Goal: Entertainment & Leisure: Consume media (video, audio)

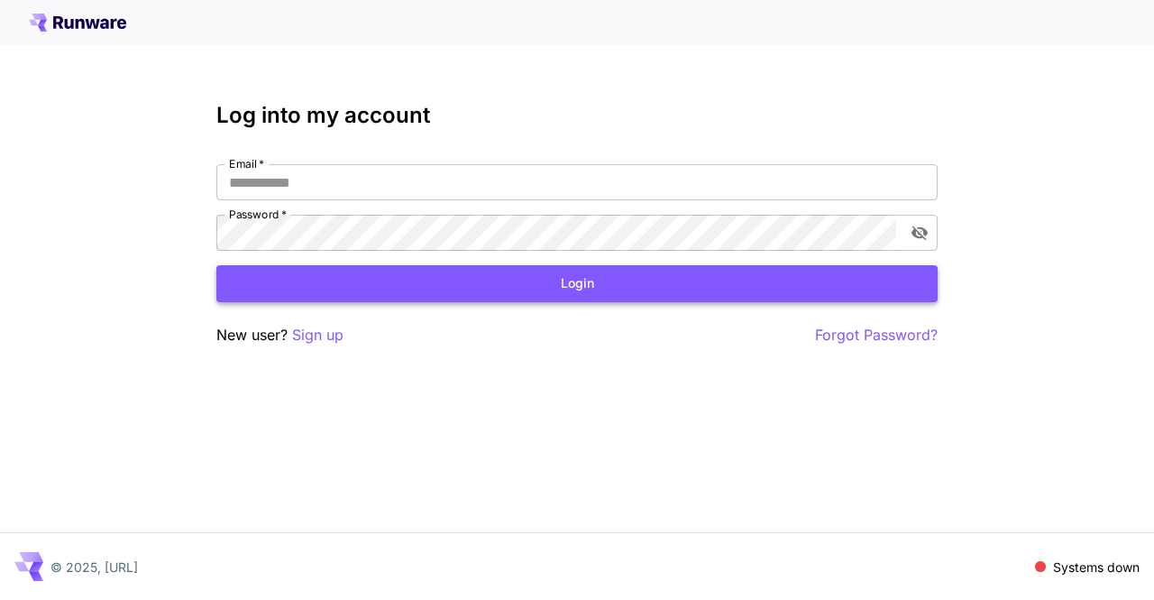
type input "**********"
click at [311, 282] on button "Login" at bounding box center [577, 283] width 722 height 37
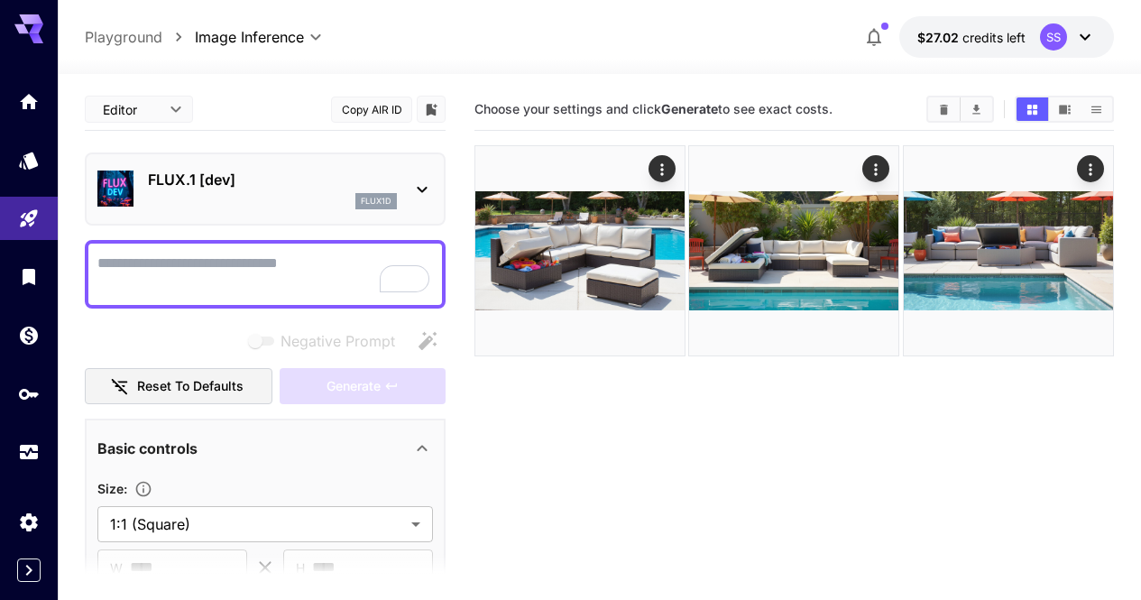
click at [297, 195] on div "flux1d" at bounding box center [272, 201] width 249 height 16
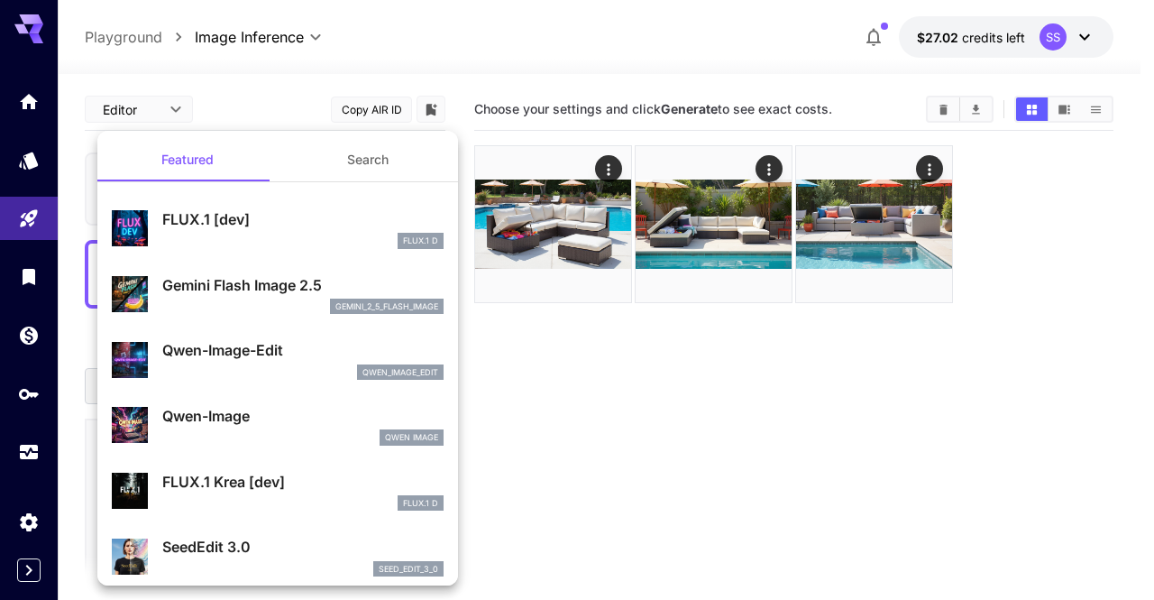
click at [394, 152] on button "Search" at bounding box center [368, 159] width 180 height 43
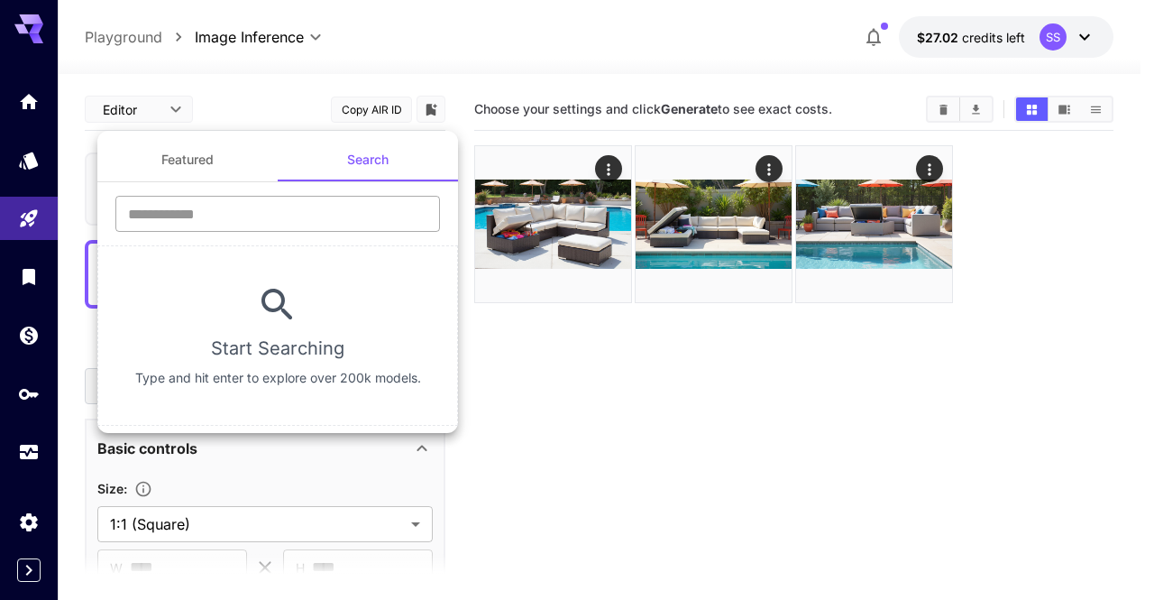
click at [304, 219] on input "text" at bounding box center [277, 214] width 325 height 36
type input "****"
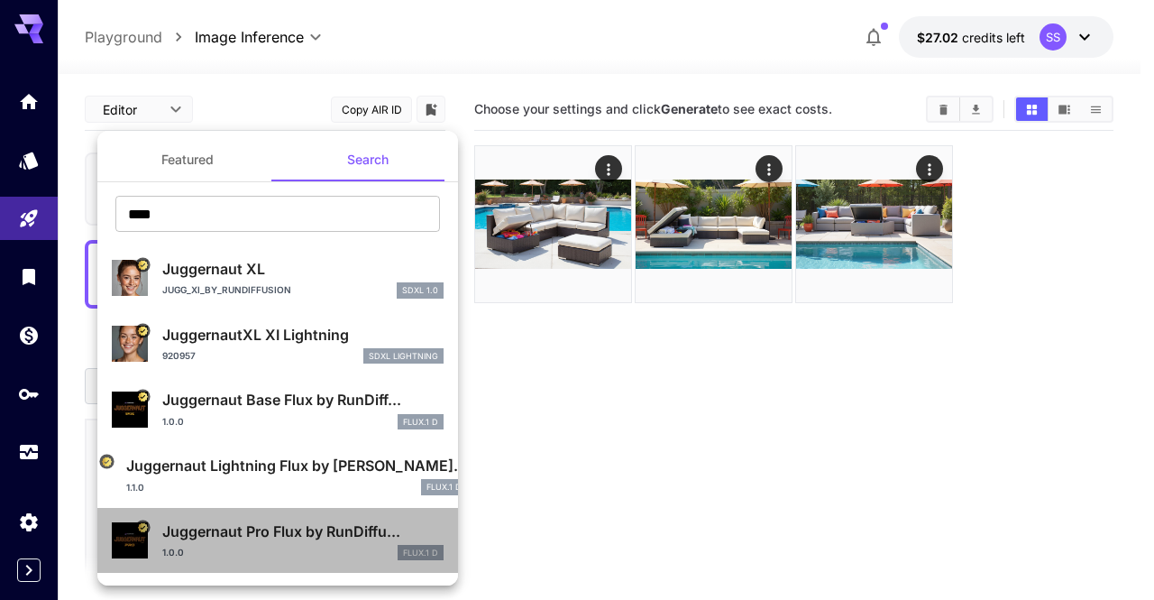
click at [297, 524] on p "Juggernaut Pro Flux by RunDiffu..." at bounding box center [302, 531] width 281 height 22
type input "**"
type input "*"
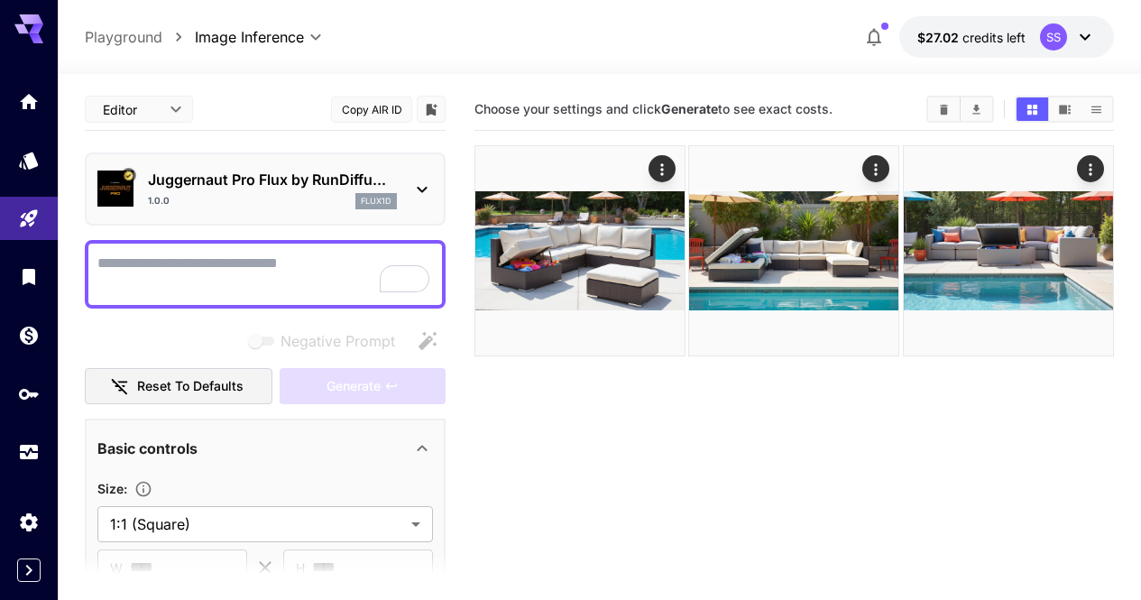
scroll to position [90, 0]
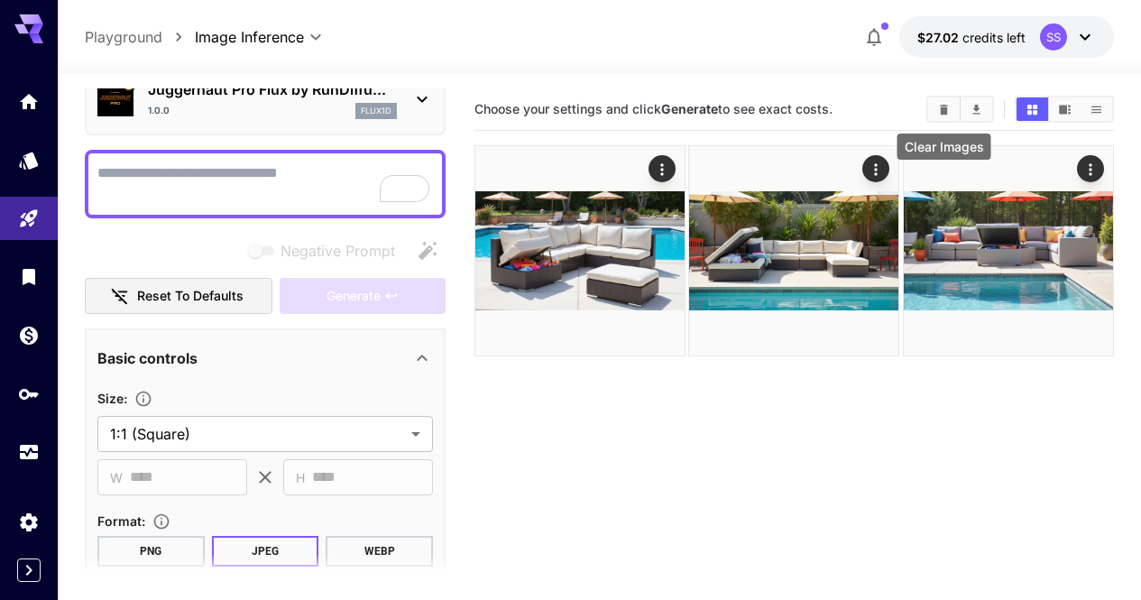
click at [943, 119] on button "Clear Images" at bounding box center [944, 108] width 32 height 23
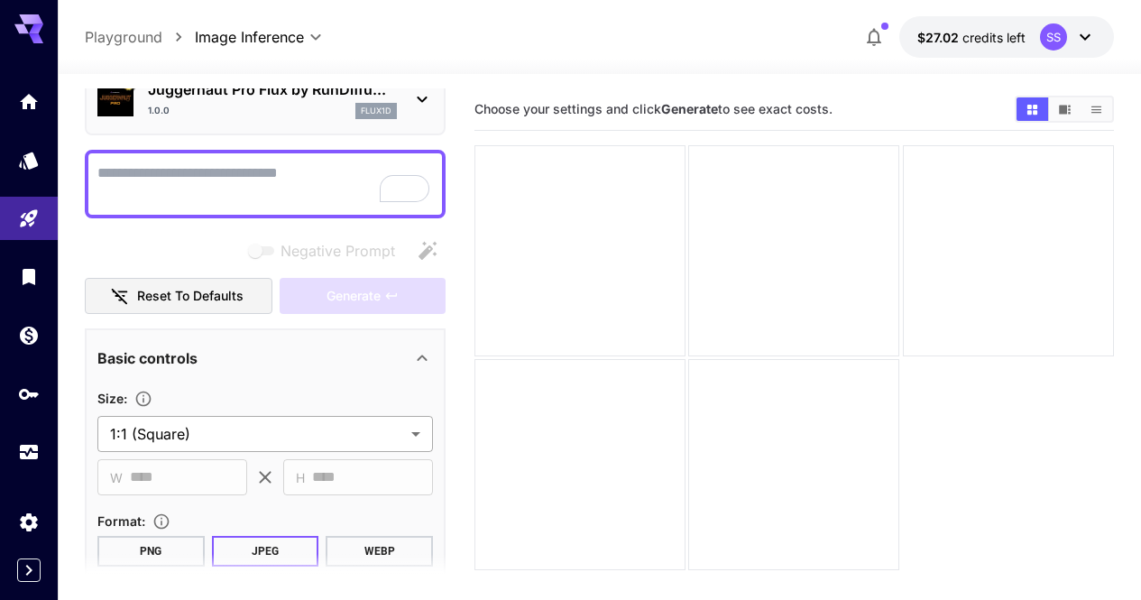
click at [368, 431] on body "**********" at bounding box center [570, 439] width 1141 height 878
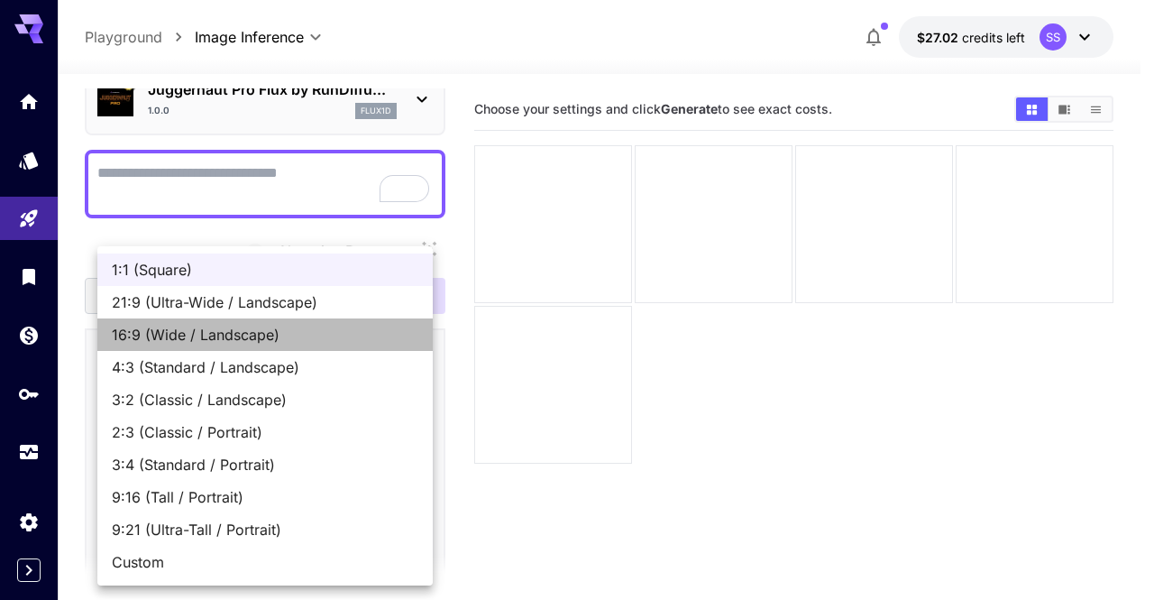
click at [317, 342] on span "16:9 (Wide / Landscape)" at bounding box center [265, 335] width 307 height 22
type input "**********"
type input "****"
type input "***"
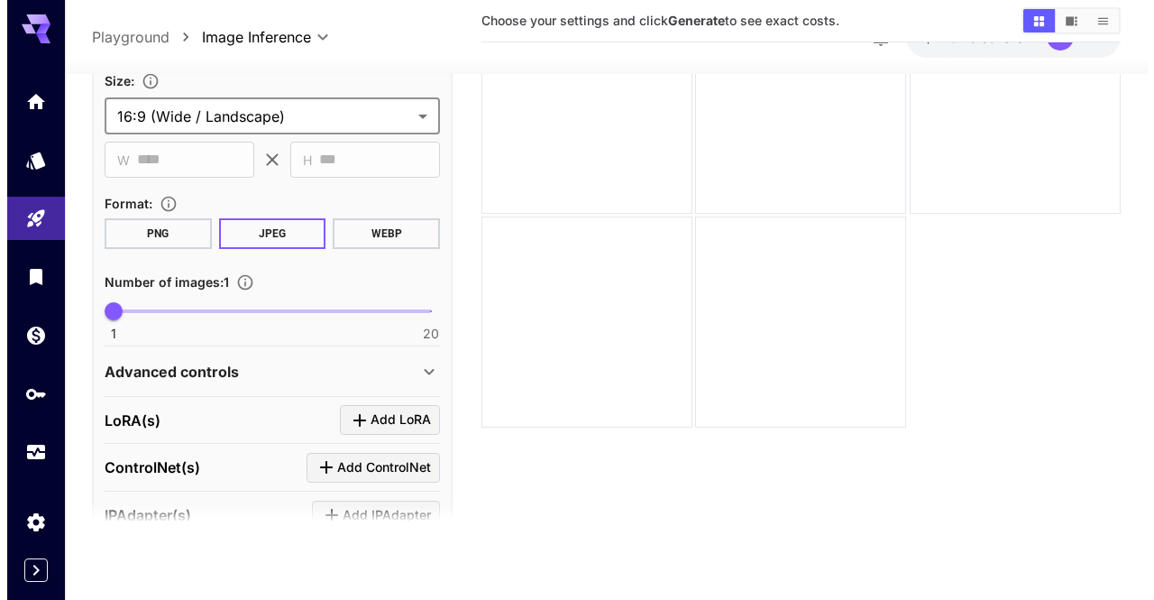
scroll to position [451, 0]
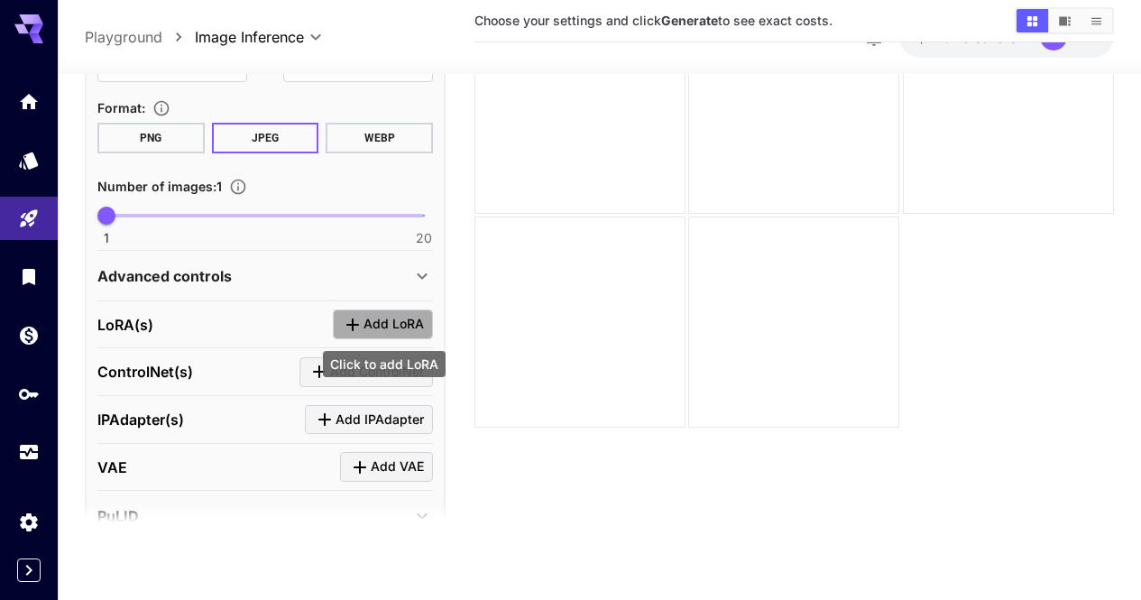
click at [396, 325] on span "Add LoRA" at bounding box center [393, 324] width 60 height 23
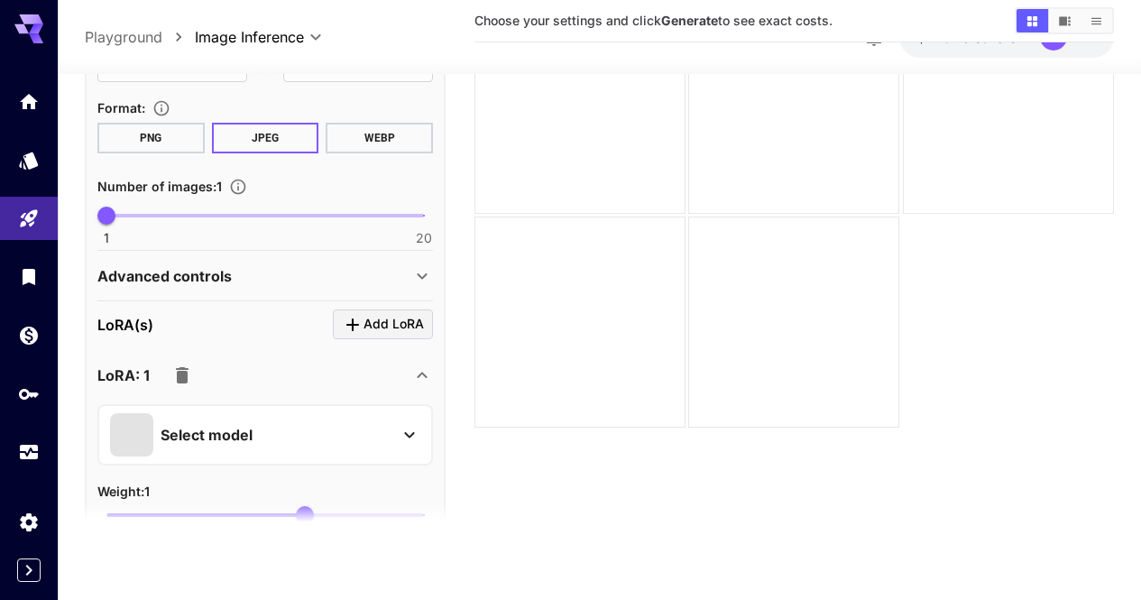
click at [299, 413] on div "Select model" at bounding box center [250, 434] width 281 height 43
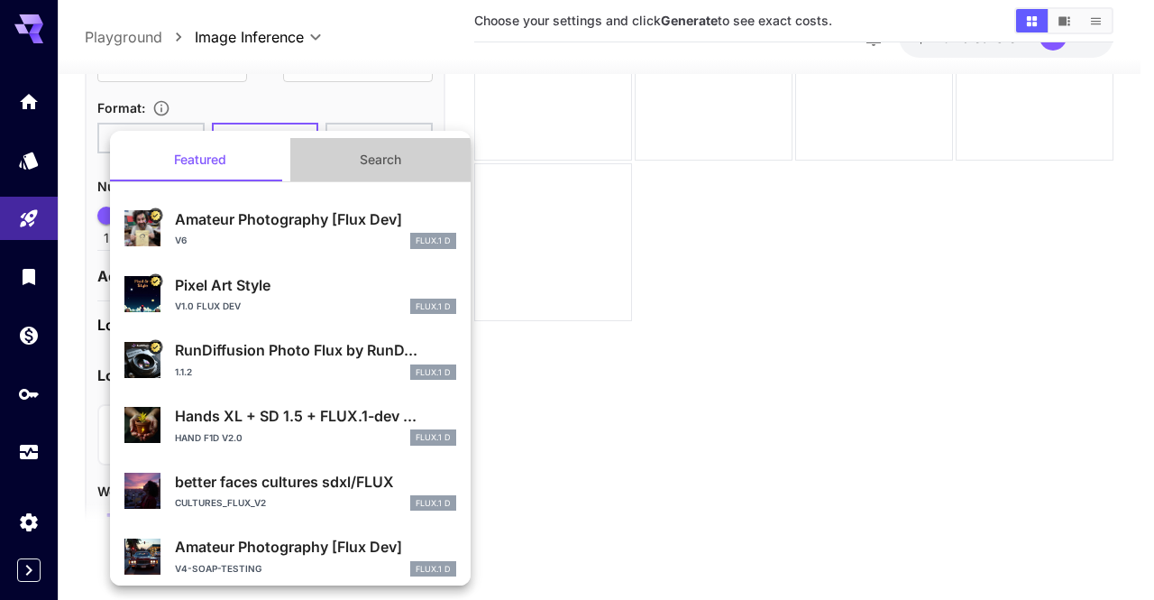
click at [380, 170] on button "Search" at bounding box center [380, 159] width 180 height 43
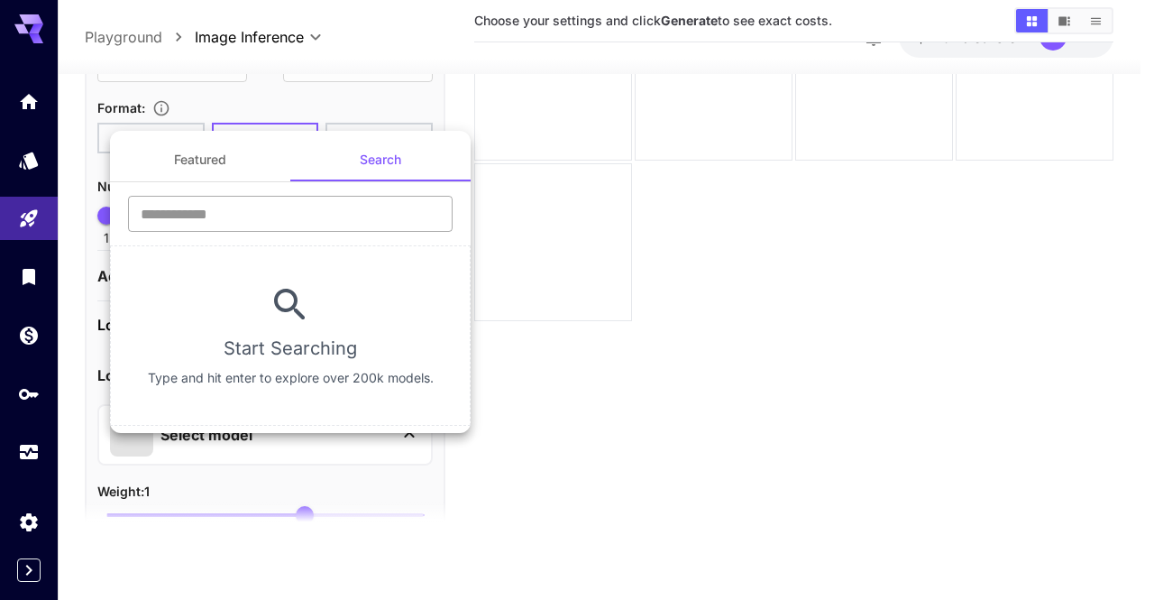
click at [362, 221] on input "text" at bounding box center [290, 214] width 325 height 36
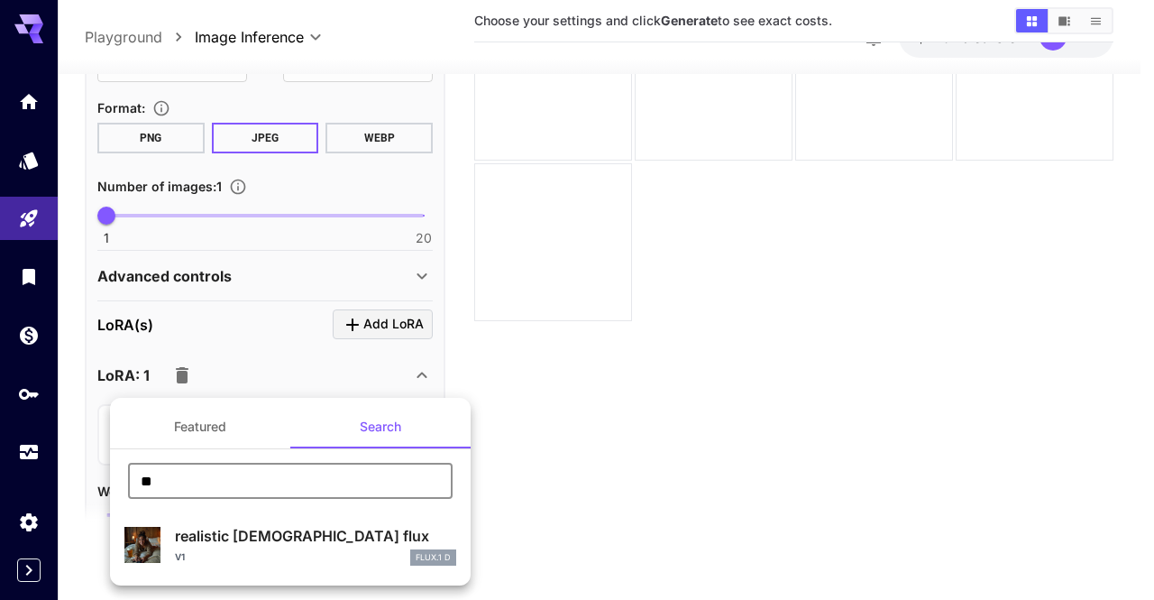
type input "*"
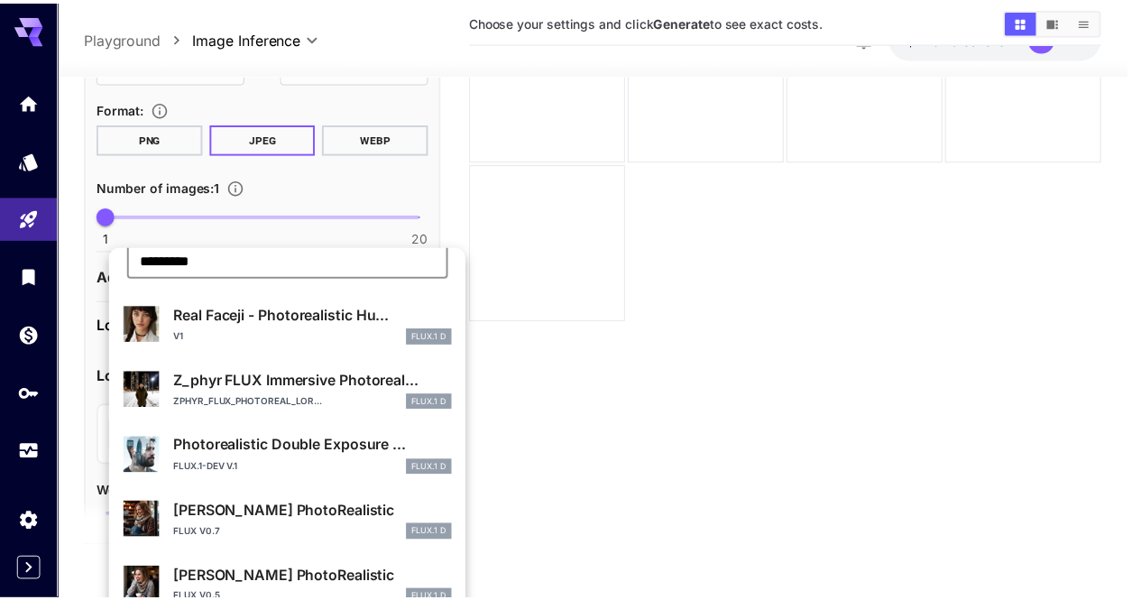
scroll to position [90, 0]
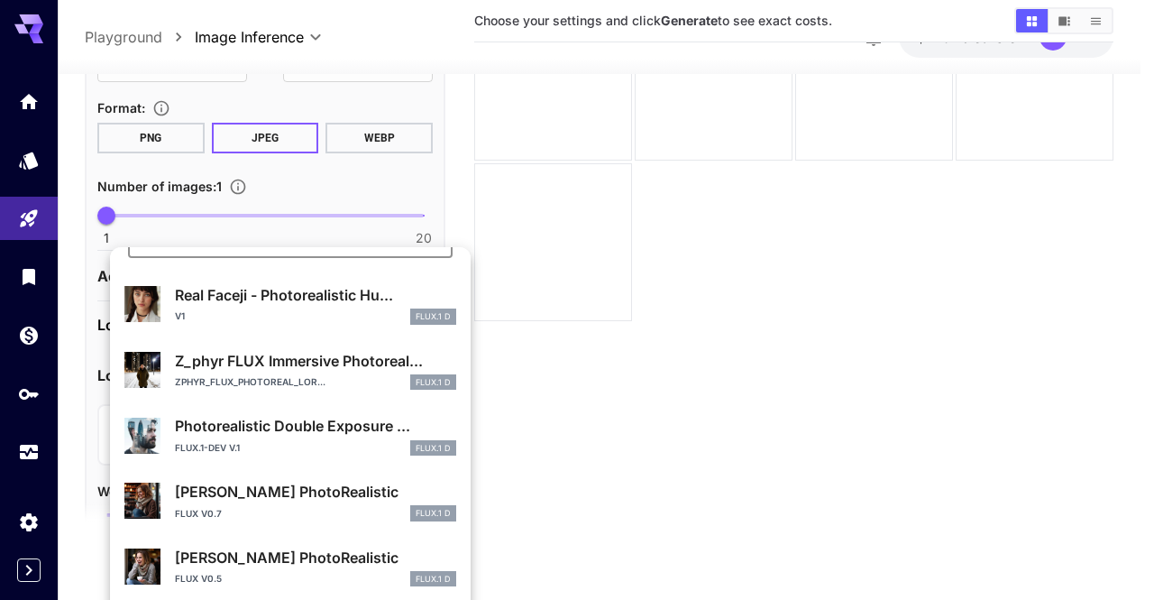
type input "*********"
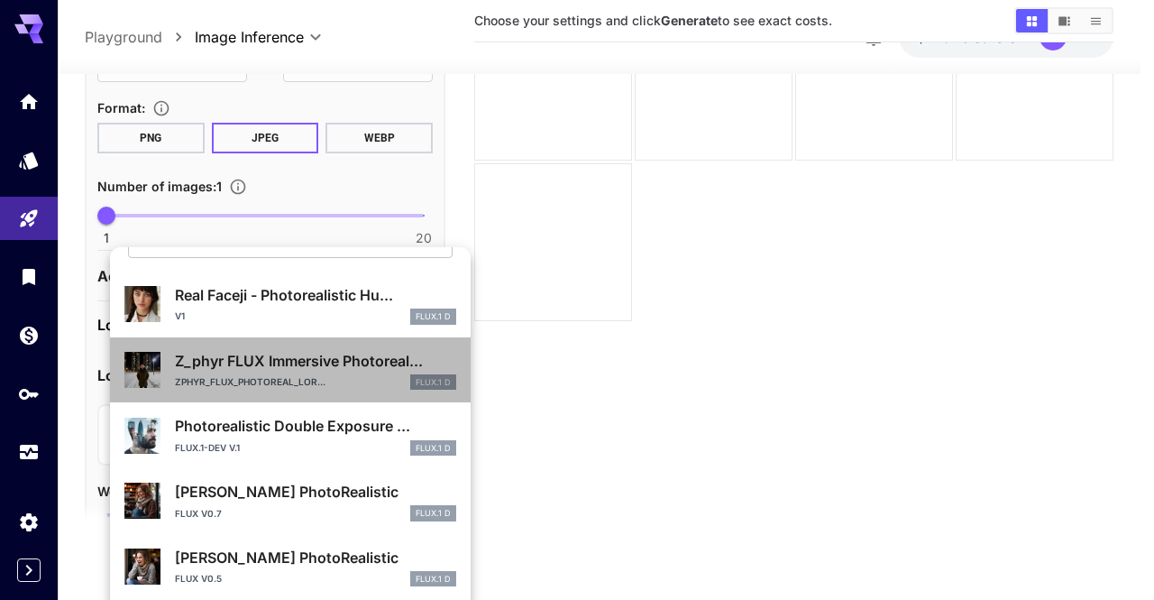
click at [301, 363] on p "Z_phyr FLUX Immersive Photoreal..." at bounding box center [315, 361] width 281 height 22
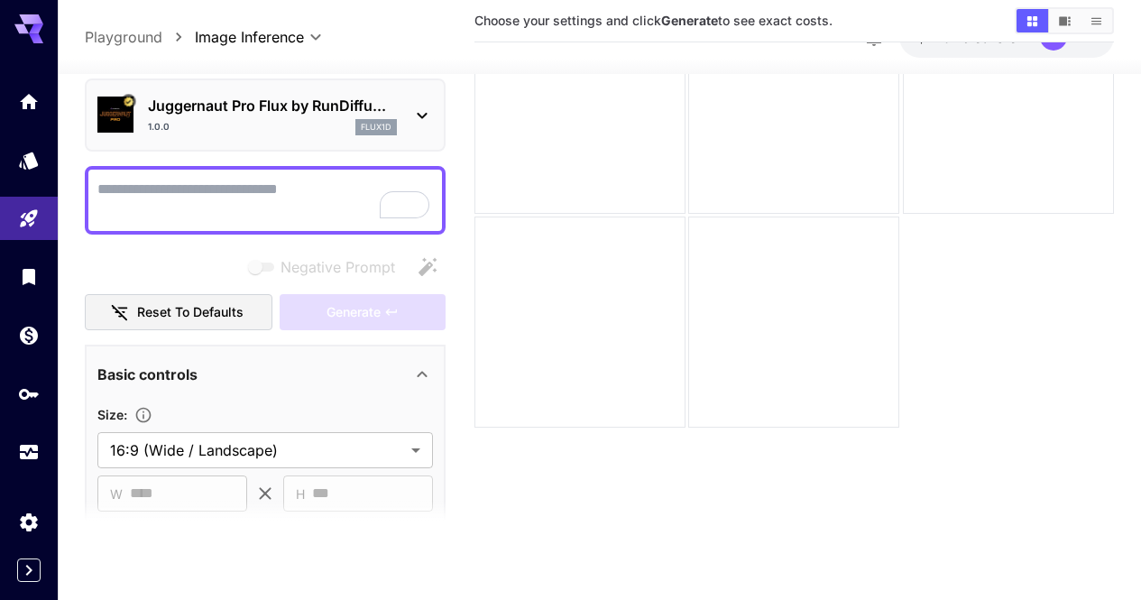
scroll to position [0, 0]
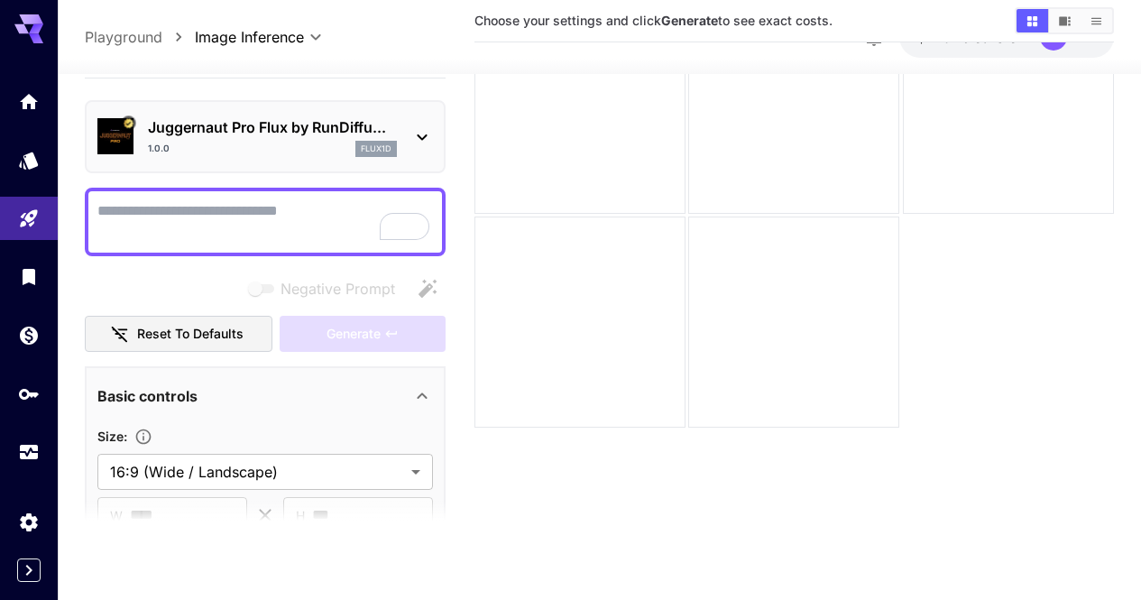
click at [256, 211] on textarea "Negative Prompt" at bounding box center [265, 220] width 336 height 43
paste textarea "**********"
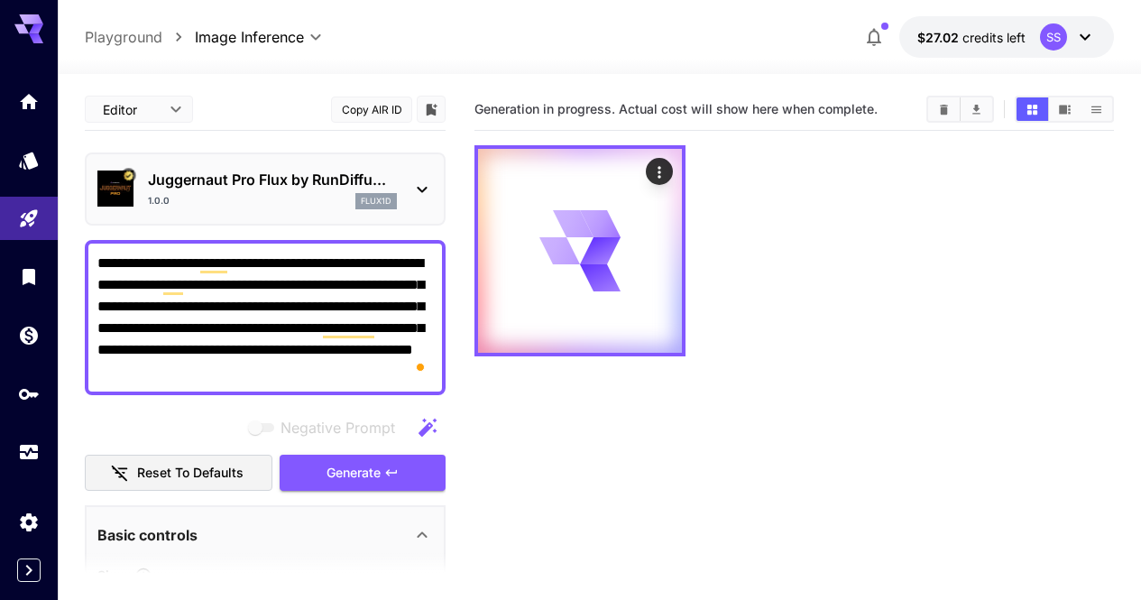
click at [685, 280] on div at bounding box center [793, 250] width 639 height 211
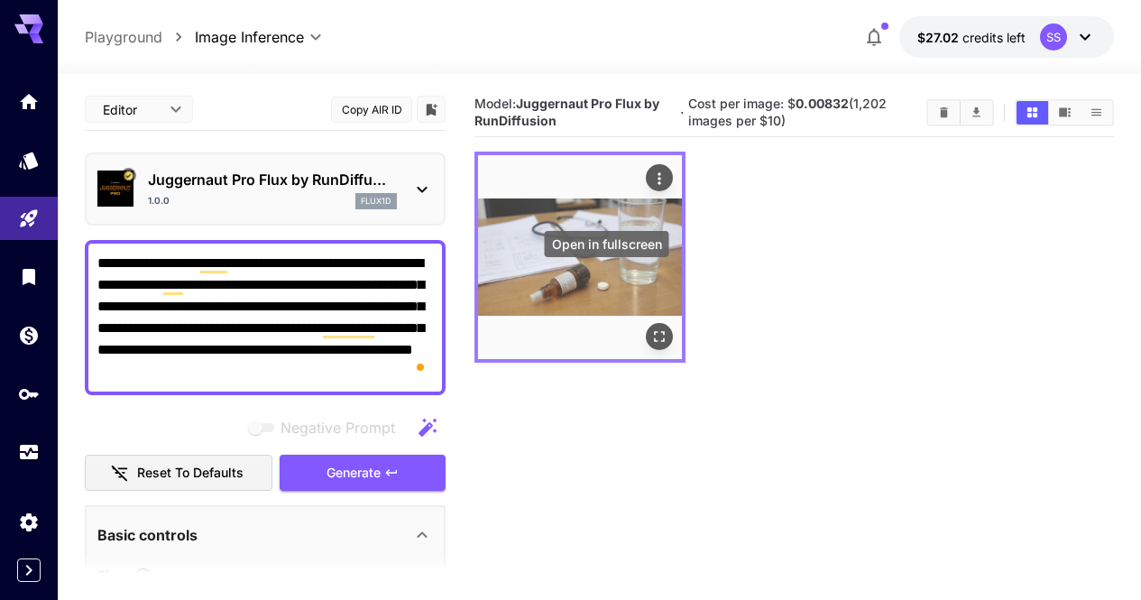
click at [650, 328] on icon "Open in fullscreen" at bounding box center [659, 337] width 18 height 18
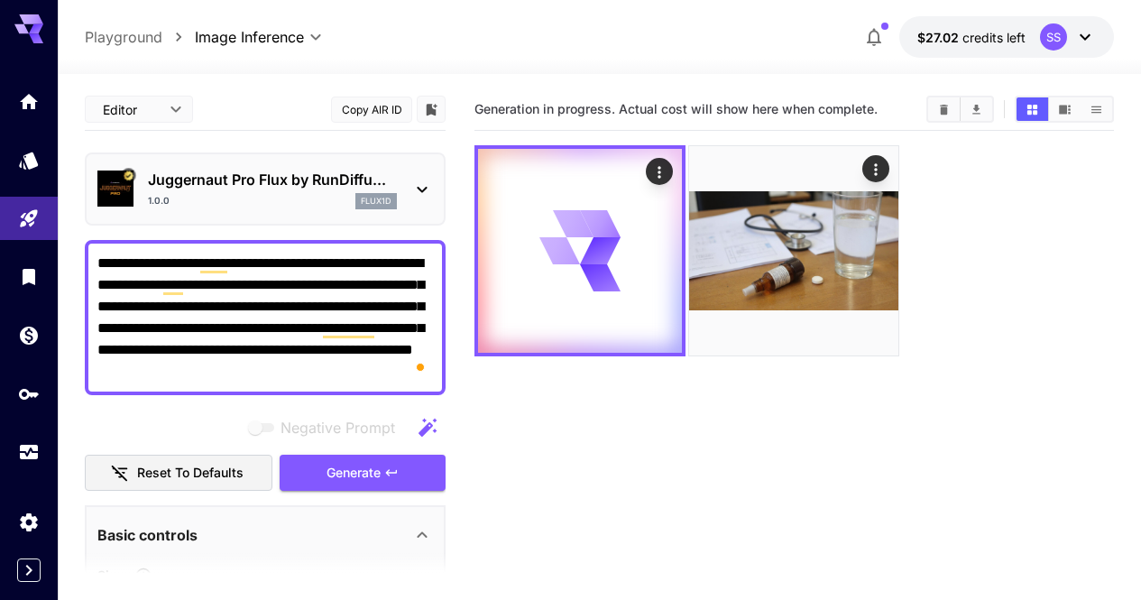
click at [363, 313] on textarea "**********" at bounding box center [265, 318] width 336 height 130
paste textarea "To enrich screen reader interactions, please activate Accessibility in Grammarl…"
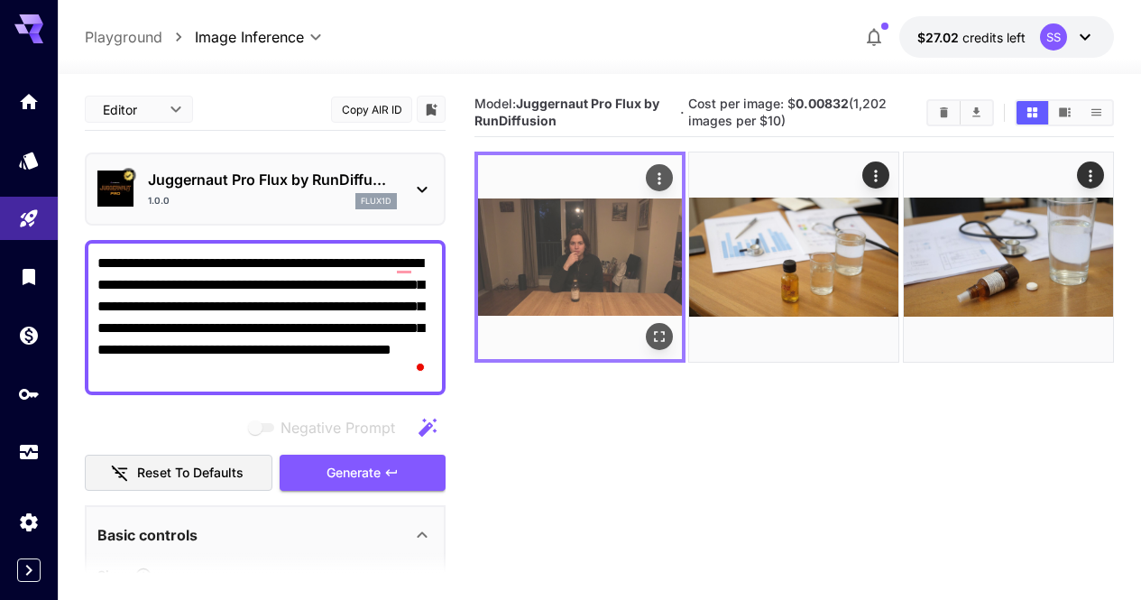
click at [650, 328] on icon "Open in fullscreen" at bounding box center [659, 337] width 18 height 18
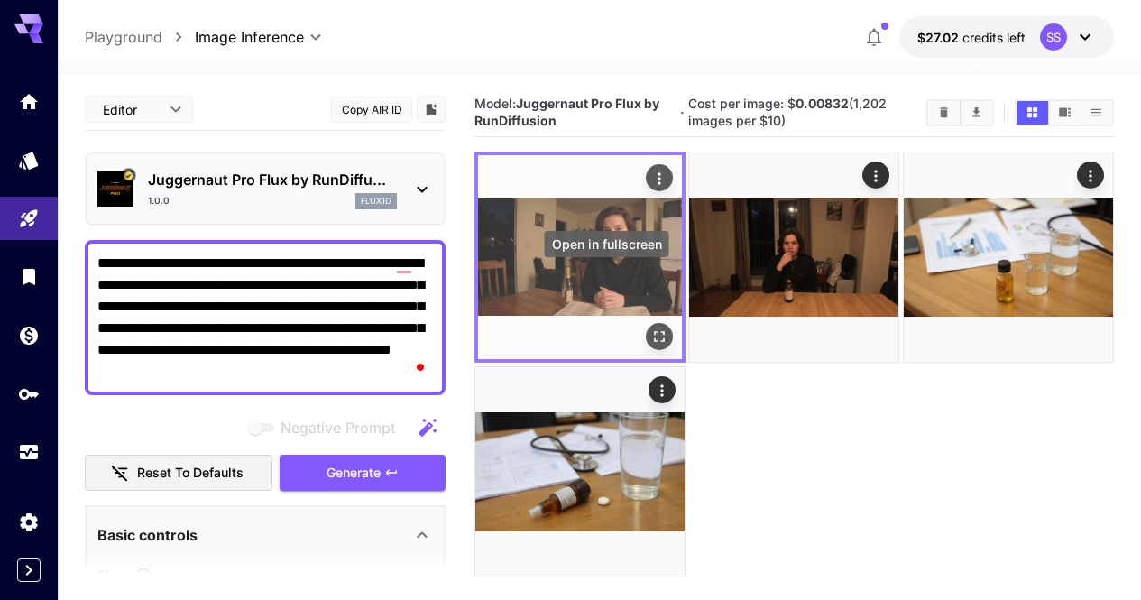
click at [650, 328] on icon "Open in fullscreen" at bounding box center [659, 337] width 18 height 18
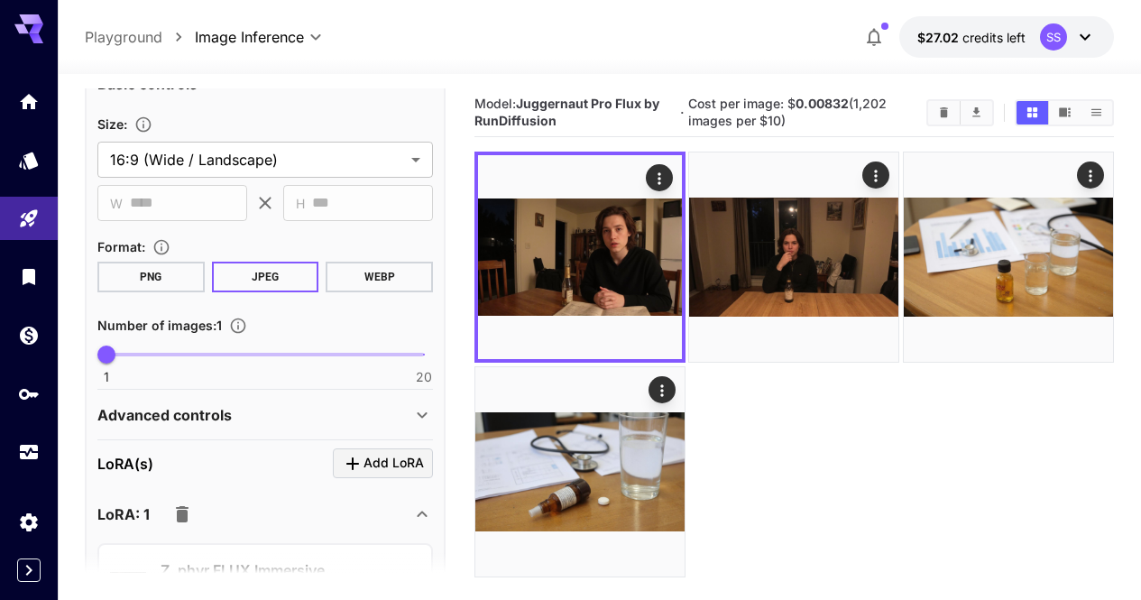
scroll to position [631, 0]
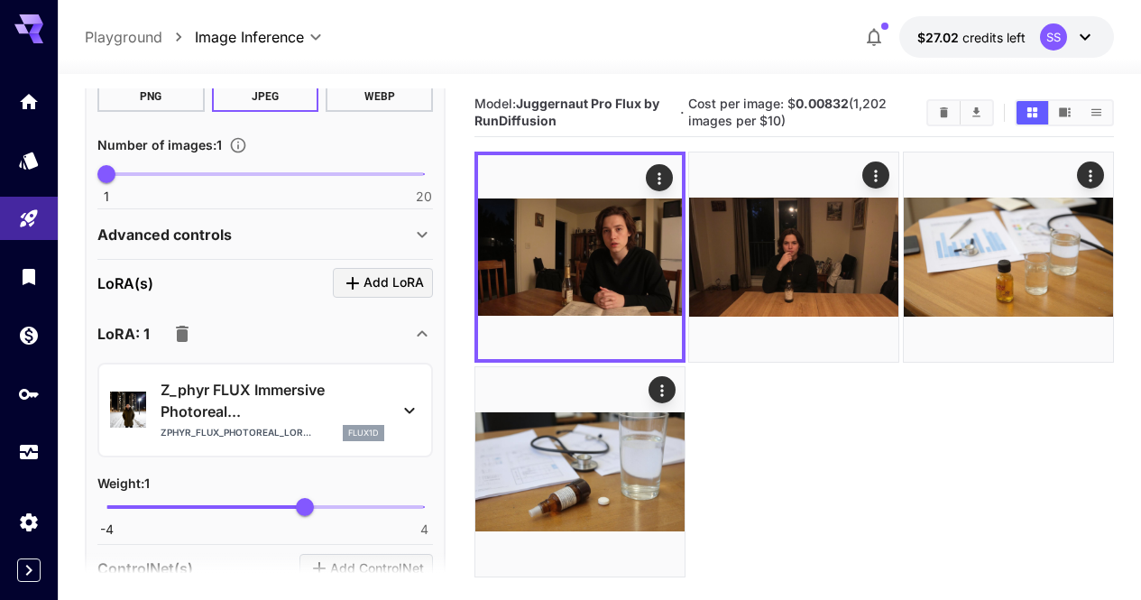
click at [172, 335] on icon "button" at bounding box center [182, 334] width 22 height 22
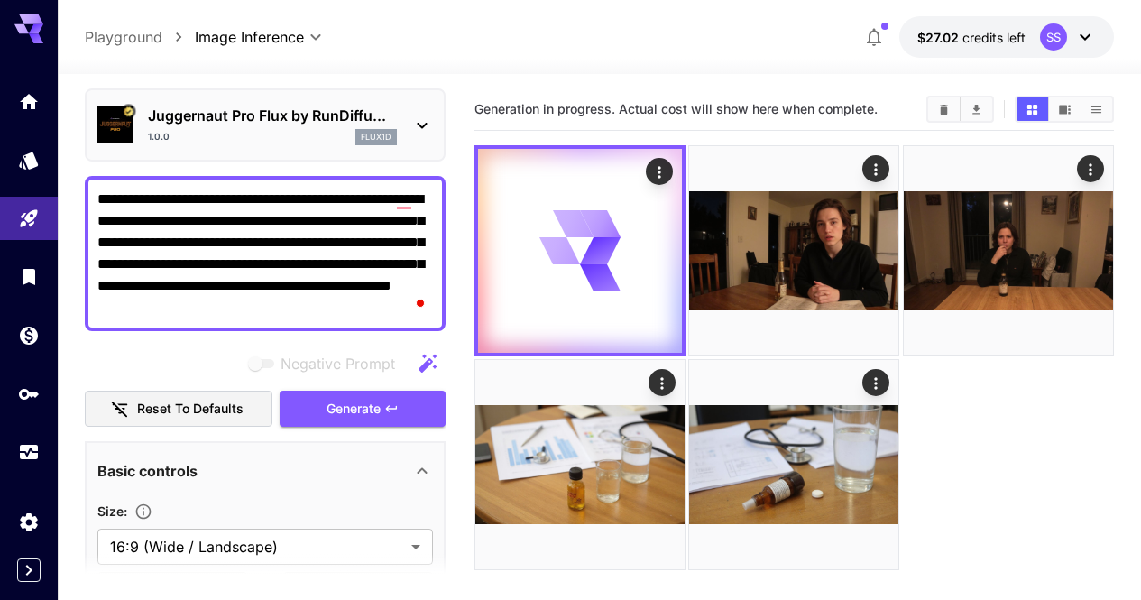
scroll to position [0, 0]
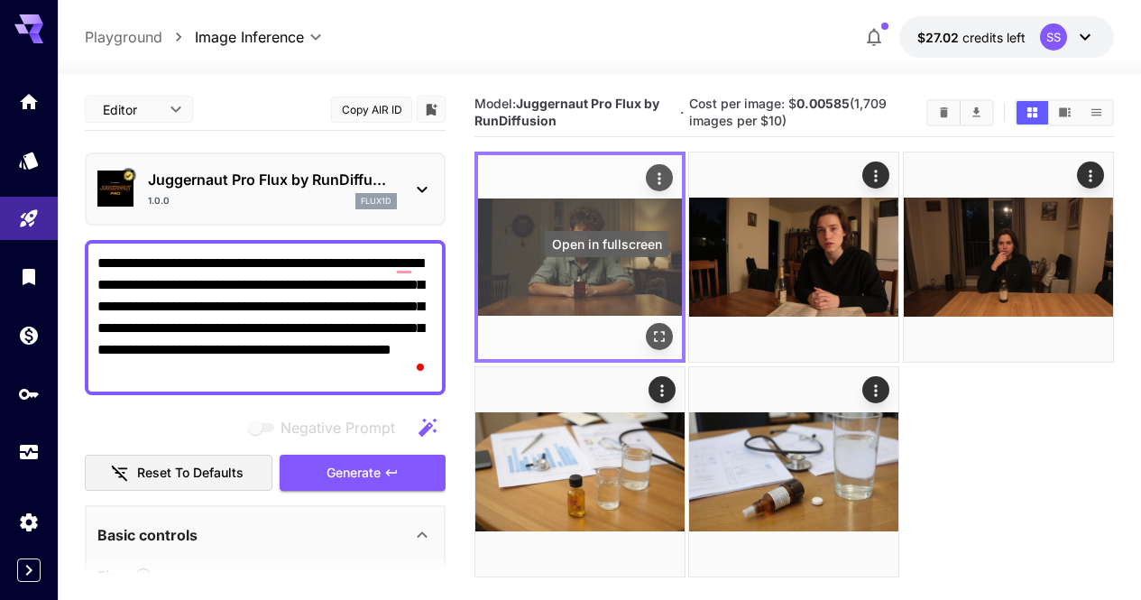
click at [650, 328] on icon "Open in fullscreen" at bounding box center [659, 337] width 18 height 18
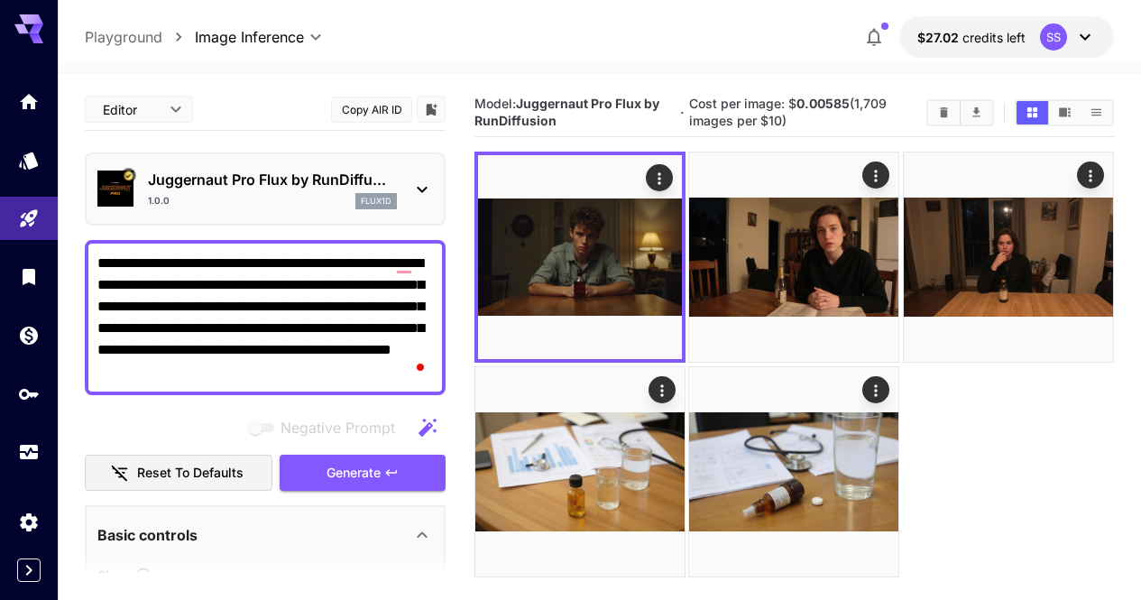
click at [367, 289] on textarea "**********" at bounding box center [265, 318] width 336 height 130
paste textarea "**********"
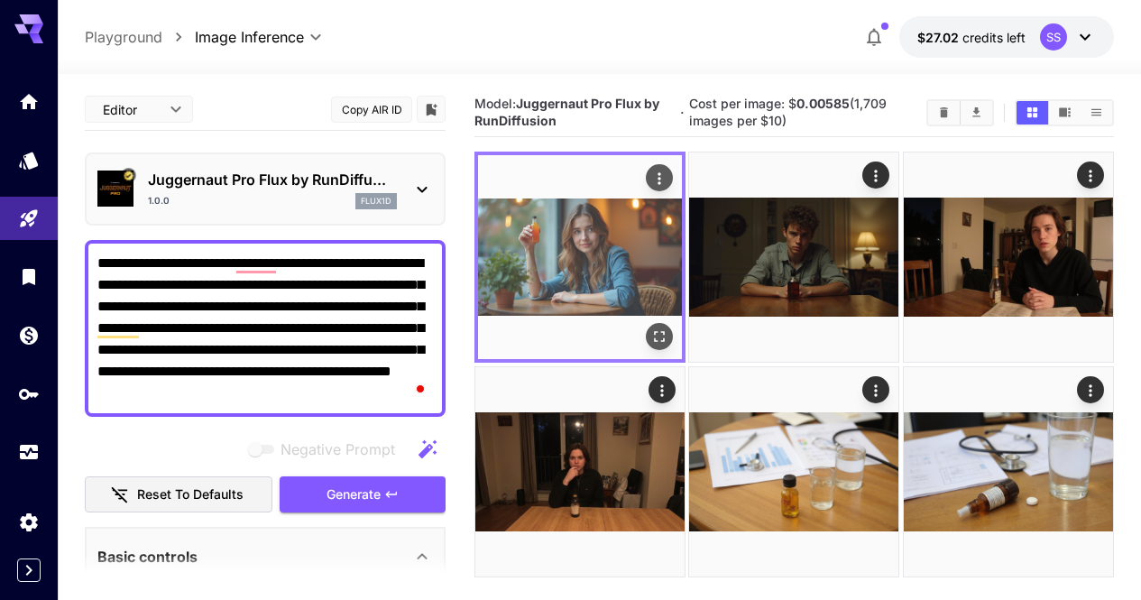
click at [650, 328] on icon "Open in fullscreen" at bounding box center [659, 337] width 18 height 18
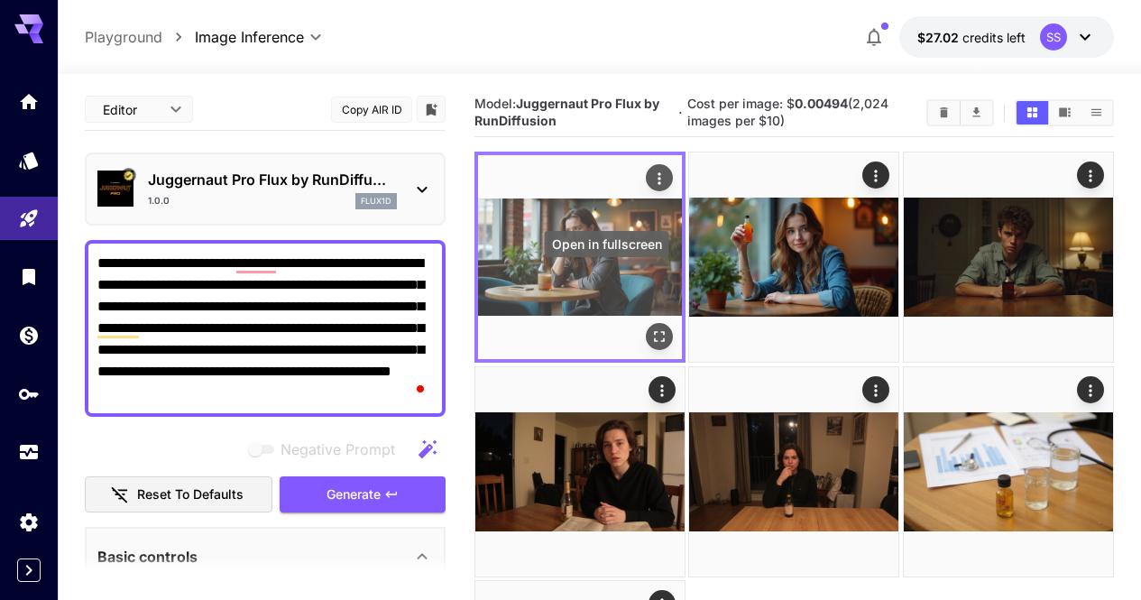
click at [646, 324] on button "Open in fullscreen" at bounding box center [659, 337] width 27 height 27
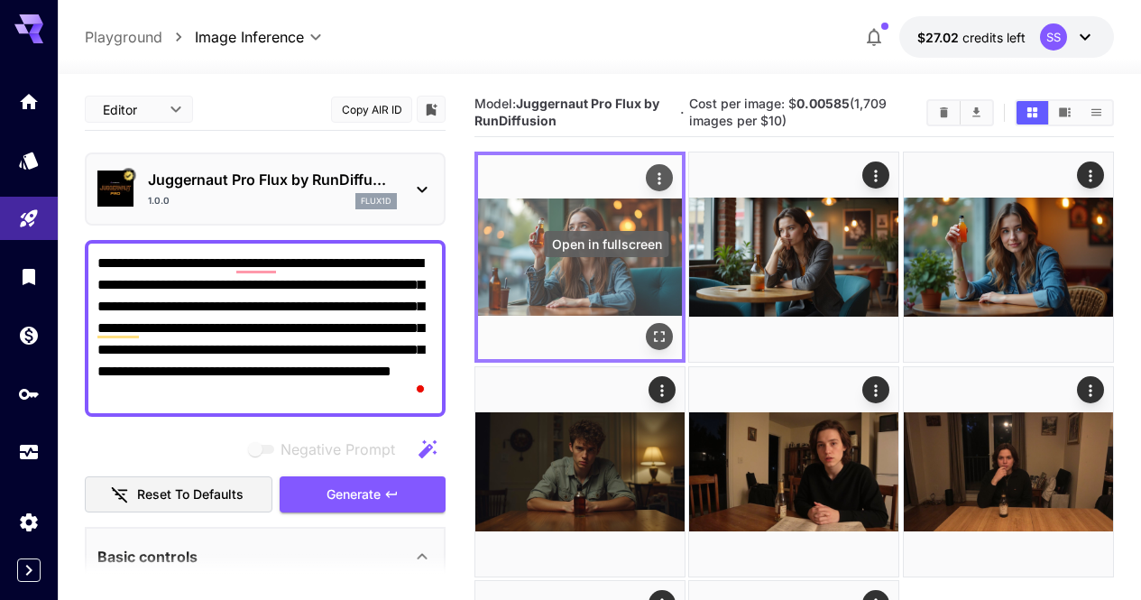
click at [650, 328] on icon "Open in fullscreen" at bounding box center [659, 337] width 18 height 18
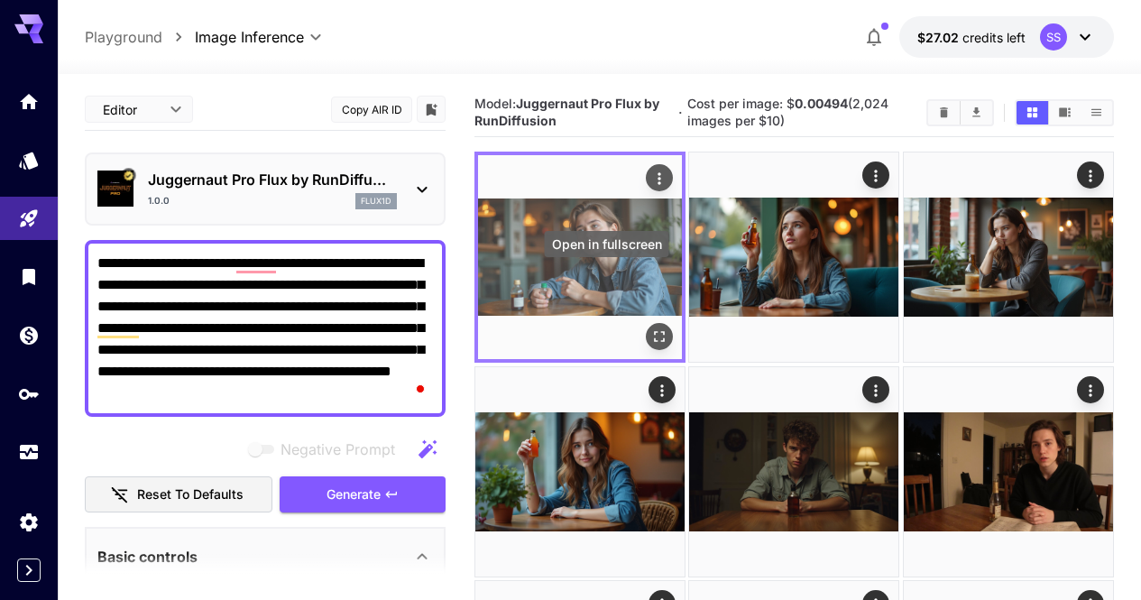
click at [654, 332] on icon "Open in fullscreen" at bounding box center [659, 337] width 11 height 11
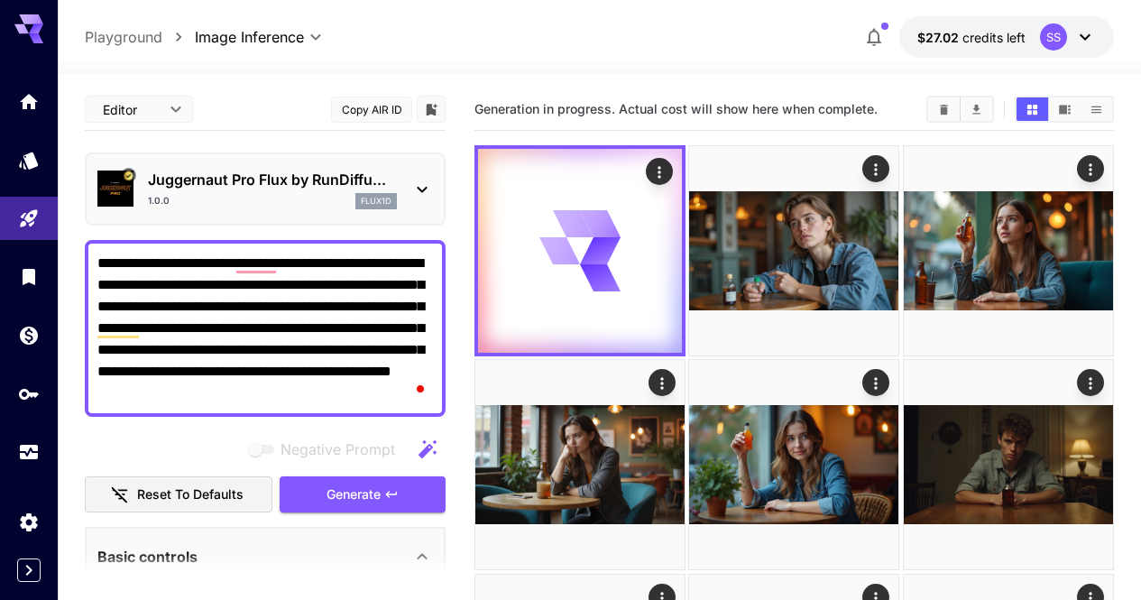
click at [287, 328] on textarea "**********" at bounding box center [265, 329] width 336 height 152
paste textarea "To enrich screen reader interactions, please activate Accessibility in Grammarl…"
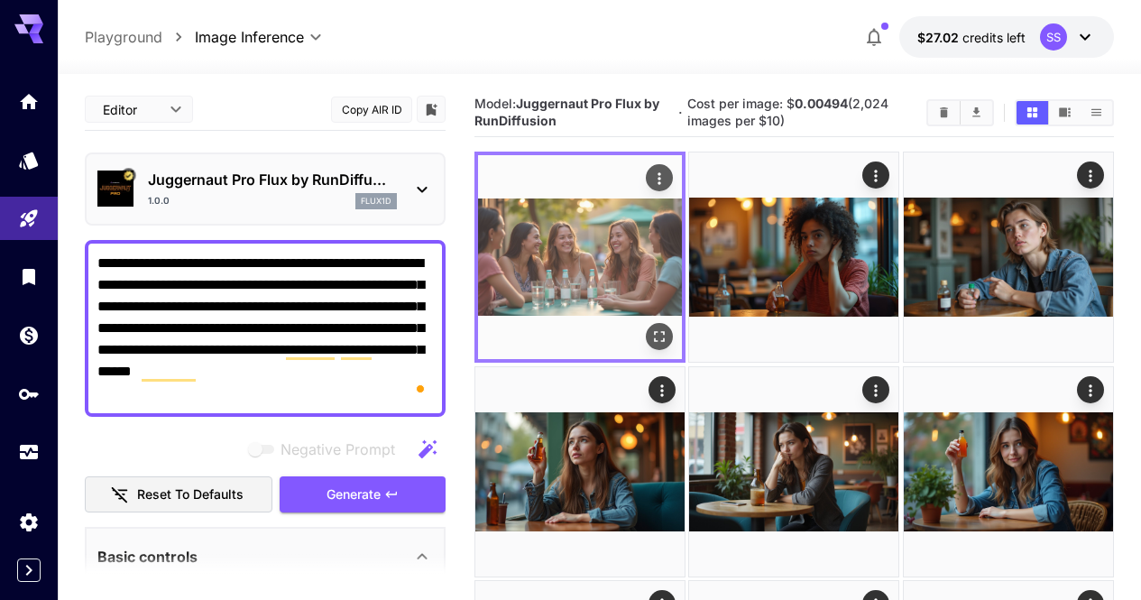
click at [583, 264] on img at bounding box center [580, 257] width 204 height 204
click at [650, 328] on icon "Open in fullscreen" at bounding box center [659, 337] width 18 height 18
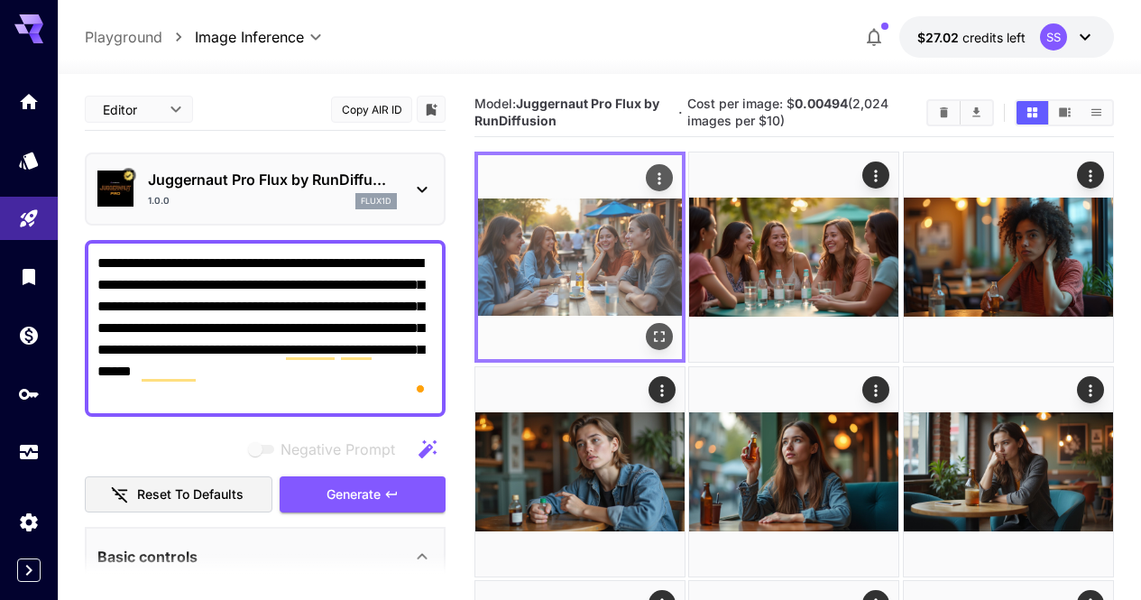
click at [650, 328] on icon "Open in fullscreen" at bounding box center [659, 337] width 18 height 18
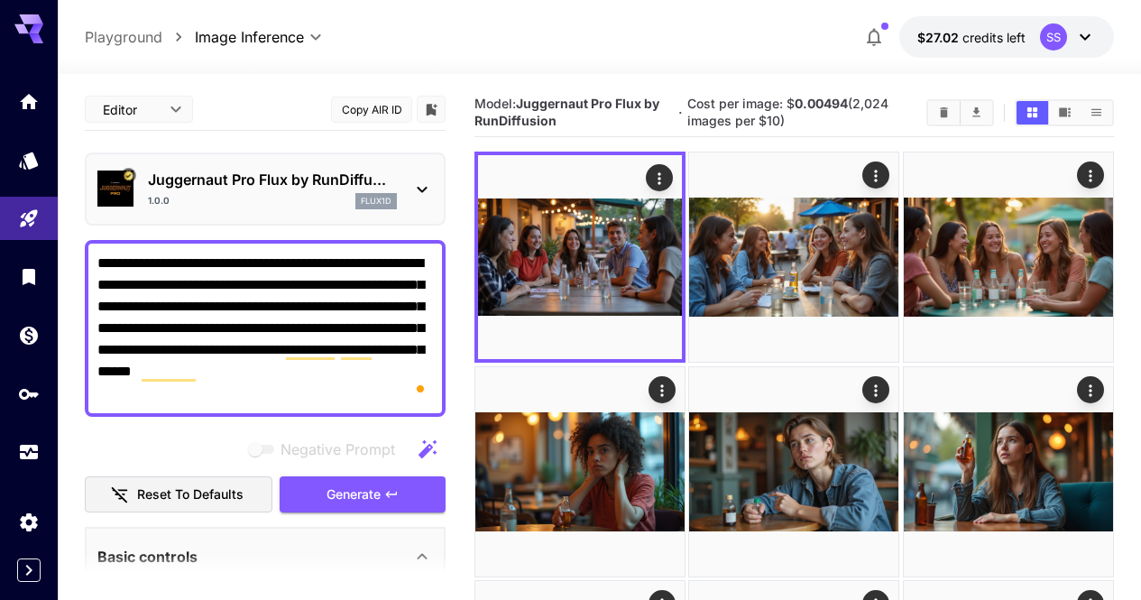
click at [356, 309] on textarea "**********" at bounding box center [265, 329] width 336 height 152
paste textarea "**********"
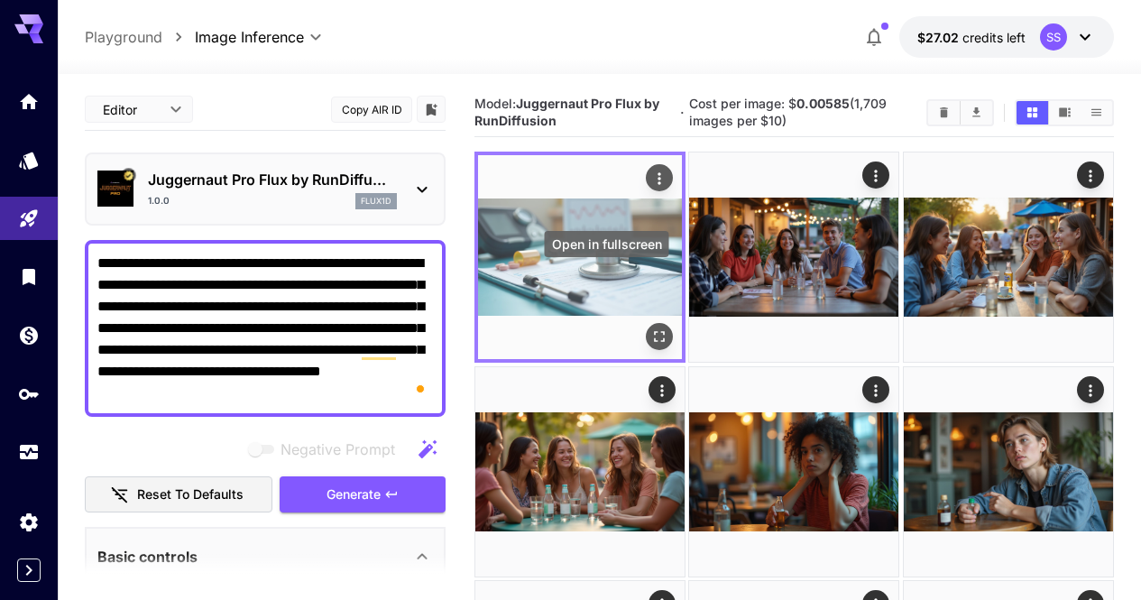
click at [650, 328] on icon "Open in fullscreen" at bounding box center [659, 337] width 18 height 18
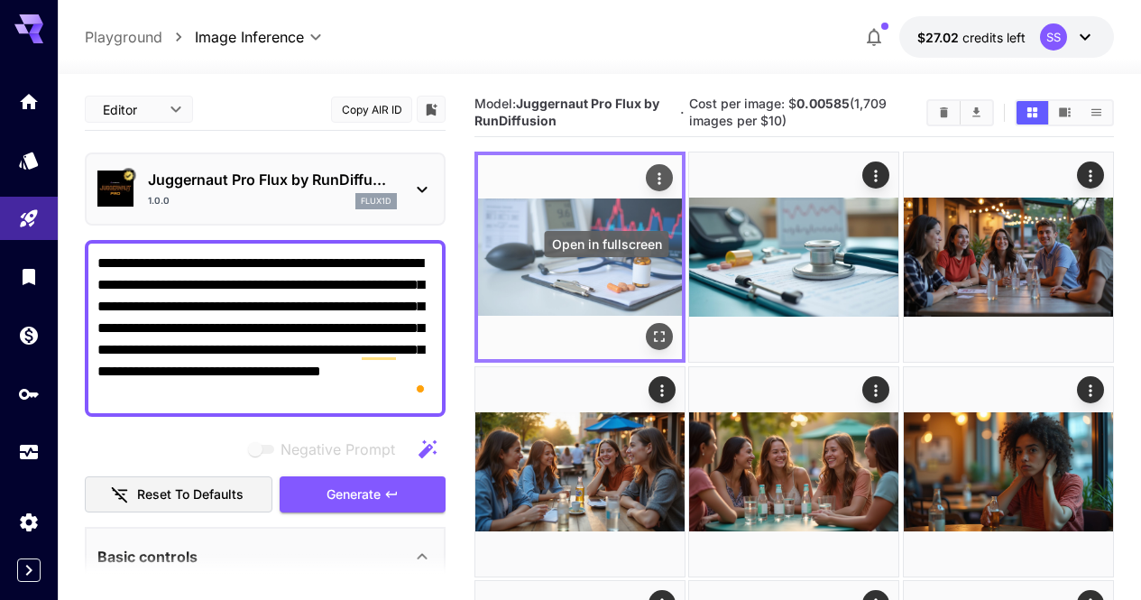
click at [650, 328] on icon "Open in fullscreen" at bounding box center [659, 337] width 18 height 18
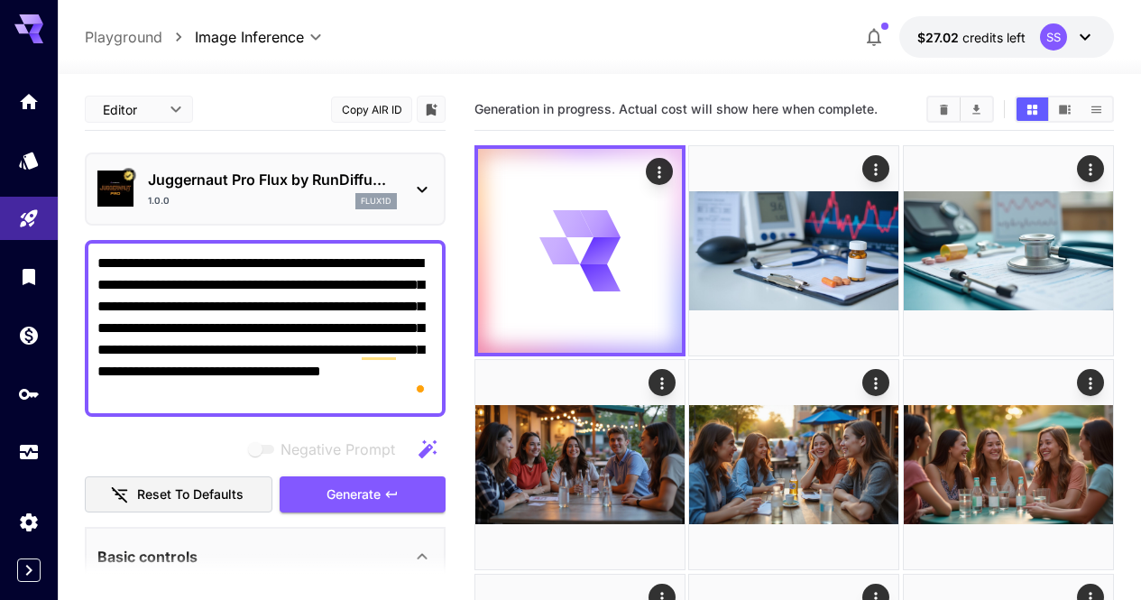
click at [357, 285] on textarea "**********" at bounding box center [265, 329] width 336 height 152
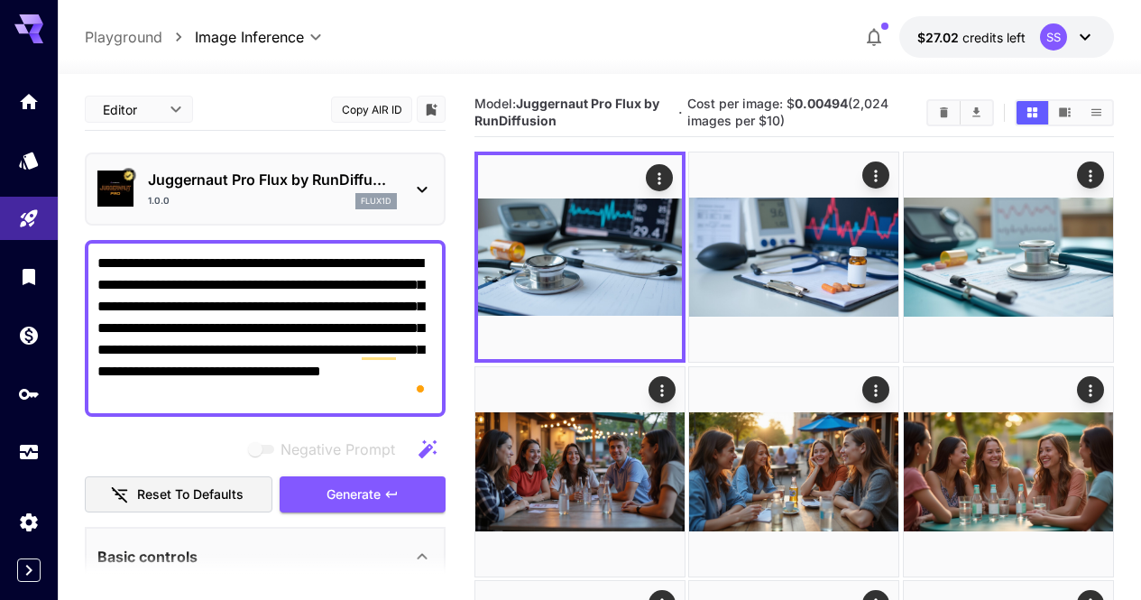
paste textarea "To enrich screen reader interactions, please activate Accessibility in Grammarl…"
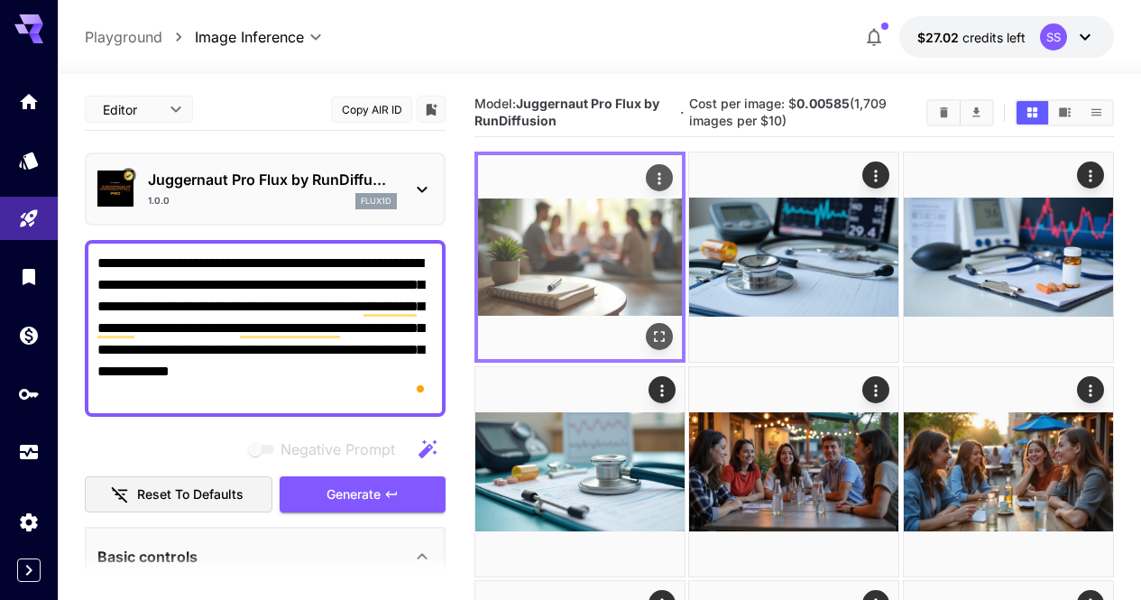
click at [650, 328] on icon "Open in fullscreen" at bounding box center [659, 337] width 18 height 18
click at [650, 181] on icon "Actions" at bounding box center [659, 179] width 18 height 18
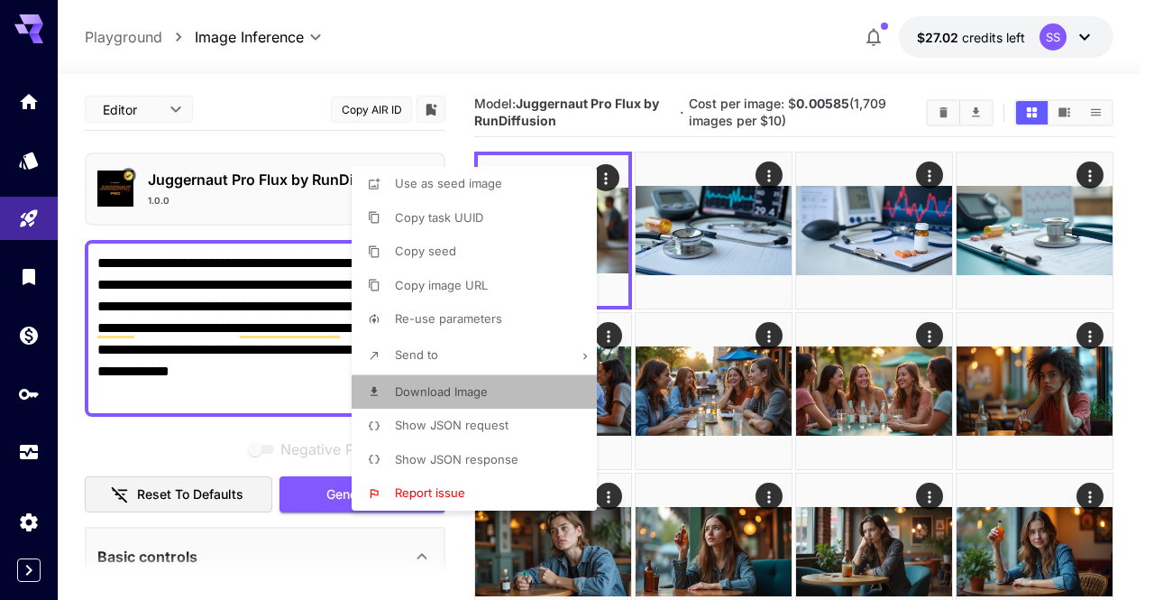
click at [522, 396] on li "Download Image" at bounding box center [480, 392] width 256 height 34
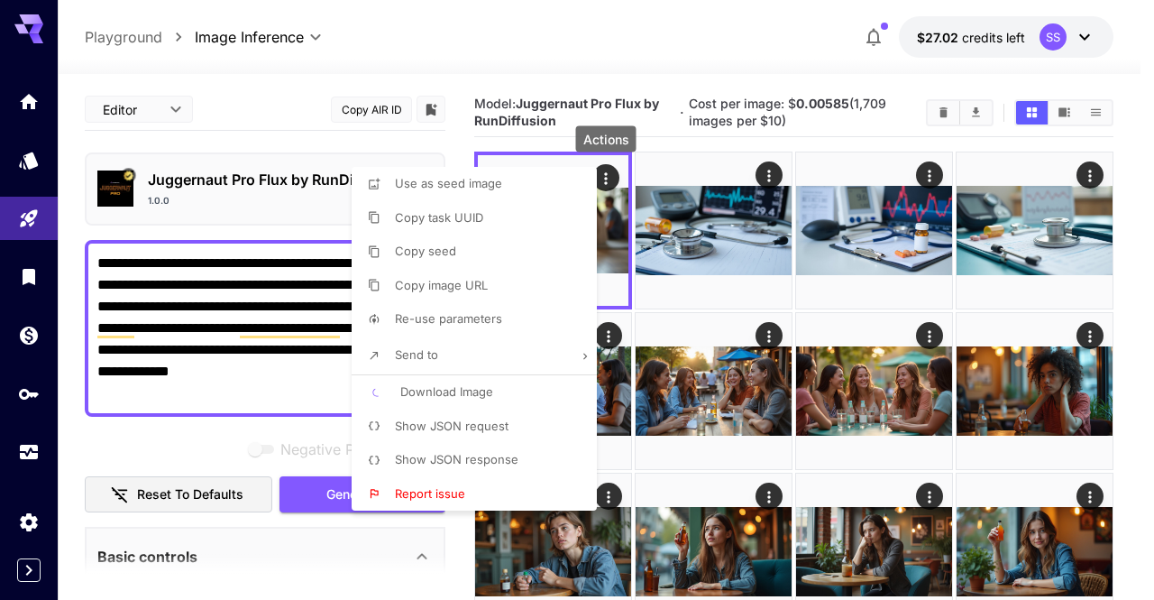
click at [680, 375] on div at bounding box center [577, 300] width 1154 height 600
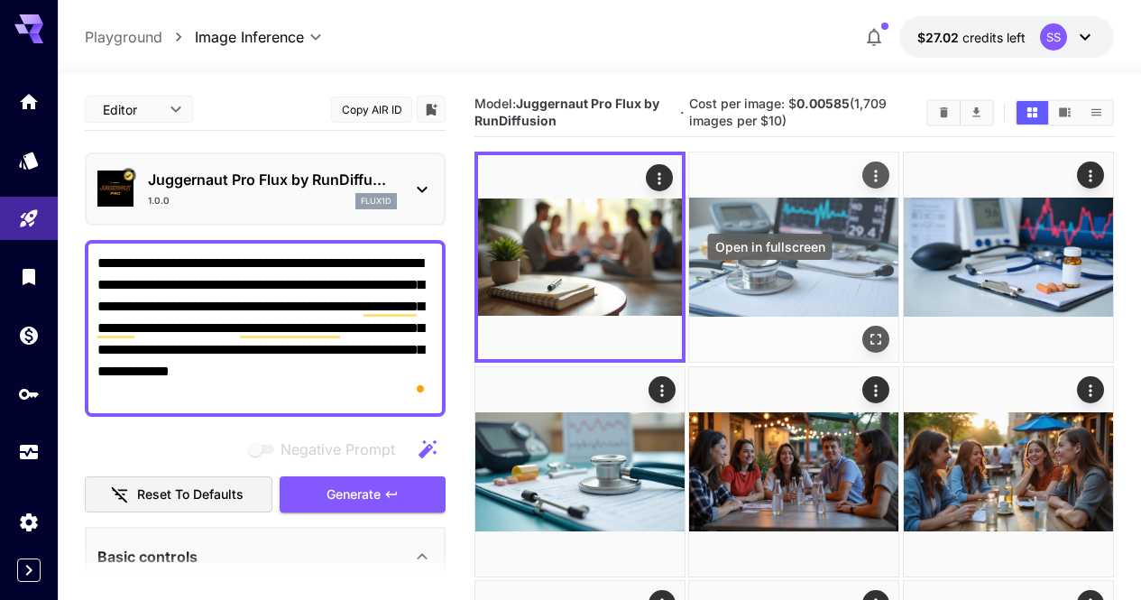
click at [868, 331] on icon "Open in fullscreen" at bounding box center [877, 340] width 18 height 18
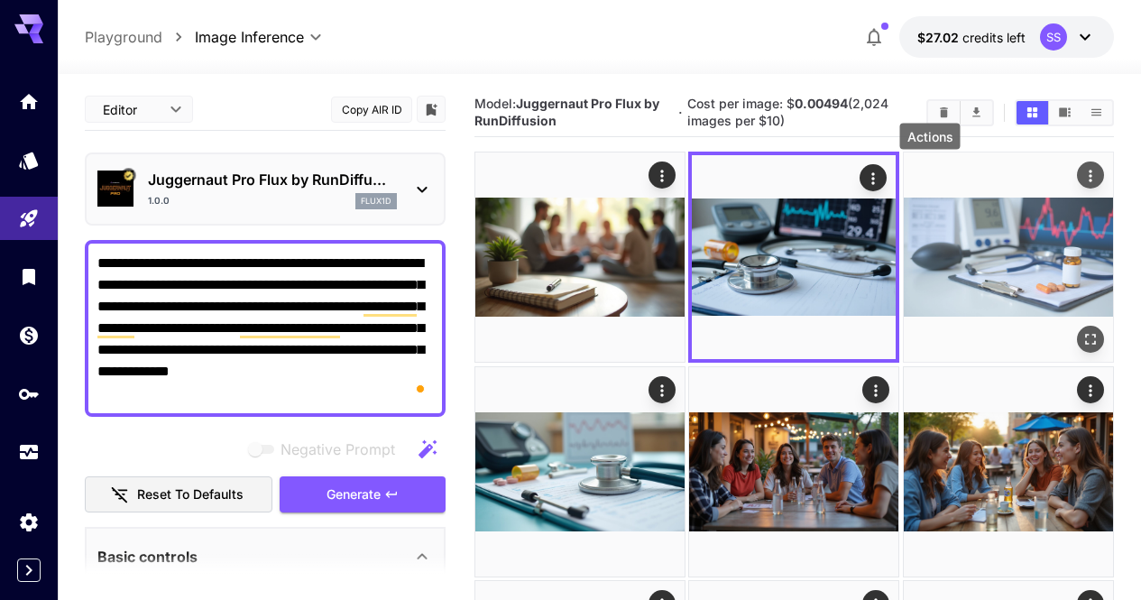
click at [1081, 184] on icon "Actions" at bounding box center [1090, 176] width 18 height 18
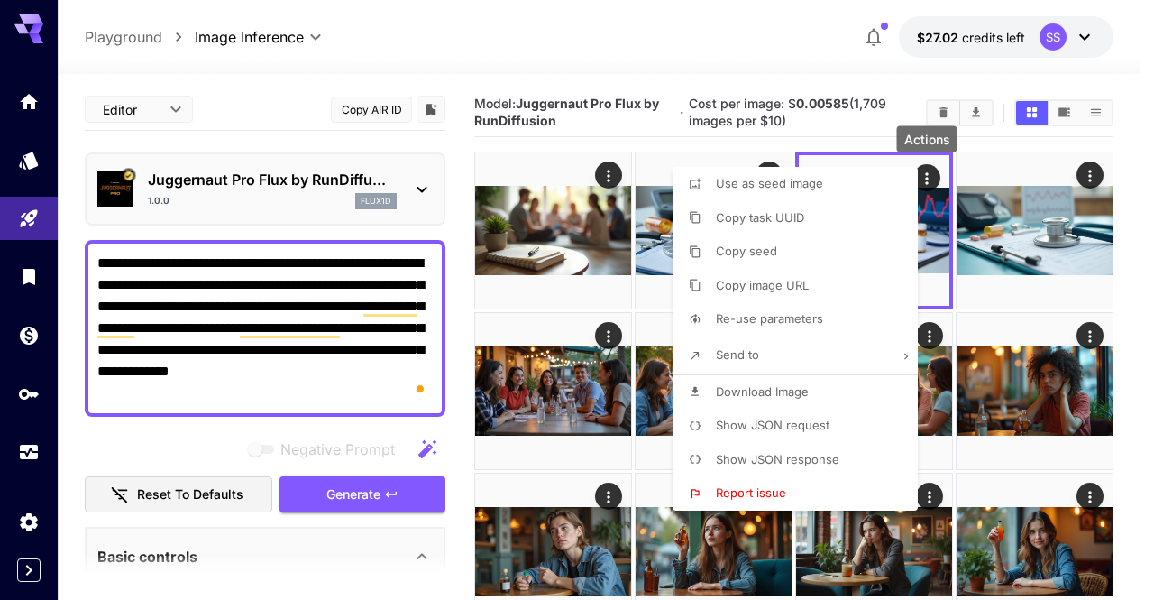
click at [739, 391] on span "Download Image" at bounding box center [762, 391] width 93 height 14
click at [549, 393] on div at bounding box center [577, 300] width 1154 height 600
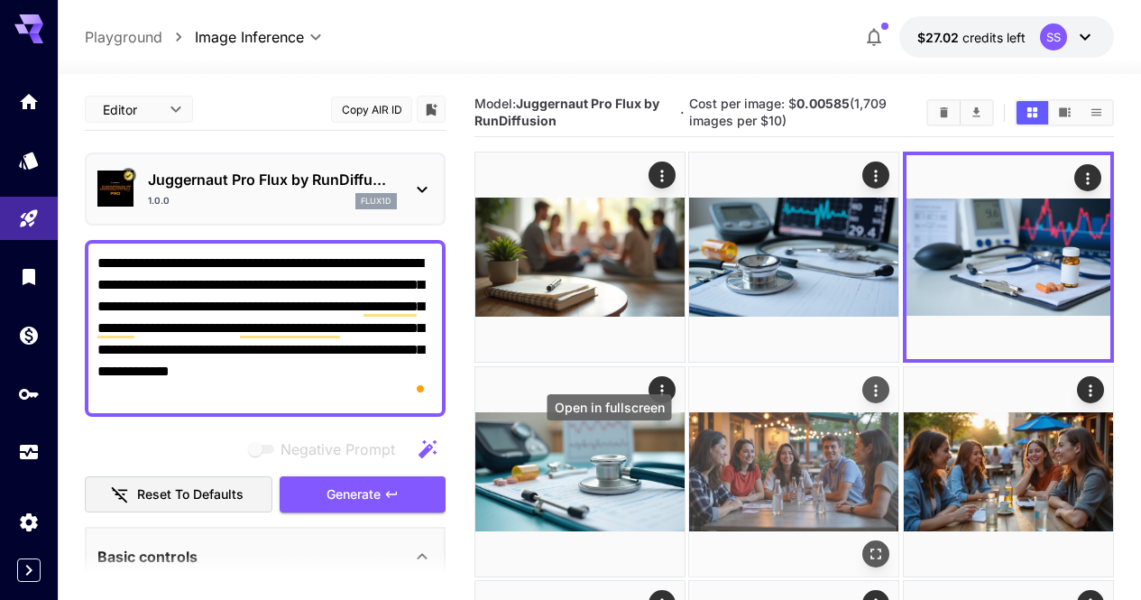
click at [868, 545] on icon "Open in fullscreen" at bounding box center [877, 554] width 18 height 18
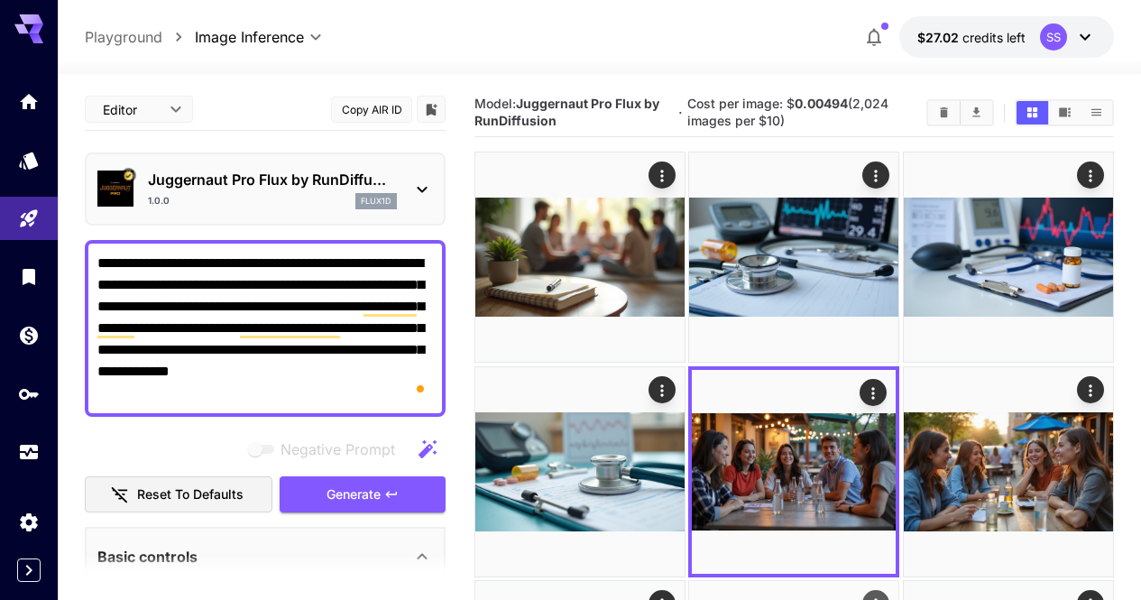
scroll to position [180, 0]
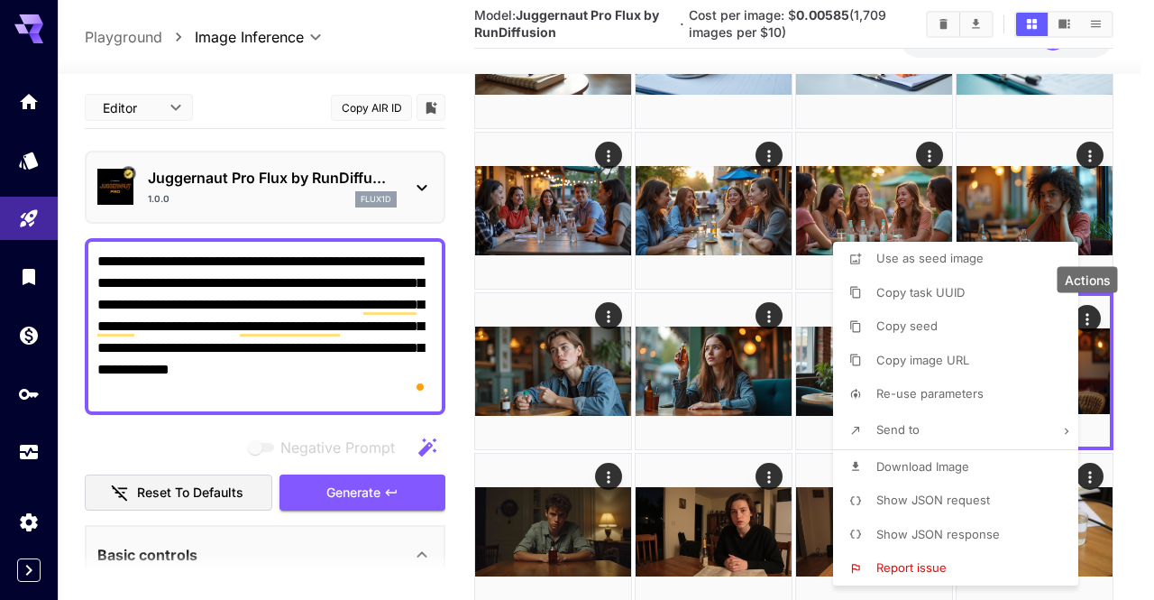
click at [942, 472] on span "Download Image" at bounding box center [923, 466] width 93 height 14
click at [722, 474] on div at bounding box center [577, 300] width 1154 height 600
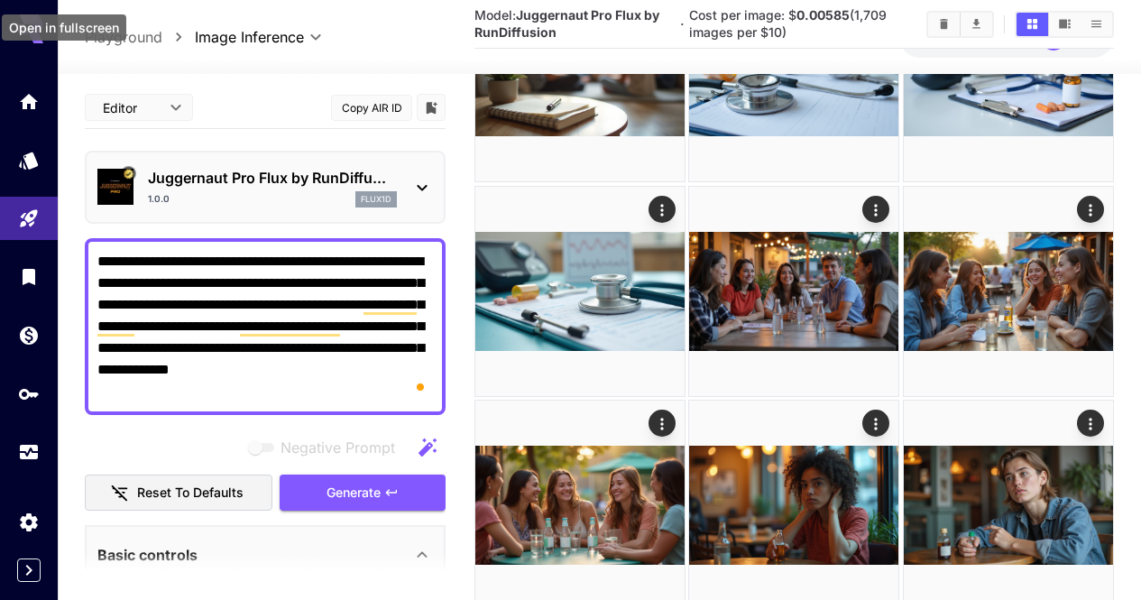
scroll to position [361, 0]
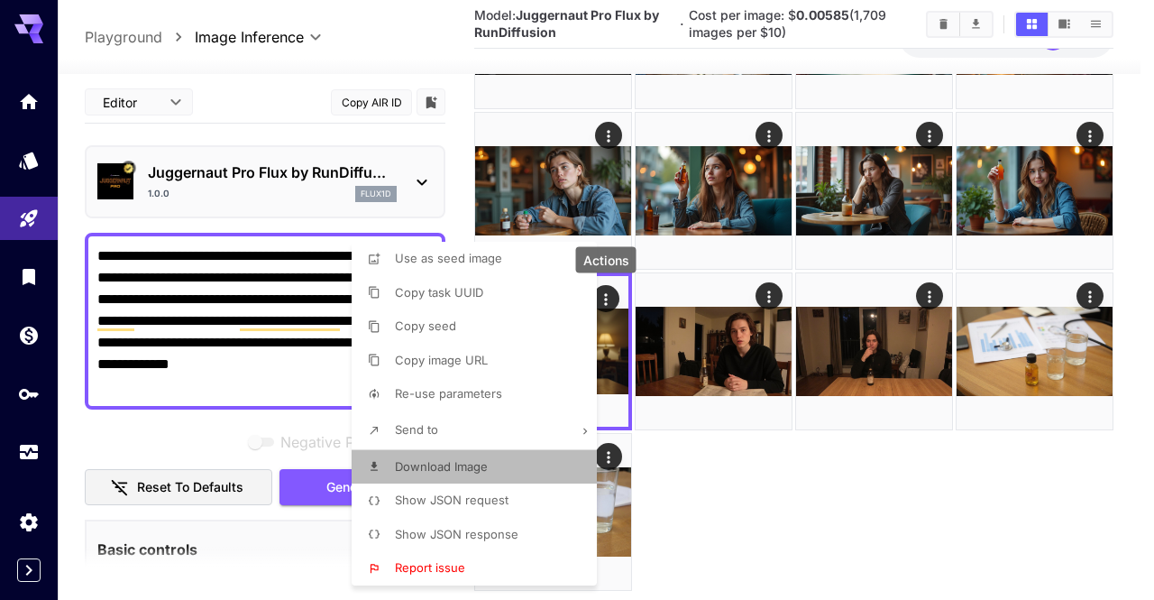
click at [510, 459] on li "Download Image" at bounding box center [480, 467] width 256 height 34
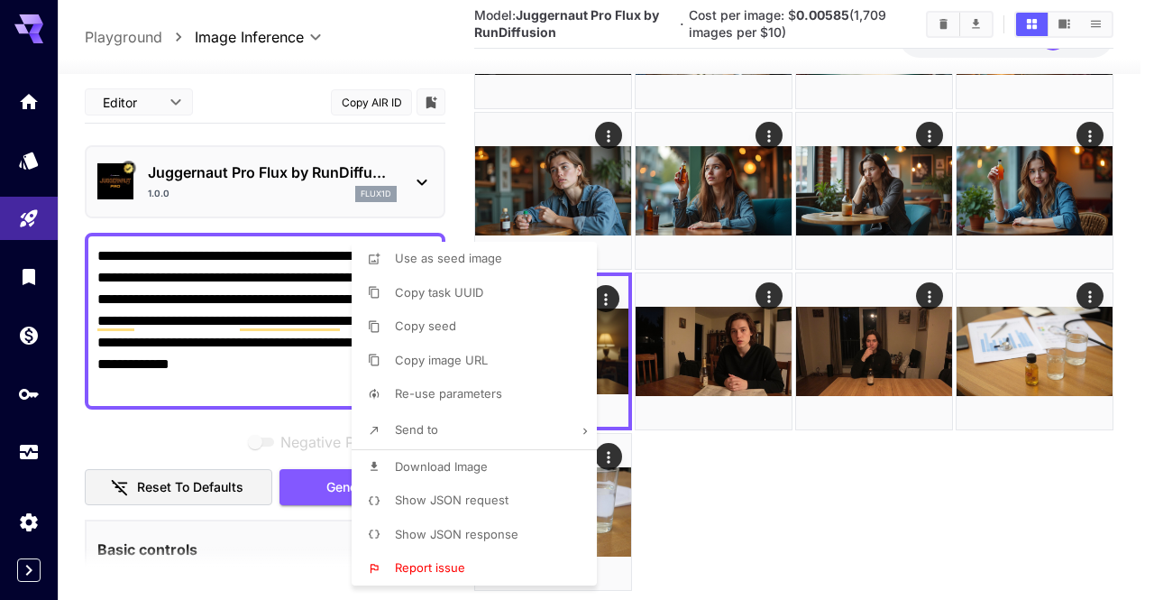
click at [193, 316] on div at bounding box center [577, 300] width 1154 height 600
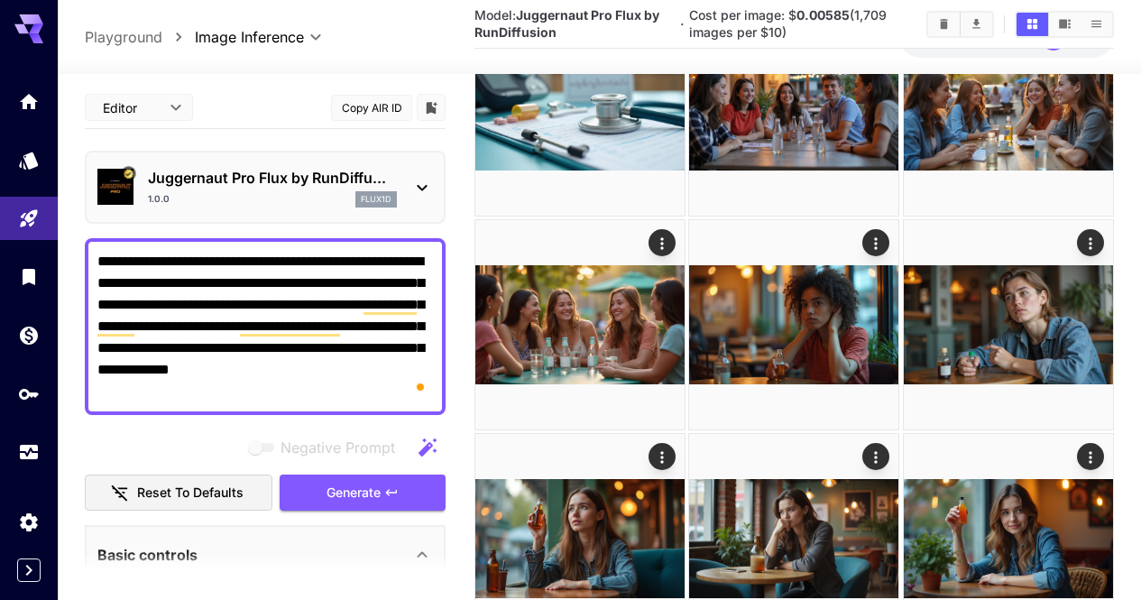
click at [193, 316] on div at bounding box center [570, 300] width 1141 height 600
click at [193, 316] on div "Use as seed image Copy task UUID Copy seed Copy image URL Re-use parameters Sen…" at bounding box center [137, 300] width 274 height 600
click at [193, 317] on textarea "**********" at bounding box center [265, 327] width 336 height 152
paste textarea "To enrich screen reader interactions, please activate Accessibility in Grammarl…"
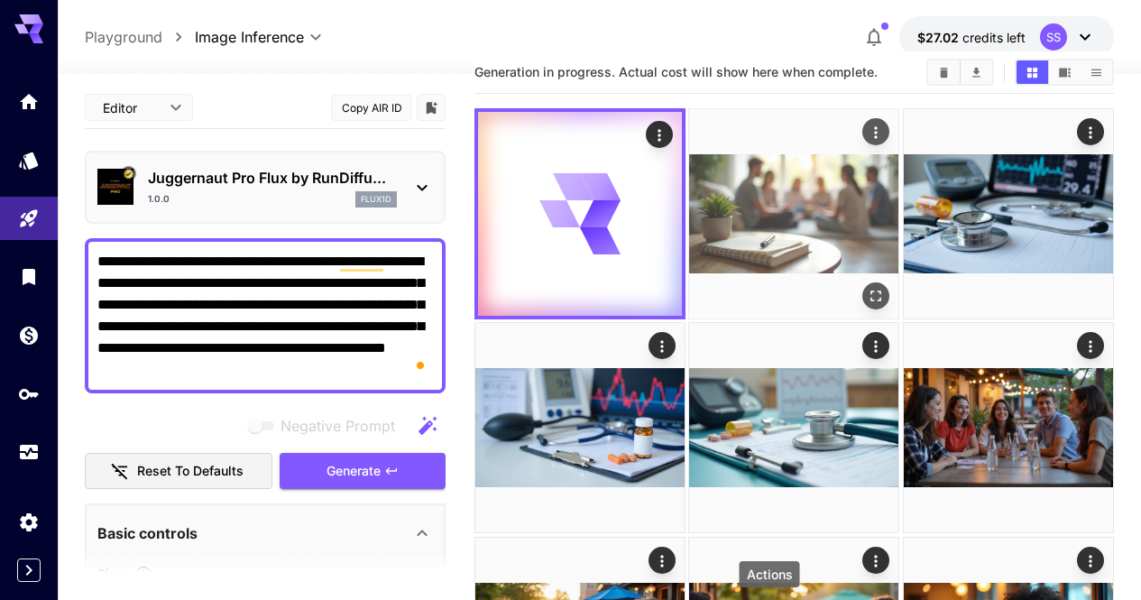
scroll to position [0, 0]
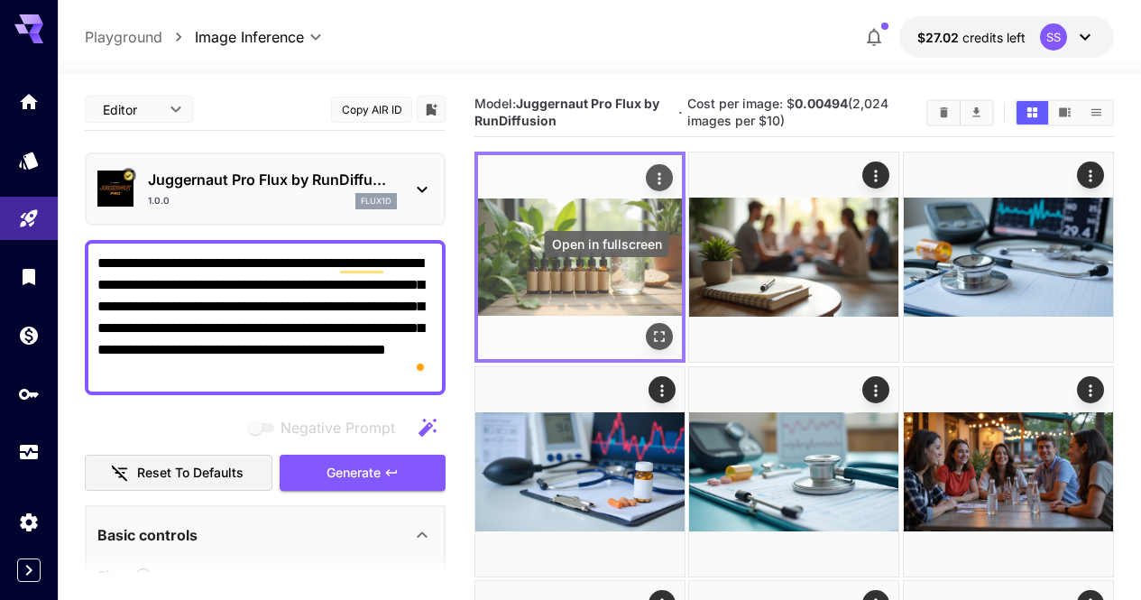
click at [650, 328] on icon "Open in fullscreen" at bounding box center [659, 337] width 18 height 18
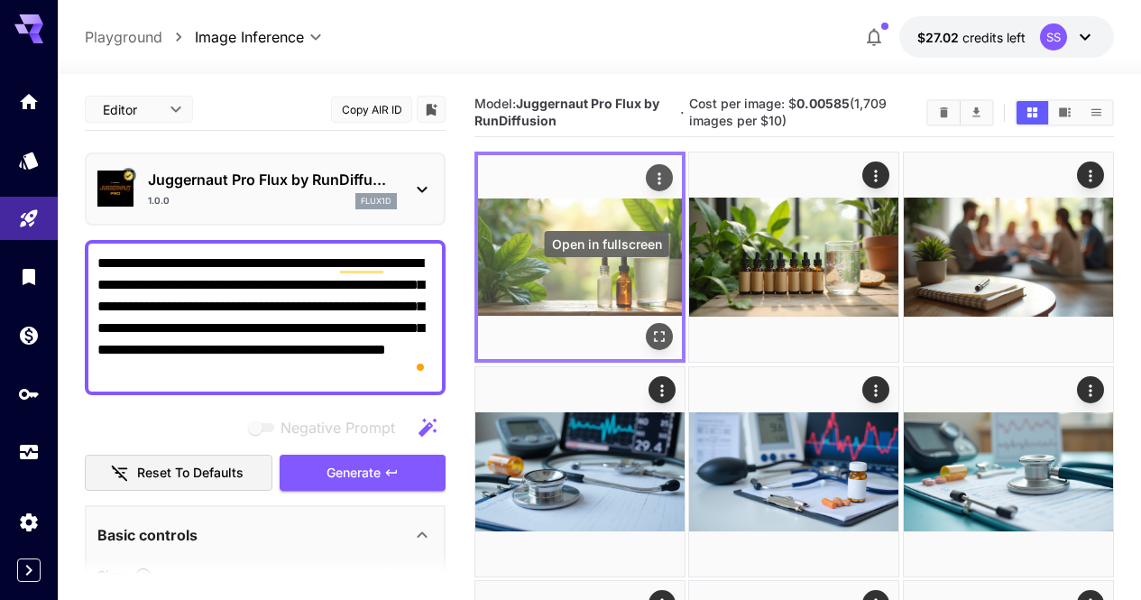
click at [646, 324] on button "Open in fullscreen" at bounding box center [659, 337] width 27 height 27
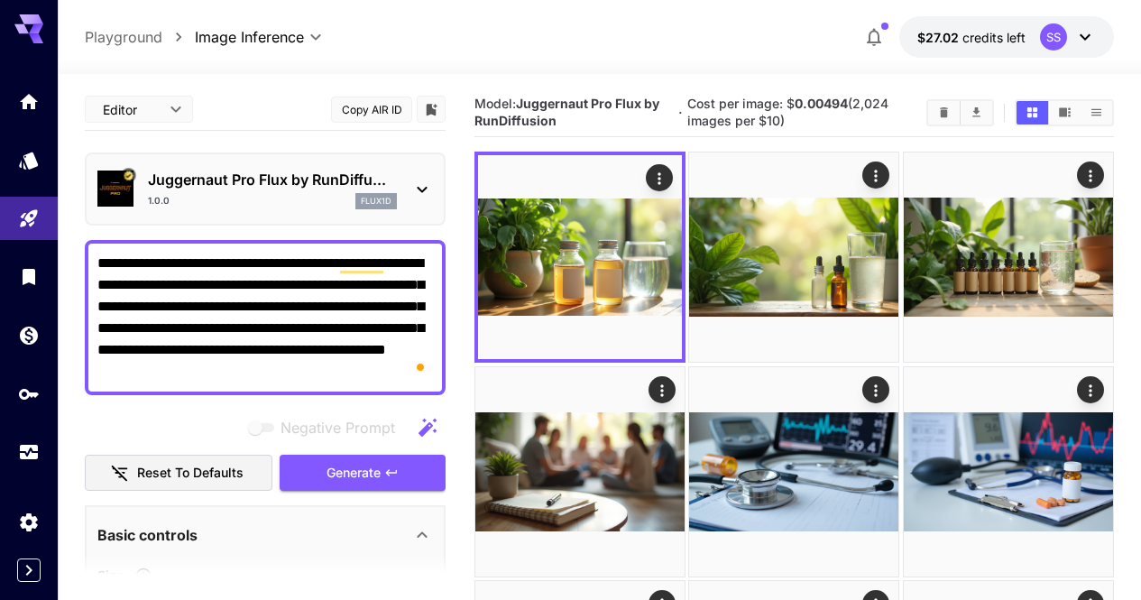
click at [341, 325] on textarea "**********" at bounding box center [265, 318] width 336 height 130
paste textarea "To enrich screen reader interactions, please activate Accessibility in Grammarl…"
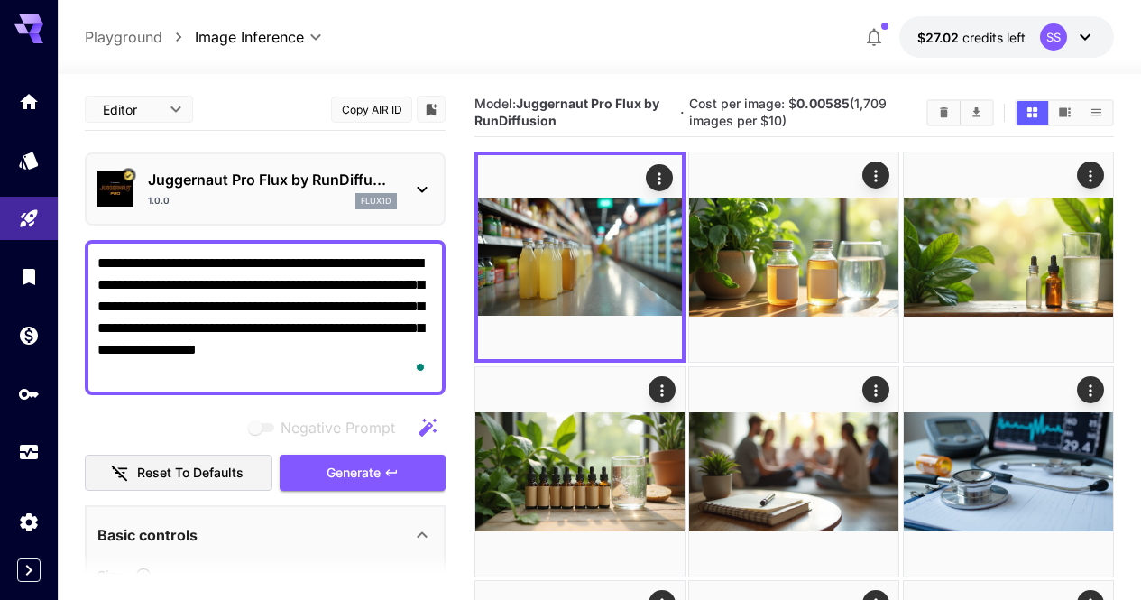
type textarea "**********"
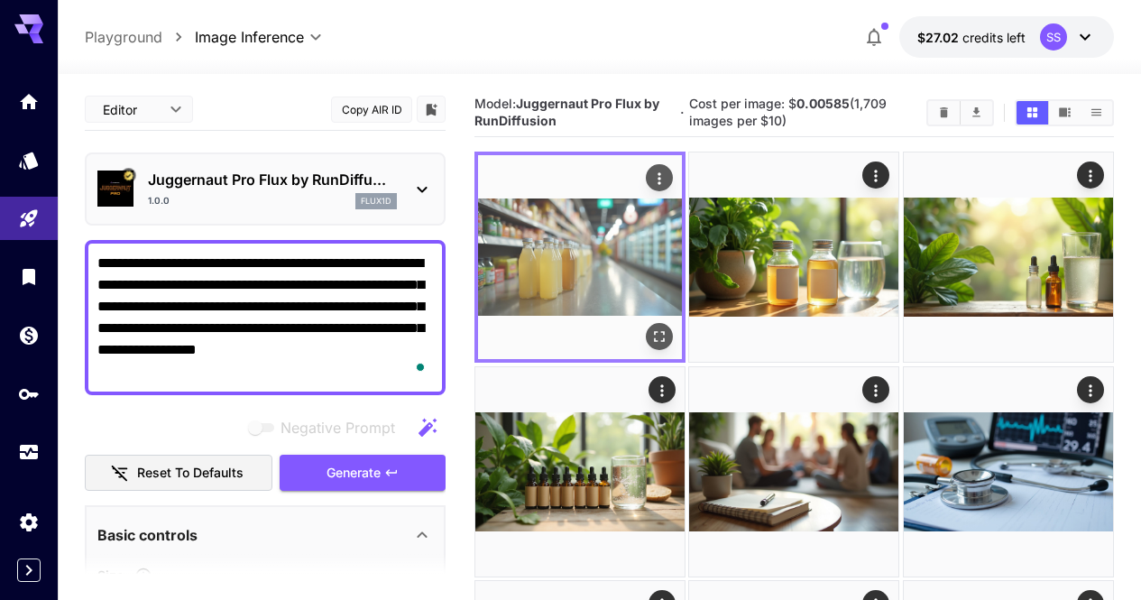
click at [650, 328] on icon "Open in fullscreen" at bounding box center [659, 337] width 18 height 18
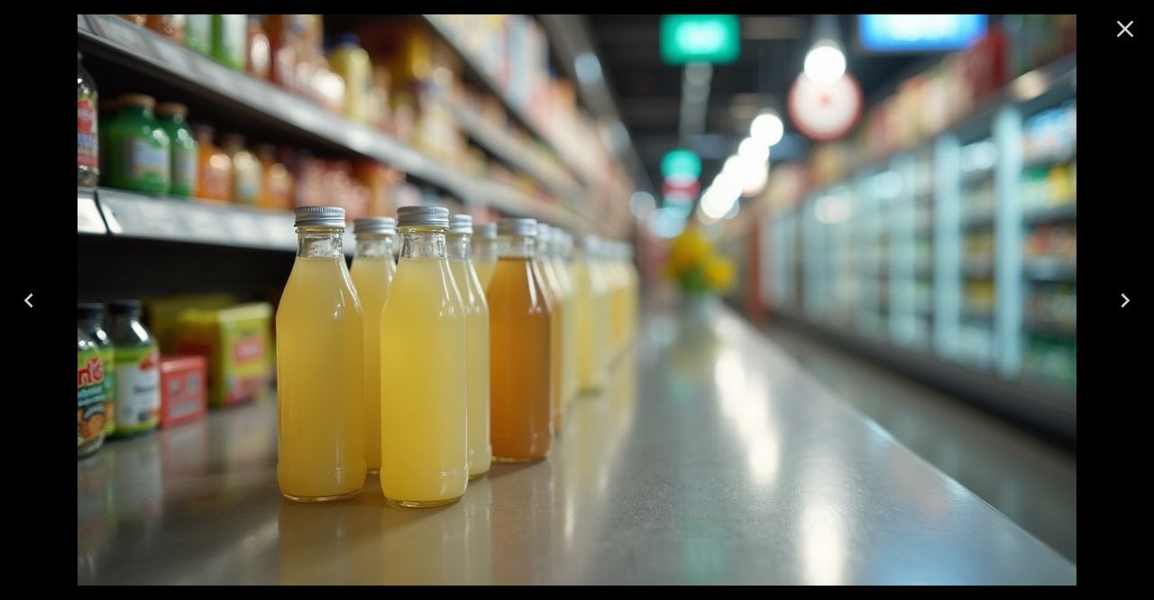
click at [1120, 39] on icon "Close" at bounding box center [1125, 28] width 29 height 29
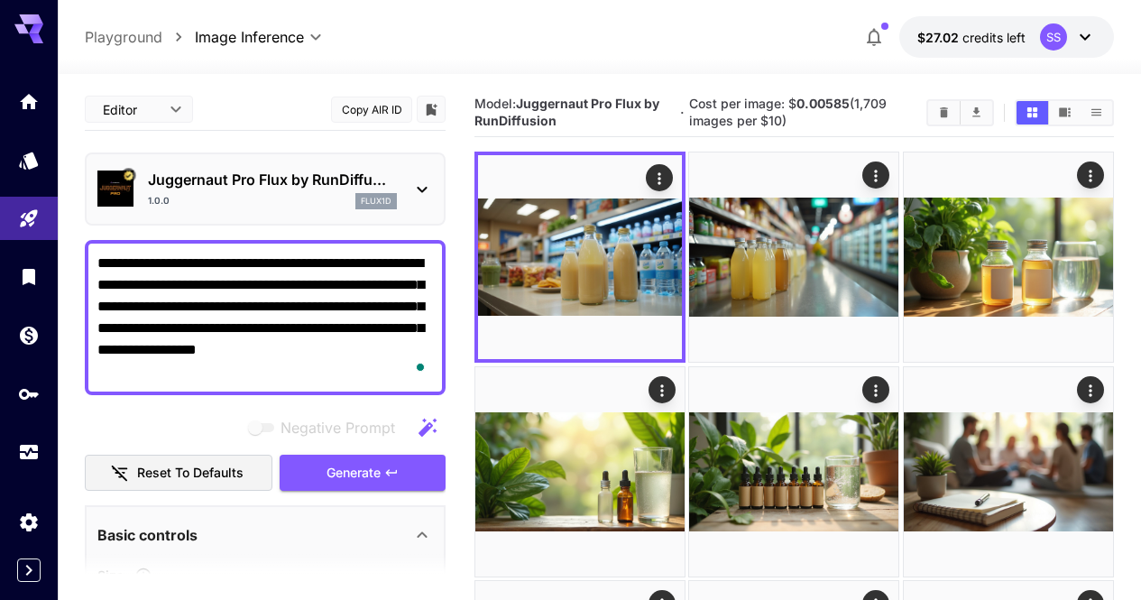
click at [182, 337] on textarea "**********" at bounding box center [265, 318] width 336 height 130
click at [187, 336] on textarea "**********" at bounding box center [265, 318] width 336 height 130
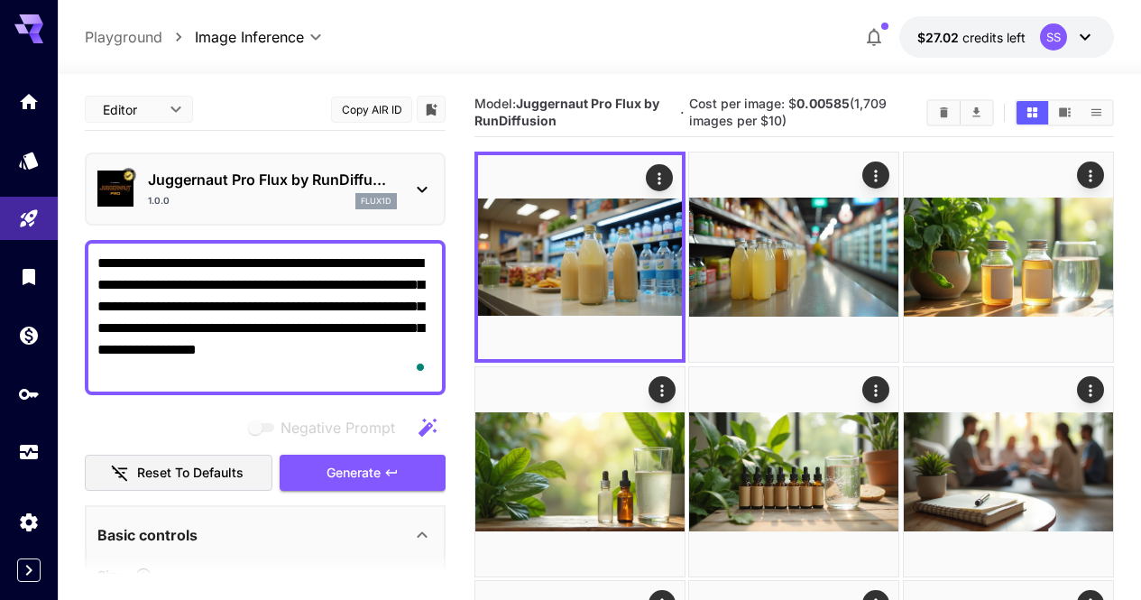
paste textarea "**********"
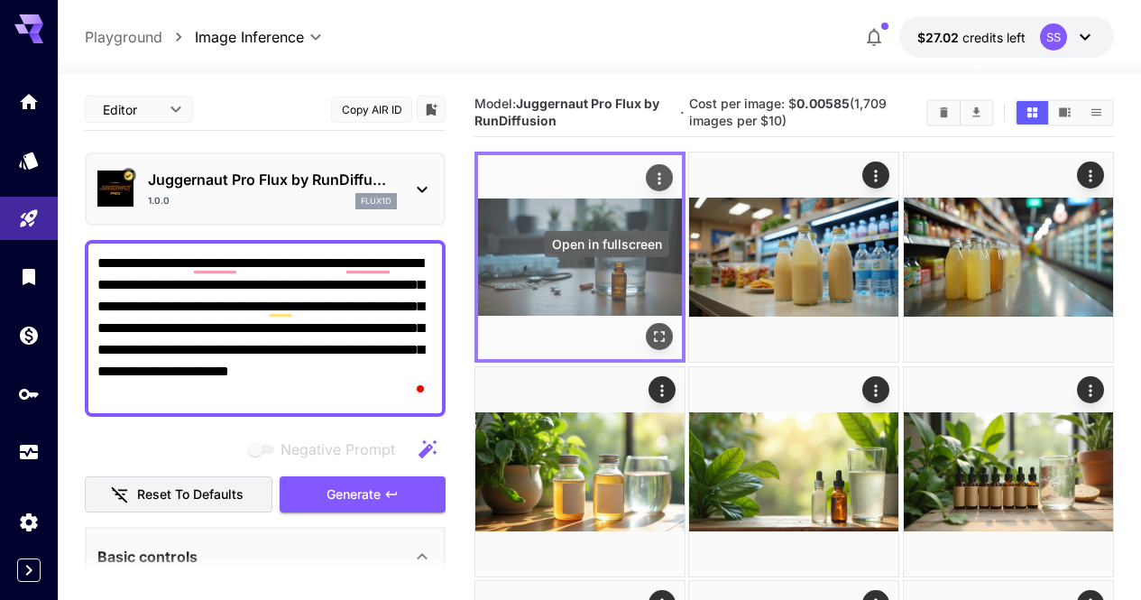
click at [650, 328] on icon "Open in fullscreen" at bounding box center [659, 337] width 18 height 18
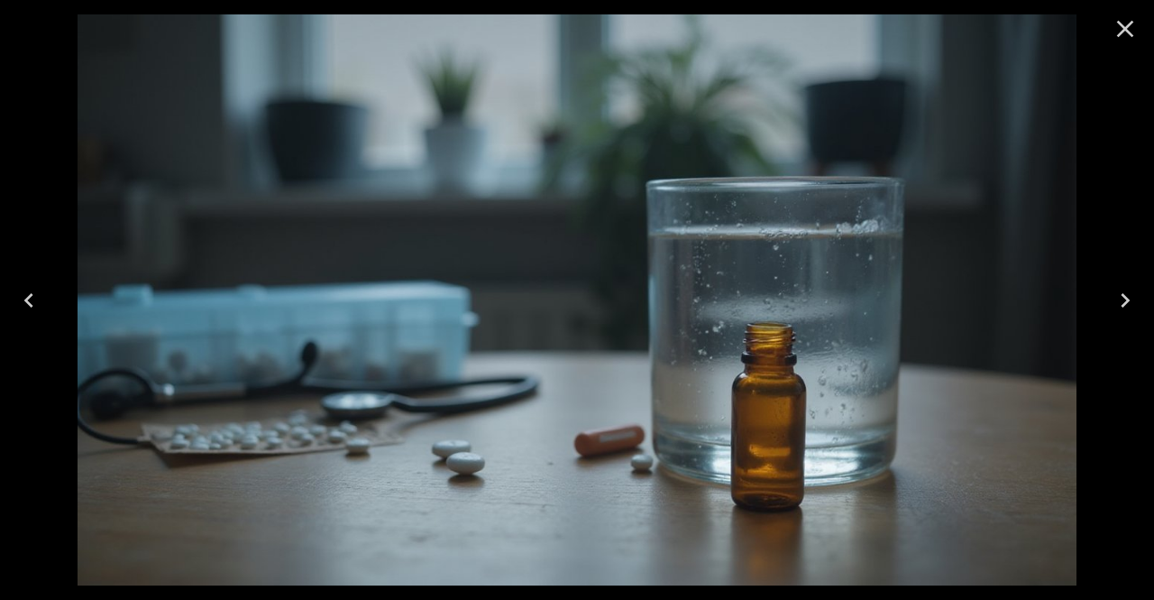
click at [1131, 30] on icon "Close" at bounding box center [1125, 28] width 29 height 29
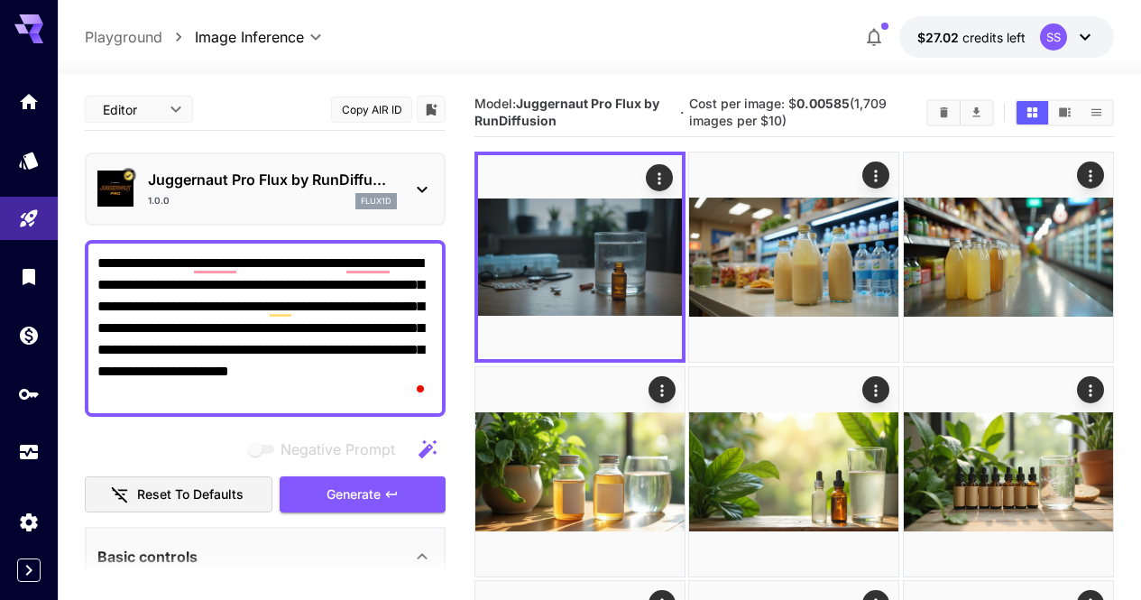
click at [311, 324] on textarea "**********" at bounding box center [265, 329] width 336 height 152
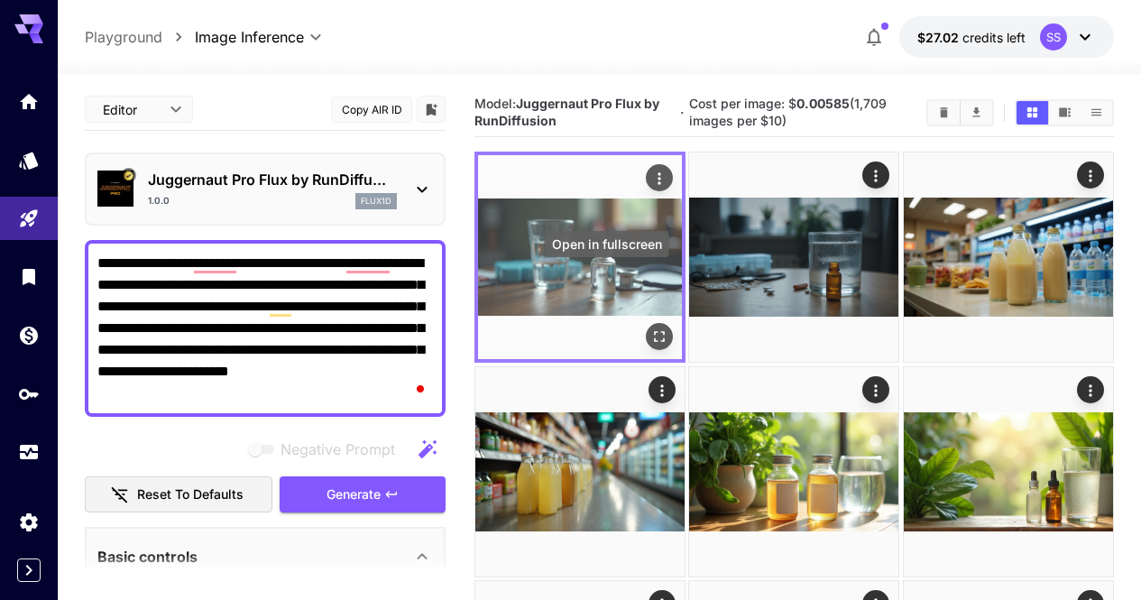
click at [646, 324] on button "Open in fullscreen" at bounding box center [659, 337] width 27 height 27
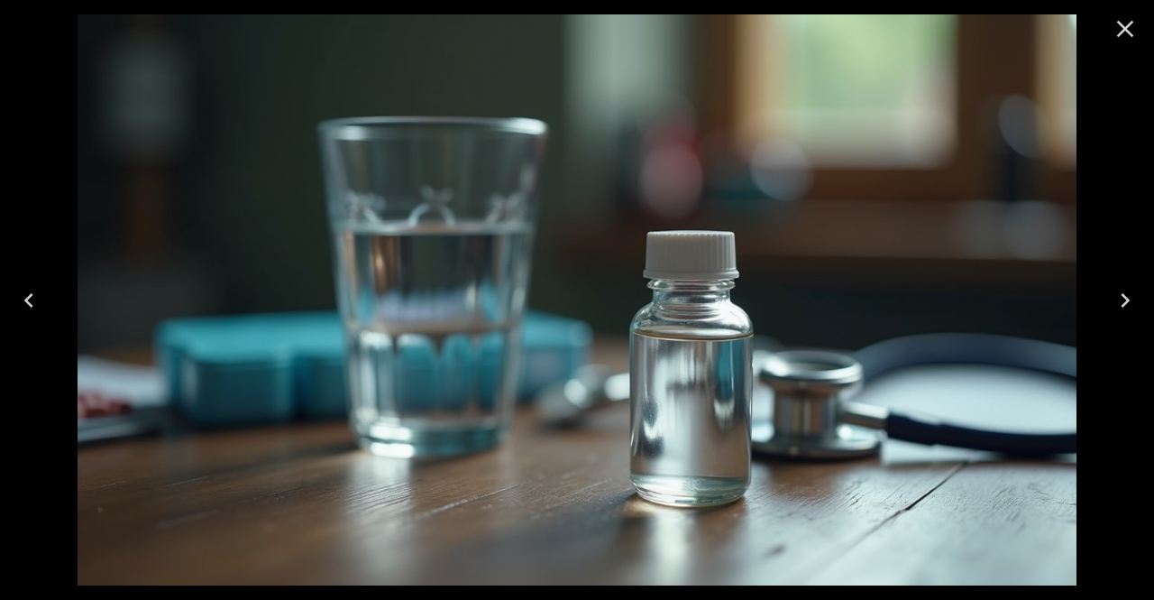
click at [1120, 27] on icon "Close" at bounding box center [1125, 28] width 29 height 29
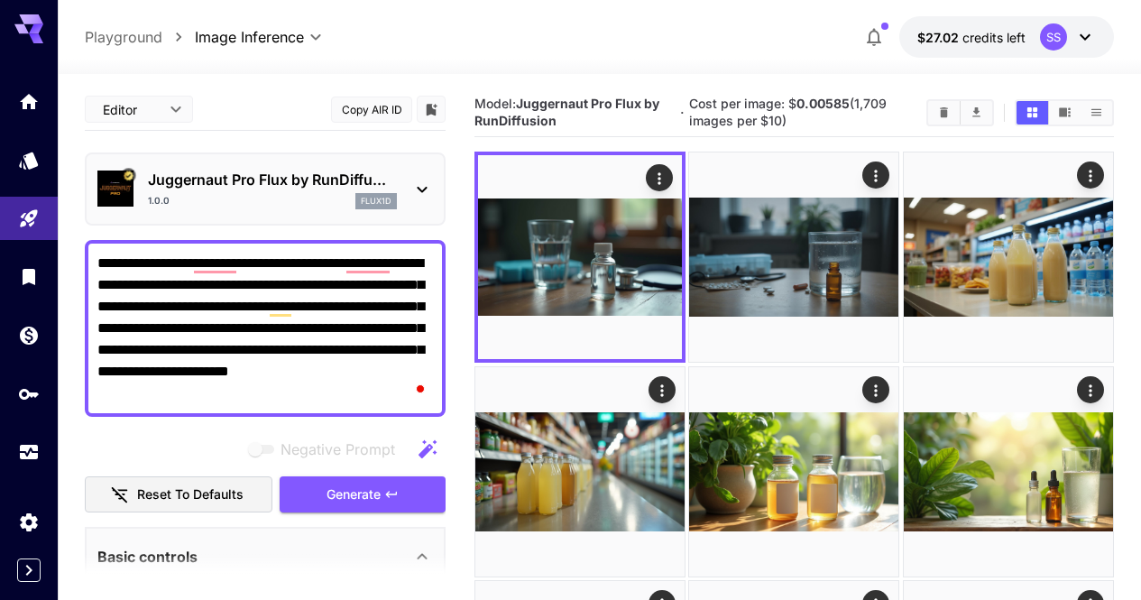
click at [363, 285] on textarea "**********" at bounding box center [265, 329] width 336 height 152
paste textarea "To enrich screen reader interactions, please activate Accessibility in Grammarl…"
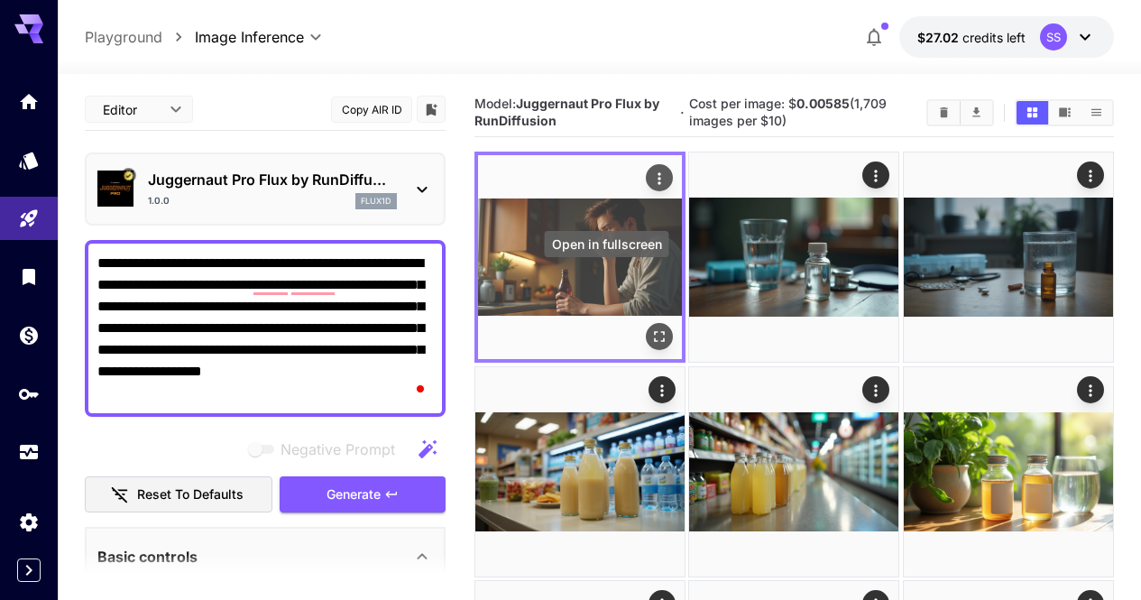
type textarea "**********"
click at [654, 332] on icon "Open in fullscreen" at bounding box center [659, 337] width 11 height 11
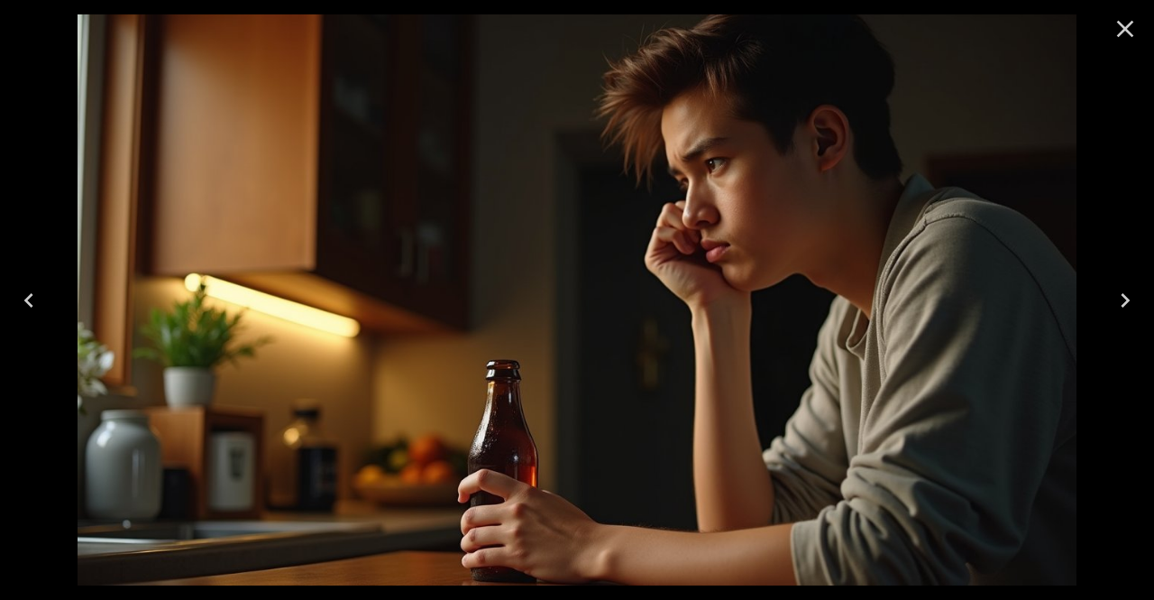
click at [1125, 23] on icon "Close" at bounding box center [1125, 28] width 29 height 29
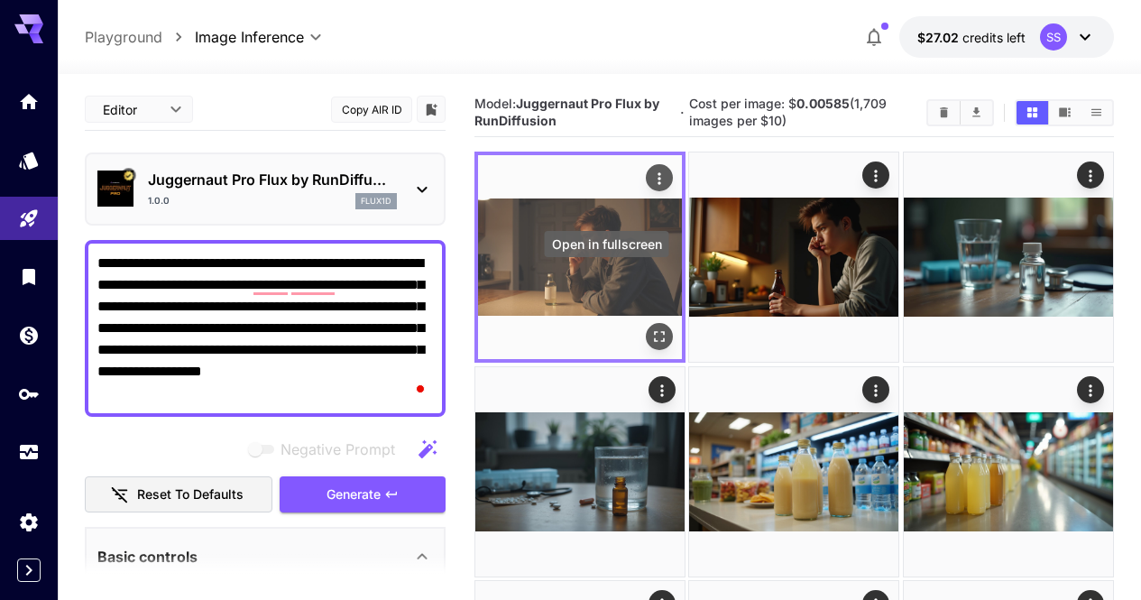
click at [650, 328] on icon "Open in fullscreen" at bounding box center [659, 337] width 18 height 18
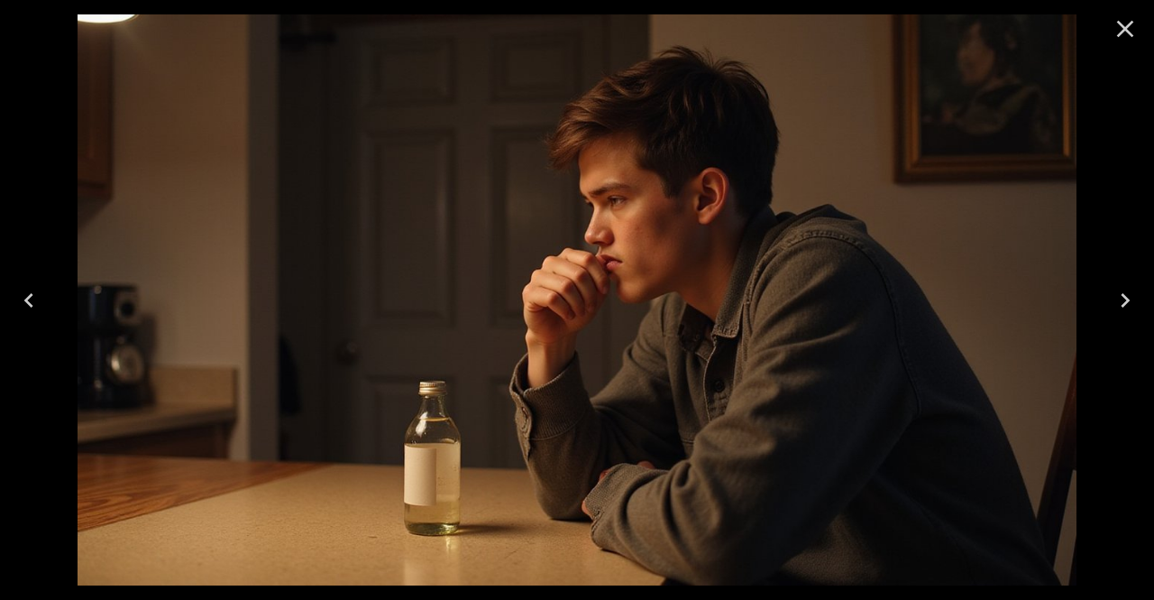
click at [1116, 35] on icon "Close" at bounding box center [1125, 28] width 29 height 29
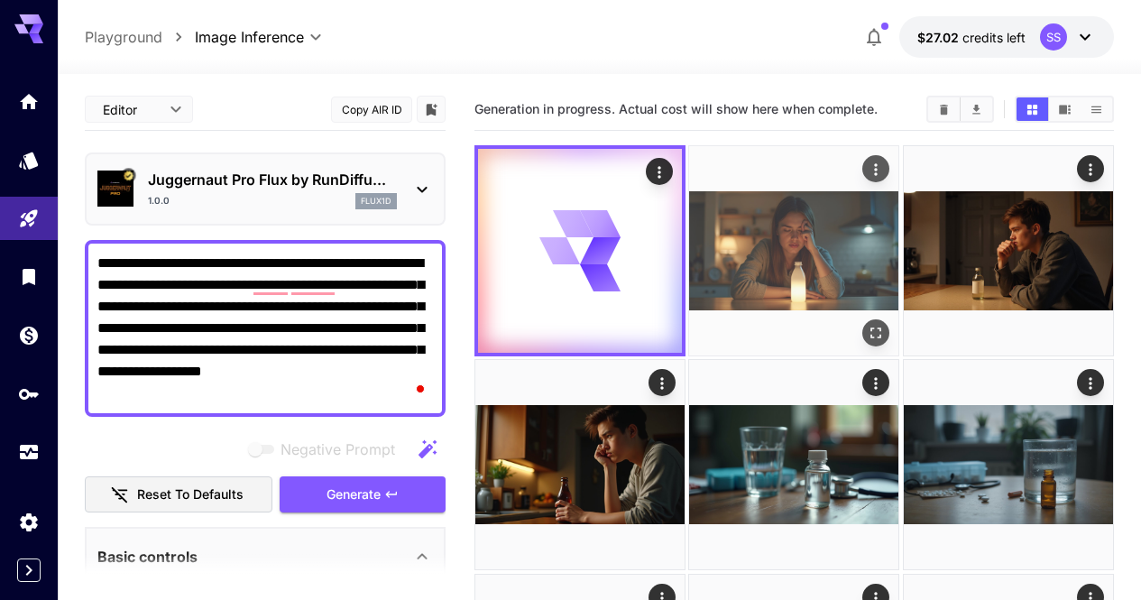
click at [863, 319] on button "Open in fullscreen" at bounding box center [876, 332] width 27 height 27
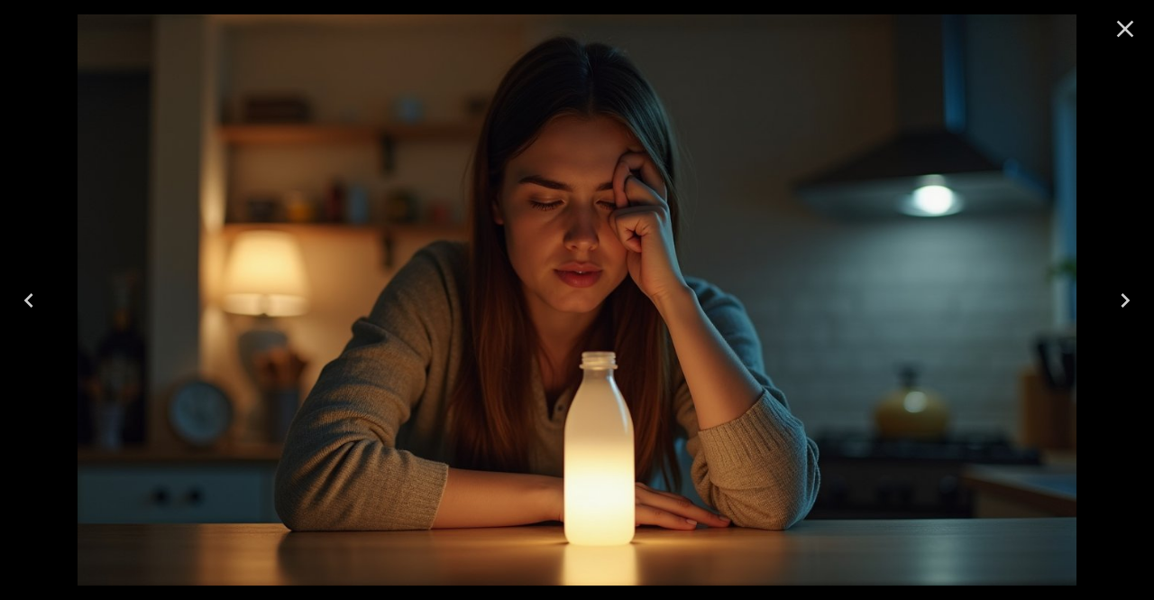
click at [1129, 34] on icon "Close" at bounding box center [1125, 28] width 29 height 29
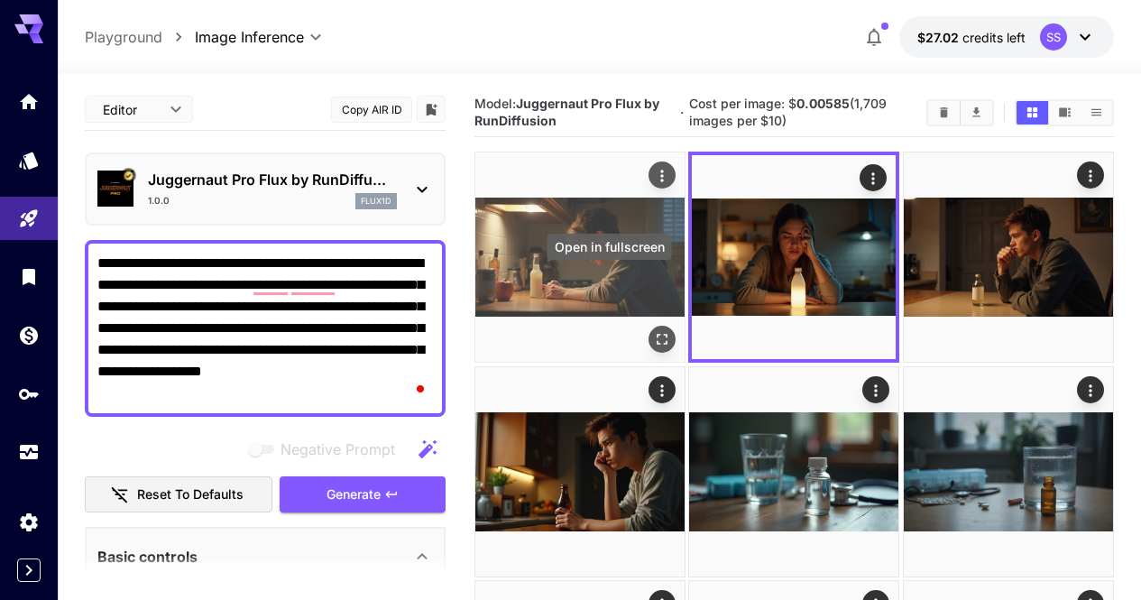
click at [653, 331] on icon "Open in fullscreen" at bounding box center [662, 340] width 18 height 18
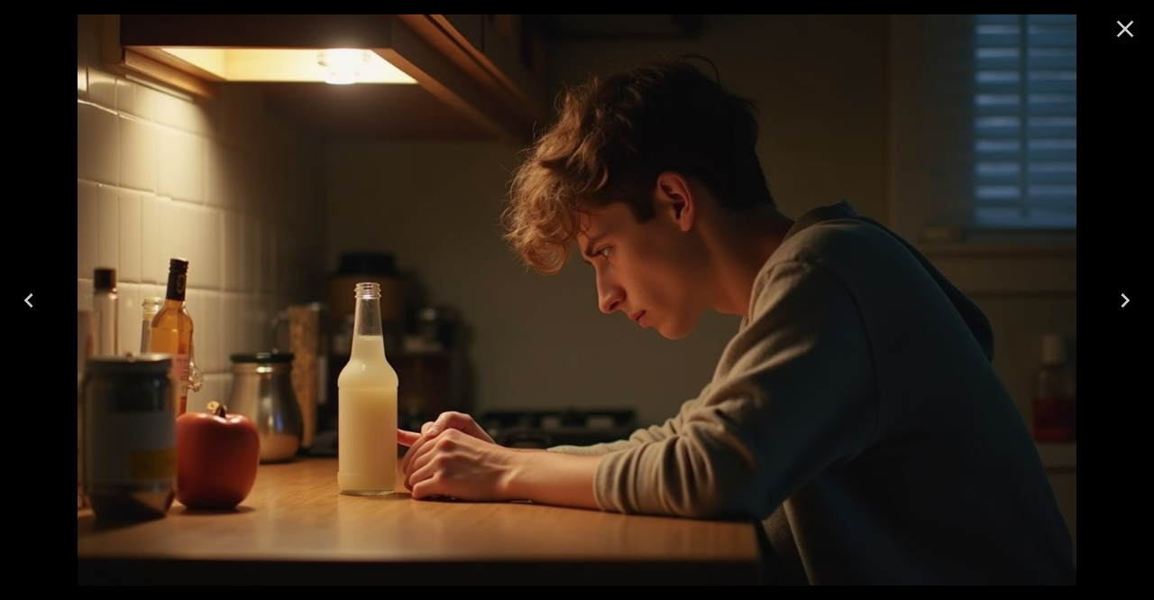
click at [1133, 37] on icon "Close" at bounding box center [1125, 28] width 29 height 29
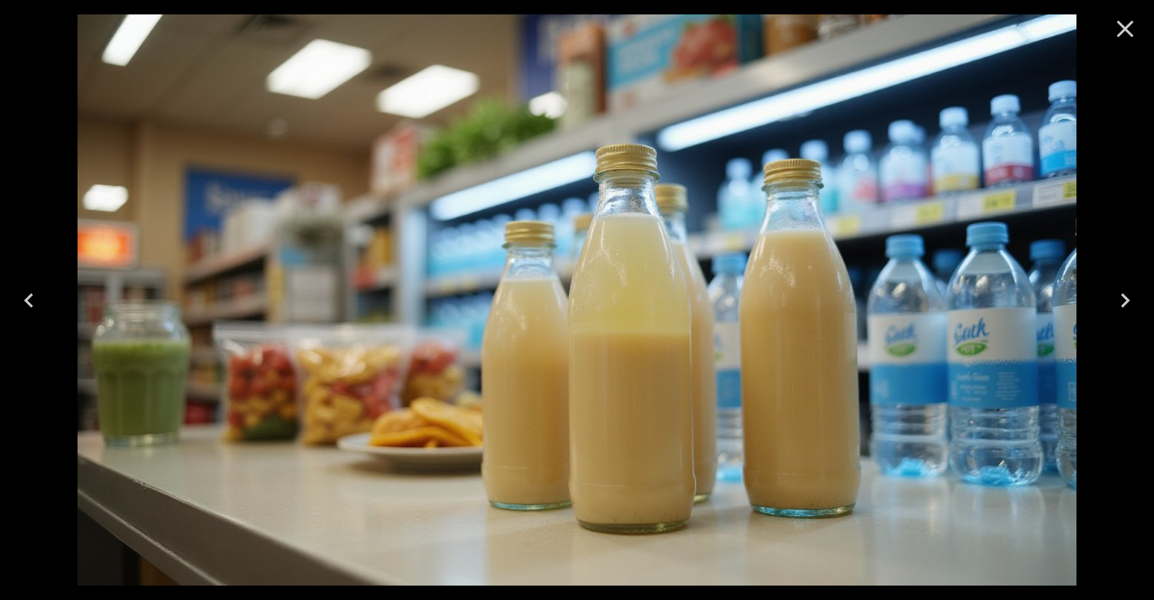
click at [1119, 28] on icon "Close" at bounding box center [1125, 28] width 29 height 29
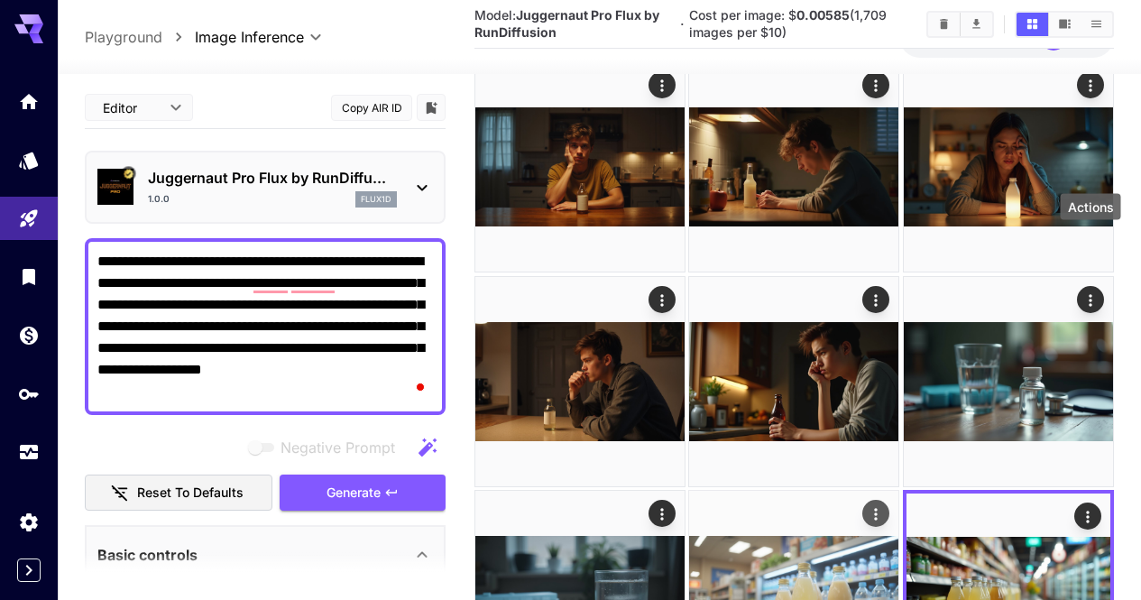
click at [886, 505] on icon "Actions" at bounding box center [877, 514] width 18 height 18
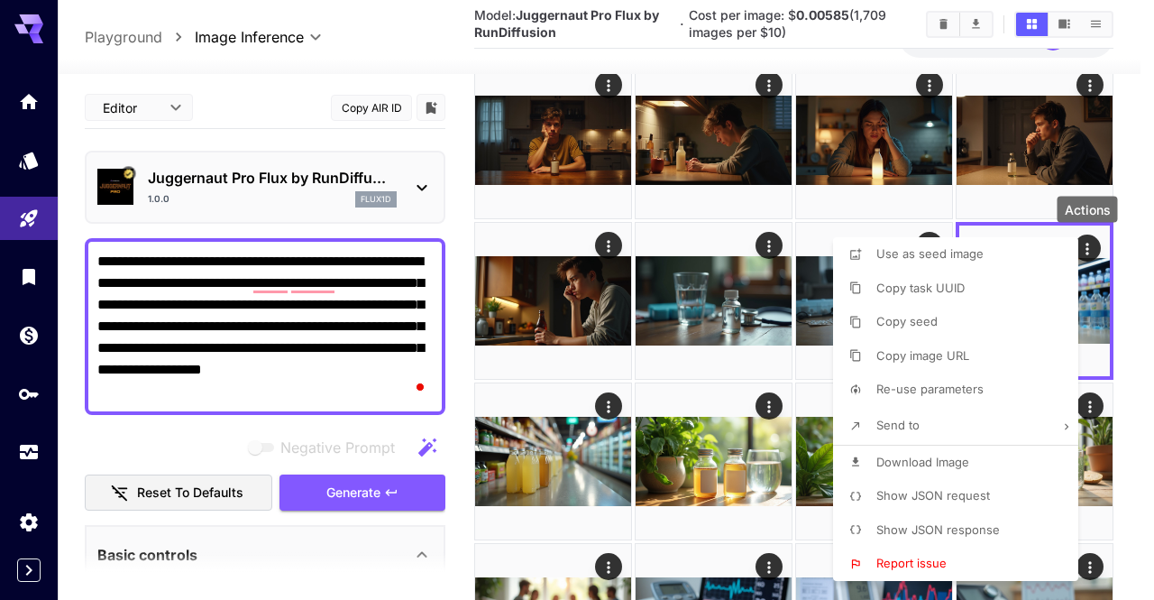
click at [891, 472] on li "Download Image" at bounding box center [961, 463] width 256 height 34
click at [698, 481] on div at bounding box center [577, 300] width 1154 height 600
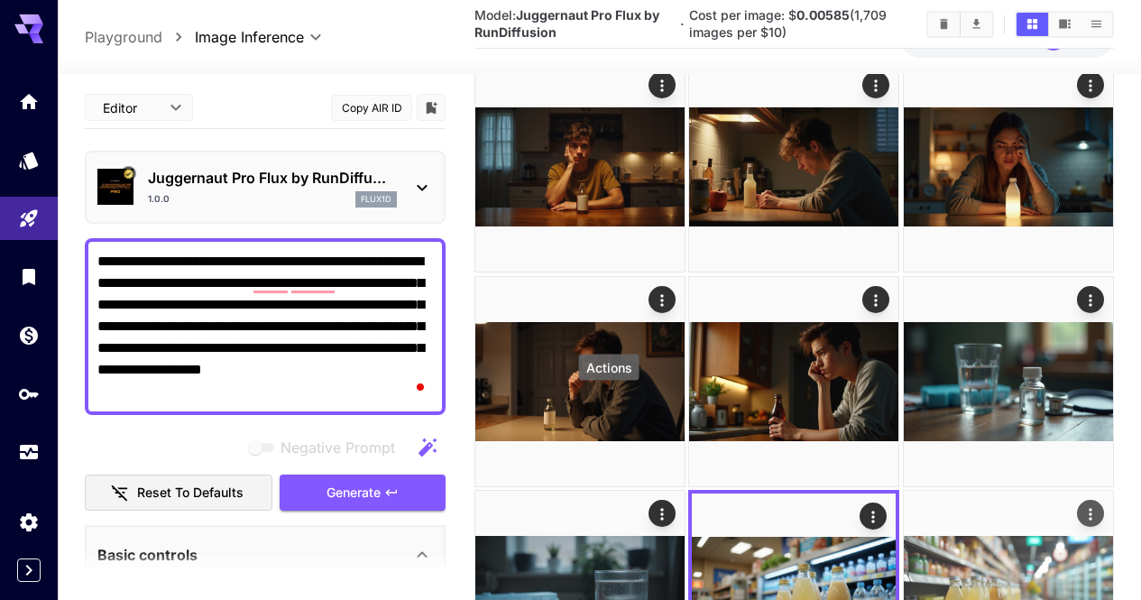
click at [1089, 508] on icon "Actions" at bounding box center [1090, 514] width 3 height 12
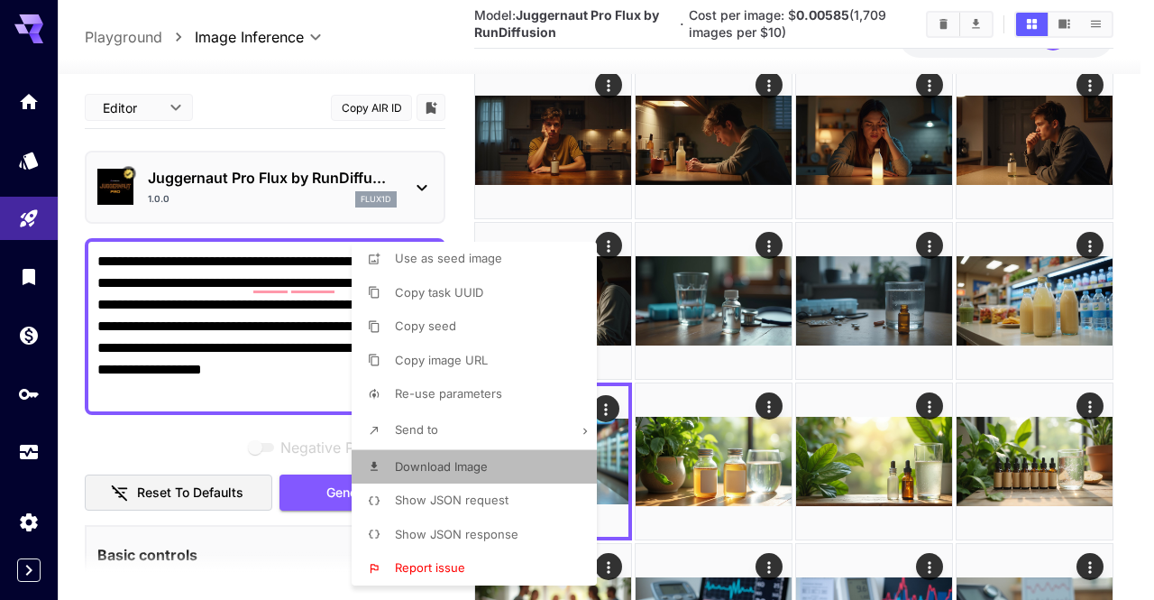
click at [511, 475] on li "Download Image" at bounding box center [480, 467] width 256 height 34
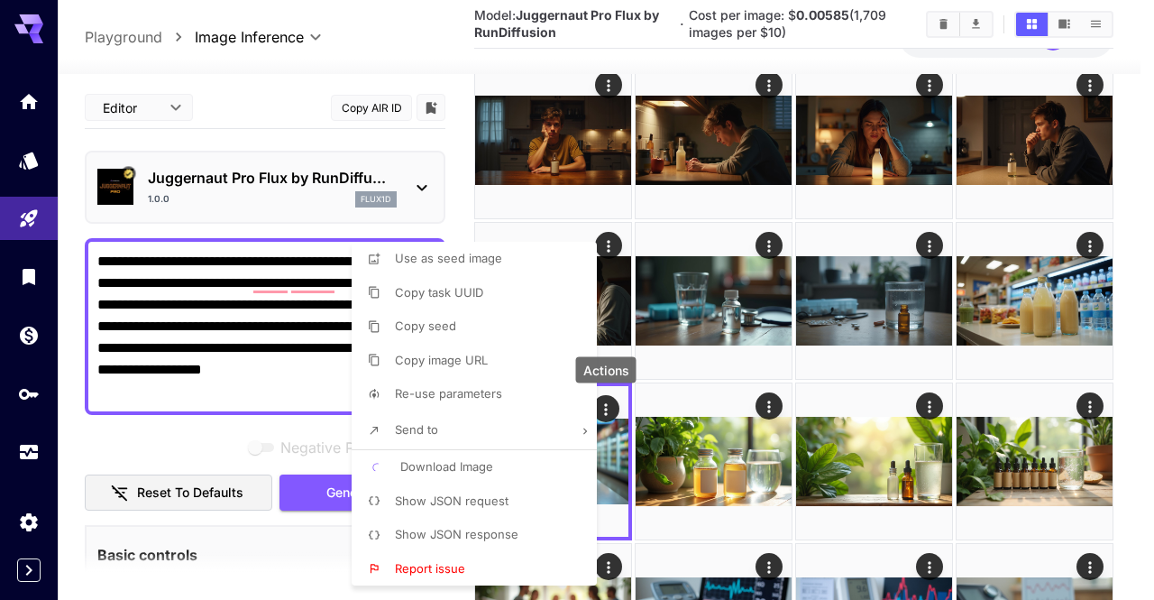
click at [725, 421] on div at bounding box center [577, 300] width 1154 height 600
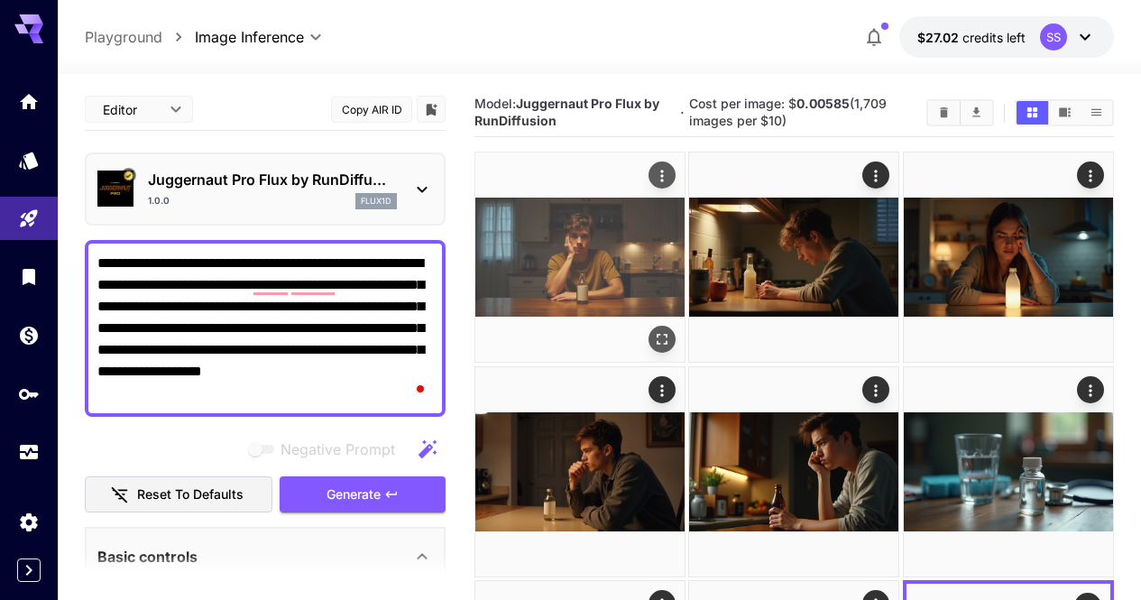
click at [611, 271] on img at bounding box center [579, 256] width 209 height 209
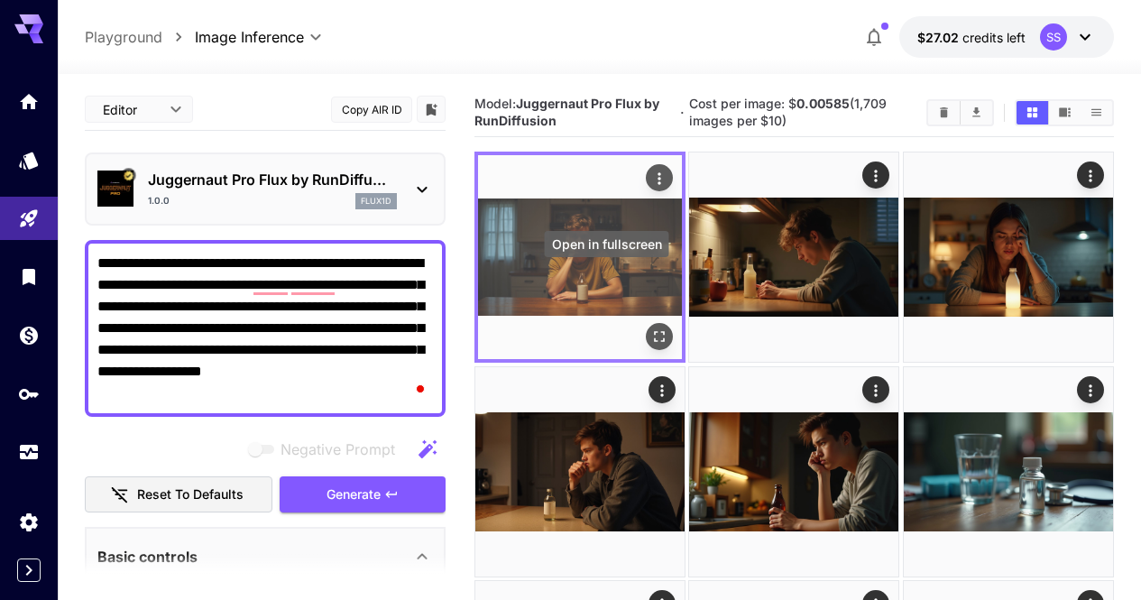
click at [650, 328] on icon "Open in fullscreen" at bounding box center [659, 337] width 18 height 18
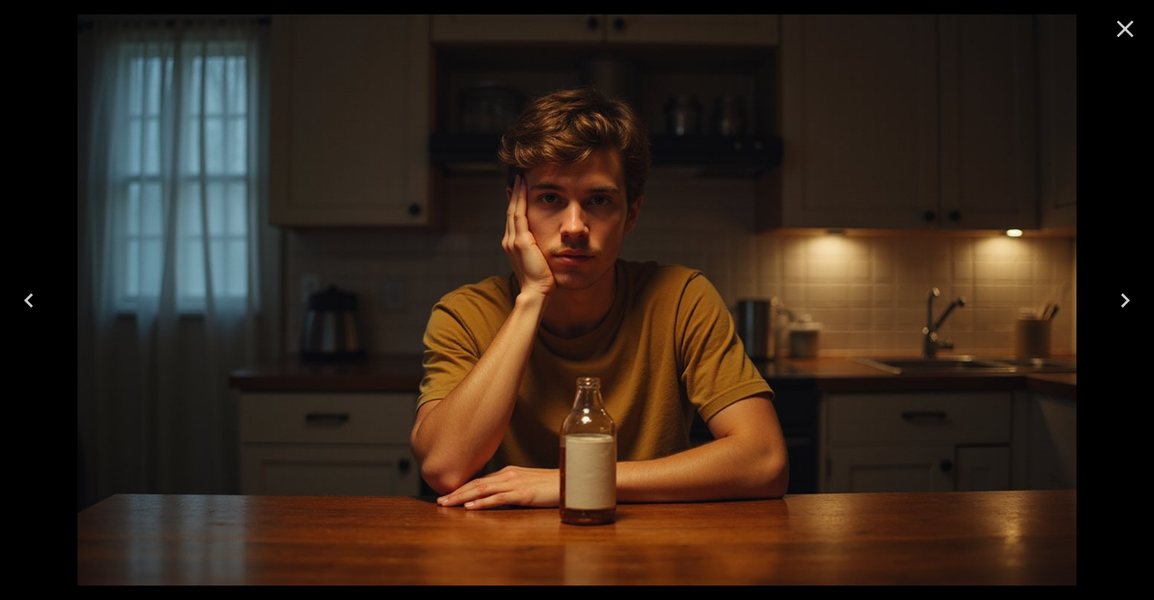
click at [1114, 24] on icon "Close" at bounding box center [1125, 28] width 29 height 29
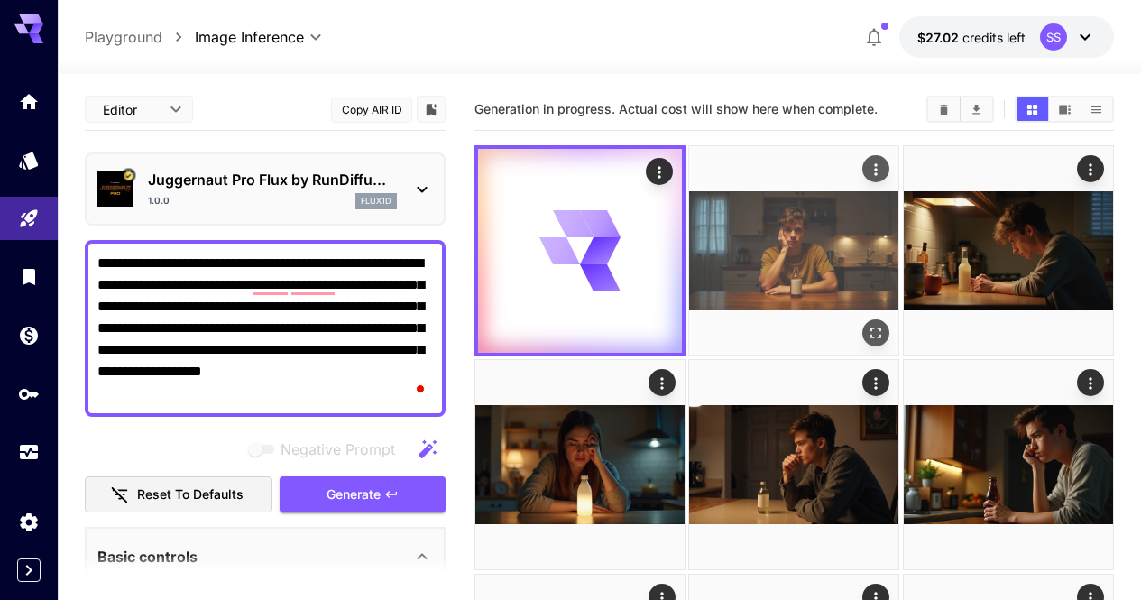
click at [868, 172] on icon "Actions" at bounding box center [877, 170] width 18 height 18
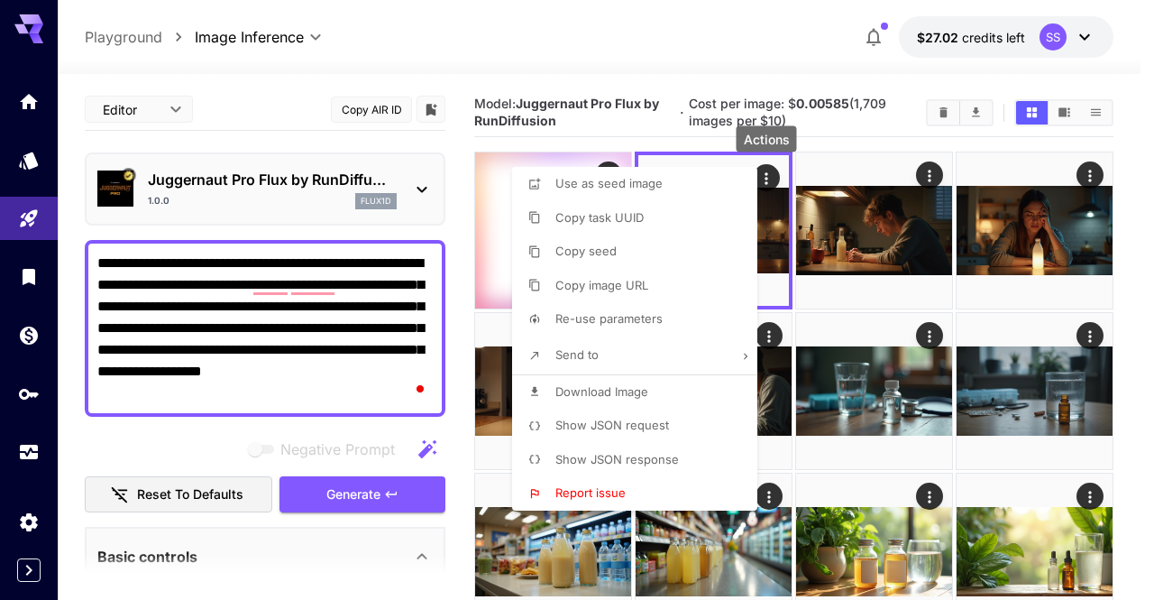
click at [606, 398] on span "Download Image" at bounding box center [602, 391] width 93 height 14
click at [1037, 329] on div at bounding box center [577, 300] width 1154 height 600
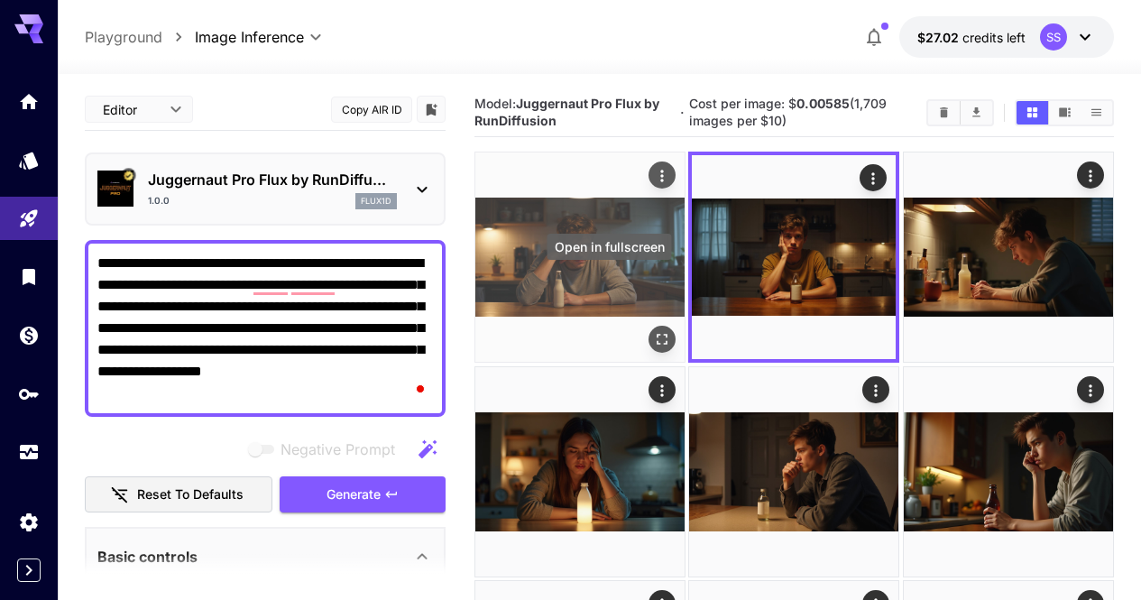
click at [653, 331] on icon "Open in fullscreen" at bounding box center [662, 340] width 18 height 18
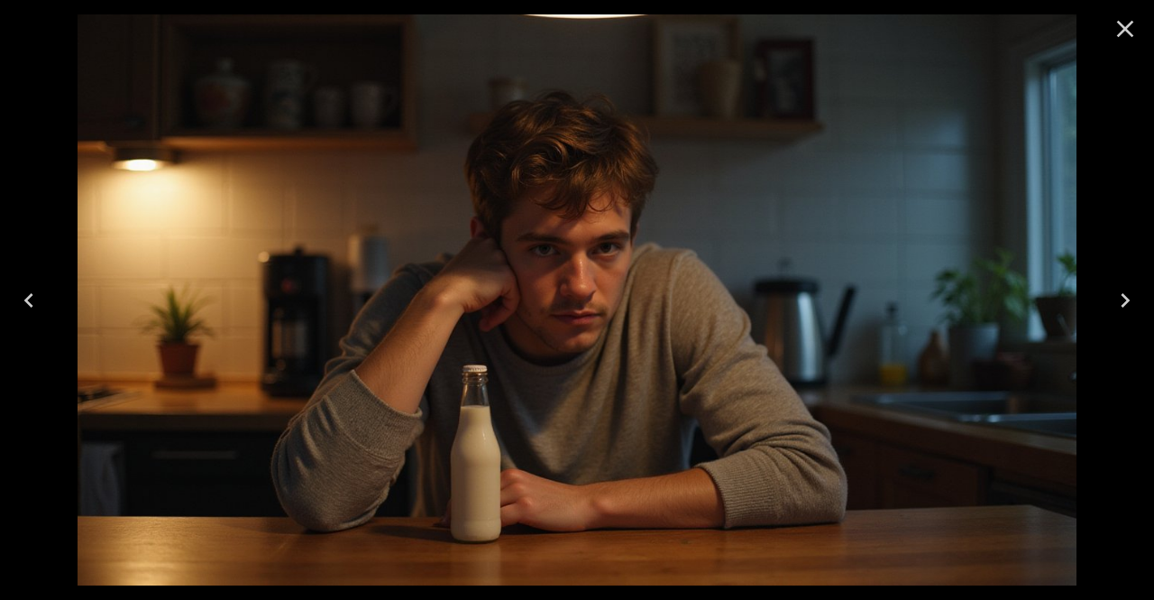
click at [1130, 30] on icon "Close" at bounding box center [1125, 28] width 29 height 29
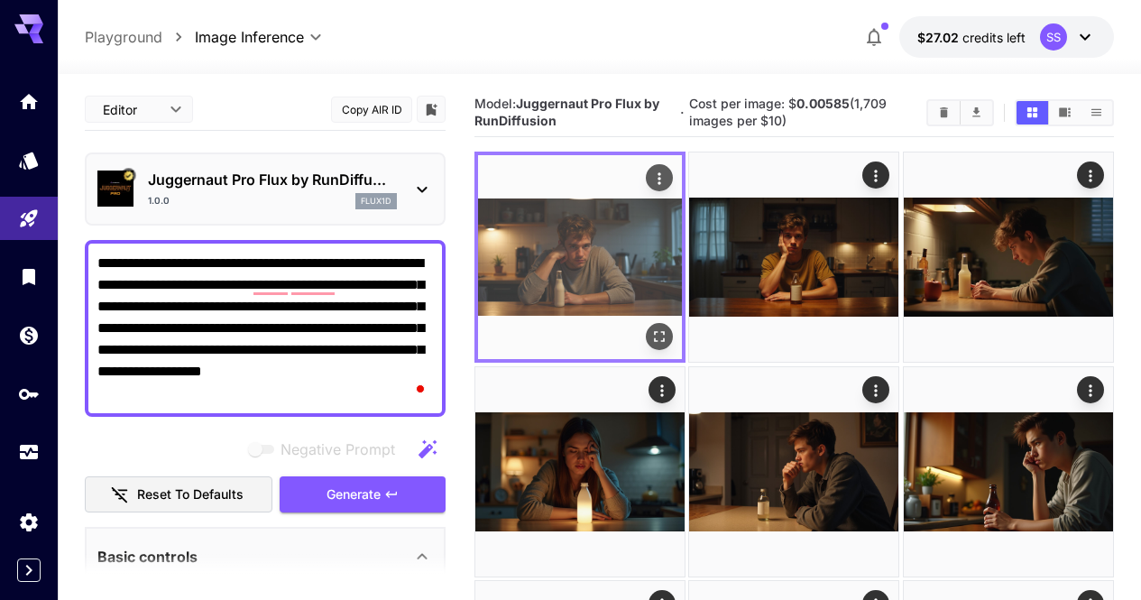
click at [650, 177] on icon "Actions" at bounding box center [659, 179] width 18 height 18
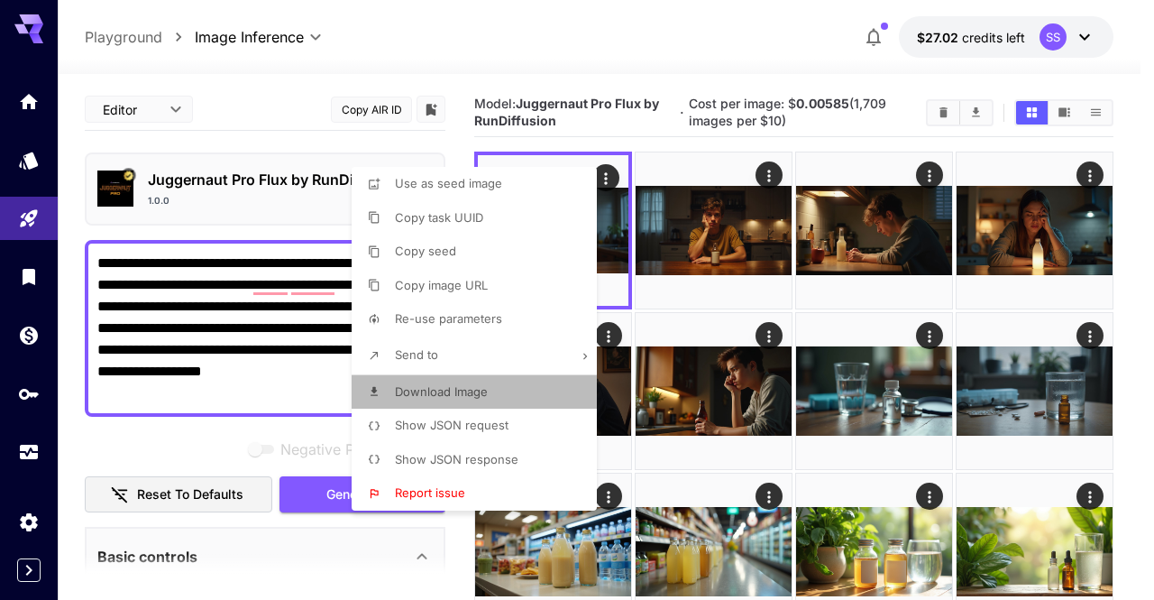
click at [484, 398] on span "Download Image" at bounding box center [441, 391] width 93 height 14
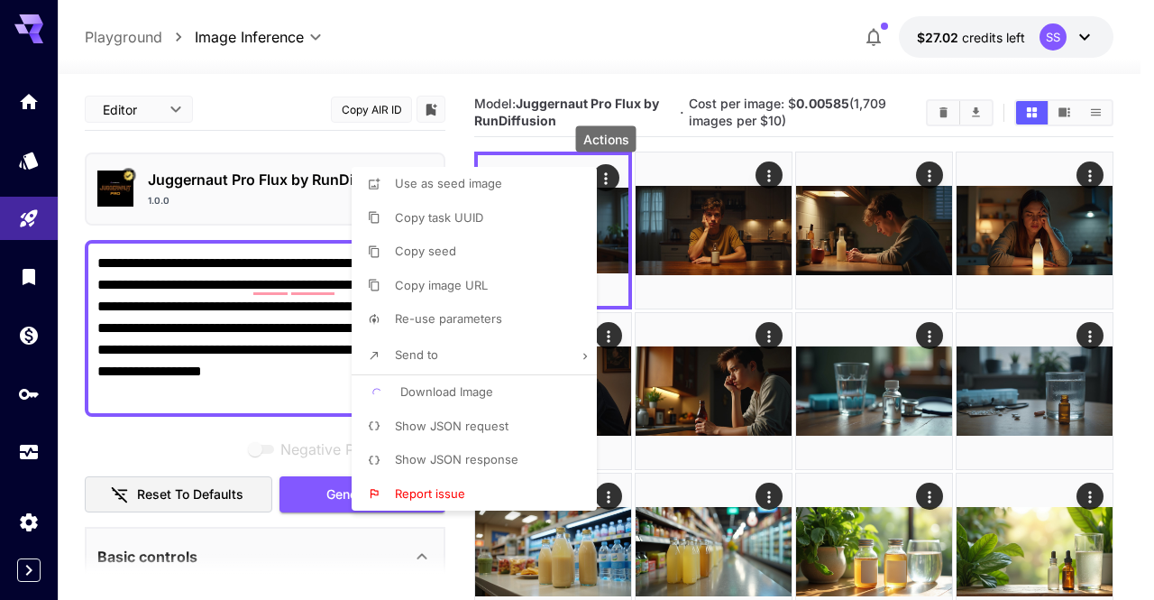
click at [754, 360] on div at bounding box center [577, 300] width 1154 height 600
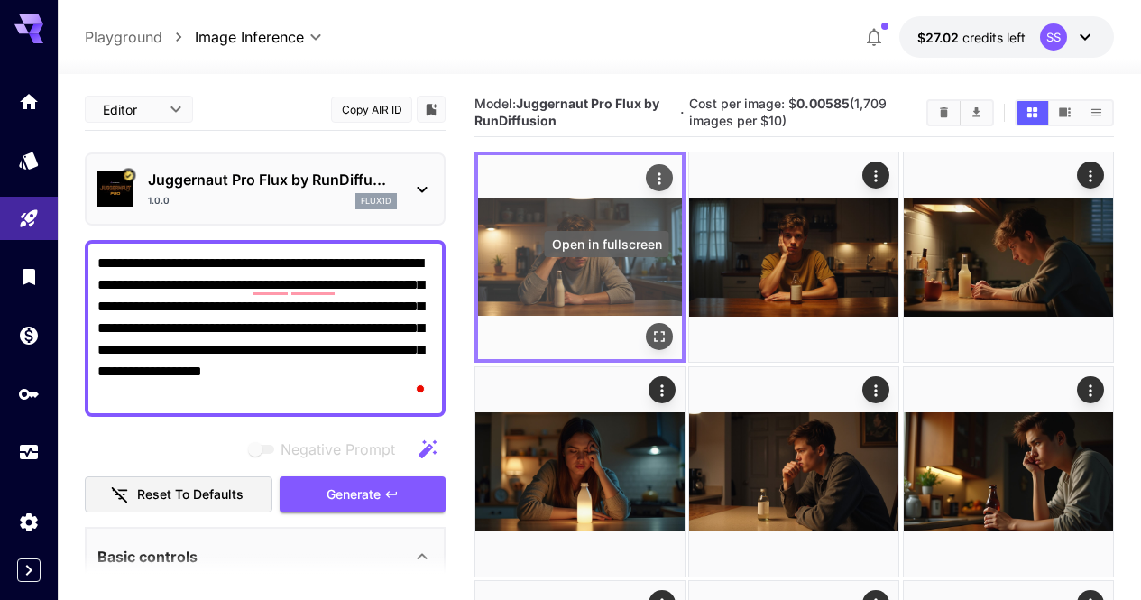
click at [650, 328] on icon "Open in fullscreen" at bounding box center [659, 337] width 18 height 18
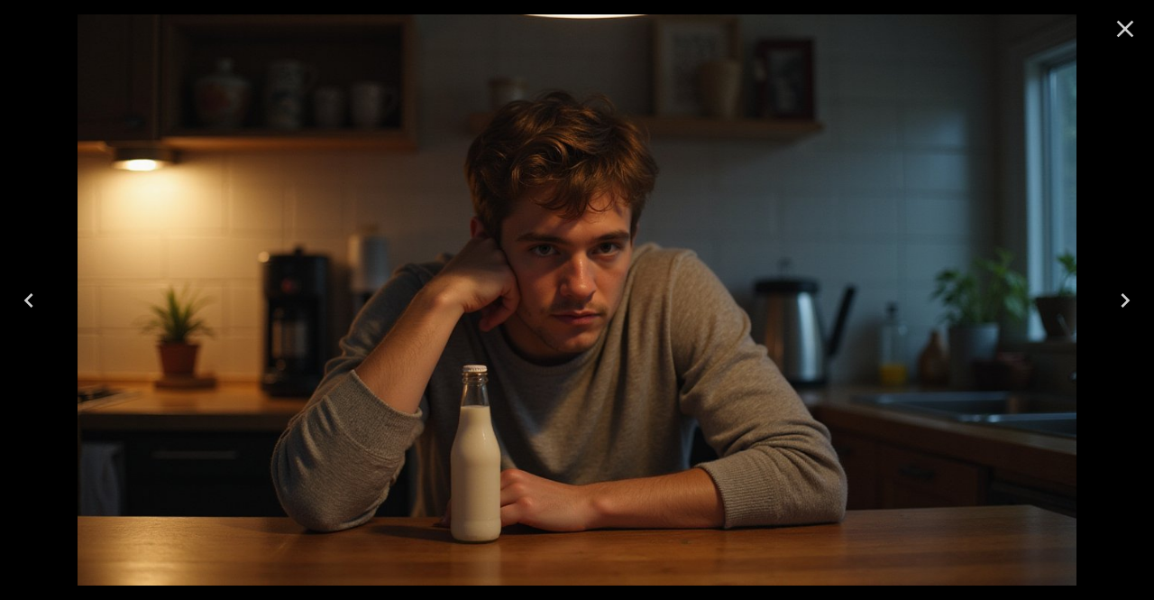
click at [1119, 19] on icon "Close" at bounding box center [1125, 28] width 29 height 29
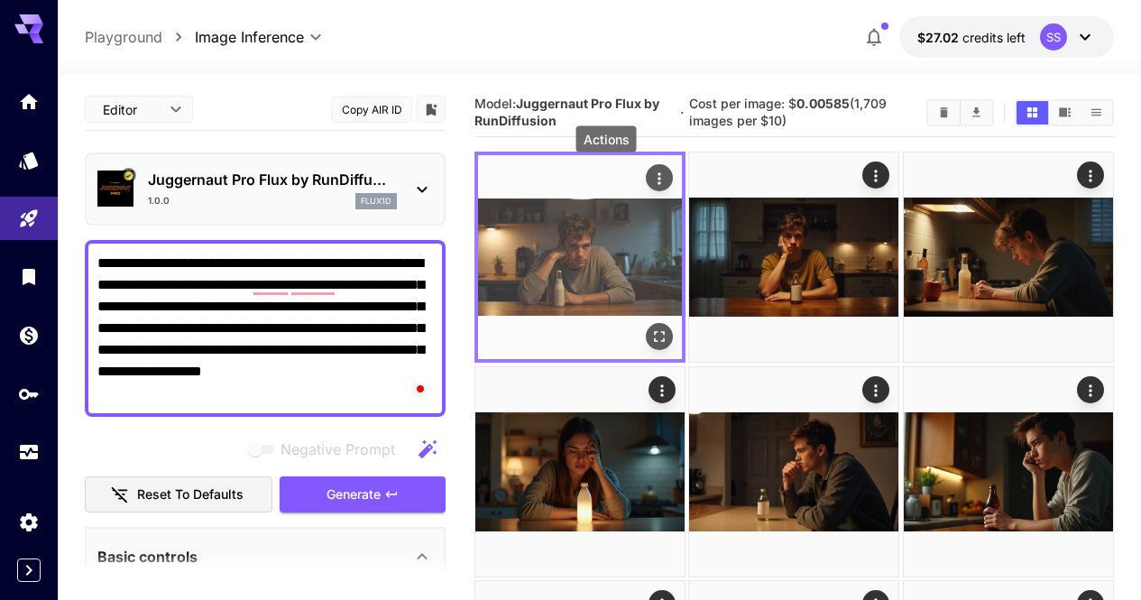
click at [658, 180] on icon "Actions" at bounding box center [659, 178] width 3 height 12
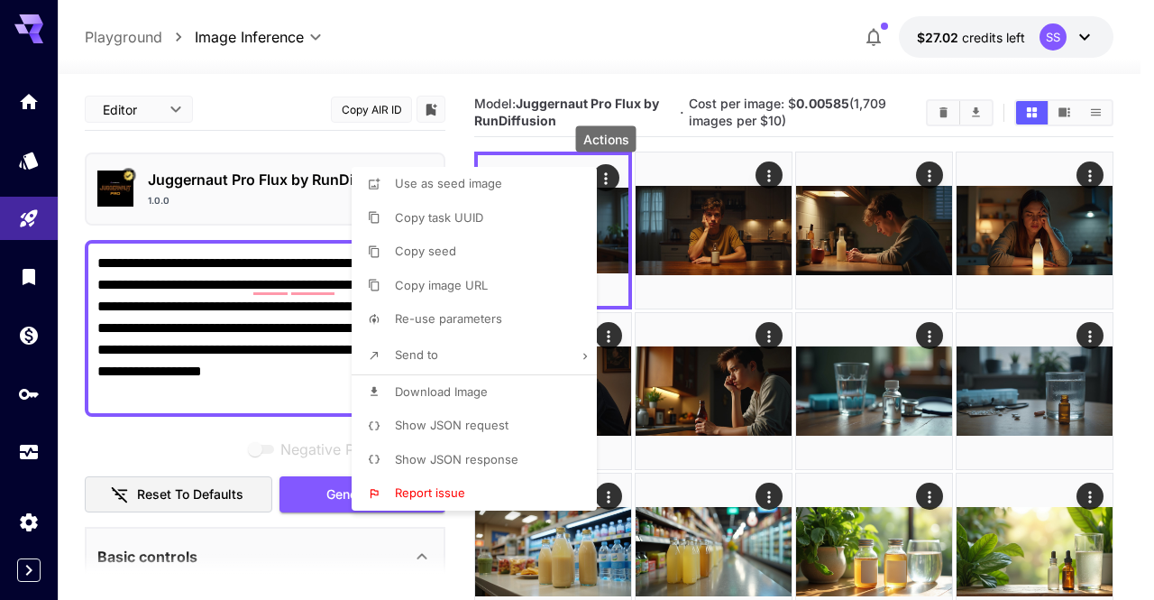
click at [520, 390] on li "Download Image" at bounding box center [480, 392] width 256 height 34
click at [782, 364] on div at bounding box center [577, 300] width 1154 height 600
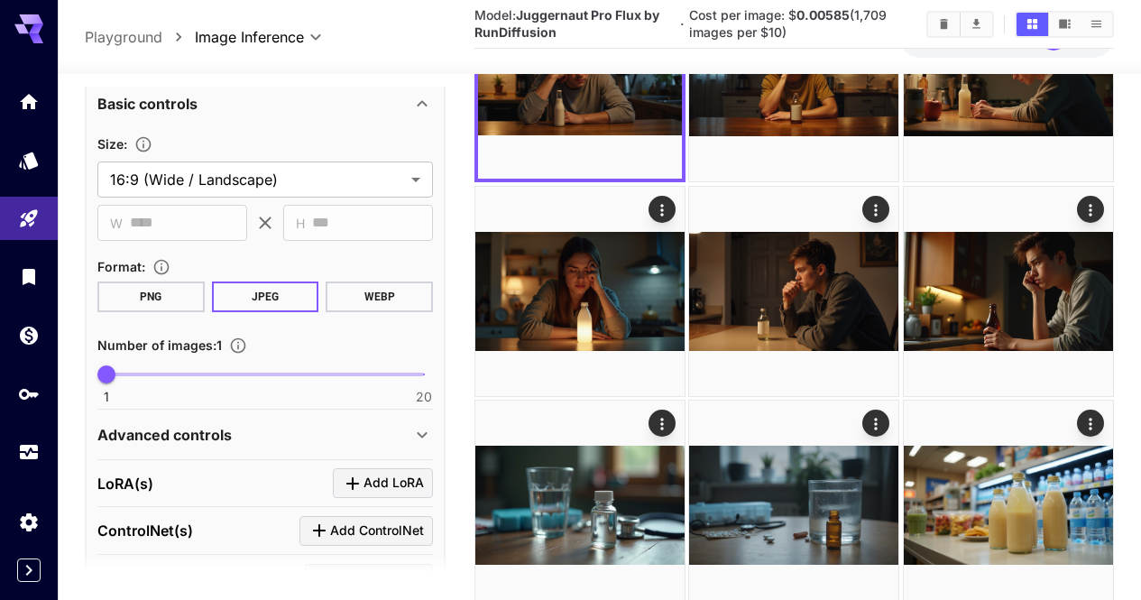
scroll to position [541, 0]
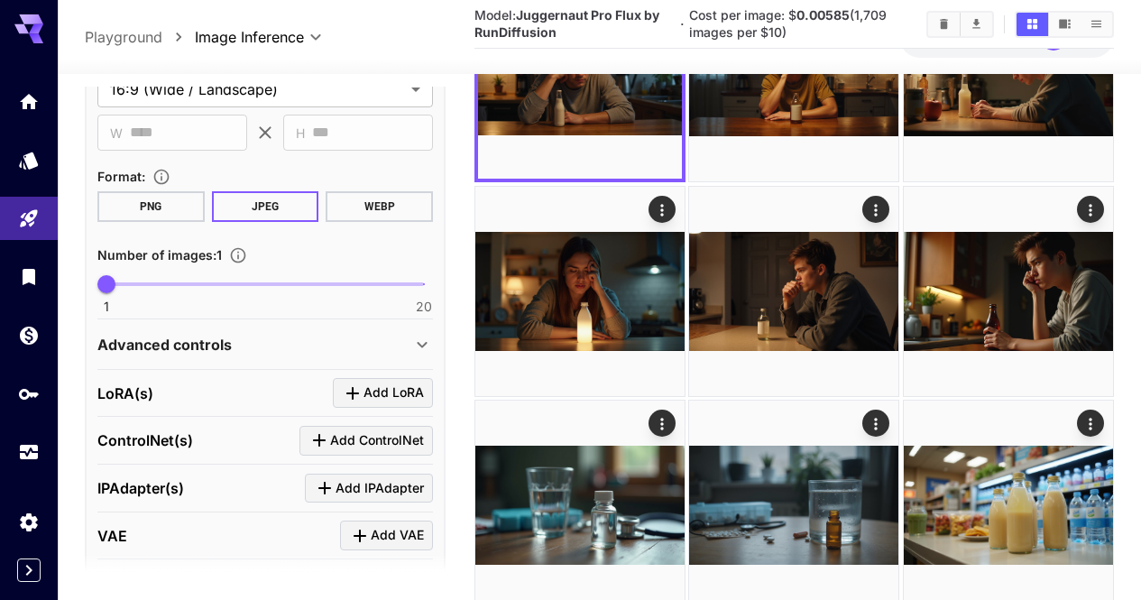
click at [417, 336] on icon at bounding box center [422, 345] width 22 height 22
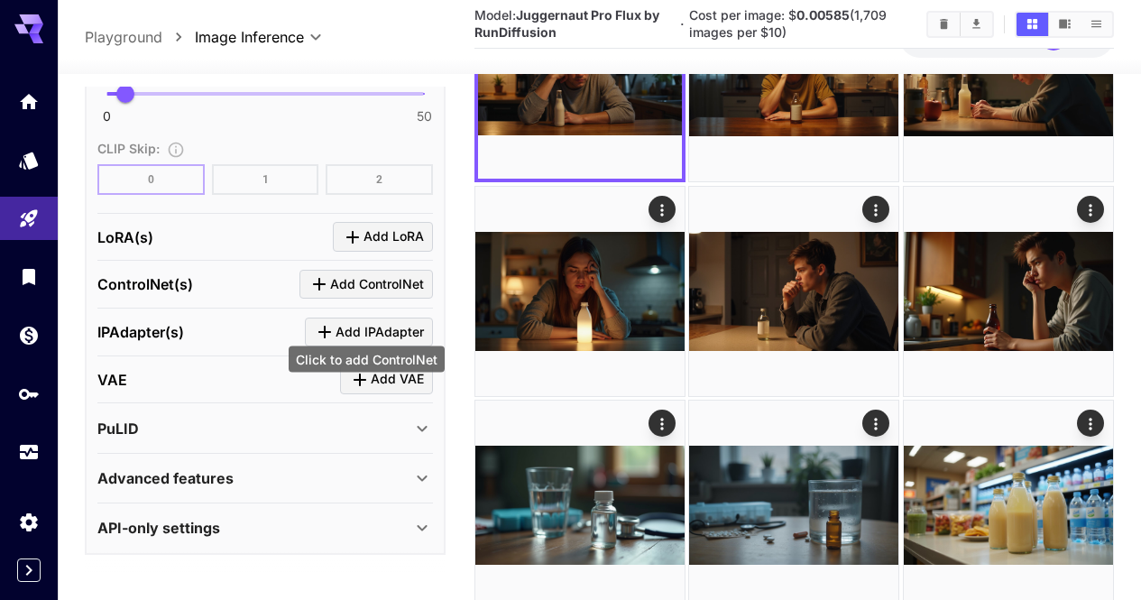
scroll to position [1593, 0]
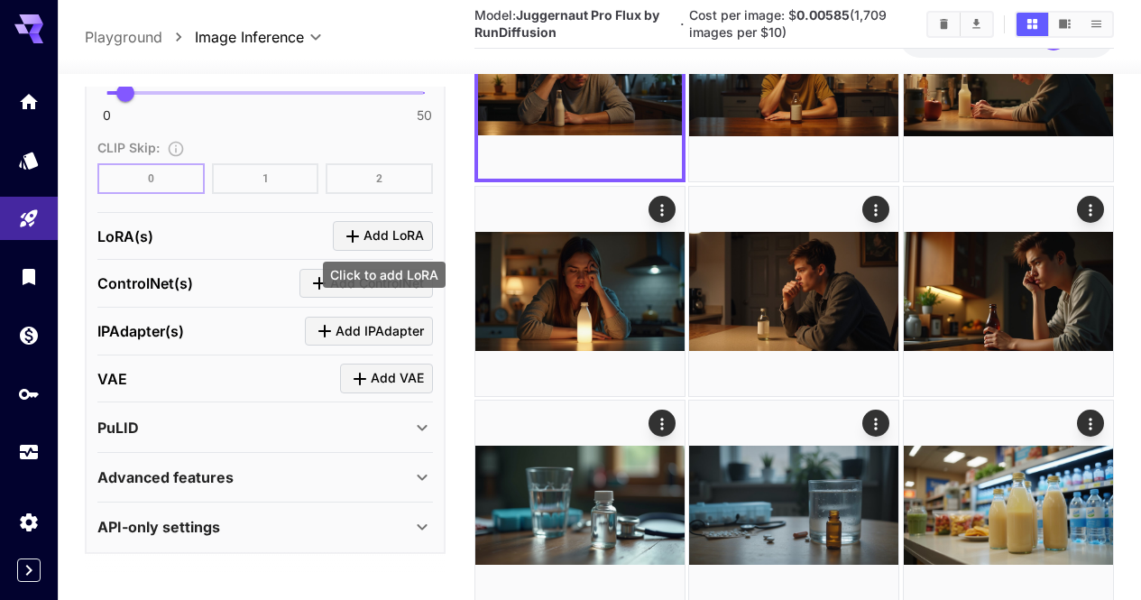
click at [392, 237] on span "Add LoRA" at bounding box center [393, 236] width 60 height 23
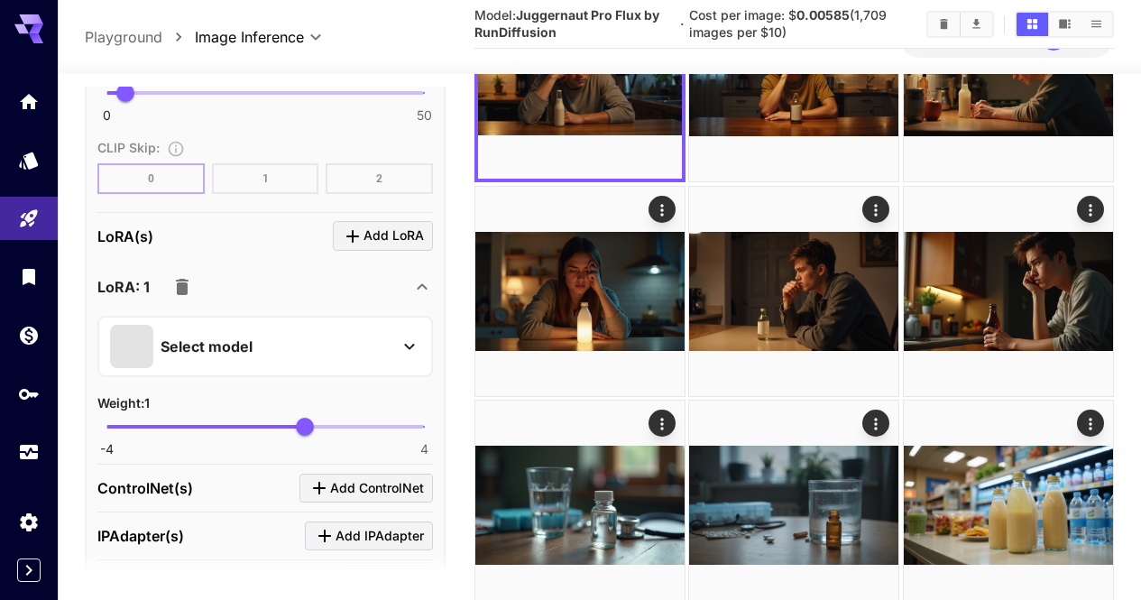
click at [345, 342] on div "Select model" at bounding box center [250, 346] width 281 height 43
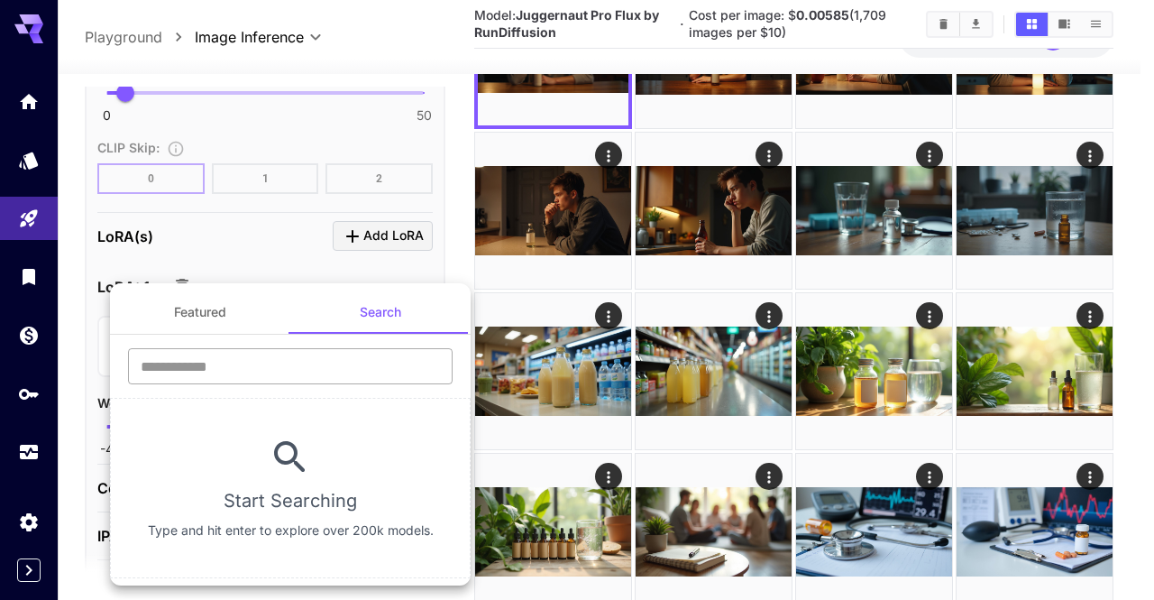
click at [327, 366] on input "text" at bounding box center [290, 366] width 325 height 36
type input "*********"
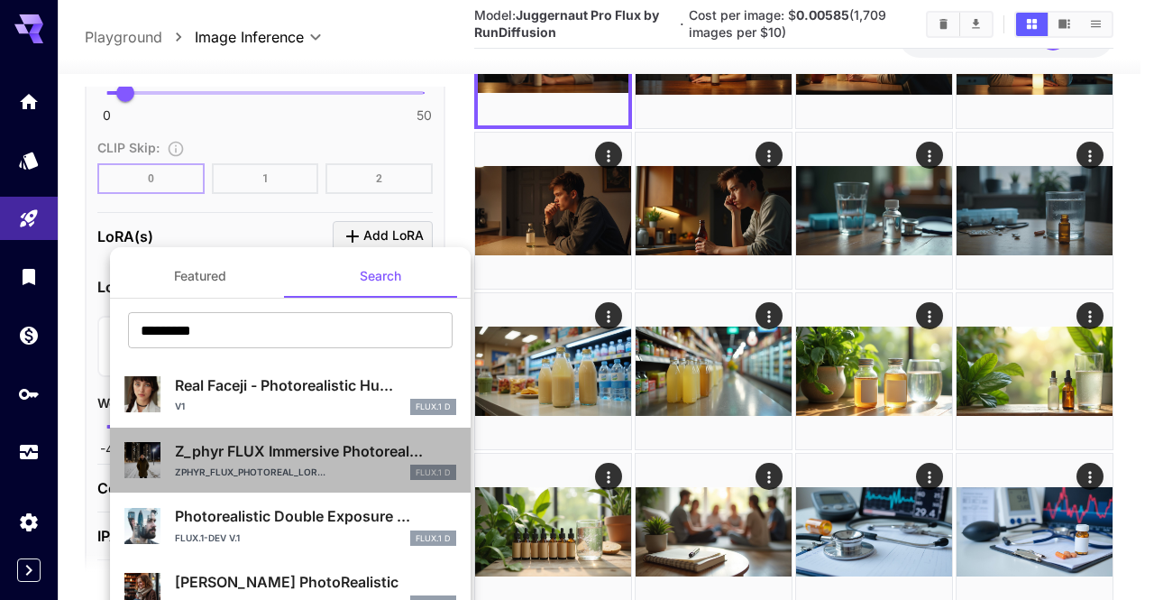
click at [318, 449] on p "Z_phyr FLUX Immersive Photoreal..." at bounding box center [315, 451] width 281 height 22
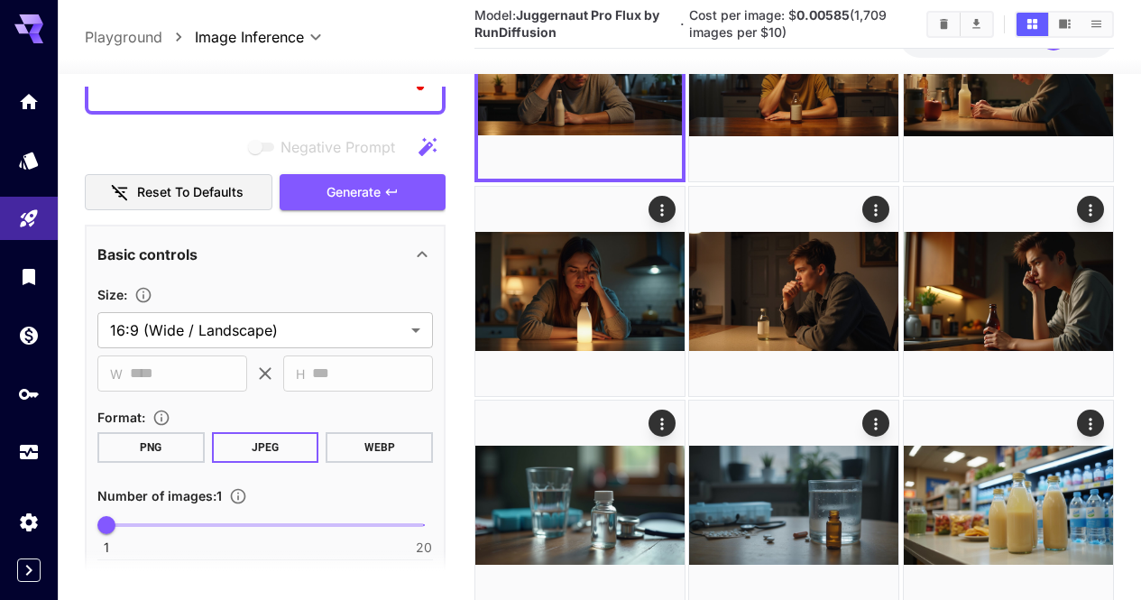
scroll to position [60, 0]
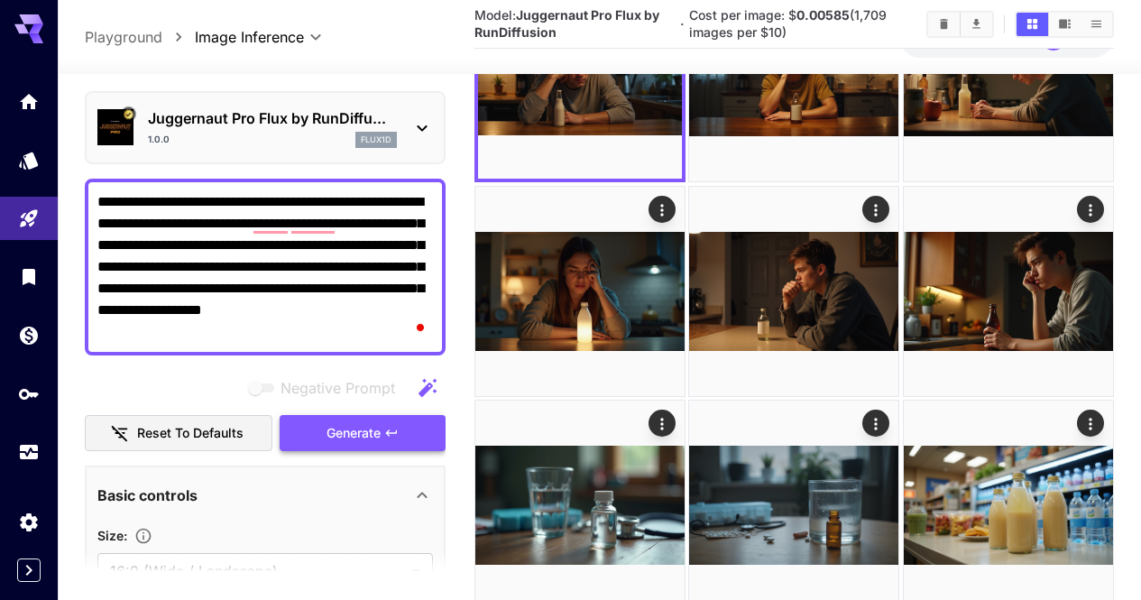
click at [342, 435] on span "Generate" at bounding box center [353, 433] width 54 height 23
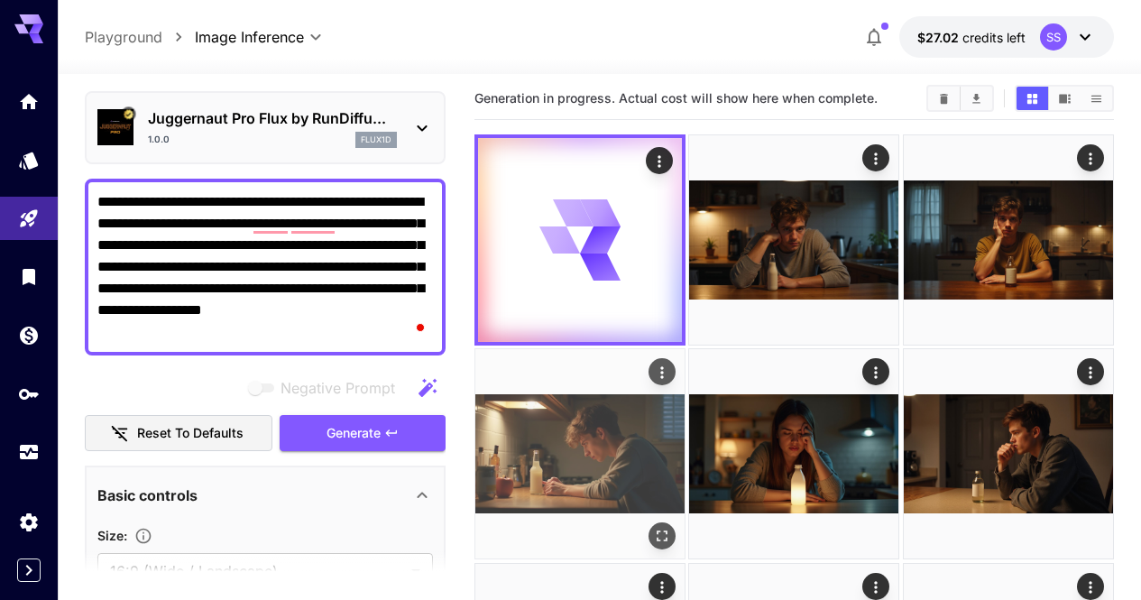
scroll to position [0, 0]
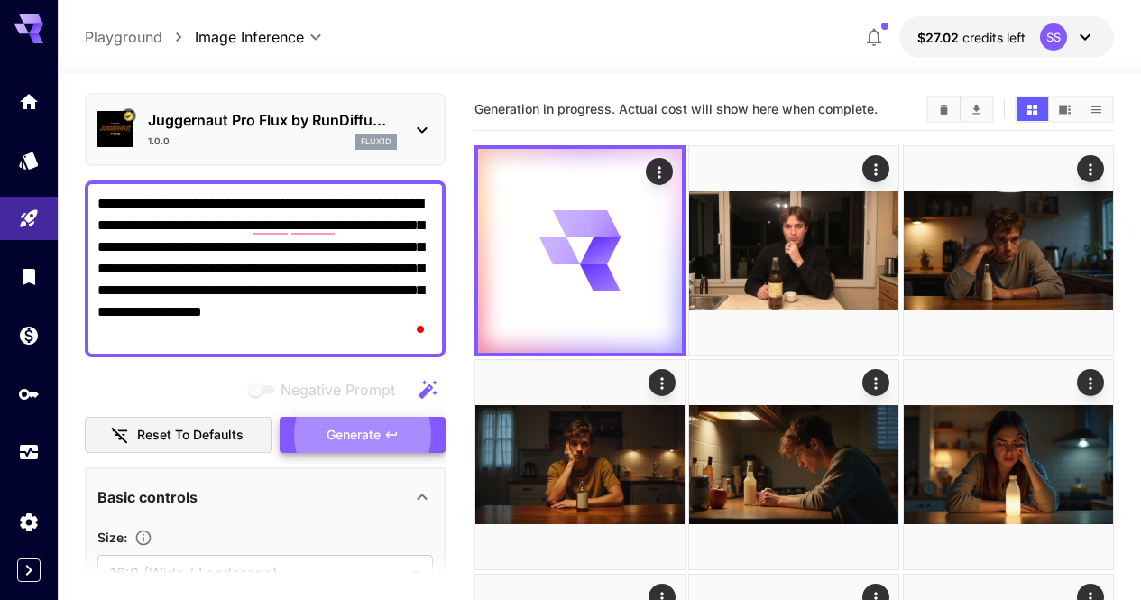
click at [382, 244] on textarea "**********" at bounding box center [265, 269] width 336 height 152
paste textarea "**********"
type textarea "**********"
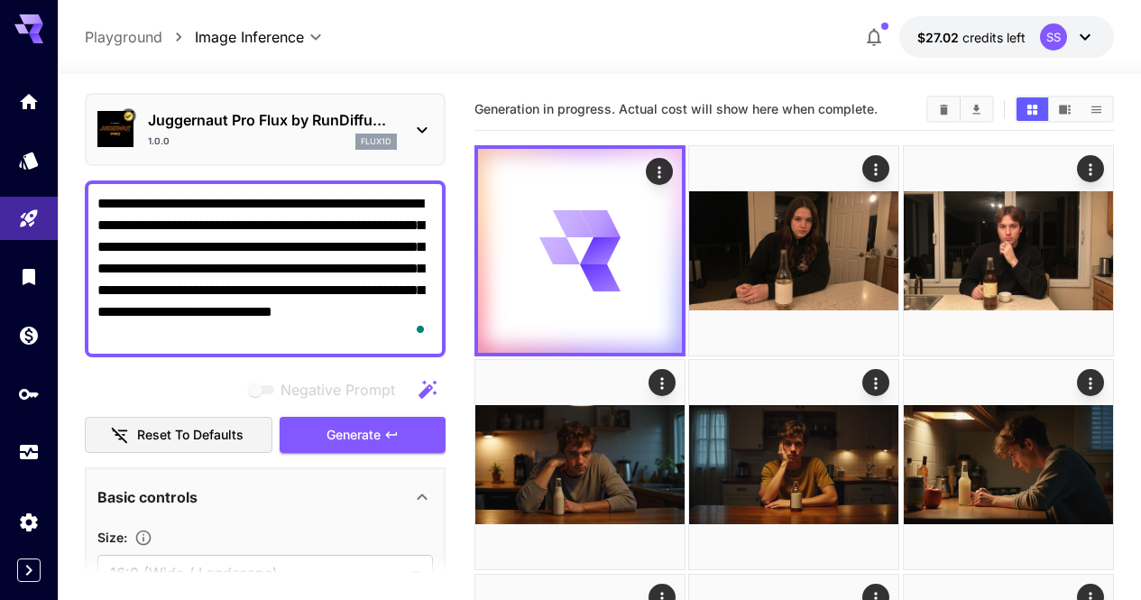
scroll to position [60, 0]
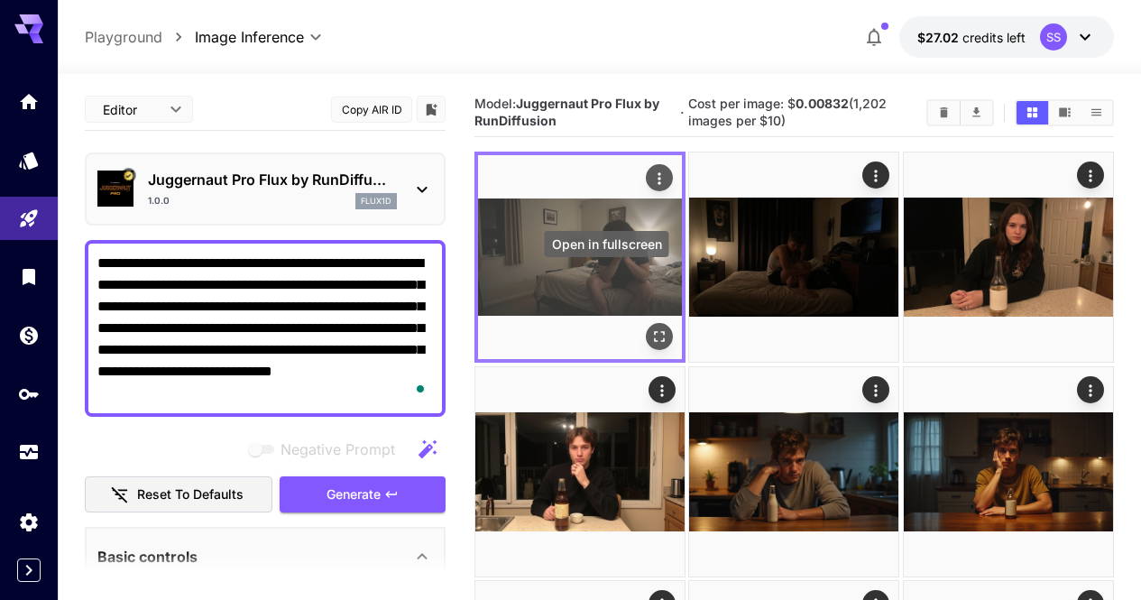
click at [650, 328] on icon "Open in fullscreen" at bounding box center [659, 337] width 18 height 18
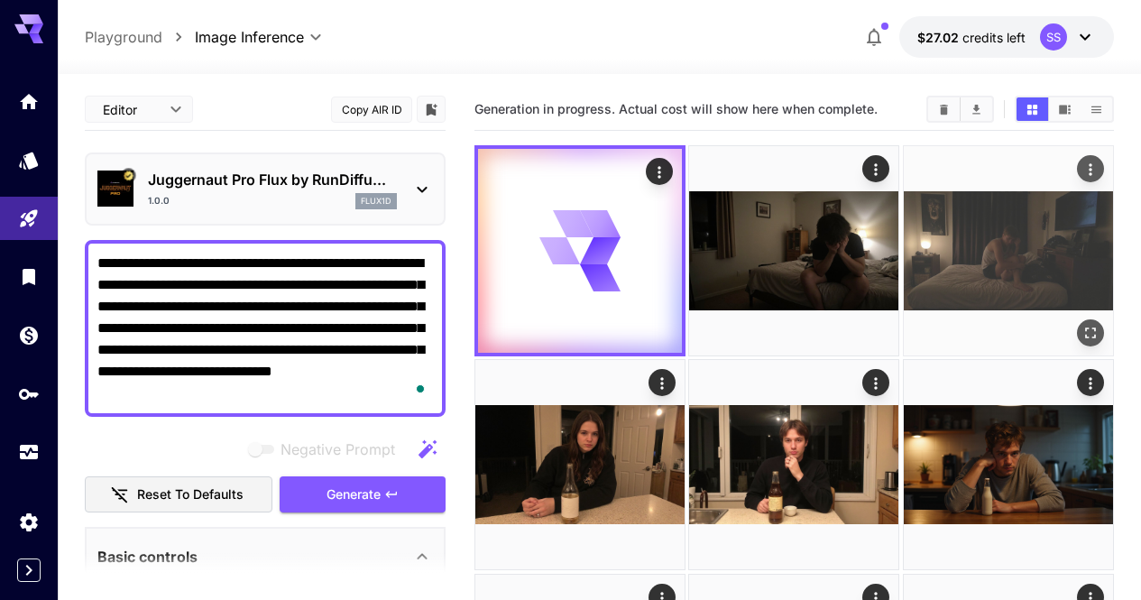
click at [1081, 324] on icon "Open in fullscreen" at bounding box center [1090, 333] width 18 height 18
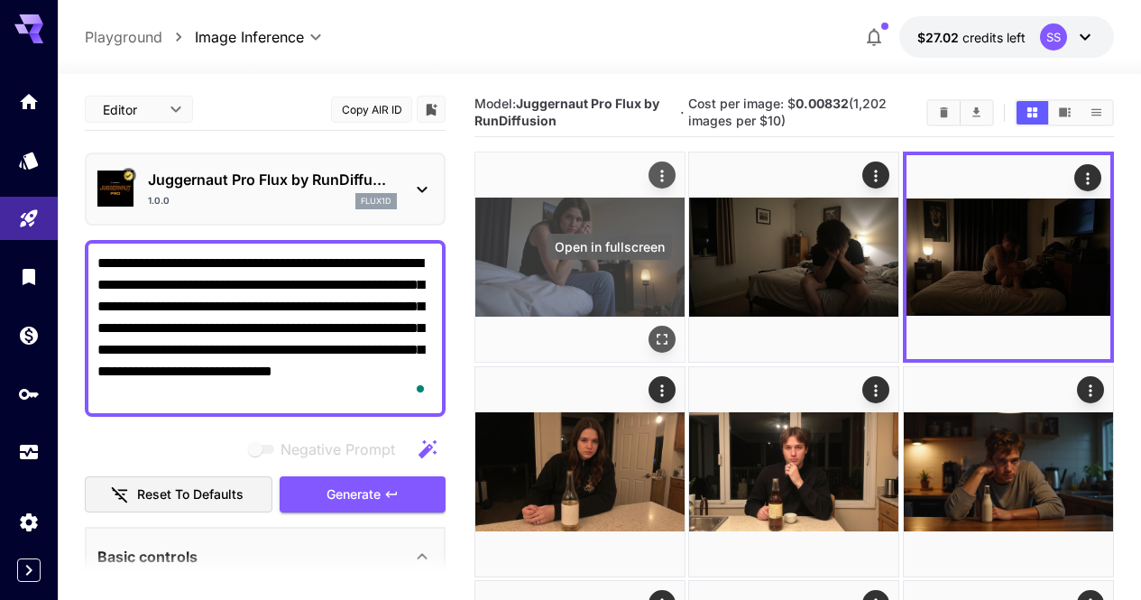
click at [653, 331] on icon "Open in fullscreen" at bounding box center [662, 340] width 18 height 18
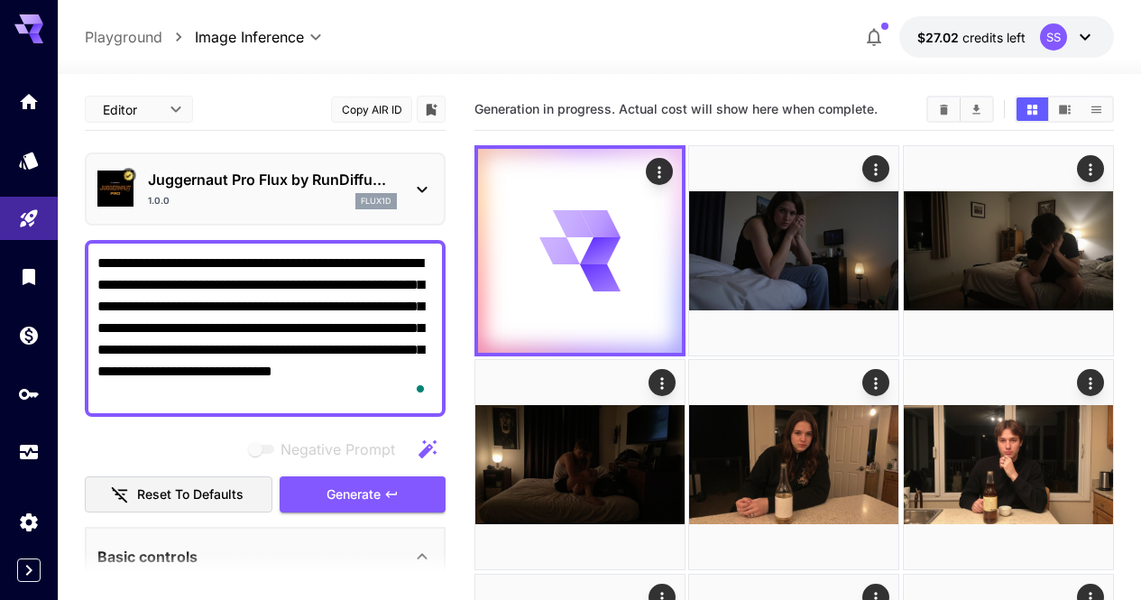
click at [391, 398] on textarea "**********" at bounding box center [265, 329] width 336 height 152
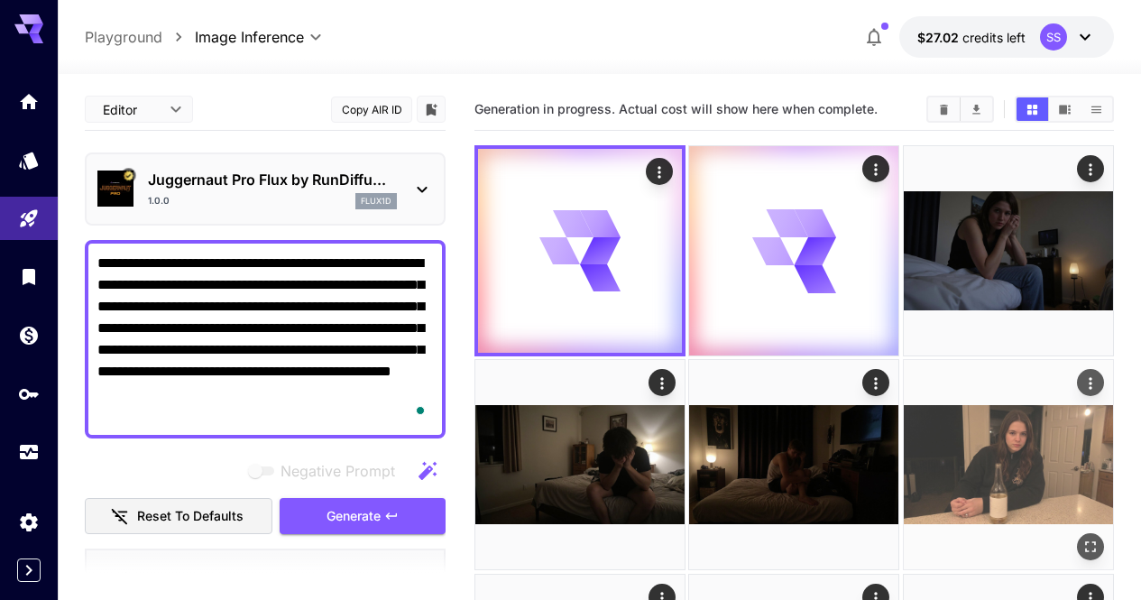
click at [1081, 538] on icon "Open in fullscreen" at bounding box center [1090, 547] width 18 height 18
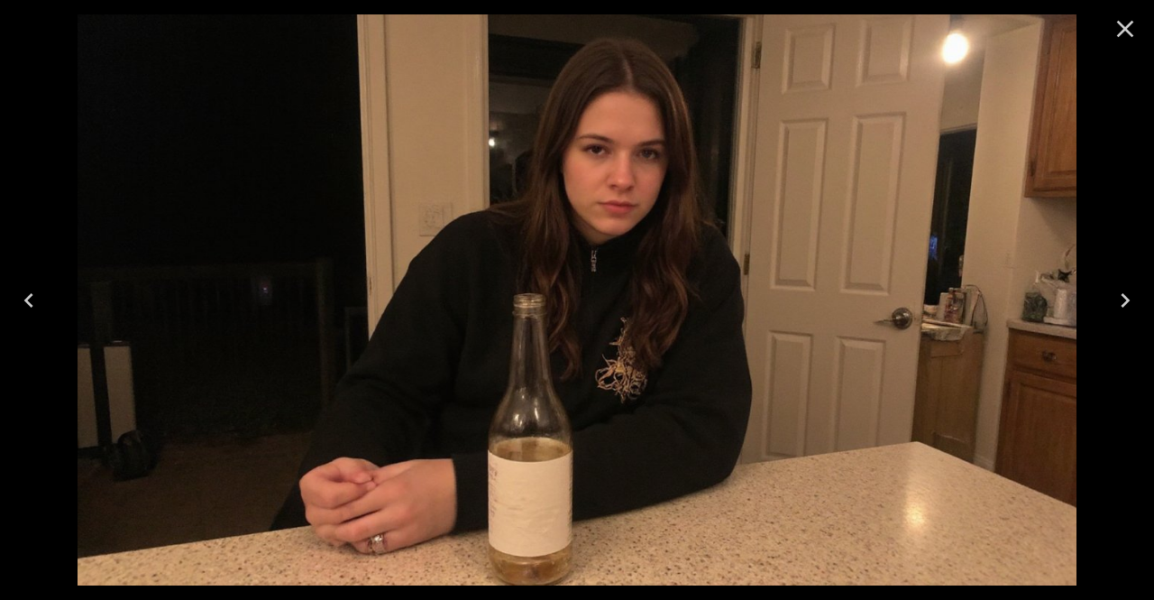
click at [1135, 39] on icon "Close" at bounding box center [1125, 28] width 29 height 29
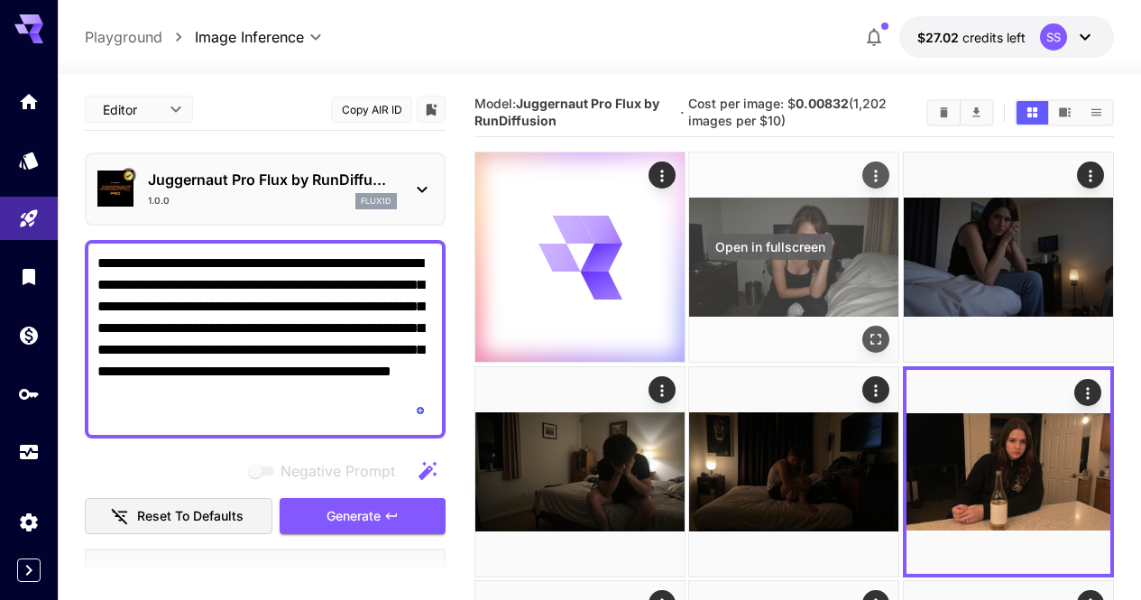
click at [863, 326] on button "Open in fullscreen" at bounding box center [876, 339] width 27 height 27
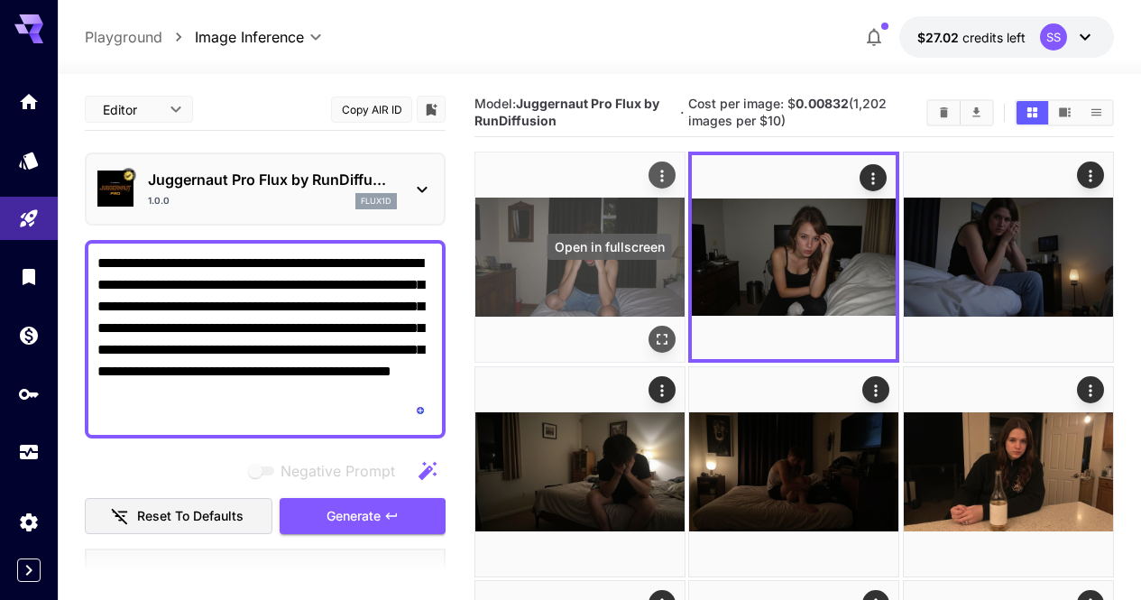
click at [657, 335] on icon "Open in fullscreen" at bounding box center [662, 340] width 11 height 11
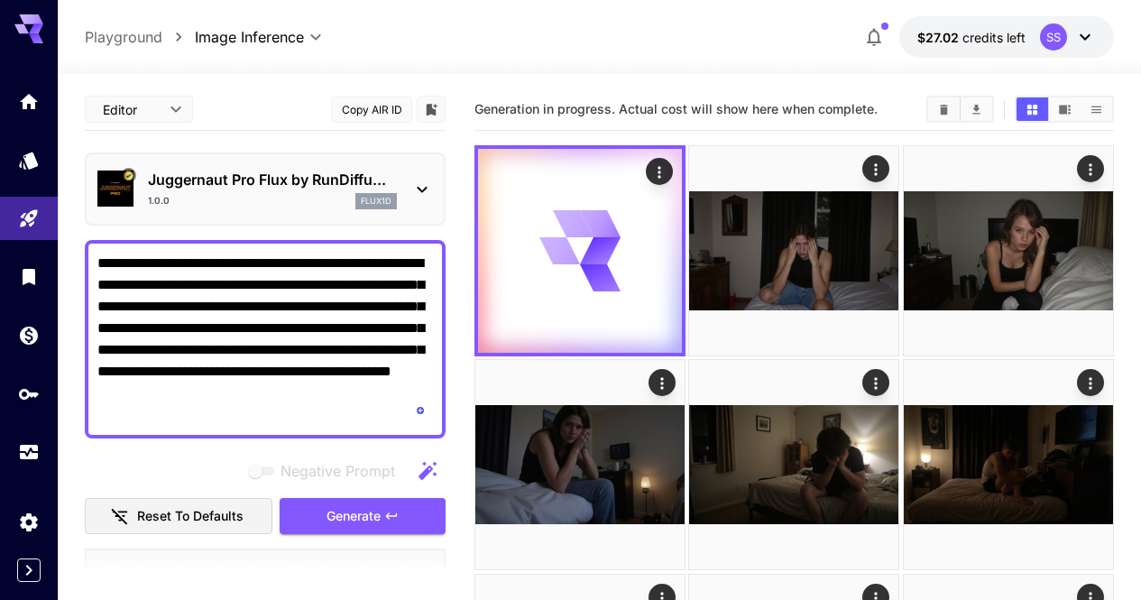
click at [412, 315] on textarea "**********" at bounding box center [265, 339] width 336 height 173
paste textarea "To enrich screen reader interactions, please activate Accessibility in Grammarl…"
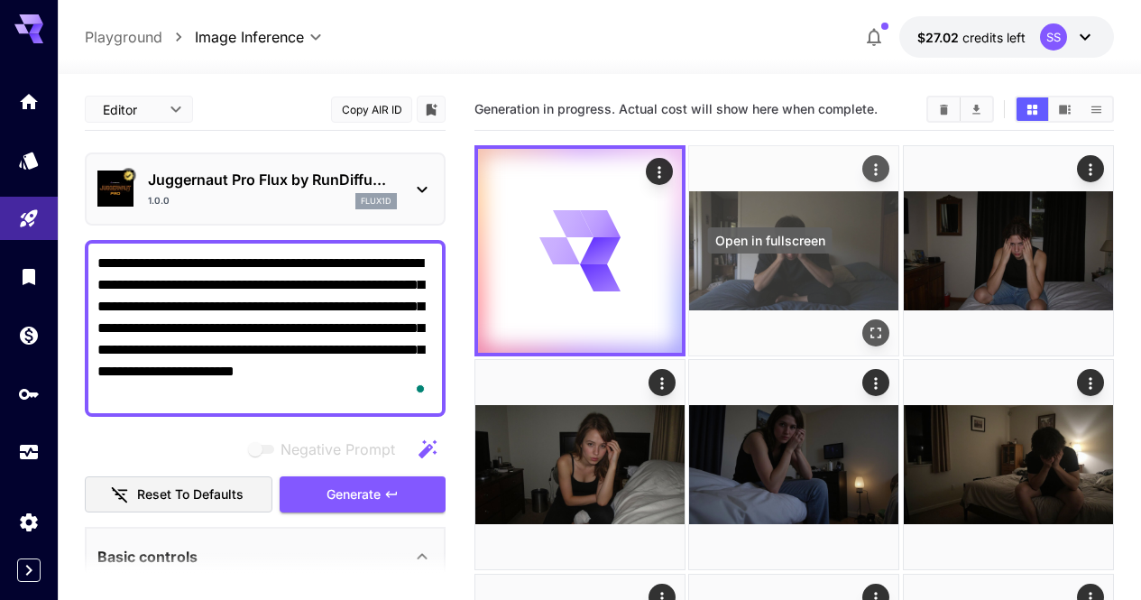
click at [868, 324] on icon "Open in fullscreen" at bounding box center [877, 333] width 18 height 18
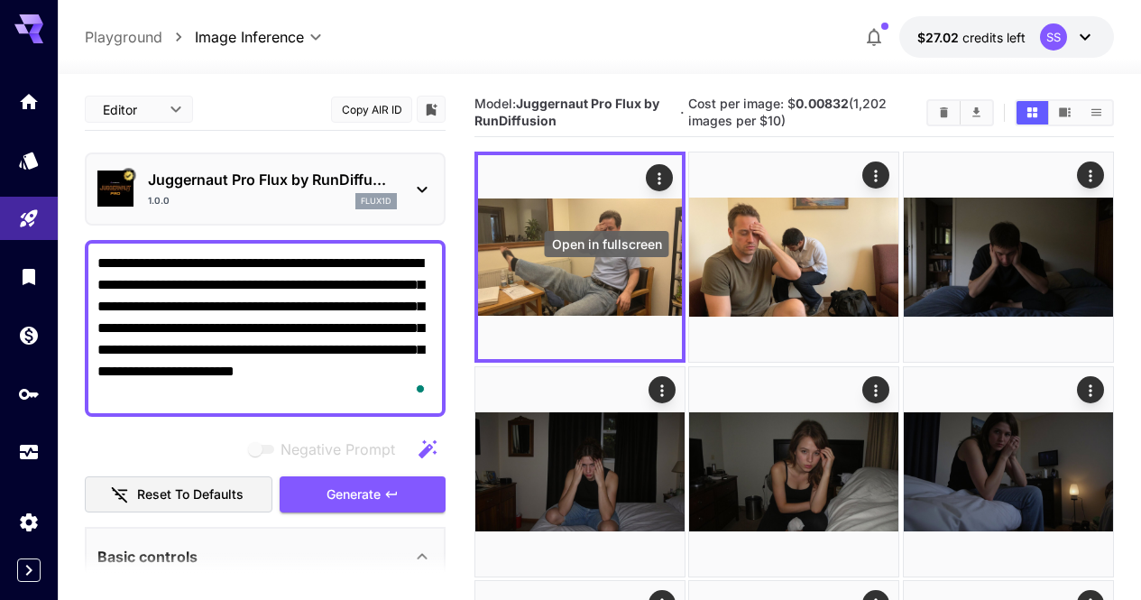
click at [0, 0] on icon "Open in fullscreen" at bounding box center [0, 0] width 0 height 0
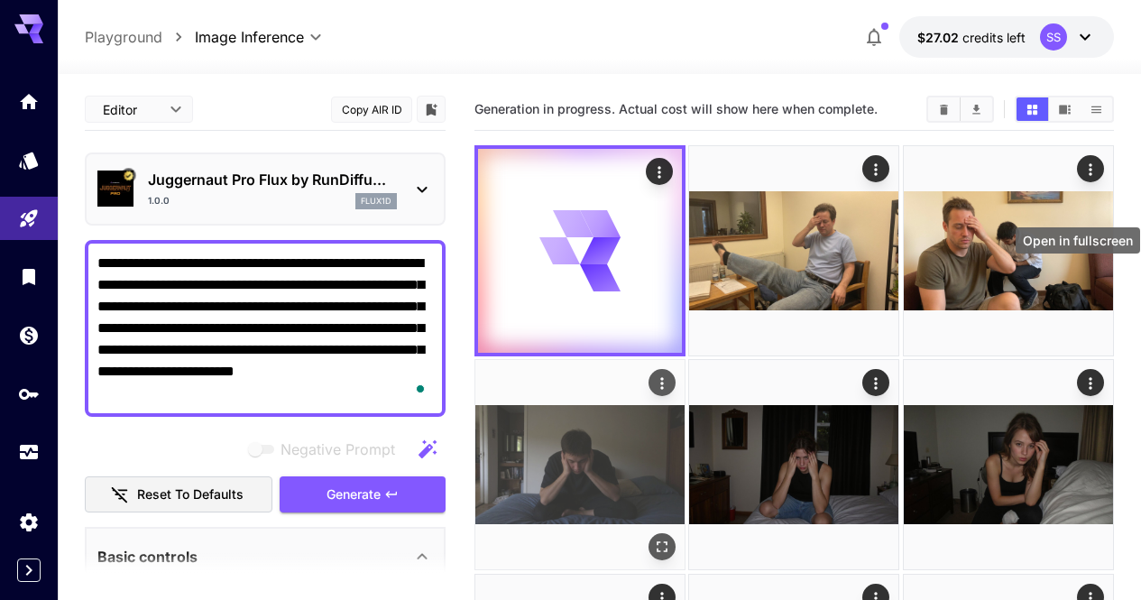
click at [676, 534] on button "Open in fullscreen" at bounding box center [661, 547] width 27 height 27
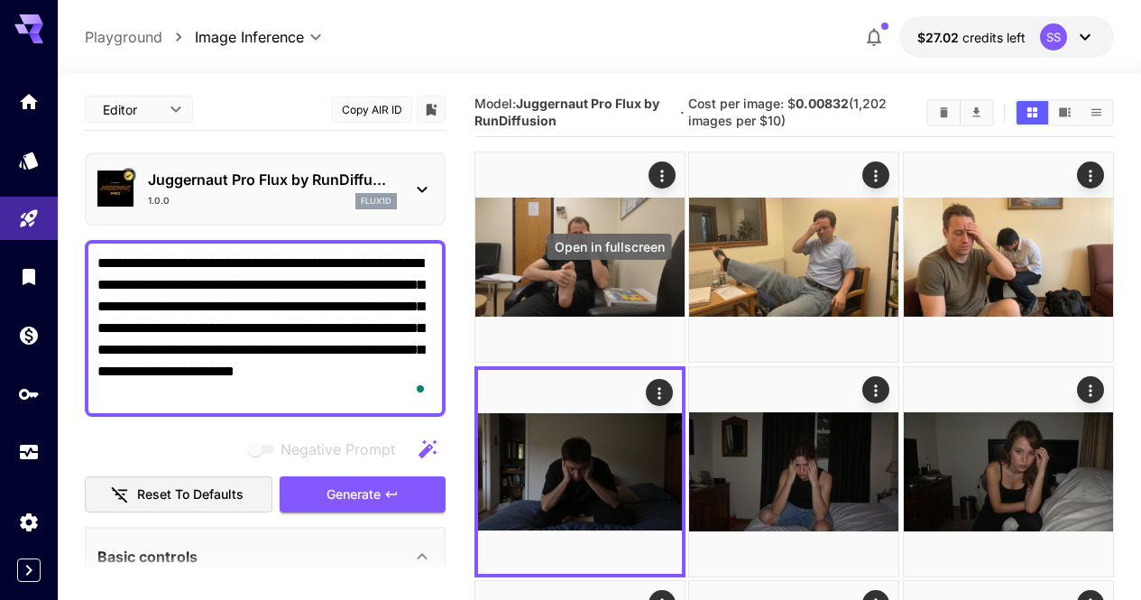
click at [0, 0] on icon "Open in fullscreen" at bounding box center [0, 0] width 0 height 0
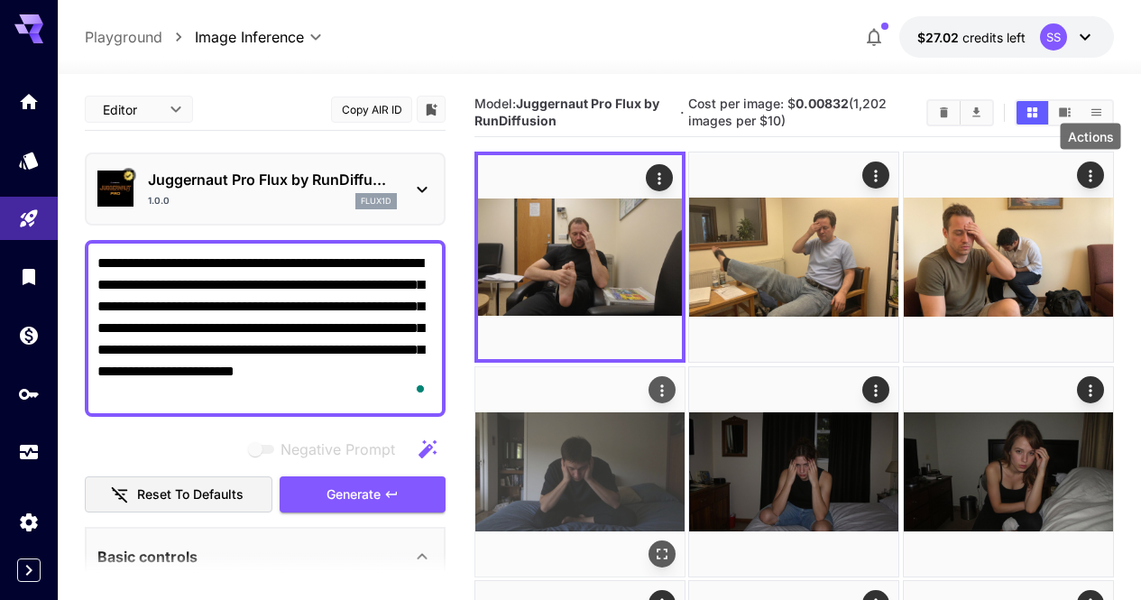
click at [671, 381] on icon "Actions" at bounding box center [662, 390] width 18 height 18
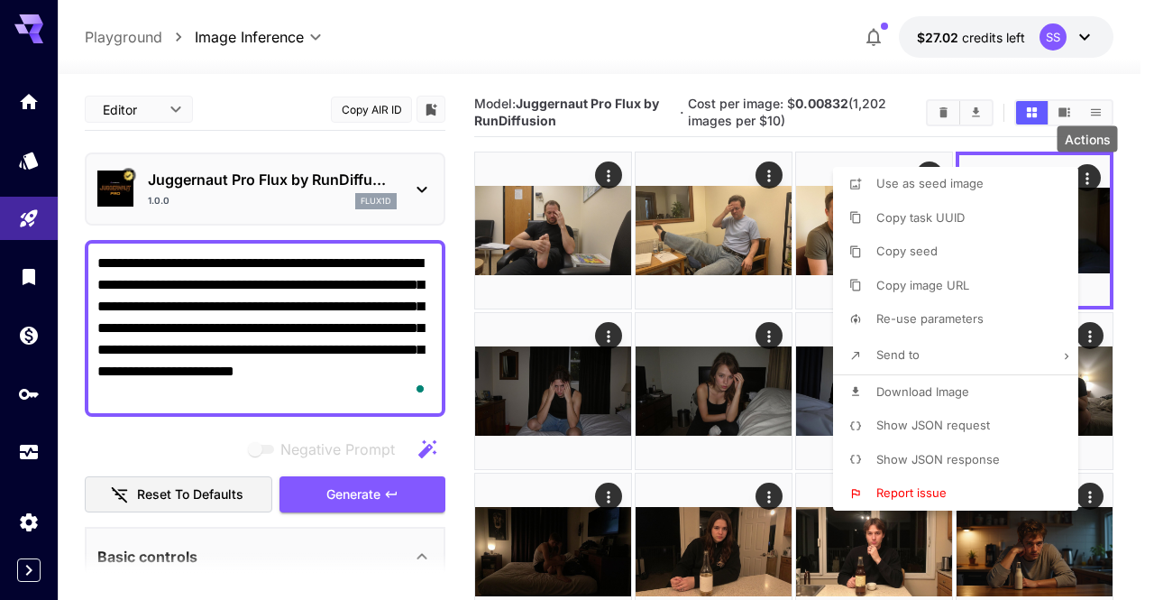
click at [935, 412] on li "Show JSON request" at bounding box center [961, 426] width 256 height 34
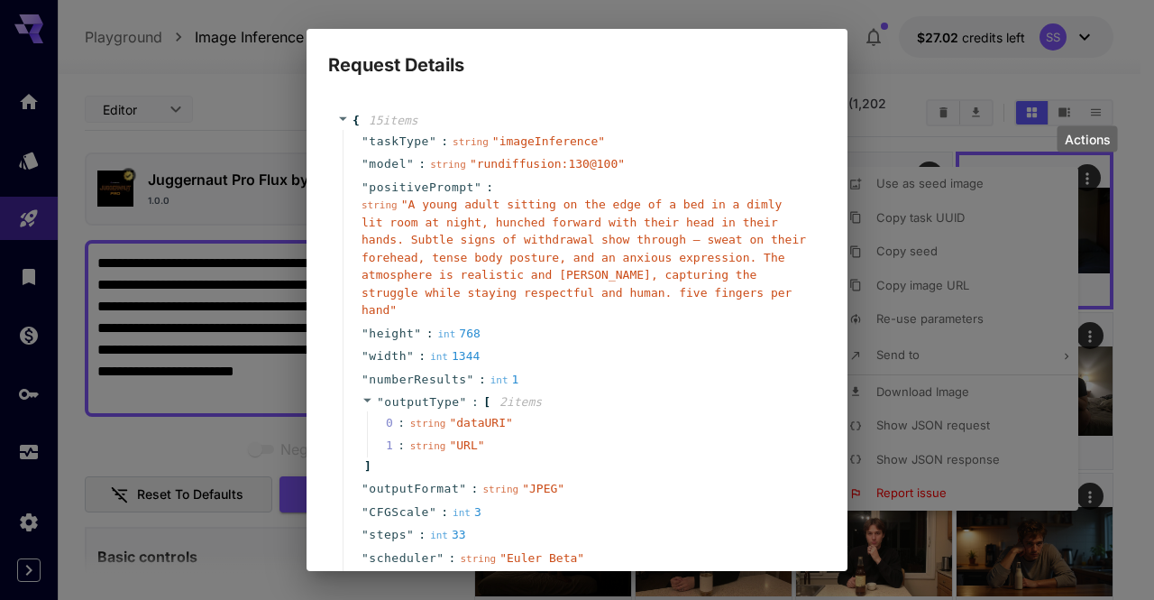
click at [568, 257] on span "" A young adult sitting on the edge of a bed in a dimly lit room at night, hunc…" at bounding box center [584, 257] width 445 height 119
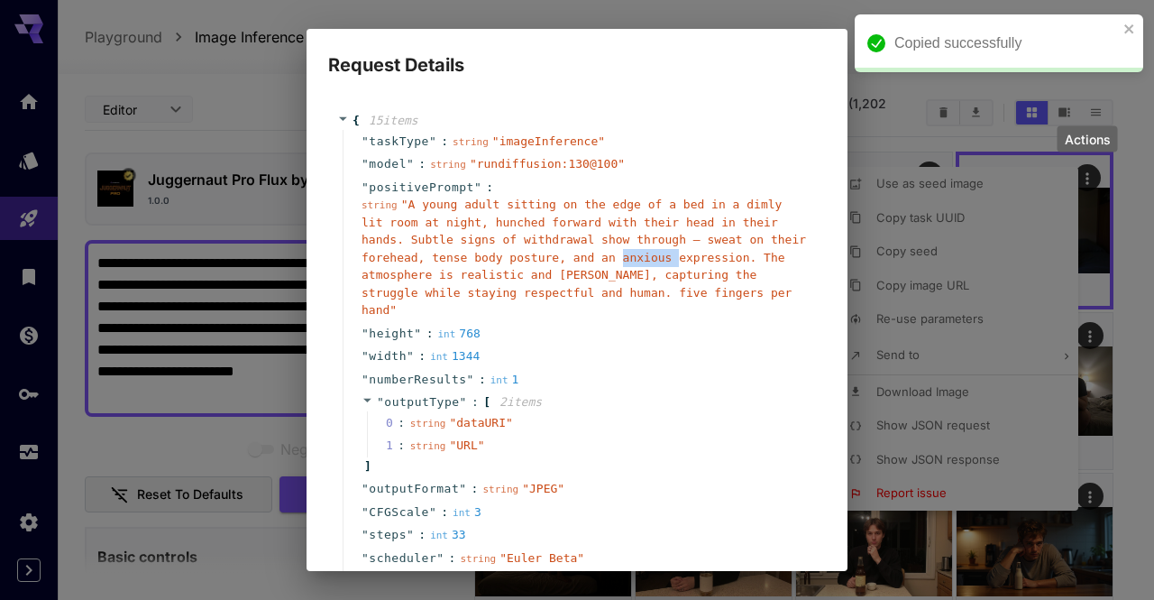
click at [568, 257] on span "" A young adult sitting on the edge of a bed in a dimly lit room at night, hunc…" at bounding box center [584, 257] width 445 height 119
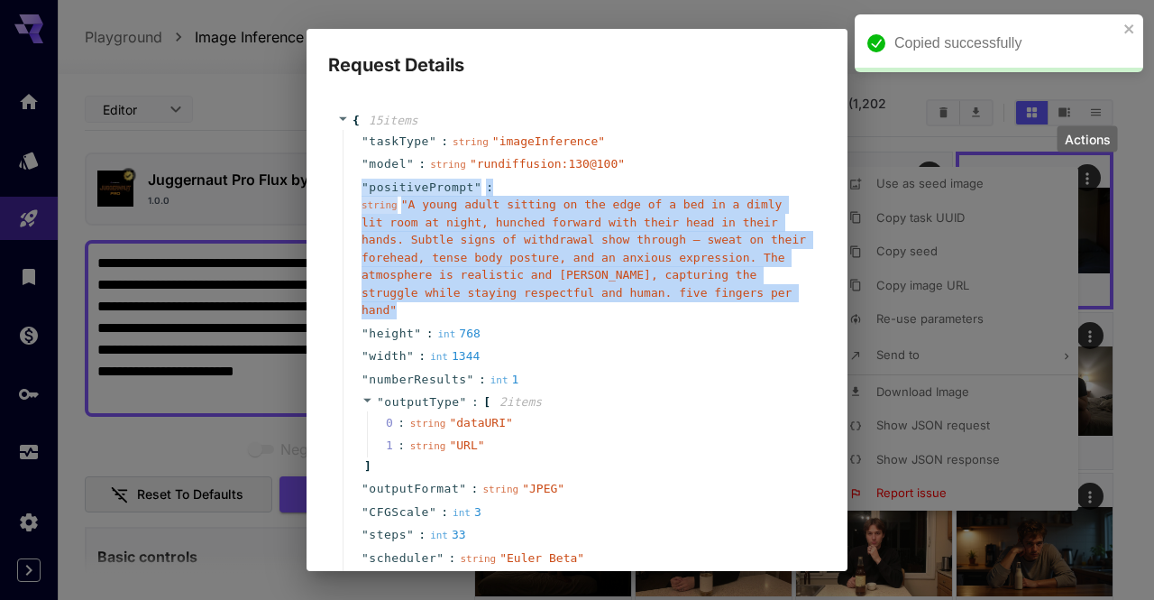
click at [568, 257] on span "" A young adult sitting on the edge of a bed in a dimly lit room at night, hunc…" at bounding box center [584, 257] width 445 height 119
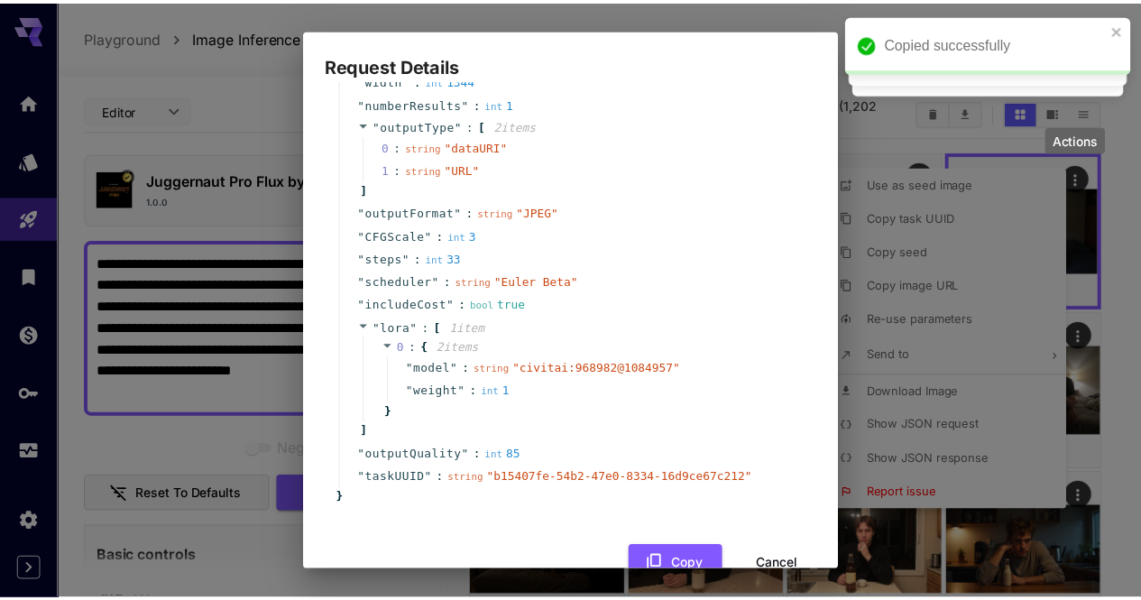
scroll to position [303, 0]
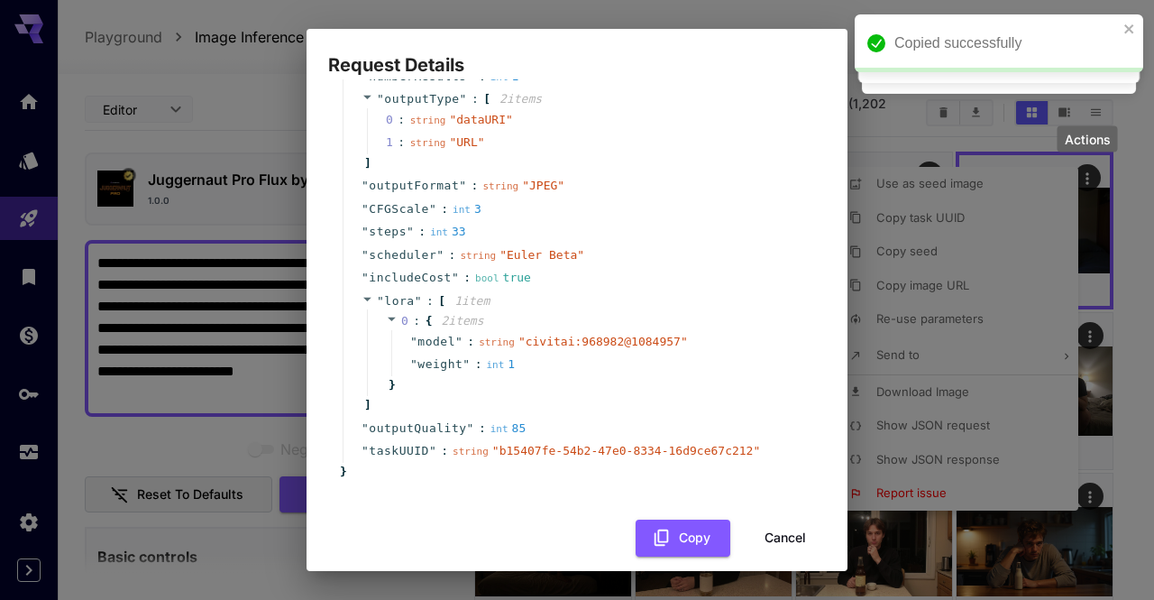
click at [774, 519] on button "Cancel" at bounding box center [785, 537] width 81 height 37
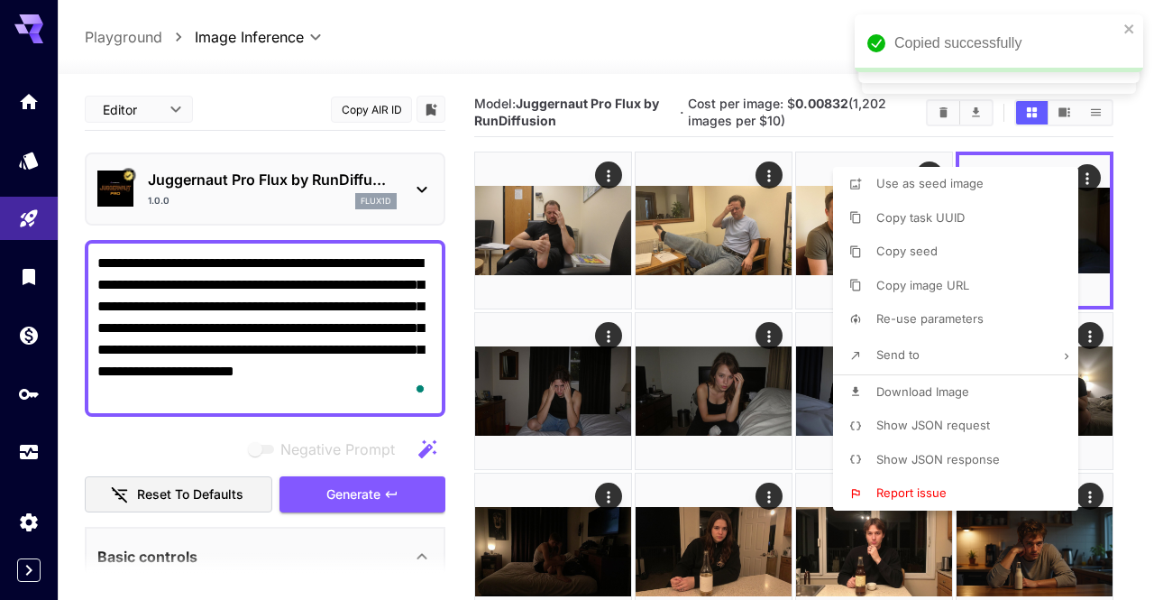
click at [234, 327] on div at bounding box center [577, 300] width 1154 height 600
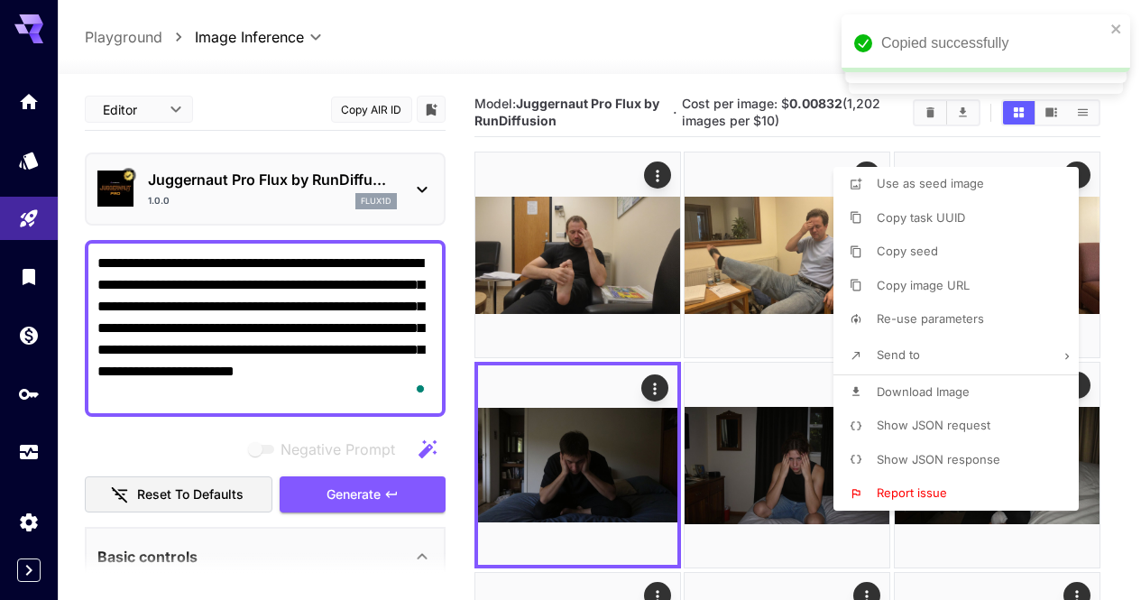
click at [234, 327] on div at bounding box center [570, 300] width 1141 height 600
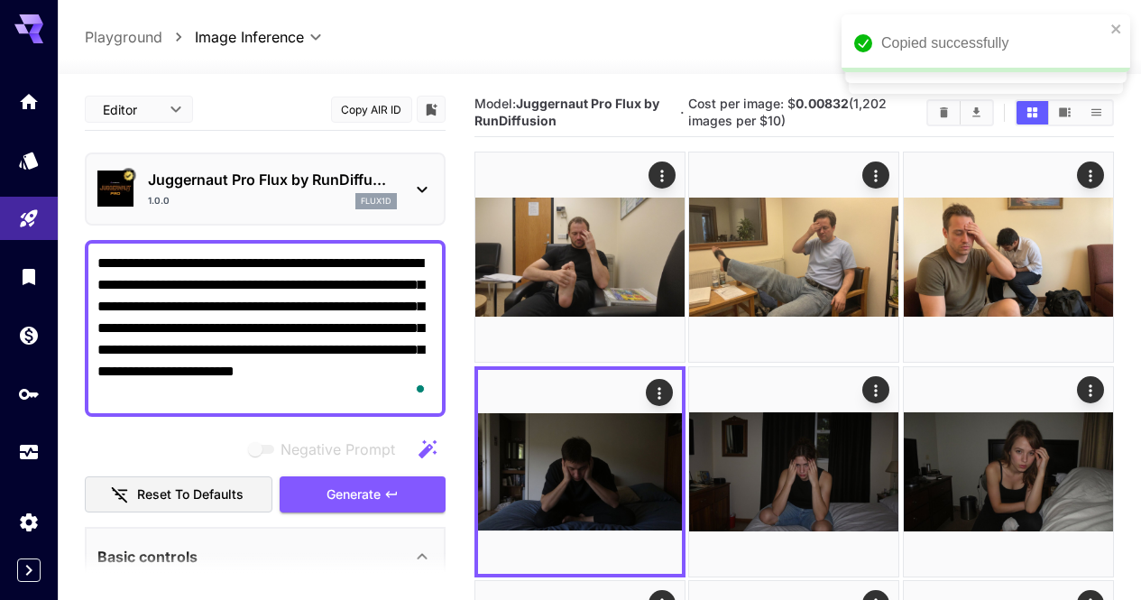
click at [234, 327] on textarea "**********" at bounding box center [265, 329] width 336 height 152
paste textarea "**********"
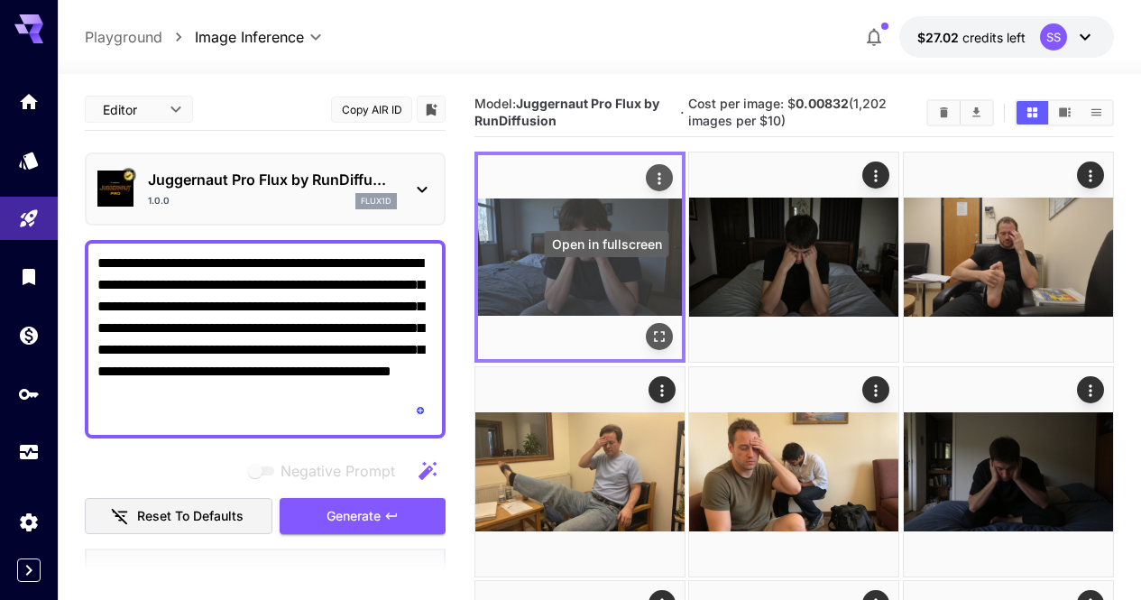
click at [650, 328] on icon "Open in fullscreen" at bounding box center [659, 337] width 18 height 18
click at [650, 178] on icon "Actions" at bounding box center [659, 179] width 18 height 18
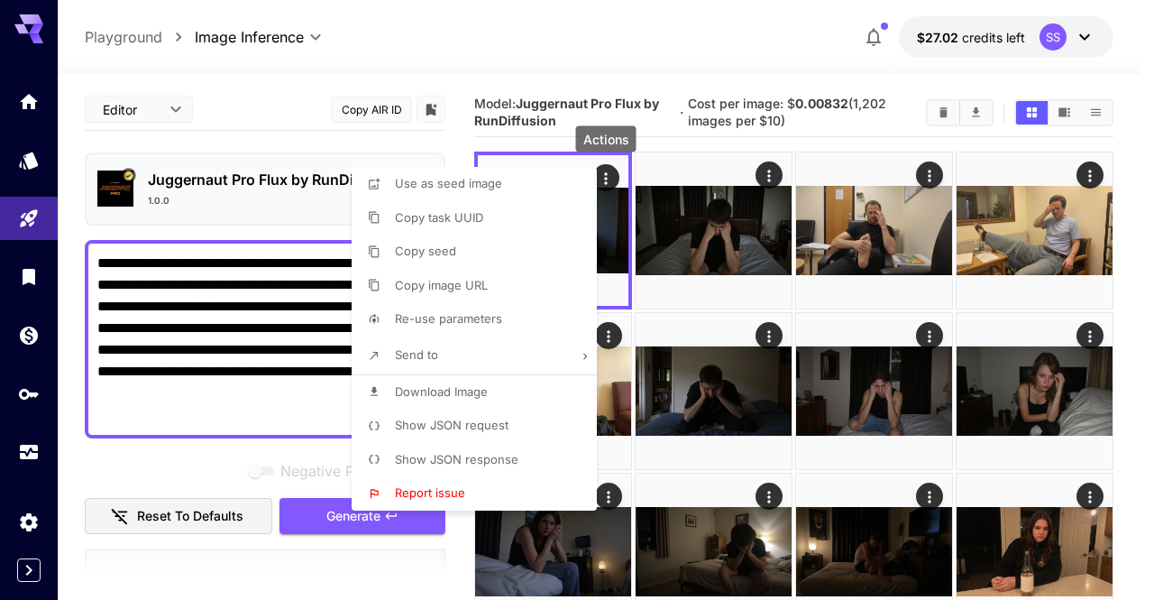
click at [539, 393] on li "Download Image" at bounding box center [480, 392] width 256 height 34
click at [273, 358] on div at bounding box center [577, 300] width 1154 height 600
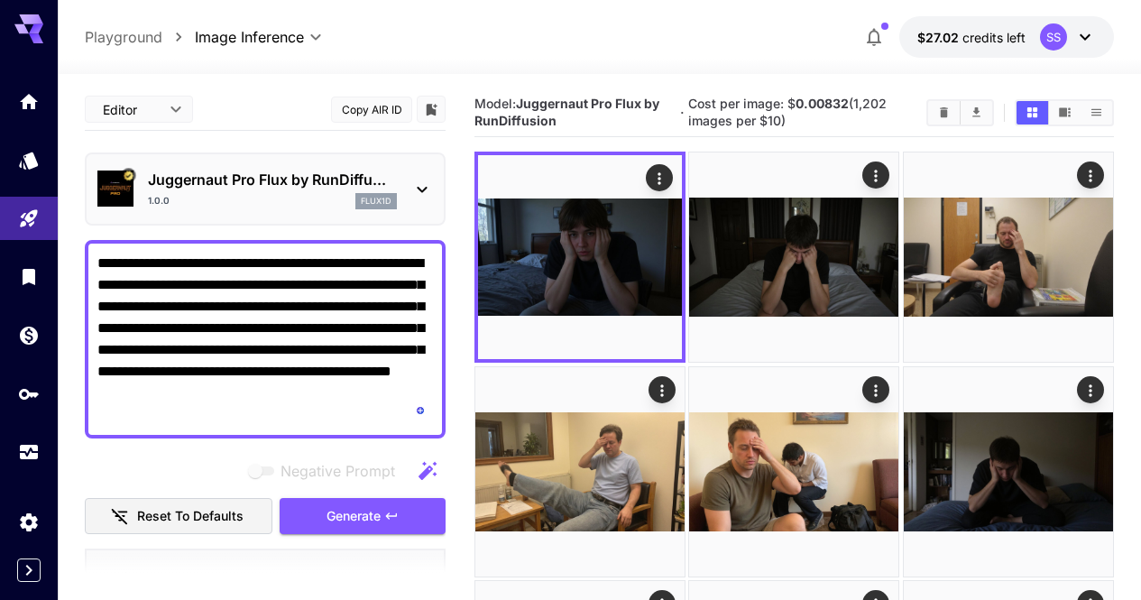
click at [273, 358] on div at bounding box center [570, 300] width 1141 height 600
click at [275, 358] on textarea "**********" at bounding box center [265, 339] width 336 height 173
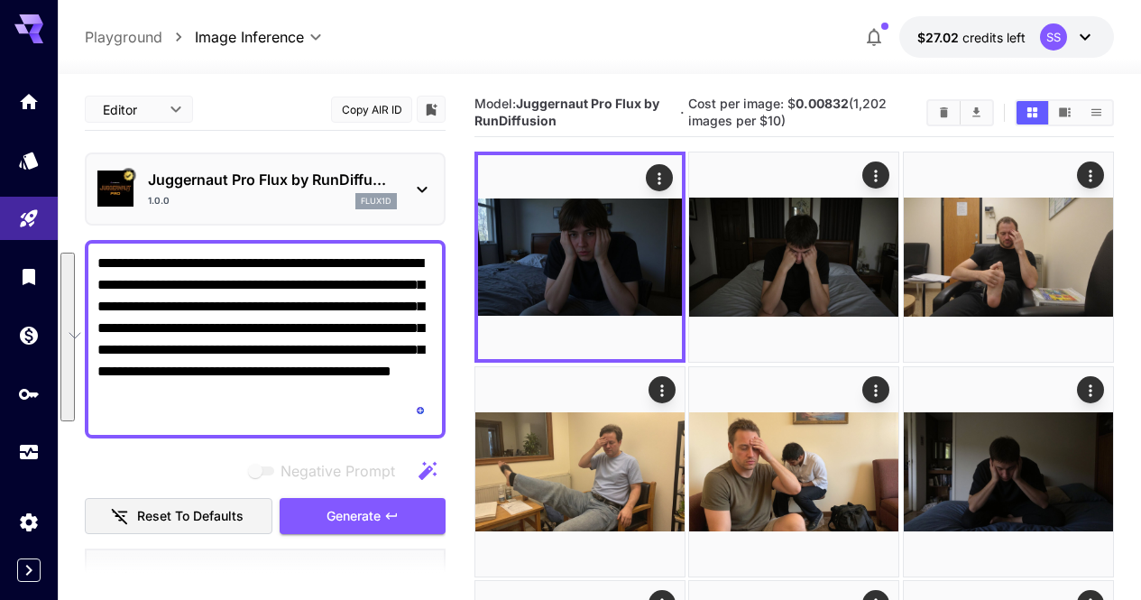
click at [275, 358] on textarea "**********" at bounding box center [265, 339] width 336 height 173
paste textarea "To enrich screen reader interactions, please activate Accessibility in Grammarl…"
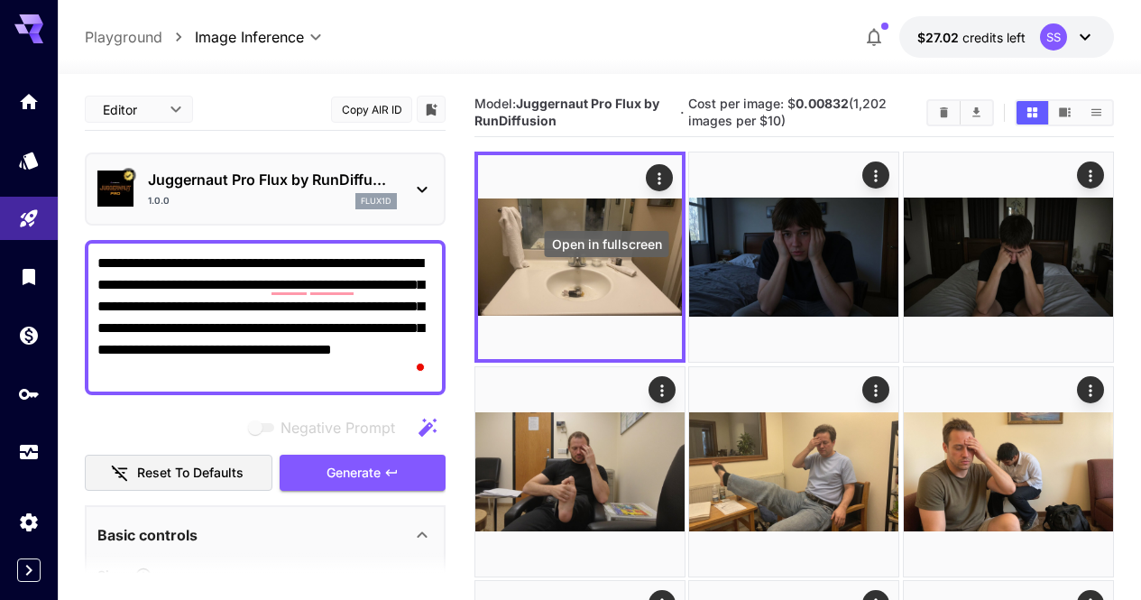
type textarea "**********"
click at [0, 0] on icon "Open in fullscreen" at bounding box center [0, 0] width 0 height 0
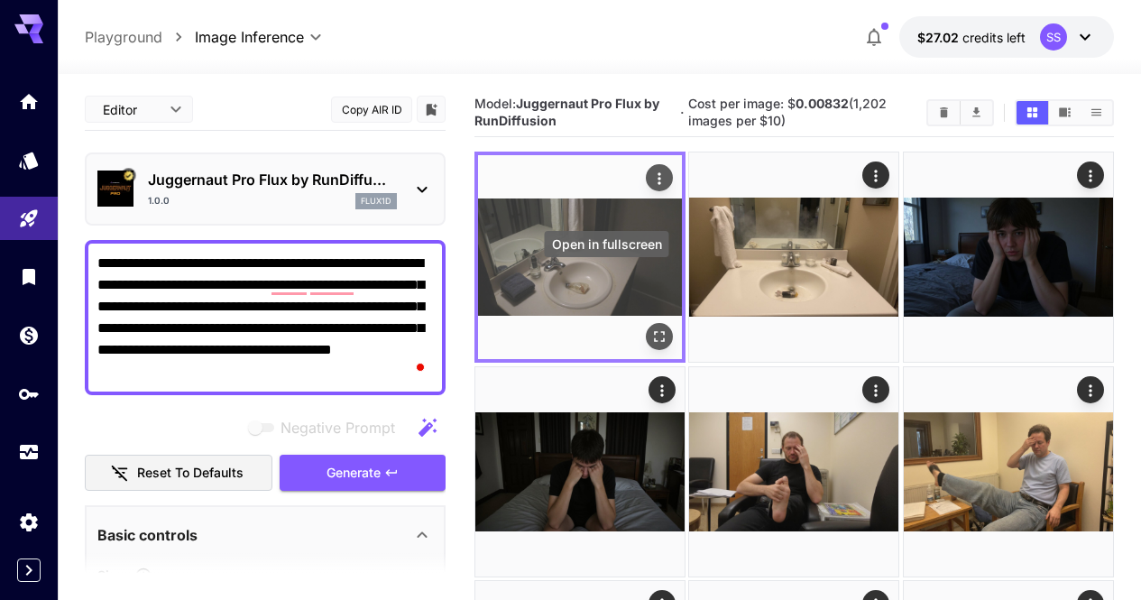
click at [650, 328] on icon "Open in fullscreen" at bounding box center [659, 337] width 18 height 18
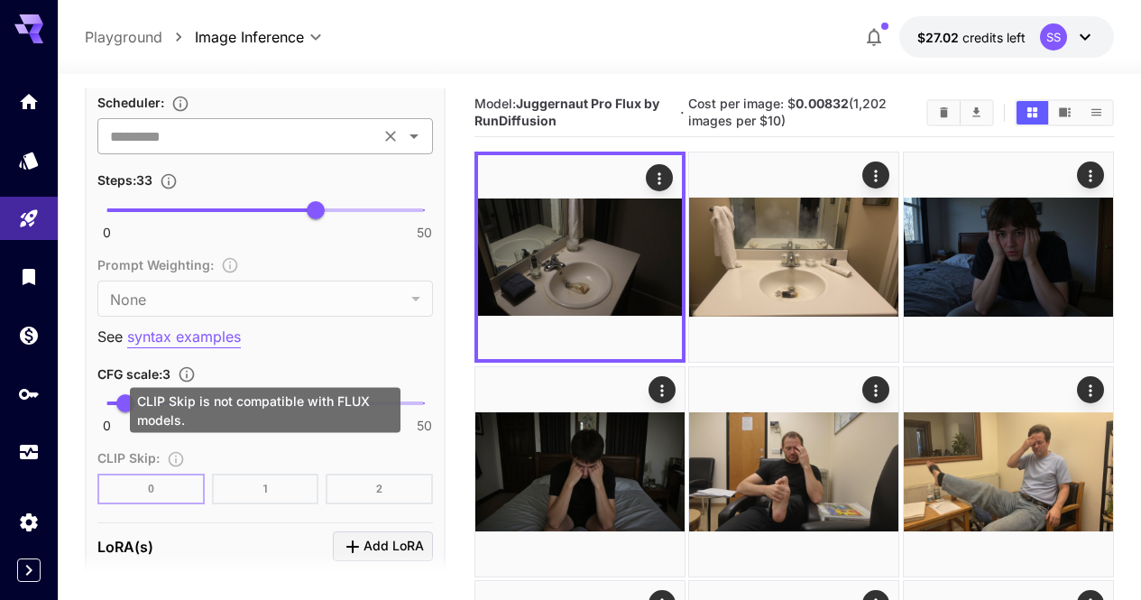
scroll to position [1623, 0]
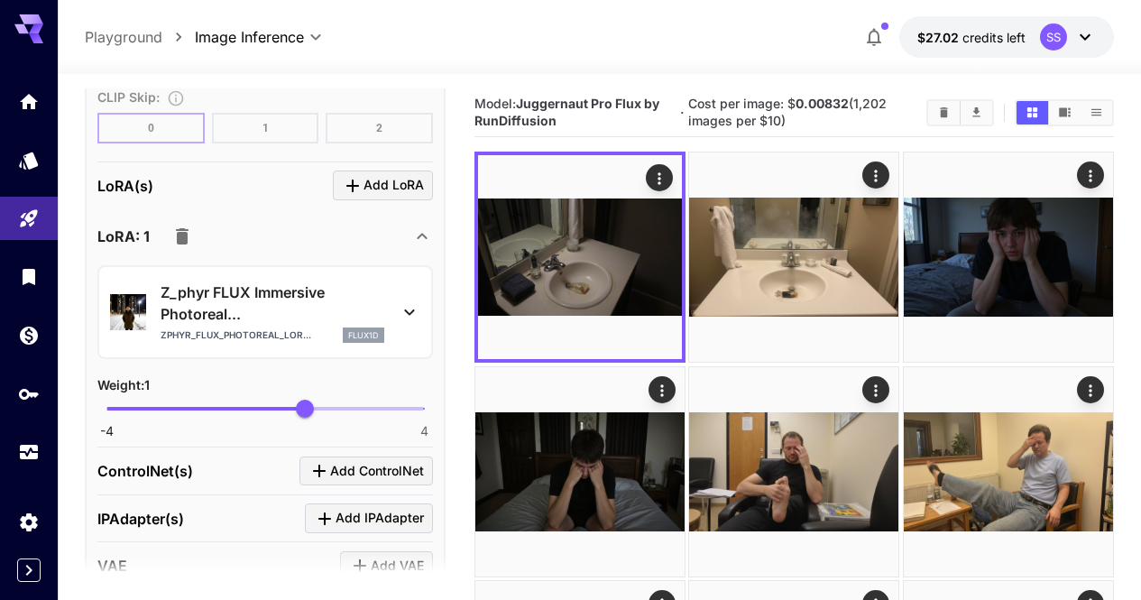
click at [185, 232] on icon "button" at bounding box center [182, 236] width 13 height 16
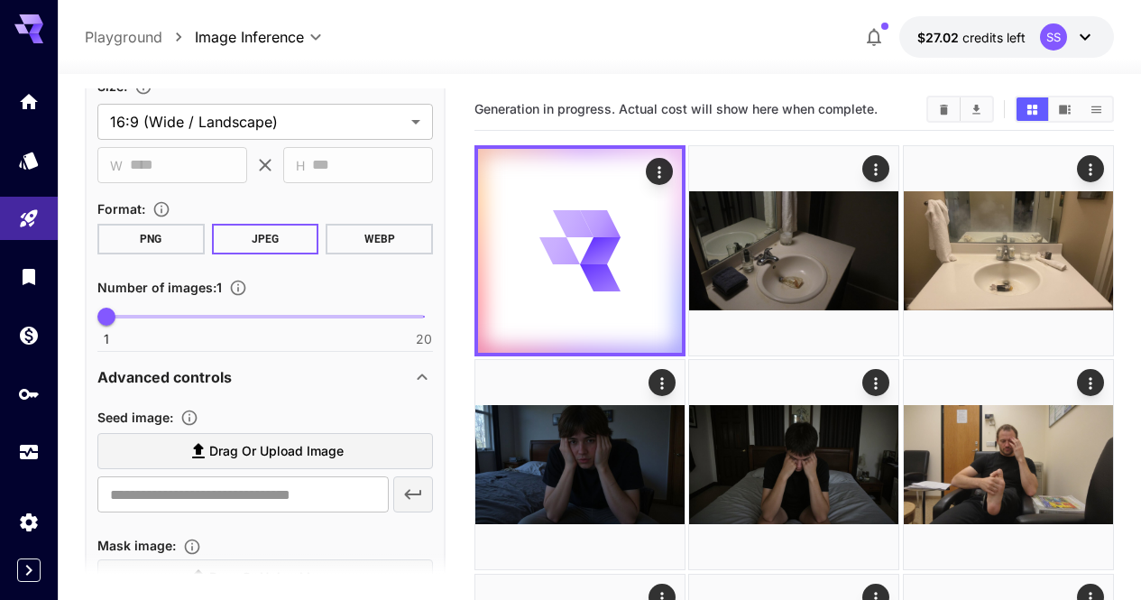
scroll to position [0, 0]
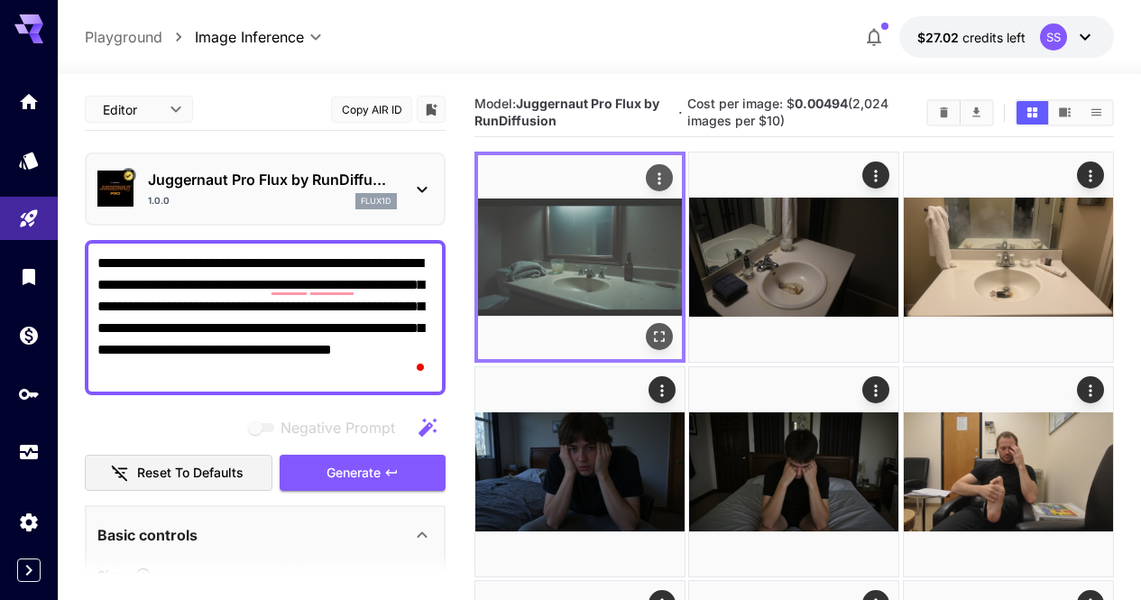
click at [650, 328] on icon "Open in fullscreen" at bounding box center [659, 337] width 18 height 18
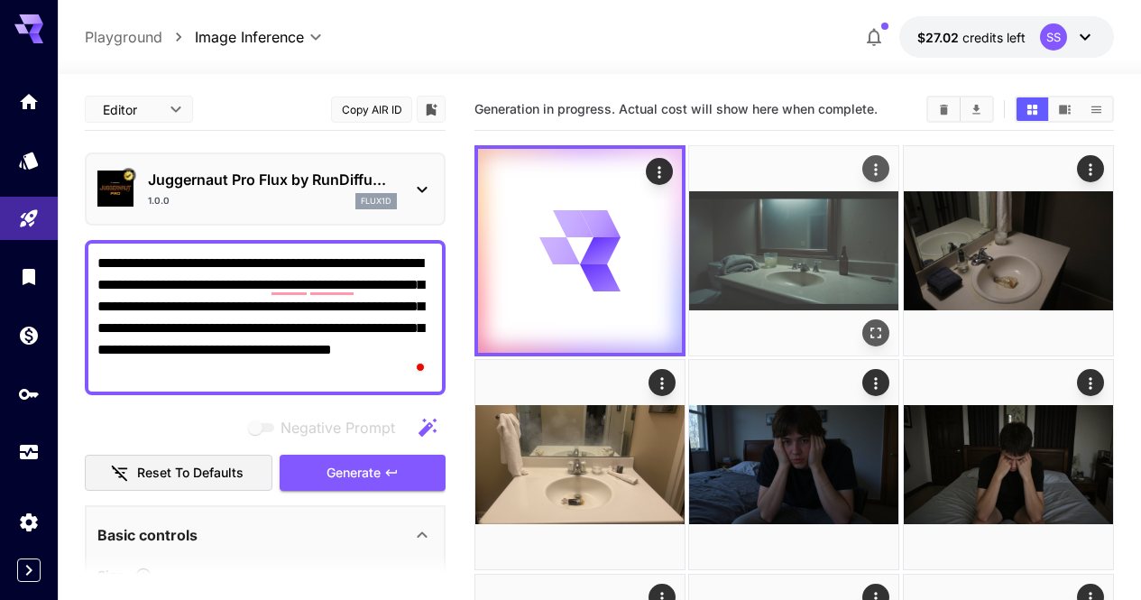
click at [868, 170] on icon "Actions" at bounding box center [877, 170] width 18 height 18
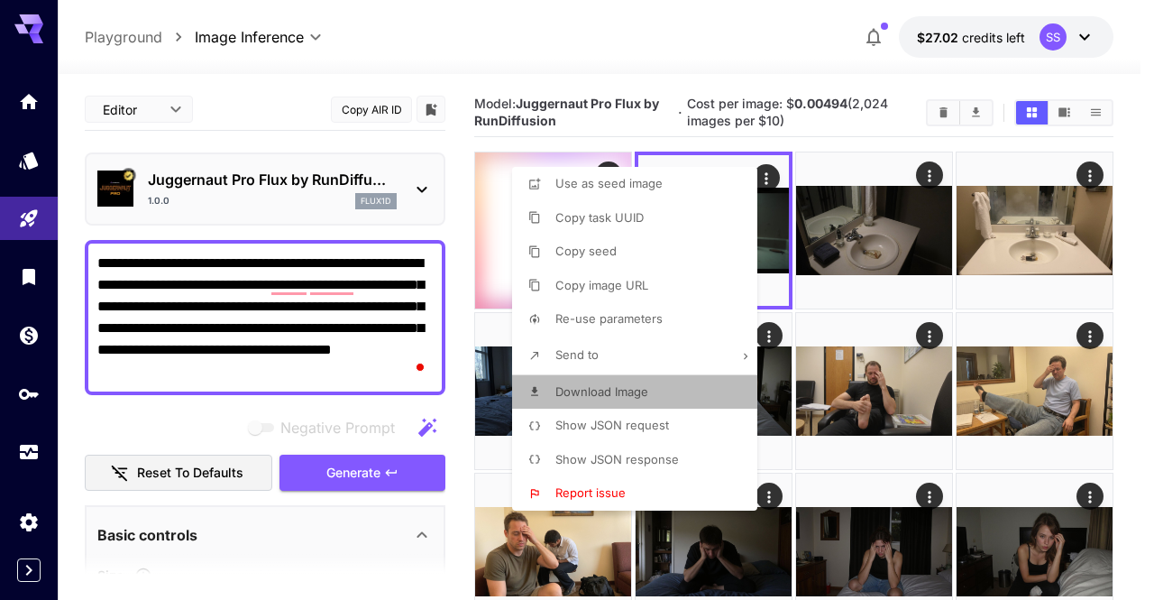
click at [663, 395] on li "Download Image" at bounding box center [640, 392] width 256 height 34
click at [912, 393] on div at bounding box center [577, 300] width 1154 height 600
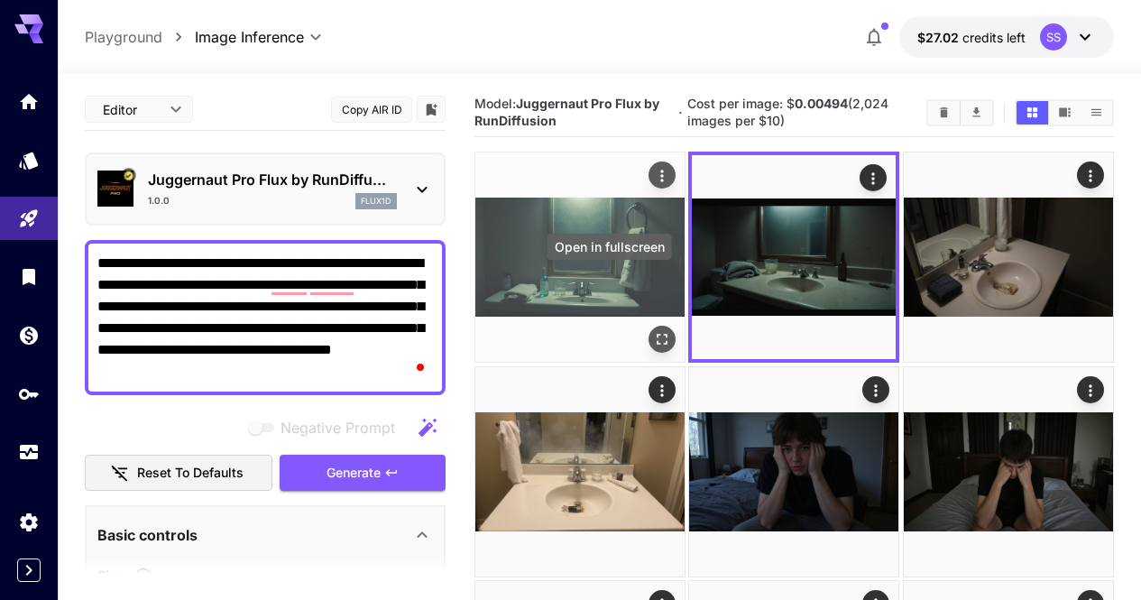
drag, startPoint x: 597, startPoint y: 301, endPoint x: 614, endPoint y: 289, distance: 21.3
click at [653, 331] on icon "Open in fullscreen" at bounding box center [662, 340] width 18 height 18
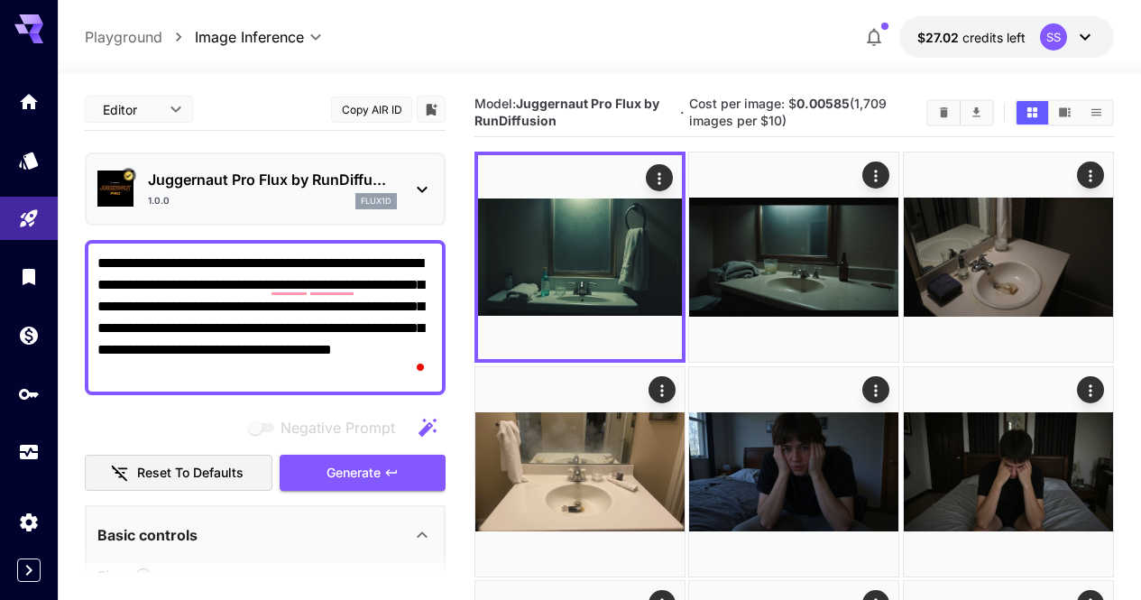
click at [282, 304] on textarea "**********" at bounding box center [265, 318] width 336 height 130
paste textarea "**********"
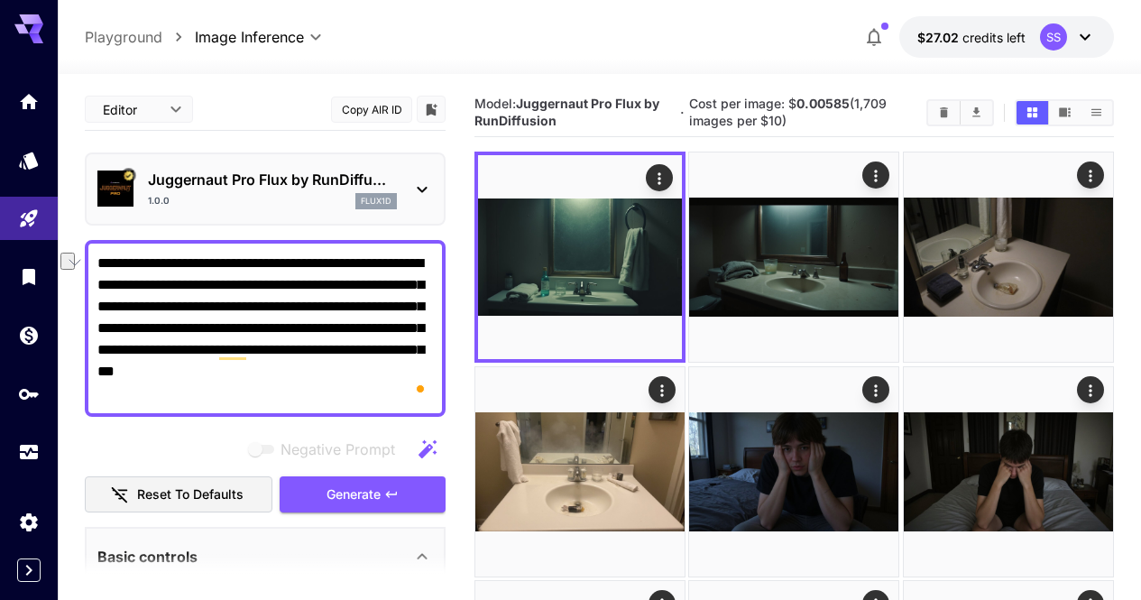
drag, startPoint x: 259, startPoint y: 327, endPoint x: 89, endPoint y: 336, distance: 169.8
click at [89, 336] on div "**********" at bounding box center [265, 328] width 361 height 177
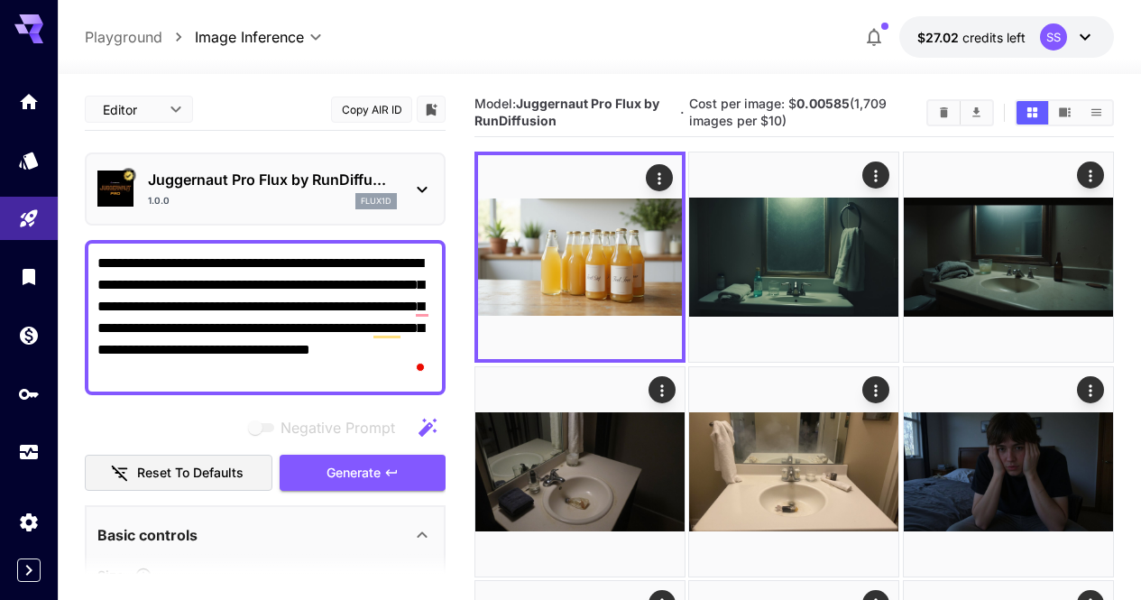
click at [354, 314] on textarea "**********" at bounding box center [265, 318] width 336 height 130
click at [303, 280] on textarea "**********" at bounding box center [265, 318] width 336 height 130
paste textarea "**********"
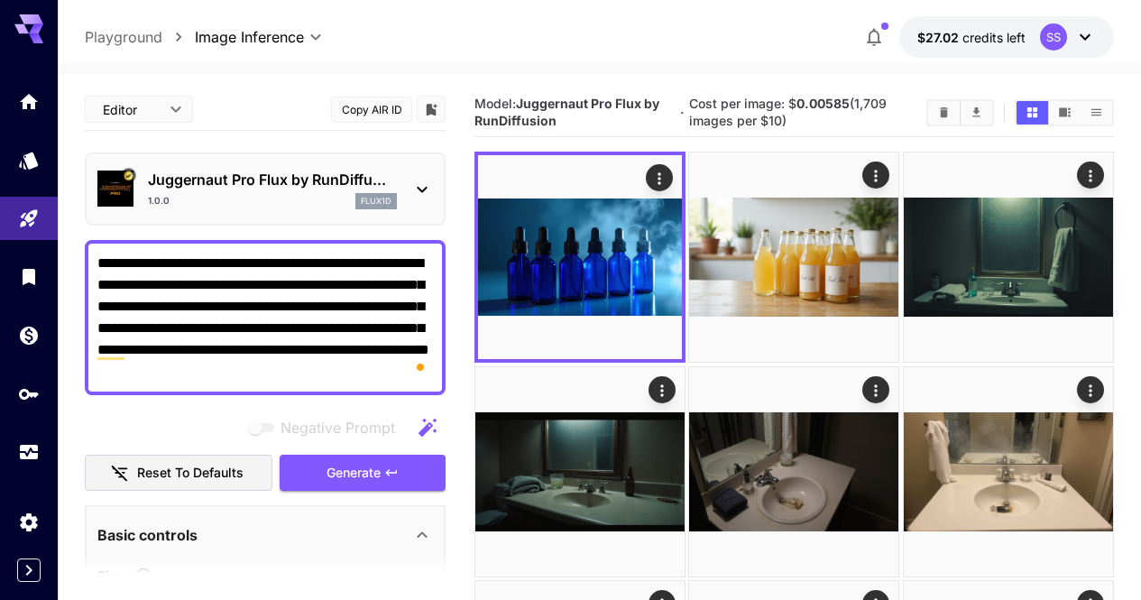
drag, startPoint x: 356, startPoint y: 328, endPoint x: 428, endPoint y: 328, distance: 72.2
click at [428, 328] on textarea "**********" at bounding box center [265, 318] width 336 height 130
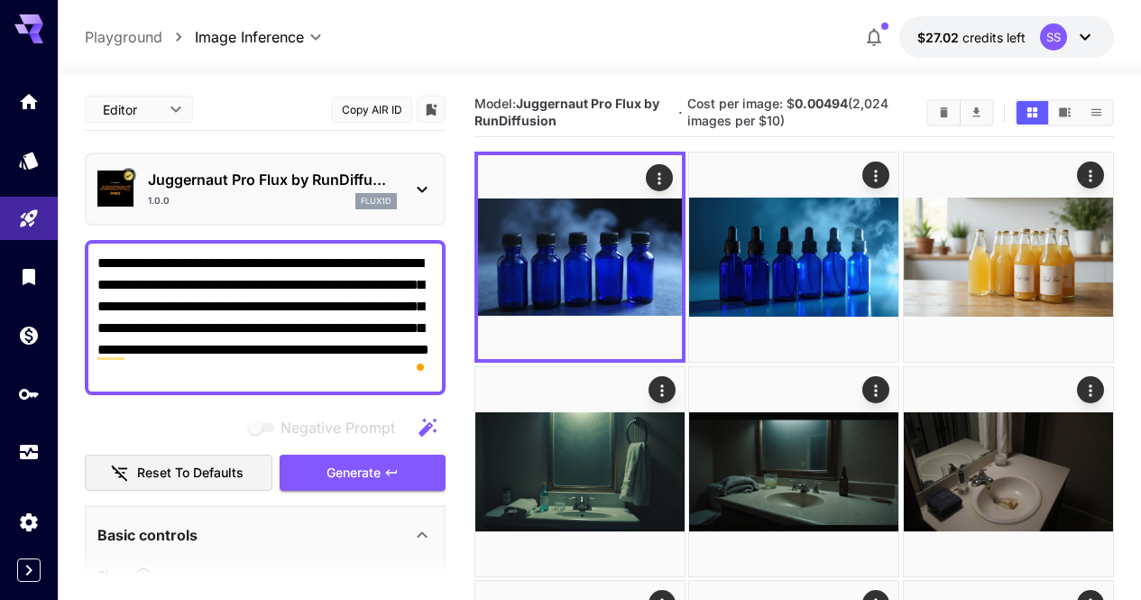
drag, startPoint x: 304, startPoint y: 264, endPoint x: 265, endPoint y: 259, distance: 39.2
click at [265, 259] on textarea "**********" at bounding box center [265, 318] width 336 height 130
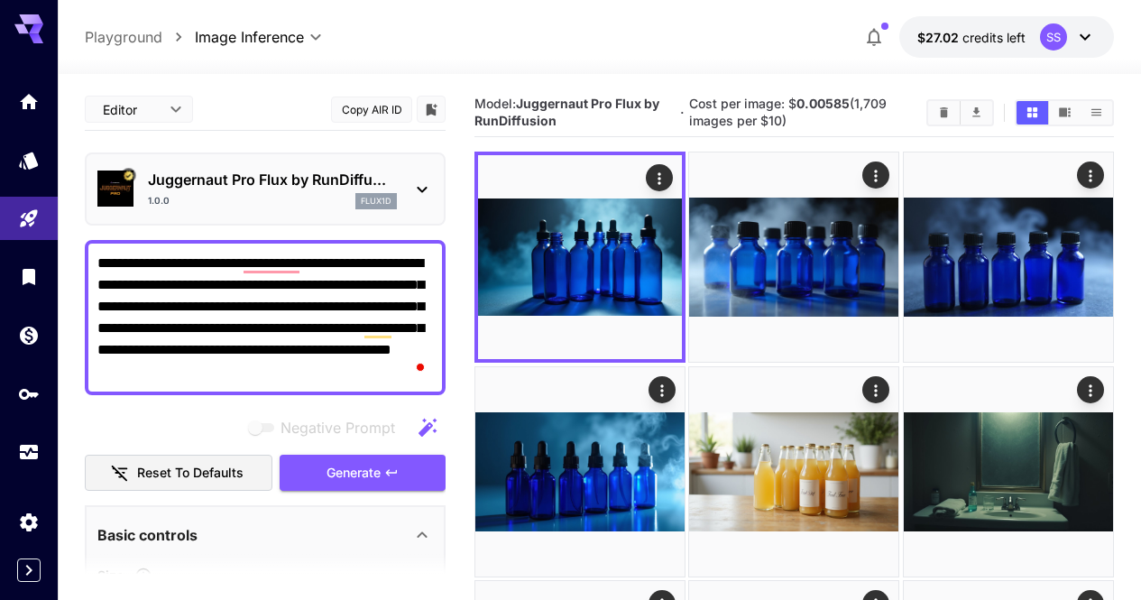
click at [147, 281] on textarea "**********" at bounding box center [265, 318] width 336 height 130
click at [276, 269] on textarea "**********" at bounding box center [265, 318] width 336 height 130
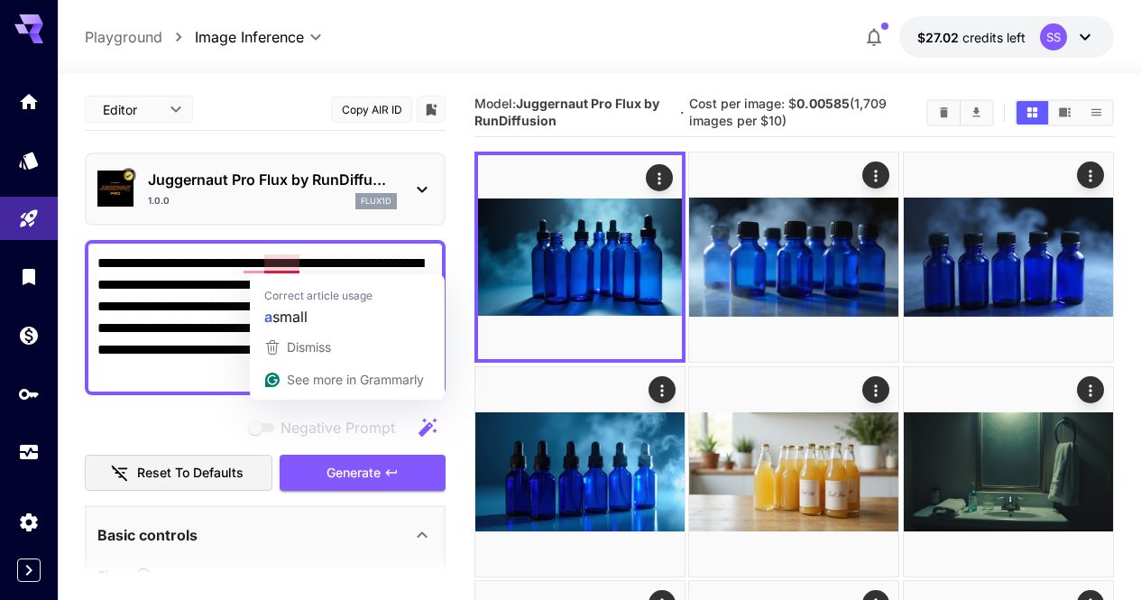
click at [266, 271] on textarea "**********" at bounding box center [265, 318] width 336 height 130
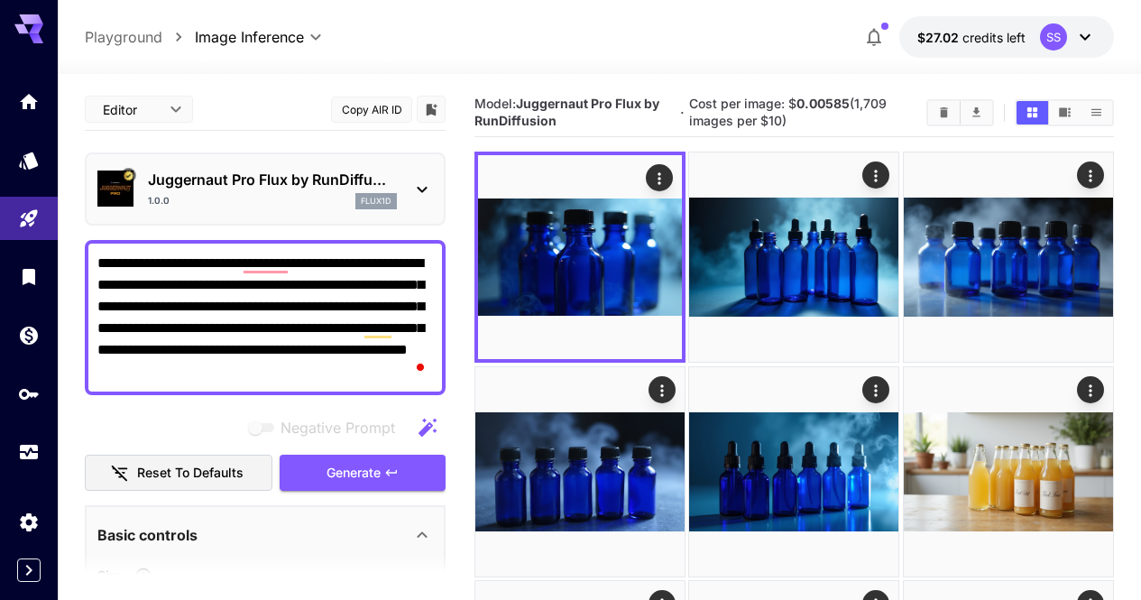
drag, startPoint x: 358, startPoint y: 321, endPoint x: 298, endPoint y: 323, distance: 60.5
click at [298, 323] on textarea "**********" at bounding box center [265, 318] width 336 height 130
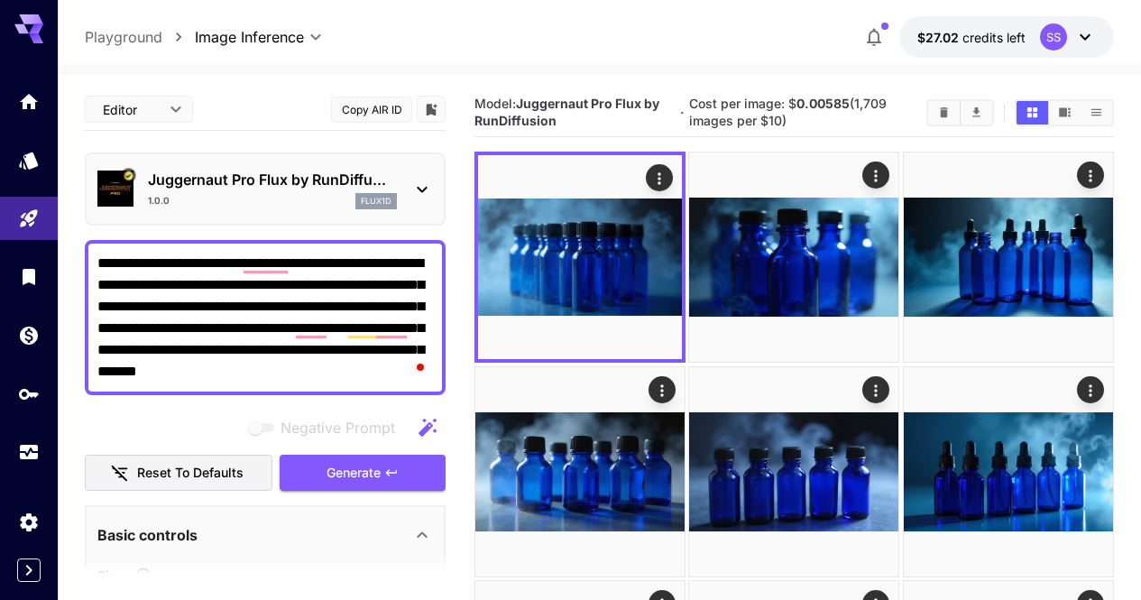
click at [370, 285] on textarea "**********" at bounding box center [265, 318] width 336 height 130
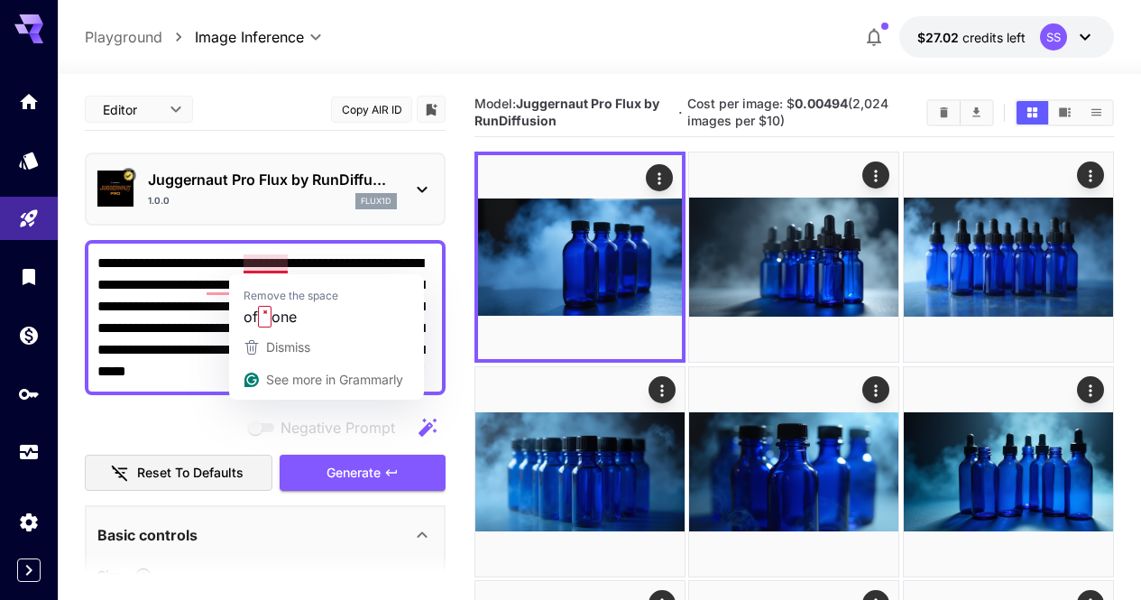
click at [289, 263] on textarea "**********" at bounding box center [265, 318] width 336 height 130
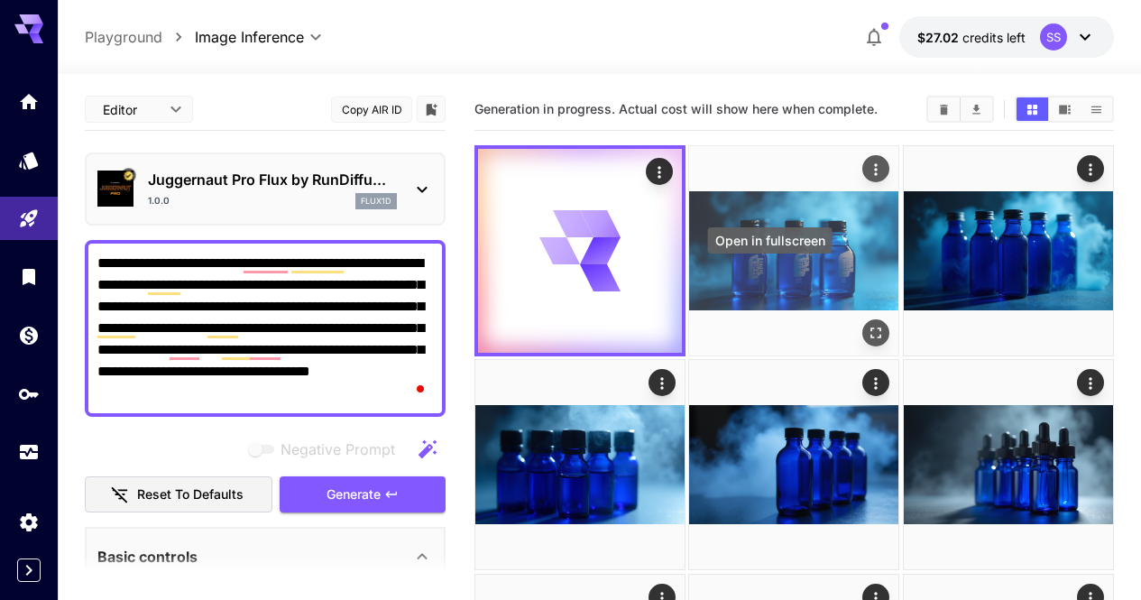
click at [868, 324] on icon "Open in fullscreen" at bounding box center [877, 333] width 18 height 18
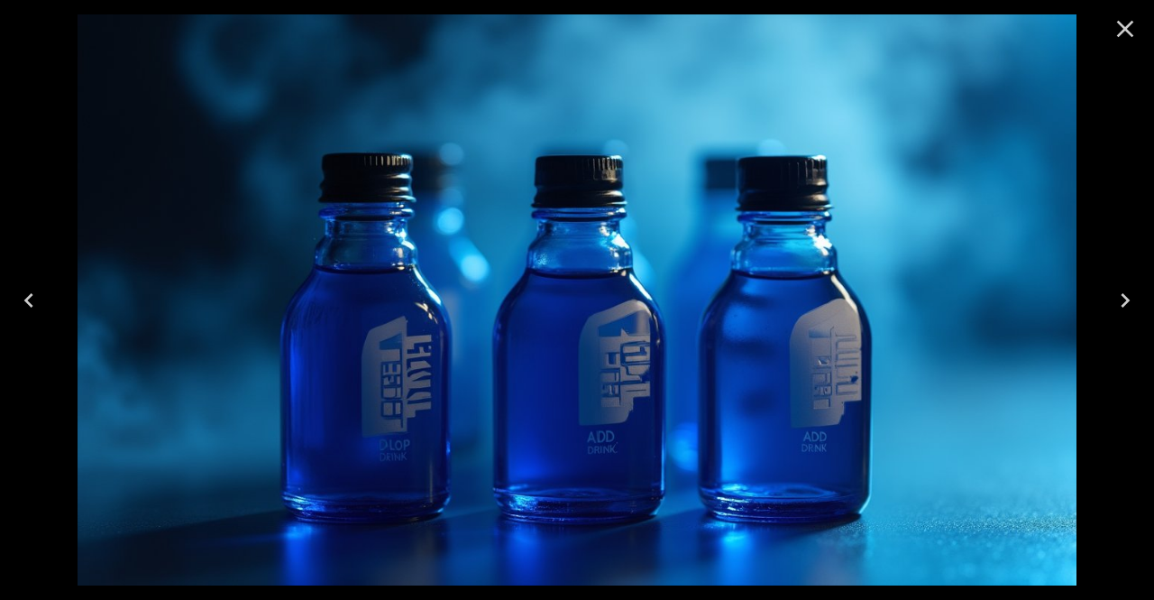
click at [1123, 26] on icon "Close" at bounding box center [1125, 29] width 17 height 17
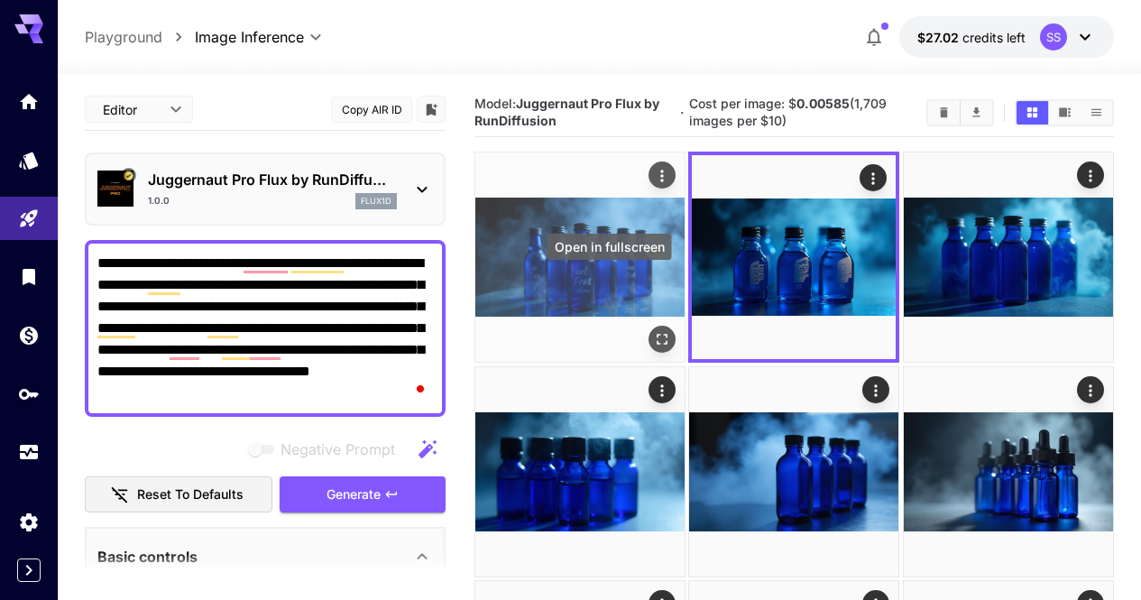
click at [653, 331] on icon "Open in fullscreen" at bounding box center [662, 340] width 18 height 18
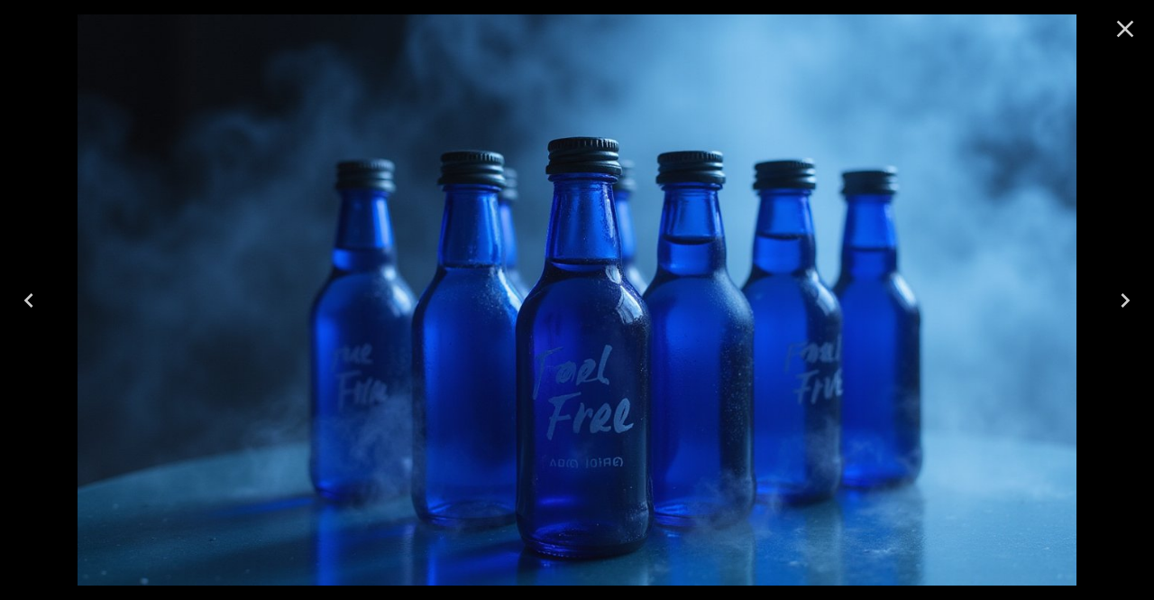
click at [1117, 31] on icon "Close" at bounding box center [1125, 28] width 29 height 29
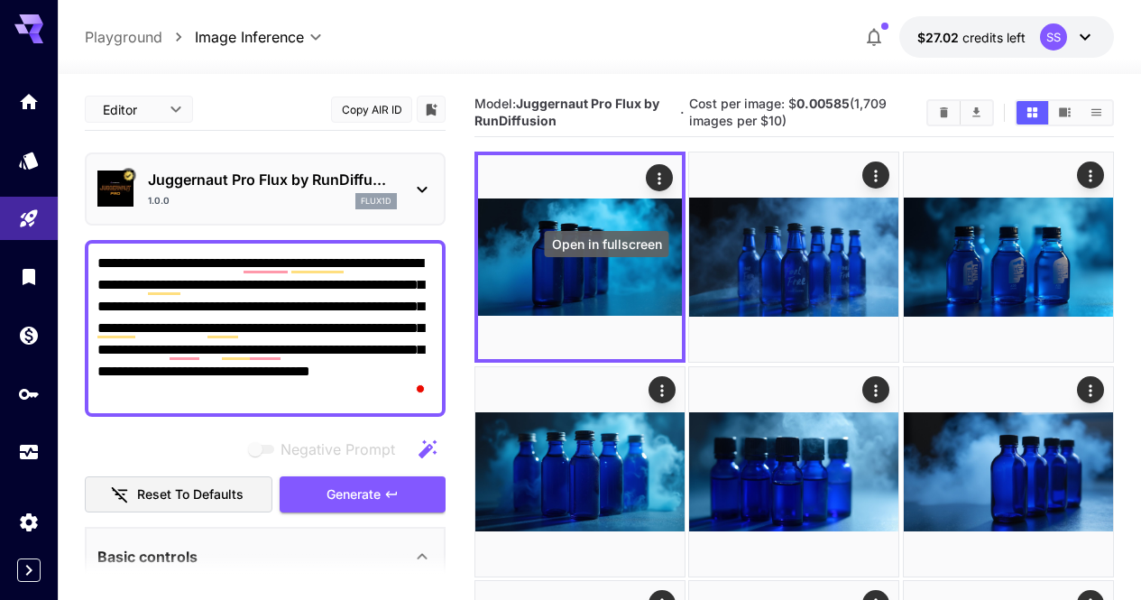
click at [0, 0] on icon "Open in fullscreen" at bounding box center [0, 0] width 0 height 0
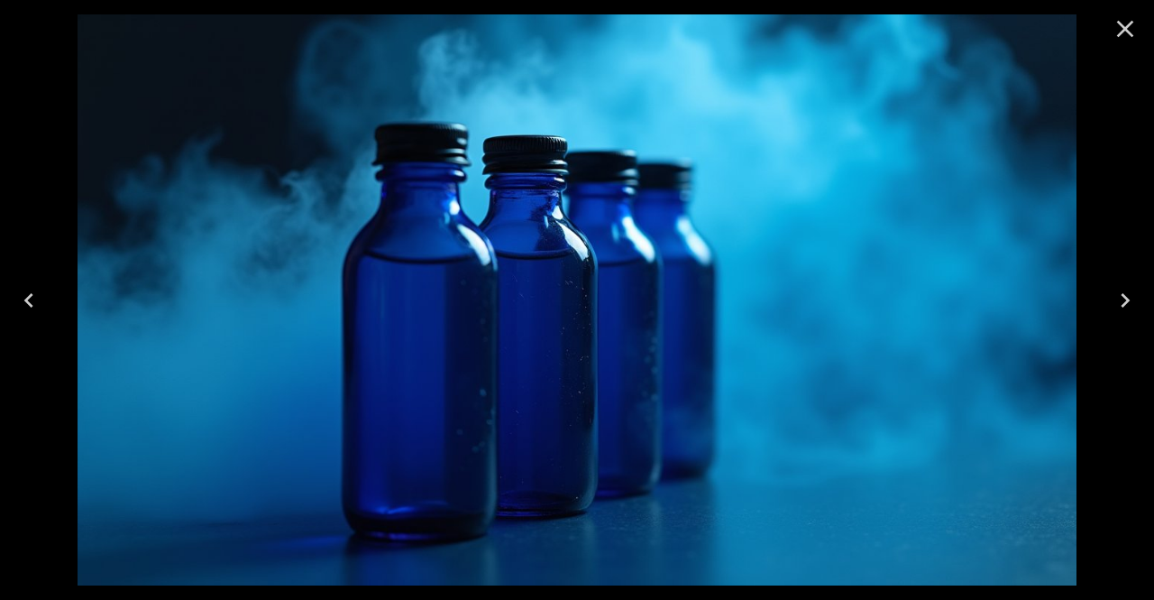
click at [1128, 32] on icon "Close" at bounding box center [1125, 29] width 17 height 17
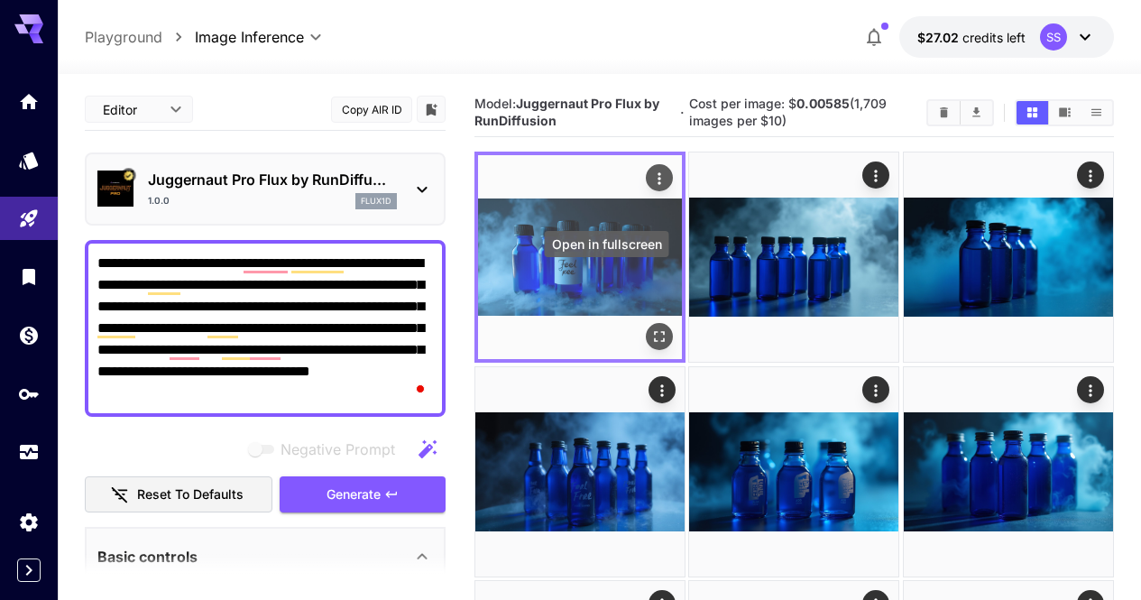
click at [650, 328] on icon "Open in fullscreen" at bounding box center [659, 337] width 18 height 18
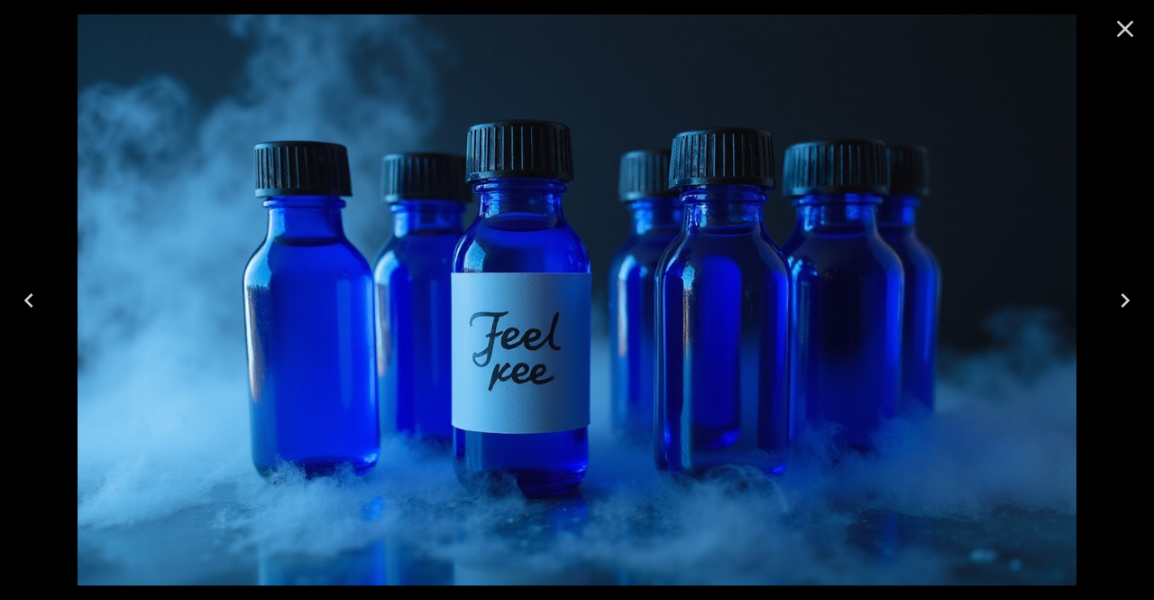
click at [1131, 32] on icon "Close" at bounding box center [1125, 28] width 29 height 29
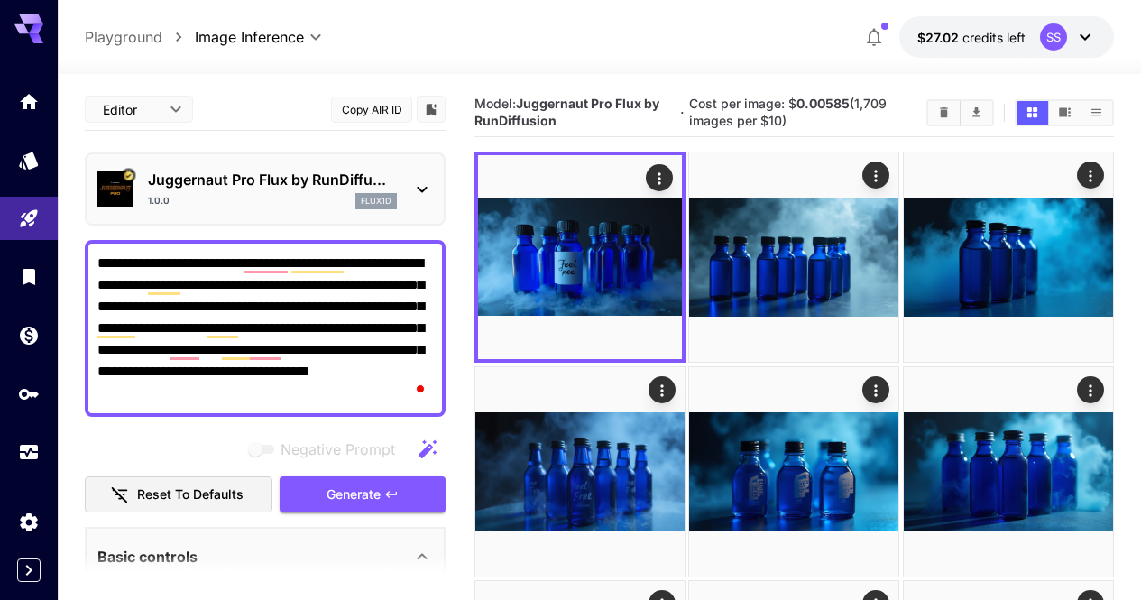
click at [354, 316] on textarea "**********" at bounding box center [265, 329] width 336 height 152
paste textarea "To enrich screen reader interactions, please activate Accessibility in Grammarl…"
click at [345, 262] on textarea "**********" at bounding box center [265, 329] width 336 height 152
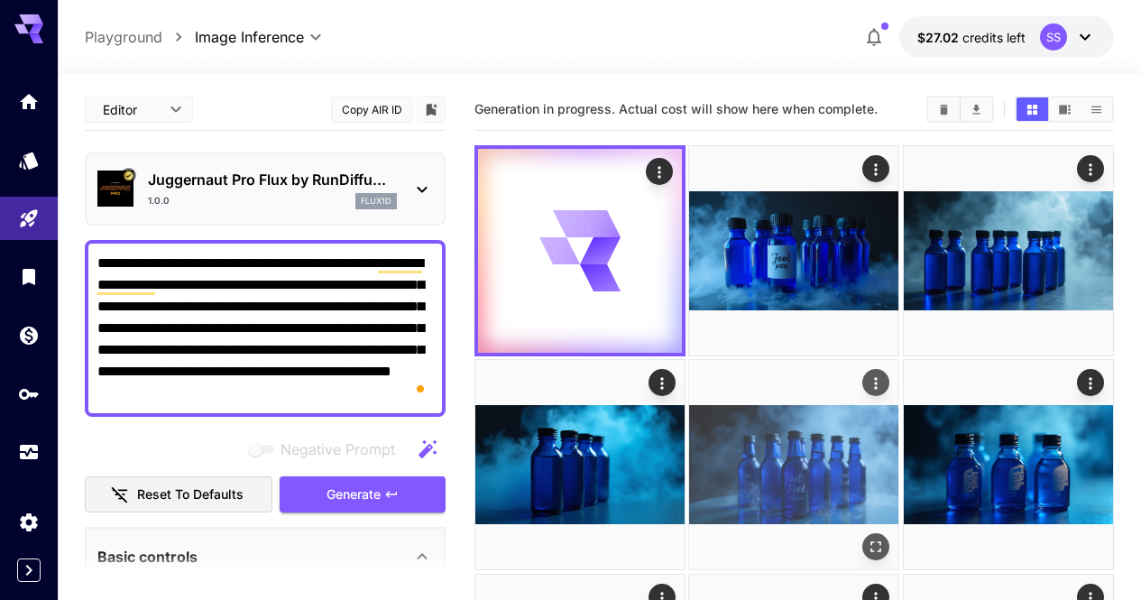
type textarea "**********"
click at [871, 542] on icon "Open in fullscreen" at bounding box center [876, 547] width 11 height 11
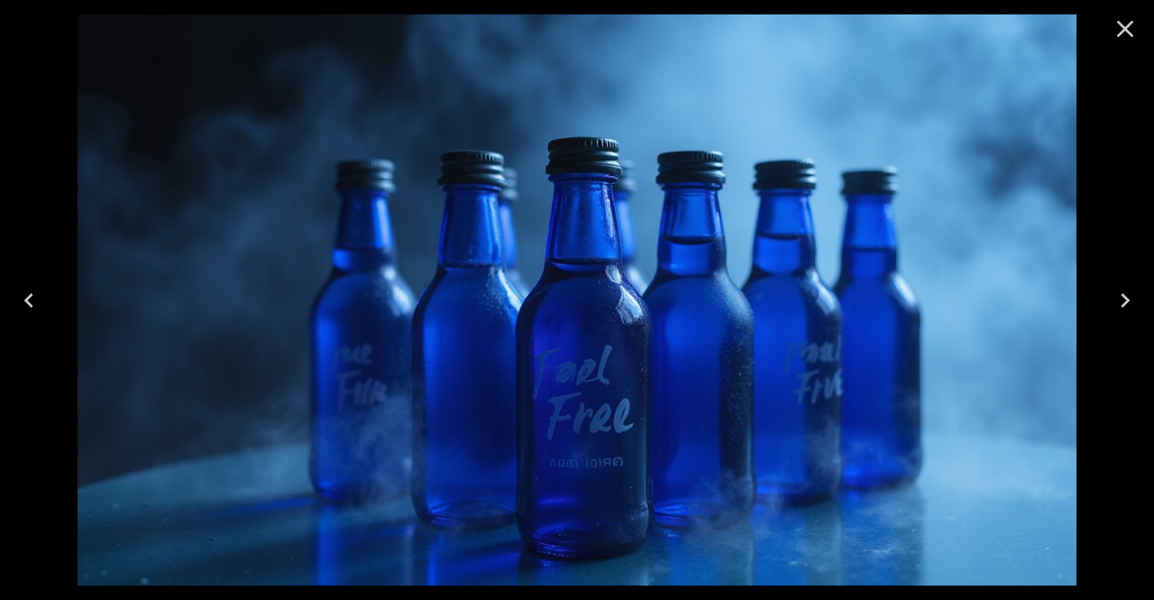
click at [1123, 32] on icon "Close" at bounding box center [1125, 29] width 17 height 17
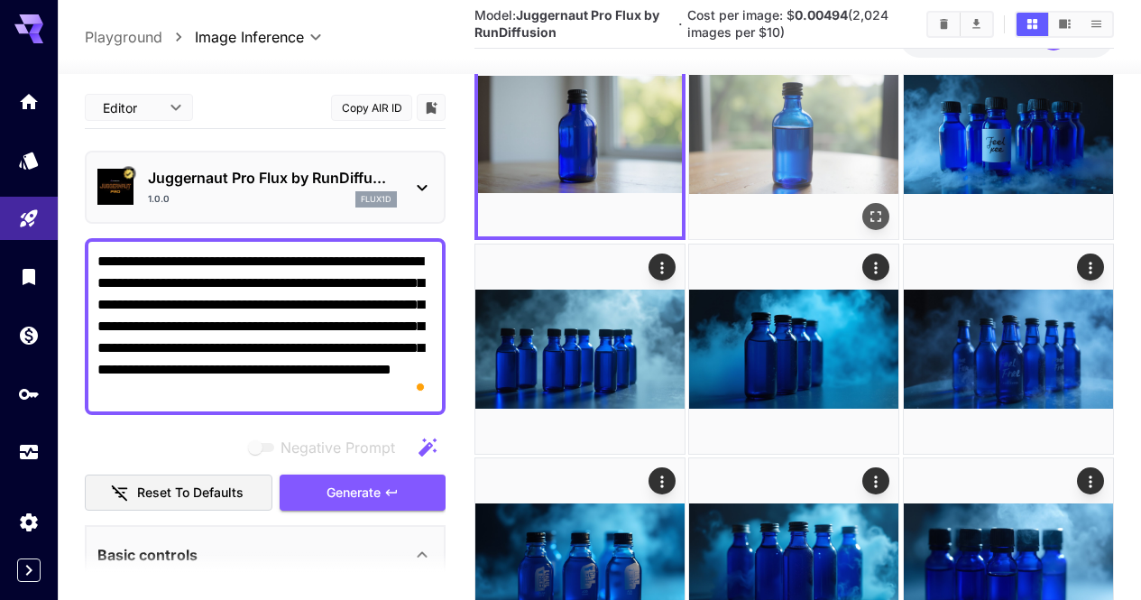
scroll to position [180, 0]
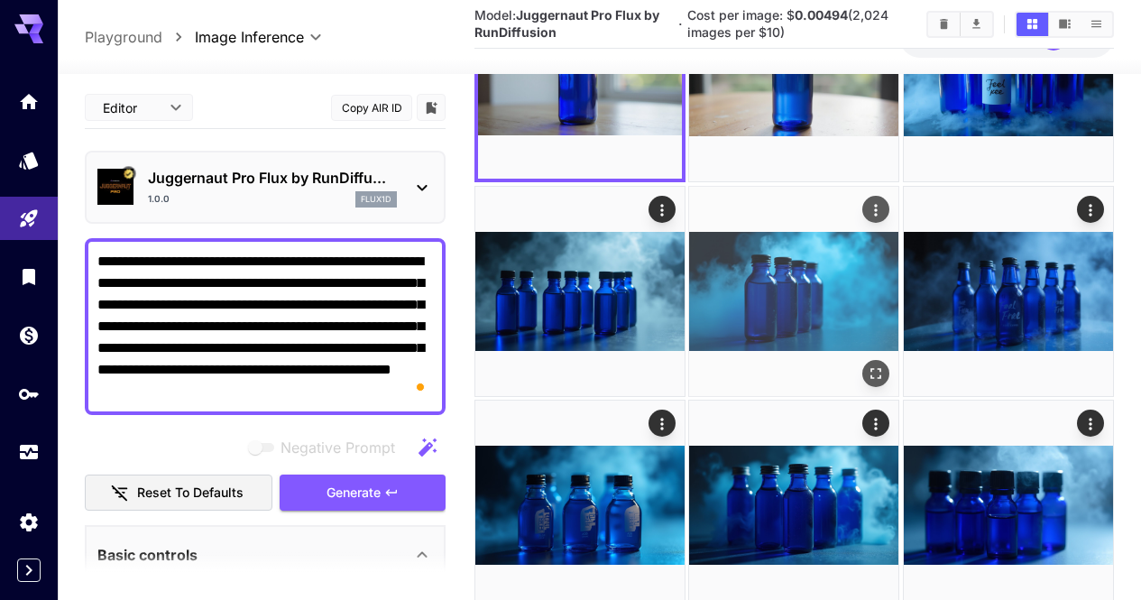
click at [689, 252] on img at bounding box center [793, 291] width 209 height 209
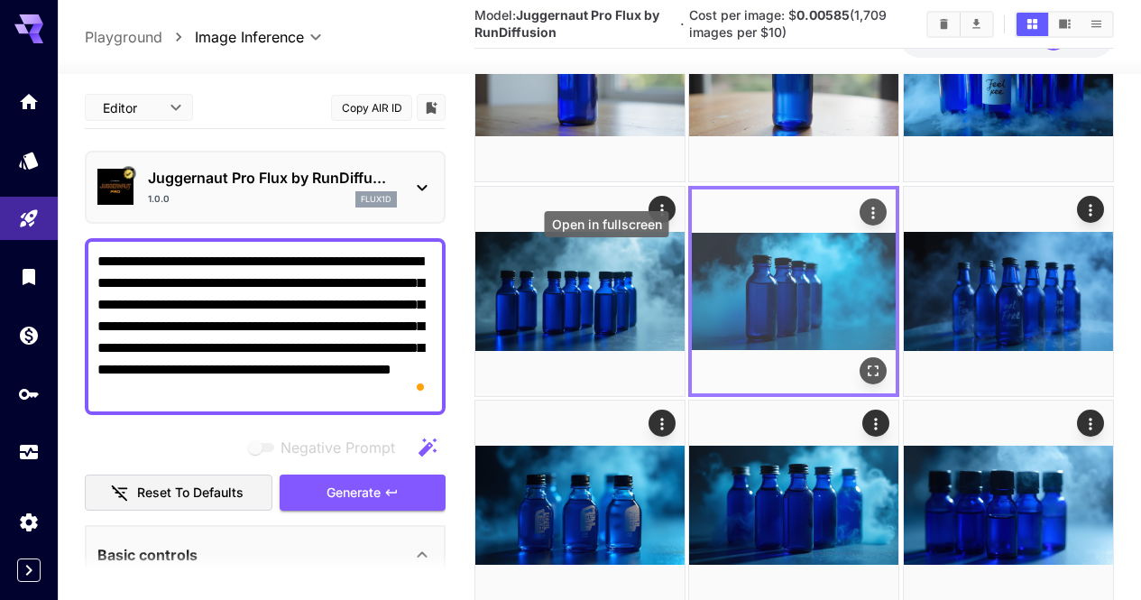
click at [865, 362] on icon "Open in fullscreen" at bounding box center [874, 371] width 18 height 18
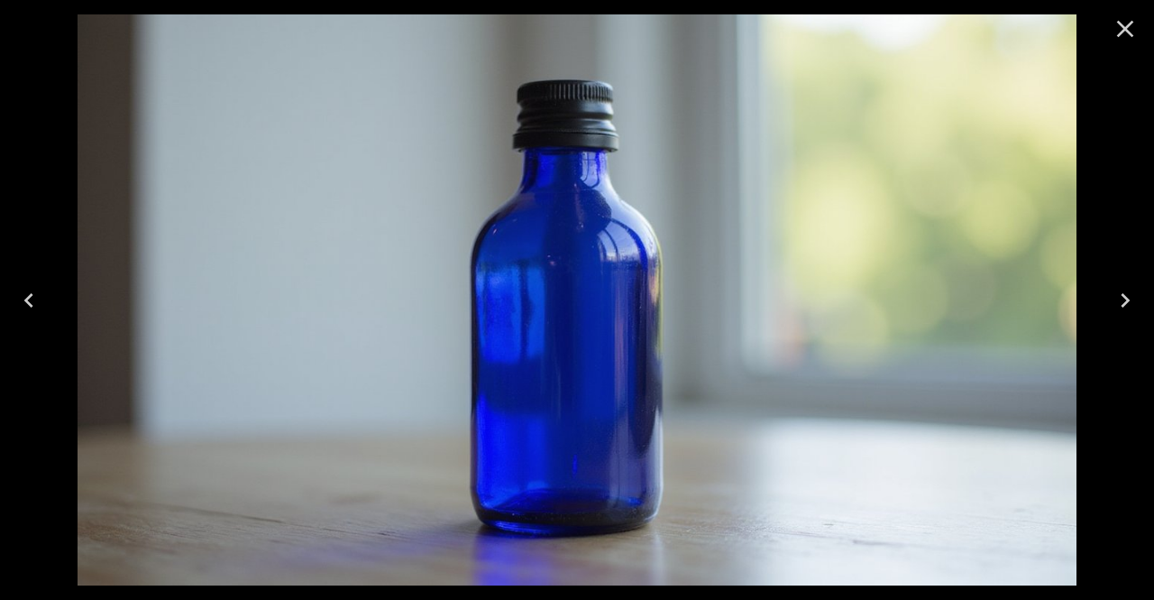
click at [1132, 33] on icon "Close" at bounding box center [1125, 28] width 29 height 29
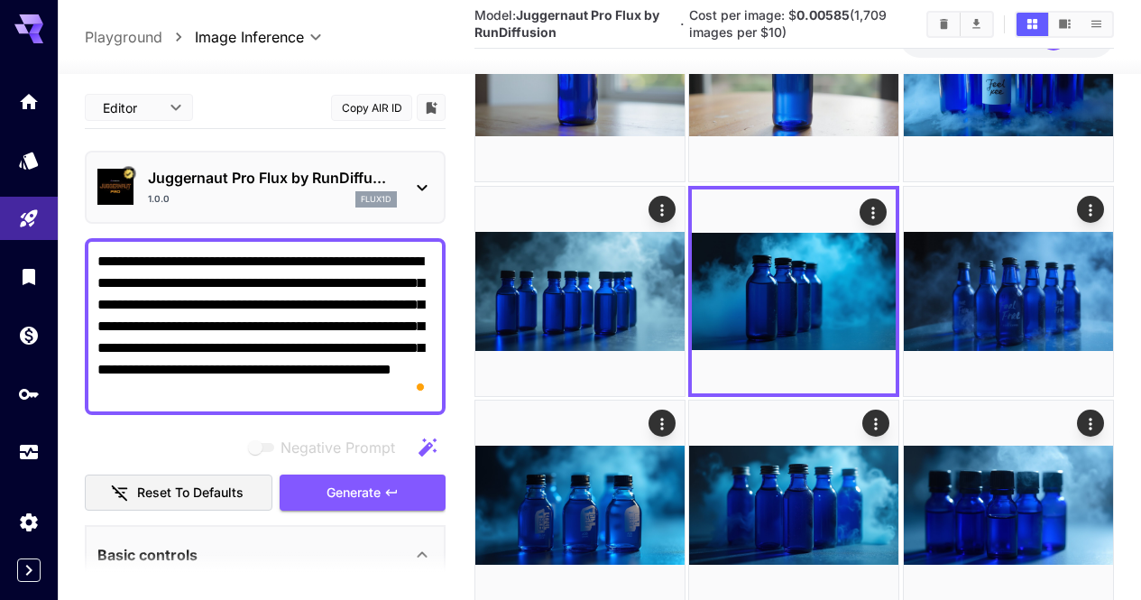
click at [227, 279] on textarea "**********" at bounding box center [265, 327] width 336 height 152
paste textarea "**********"
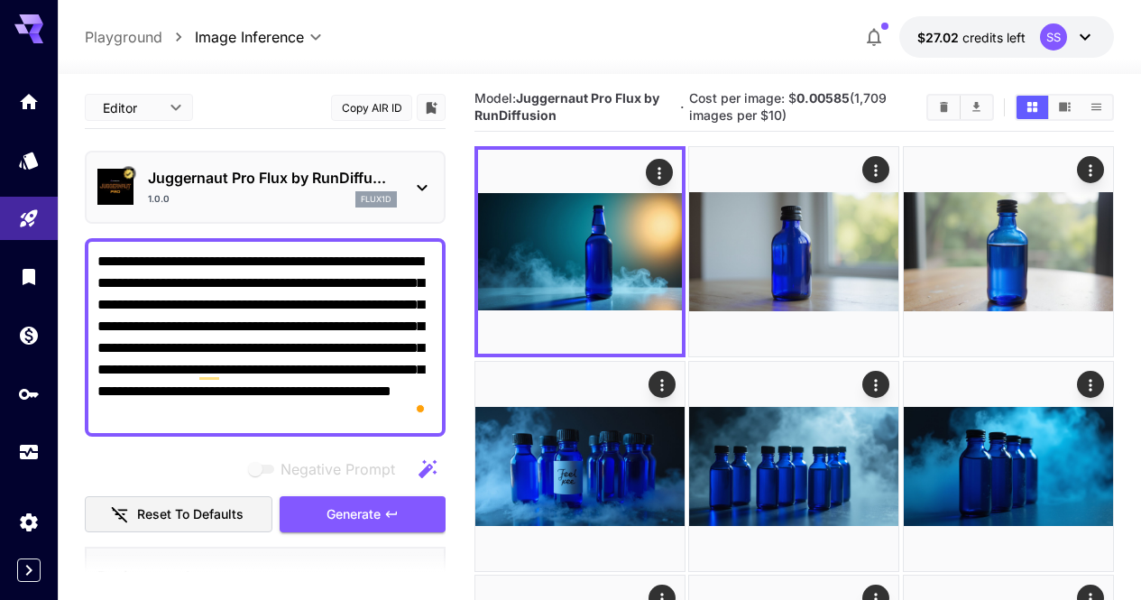
scroll to position [0, 0]
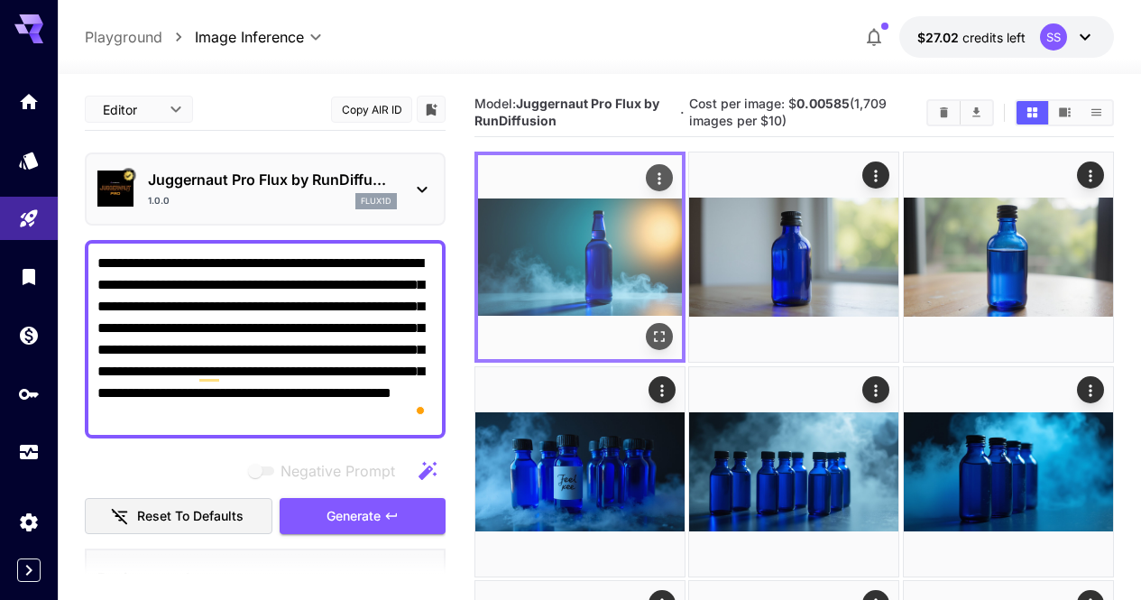
type textarea "**********"
click at [650, 328] on icon "Open in fullscreen" at bounding box center [659, 337] width 18 height 18
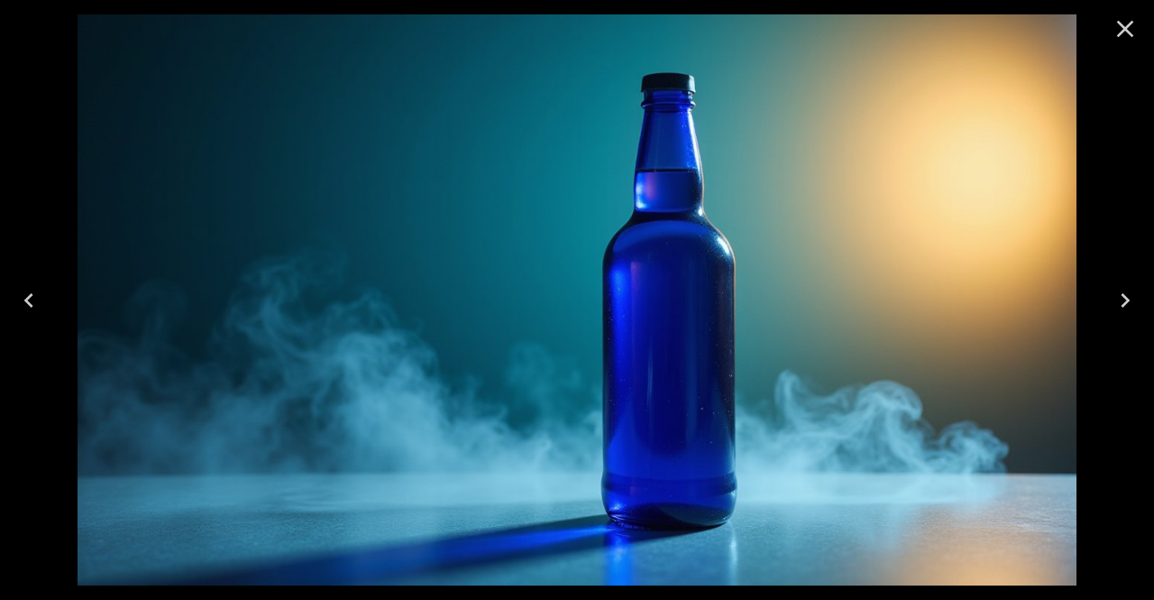
click at [1121, 27] on icon "Close" at bounding box center [1125, 28] width 29 height 29
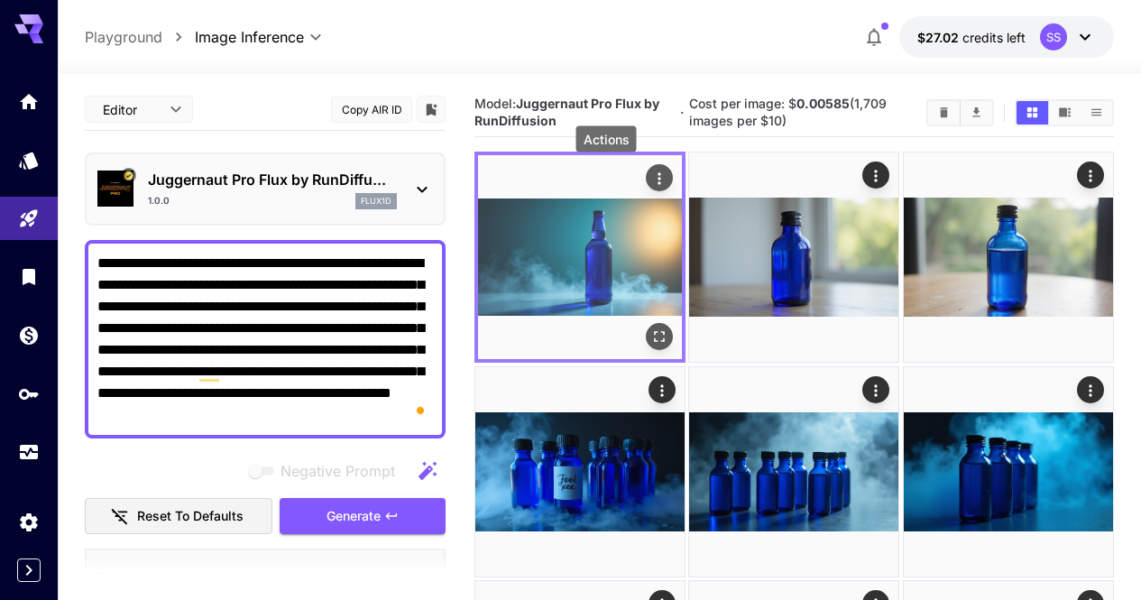
click at [650, 177] on icon "Actions" at bounding box center [659, 179] width 18 height 18
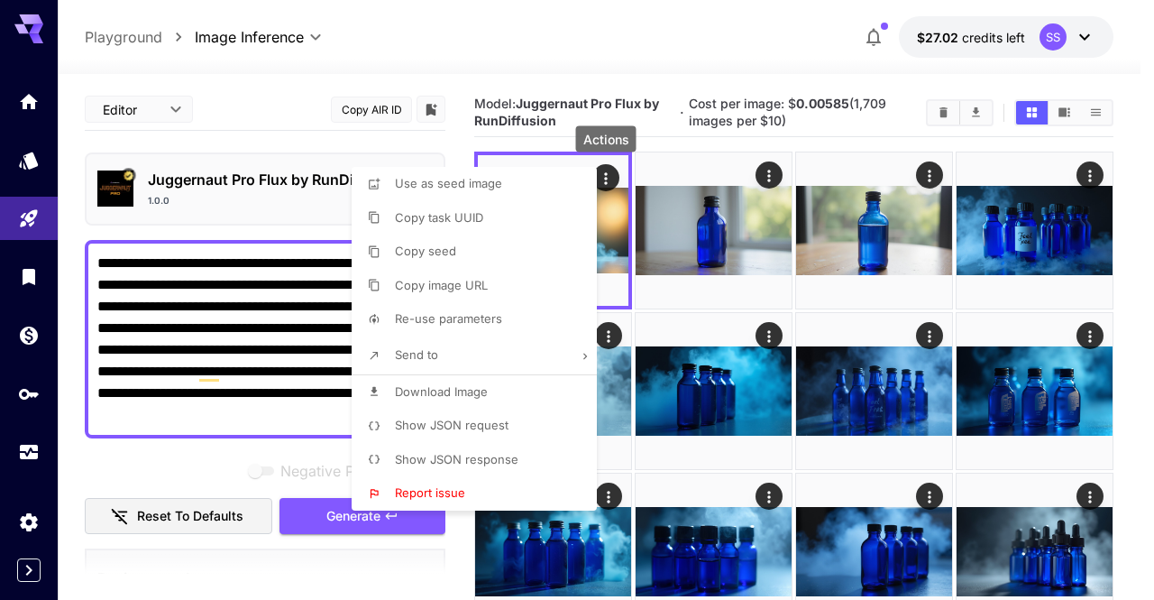
click at [540, 394] on li "Download Image" at bounding box center [480, 392] width 256 height 34
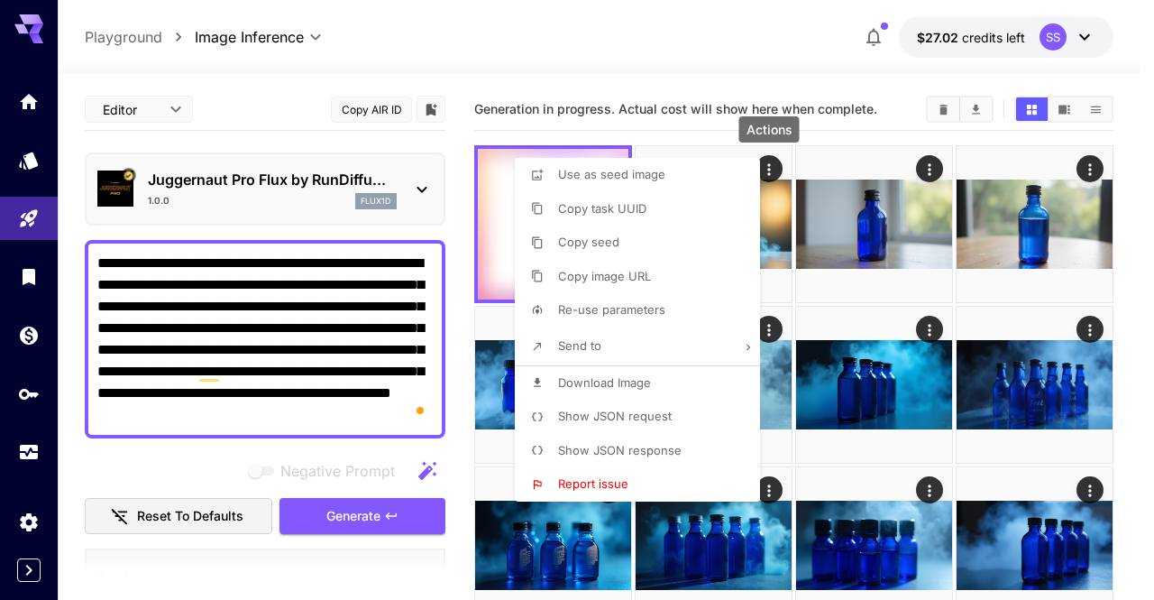
drag, startPoint x: 718, startPoint y: 58, endPoint x: 690, endPoint y: 104, distance: 53.8
click at [718, 58] on div at bounding box center [577, 300] width 1154 height 600
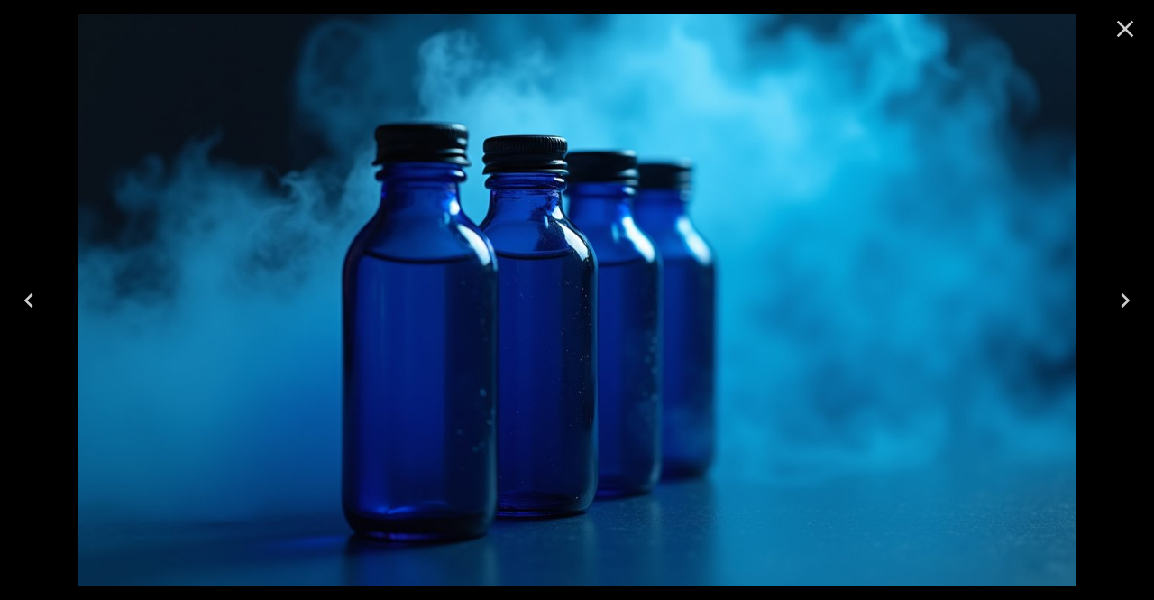
click at [1118, 41] on icon "Close" at bounding box center [1125, 28] width 29 height 29
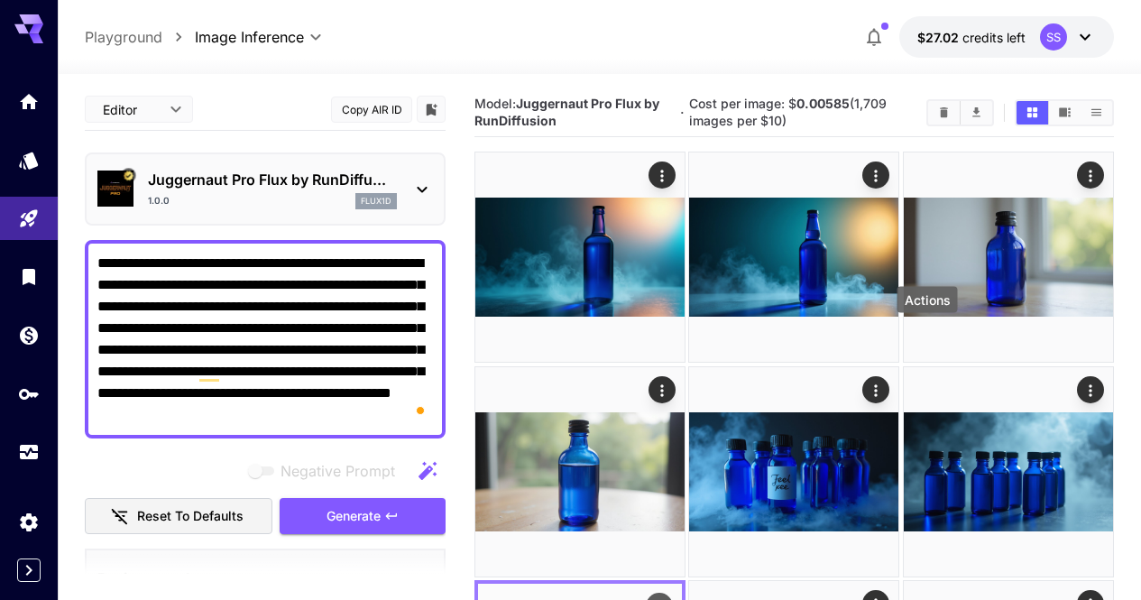
click at [661, 599] on icon "Actions" at bounding box center [659, 607] width 3 height 12
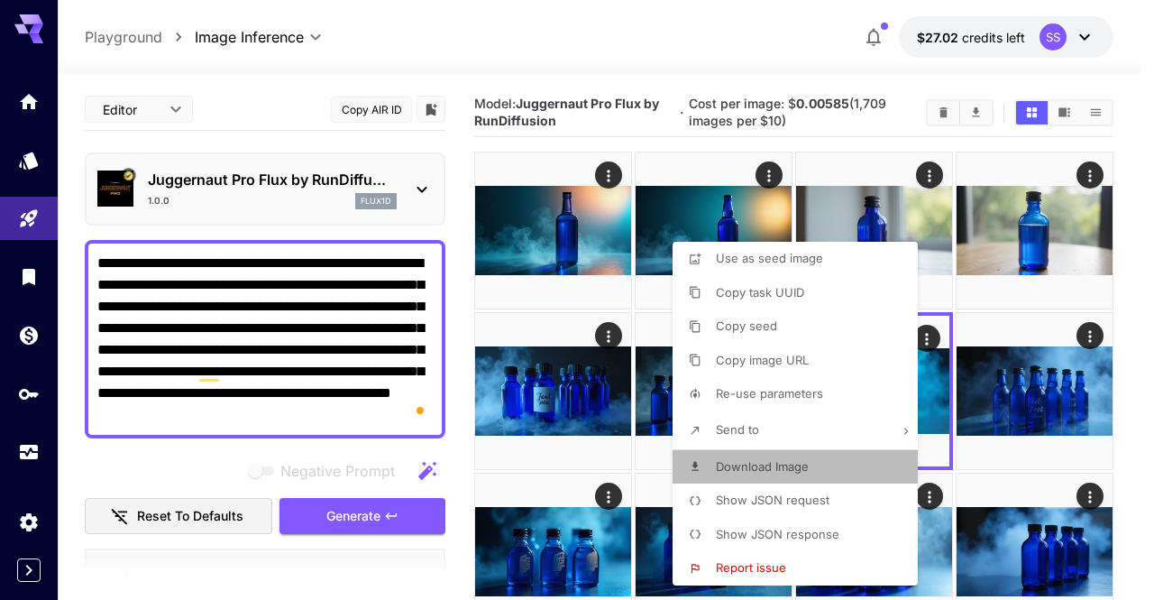
click at [808, 462] on span "Download Image" at bounding box center [762, 466] width 93 height 14
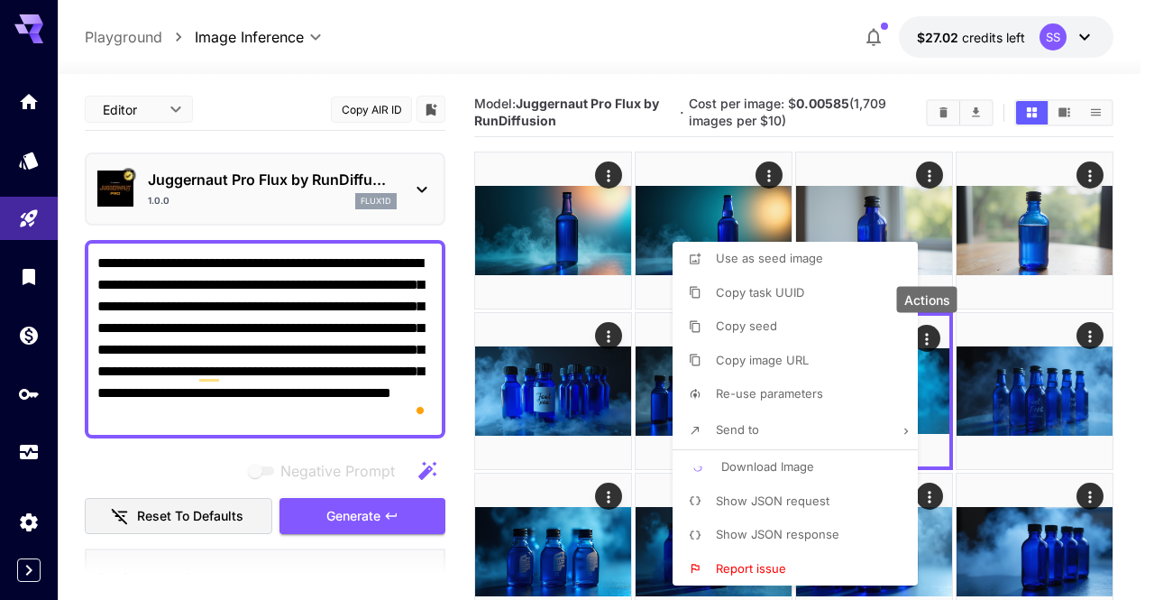
click at [584, 439] on div at bounding box center [577, 300] width 1154 height 600
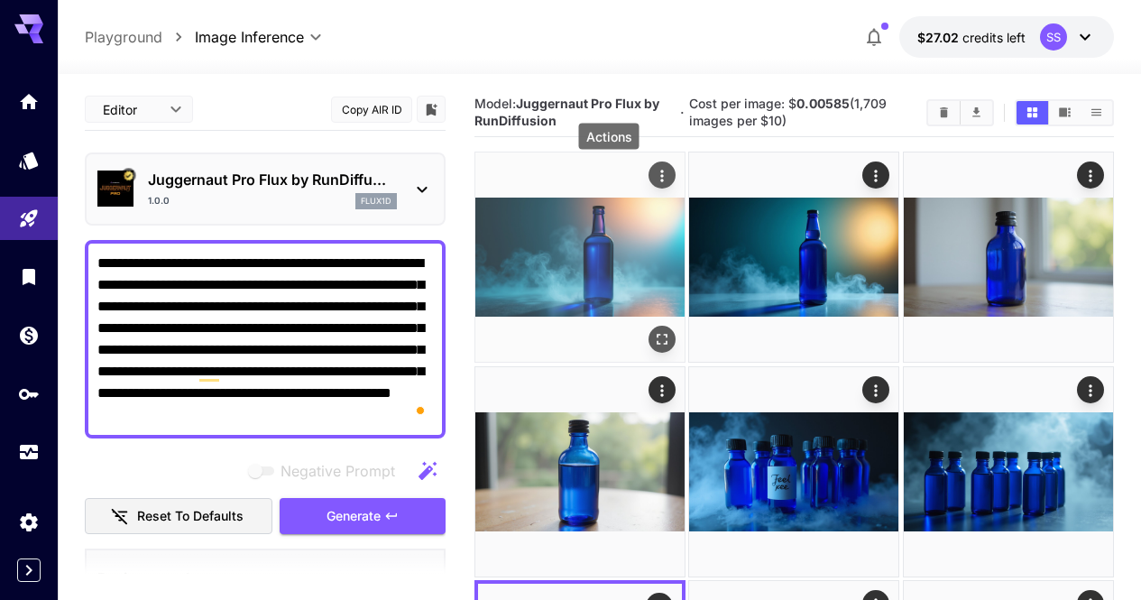
click at [653, 167] on div "Actions" at bounding box center [662, 175] width 18 height 22
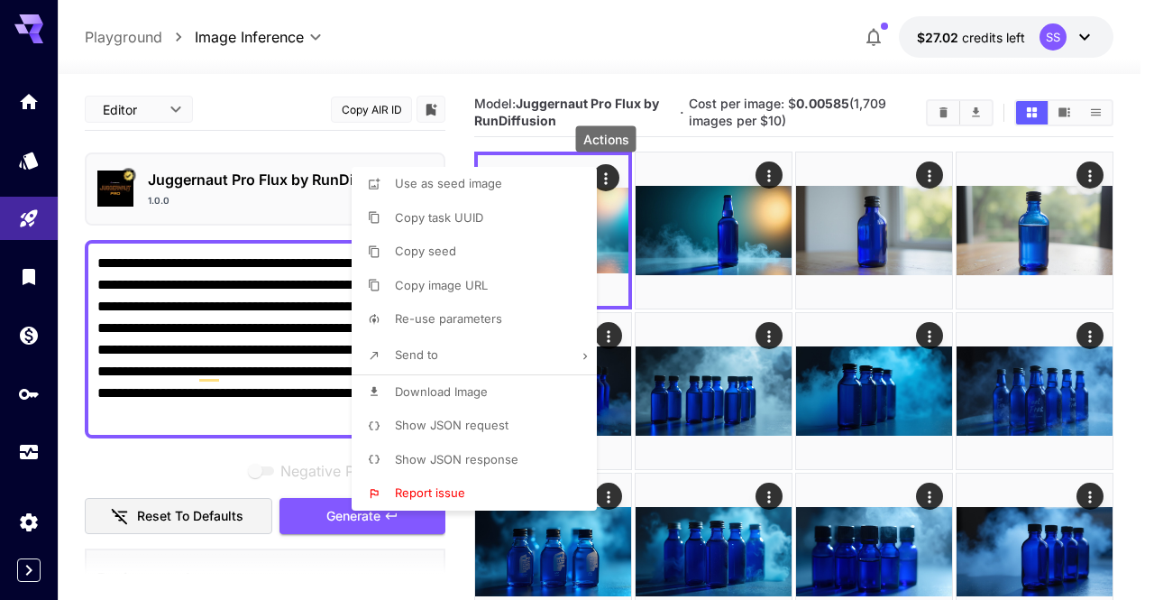
click at [526, 384] on li "Download Image" at bounding box center [480, 392] width 256 height 34
click at [720, 391] on div at bounding box center [577, 300] width 1154 height 600
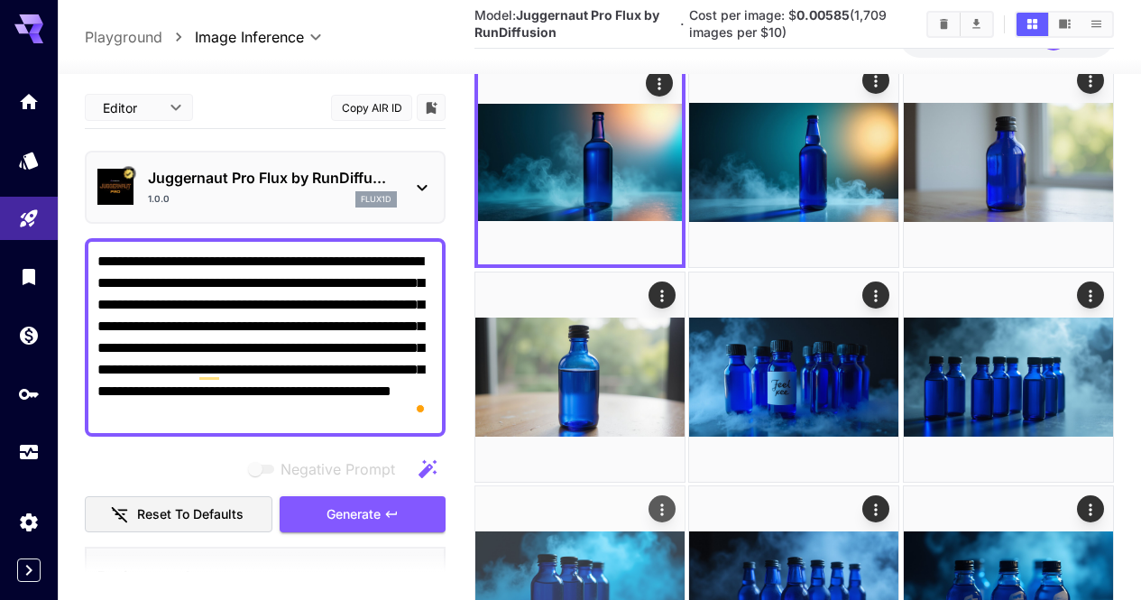
scroll to position [180, 0]
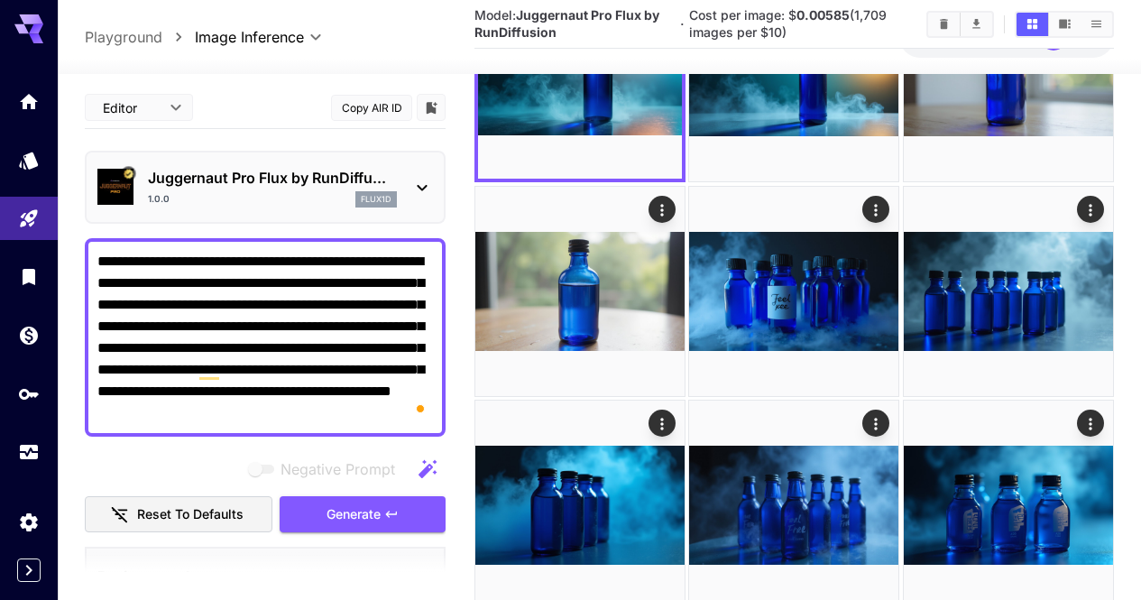
click at [304, 259] on textarea "**********" at bounding box center [265, 337] width 336 height 173
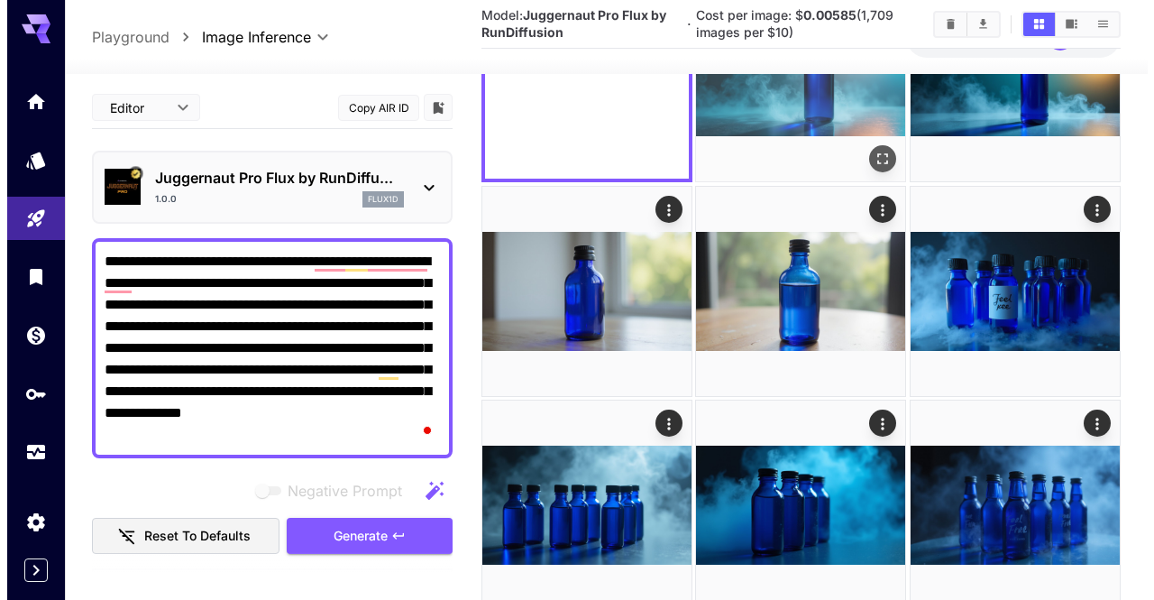
scroll to position [0, 0]
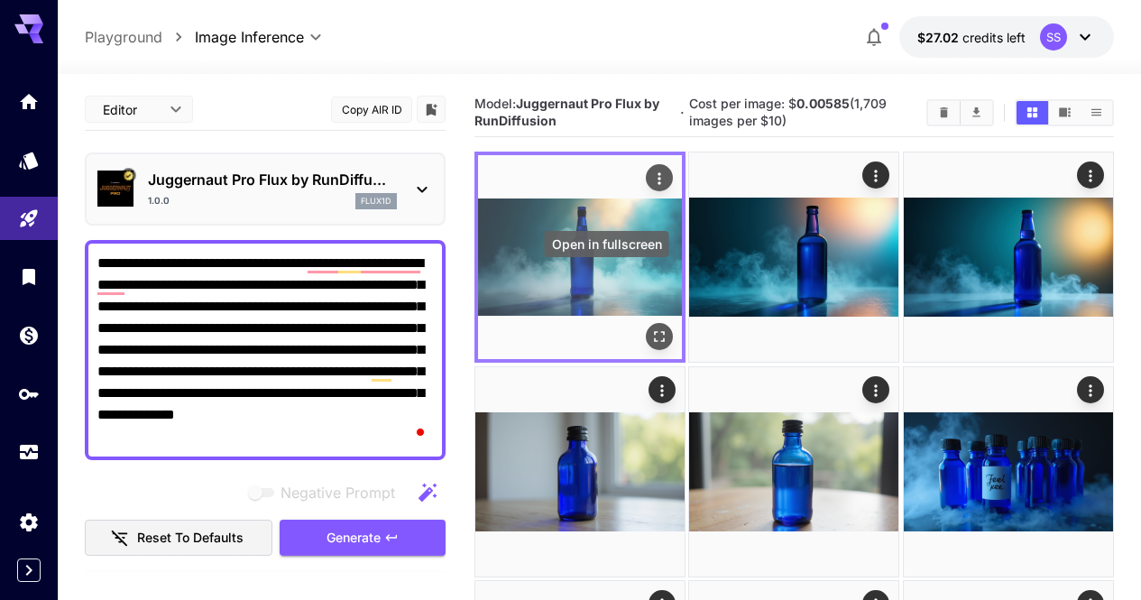
type textarea "**********"
click at [650, 328] on icon "Open in fullscreen" at bounding box center [659, 337] width 18 height 18
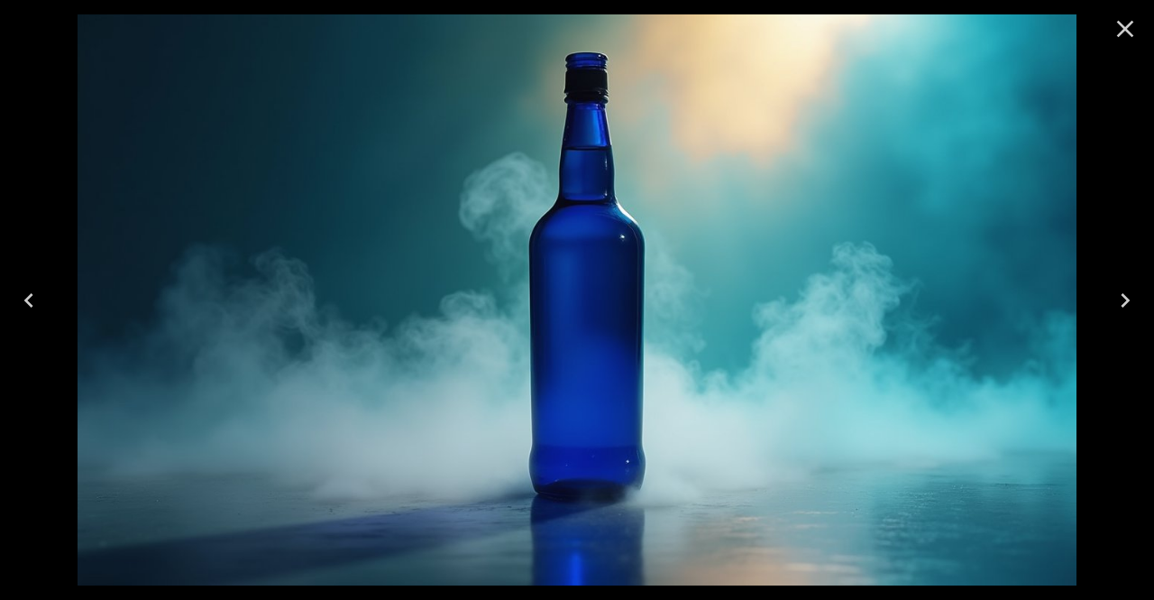
click at [1110, 24] on button "Close" at bounding box center [1125, 28] width 43 height 43
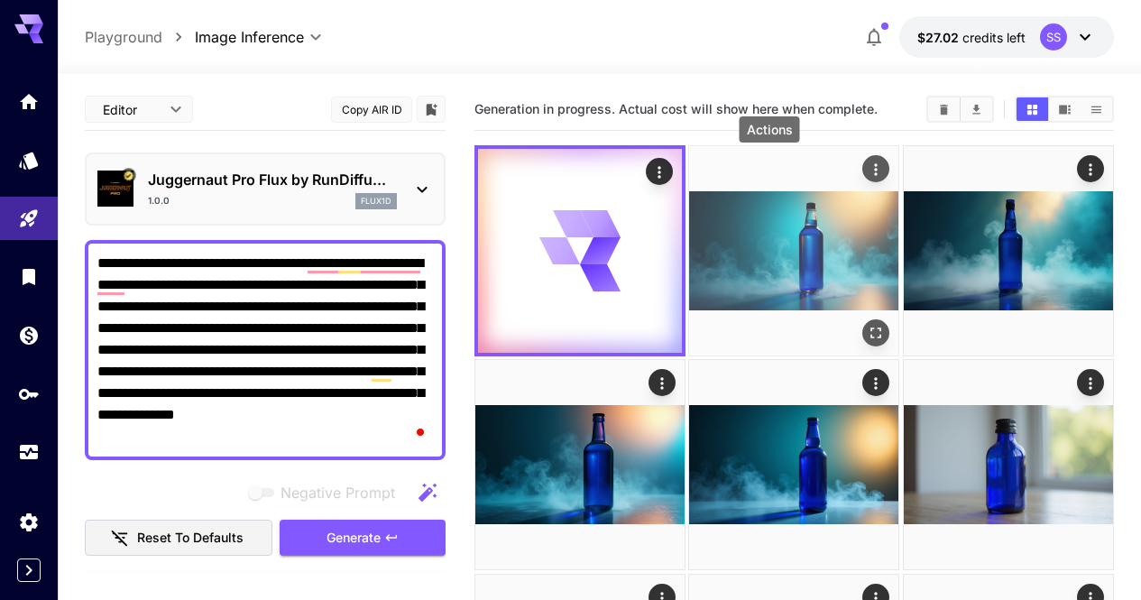
click at [868, 165] on icon "Actions" at bounding box center [877, 170] width 18 height 18
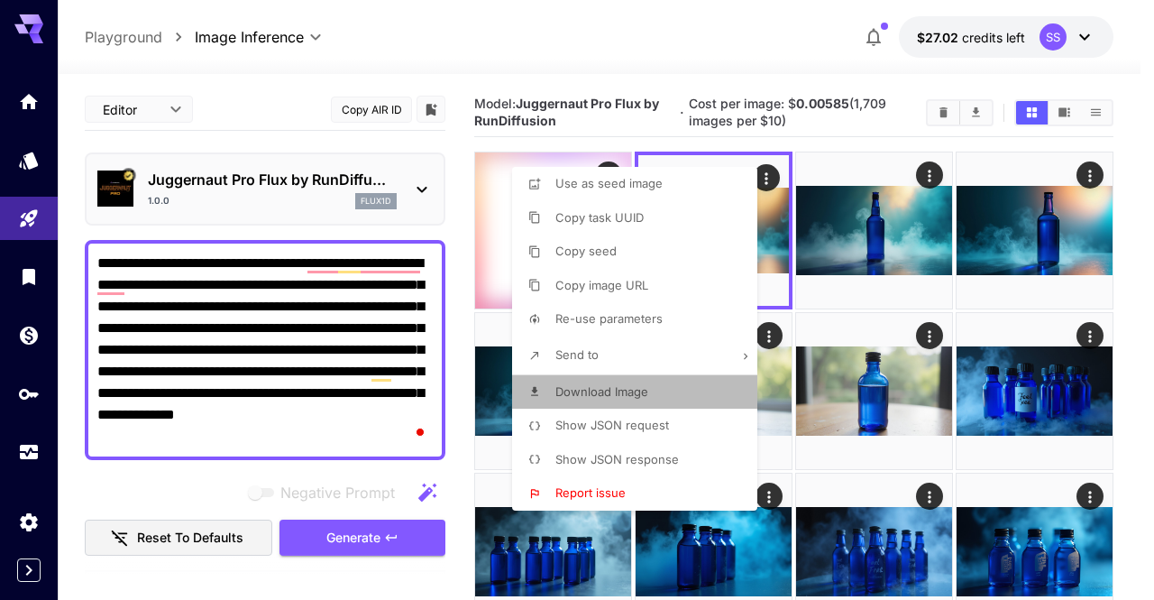
click at [665, 384] on li "Download Image" at bounding box center [640, 392] width 256 height 34
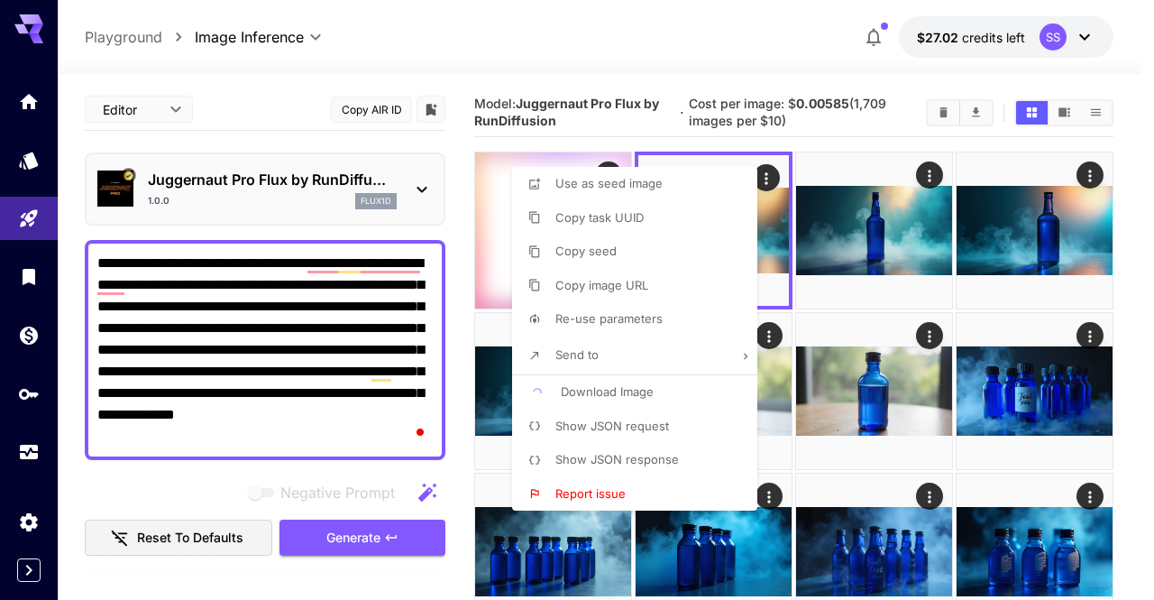
click at [836, 385] on div at bounding box center [577, 300] width 1154 height 600
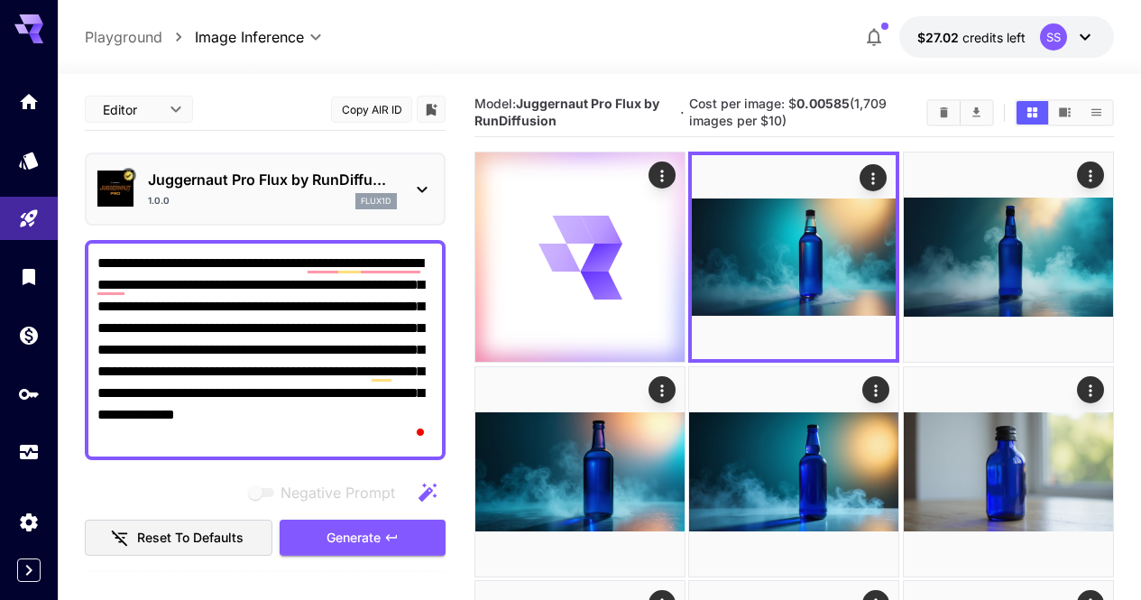
click at [728, 214] on li "Copy seed" at bounding box center [670, 214] width 192 height 19
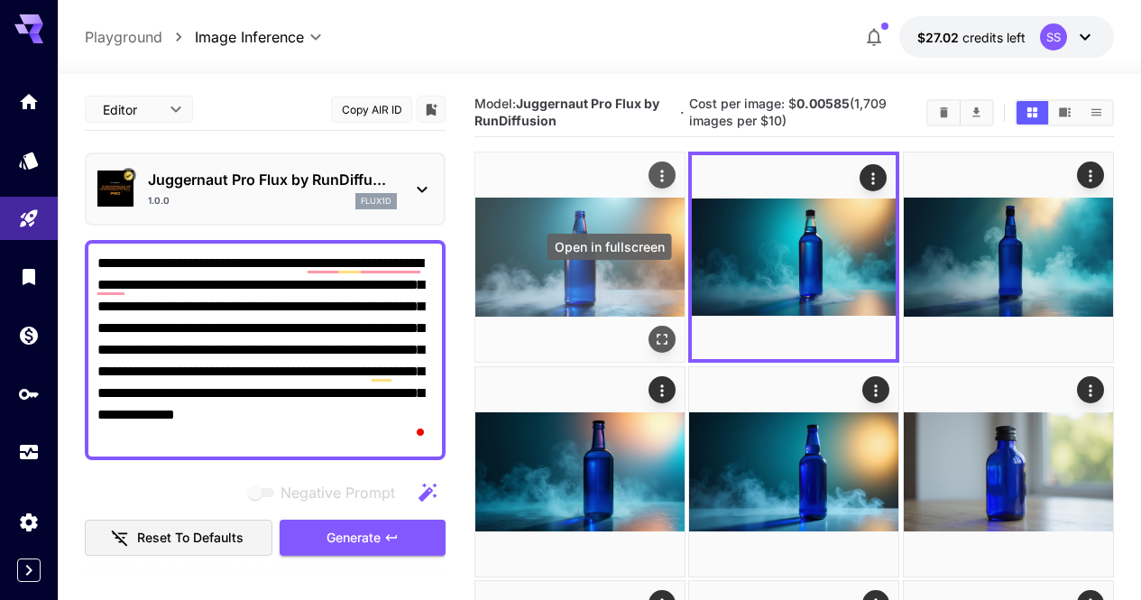
click at [657, 335] on icon "Open in fullscreen" at bounding box center [662, 340] width 11 height 11
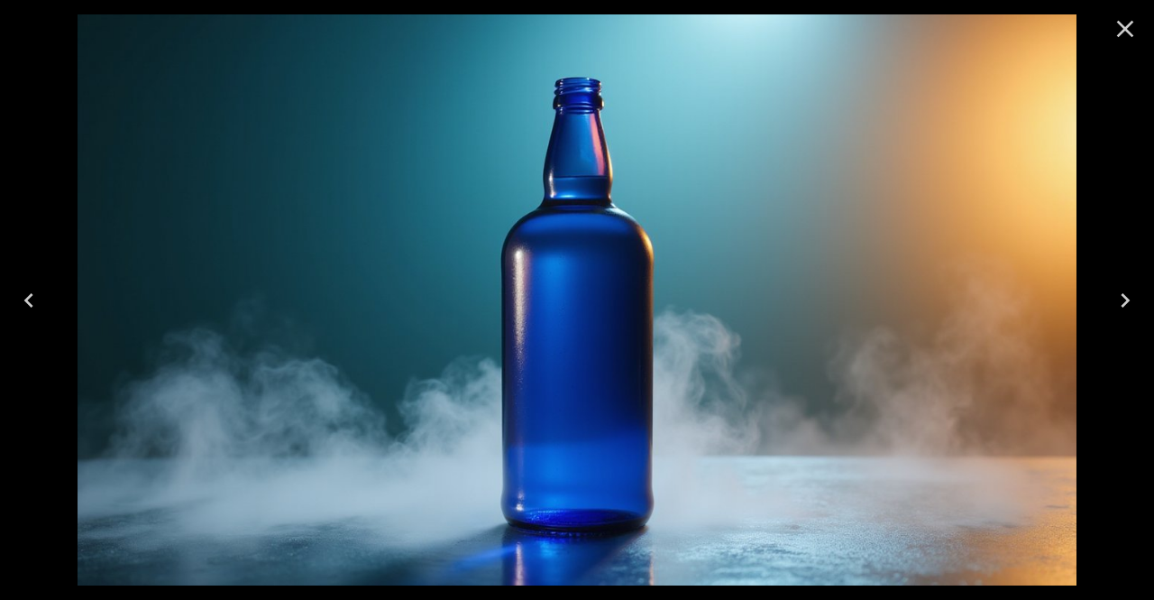
click at [1125, 32] on icon "Close" at bounding box center [1125, 28] width 29 height 29
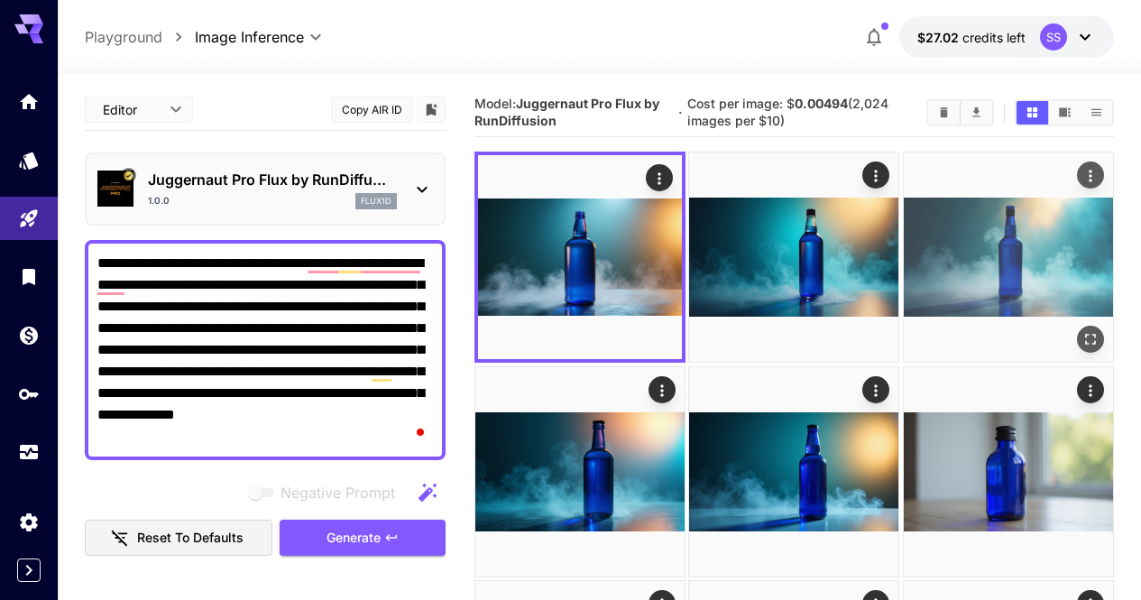
click at [1077, 326] on button "Open in fullscreen" at bounding box center [1090, 339] width 27 height 27
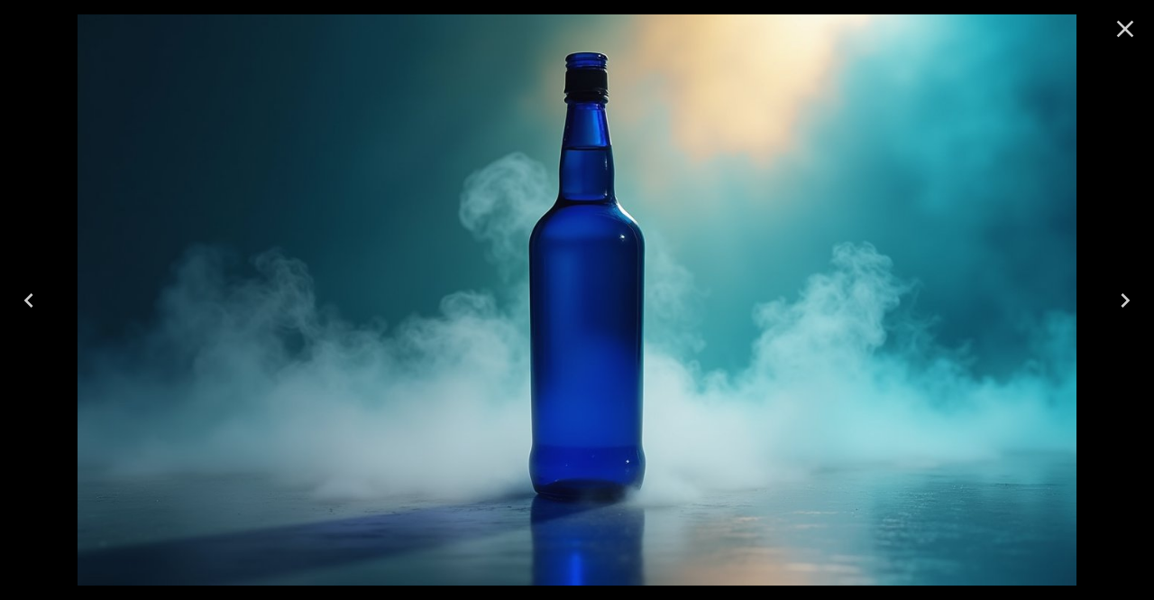
click at [1124, 39] on icon "Close" at bounding box center [1125, 28] width 29 height 29
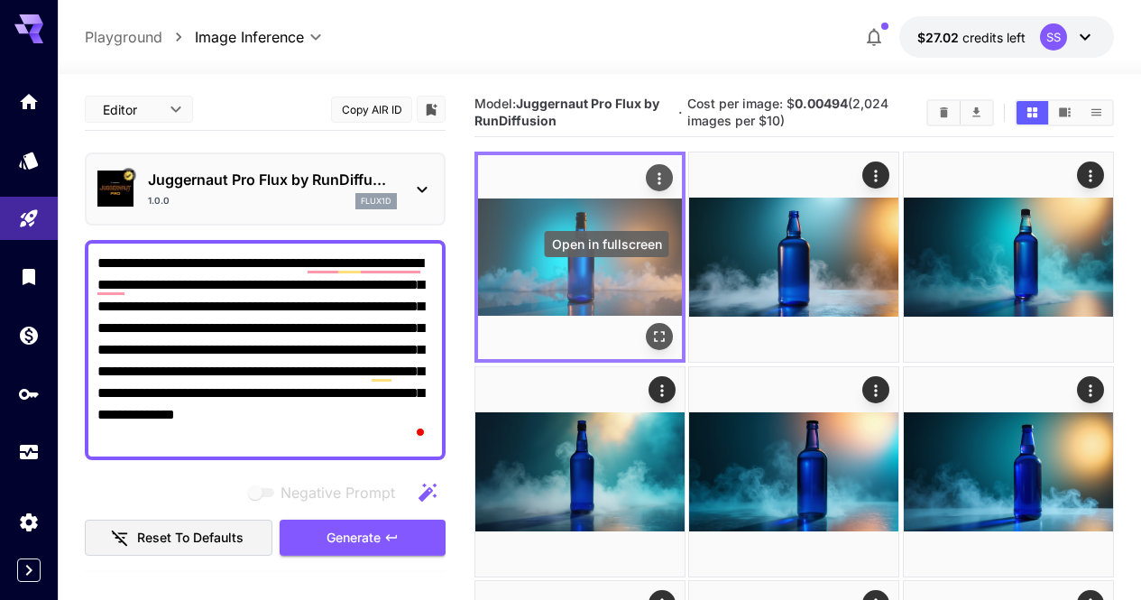
drag, startPoint x: 609, startPoint y: 268, endPoint x: 607, endPoint y: 281, distance: 13.6
click at [650, 328] on icon "Open in fullscreen" at bounding box center [659, 337] width 18 height 18
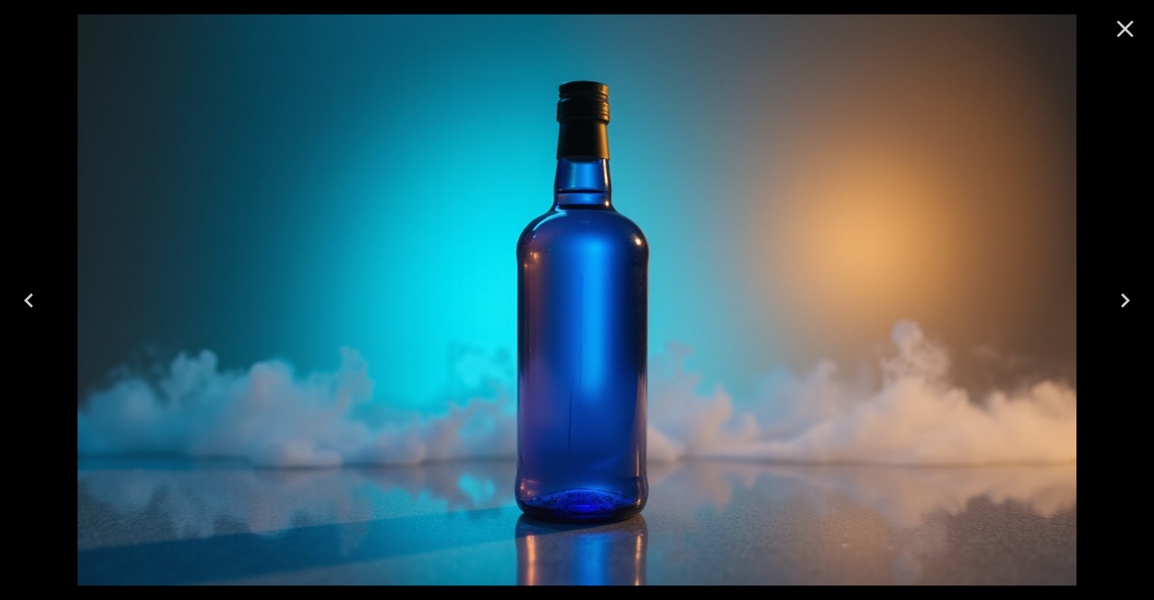
click at [1130, 35] on icon "Close" at bounding box center [1125, 29] width 17 height 17
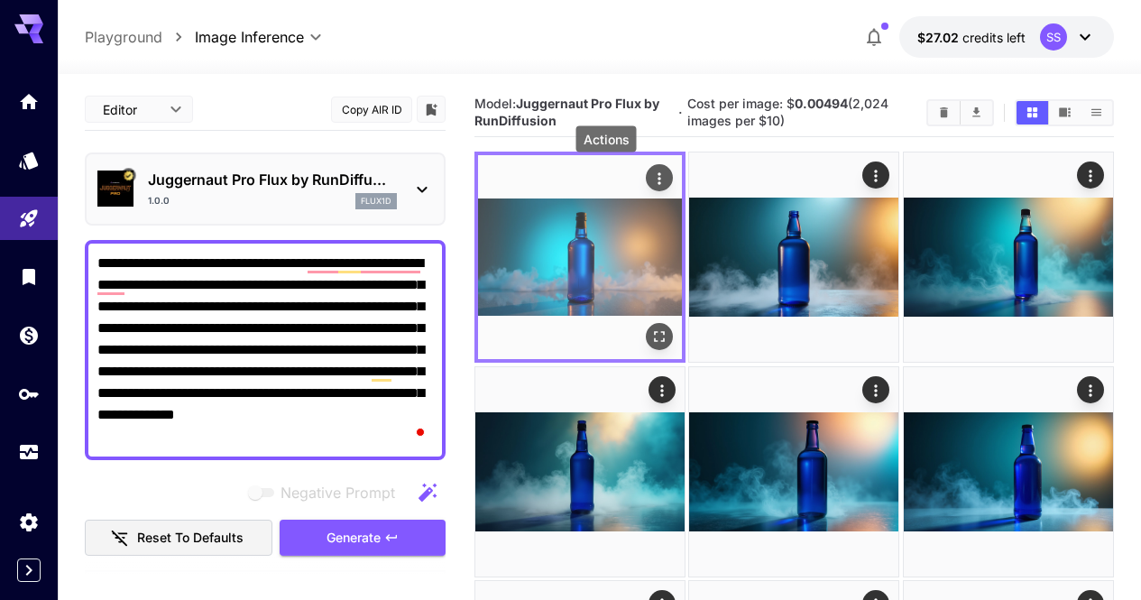
click at [650, 183] on icon "Actions" at bounding box center [659, 179] width 18 height 18
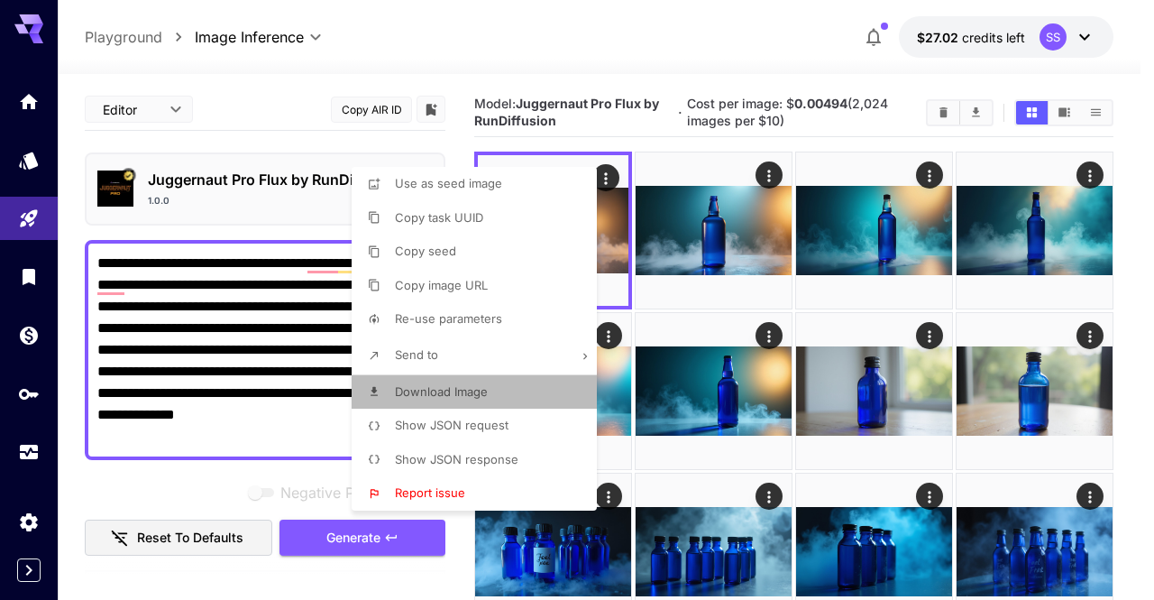
click at [515, 401] on li "Download Image" at bounding box center [480, 392] width 256 height 34
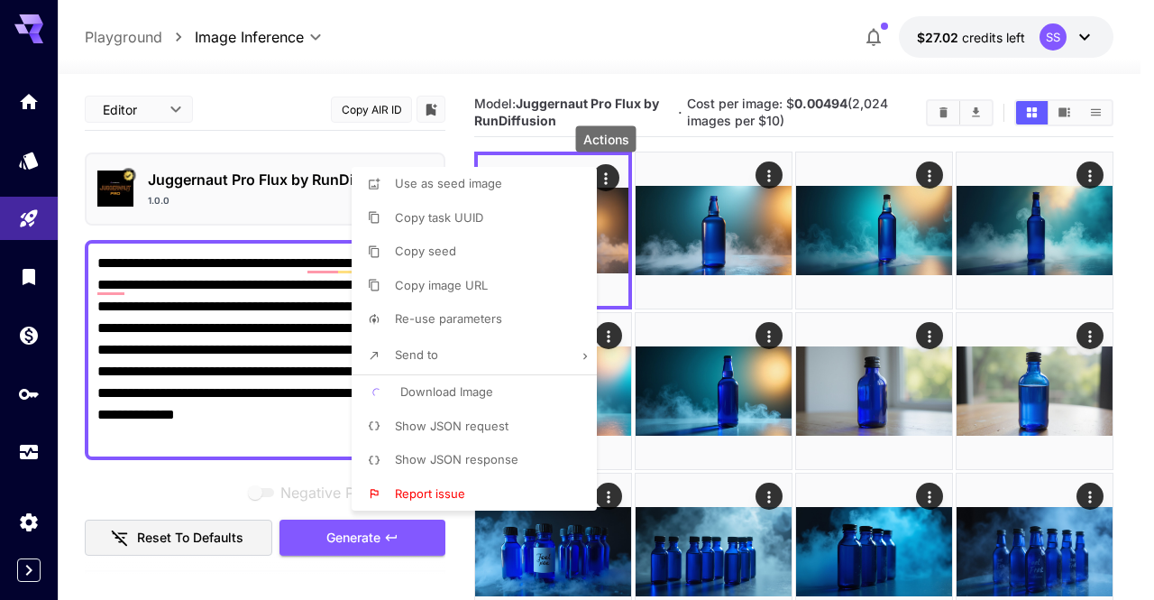
click at [819, 337] on div at bounding box center [577, 300] width 1154 height 600
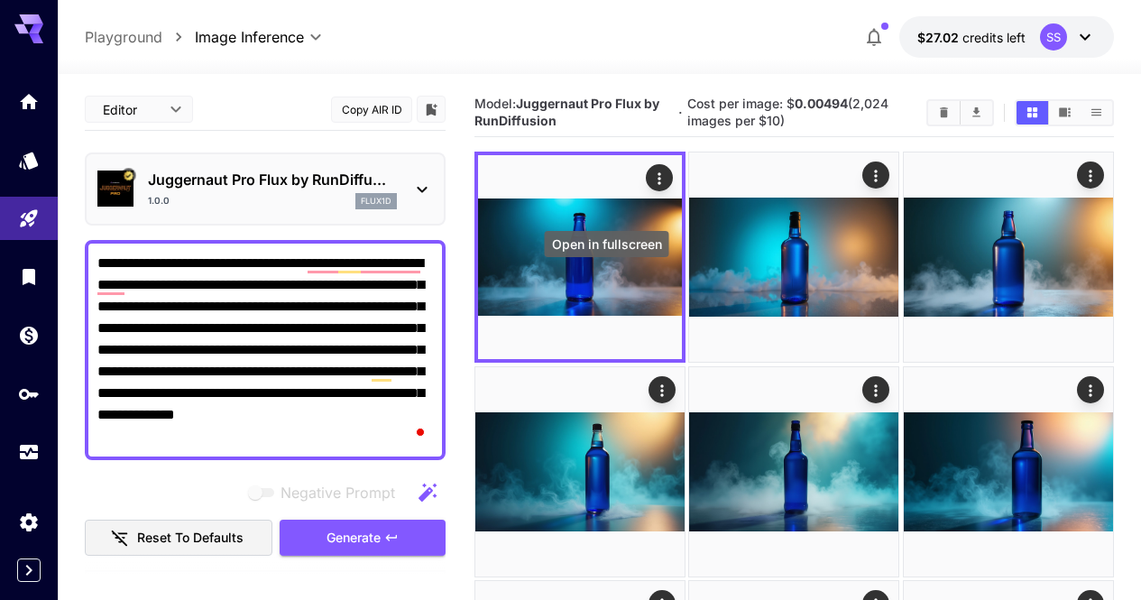
click at [563, 257] on div "Open in fullscreen" at bounding box center [607, 249] width 128 height 41
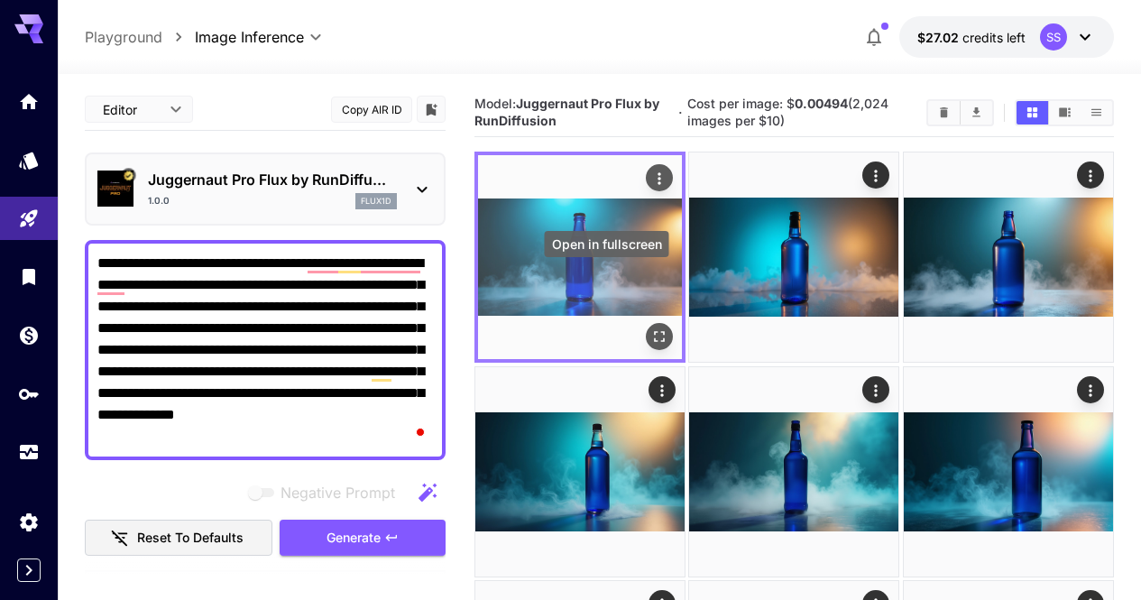
click at [650, 328] on icon "Open in fullscreen" at bounding box center [659, 337] width 18 height 18
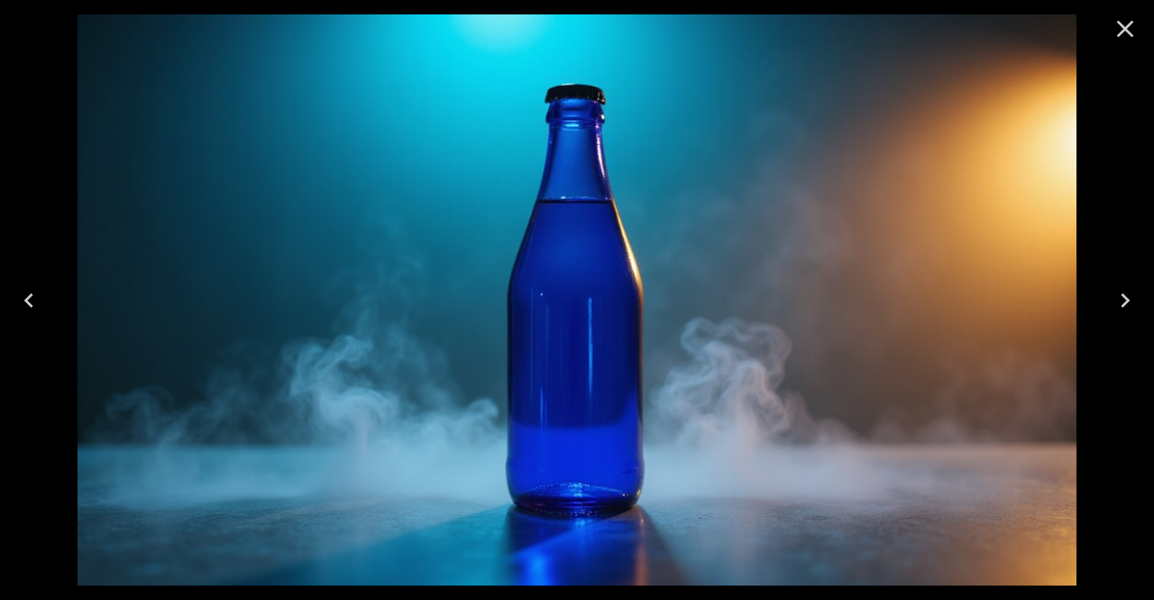
click at [1123, 37] on icon "Close" at bounding box center [1125, 28] width 29 height 29
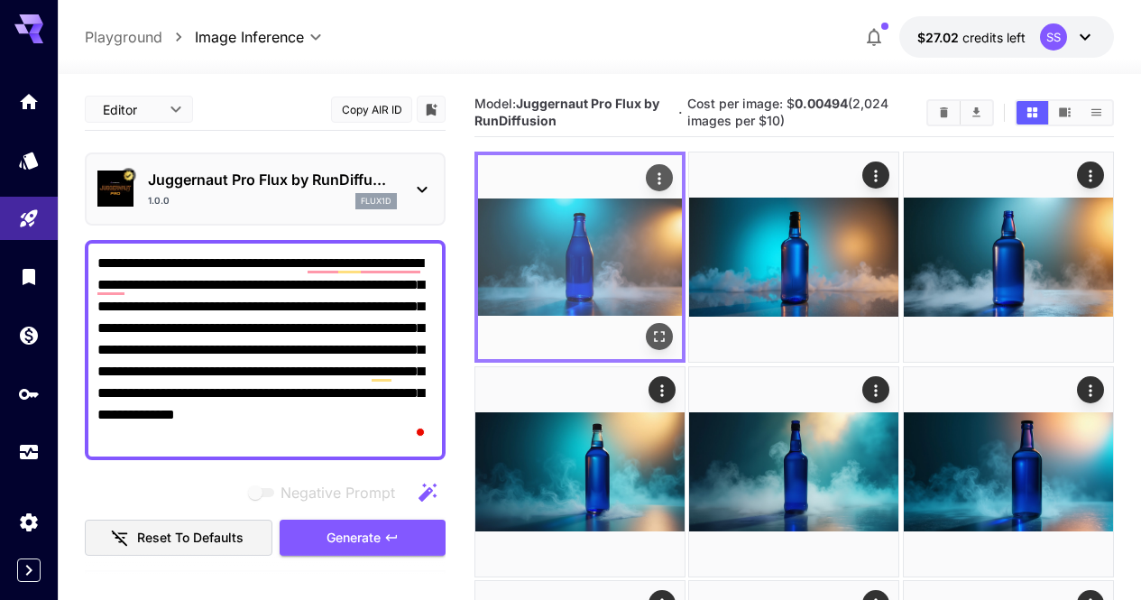
click at [650, 183] on icon "Actions" at bounding box center [659, 179] width 18 height 18
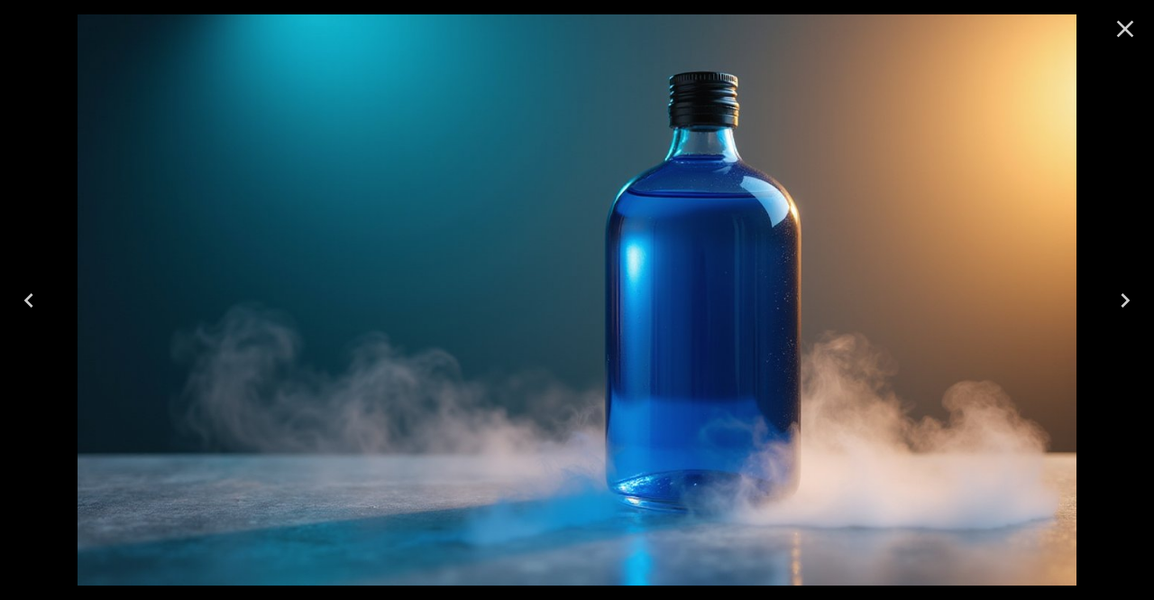
click at [1114, 32] on icon "Close" at bounding box center [1125, 28] width 29 height 29
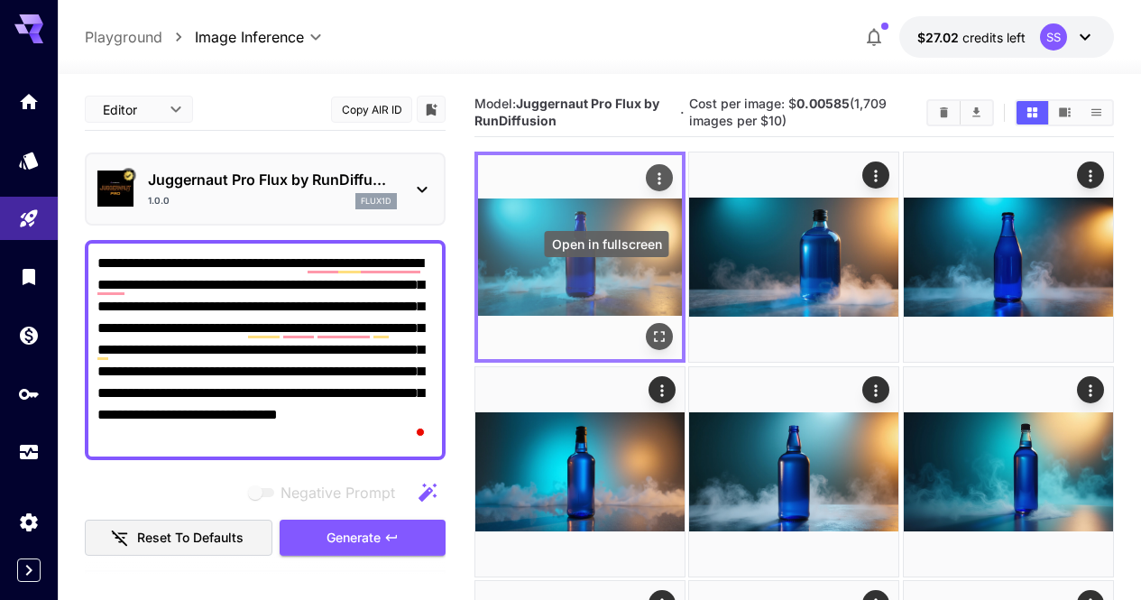
click at [654, 332] on icon "Open in fullscreen" at bounding box center [659, 337] width 11 height 11
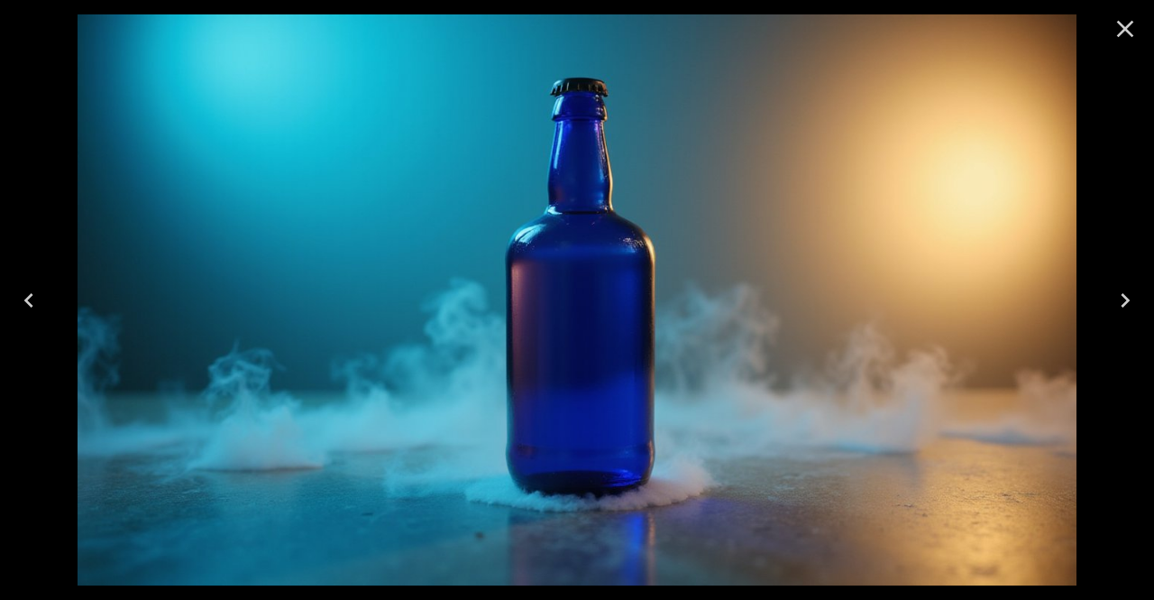
click at [1138, 43] on button "Close" at bounding box center [1125, 28] width 43 height 43
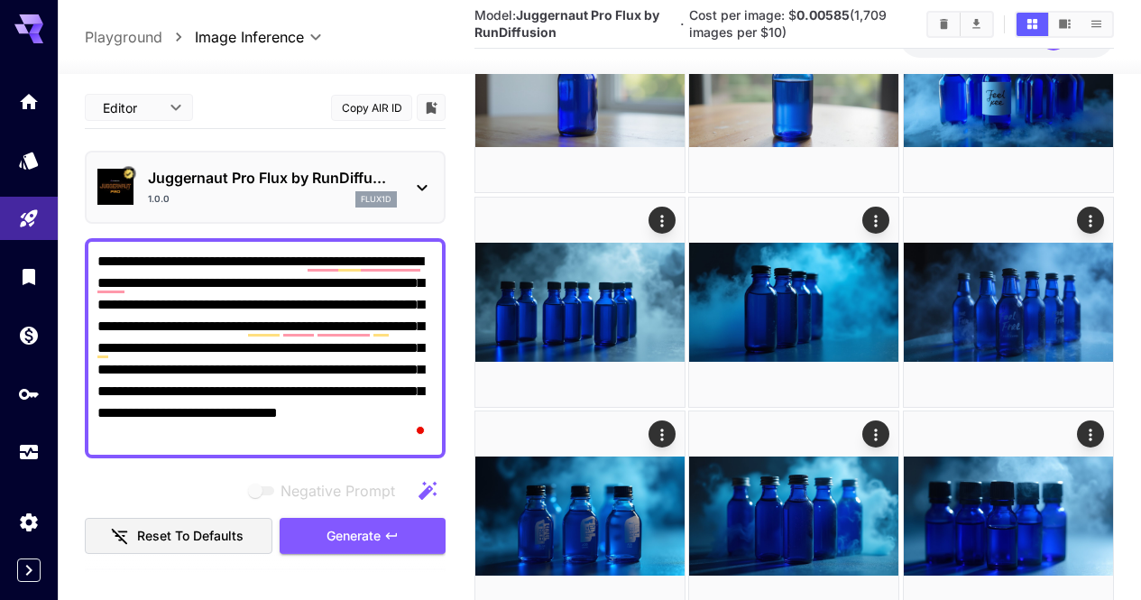
scroll to position [722, 0]
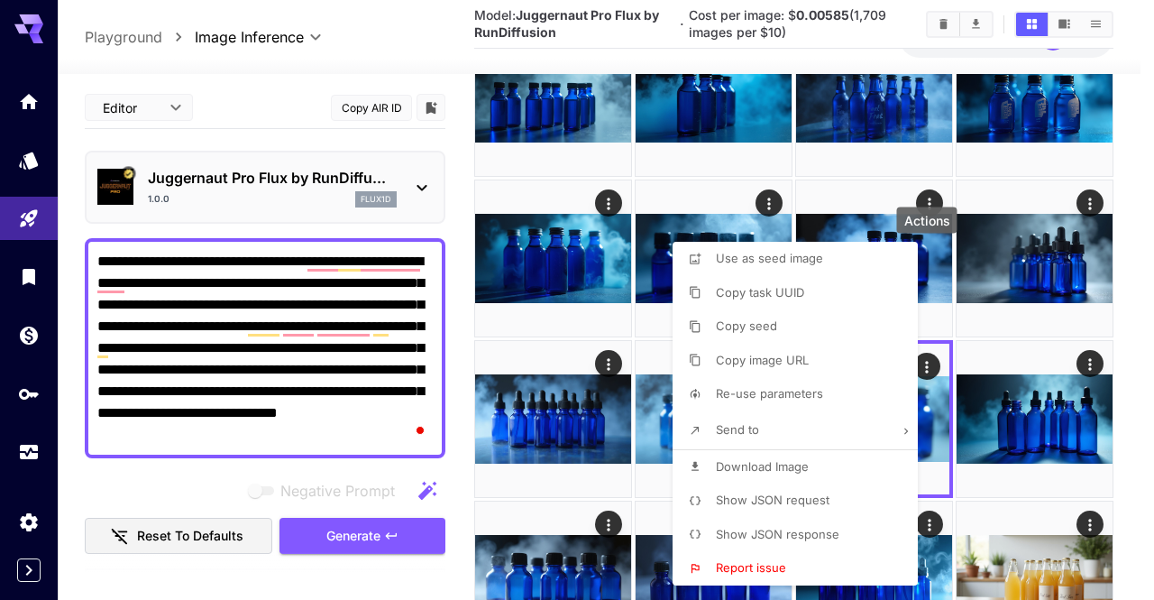
click at [831, 466] on li "Download Image" at bounding box center [801, 467] width 256 height 34
click at [1035, 408] on div at bounding box center [577, 300] width 1154 height 600
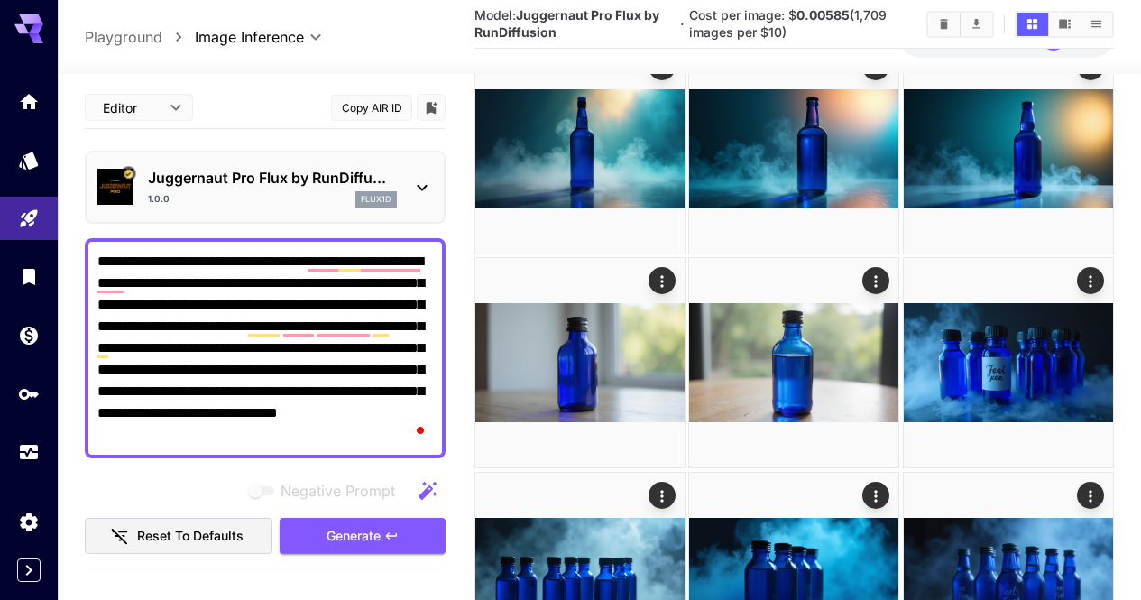
scroll to position [451, 0]
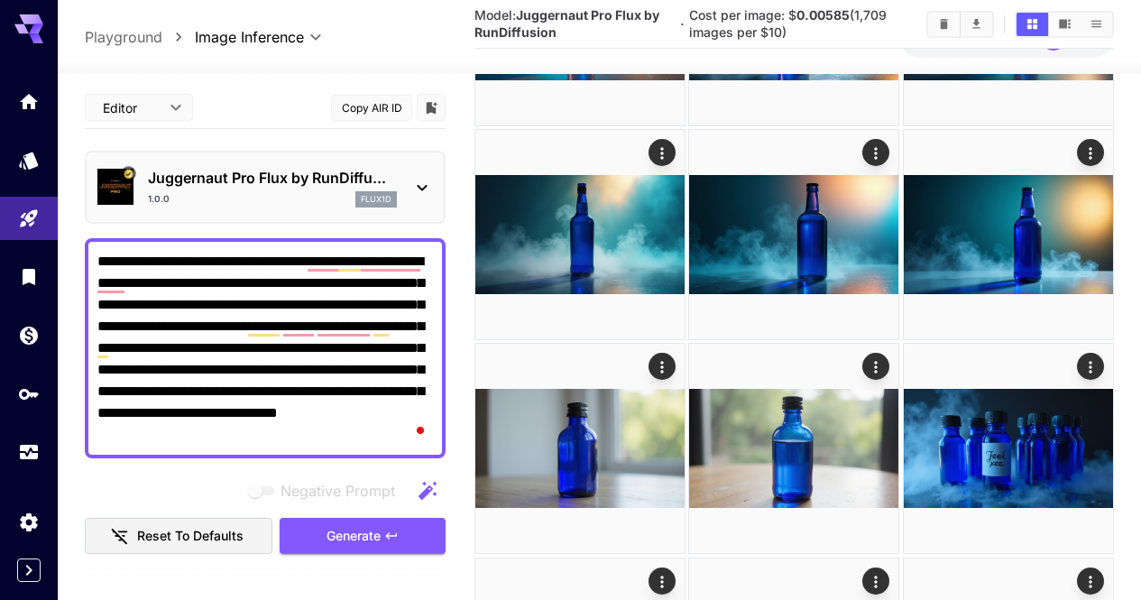
drag, startPoint x: 861, startPoint y: 469, endPoint x: 875, endPoint y: 462, distance: 15.3
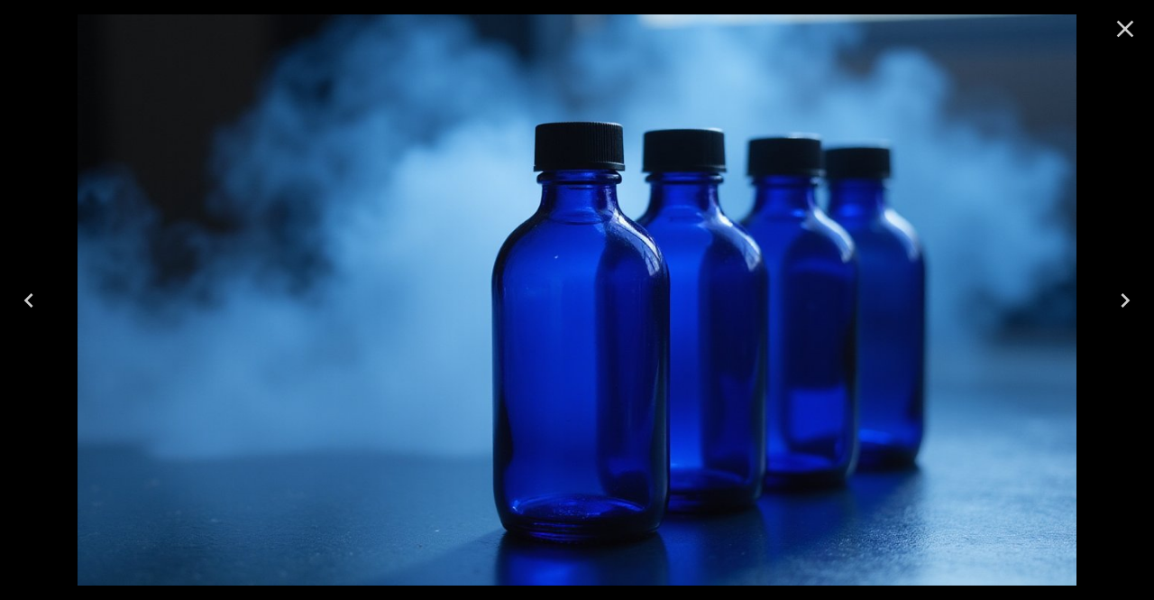
click at [1119, 32] on icon "Close" at bounding box center [1125, 28] width 29 height 29
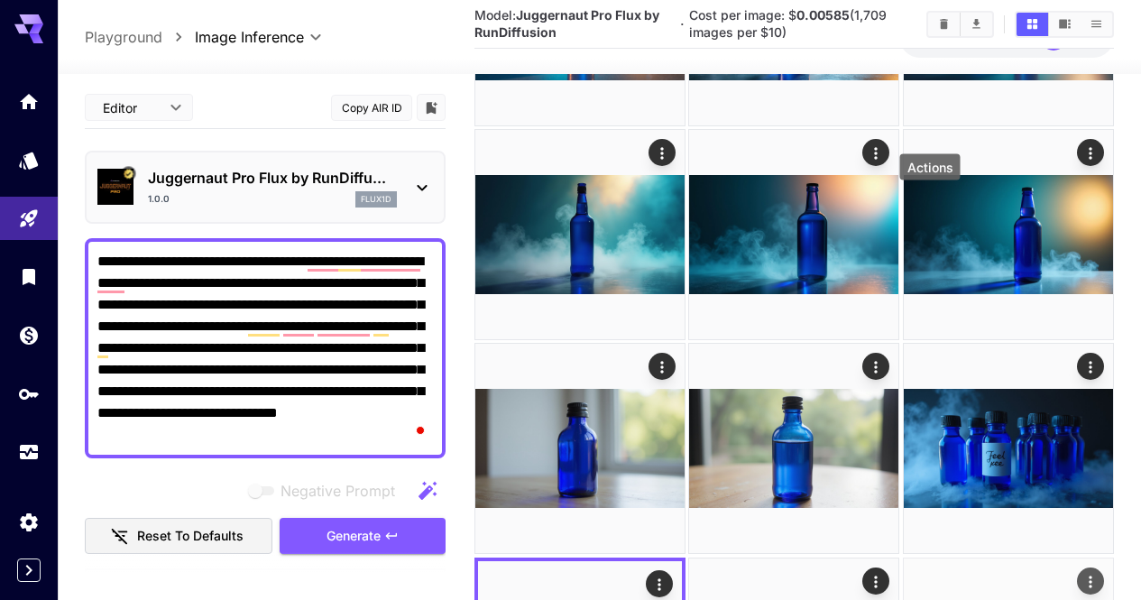
click at [1081, 573] on icon "Actions" at bounding box center [1090, 582] width 18 height 18
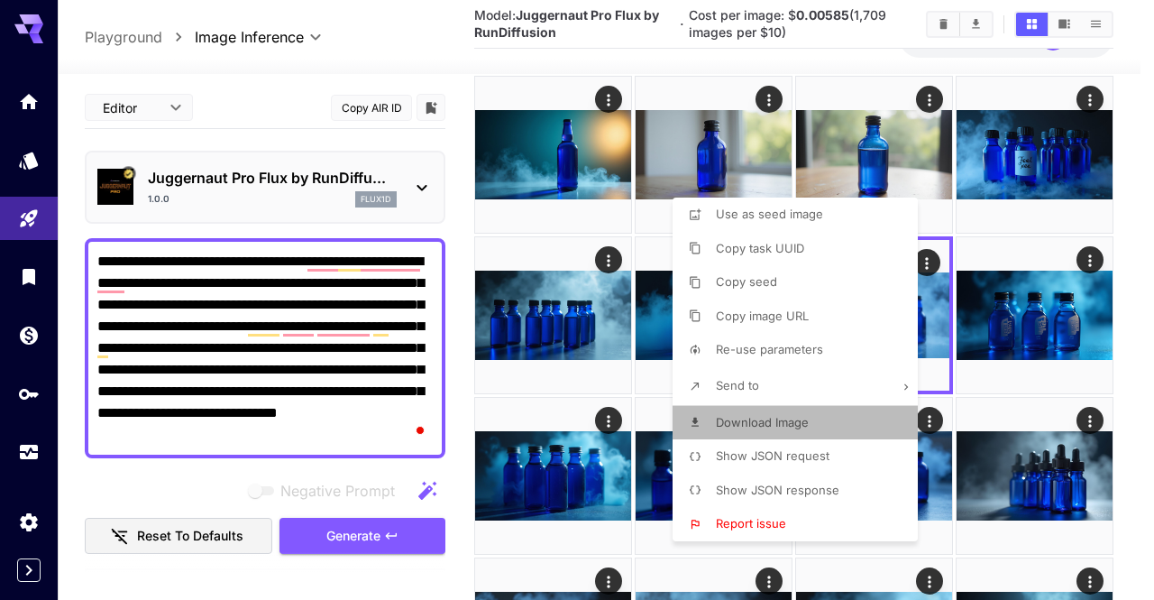
click at [818, 417] on li "Download Image" at bounding box center [801, 423] width 256 height 34
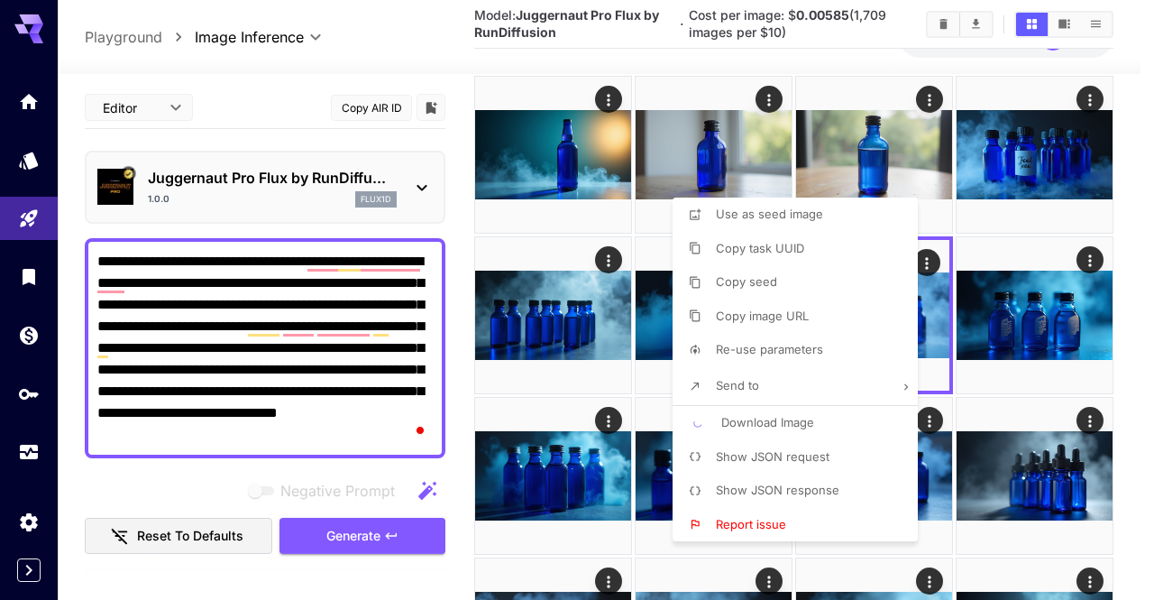
click at [1079, 377] on div at bounding box center [577, 300] width 1154 height 600
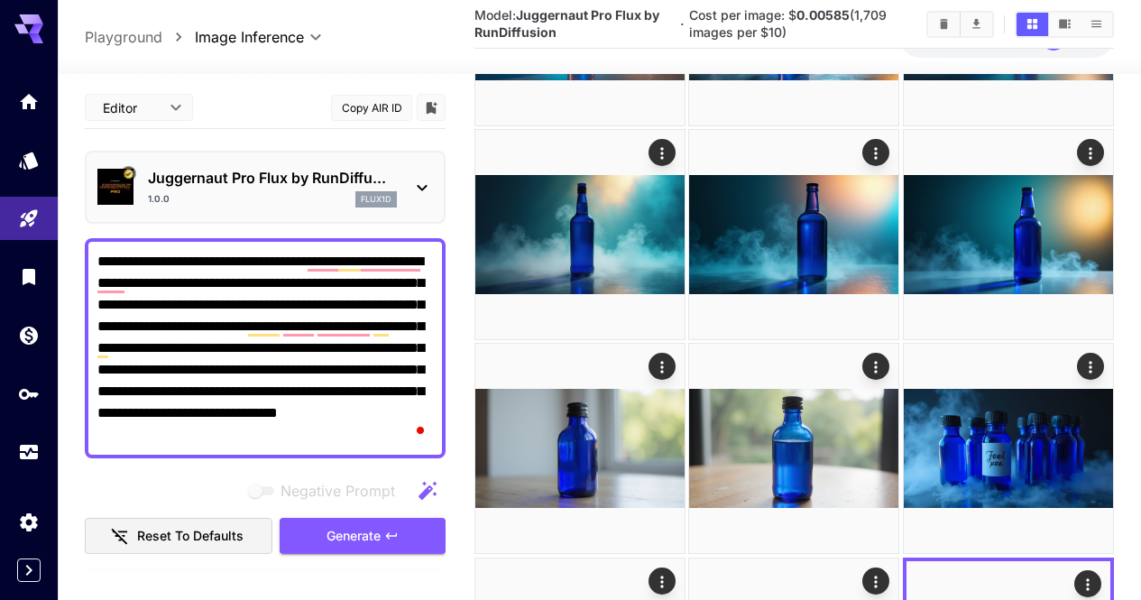
scroll to position [631, 0]
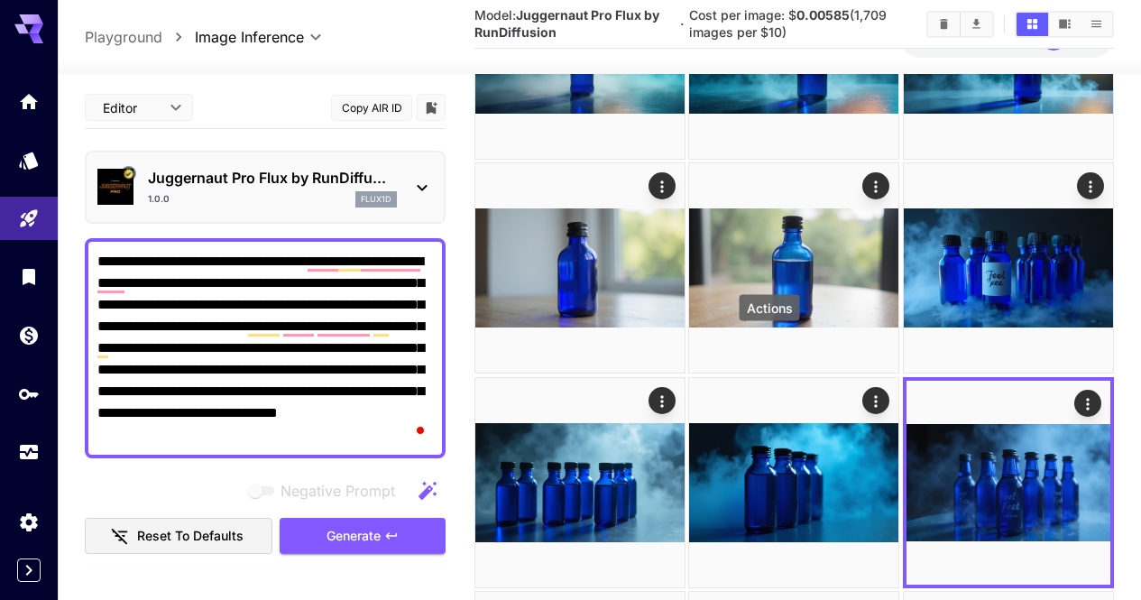
drag, startPoint x: 749, startPoint y: 301, endPoint x: 733, endPoint y: 375, distance: 75.5
click at [749, 301] on div "Actions" at bounding box center [770, 308] width 60 height 26
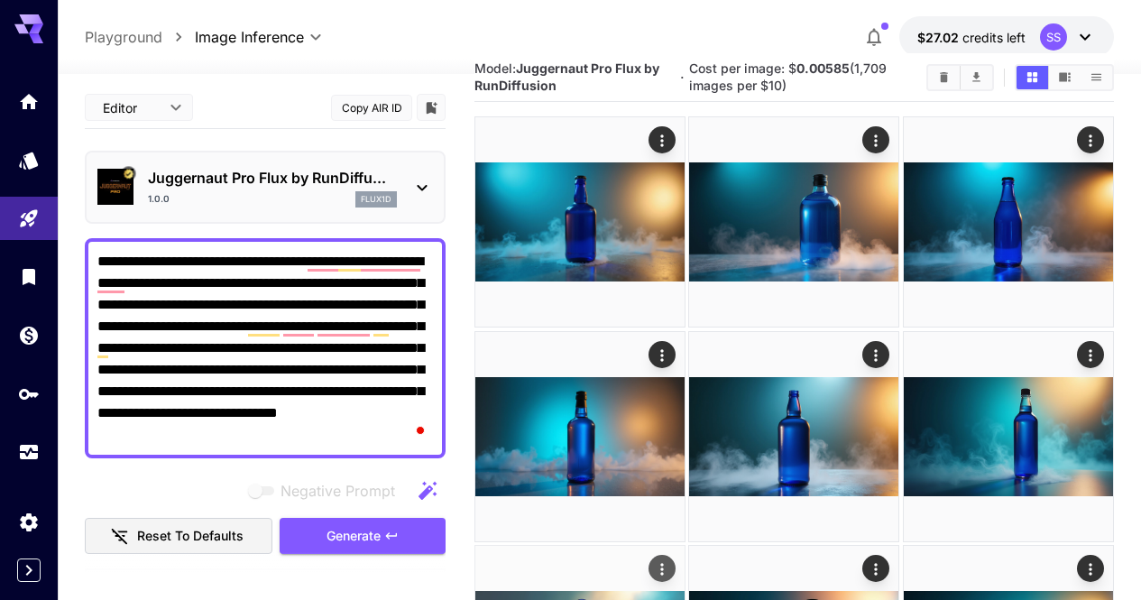
scroll to position [0, 0]
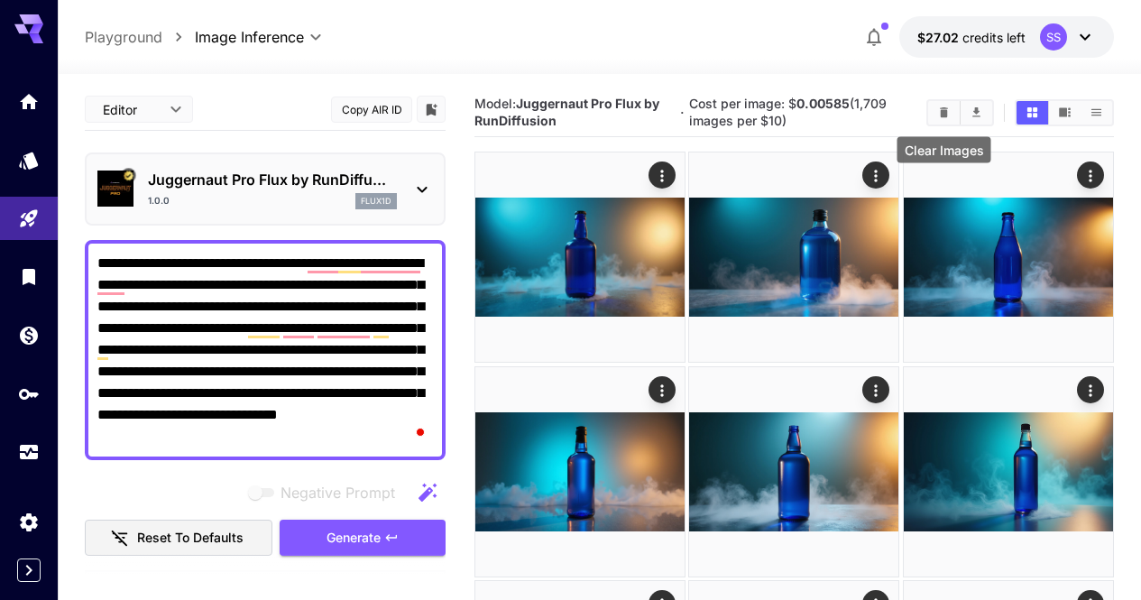
click at [939, 117] on icon "Clear Images" at bounding box center [944, 113] width 14 height 14
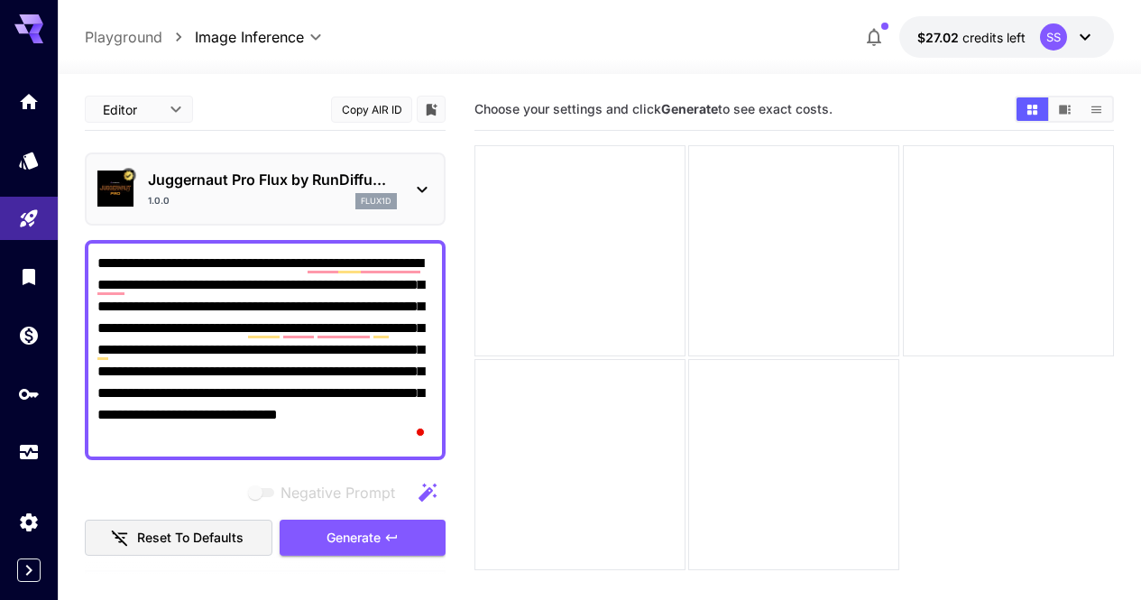
click at [290, 319] on textarea "**********" at bounding box center [265, 350] width 336 height 195
paste textarea "To enrich screen reader interactions, please activate Accessibility in Grammarl…"
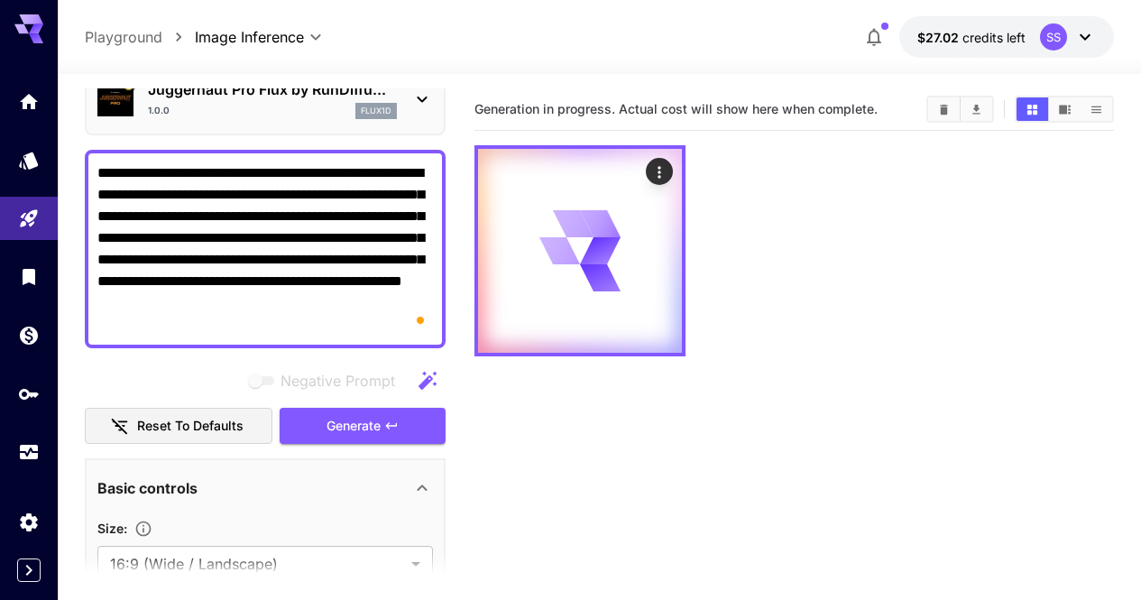
scroll to position [90, 0]
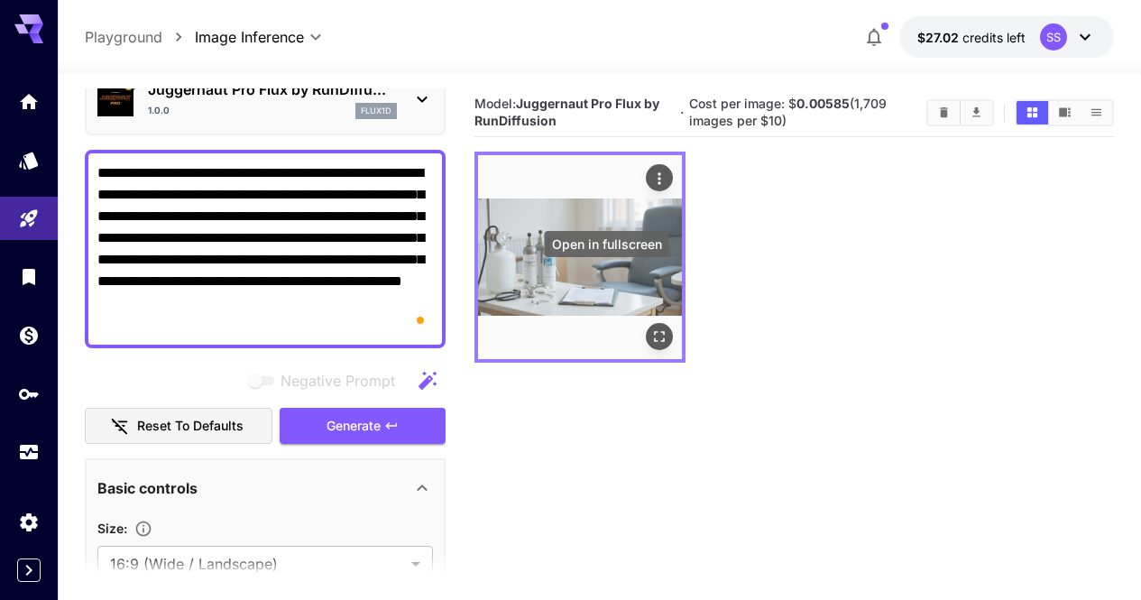
click at [650, 328] on icon "Open in fullscreen" at bounding box center [659, 337] width 18 height 18
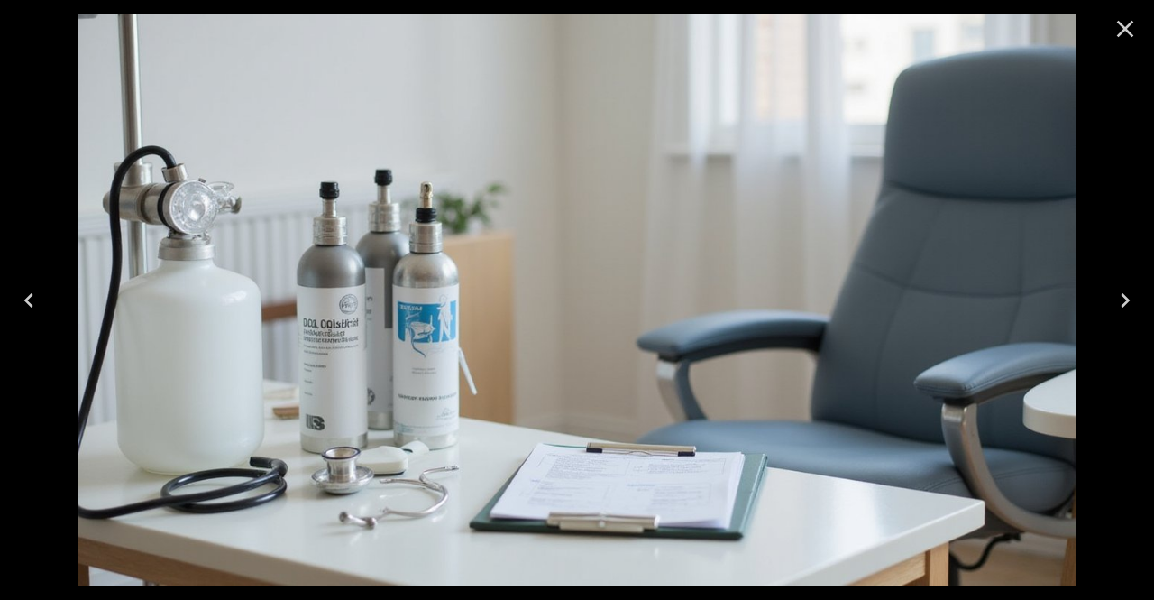
click at [1126, 31] on icon "Close" at bounding box center [1125, 28] width 29 height 29
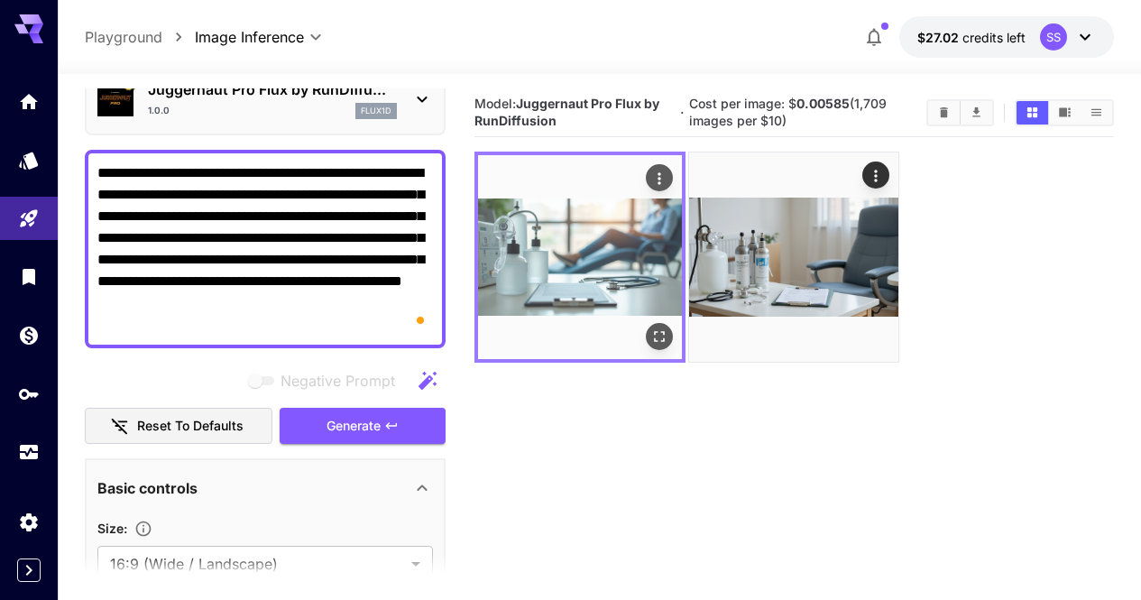
click at [646, 324] on button "Open in fullscreen" at bounding box center [659, 337] width 27 height 27
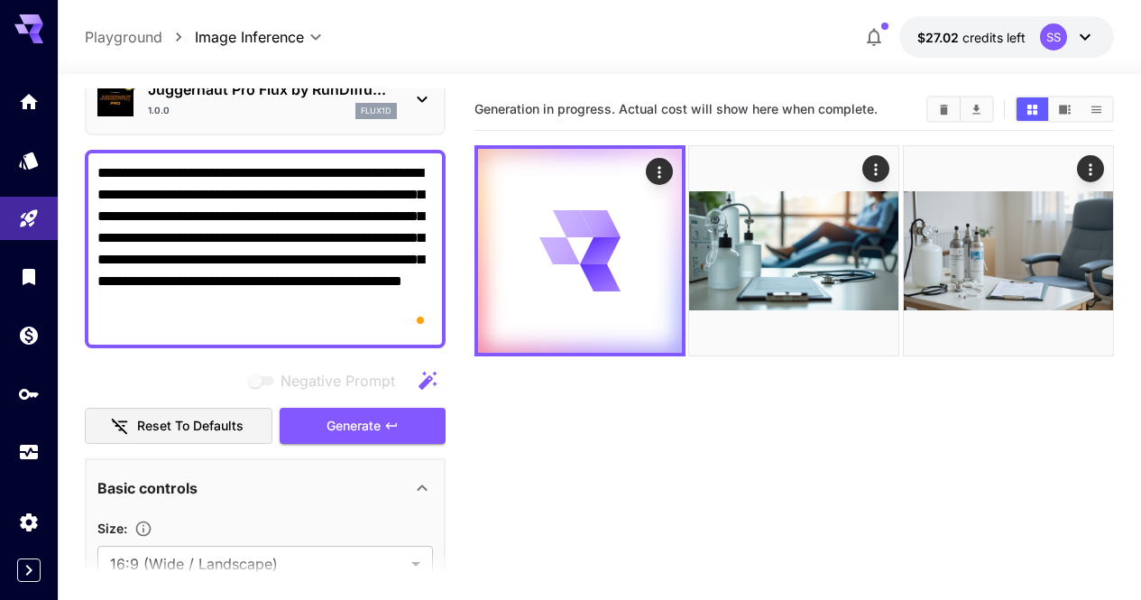
click at [375, 271] on textarea "**********" at bounding box center [265, 248] width 336 height 173
paste textarea "To enrich screen reader interactions, please activate Accessibility in Grammarl…"
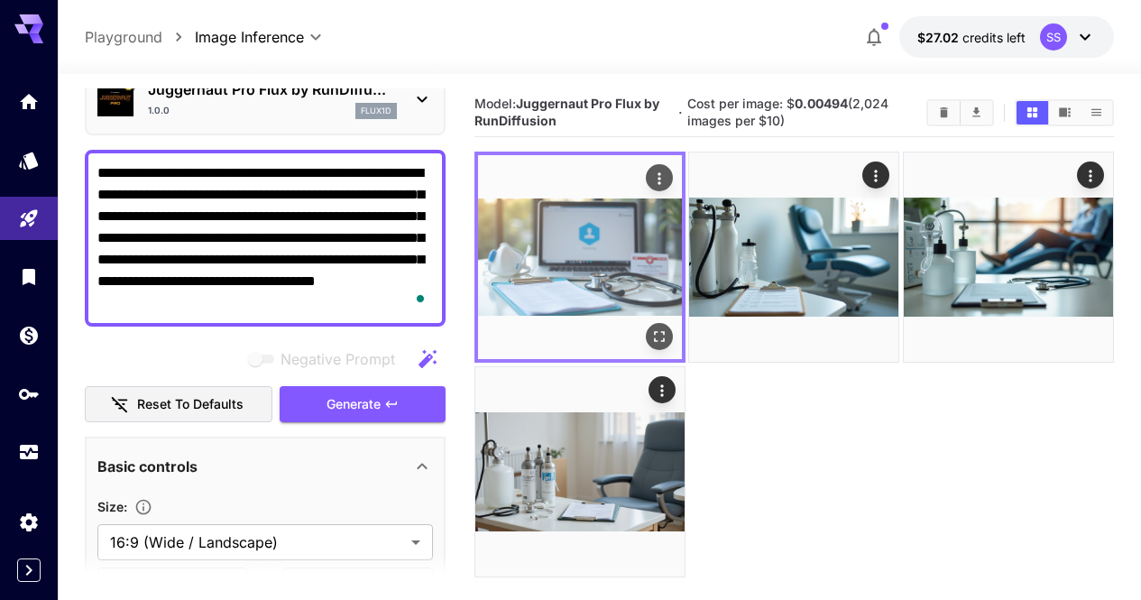
click at [646, 324] on button "Open in fullscreen" at bounding box center [659, 337] width 27 height 27
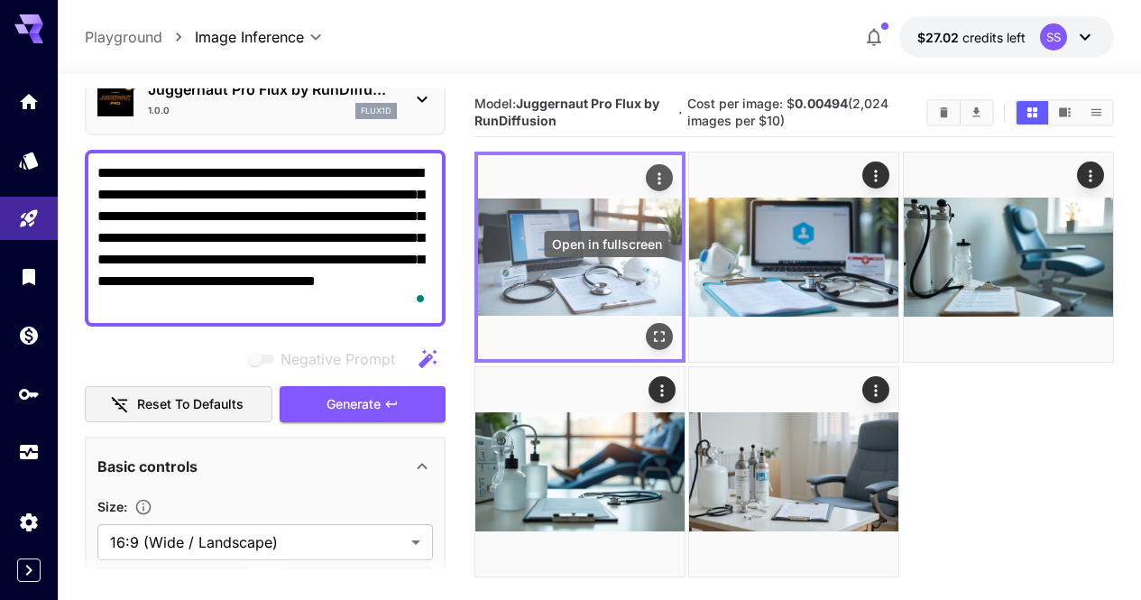
click at [646, 324] on button "Open in fullscreen" at bounding box center [659, 337] width 27 height 27
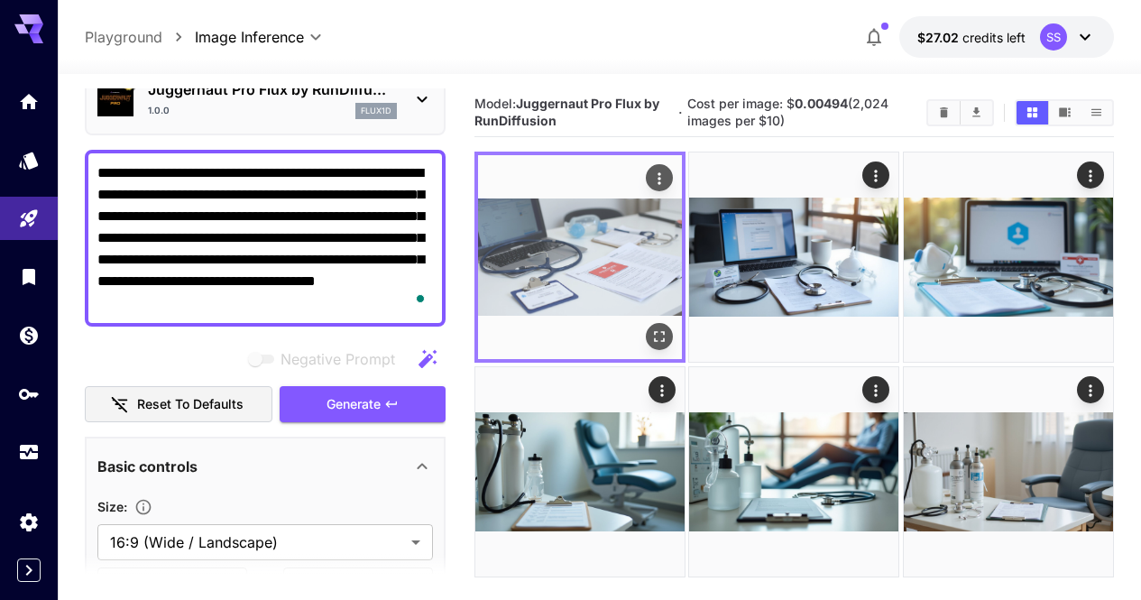
click at [650, 328] on icon "Open in fullscreen" at bounding box center [659, 337] width 18 height 18
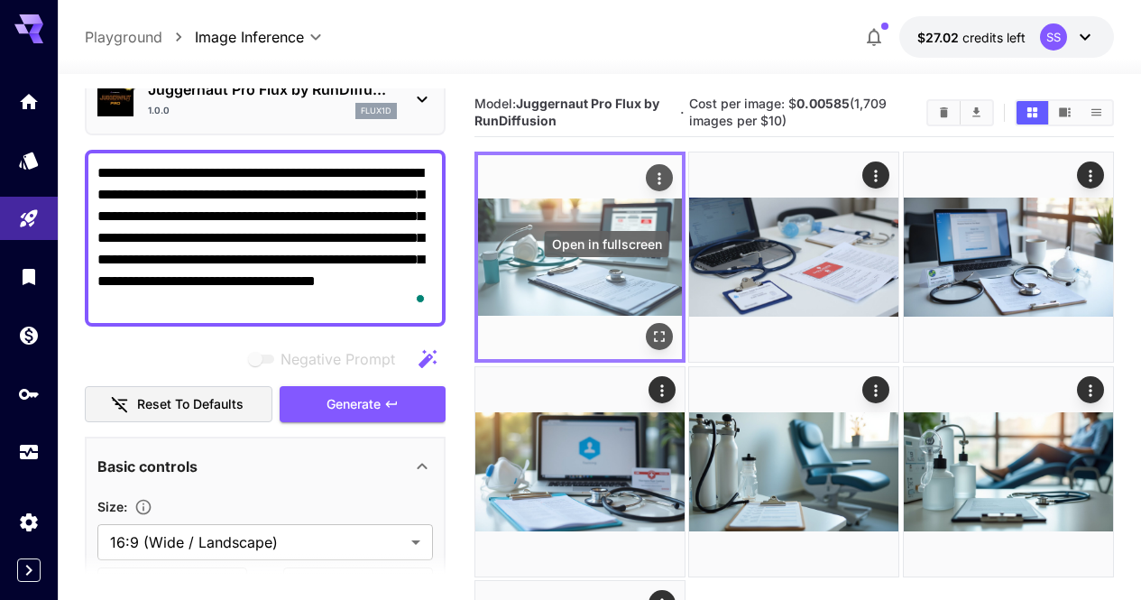
click at [650, 328] on icon "Open in fullscreen" at bounding box center [659, 337] width 18 height 18
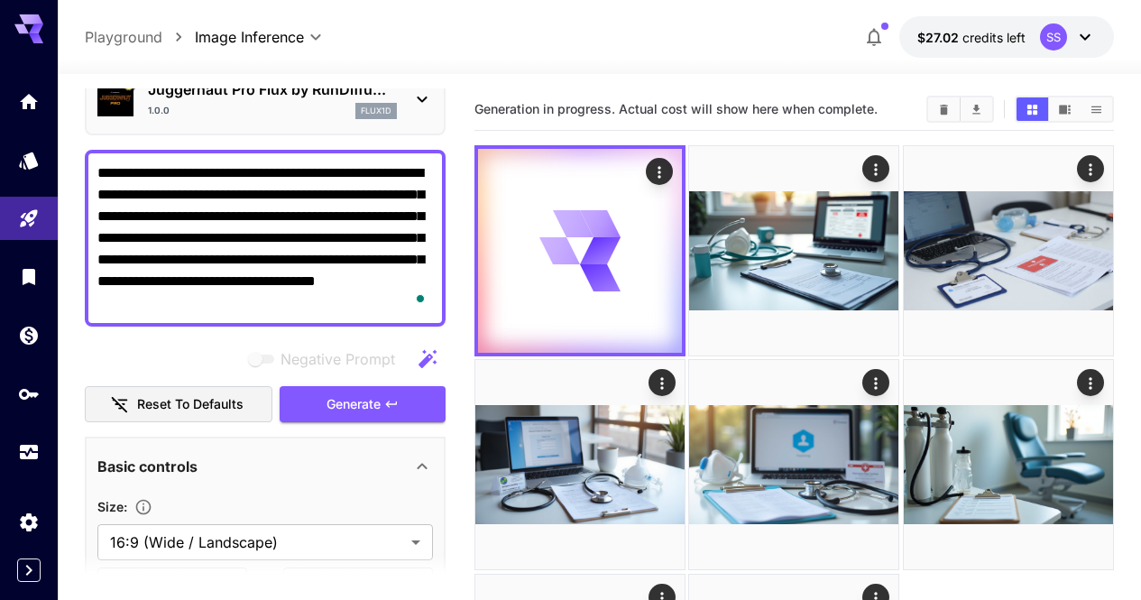
click at [473, 286] on main "**********" at bounding box center [599, 443] width 1029 height 711
click at [363, 261] on textarea "**********" at bounding box center [265, 238] width 336 height 152
paste textarea "To enrich screen reader interactions, please activate Accessibility in Grammarl…"
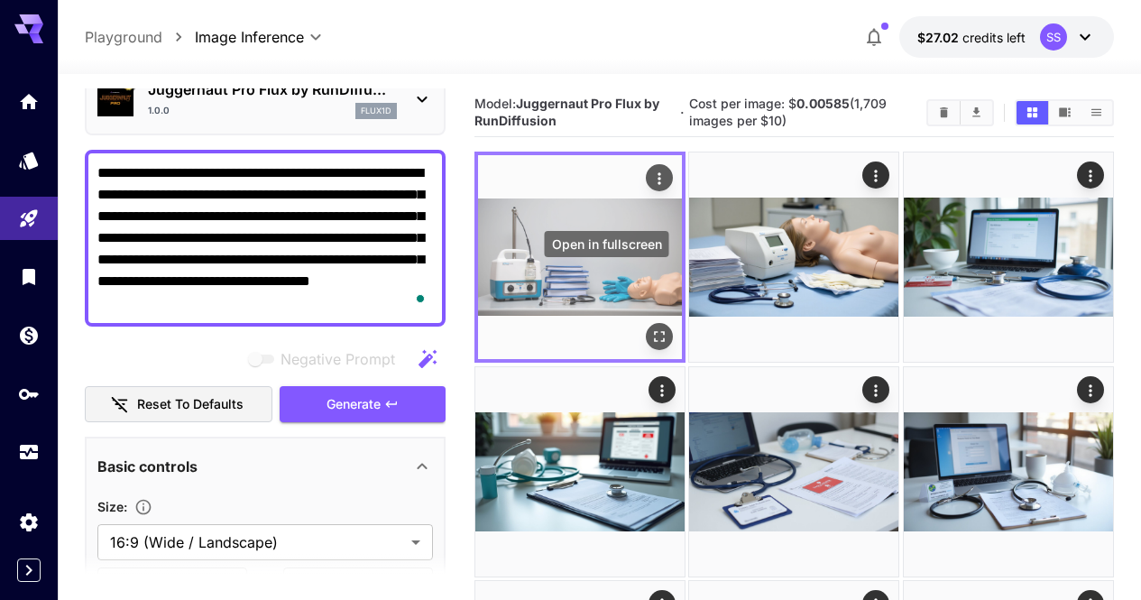
click at [650, 328] on icon "Open in fullscreen" at bounding box center [659, 337] width 18 height 18
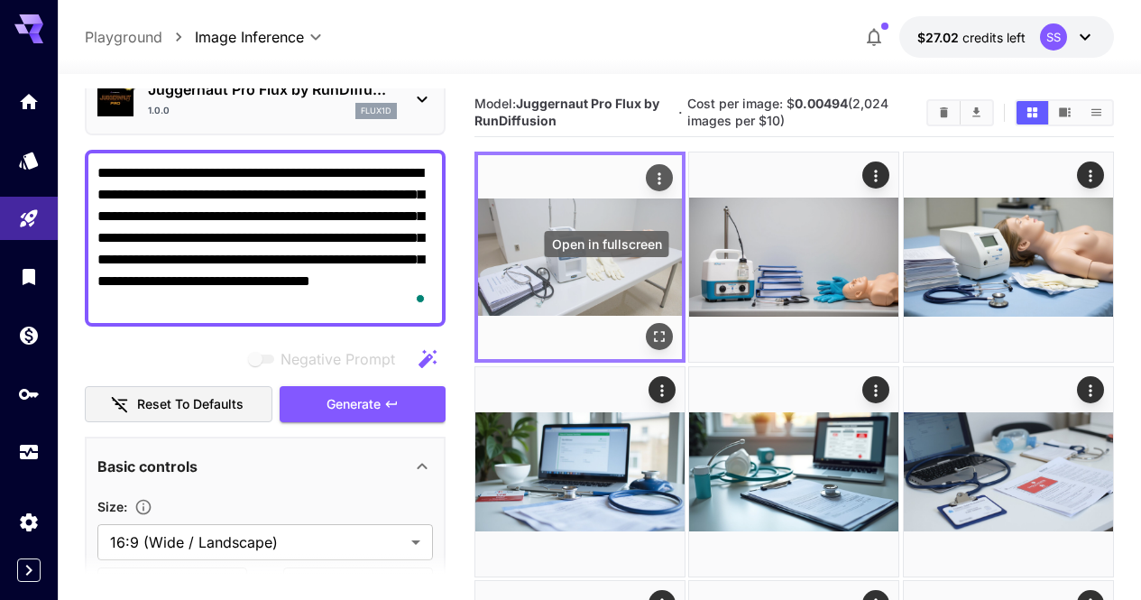
click at [650, 328] on icon "Open in fullscreen" at bounding box center [659, 337] width 18 height 18
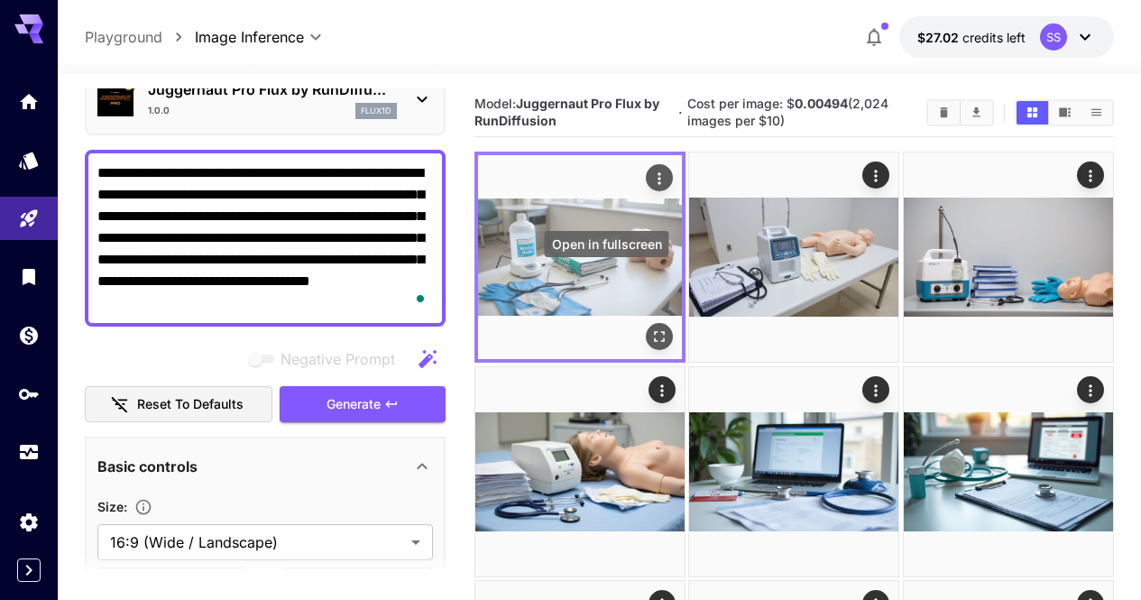
click at [650, 328] on icon "Open in fullscreen" at bounding box center [659, 337] width 18 height 18
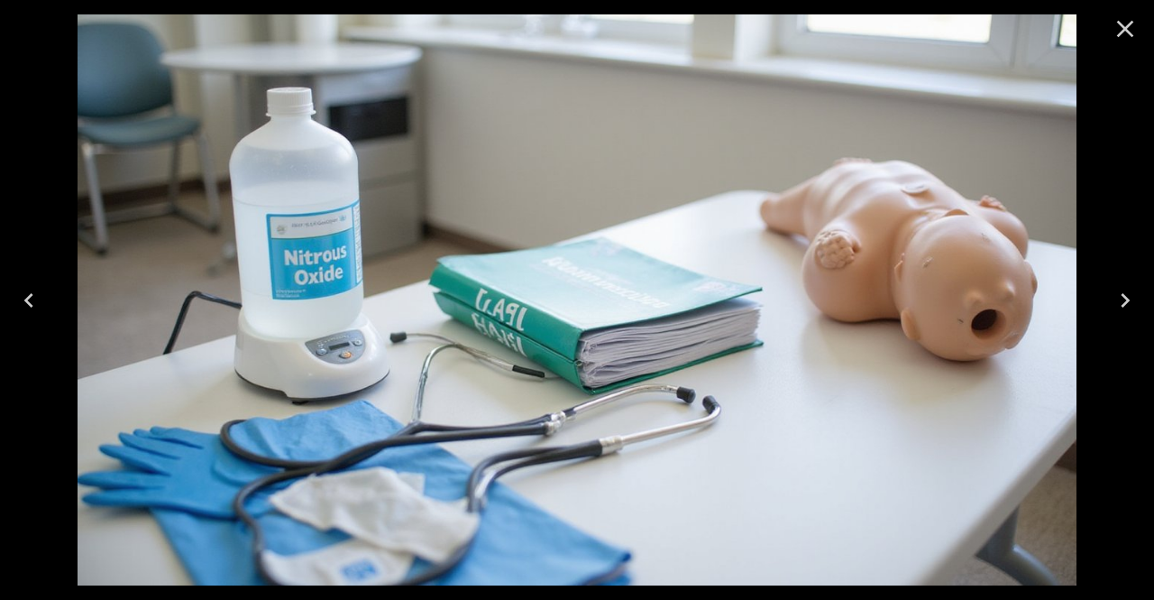
click at [1138, 26] on icon "Close" at bounding box center [1125, 28] width 29 height 29
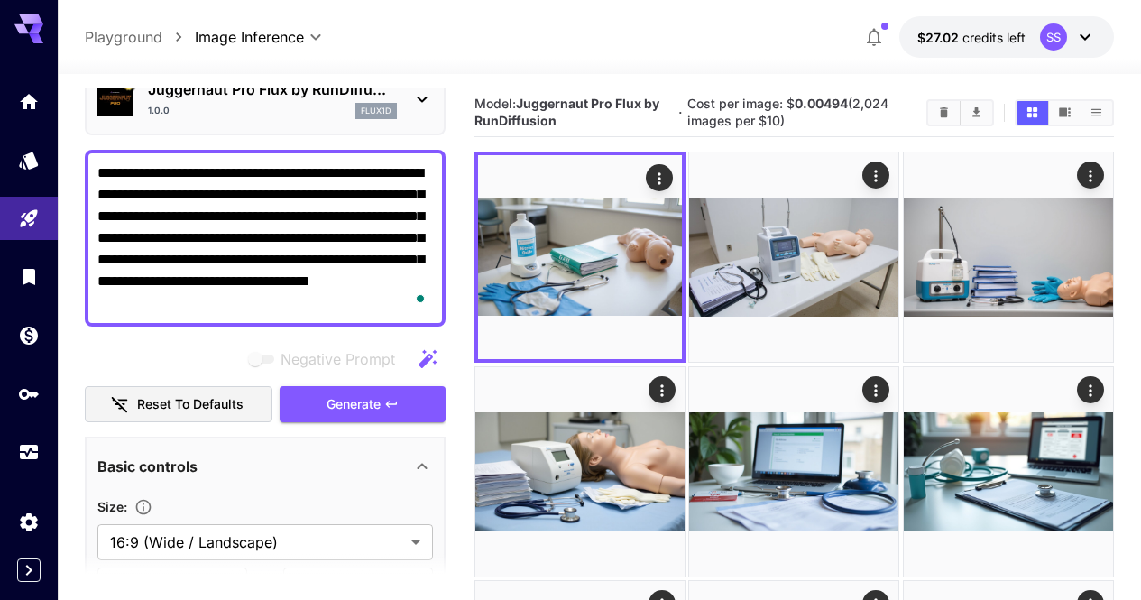
click at [363, 286] on textarea "**********" at bounding box center [265, 238] width 336 height 152
drag, startPoint x: 361, startPoint y: 287, endPoint x: 150, endPoint y: 276, distance: 211.3
click at [150, 276] on textarea "**********" at bounding box center [265, 238] width 336 height 152
click at [151, 276] on textarea "**********" at bounding box center [265, 238] width 336 height 152
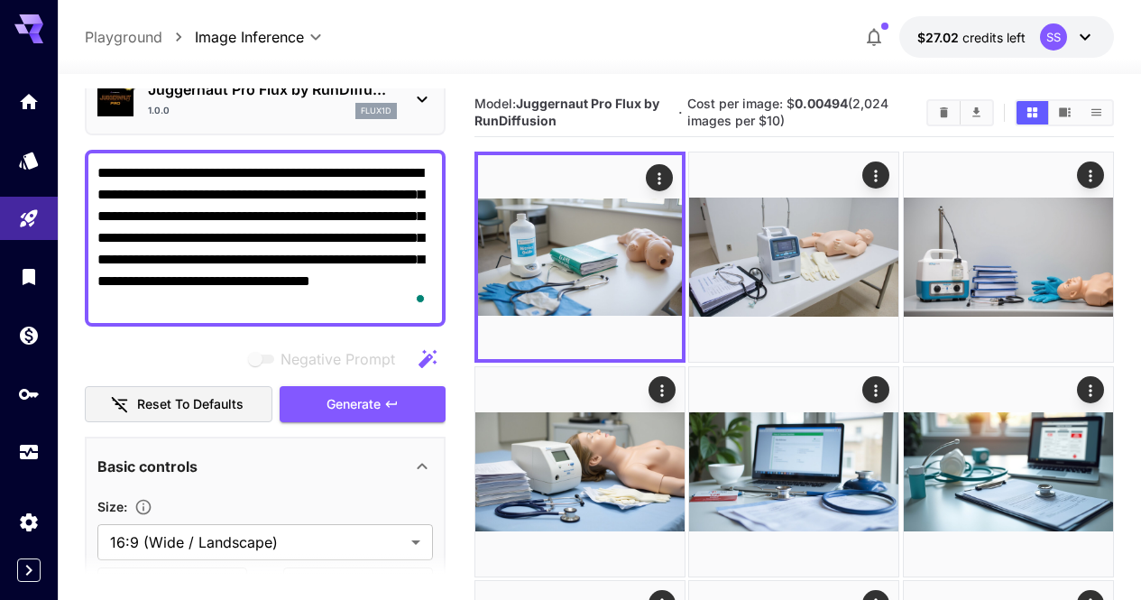
click at [151, 276] on textarea "**********" at bounding box center [265, 238] width 336 height 152
drag, startPoint x: 151, startPoint y: 276, endPoint x: 136, endPoint y: 231, distance: 47.3
click at [136, 231] on textarea "**********" at bounding box center [265, 238] width 336 height 152
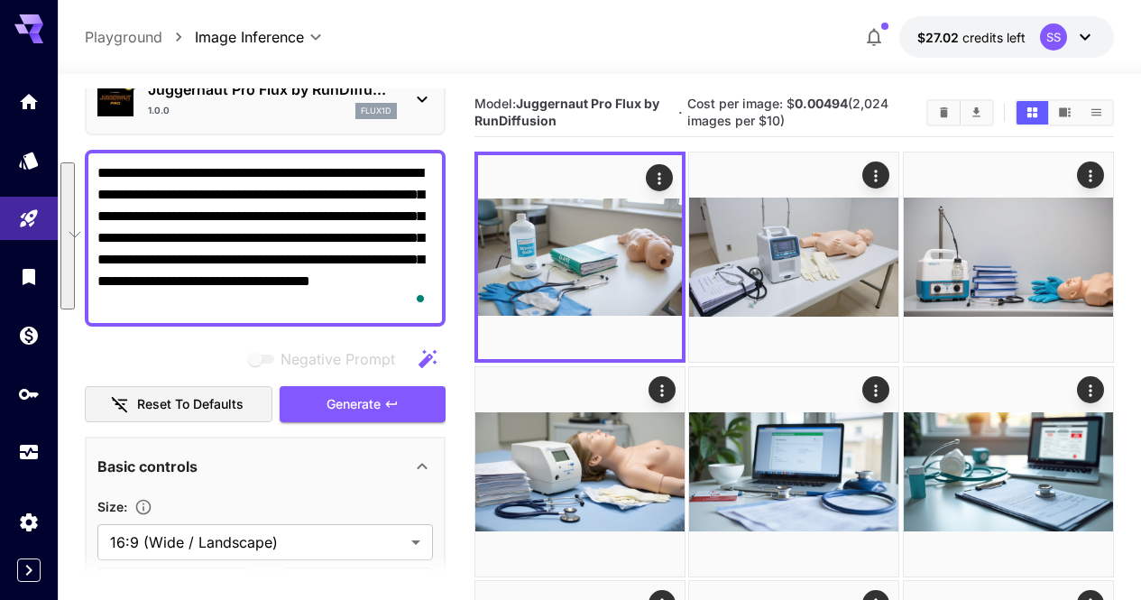
paste textarea "To enrich screen reader interactions, please activate Accessibility in Grammarl…"
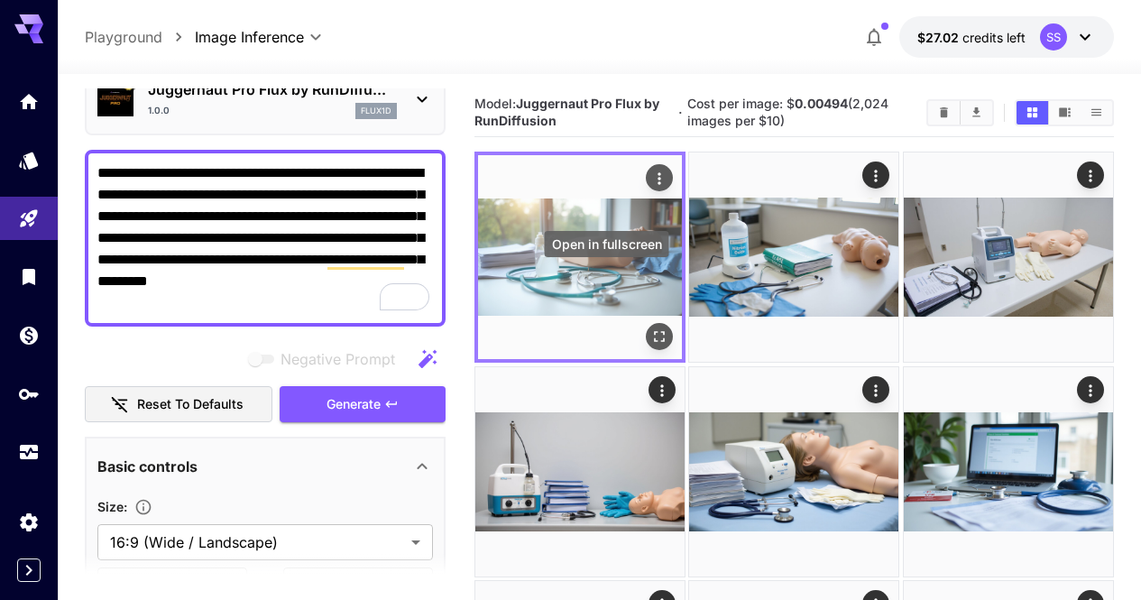
type textarea "**********"
click at [650, 328] on icon "Open in fullscreen" at bounding box center [659, 337] width 18 height 18
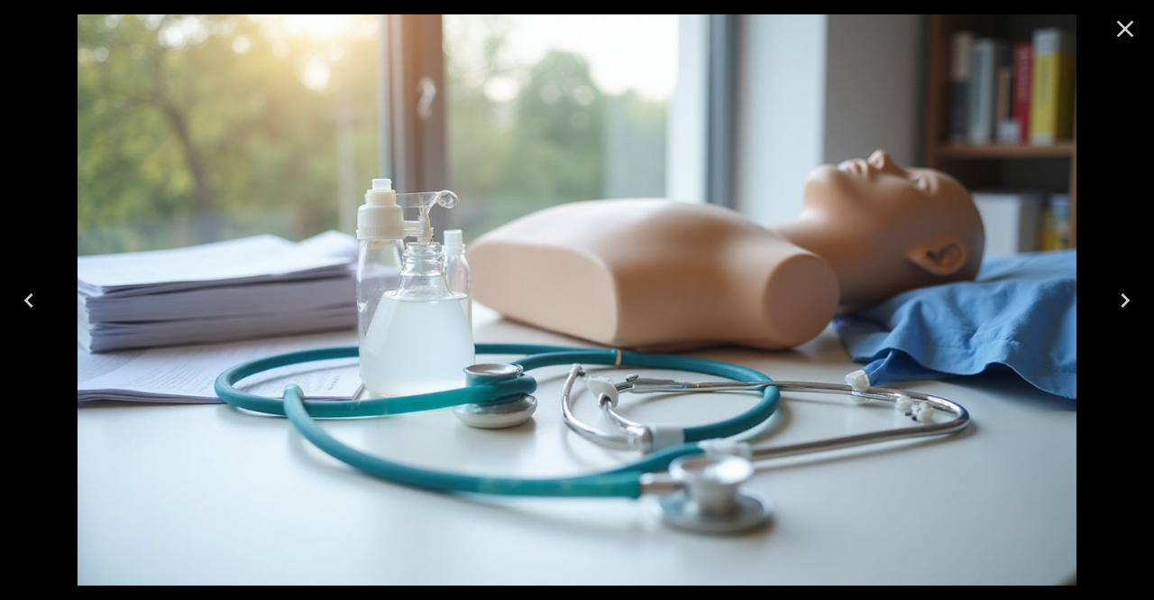
click at [1133, 23] on icon "Close" at bounding box center [1125, 28] width 29 height 29
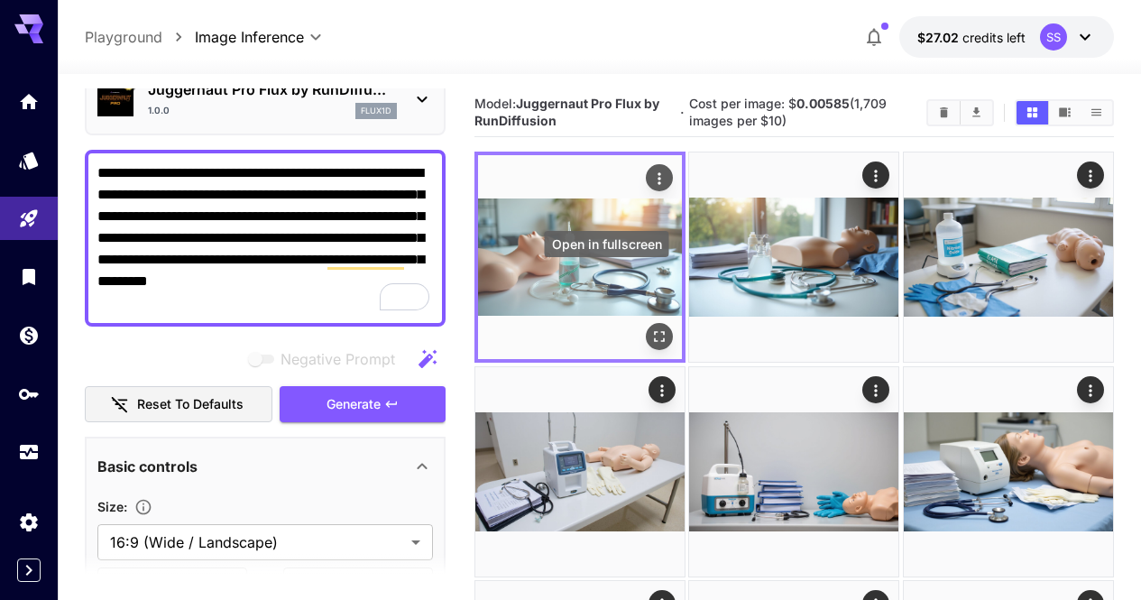
click at [650, 328] on icon "Open in fullscreen" at bounding box center [659, 337] width 18 height 18
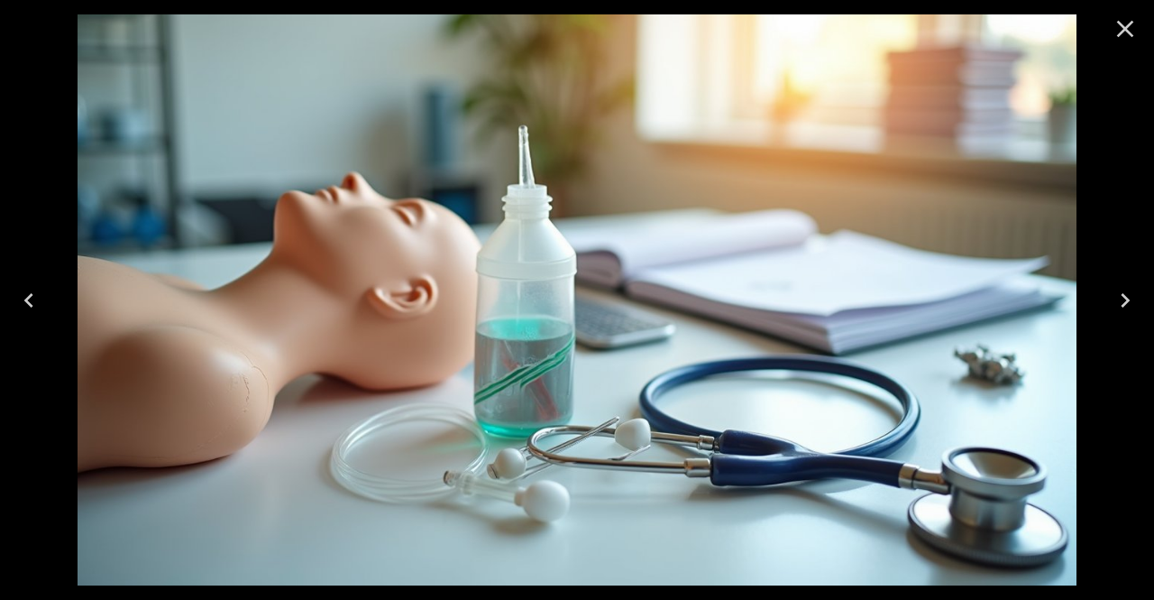
click at [1115, 31] on icon "Close" at bounding box center [1125, 28] width 29 height 29
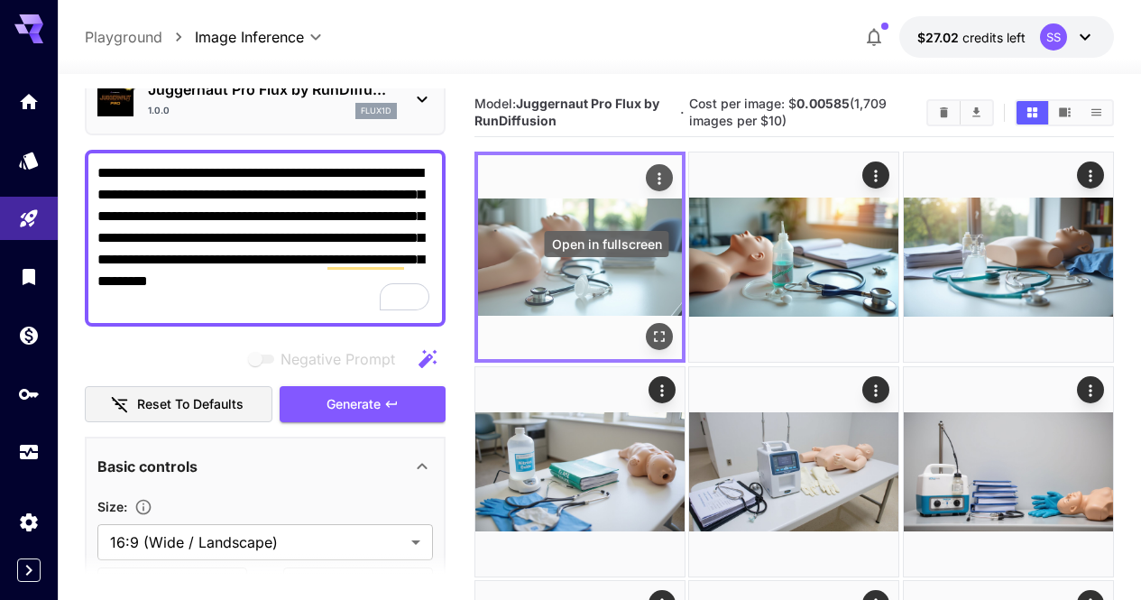
click at [650, 328] on icon "Open in fullscreen" at bounding box center [659, 337] width 18 height 18
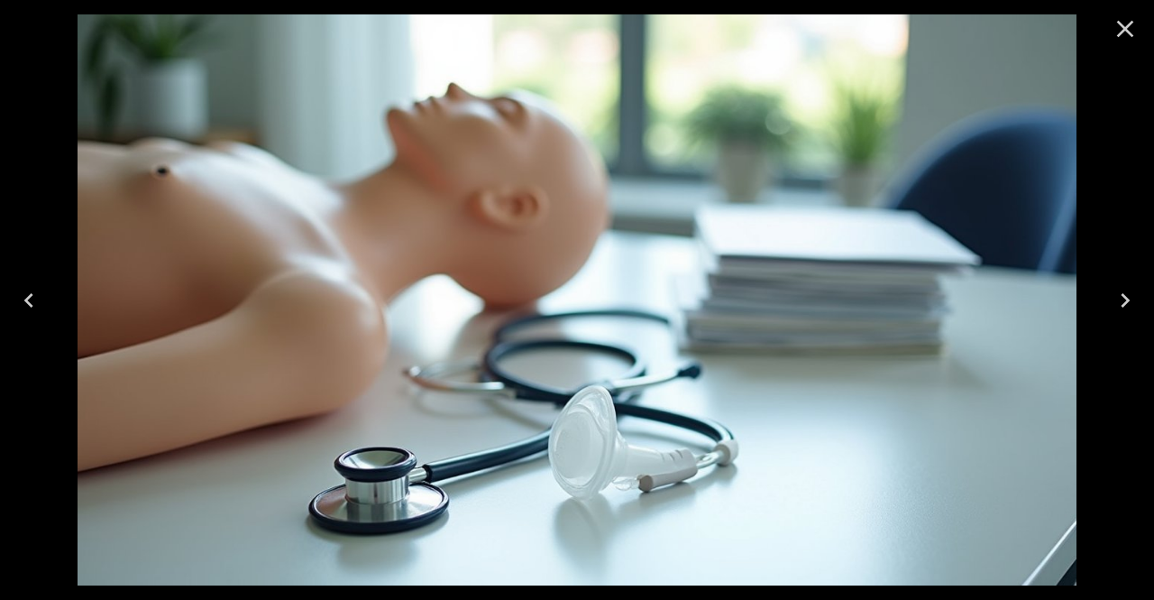
drag, startPoint x: 1109, startPoint y: 28, endPoint x: 1121, endPoint y: 49, distance: 23.8
click at [1111, 28] on button "Close" at bounding box center [1125, 28] width 43 height 43
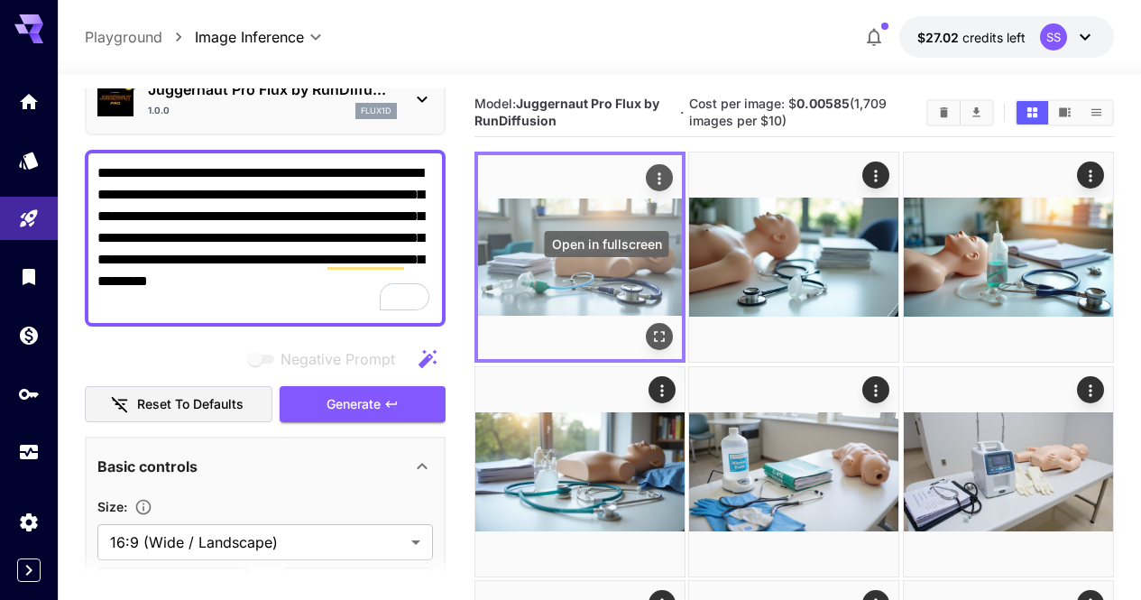
click at [650, 328] on icon "Open in fullscreen" at bounding box center [659, 337] width 18 height 18
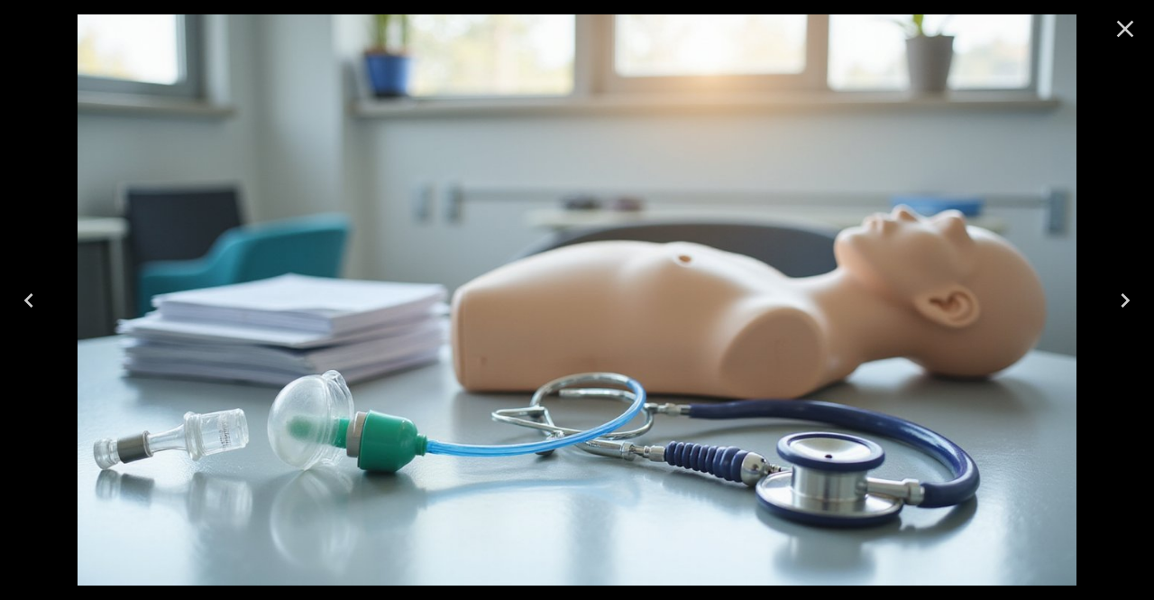
click at [1135, 38] on icon "Close" at bounding box center [1125, 28] width 29 height 29
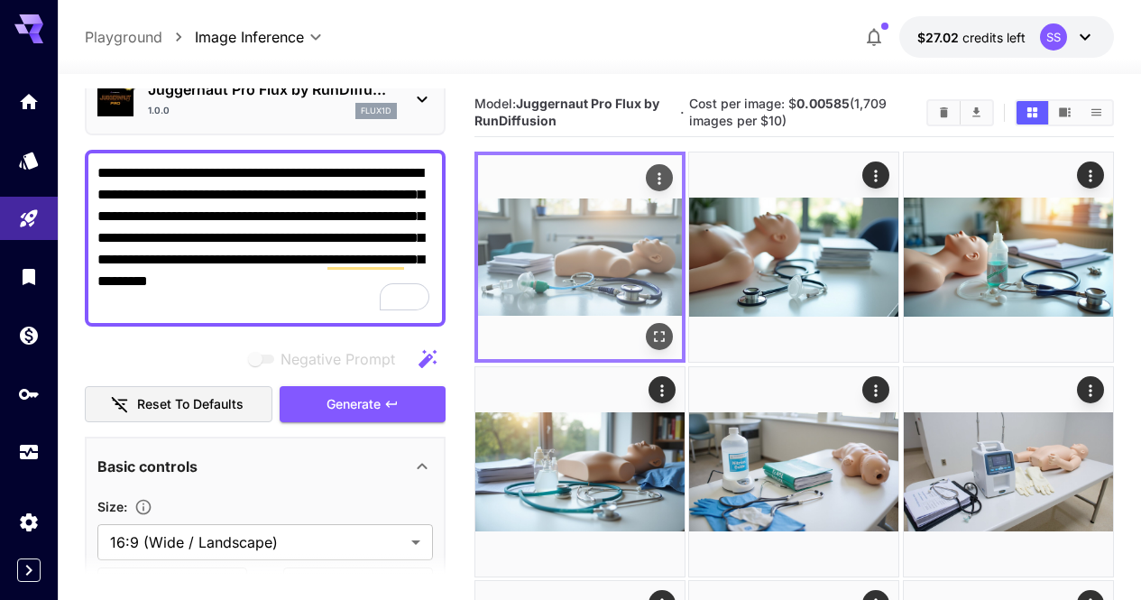
click at [650, 175] on icon "Actions" at bounding box center [659, 179] width 18 height 18
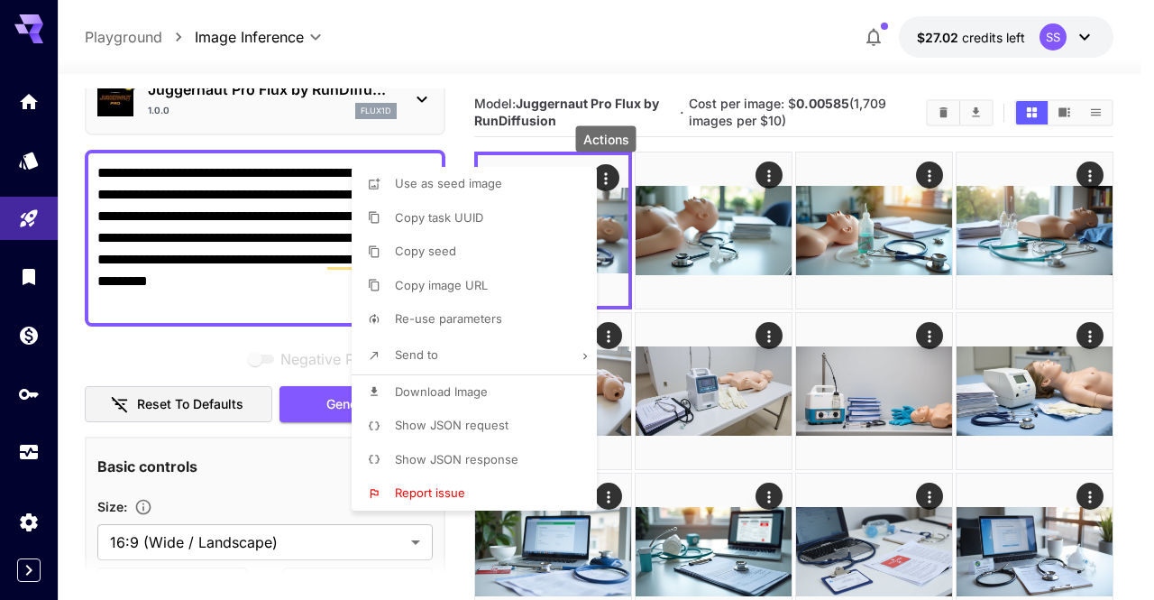
click at [460, 404] on li "Download Image" at bounding box center [480, 392] width 256 height 34
click at [812, 333] on div at bounding box center [577, 300] width 1154 height 600
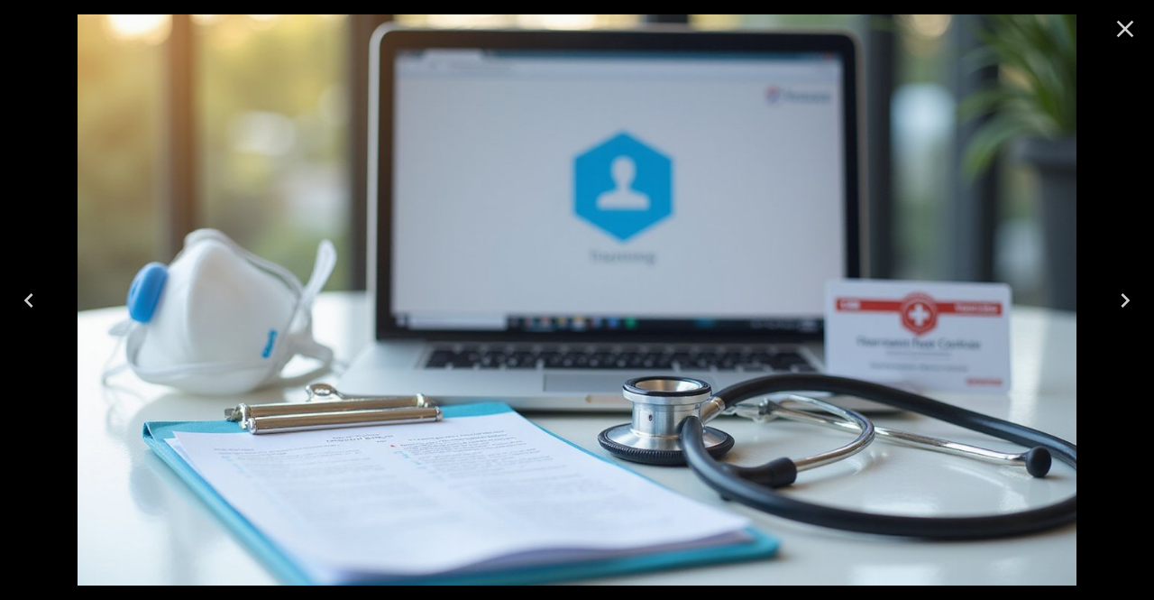
click at [1131, 40] on icon "Close" at bounding box center [1125, 28] width 29 height 29
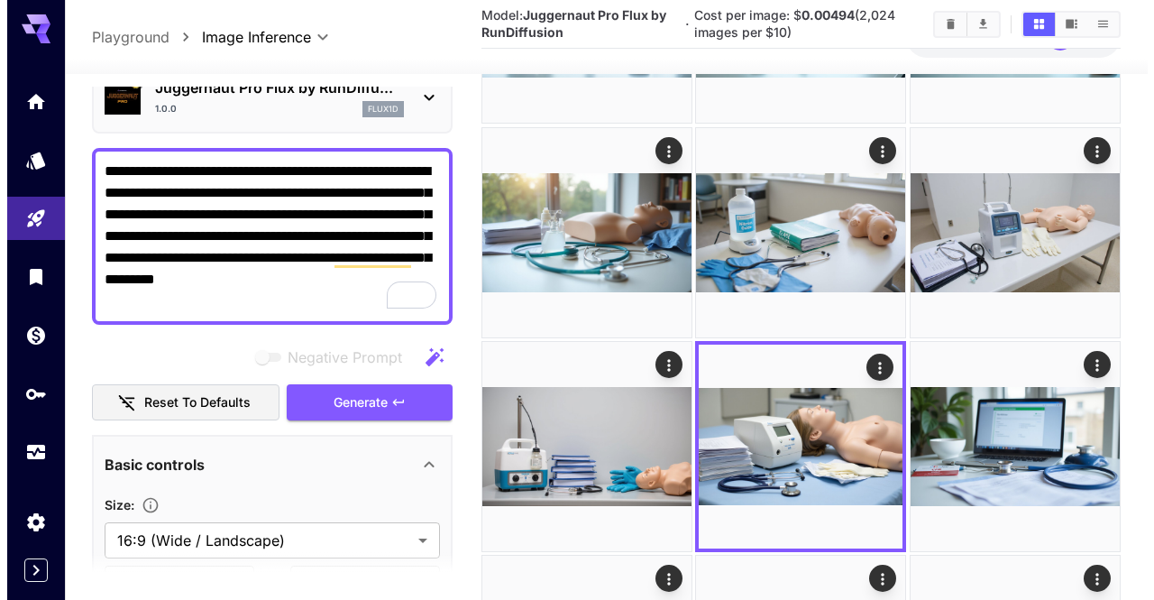
scroll to position [245, 0]
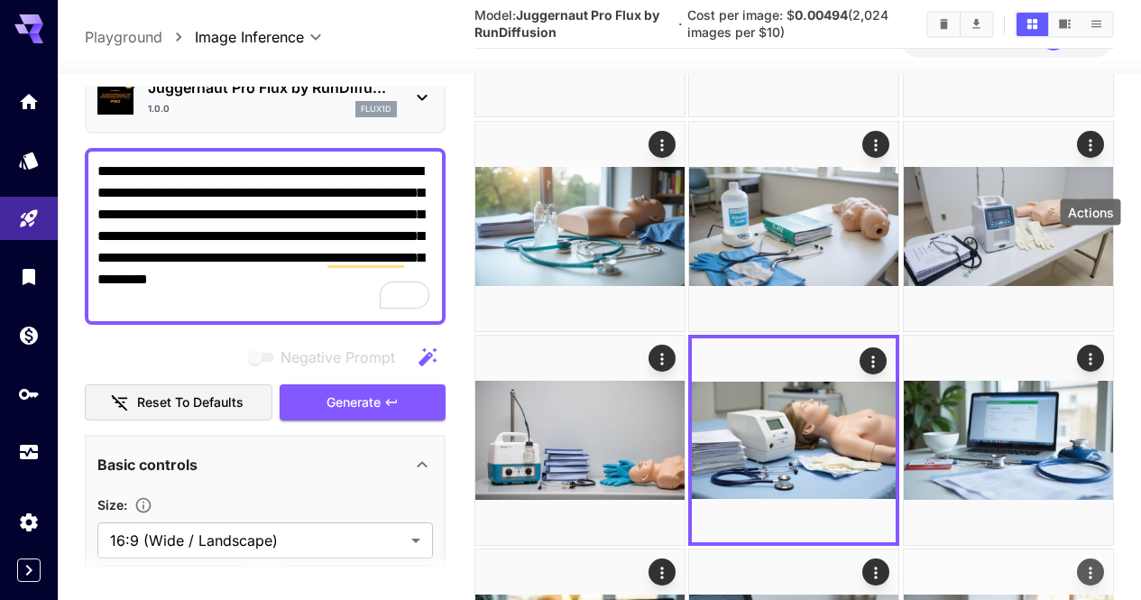
click at [1086, 564] on icon "Actions" at bounding box center [1090, 573] width 18 height 18
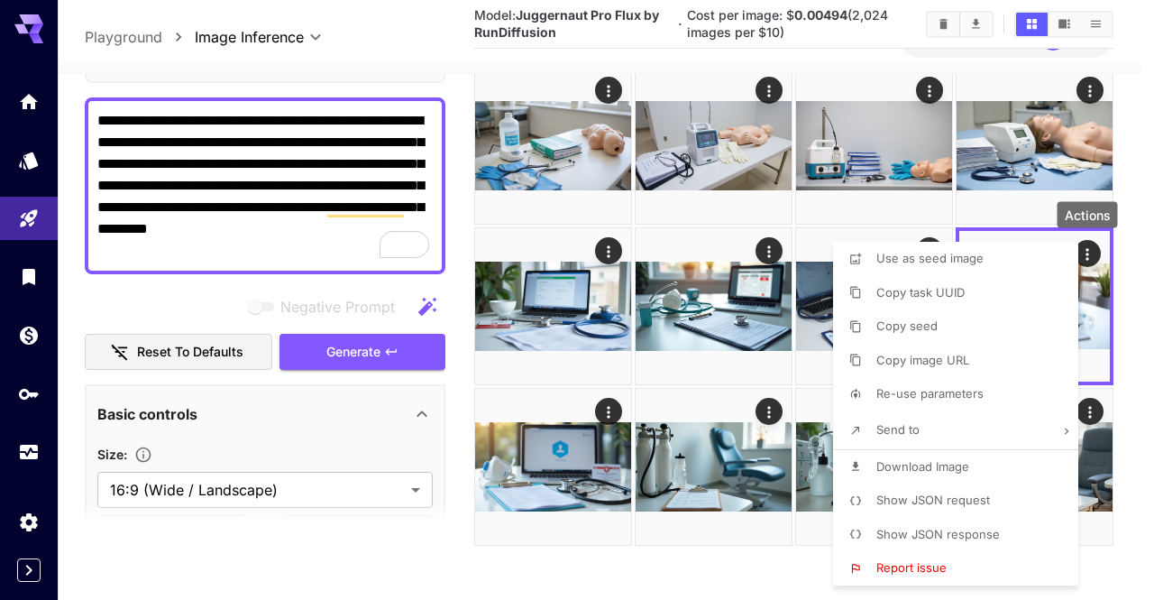
click at [669, 464] on div at bounding box center [577, 300] width 1154 height 600
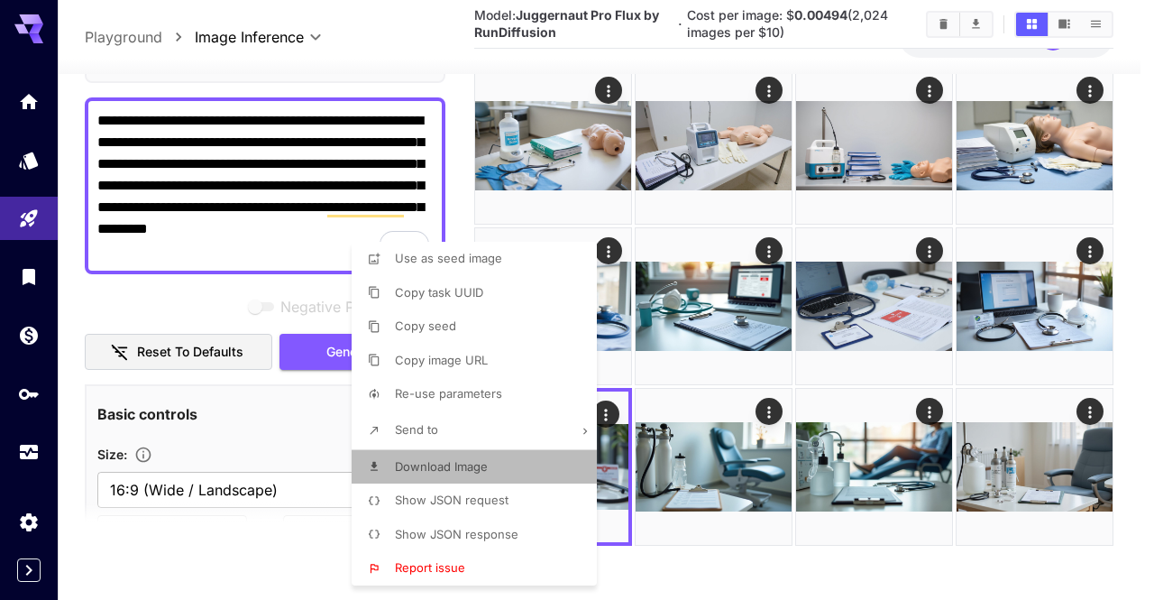
click at [545, 466] on li "Download Image" at bounding box center [480, 467] width 256 height 34
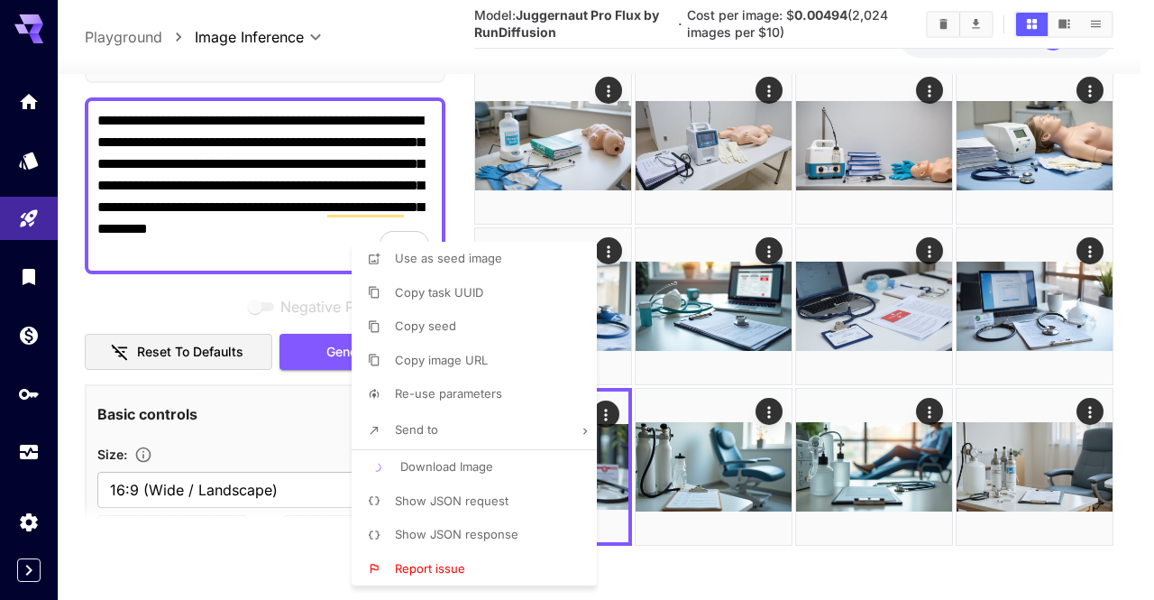
click at [777, 445] on div at bounding box center [577, 300] width 1154 height 600
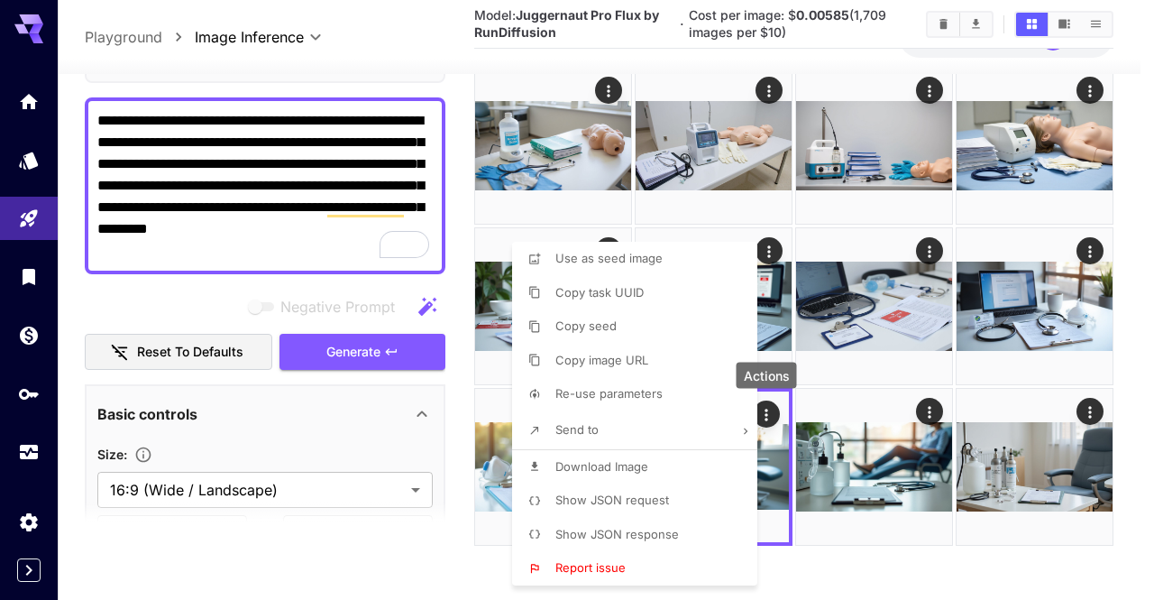
click at [606, 463] on span "Download Image" at bounding box center [602, 466] width 93 height 14
click at [970, 405] on div at bounding box center [577, 300] width 1154 height 600
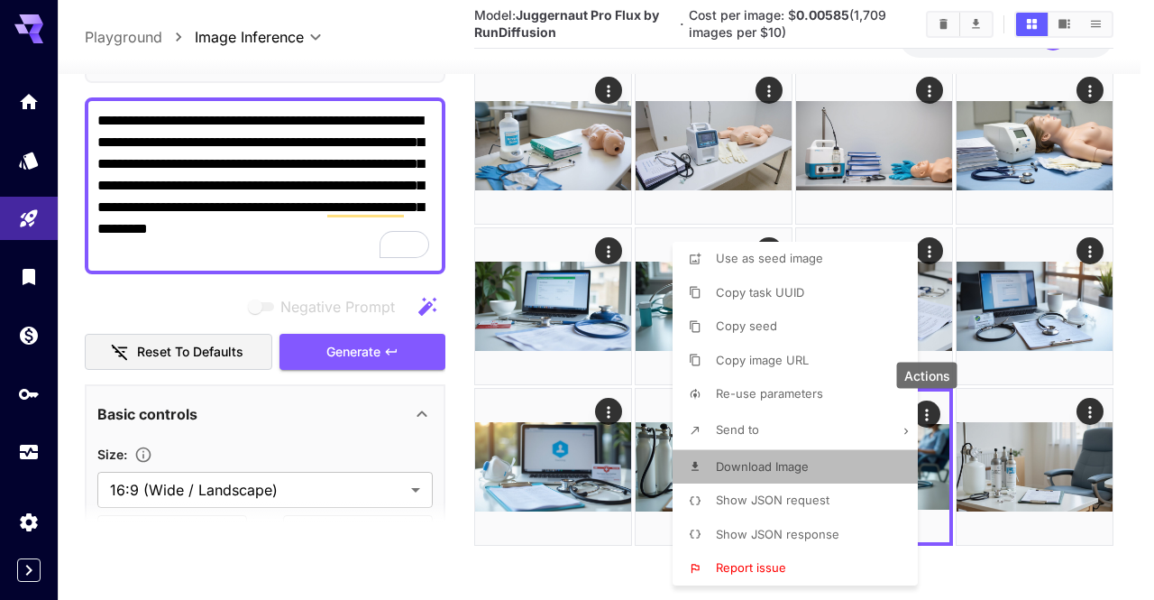
click at [777, 467] on span "Download Image" at bounding box center [762, 466] width 93 height 14
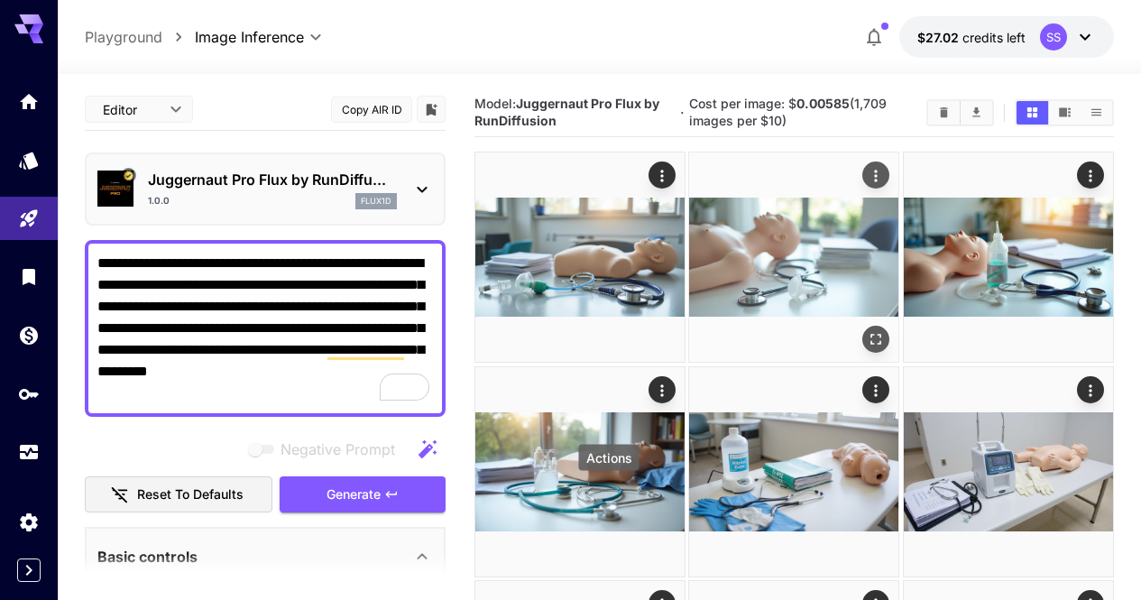
scroll to position [90, 0]
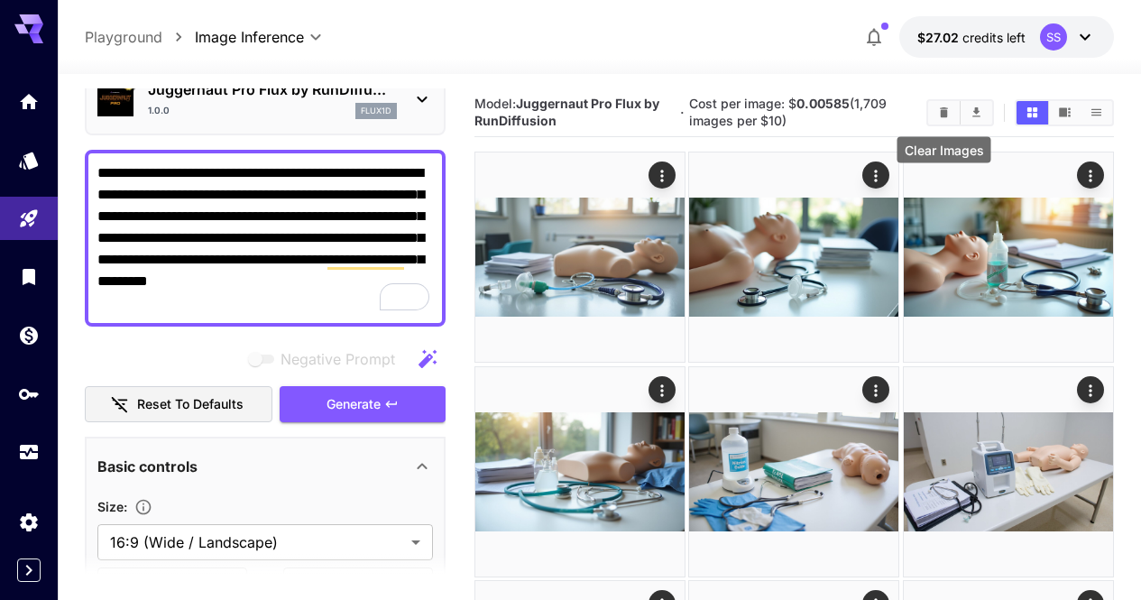
click at [937, 115] on icon "Clear Images" at bounding box center [944, 113] width 14 height 14
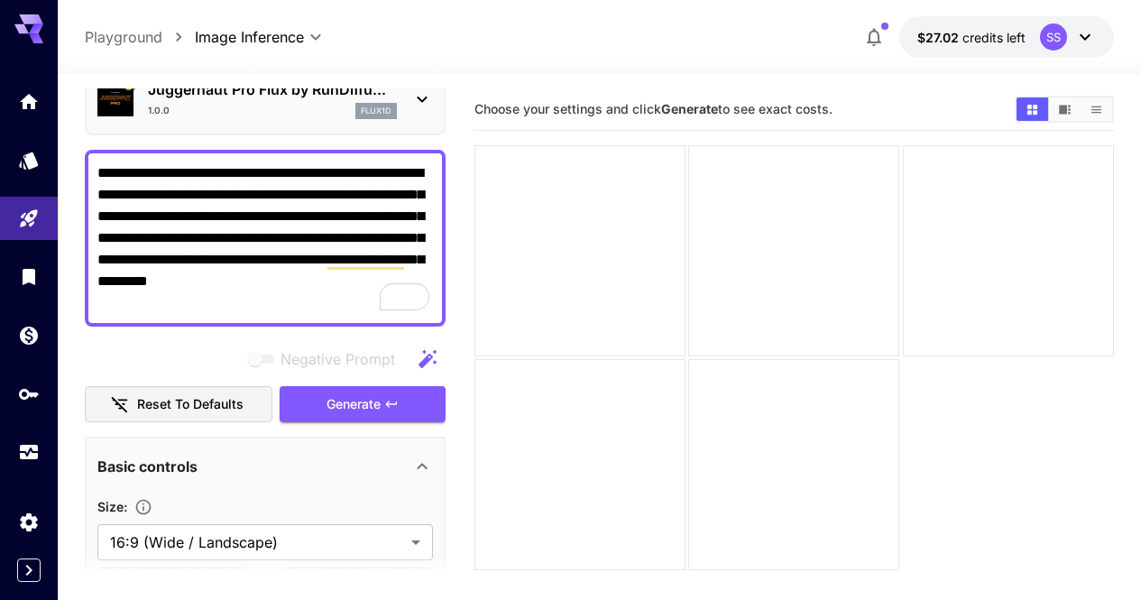
click at [325, 241] on textarea "**********" at bounding box center [265, 238] width 336 height 152
paste textarea "**********"
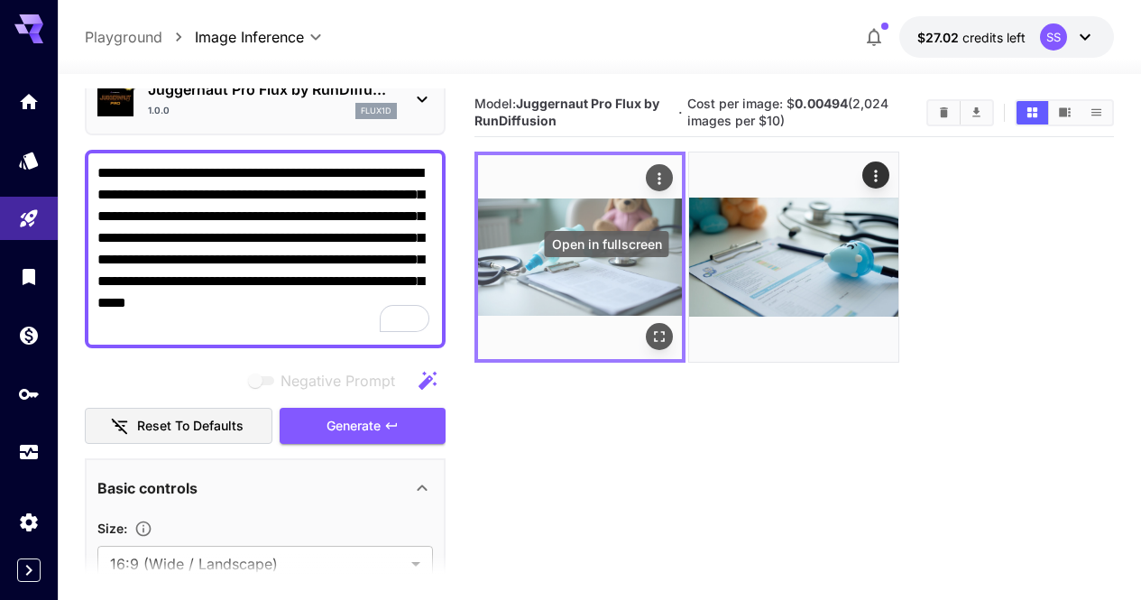
click at [650, 328] on icon "Open in fullscreen" at bounding box center [659, 337] width 18 height 18
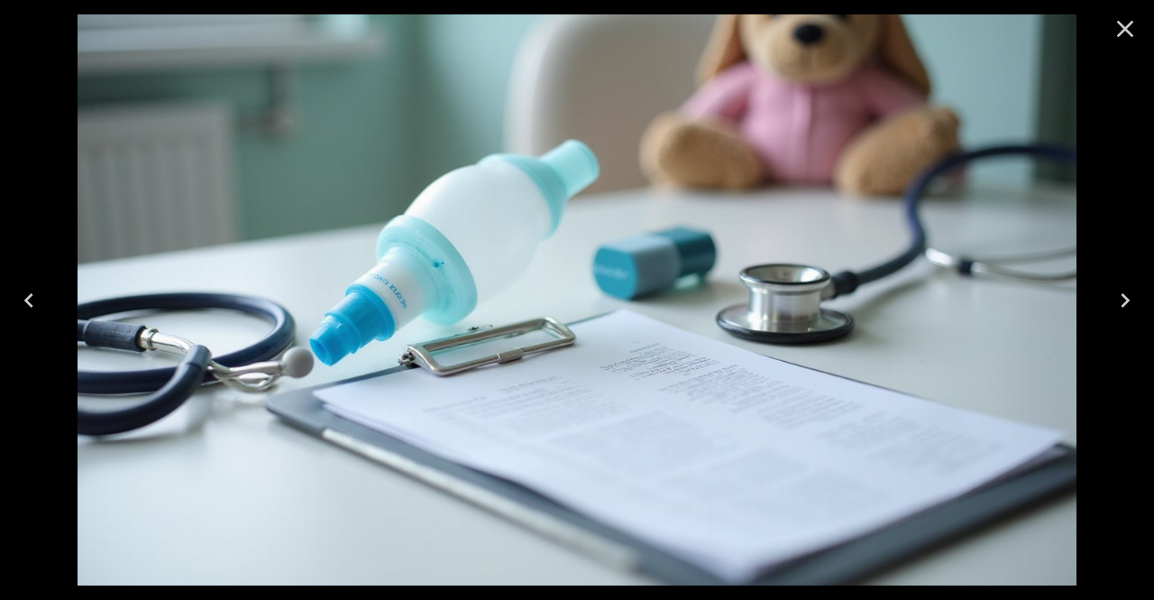
click at [1127, 19] on icon "Close" at bounding box center [1125, 28] width 29 height 29
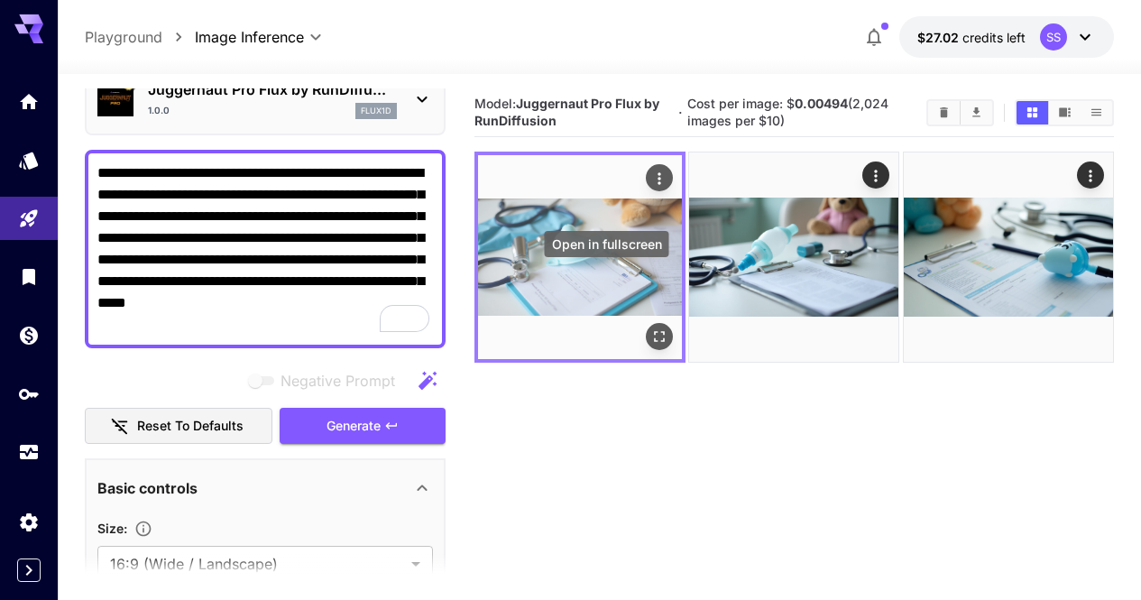
click at [650, 328] on icon "Open in fullscreen" at bounding box center [659, 337] width 18 height 18
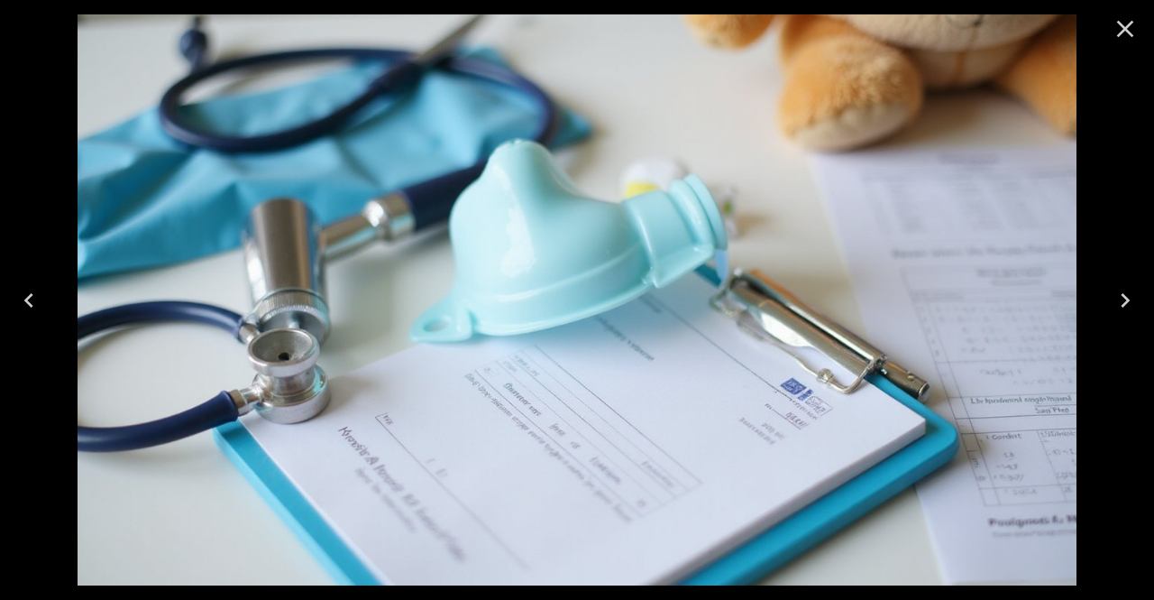
click at [1129, 29] on icon "Close" at bounding box center [1125, 28] width 29 height 29
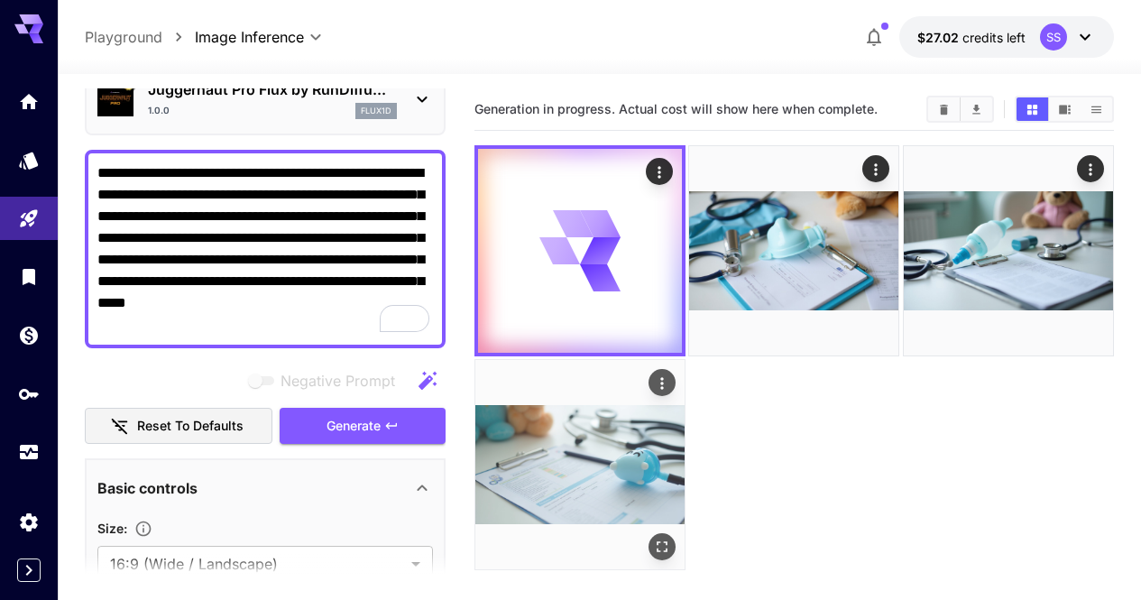
click at [667, 542] on icon "Open in fullscreen" at bounding box center [662, 547] width 11 height 11
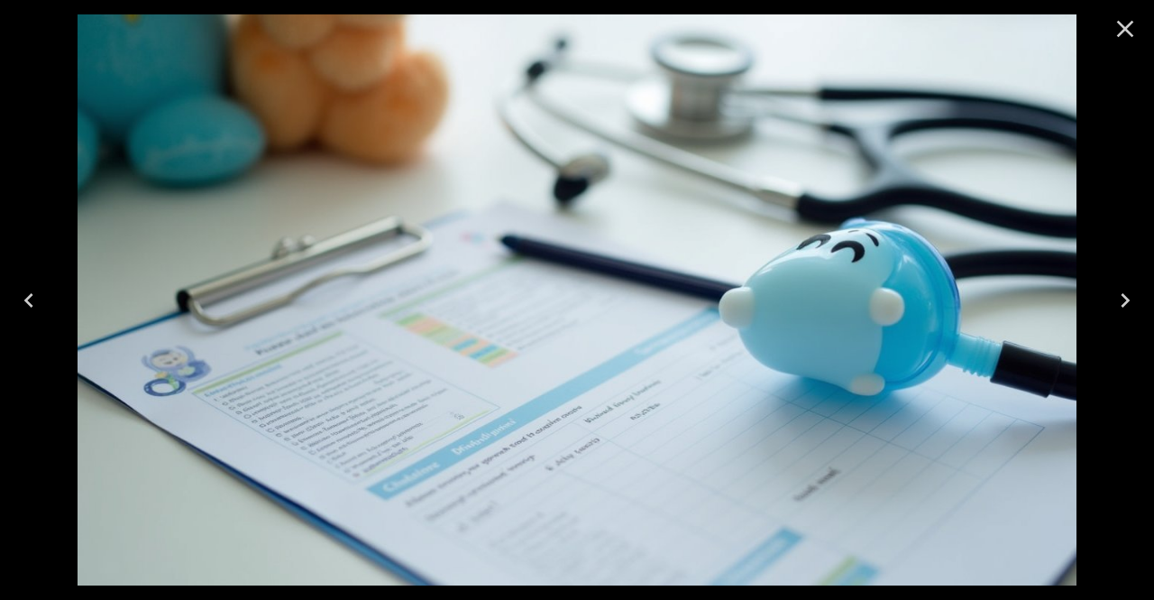
click at [1144, 31] on button "Close" at bounding box center [1125, 28] width 43 height 43
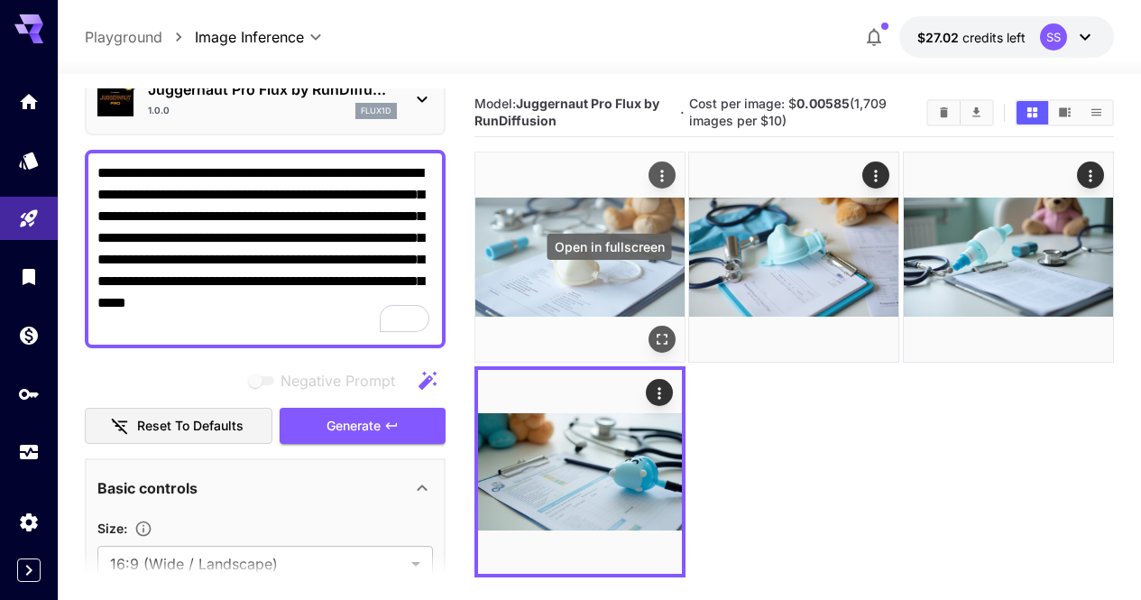
click at [653, 331] on icon "Open in fullscreen" at bounding box center [662, 340] width 18 height 18
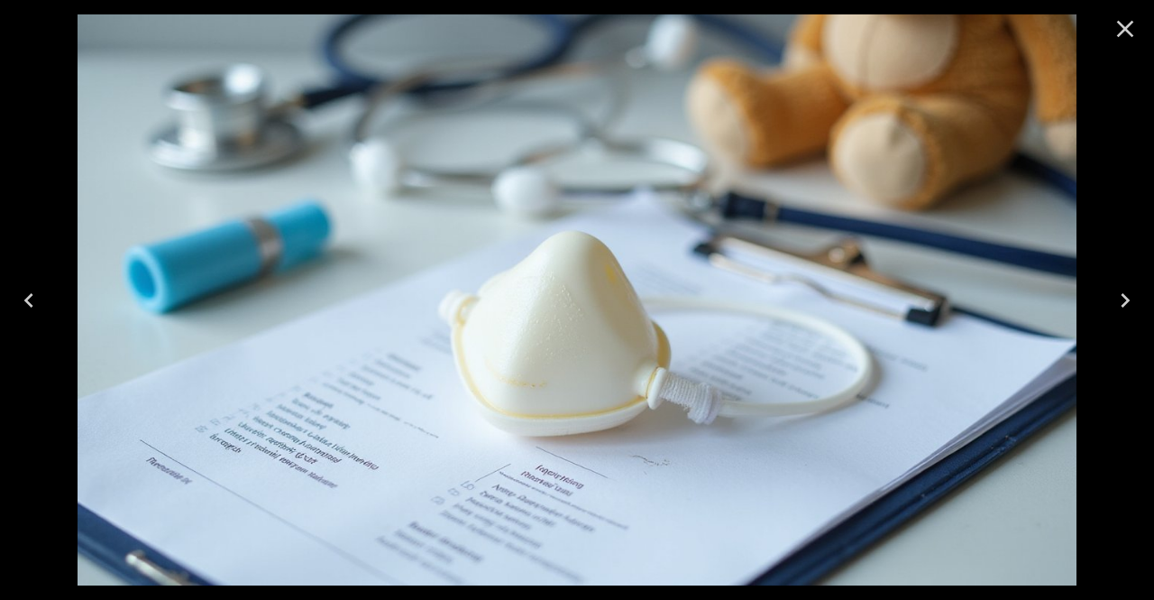
click at [1119, 36] on icon "Close" at bounding box center [1125, 29] width 17 height 17
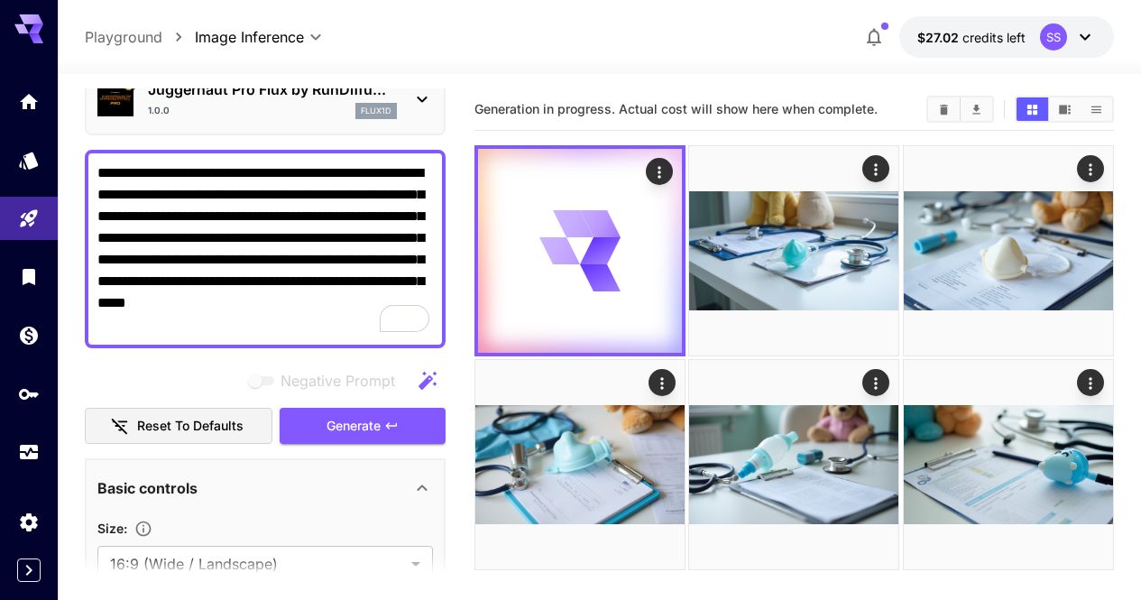
click at [318, 230] on textarea "**********" at bounding box center [265, 248] width 336 height 173
paste textarea "**********"
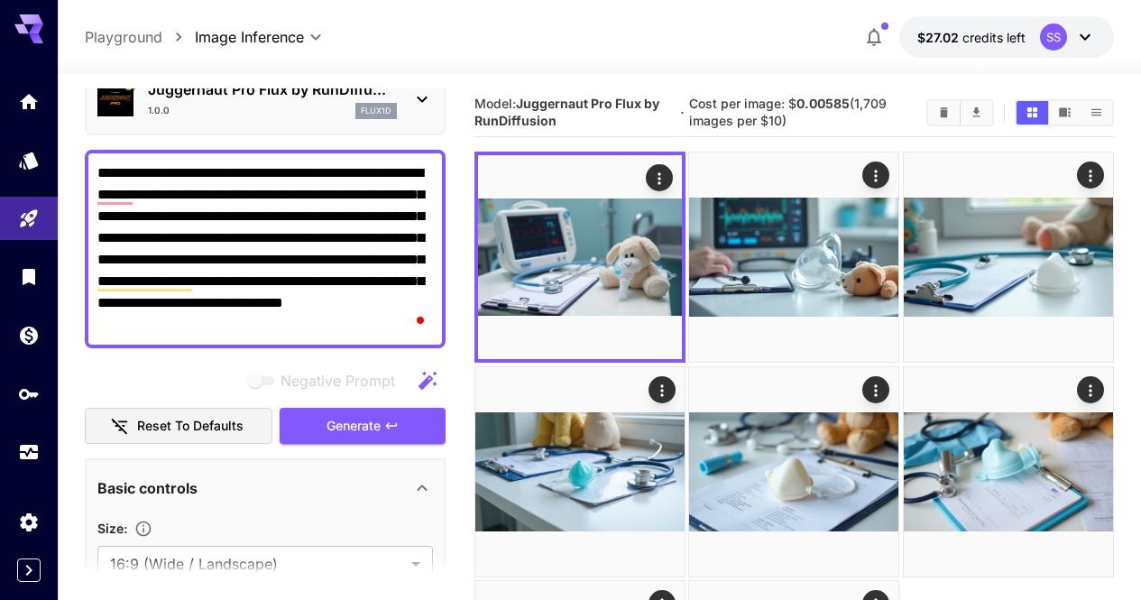
click at [361, 280] on textarea "**********" at bounding box center [265, 248] width 336 height 173
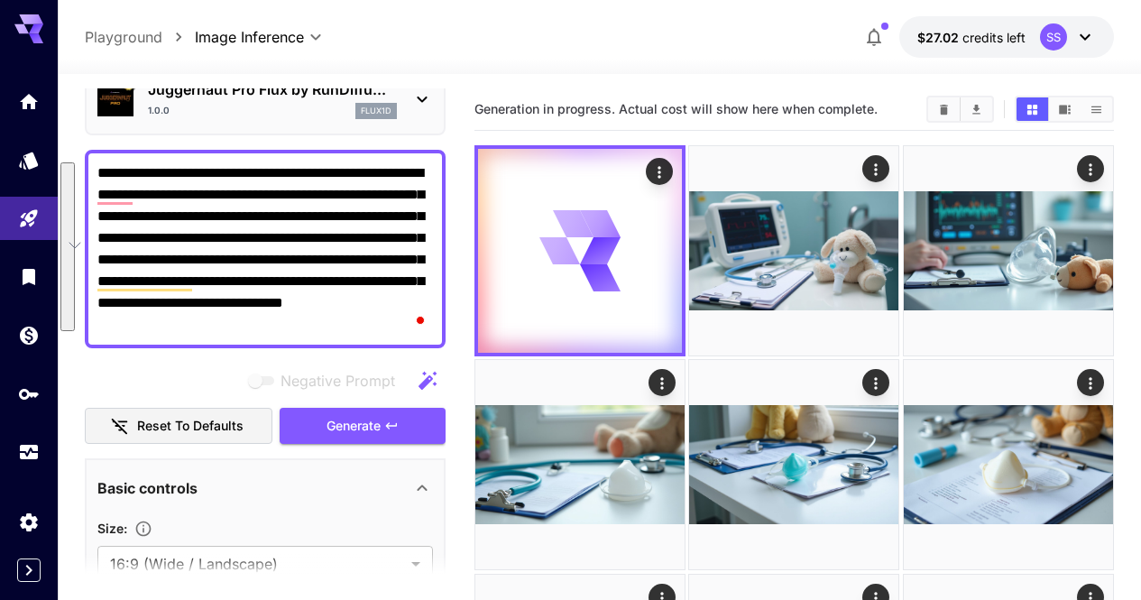
paste textarea "To enrich screen reader interactions, please activate Accessibility in Grammarl…"
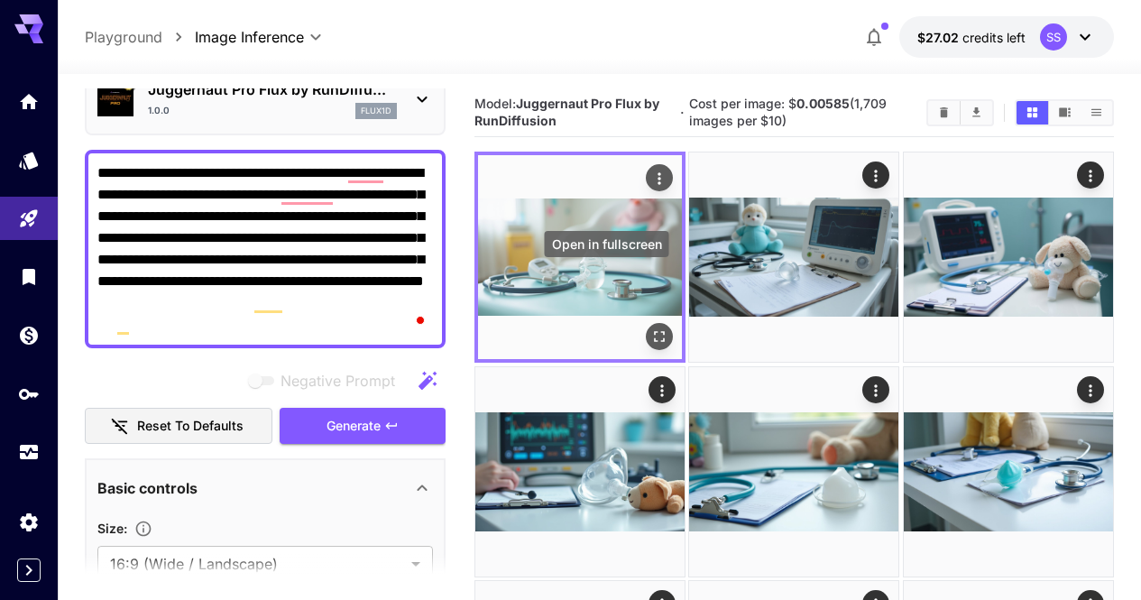
type textarea "**********"
click at [650, 328] on icon "Open in fullscreen" at bounding box center [659, 337] width 18 height 18
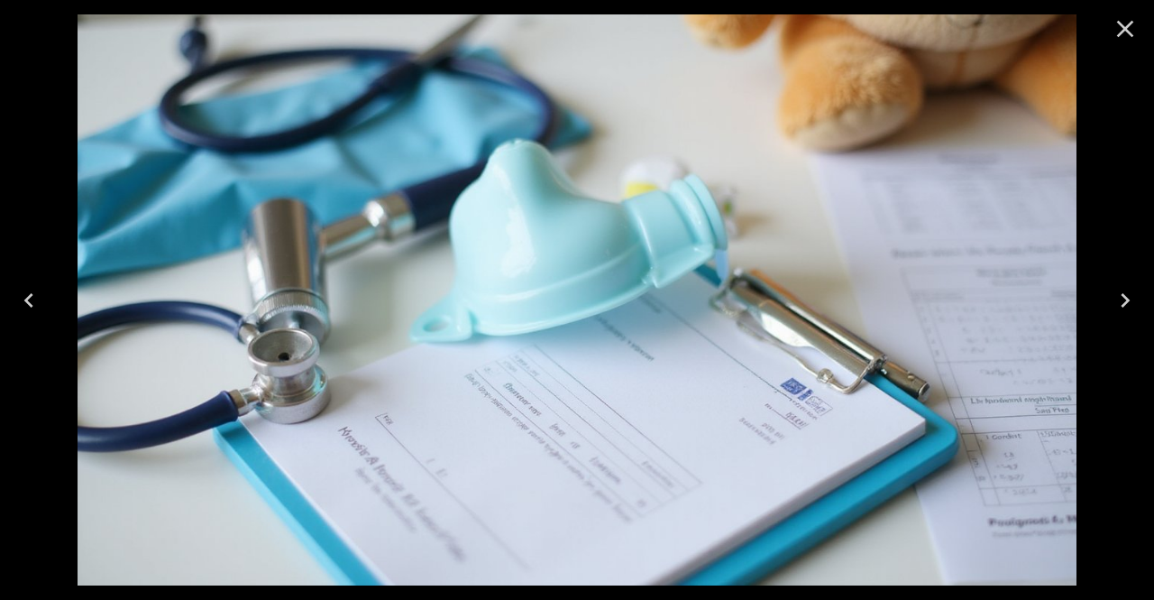
click at [1103, 26] on div at bounding box center [1126, 29] width 58 height 58
click at [1148, 40] on div at bounding box center [1126, 29] width 58 height 58
click at [1129, 44] on button "Close" at bounding box center [1125, 28] width 43 height 43
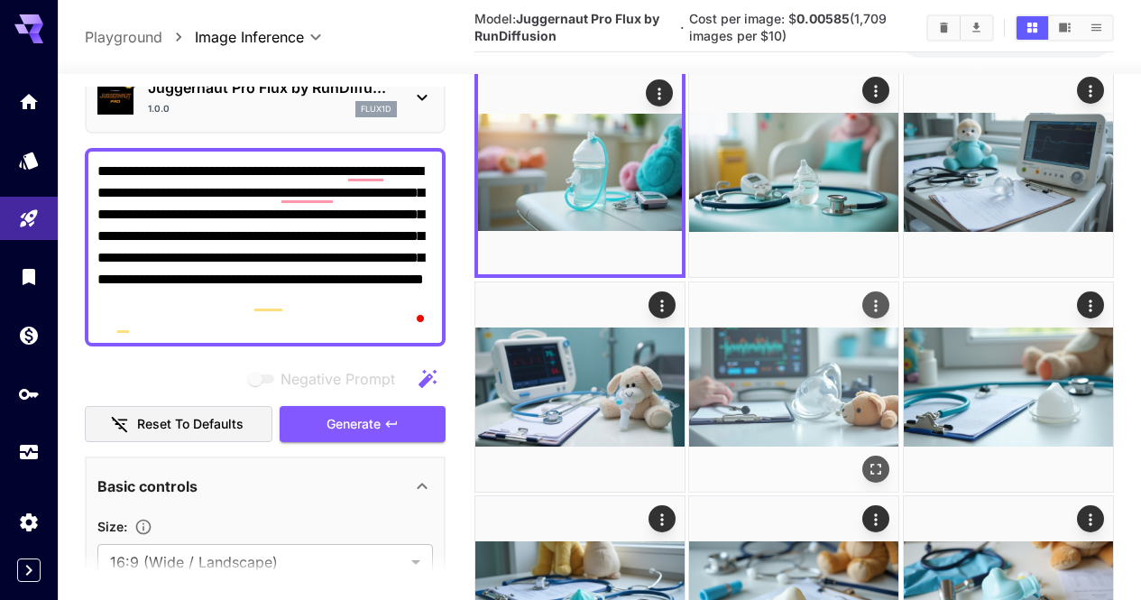
scroll to position [52, 0]
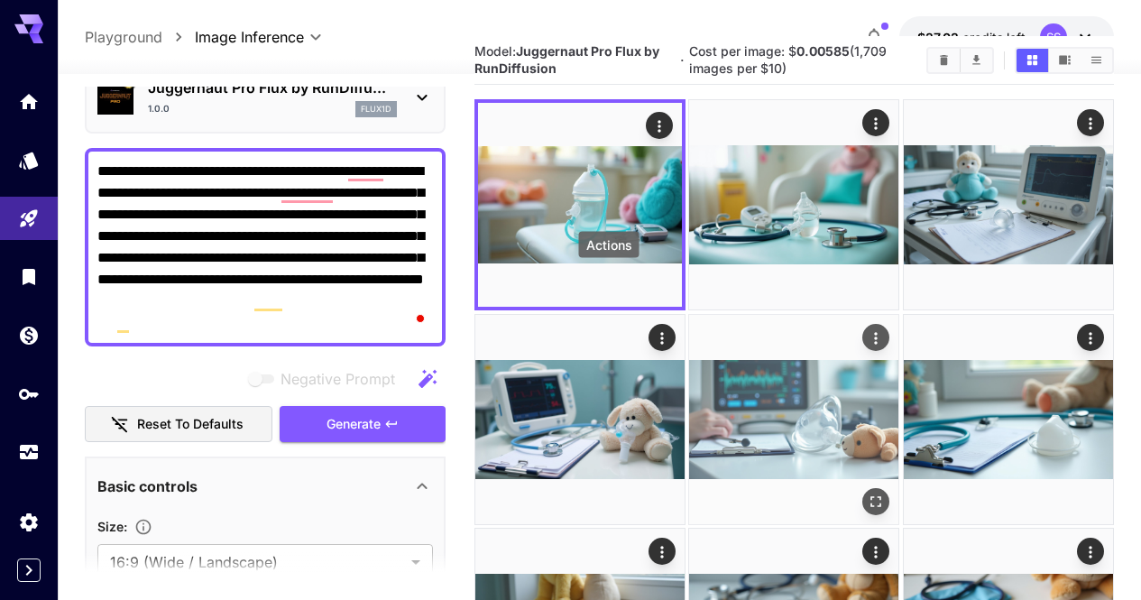
click at [868, 328] on icon "Actions" at bounding box center [877, 337] width 18 height 18
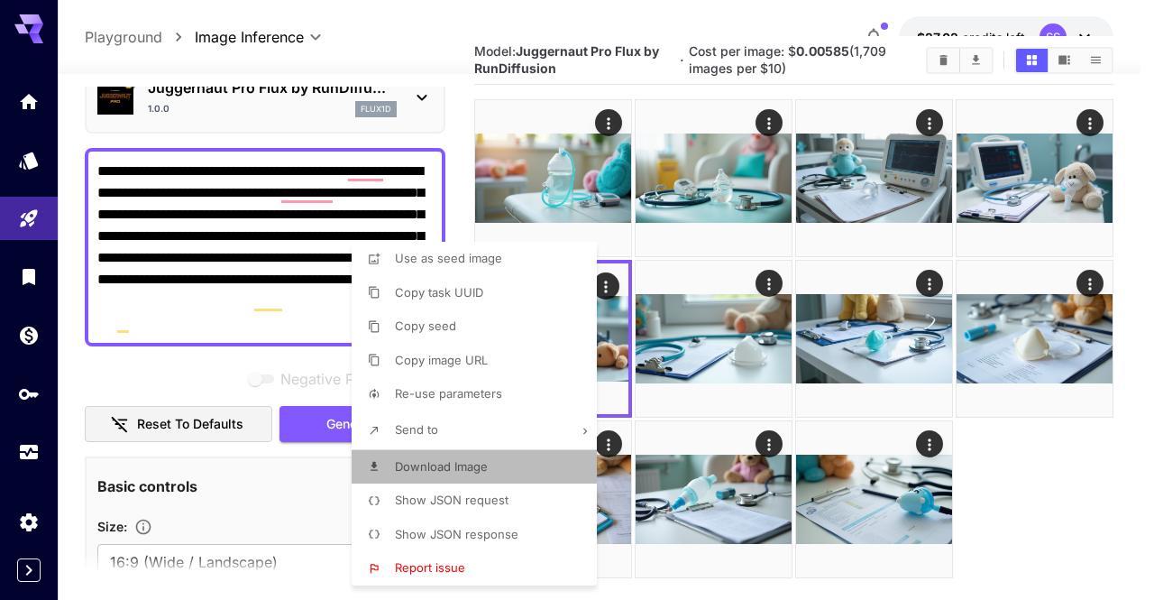
click at [508, 467] on li "Download Image" at bounding box center [480, 467] width 256 height 34
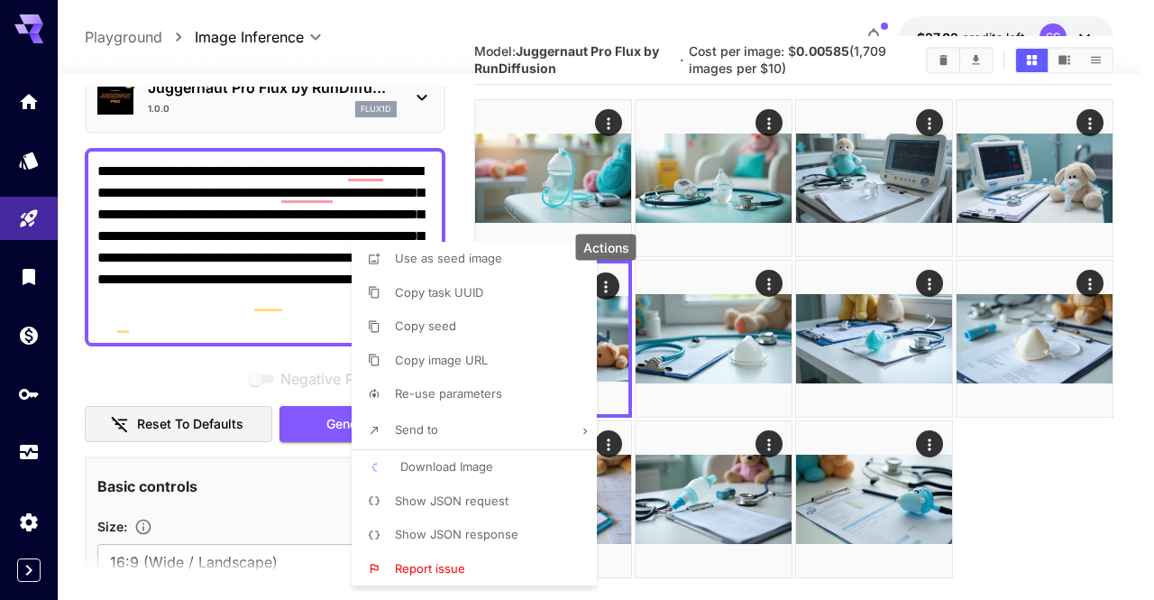
click at [694, 421] on div at bounding box center [577, 300] width 1154 height 600
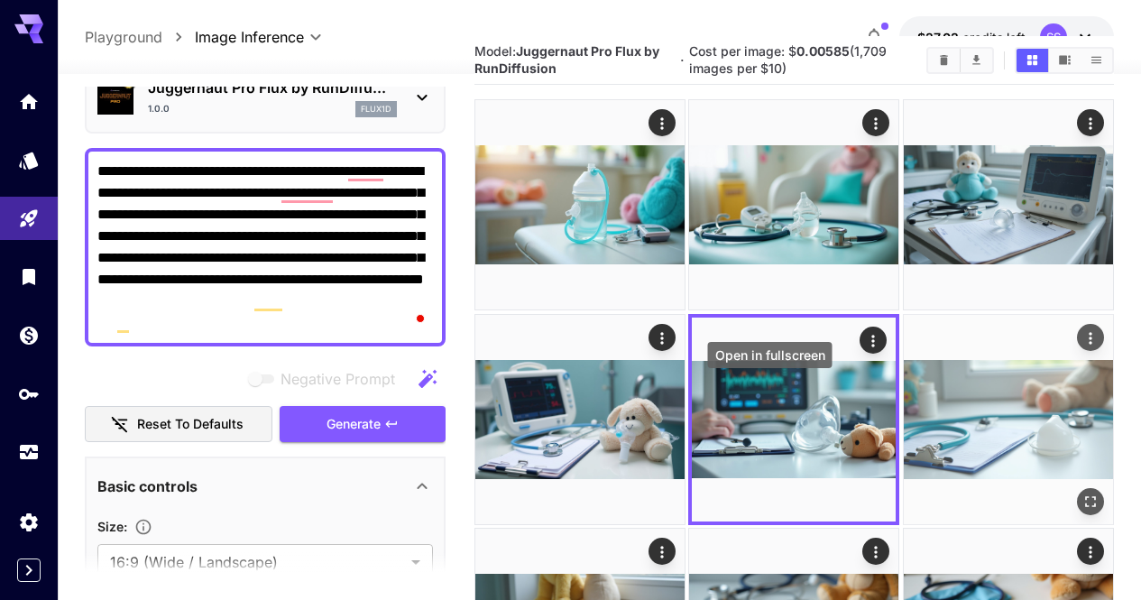
click at [1085, 496] on icon "Open in fullscreen" at bounding box center [1090, 501] width 11 height 11
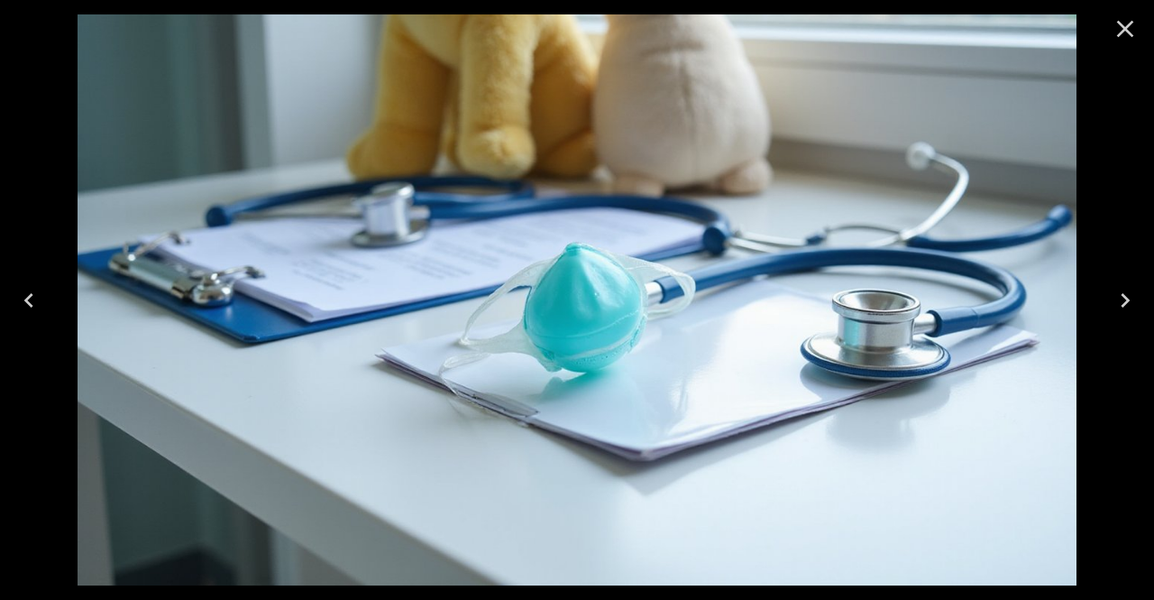
click at [1122, 29] on icon "Close" at bounding box center [1125, 28] width 29 height 29
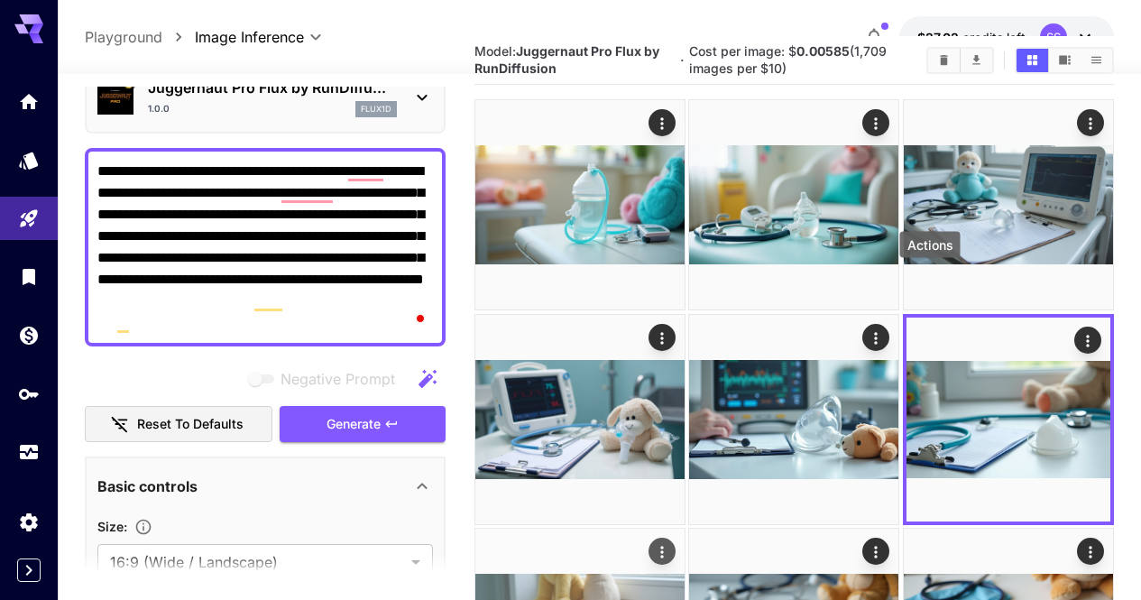
click at [664, 546] on icon "Actions" at bounding box center [662, 552] width 3 height 12
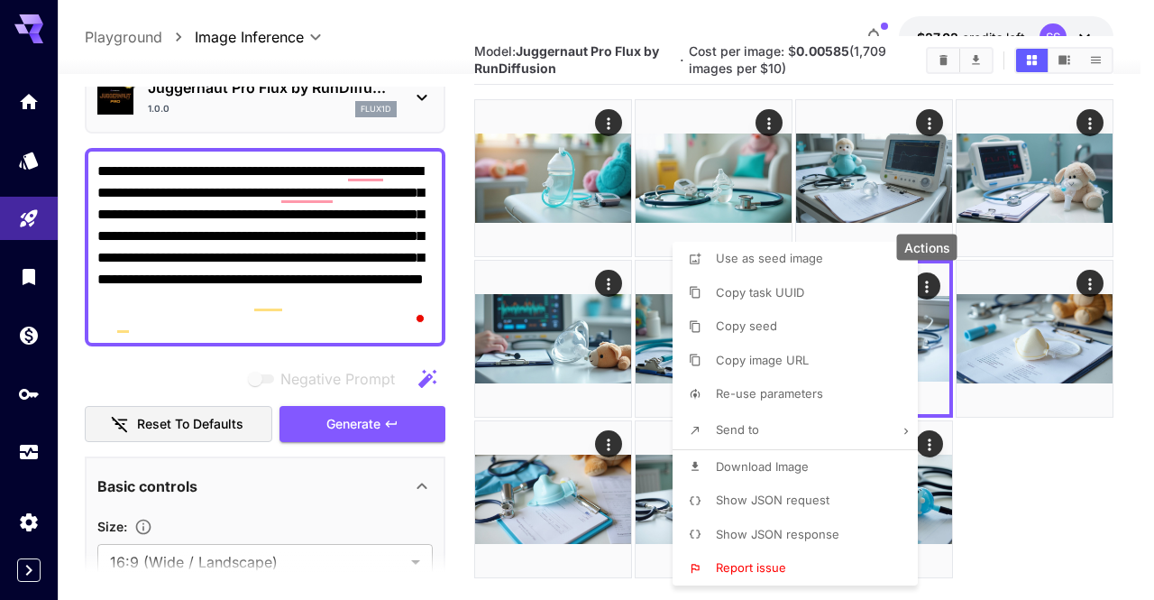
click at [850, 455] on li "Download Image" at bounding box center [801, 467] width 256 height 34
click at [1038, 440] on div at bounding box center [577, 300] width 1154 height 600
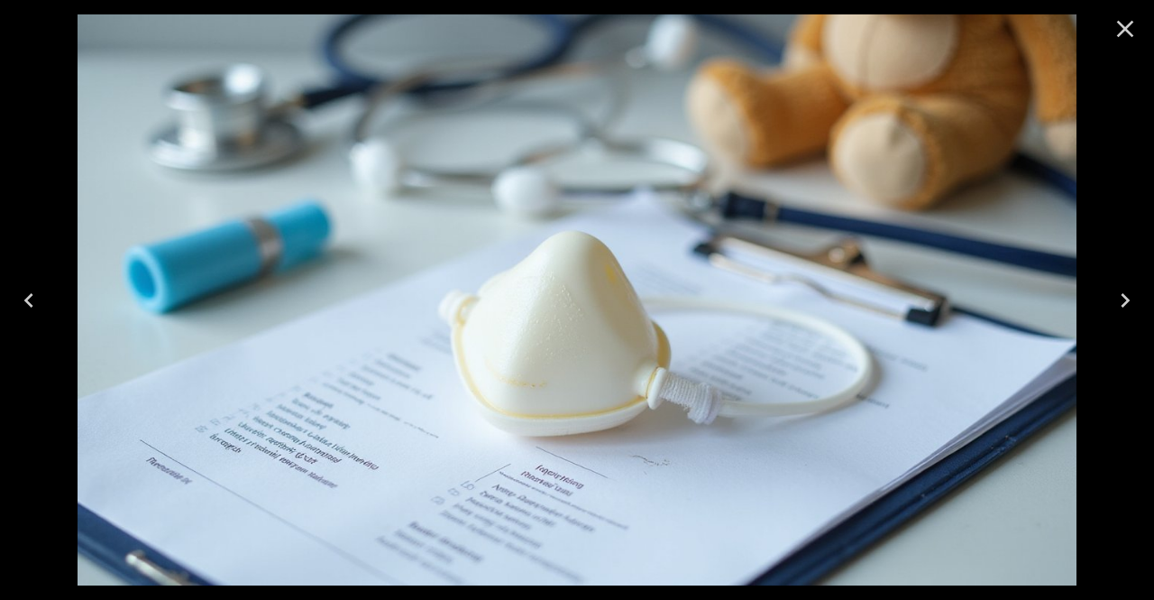
click at [1130, 41] on icon "Close" at bounding box center [1125, 28] width 29 height 29
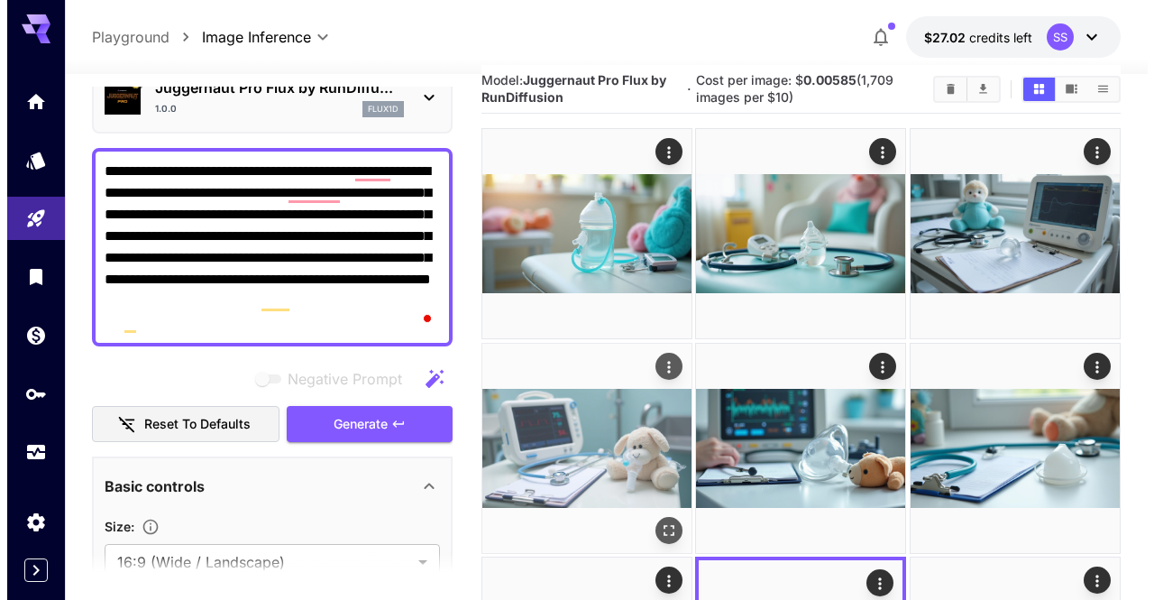
scroll to position [0, 0]
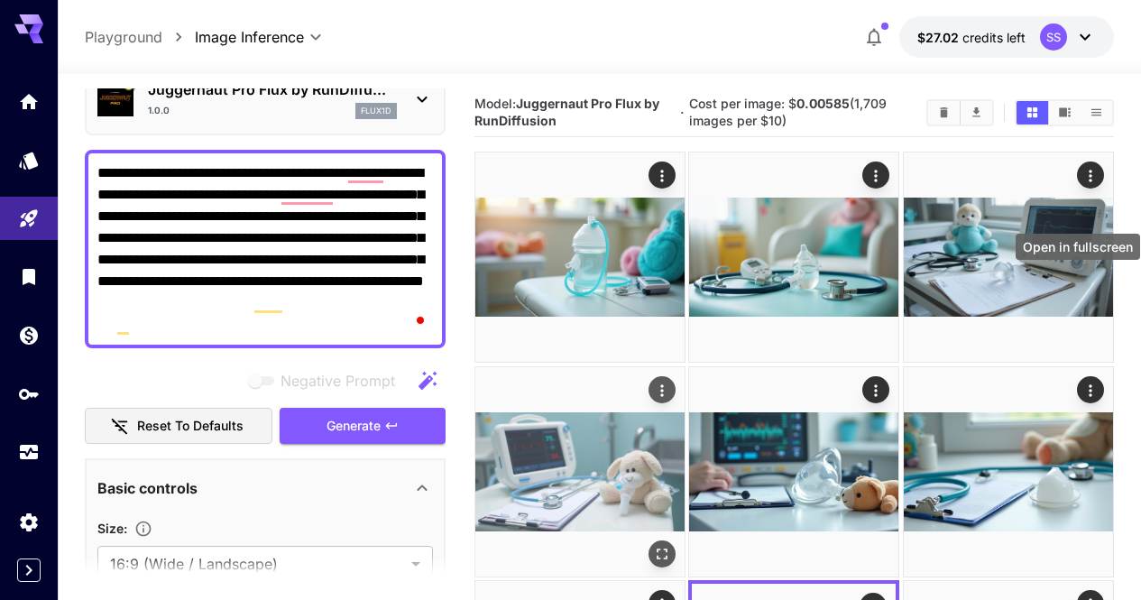
click at [667, 548] on icon "Open in fullscreen" at bounding box center [662, 553] width 11 height 11
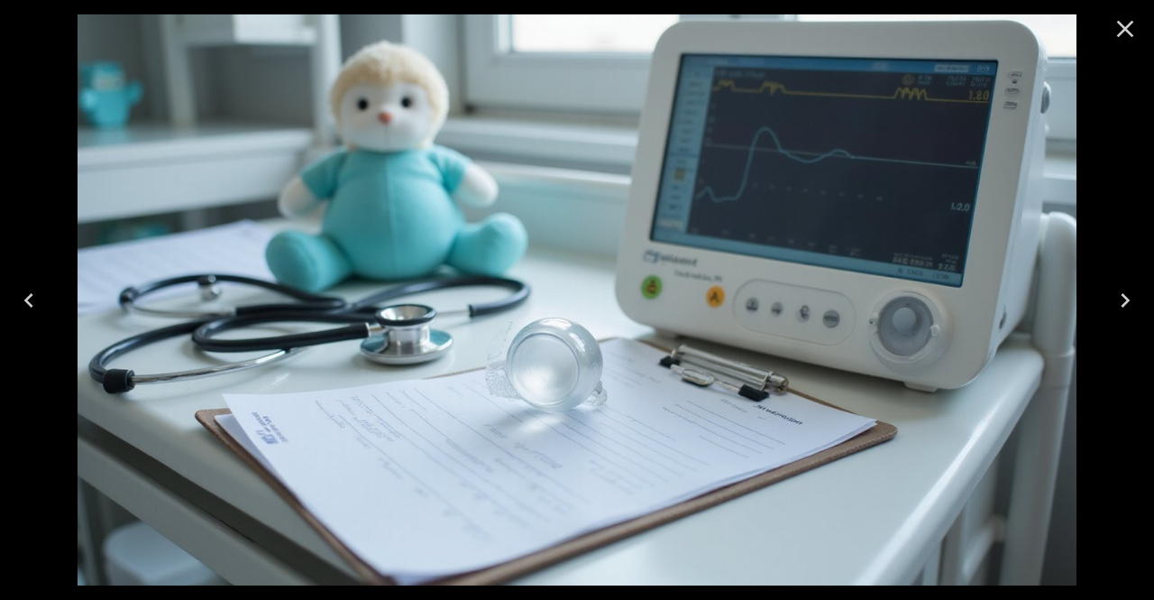
click at [1128, 33] on icon "Close" at bounding box center [1125, 28] width 29 height 29
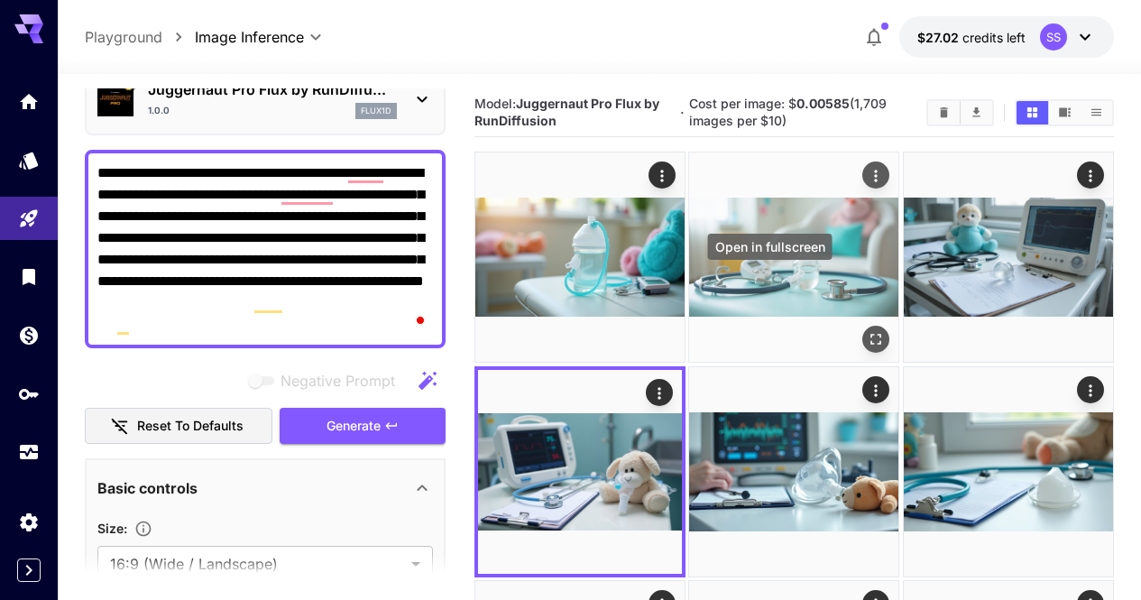
click at [871, 335] on icon "Open in fullscreen" at bounding box center [876, 340] width 11 height 11
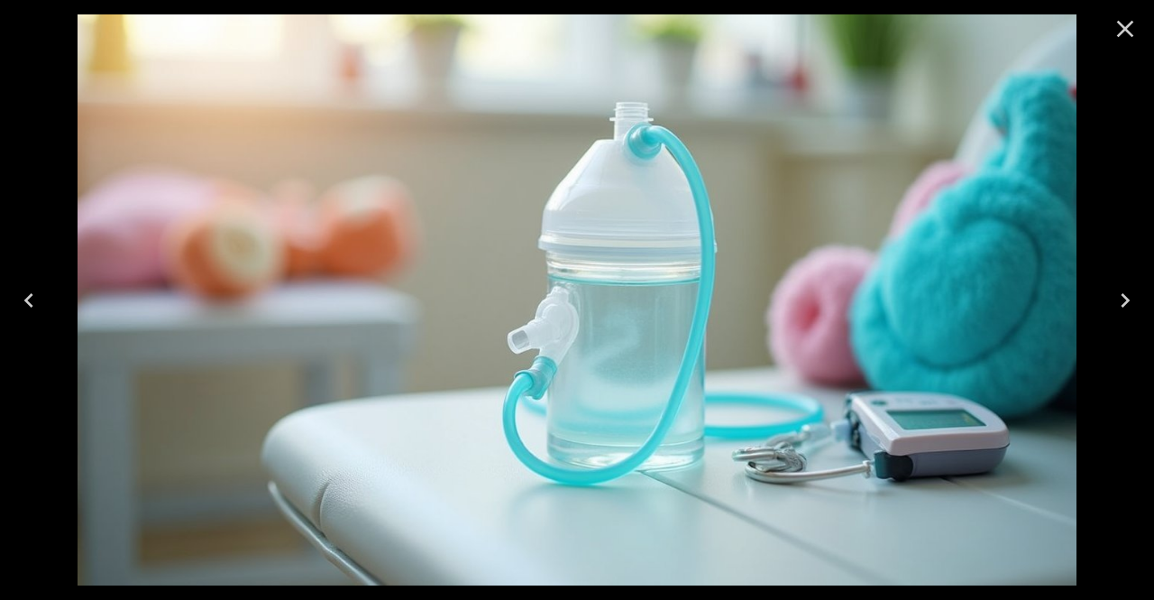
click at [1134, 32] on icon "Close" at bounding box center [1125, 28] width 29 height 29
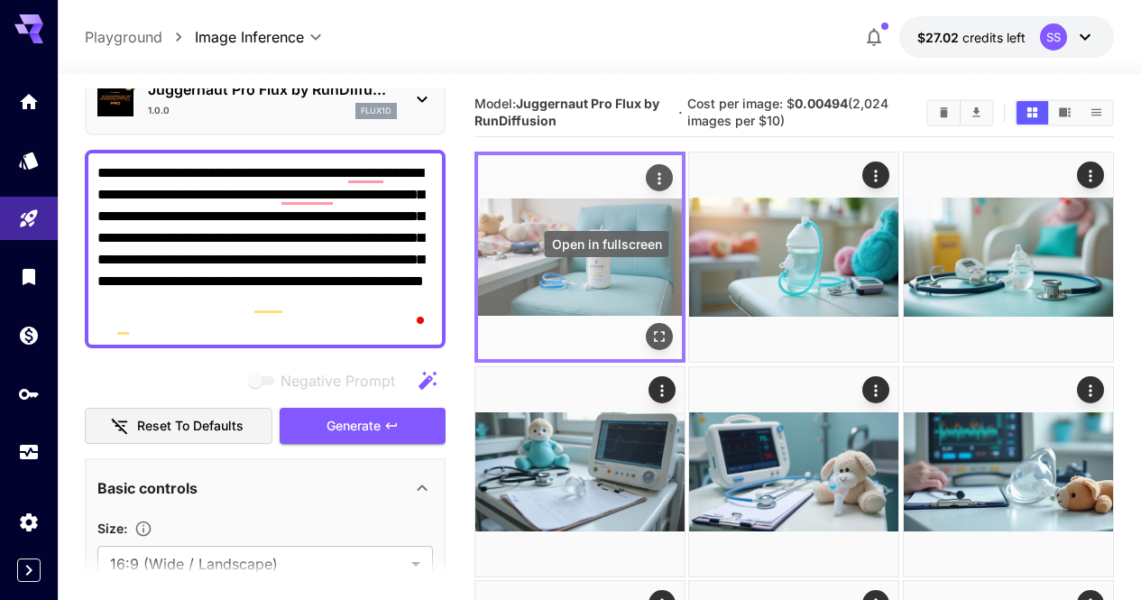
click at [650, 328] on icon "Open in fullscreen" at bounding box center [659, 337] width 18 height 18
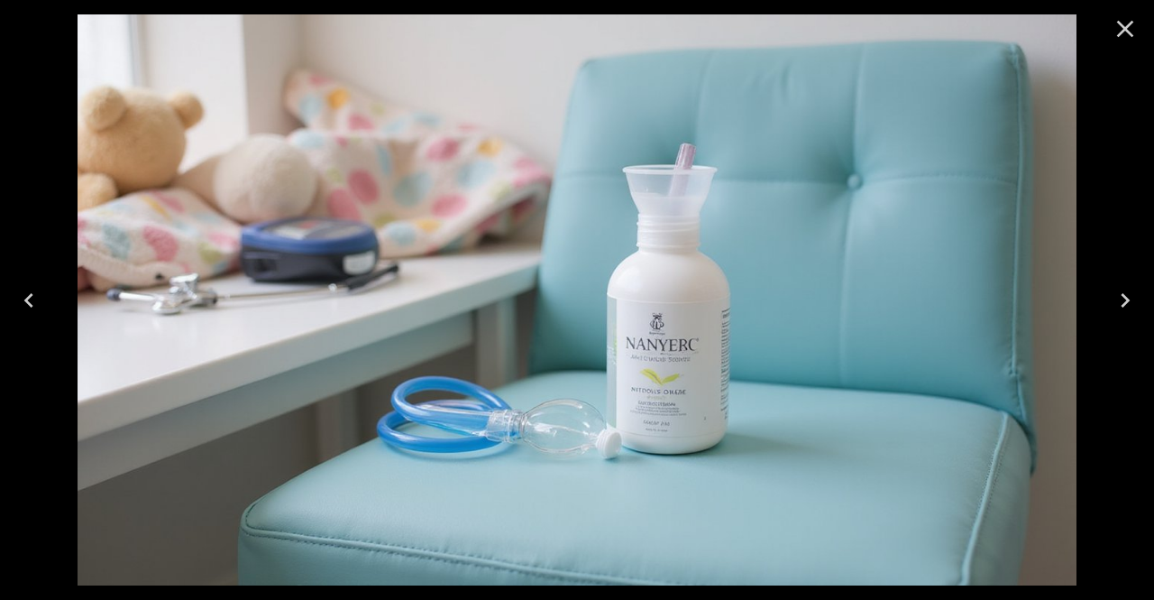
click at [1108, 24] on button "Close" at bounding box center [1125, 28] width 43 height 43
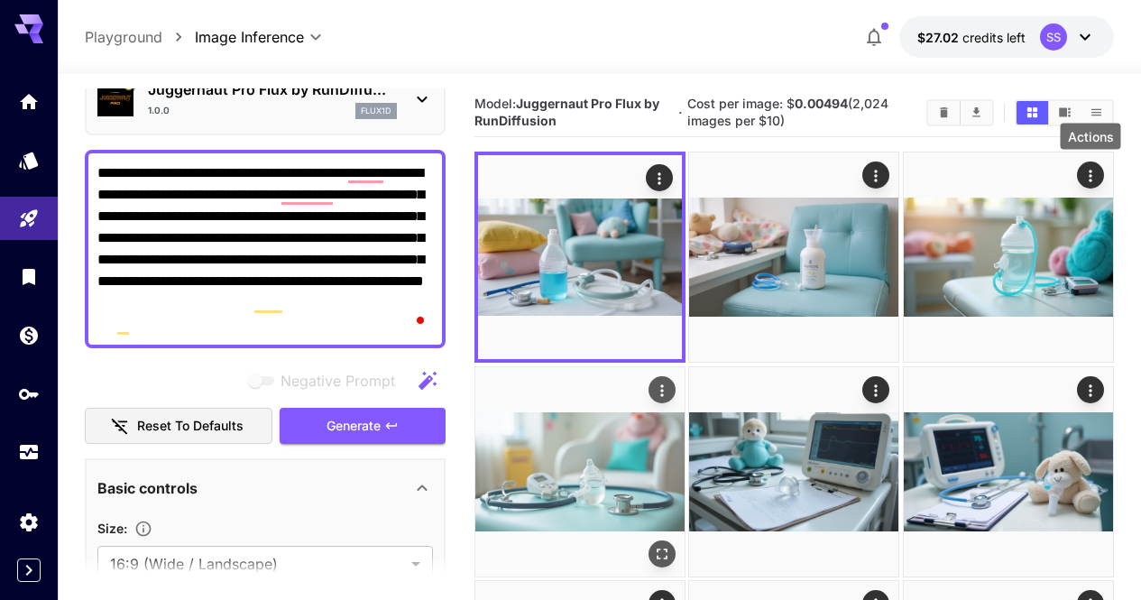
click at [676, 376] on div "Actions" at bounding box center [661, 389] width 27 height 27
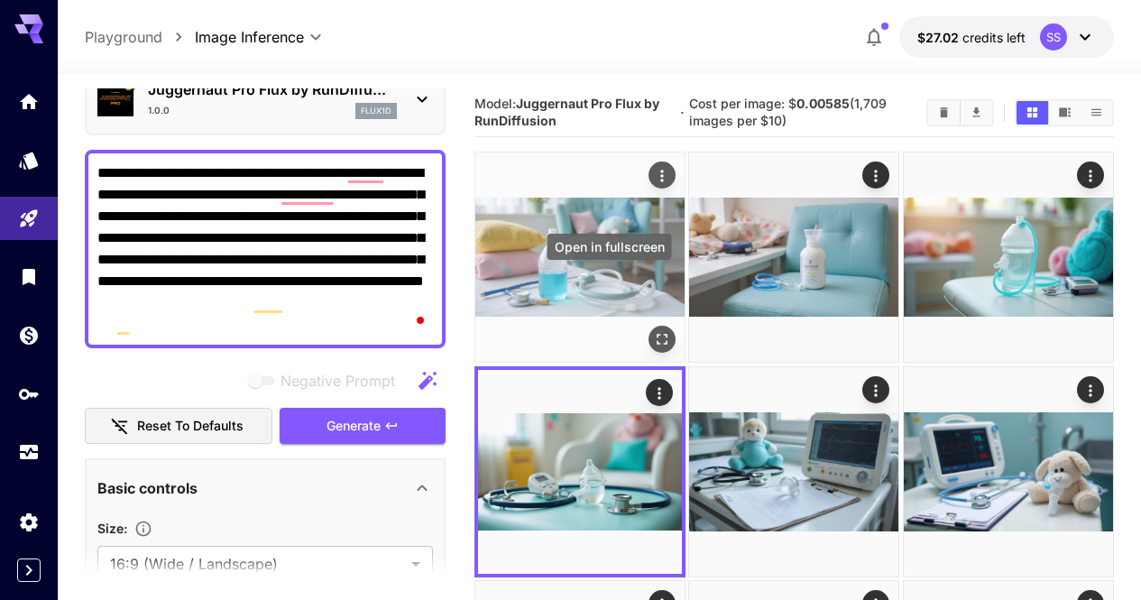
click at [653, 331] on icon "Open in fullscreen" at bounding box center [662, 340] width 18 height 18
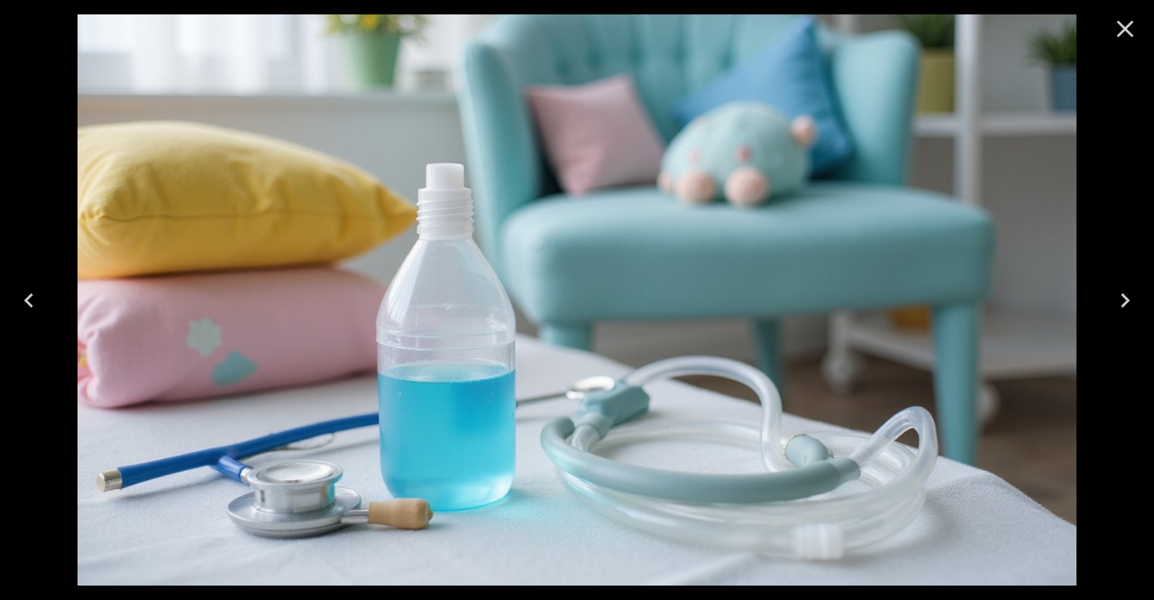
click at [1125, 28] on icon "Close" at bounding box center [1125, 29] width 17 height 17
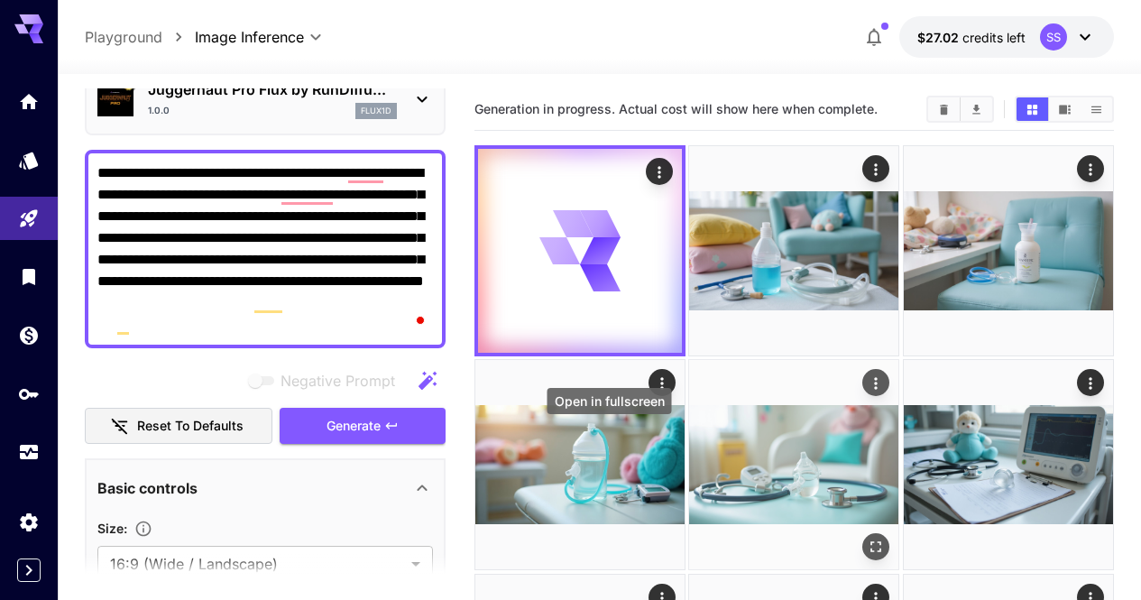
click at [868, 538] on icon "Open in fullscreen" at bounding box center [877, 547] width 18 height 18
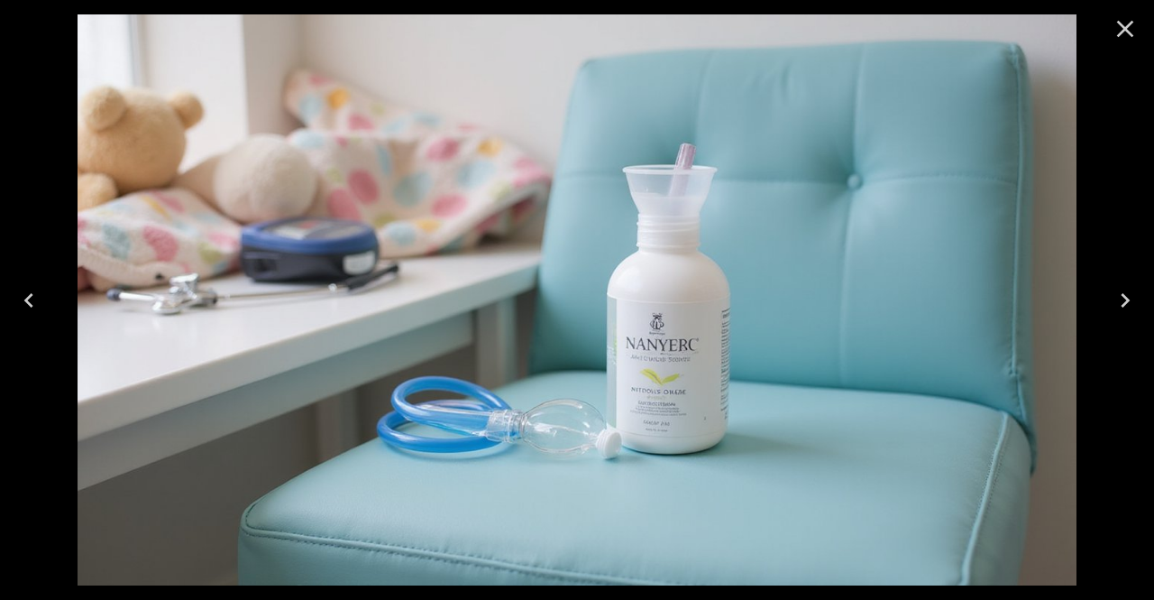
click at [1126, 25] on icon "Close" at bounding box center [1125, 28] width 29 height 29
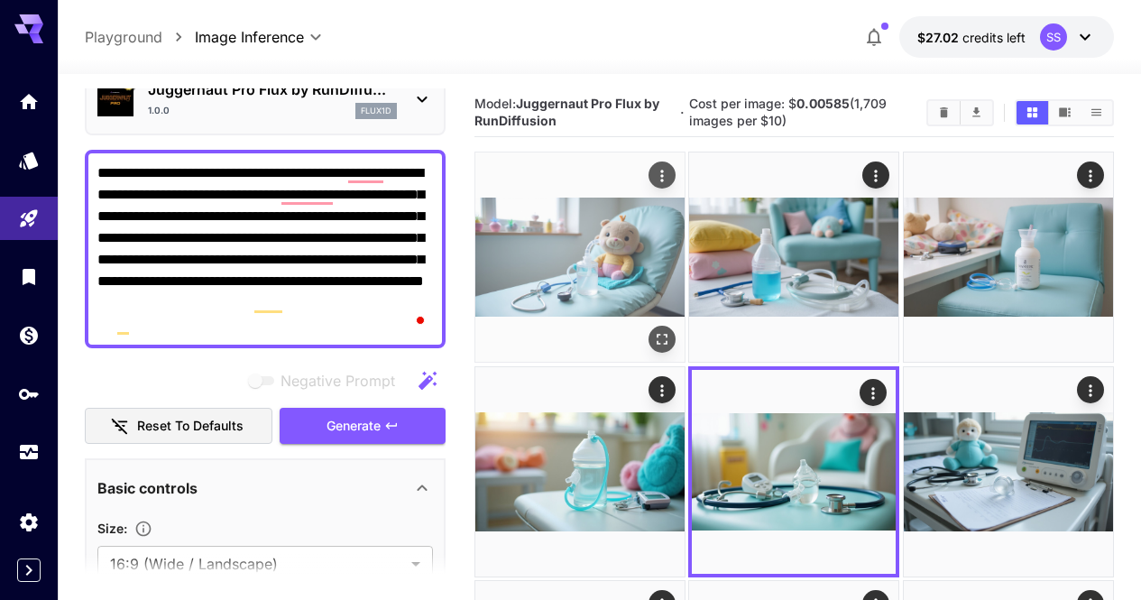
click at [602, 271] on img at bounding box center [579, 256] width 209 height 209
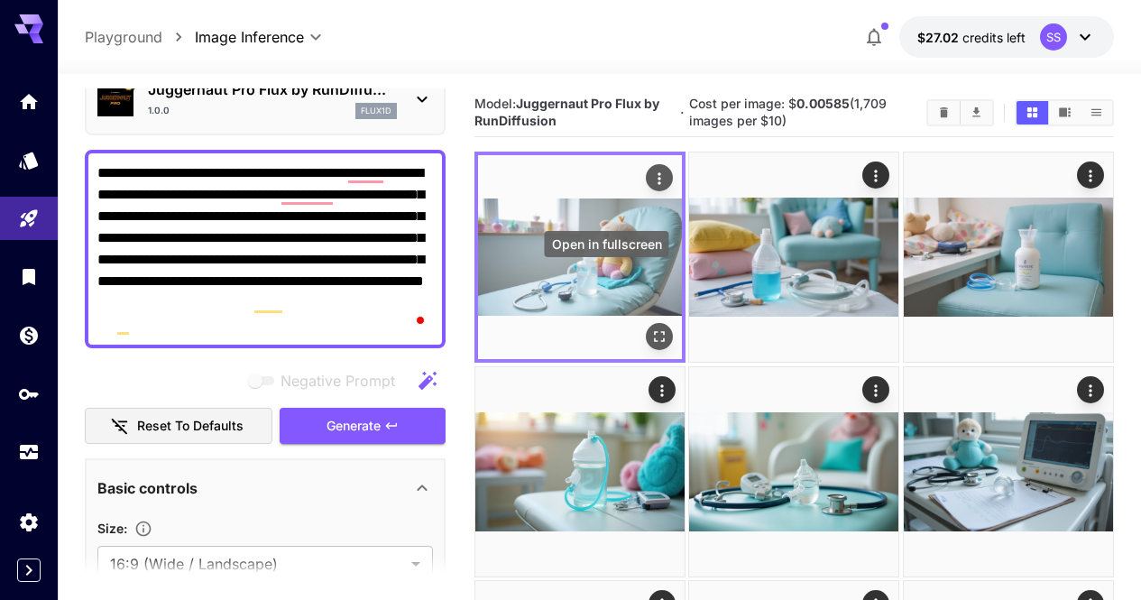
click at [650, 328] on icon "Open in fullscreen" at bounding box center [659, 337] width 18 height 18
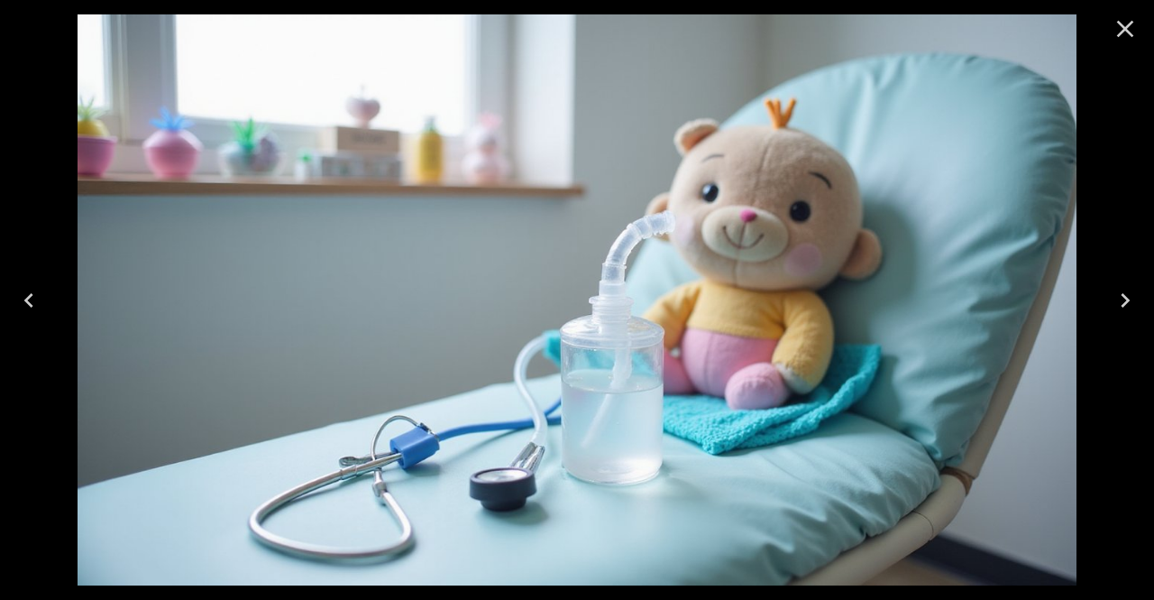
click at [1147, 34] on div at bounding box center [1126, 29] width 58 height 58
click at [1129, 30] on icon "Close" at bounding box center [1125, 28] width 29 height 29
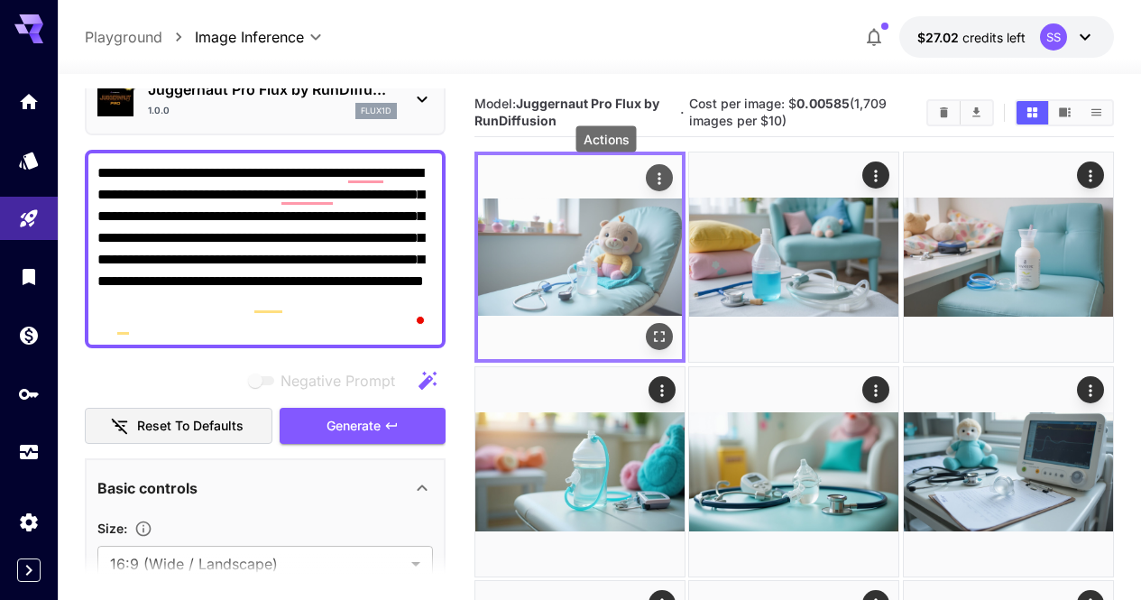
click at [650, 182] on icon "Actions" at bounding box center [659, 179] width 18 height 18
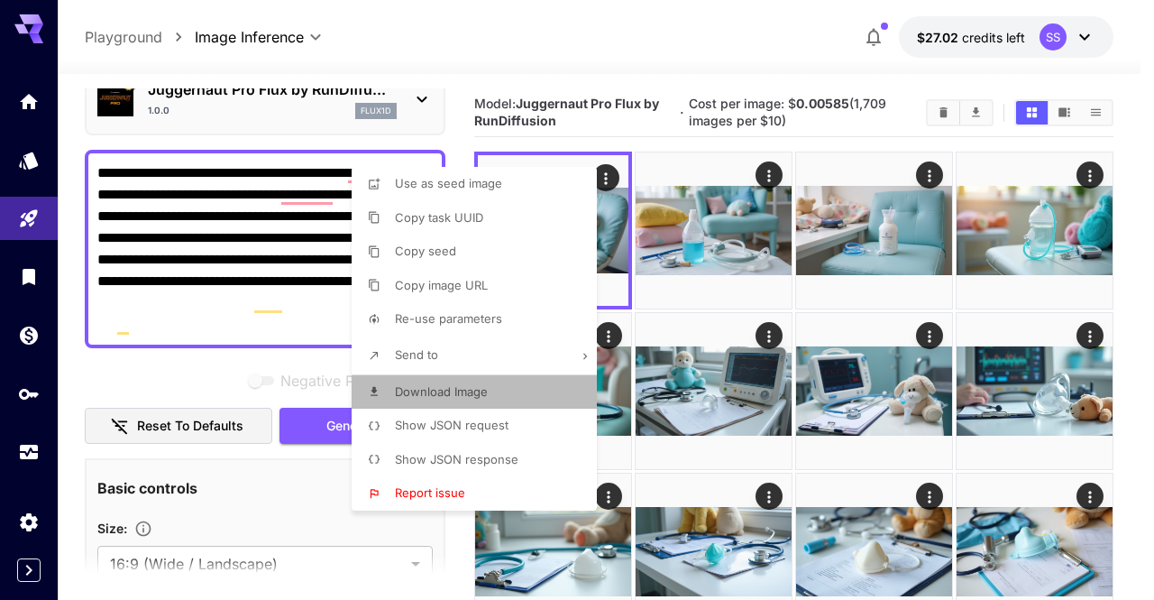
click at [507, 401] on li "Download Image" at bounding box center [480, 392] width 256 height 34
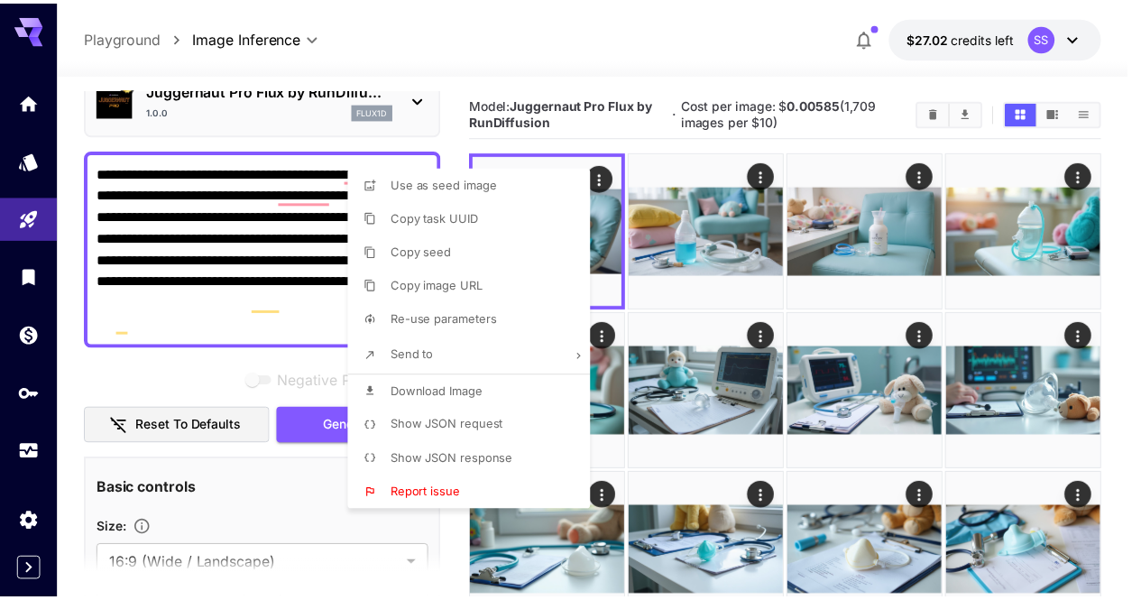
scroll to position [90, 0]
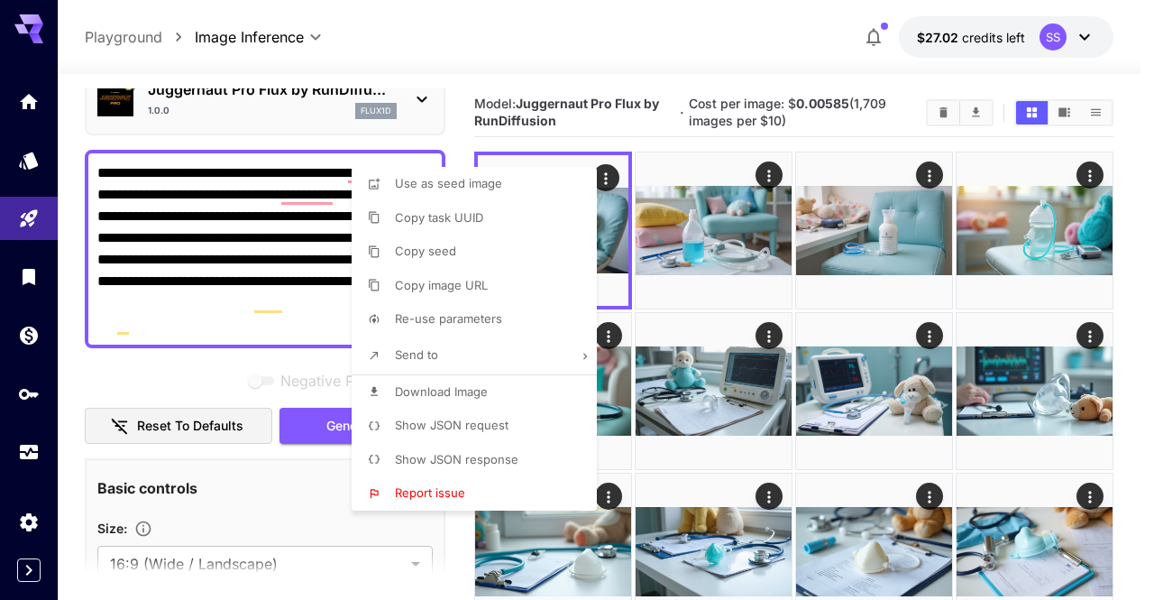
click at [673, 78] on div at bounding box center [577, 300] width 1154 height 600
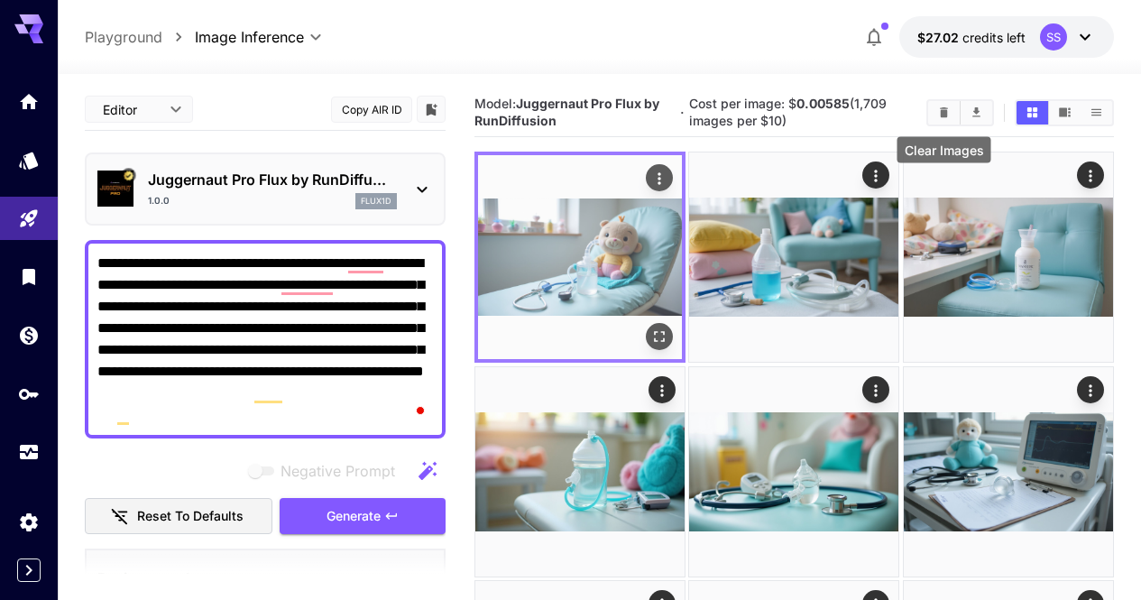
scroll to position [90, 0]
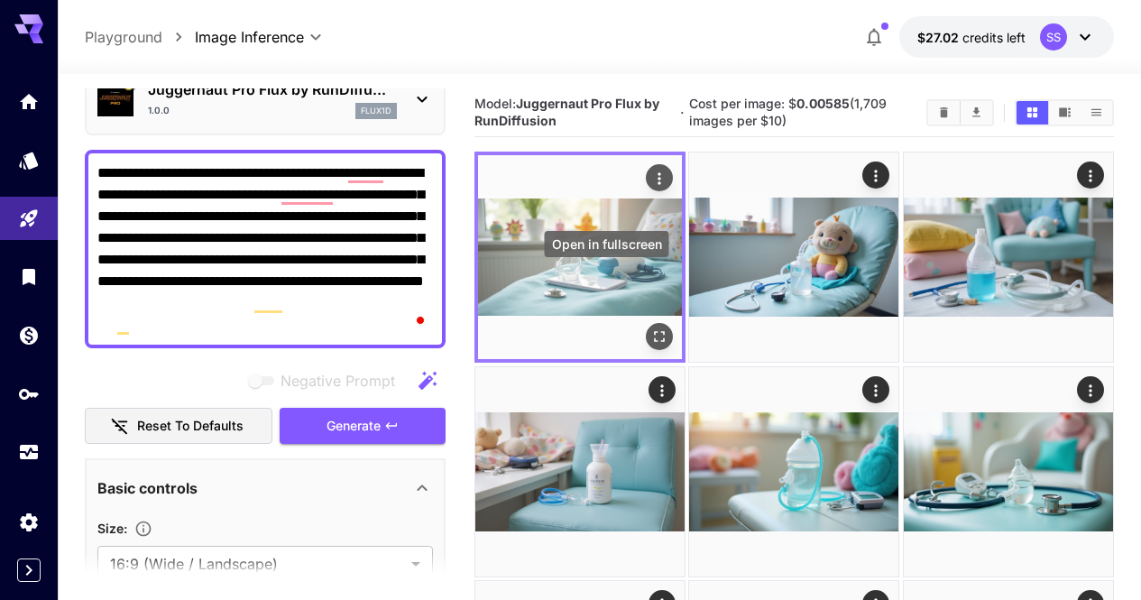
click at [650, 328] on icon "Open in fullscreen" at bounding box center [659, 337] width 18 height 18
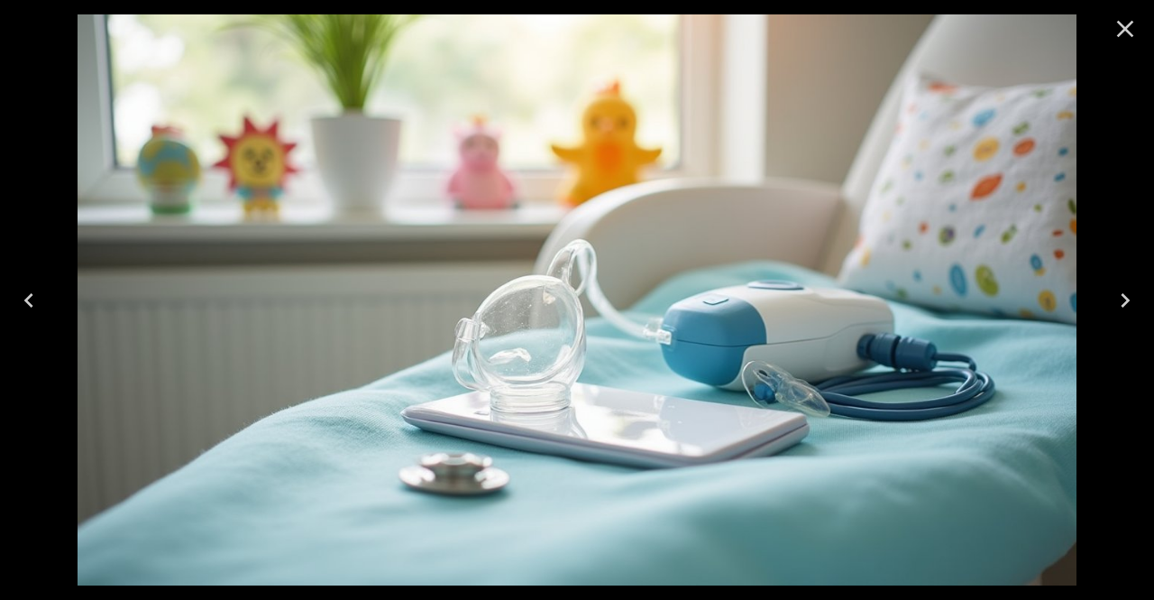
click at [1127, 19] on icon "Close" at bounding box center [1125, 28] width 29 height 29
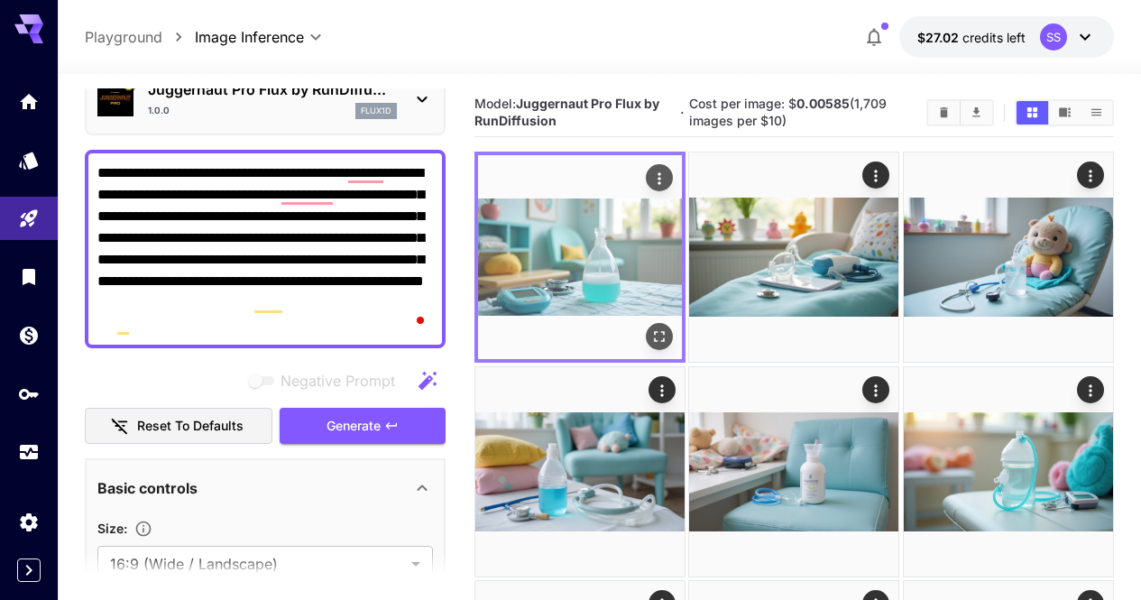
click at [646, 324] on div "Open in fullscreen" at bounding box center [659, 337] width 27 height 27
click at [650, 328] on icon "Open in fullscreen" at bounding box center [659, 337] width 18 height 18
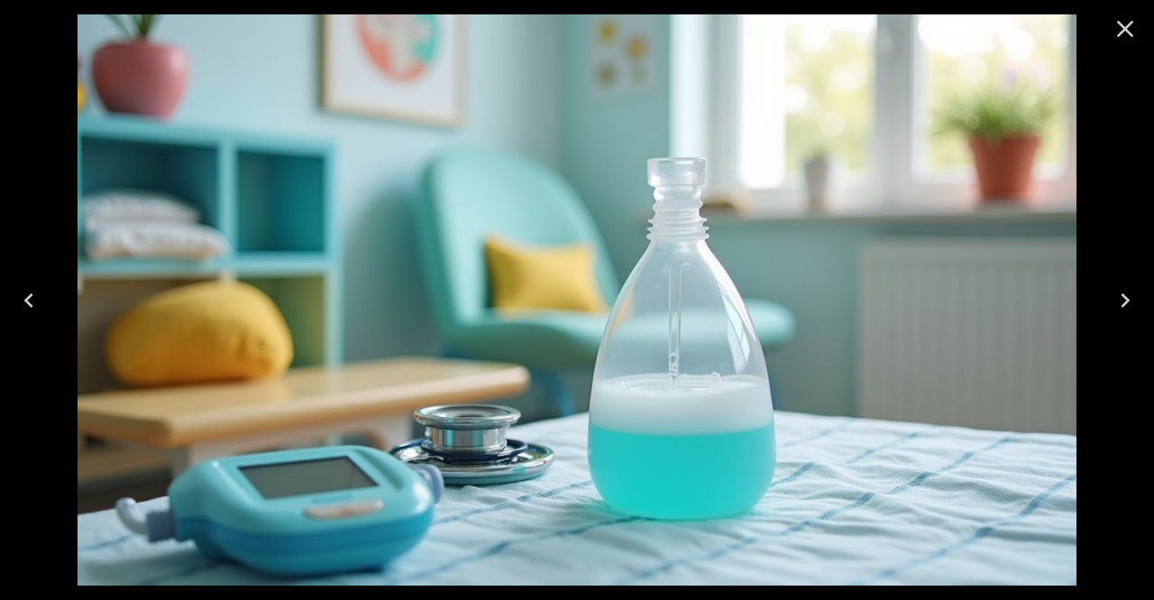
drag, startPoint x: 1132, startPoint y: 36, endPoint x: 1041, endPoint y: 133, distance: 132.7
click at [1131, 36] on icon "Close" at bounding box center [1125, 29] width 17 height 17
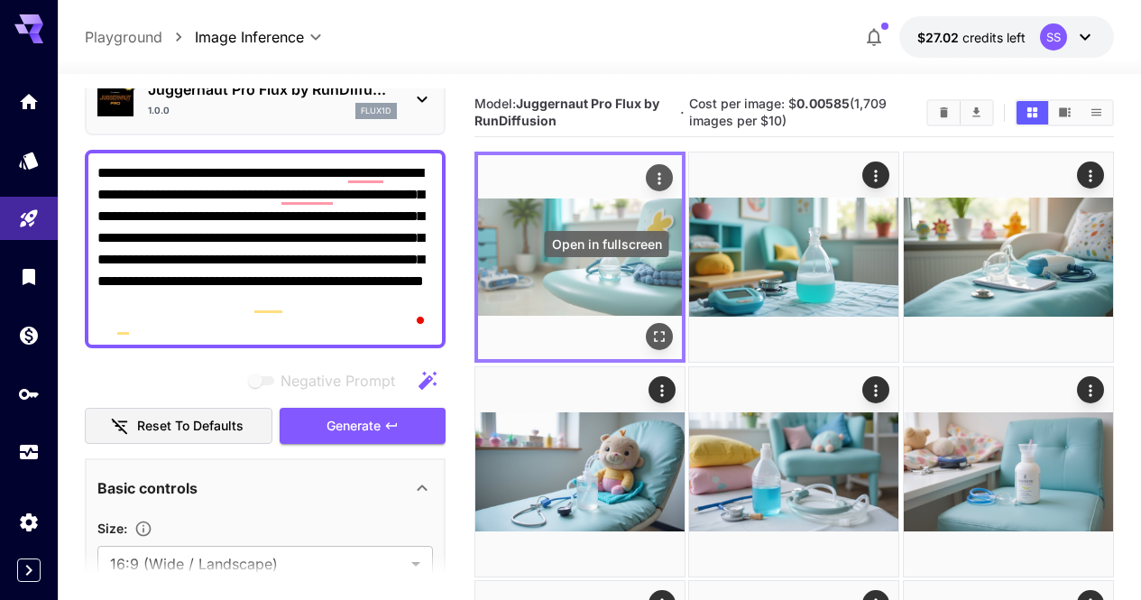
click at [646, 324] on button "Open in fullscreen" at bounding box center [659, 337] width 27 height 27
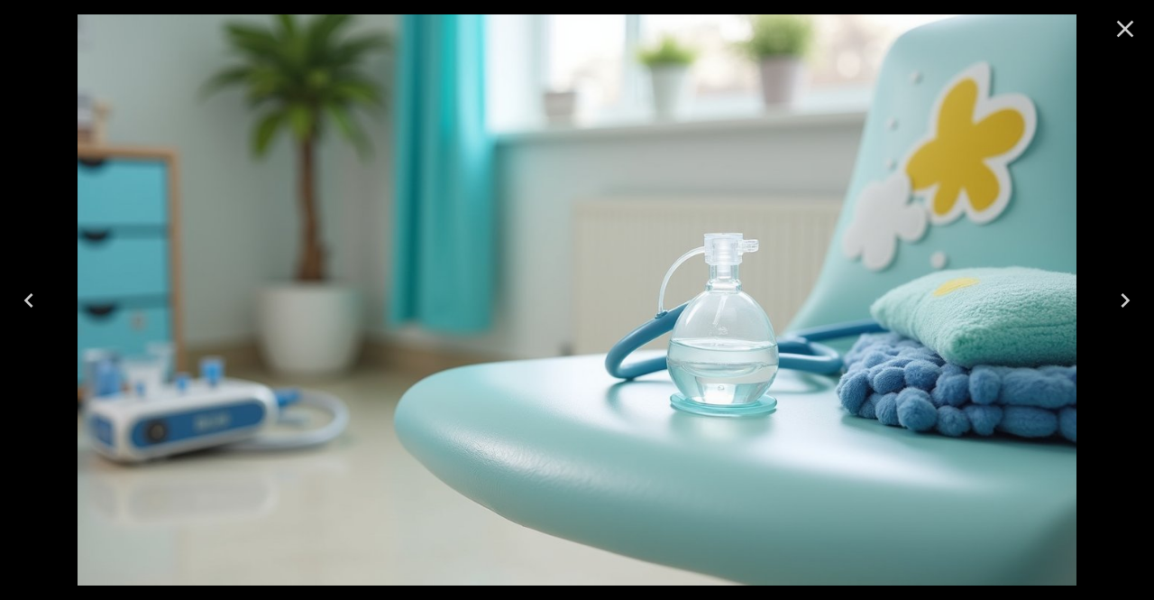
click at [1140, 20] on button "Close" at bounding box center [1125, 28] width 43 height 43
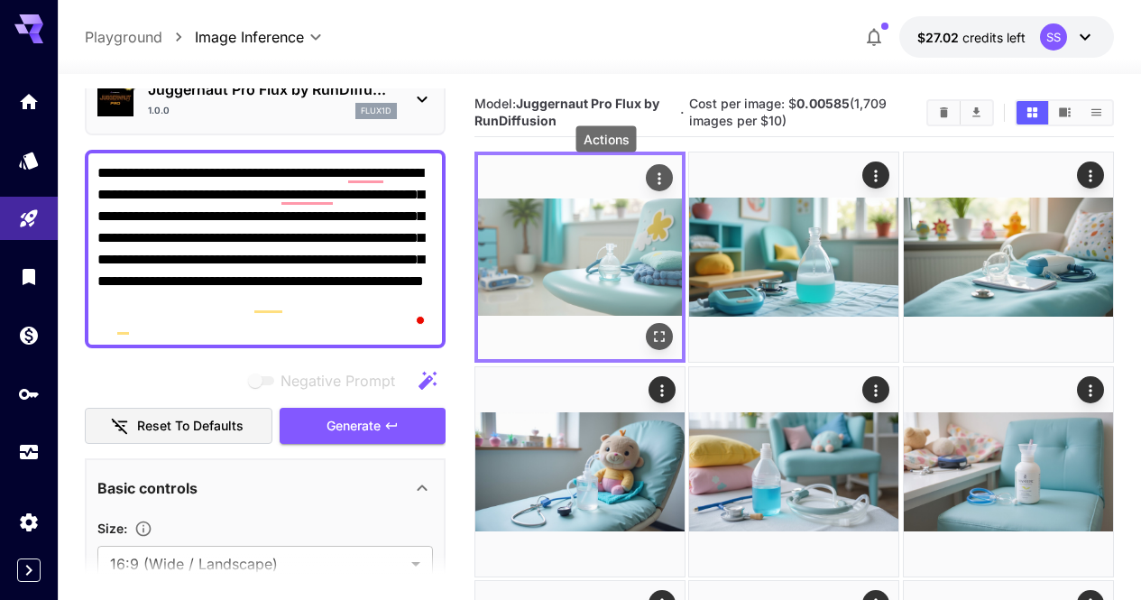
click at [650, 176] on icon "Actions" at bounding box center [659, 179] width 18 height 18
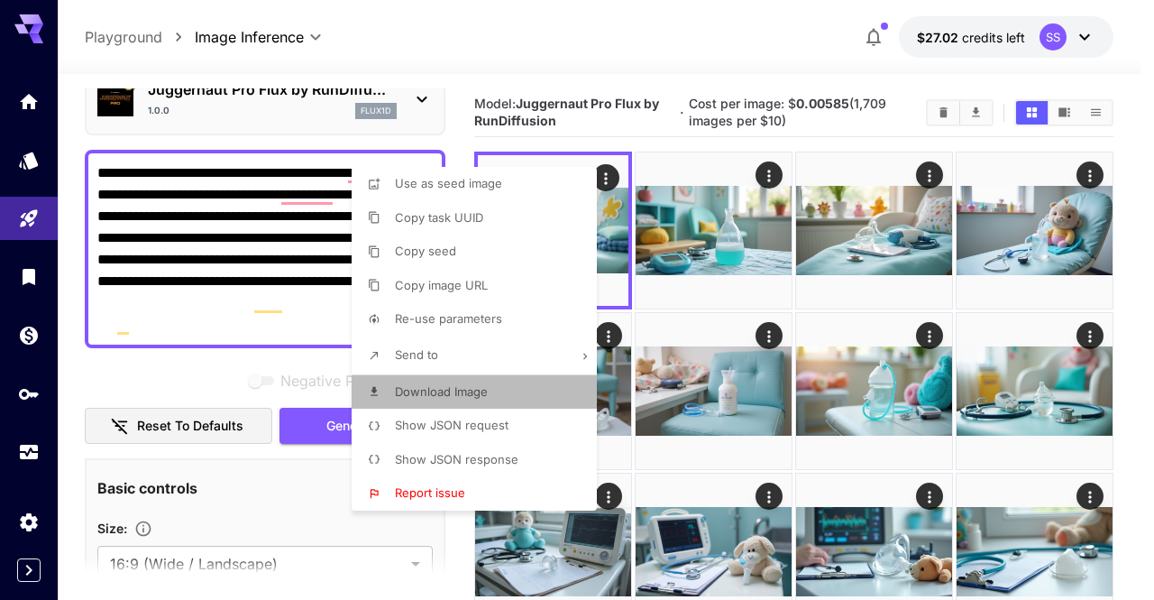
click at [496, 379] on li "Download Image" at bounding box center [480, 392] width 256 height 34
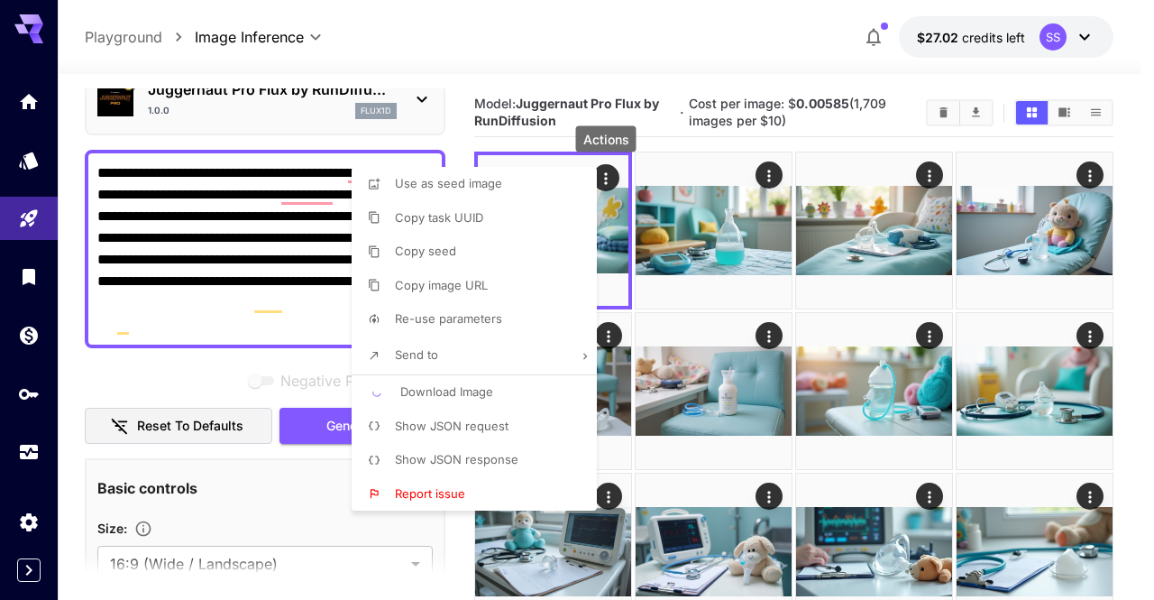
click at [698, 372] on div at bounding box center [577, 300] width 1154 height 600
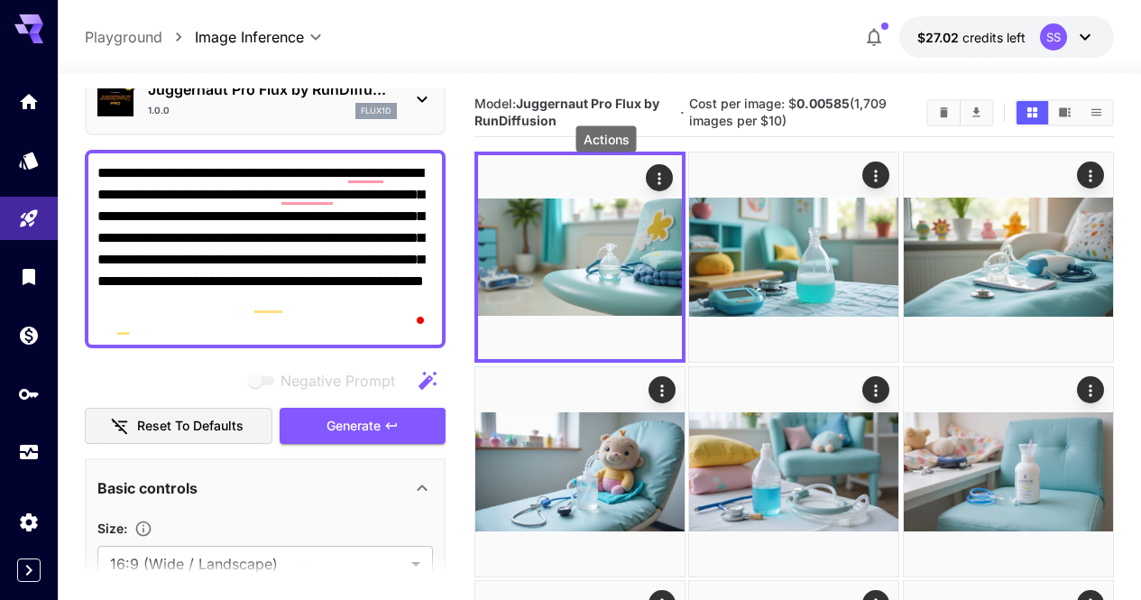
click at [226, 290] on textarea "**********" at bounding box center [265, 248] width 336 height 173
paste textarea "**********"
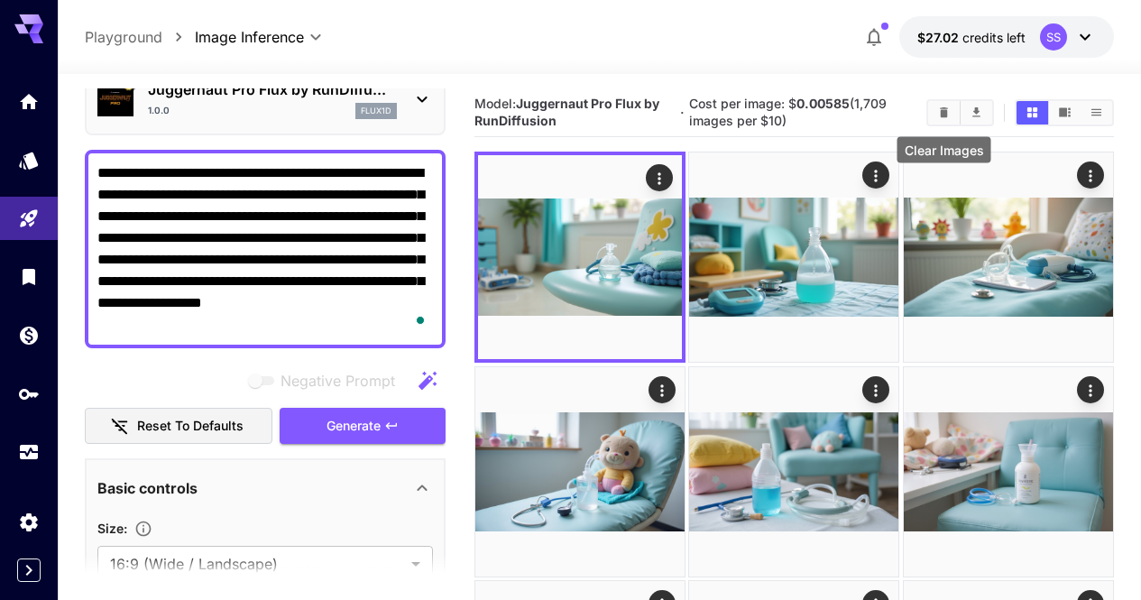
click at [940, 115] on icon "Clear Images" at bounding box center [944, 112] width 8 height 10
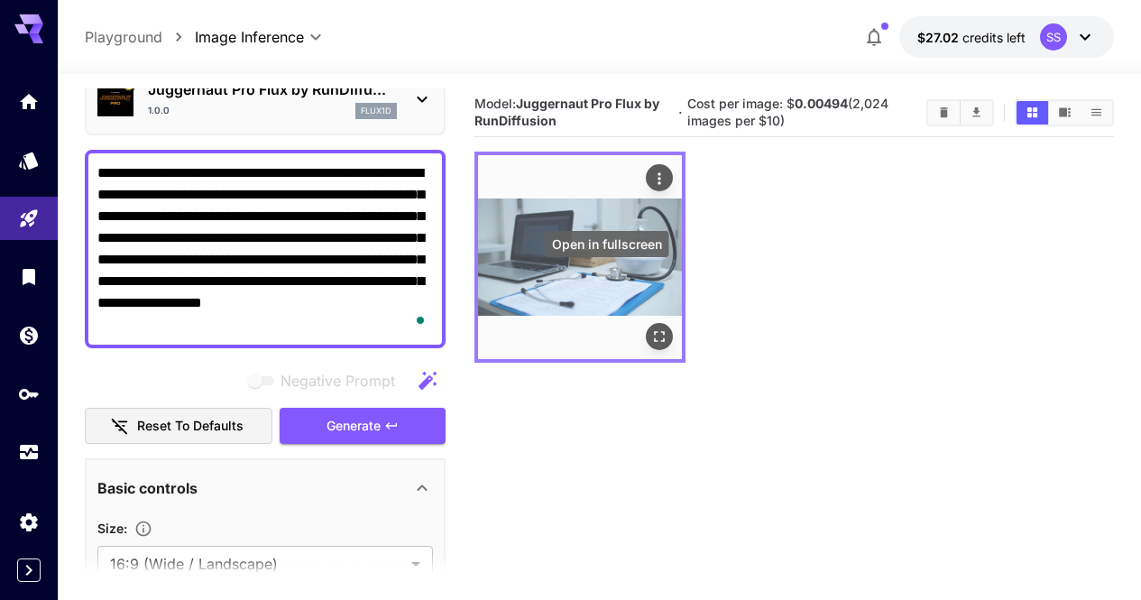
click at [646, 324] on button "Open in fullscreen" at bounding box center [659, 337] width 27 height 27
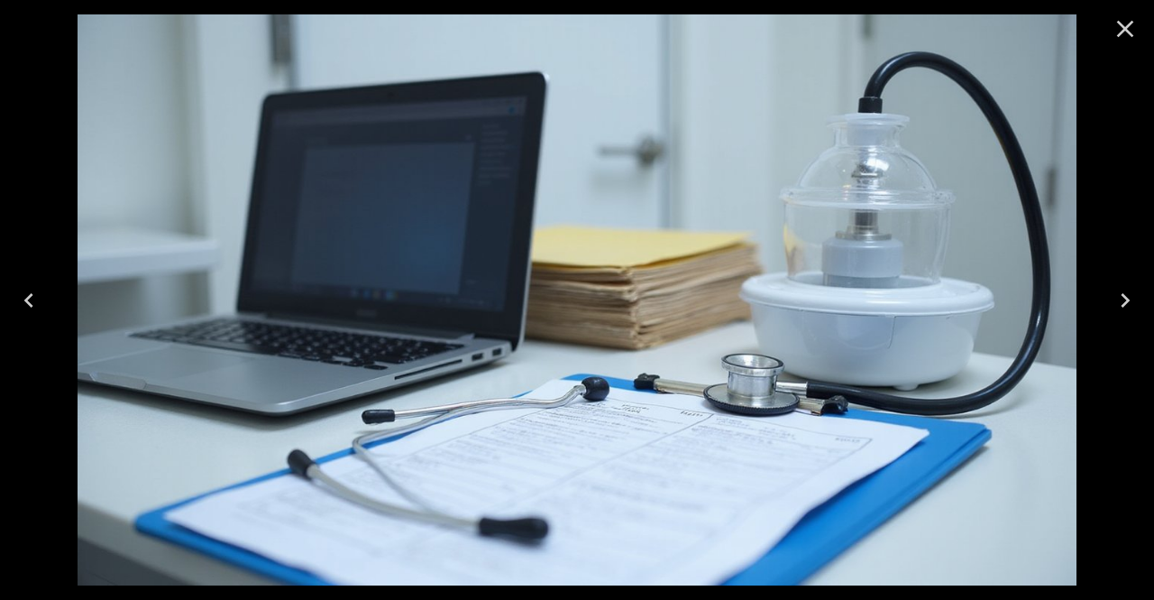
click at [1127, 28] on icon "Close" at bounding box center [1125, 28] width 29 height 29
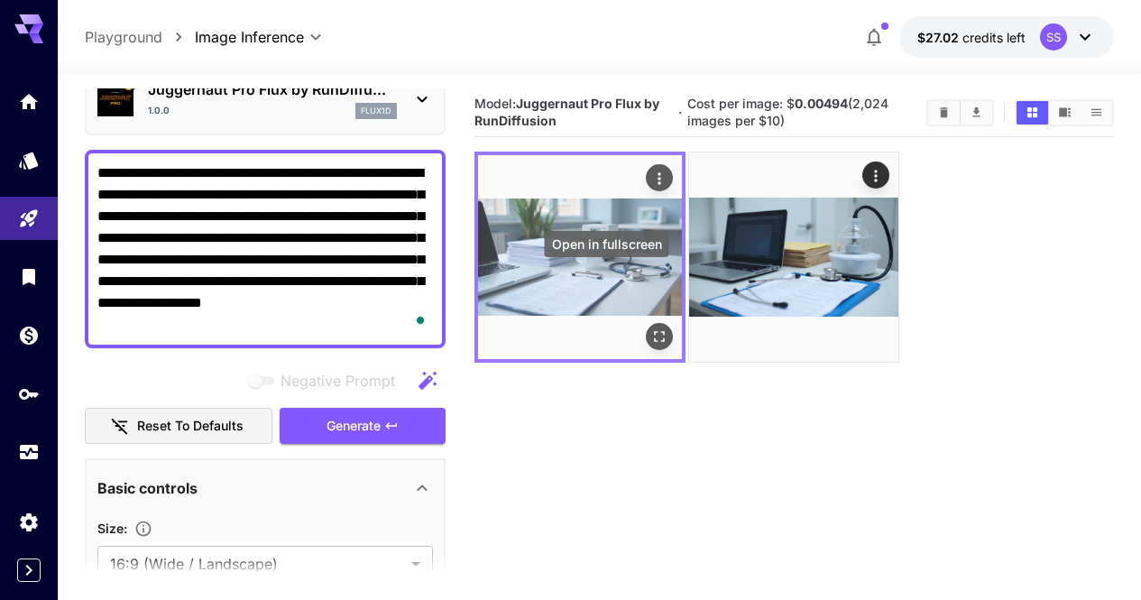
click at [650, 328] on icon "Open in fullscreen" at bounding box center [659, 337] width 18 height 18
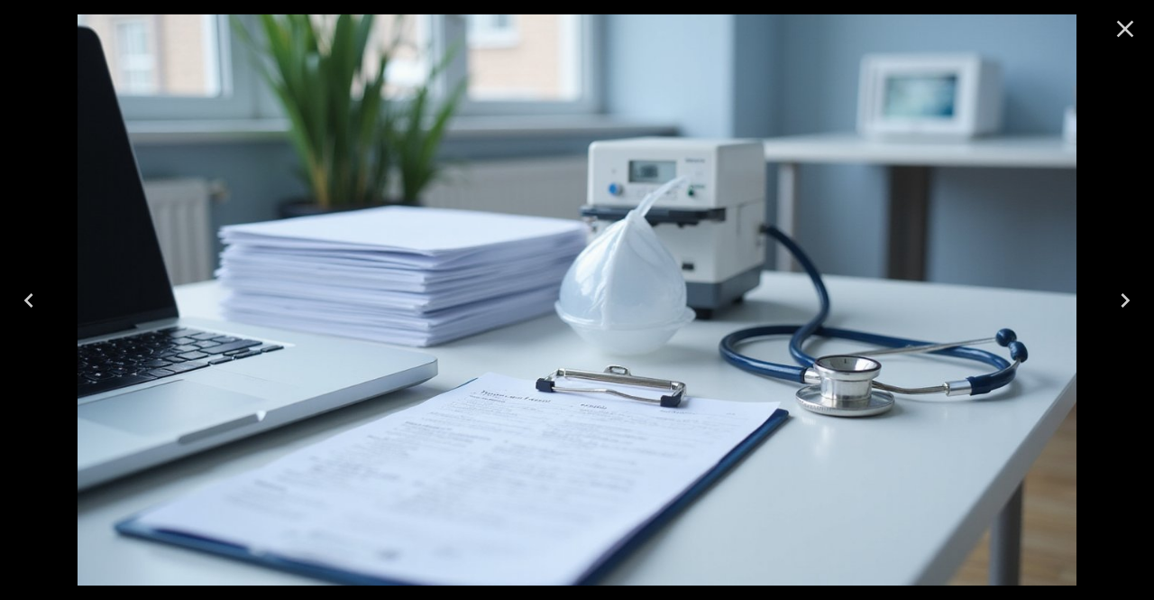
click at [1125, 24] on icon "Close" at bounding box center [1125, 28] width 29 height 29
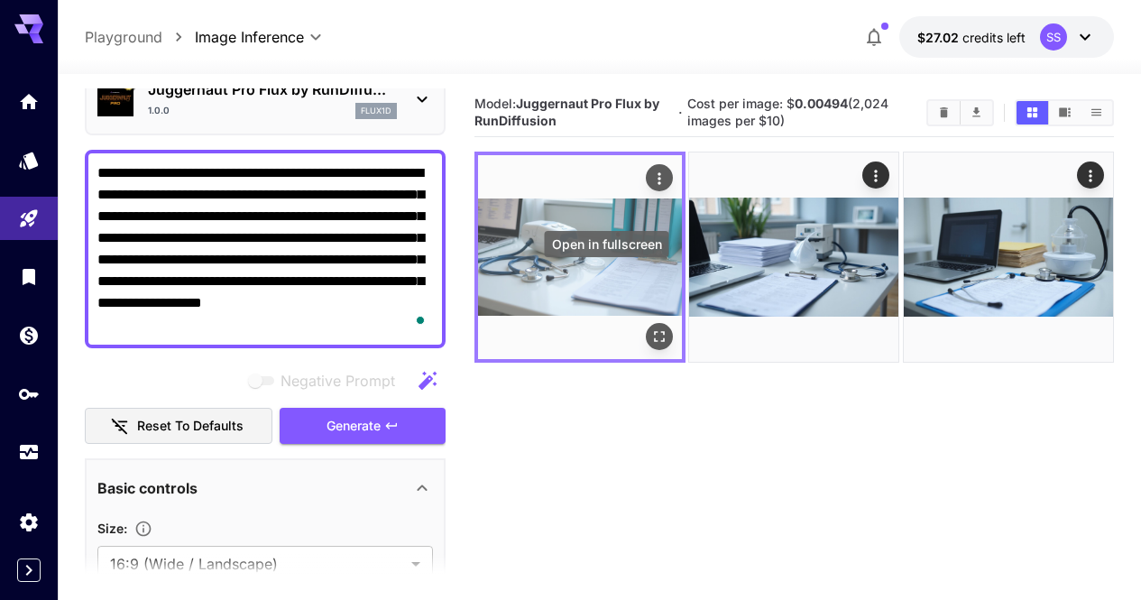
click at [650, 328] on icon "Open in fullscreen" at bounding box center [659, 337] width 18 height 18
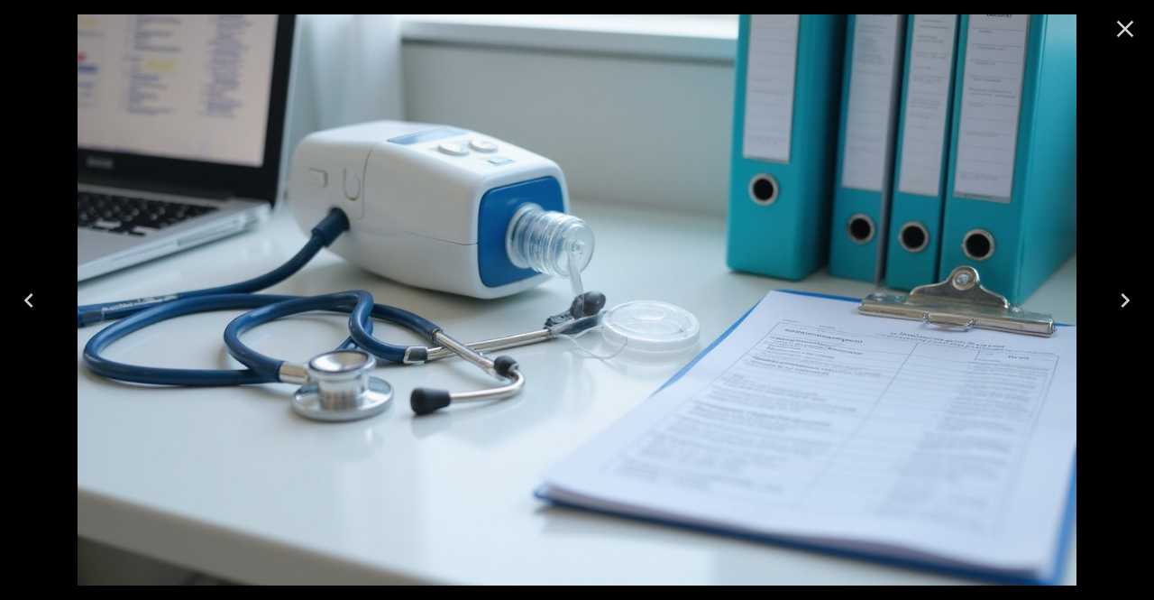
click at [1135, 24] on icon "Close" at bounding box center [1125, 28] width 29 height 29
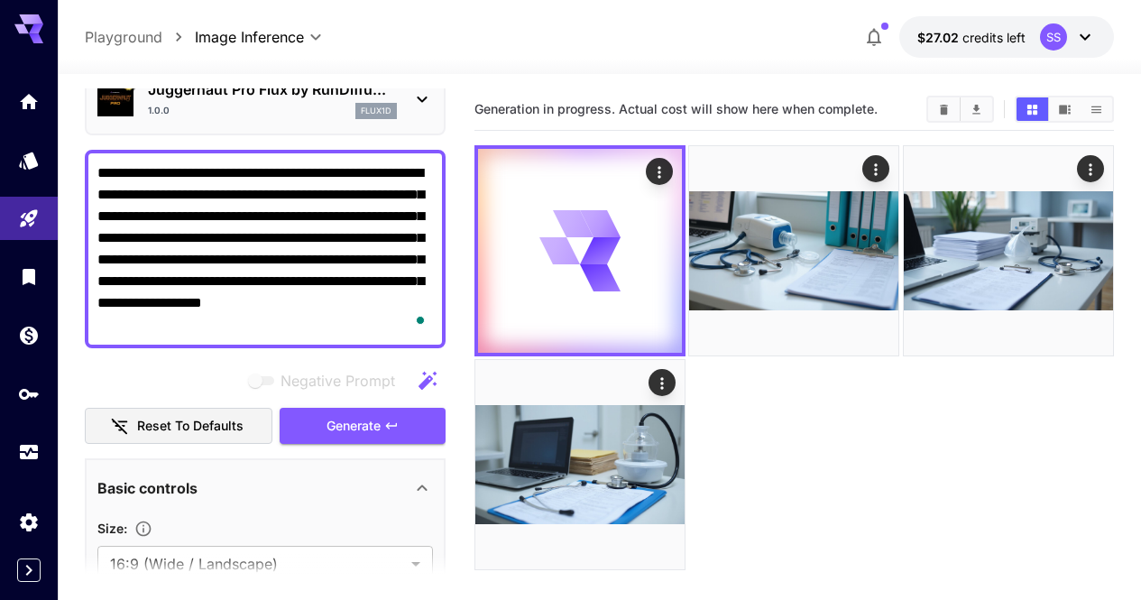
click at [362, 225] on textarea "**********" at bounding box center [265, 248] width 336 height 173
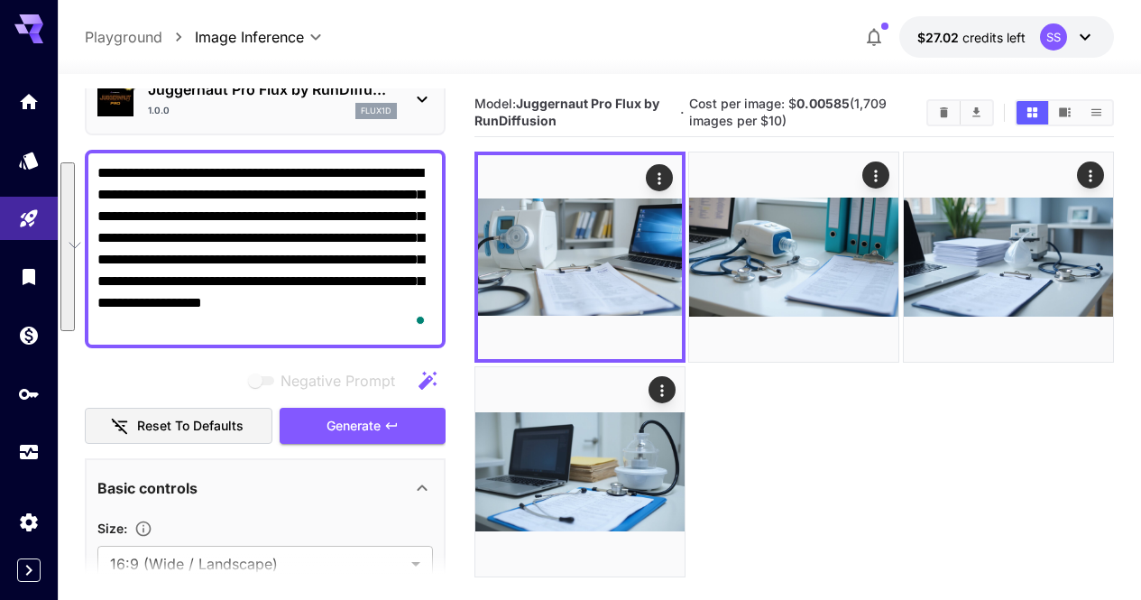
paste textarea "To enrich screen reader interactions, please activate Accessibility in Grammarl…"
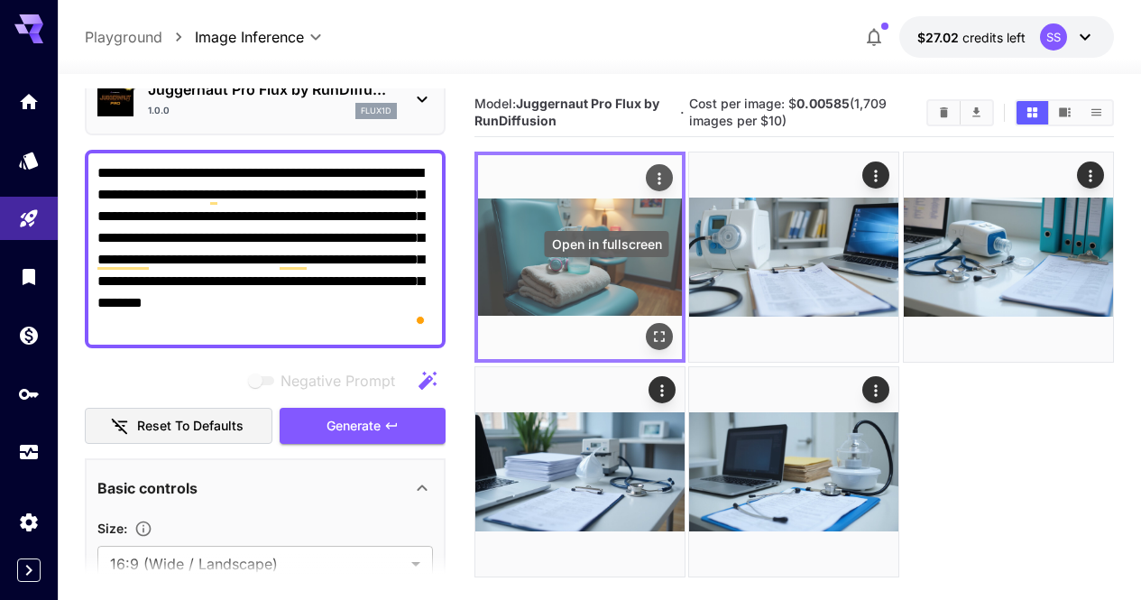
click at [650, 328] on icon "Open in fullscreen" at bounding box center [659, 337] width 18 height 18
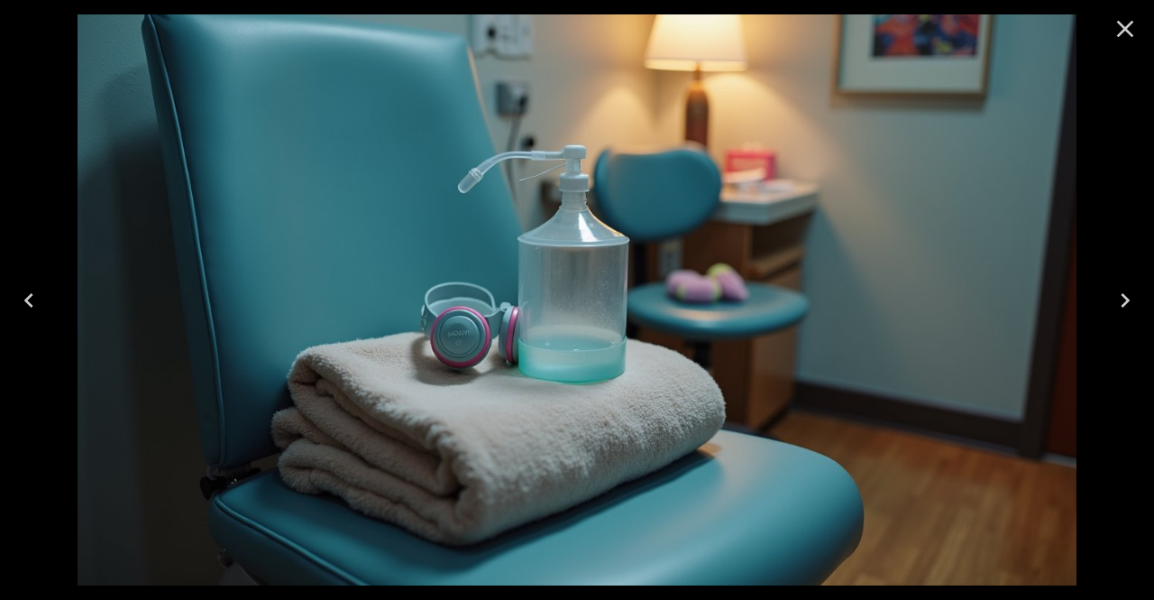
click at [1140, 23] on button "Close" at bounding box center [1125, 28] width 43 height 43
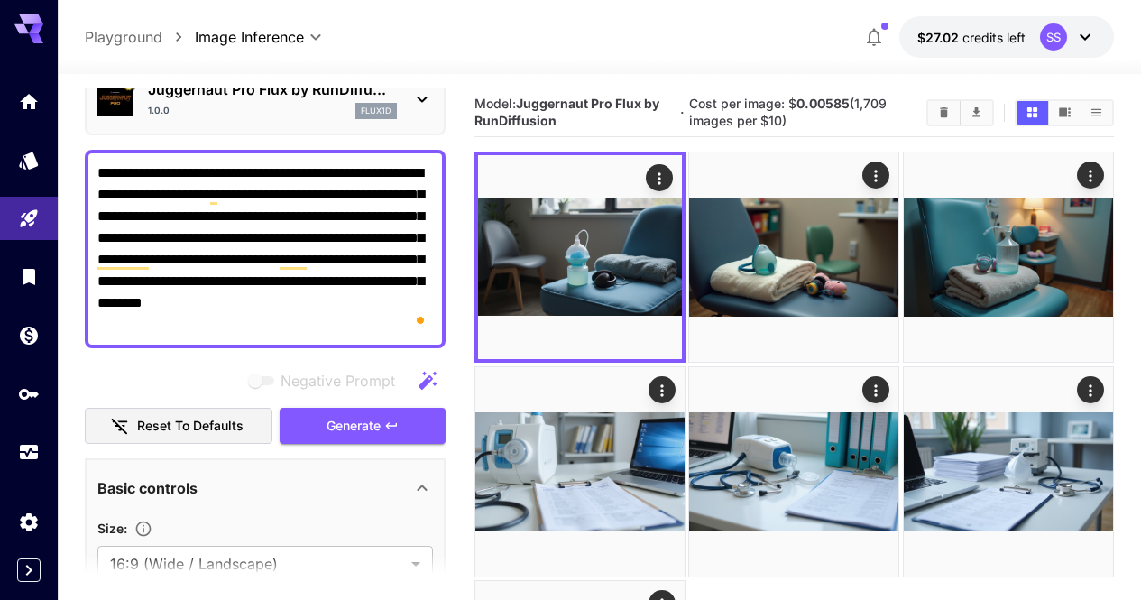
click at [278, 223] on textarea "**********" at bounding box center [265, 248] width 336 height 173
paste textarea "To enrich screen reader interactions, please activate Accessibility in Grammarl…"
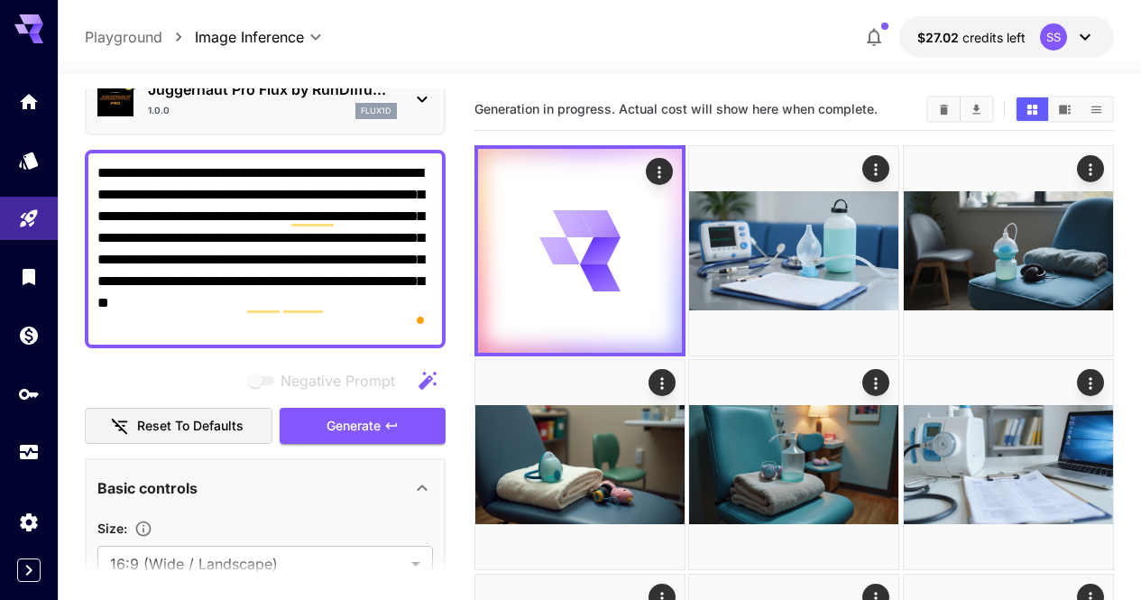
type textarea "**********"
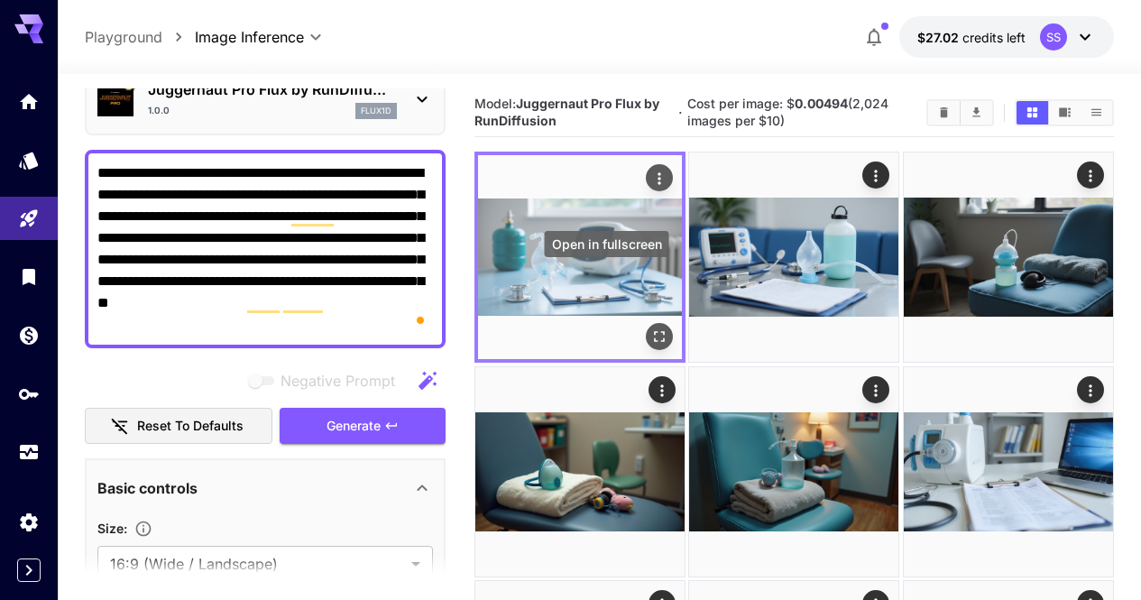
click at [650, 328] on icon "Open in fullscreen" at bounding box center [659, 337] width 18 height 18
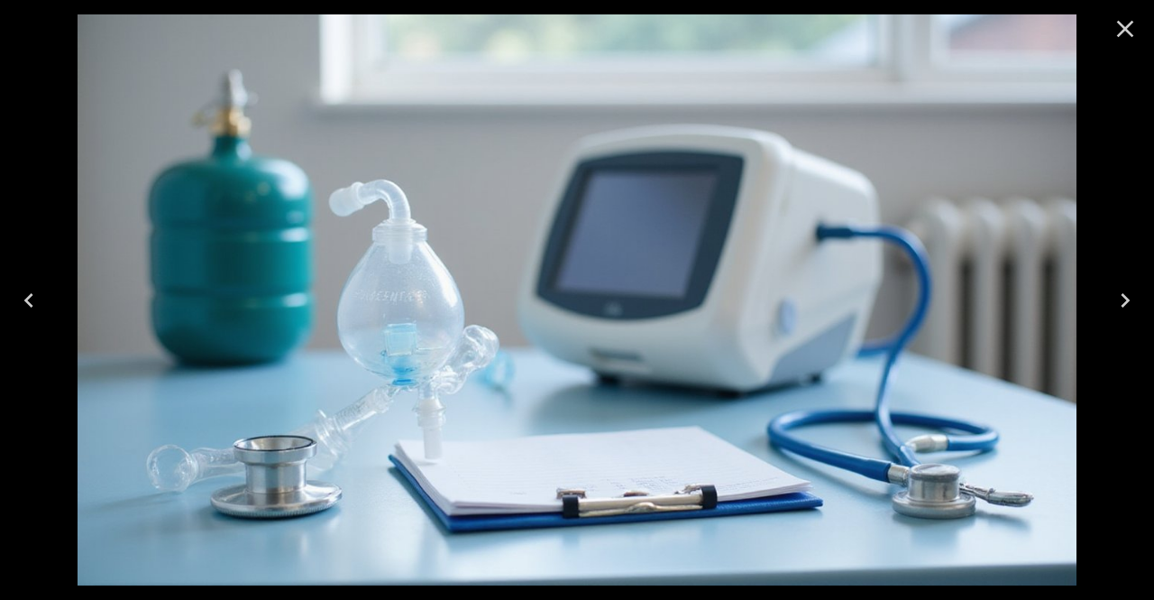
click at [1112, 23] on icon "Close" at bounding box center [1125, 28] width 29 height 29
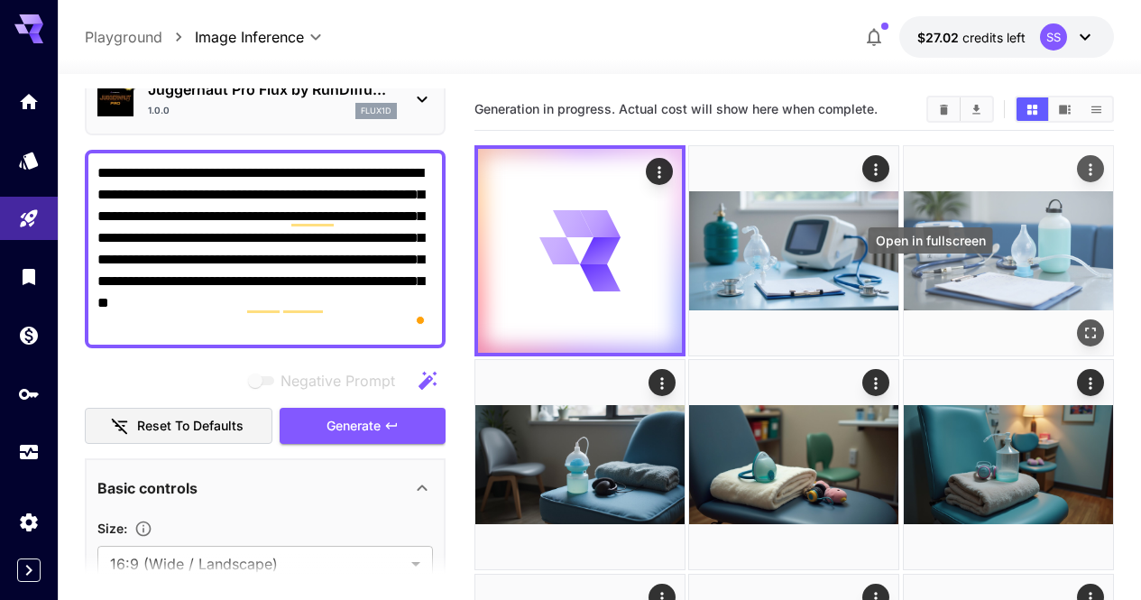
click at [1081, 324] on icon "Open in fullscreen" at bounding box center [1090, 333] width 18 height 18
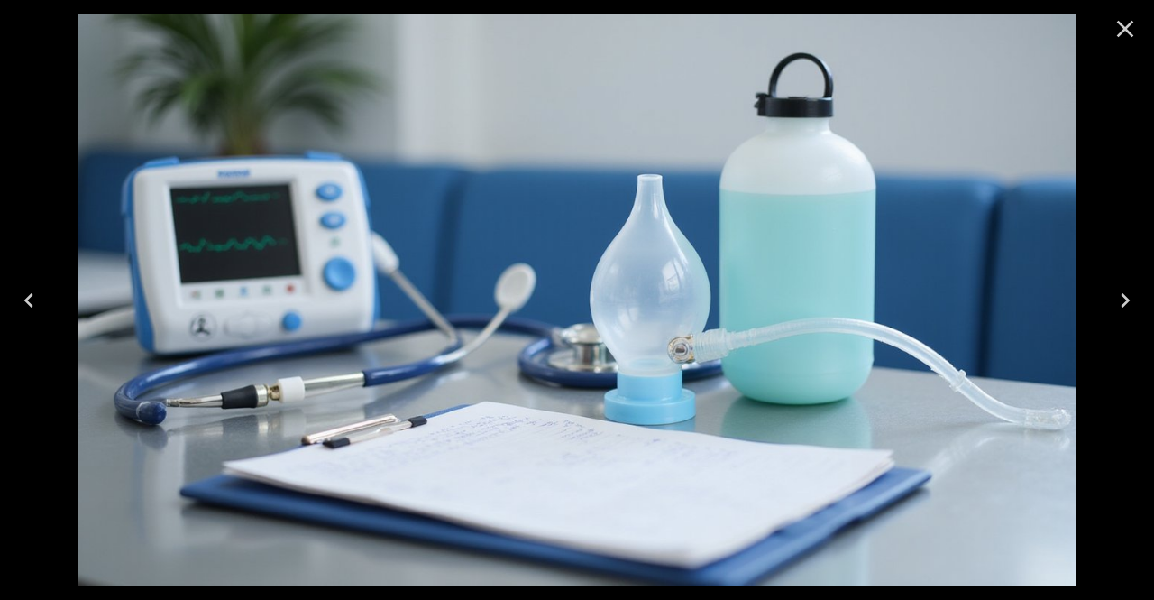
click at [1121, 28] on icon "Close" at bounding box center [1125, 28] width 29 height 29
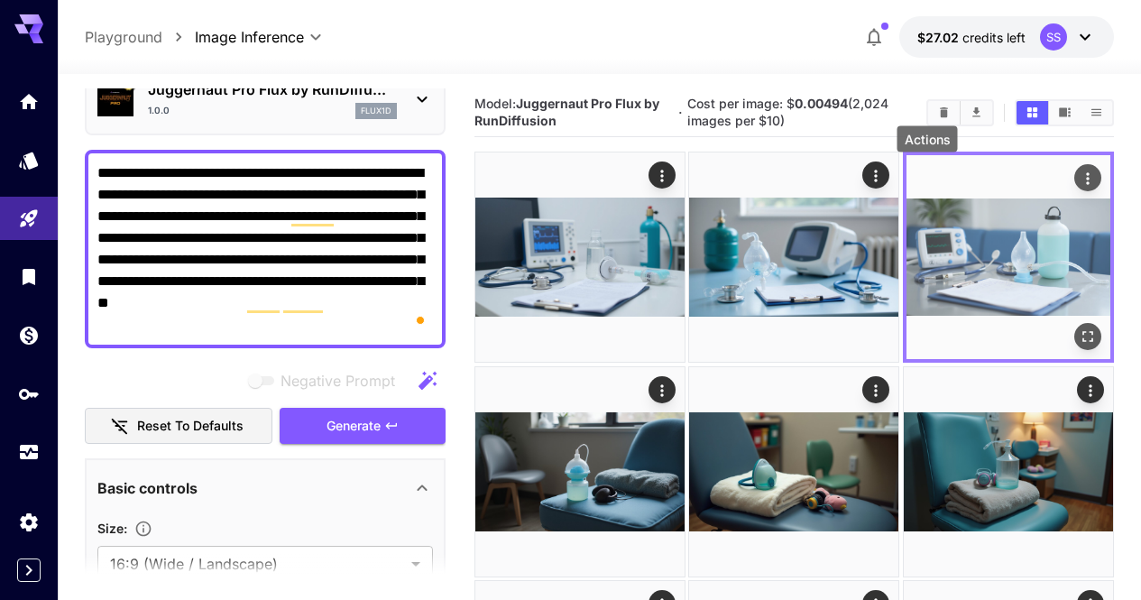
click at [1079, 180] on icon "Actions" at bounding box center [1088, 179] width 18 height 18
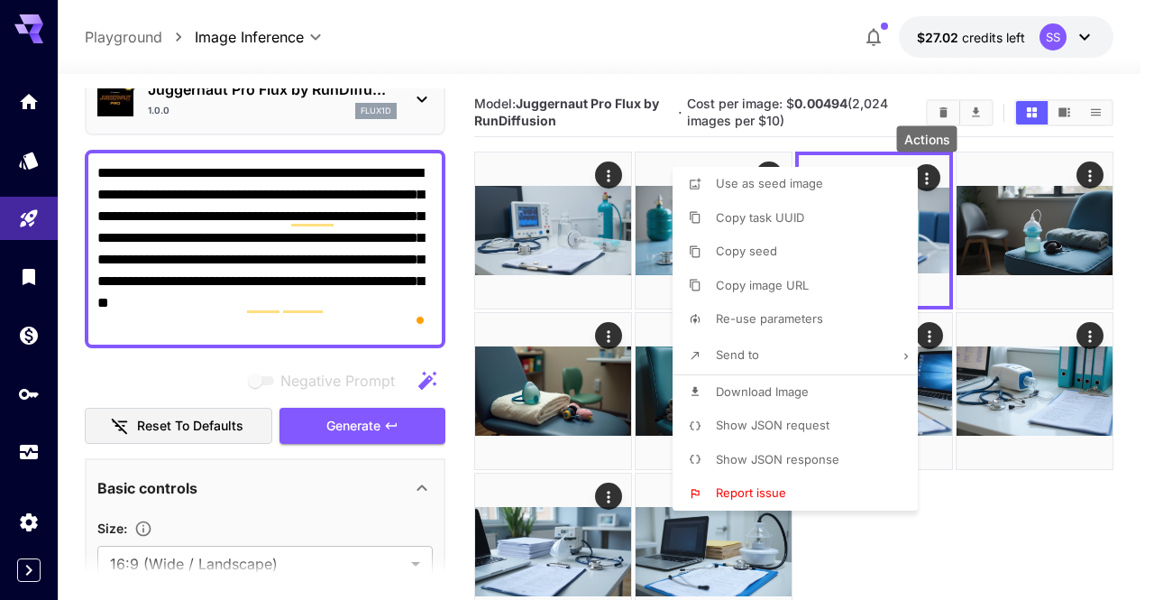
click at [830, 405] on li "Download Image" at bounding box center [801, 392] width 256 height 34
click at [1044, 402] on div at bounding box center [577, 300] width 1154 height 600
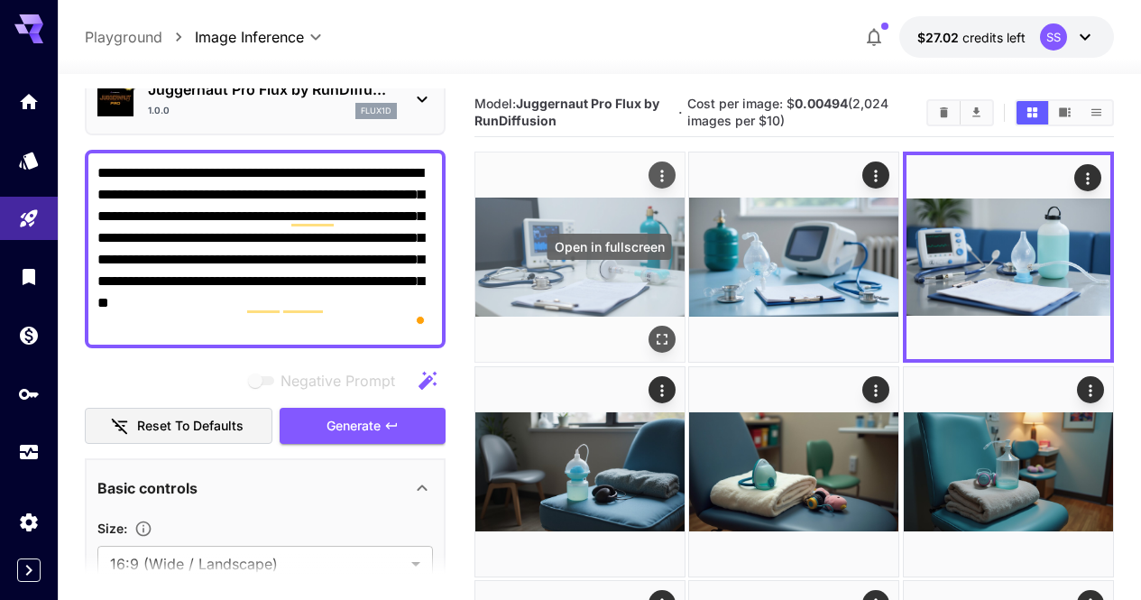
click at [648, 326] on button "Open in fullscreen" at bounding box center [661, 339] width 27 height 27
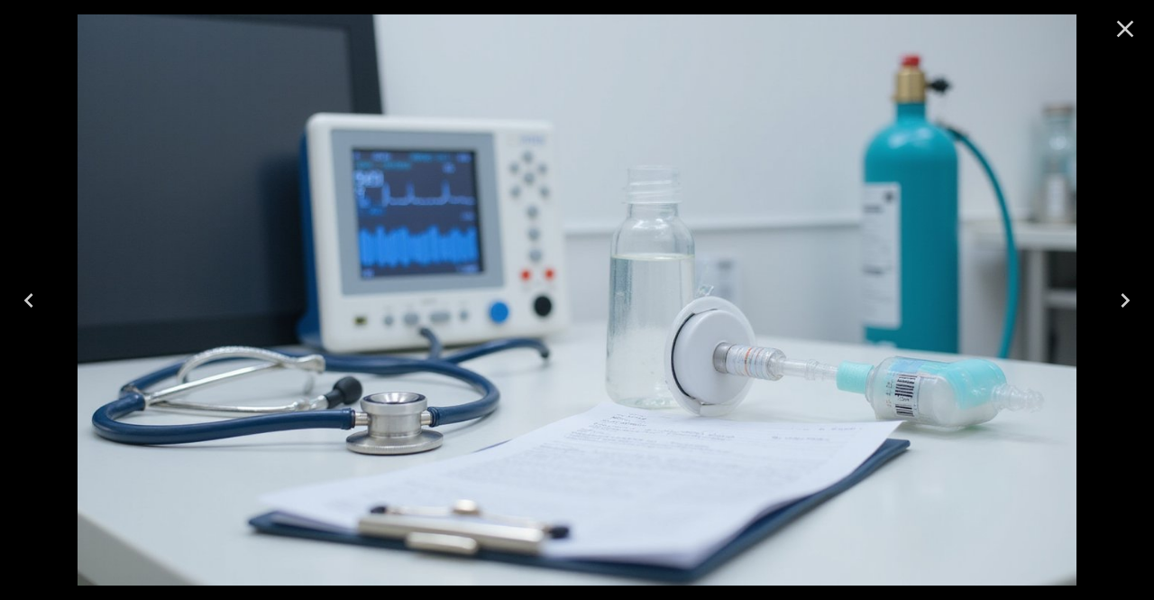
click at [1139, 32] on icon "Close" at bounding box center [1125, 28] width 29 height 29
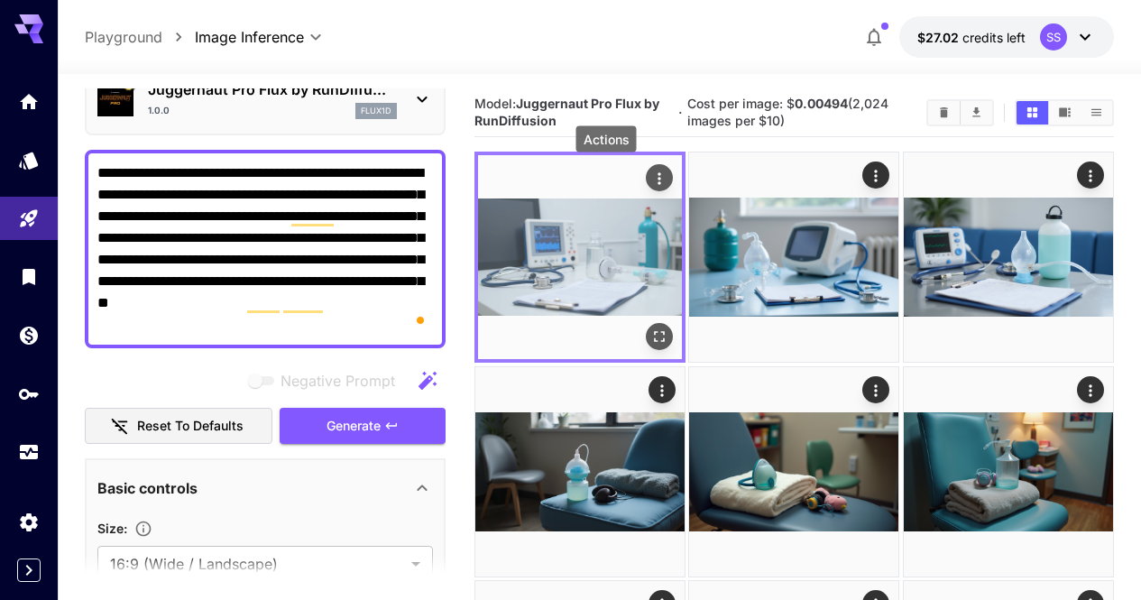
click at [650, 182] on icon "Actions" at bounding box center [659, 179] width 18 height 18
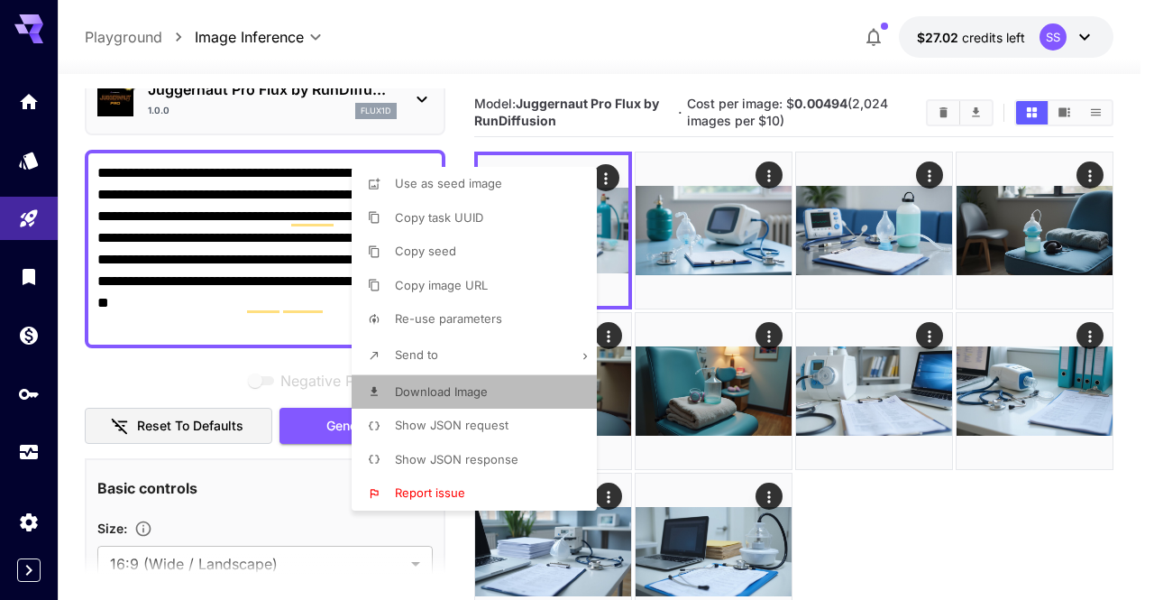
click at [538, 379] on li "Download Image" at bounding box center [480, 392] width 256 height 34
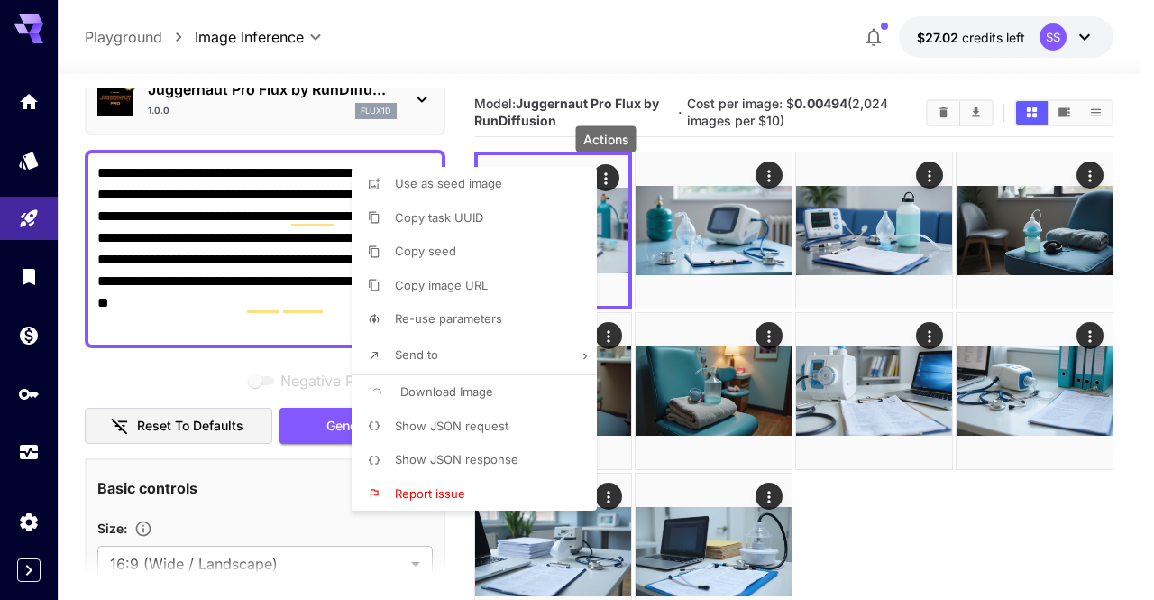
click at [842, 337] on div at bounding box center [577, 300] width 1154 height 600
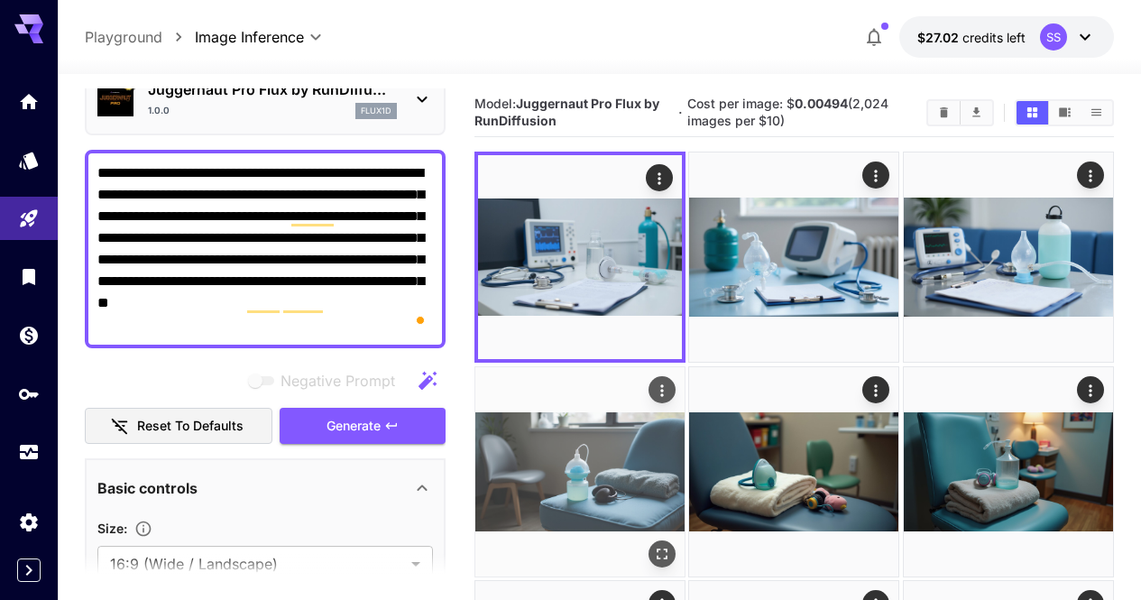
click at [685, 367] on img at bounding box center [579, 471] width 209 height 209
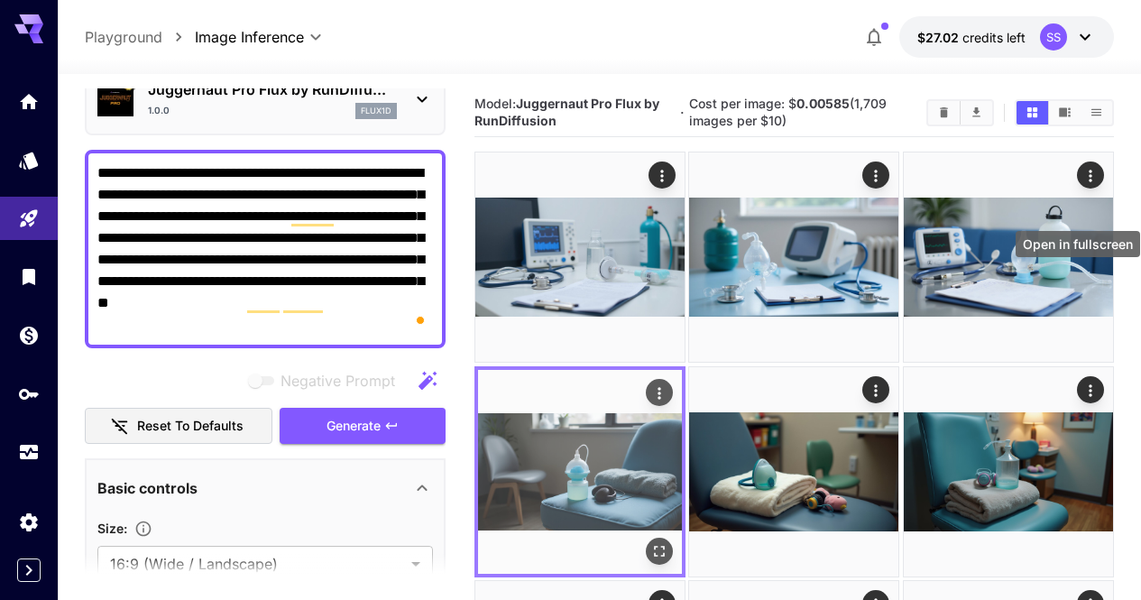
click at [668, 542] on icon "Open in fullscreen" at bounding box center [659, 551] width 18 height 18
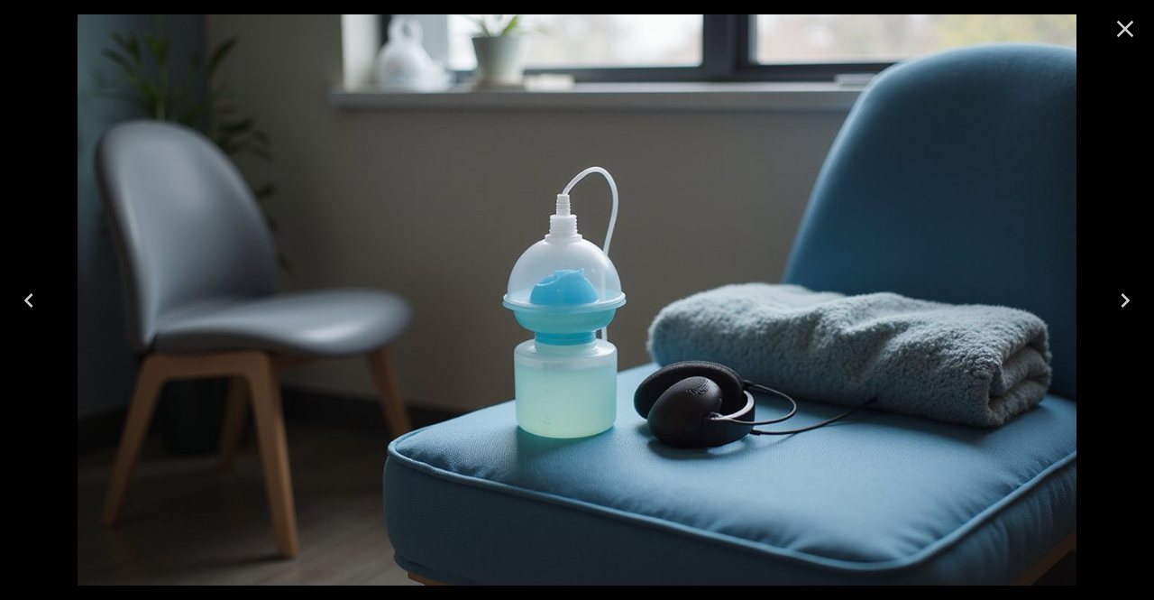
click at [1117, 28] on icon "Close" at bounding box center [1125, 28] width 29 height 29
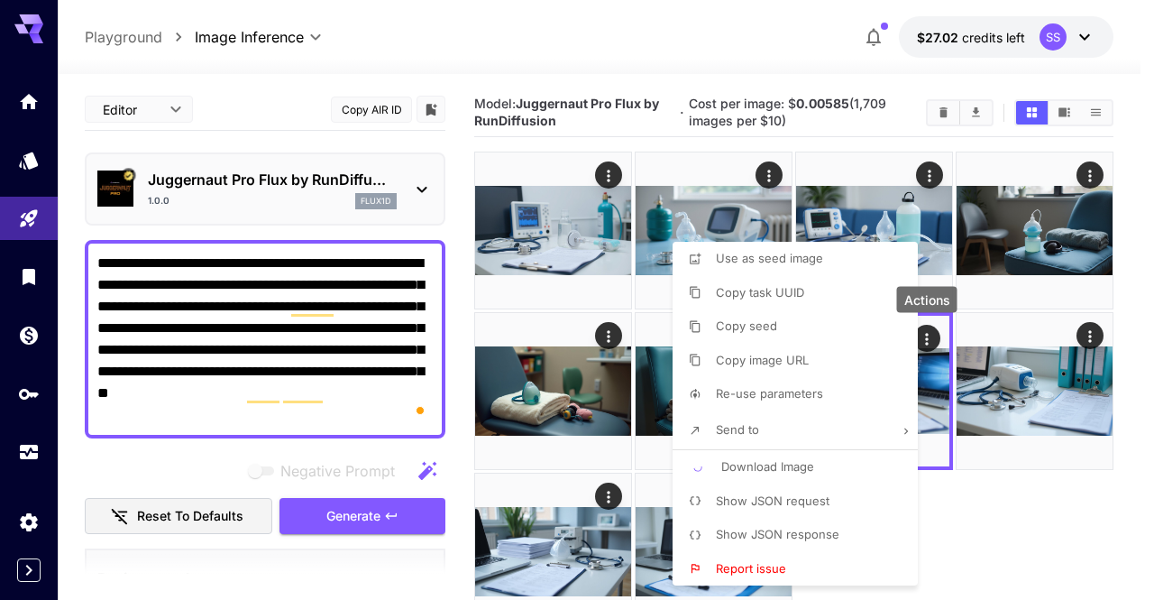
click at [609, 431] on div at bounding box center [577, 300] width 1154 height 600
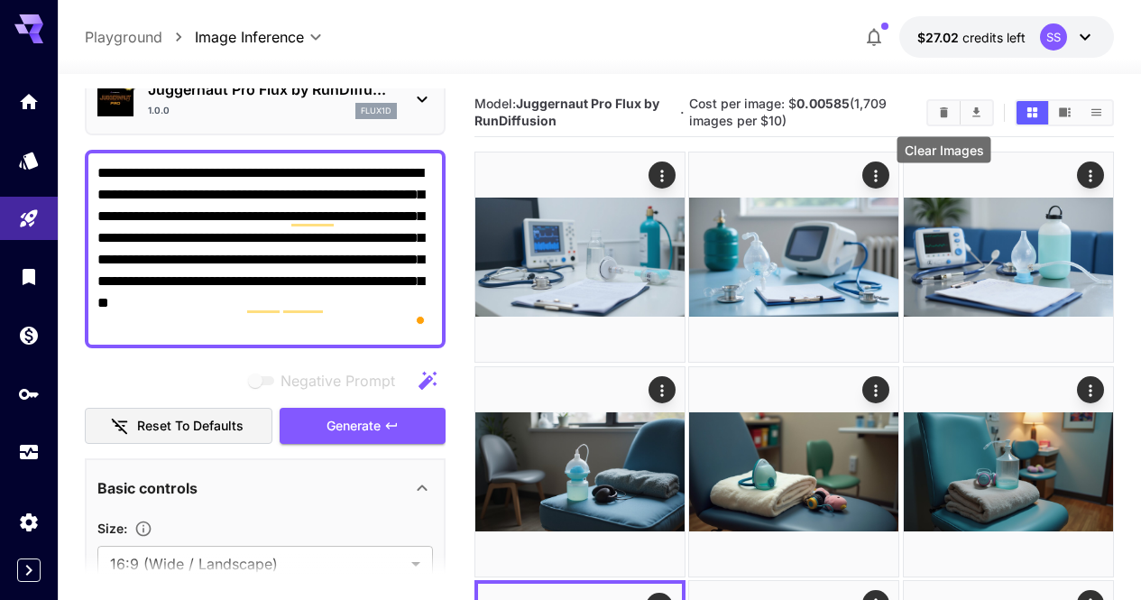
click at [943, 107] on icon "Clear Images" at bounding box center [944, 112] width 8 height 10
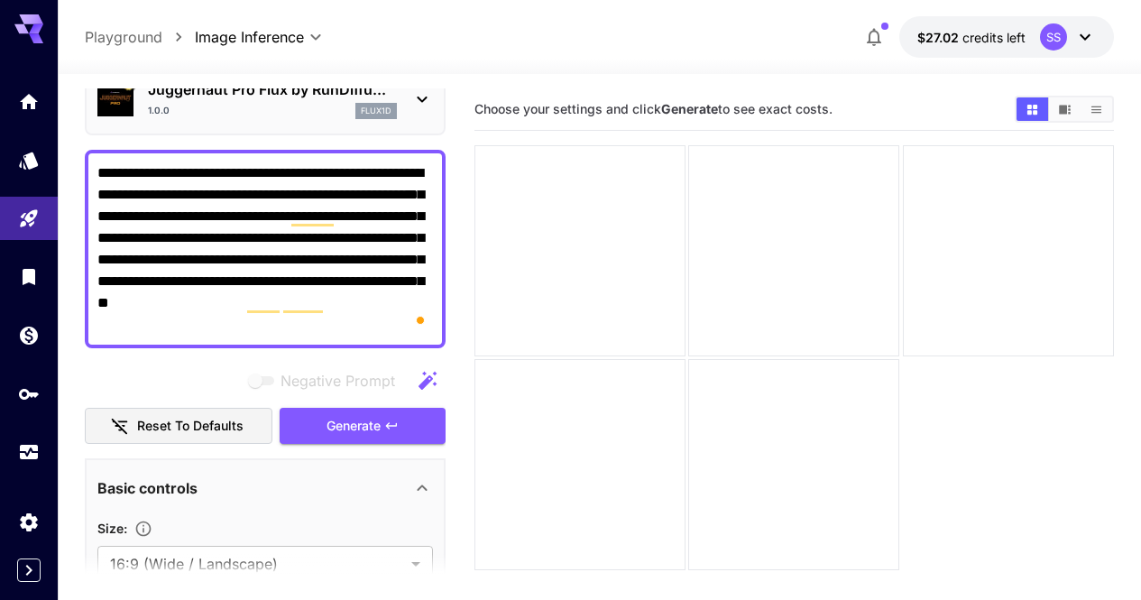
click at [305, 309] on textarea "**********" at bounding box center [265, 248] width 336 height 173
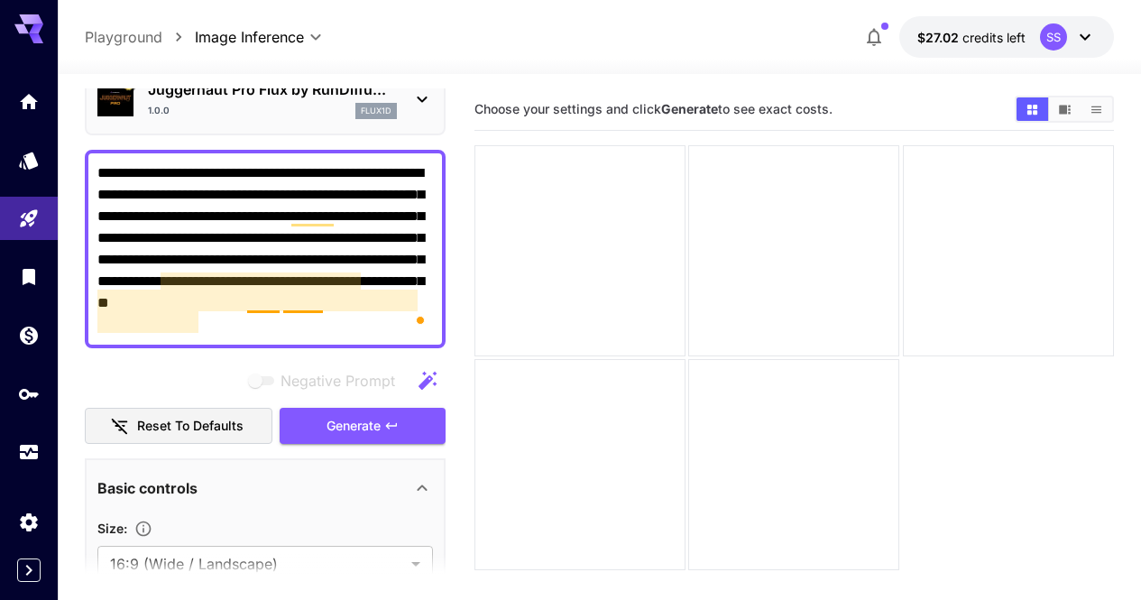
click at [306, 309] on textarea "**********" at bounding box center [265, 248] width 336 height 173
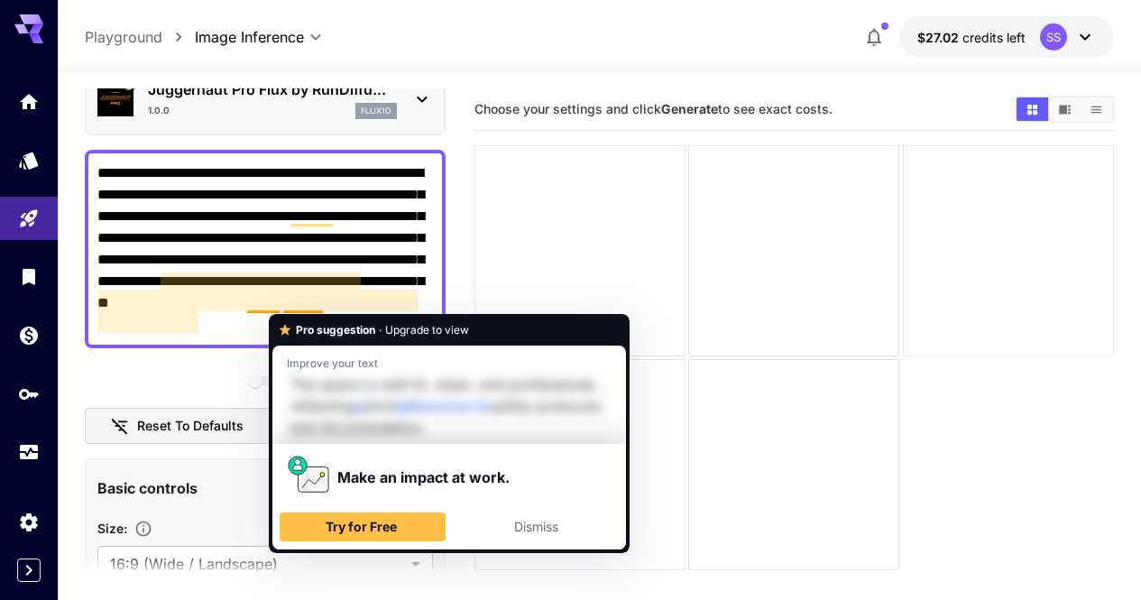
click at [306, 309] on textarea "**********" at bounding box center [265, 248] width 336 height 173
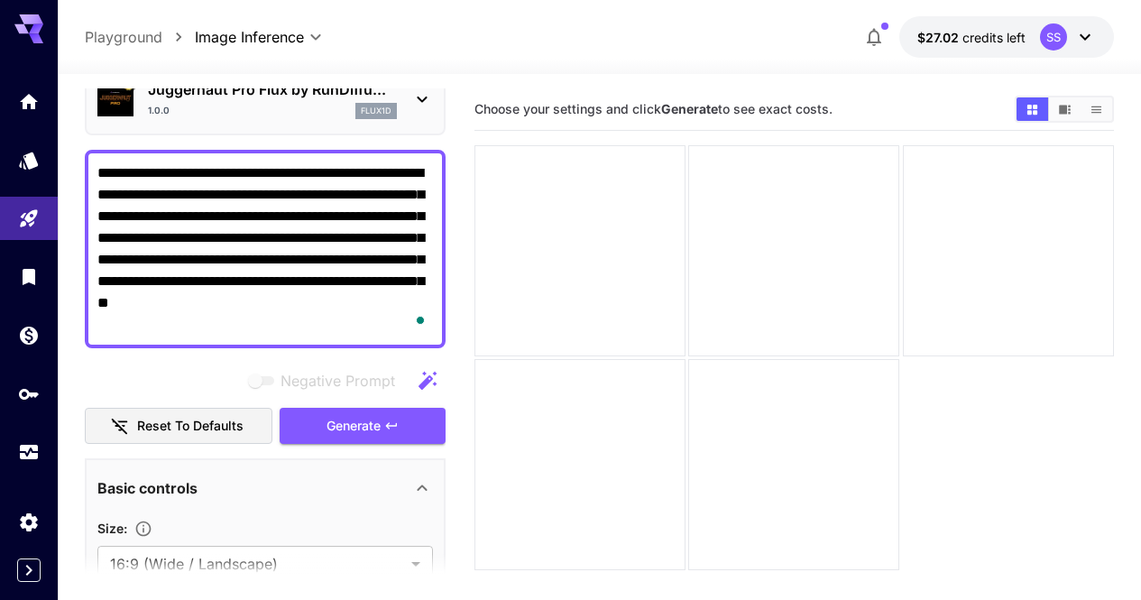
paste textarea "To enrich screen reader interactions, please activate Accessibility in Grammarl…"
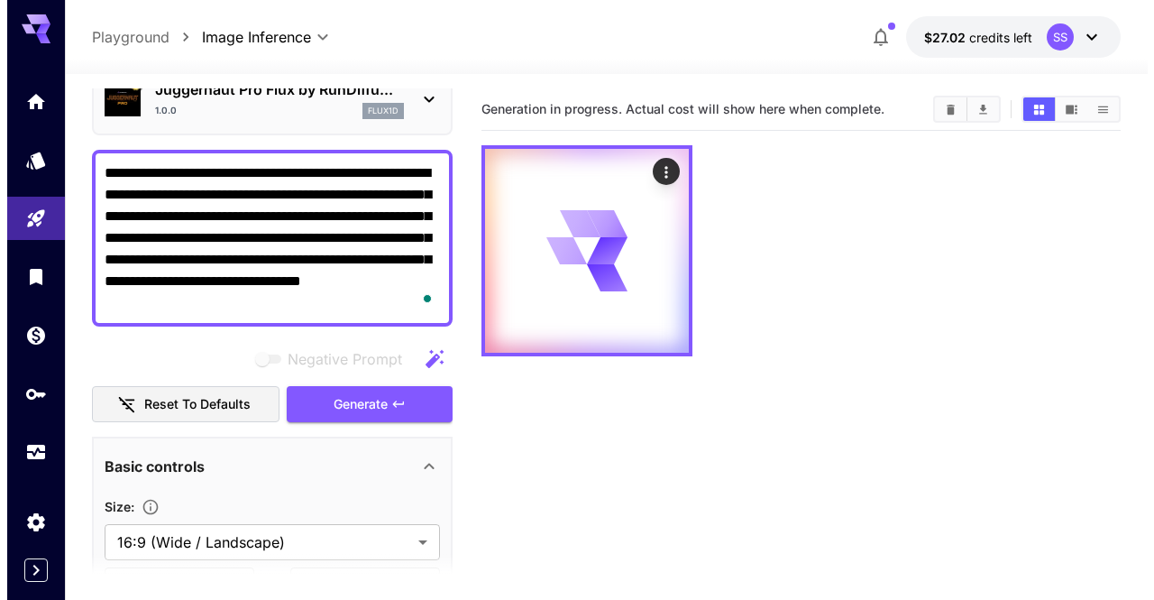
scroll to position [90, 0]
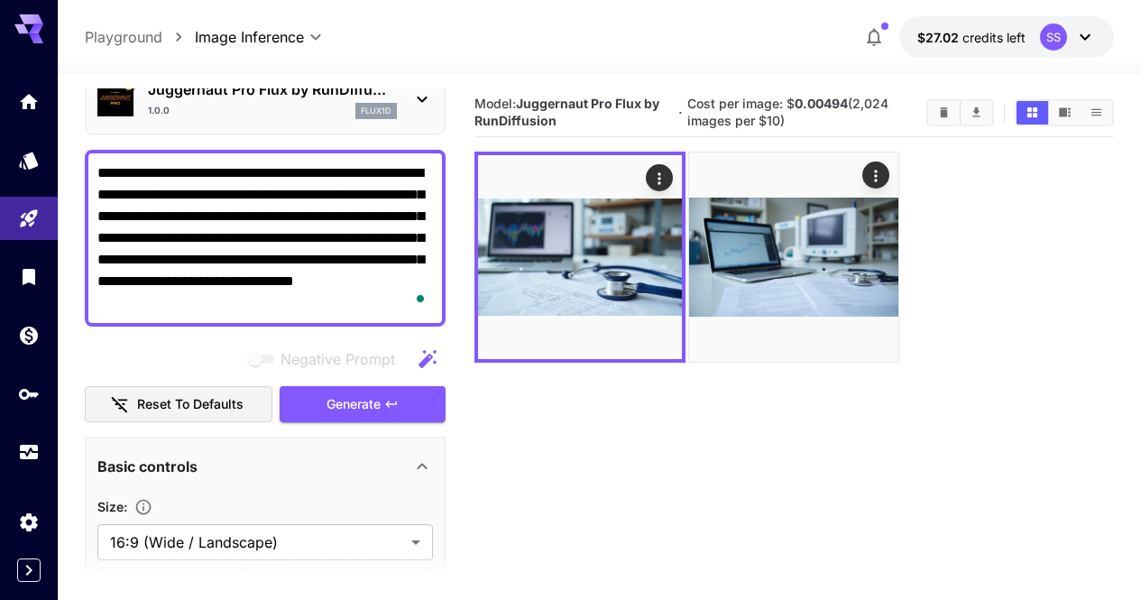
click at [369, 254] on textarea "**********" at bounding box center [265, 238] width 336 height 152
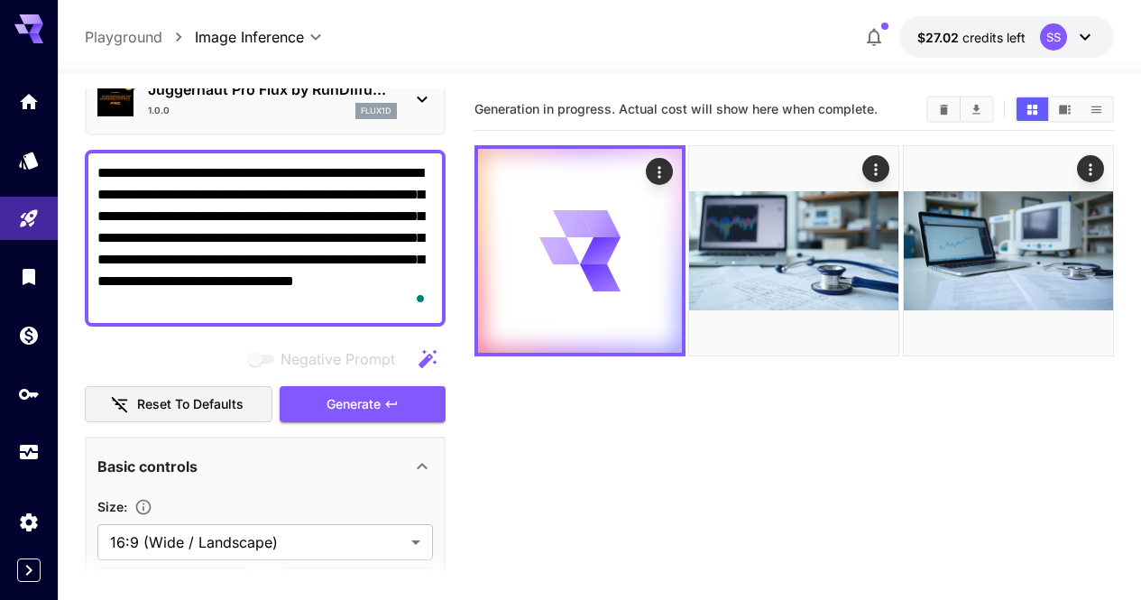
click at [373, 253] on textarea "**********" at bounding box center [265, 238] width 336 height 152
paste textarea "To enrich screen reader interactions, please activate Accessibility in Grammarl…"
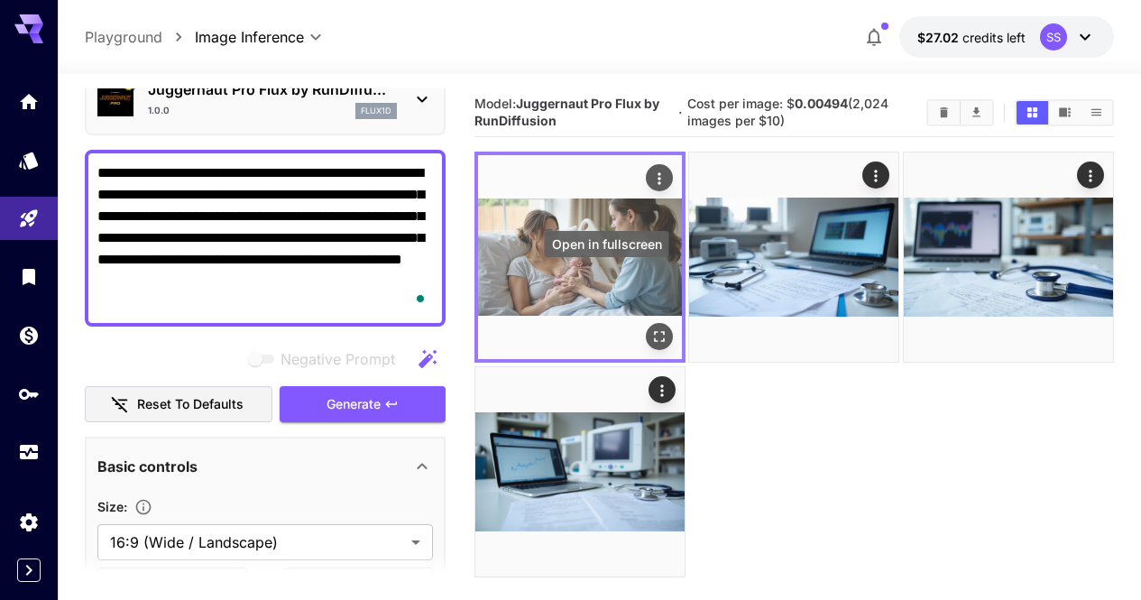
click at [650, 328] on icon "Open in fullscreen" at bounding box center [659, 337] width 18 height 18
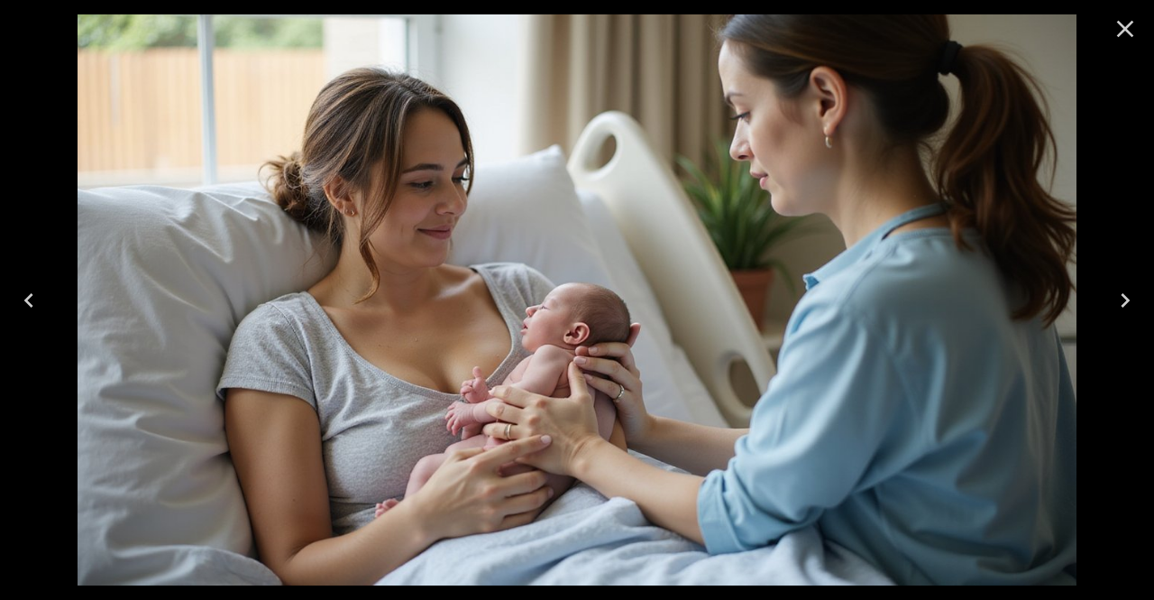
click at [1130, 32] on icon "Close" at bounding box center [1125, 29] width 17 height 17
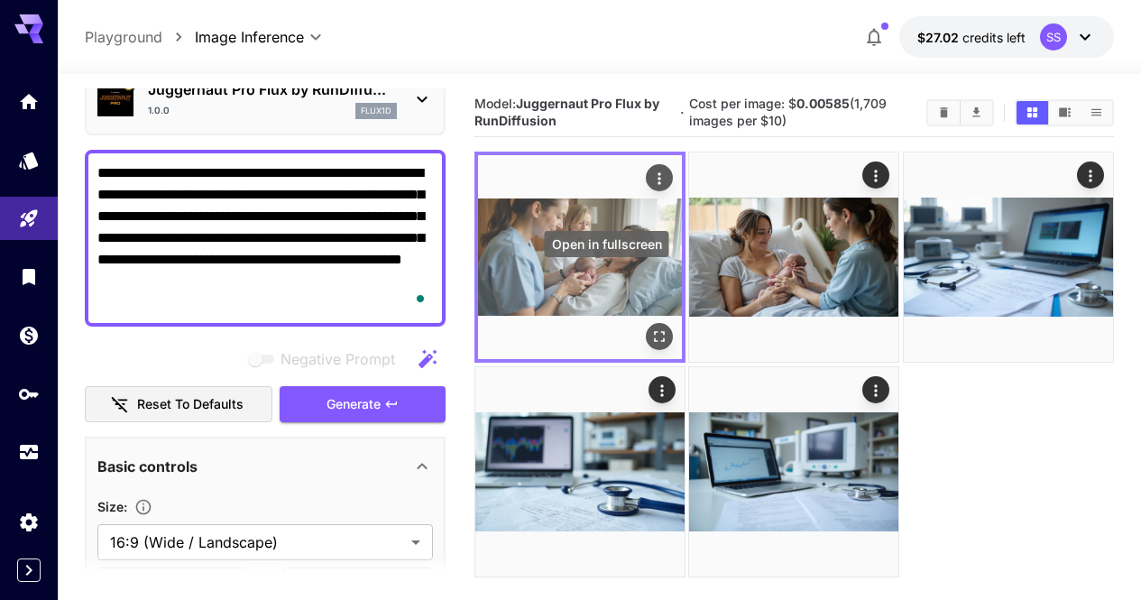
click at [650, 328] on icon "Open in fullscreen" at bounding box center [659, 337] width 18 height 18
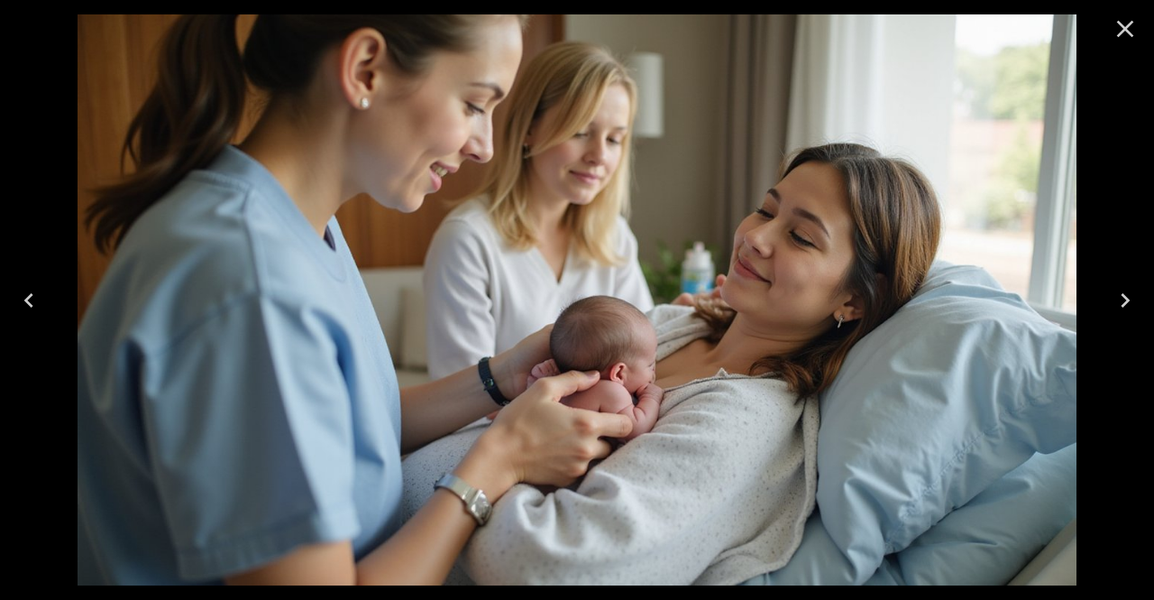
click at [1118, 23] on icon "Close" at bounding box center [1125, 29] width 17 height 17
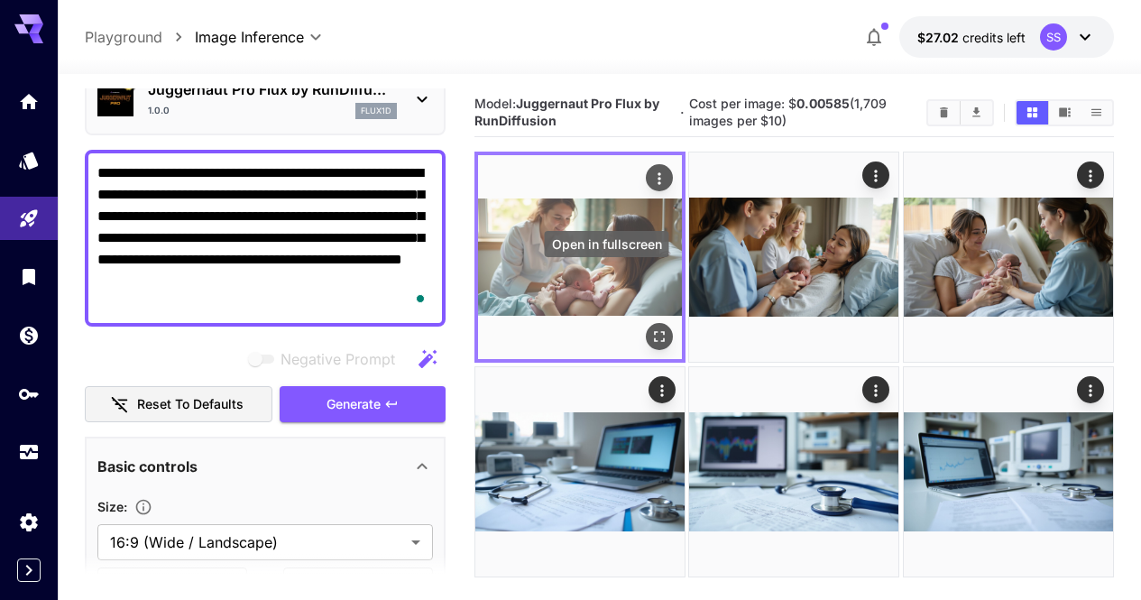
click at [646, 324] on div "Open in fullscreen" at bounding box center [659, 337] width 27 height 27
click at [650, 328] on icon "Open in fullscreen" at bounding box center [659, 337] width 18 height 18
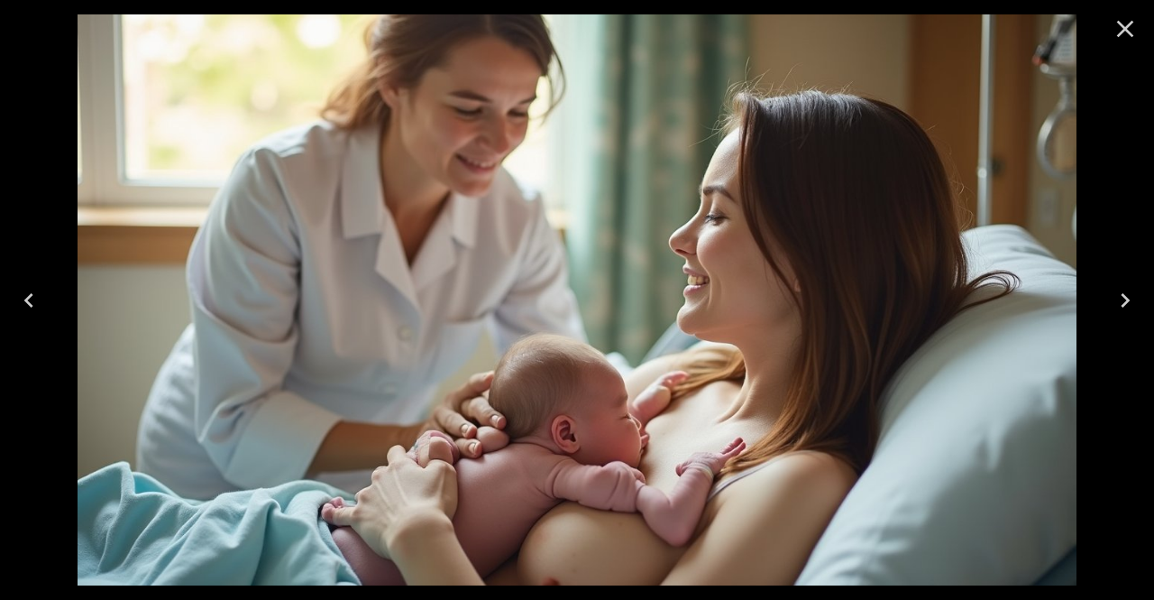
click at [1122, 23] on icon "Close" at bounding box center [1125, 28] width 29 height 29
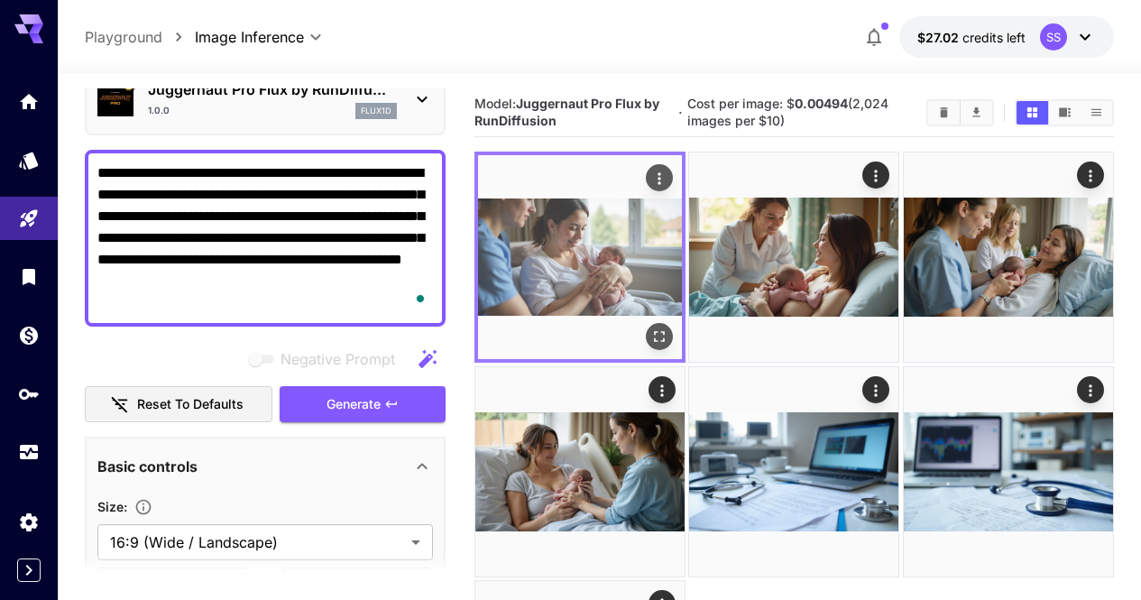
click at [592, 282] on img at bounding box center [580, 257] width 204 height 204
click at [650, 328] on icon "Open in fullscreen" at bounding box center [659, 337] width 18 height 18
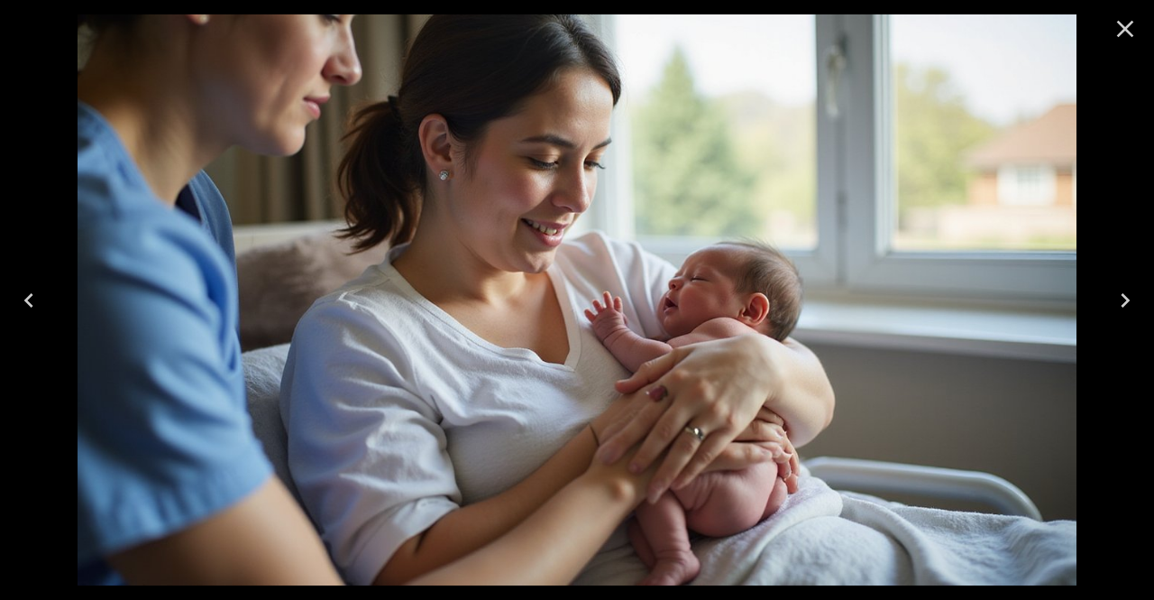
click at [1113, 32] on icon "Close" at bounding box center [1125, 28] width 29 height 29
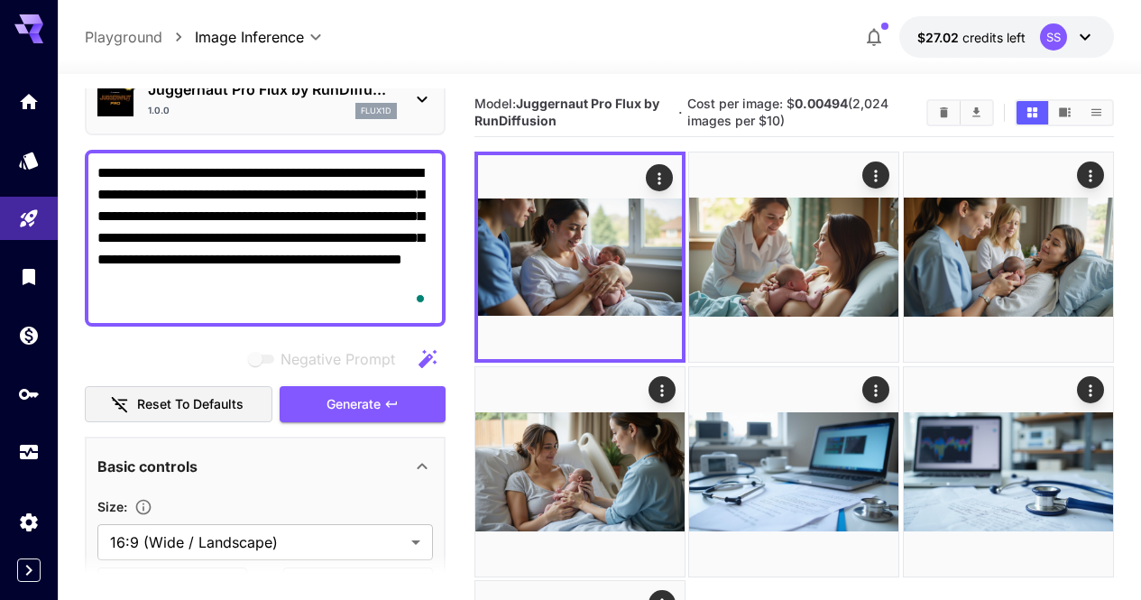
click at [214, 299] on textarea "**********" at bounding box center [265, 238] width 336 height 152
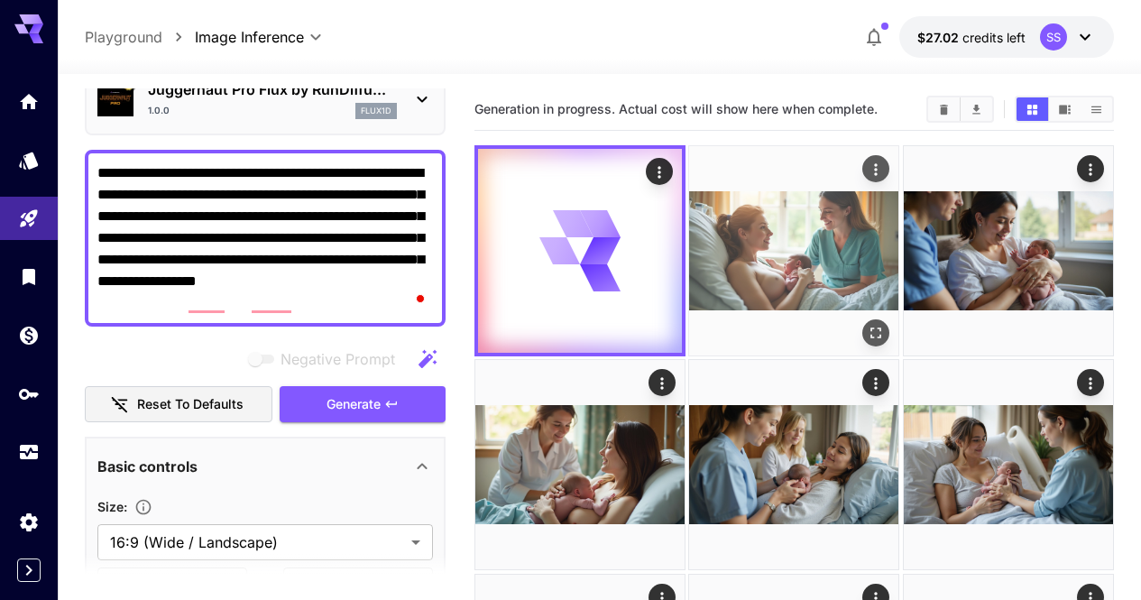
type textarea "**********"
click at [863, 319] on button "Open in fullscreen" at bounding box center [876, 332] width 27 height 27
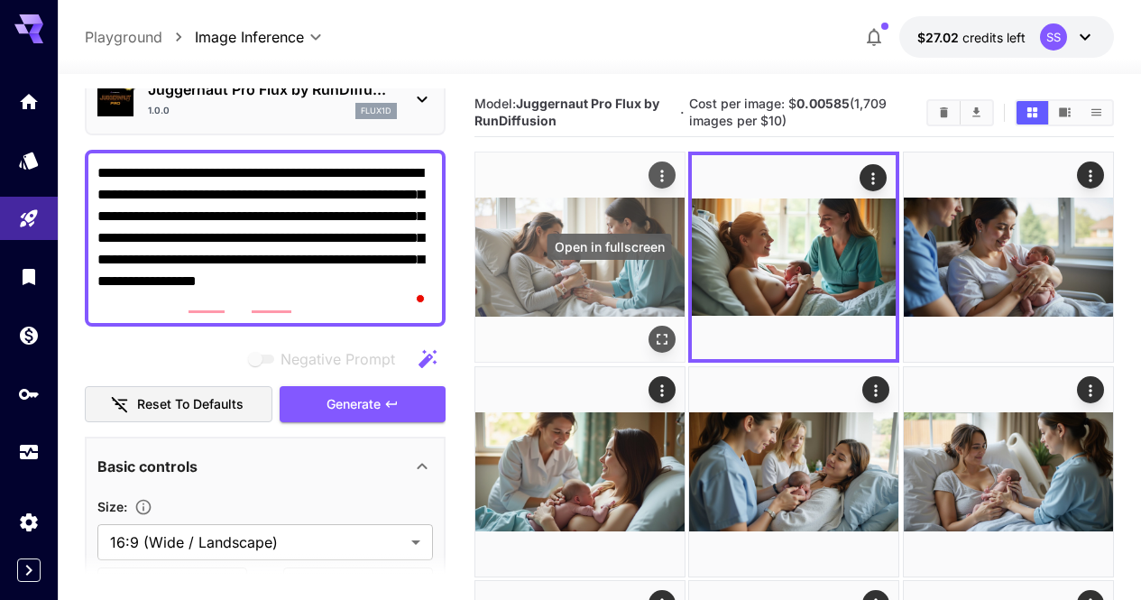
click at [653, 331] on icon "Open in fullscreen" at bounding box center [662, 340] width 18 height 18
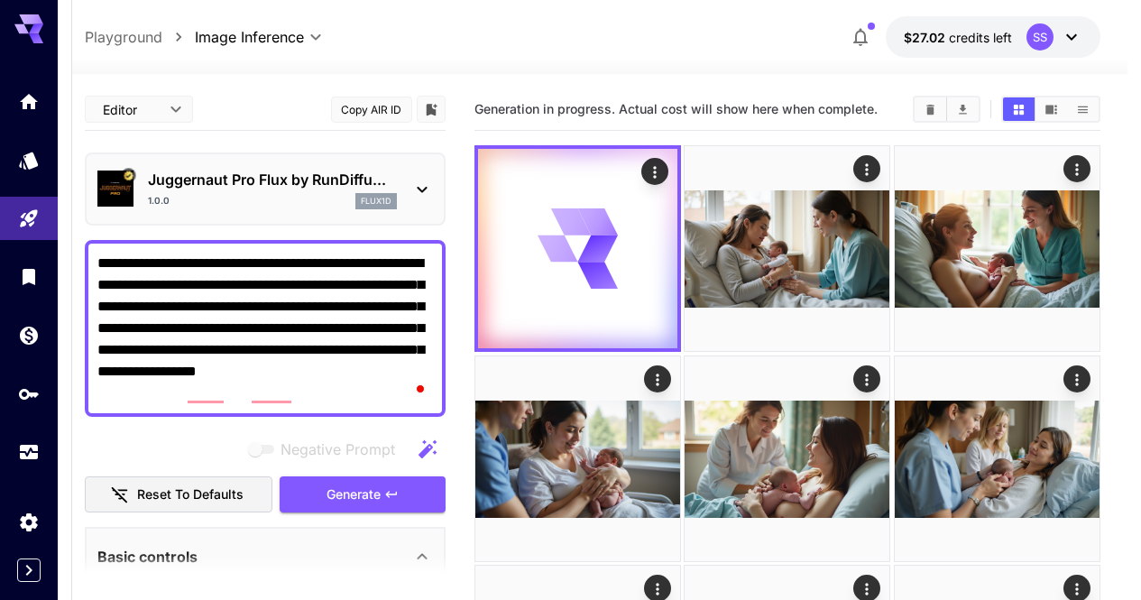
scroll to position [90, 0]
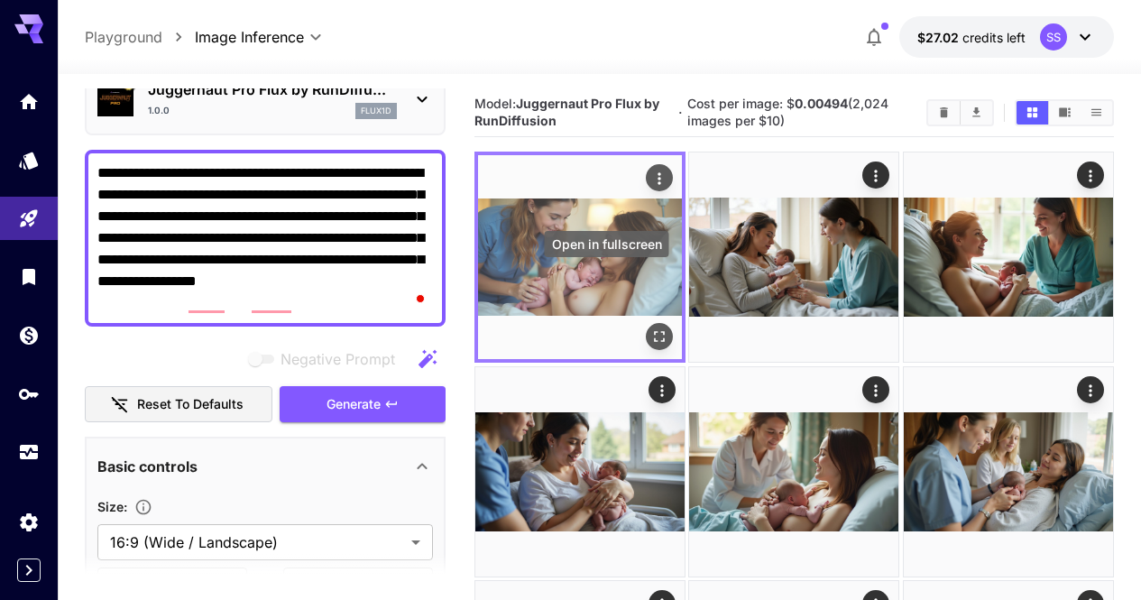
click at [646, 324] on button "Open in fullscreen" at bounding box center [659, 337] width 27 height 27
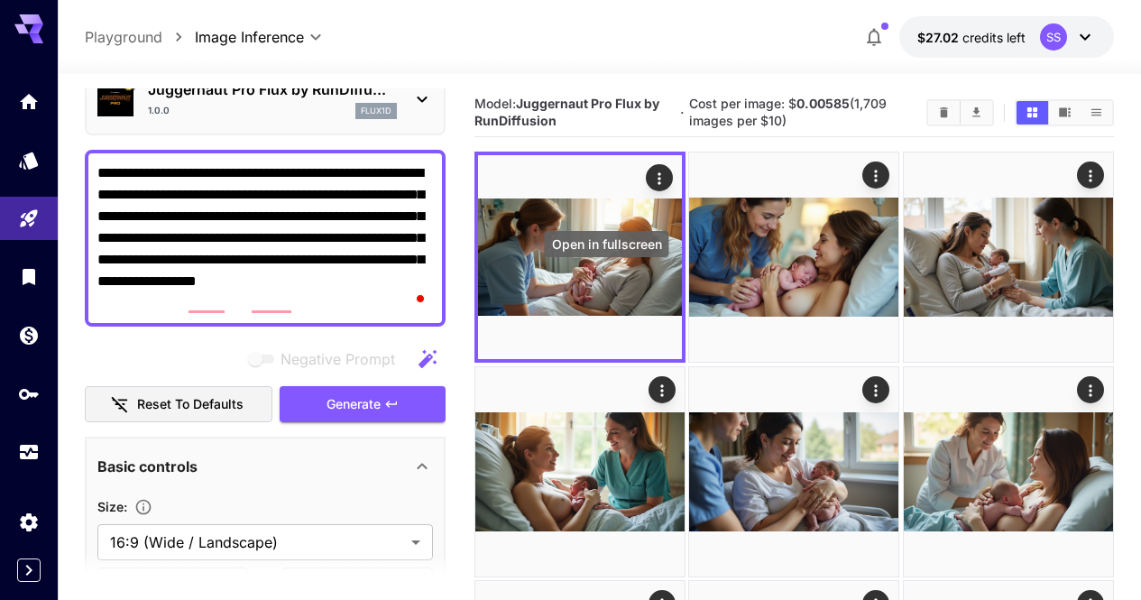
click at [0, 0] on icon "Open in fullscreen" at bounding box center [0, 0] width 0 height 0
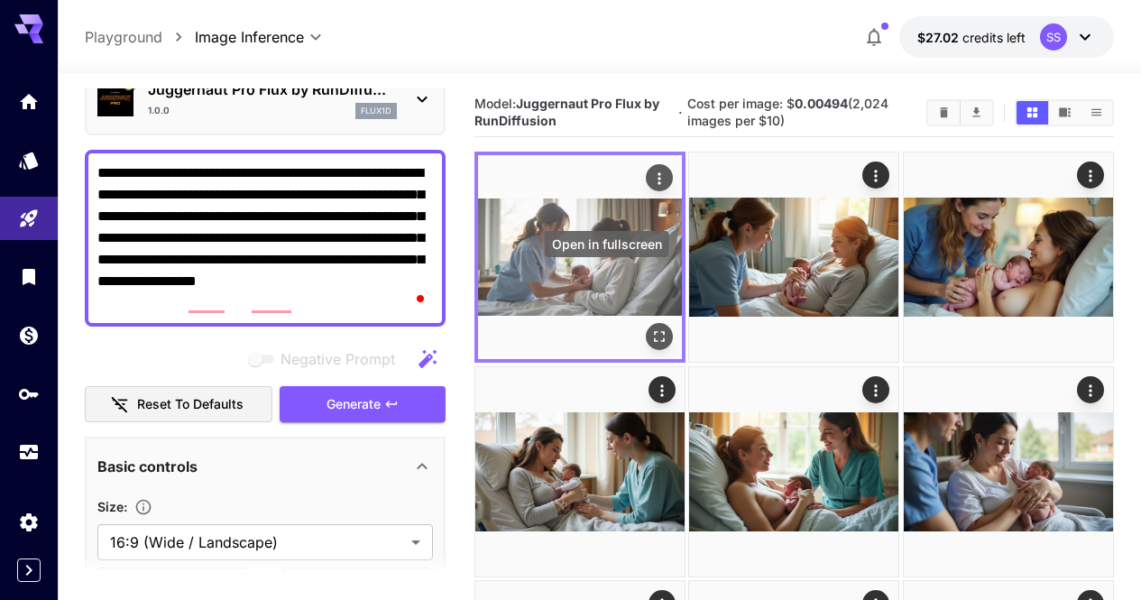
click at [654, 332] on icon "Open in fullscreen" at bounding box center [659, 337] width 11 height 11
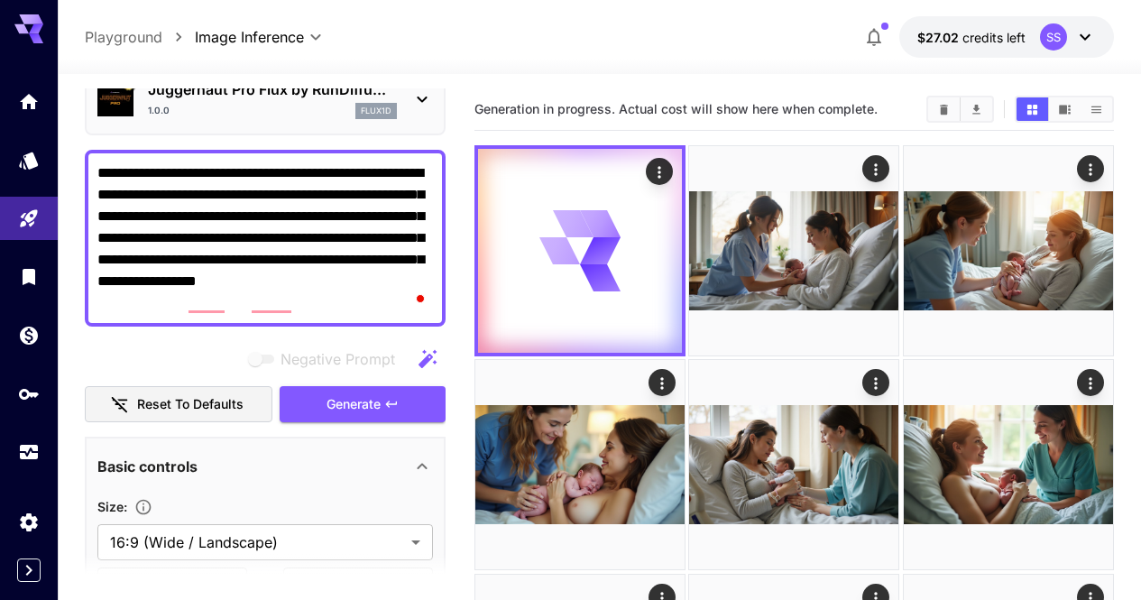
click at [281, 222] on textarea "**********" at bounding box center [265, 238] width 336 height 152
paste textarea "**********"
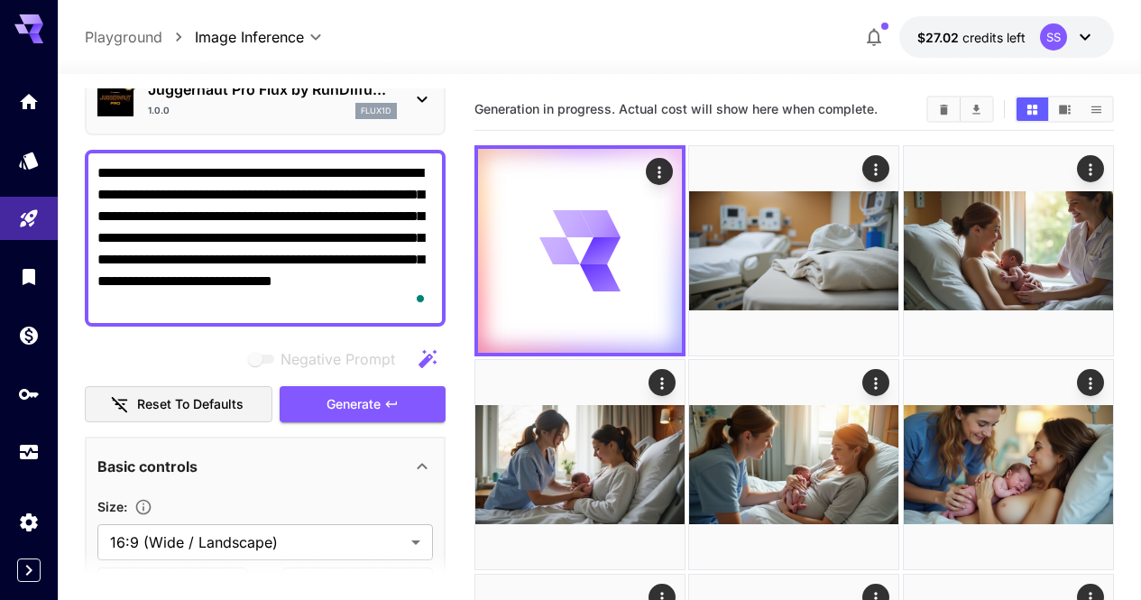
click at [378, 260] on textarea "**********" at bounding box center [265, 238] width 336 height 152
click at [378, 259] on textarea "**********" at bounding box center [265, 238] width 336 height 152
drag, startPoint x: 377, startPoint y: 259, endPoint x: 265, endPoint y: 237, distance: 113.9
click at [265, 237] on textarea "**********" at bounding box center [265, 238] width 336 height 152
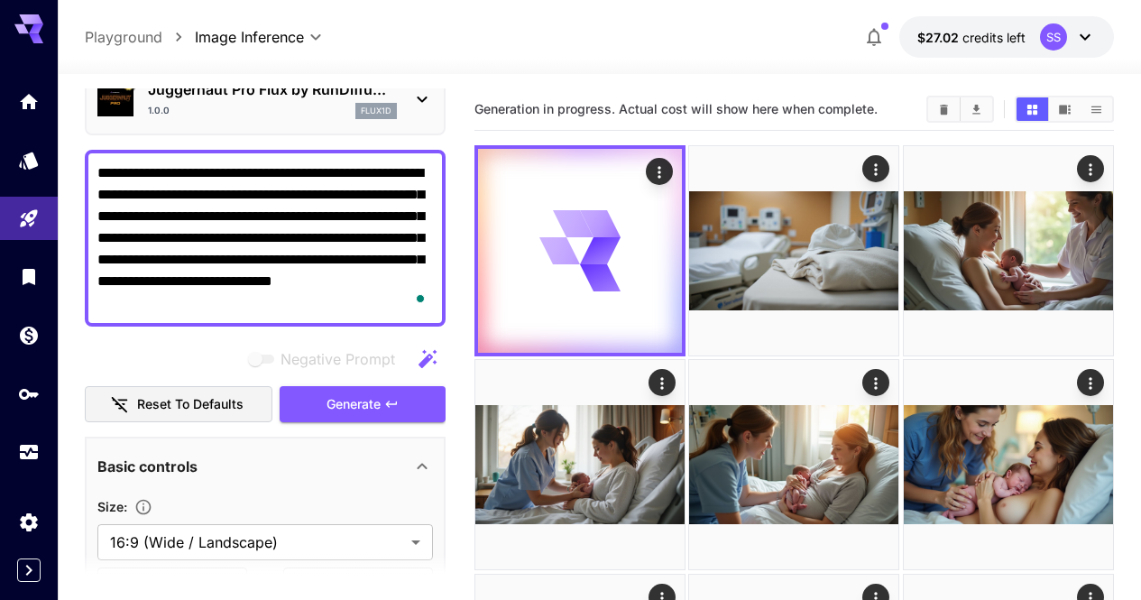
click at [265, 237] on textarea "**********" at bounding box center [265, 238] width 336 height 152
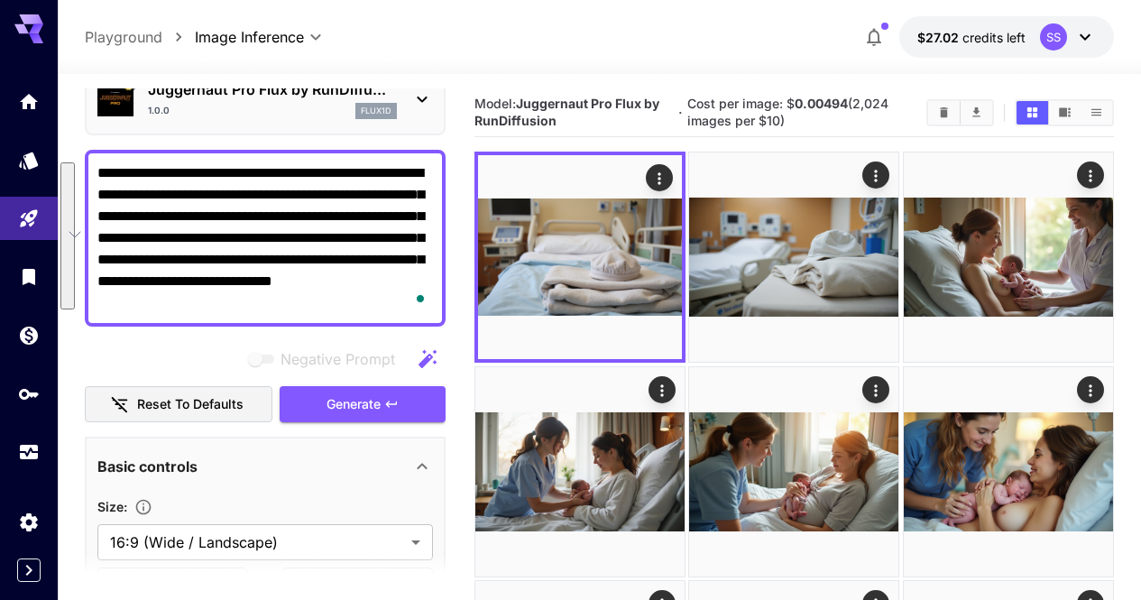
paste textarea "*****"
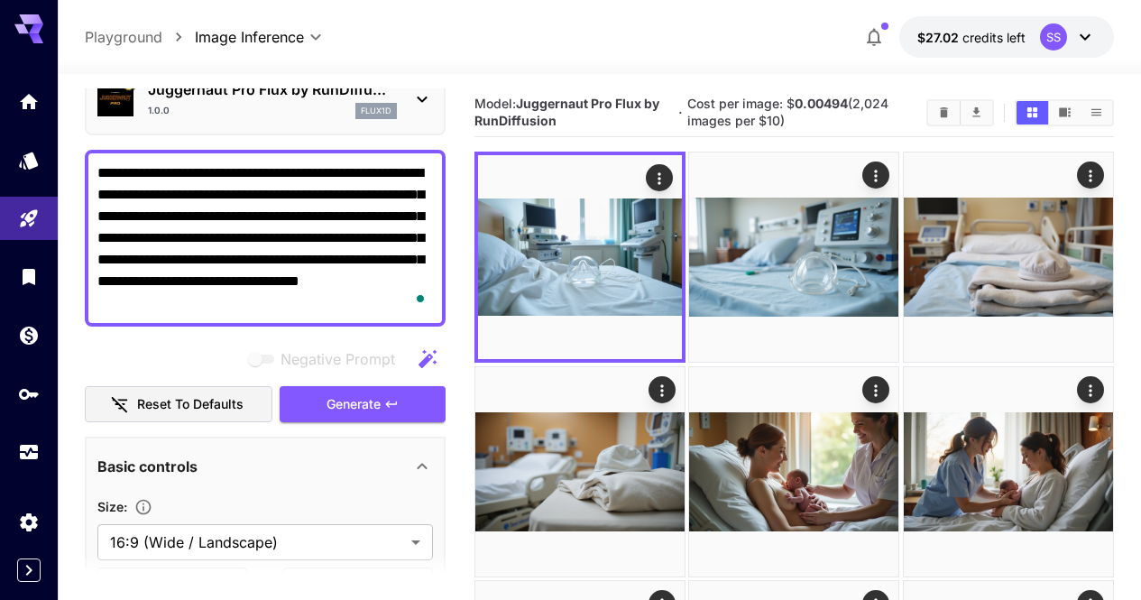
click at [372, 227] on textarea "**********" at bounding box center [265, 238] width 336 height 152
paste textarea "To enrich screen reader interactions, please activate Accessibility in Grammarl…"
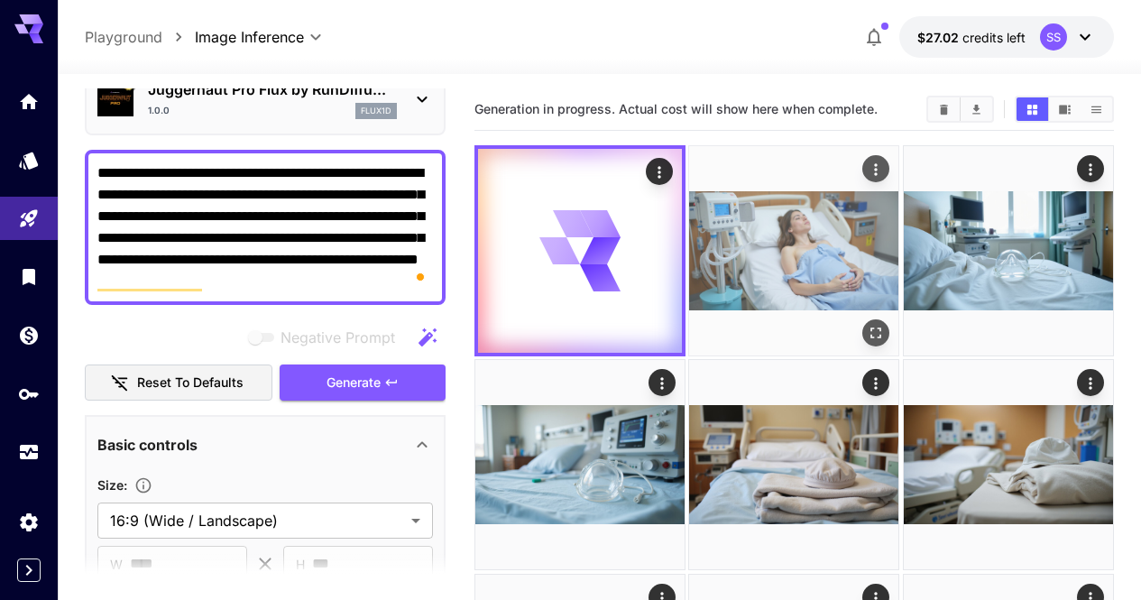
click at [766, 262] on img at bounding box center [793, 250] width 209 height 209
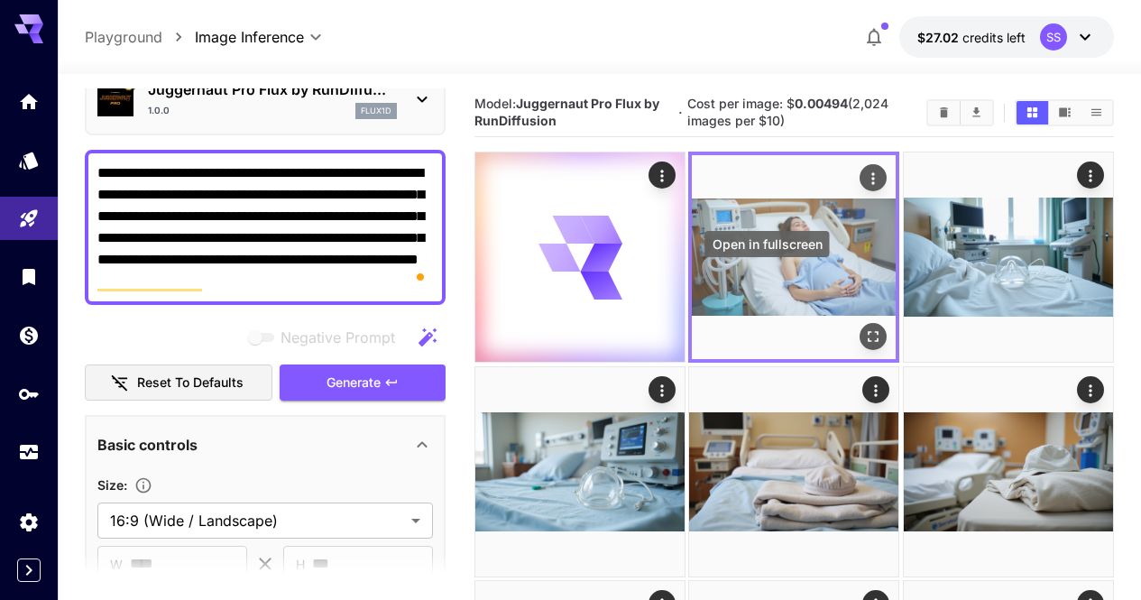
click at [865, 328] on icon "Open in fullscreen" at bounding box center [874, 337] width 18 height 18
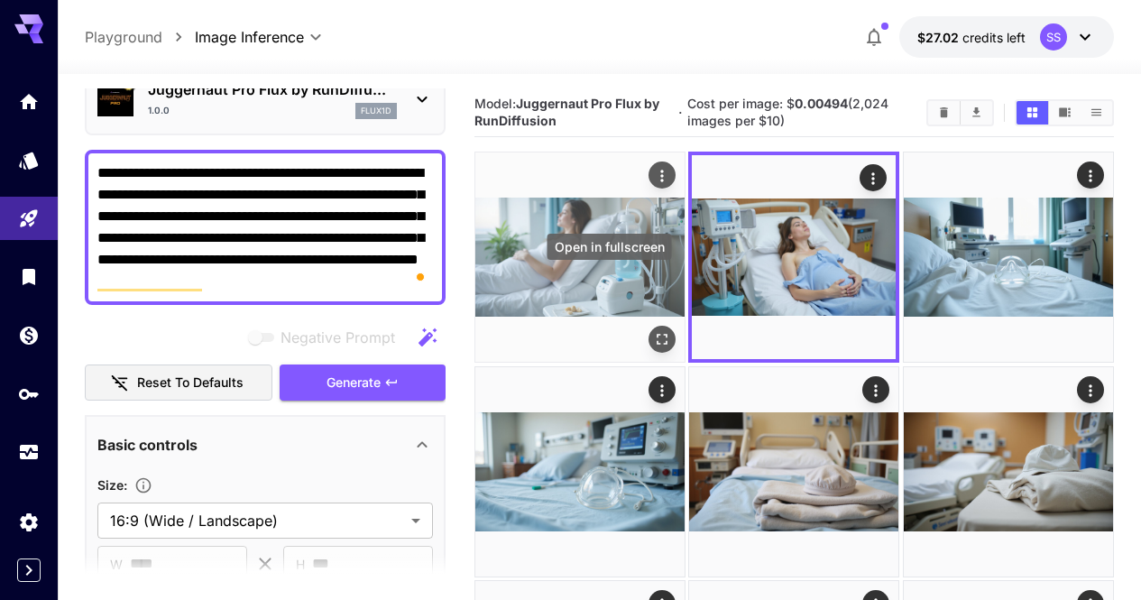
click at [653, 331] on icon "Open in fullscreen" at bounding box center [662, 340] width 18 height 18
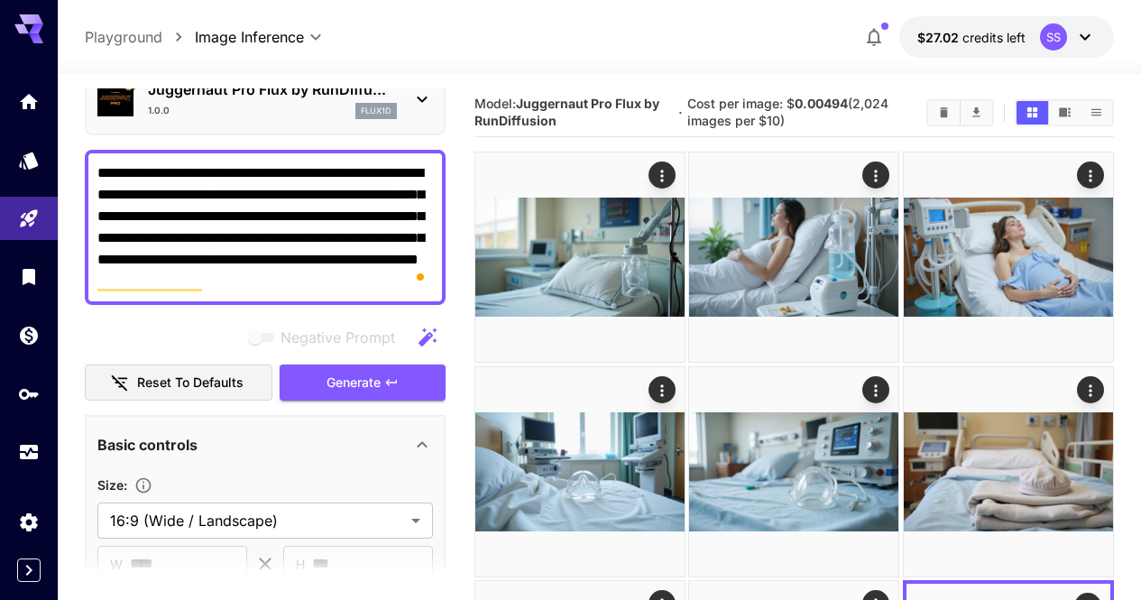
click at [384, 244] on textarea "**********" at bounding box center [265, 227] width 336 height 130
paste textarea "**********"
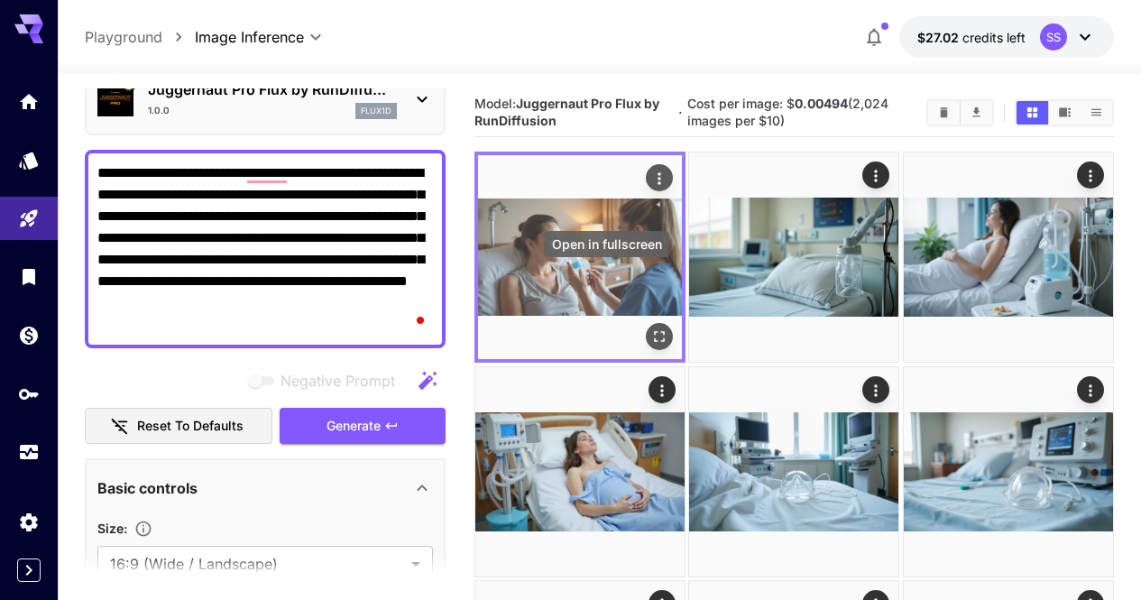
type textarea "**********"
click at [650, 328] on icon "Open in fullscreen" at bounding box center [659, 337] width 18 height 18
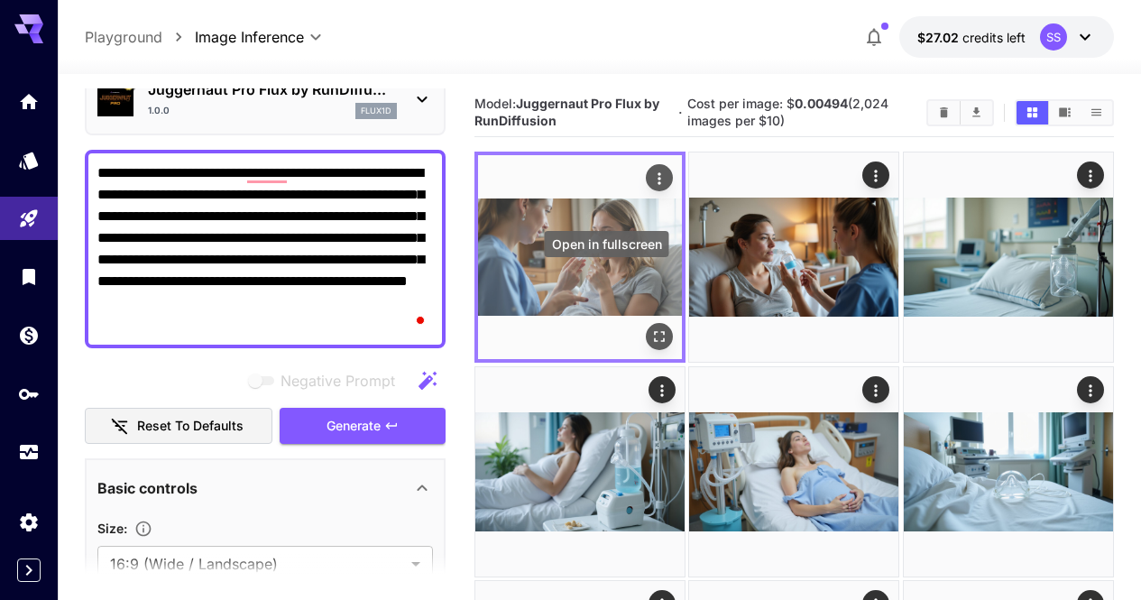
click at [650, 328] on icon "Open in fullscreen" at bounding box center [659, 337] width 18 height 18
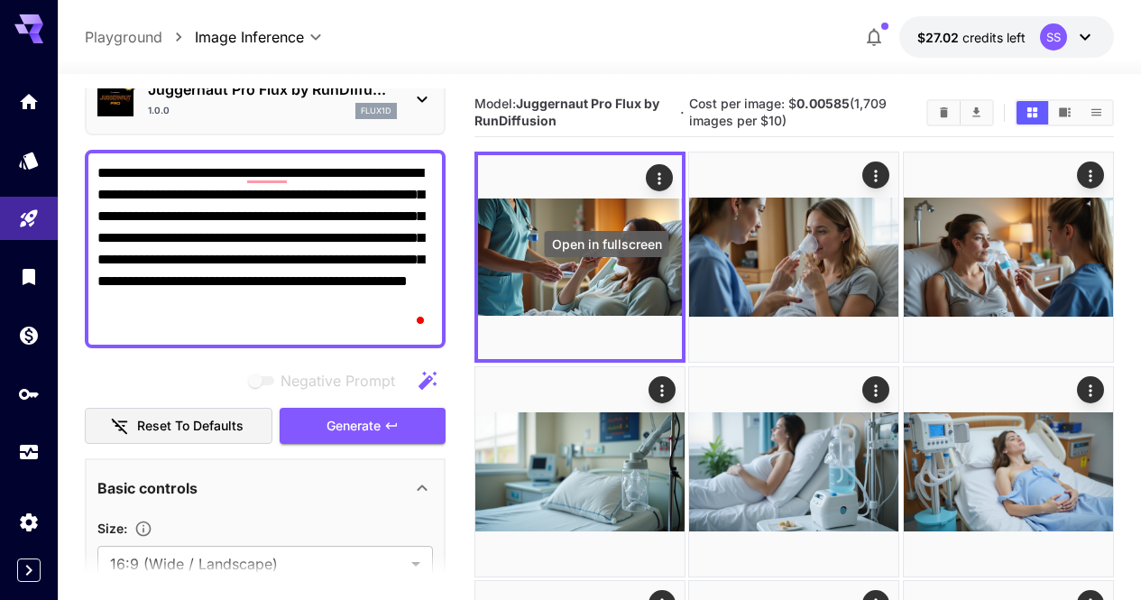
click at [0, 0] on icon "Open in fullscreen" at bounding box center [0, 0] width 0 height 0
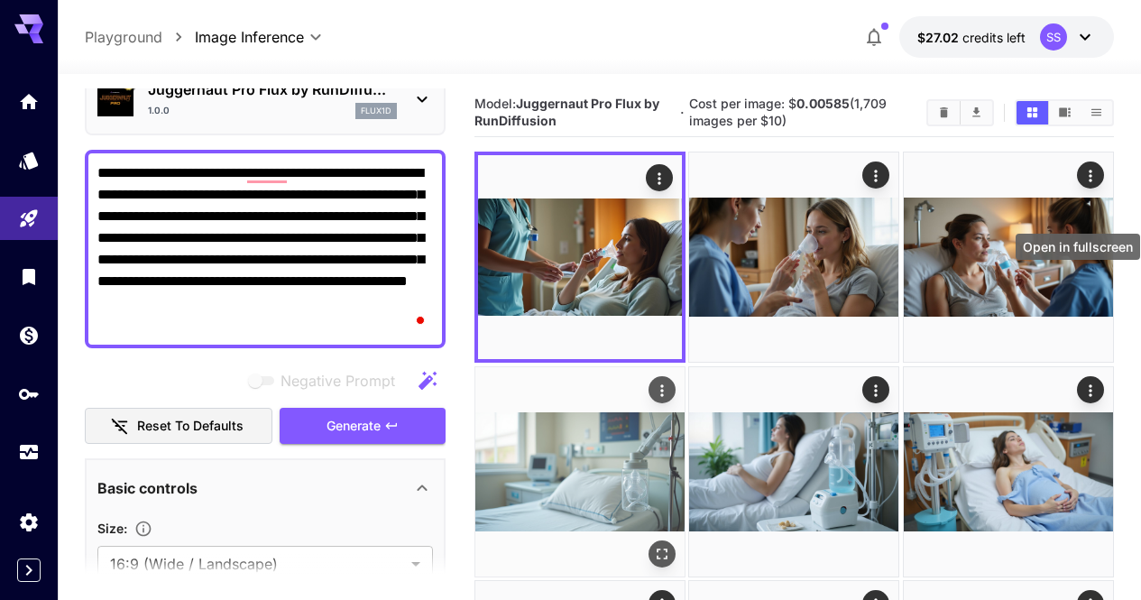
click at [671, 545] on icon "Open in fullscreen" at bounding box center [662, 554] width 18 height 18
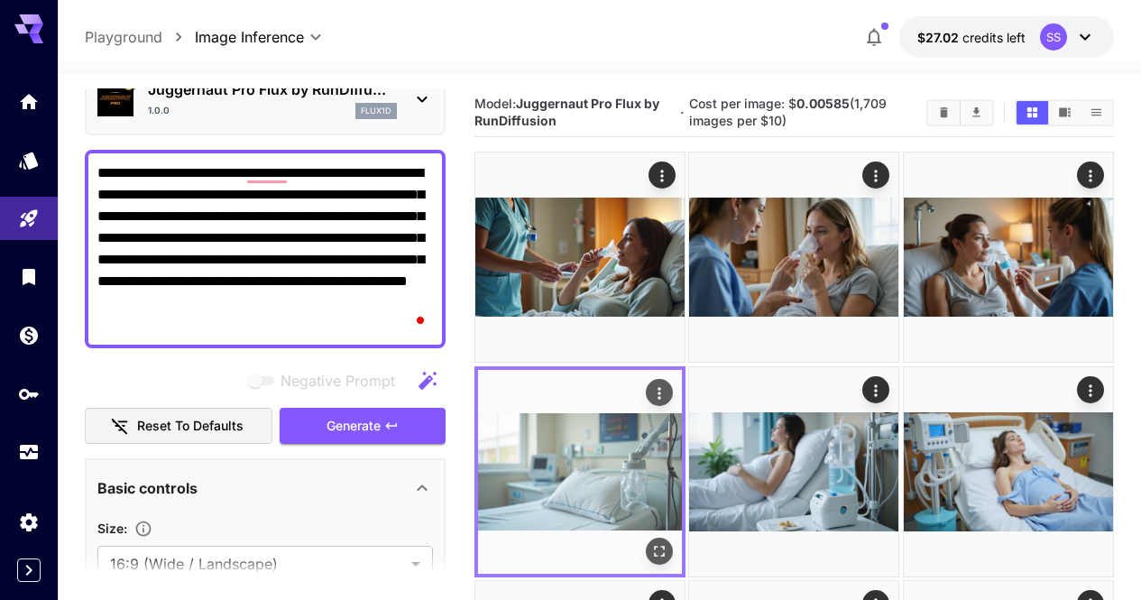
click at [668, 381] on div "Actions" at bounding box center [659, 392] width 18 height 22
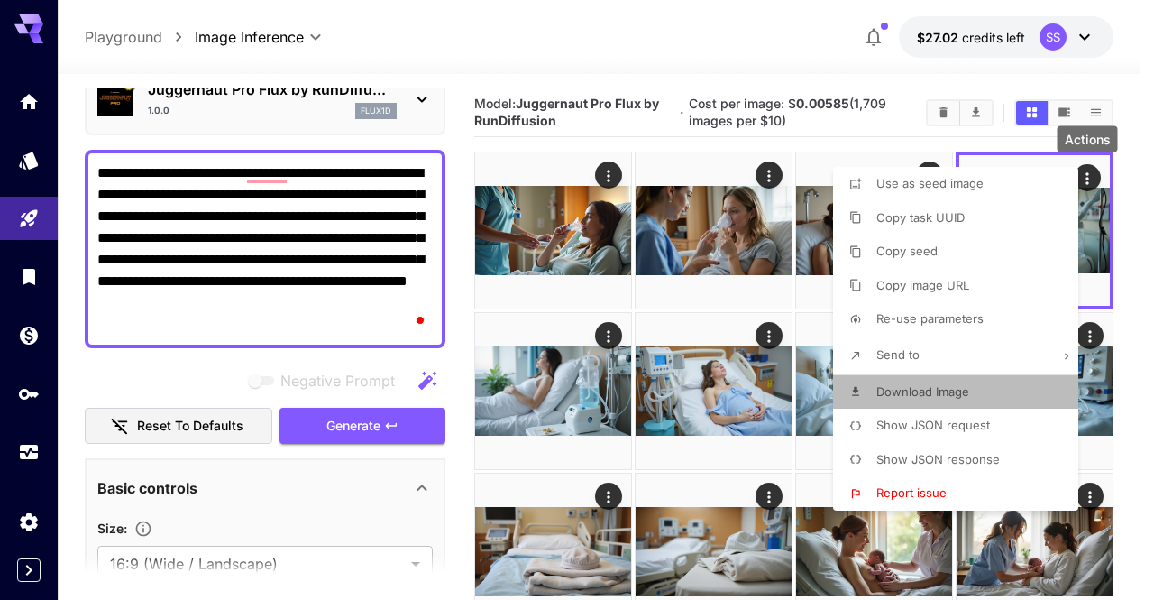
click at [942, 382] on li "Download Image" at bounding box center [961, 392] width 256 height 34
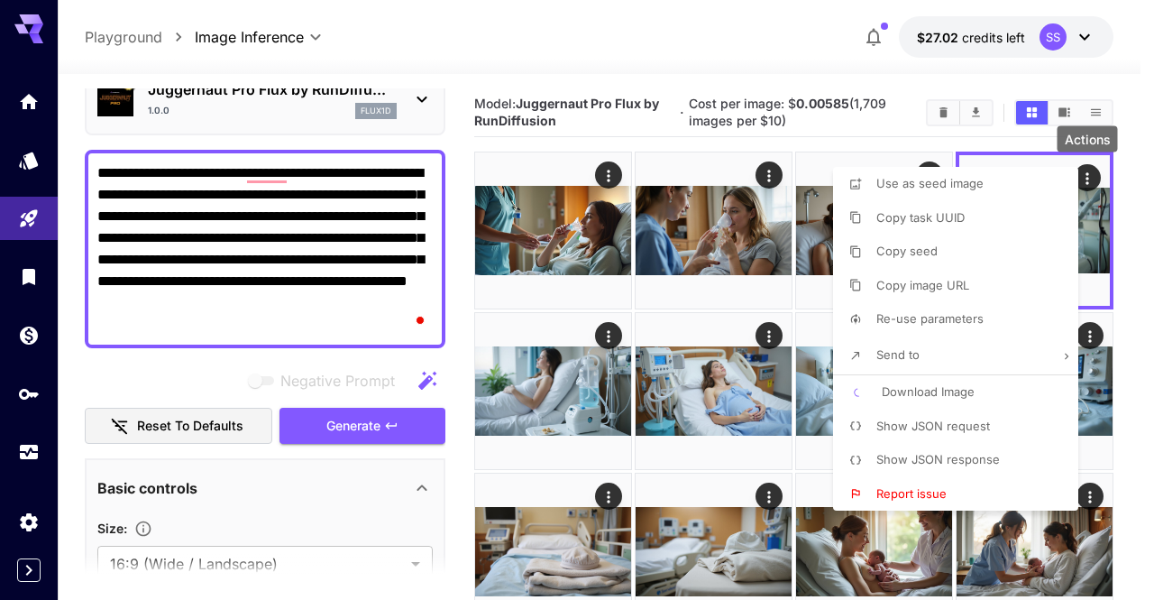
click at [628, 394] on div at bounding box center [577, 300] width 1154 height 600
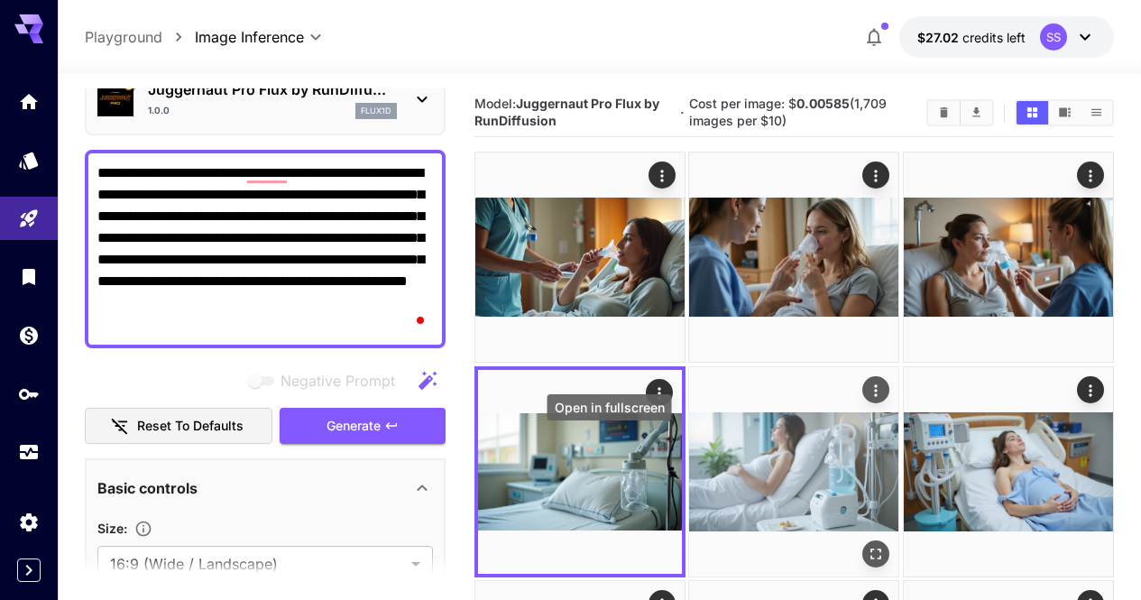
click at [868, 545] on icon "Open in fullscreen" at bounding box center [877, 554] width 18 height 18
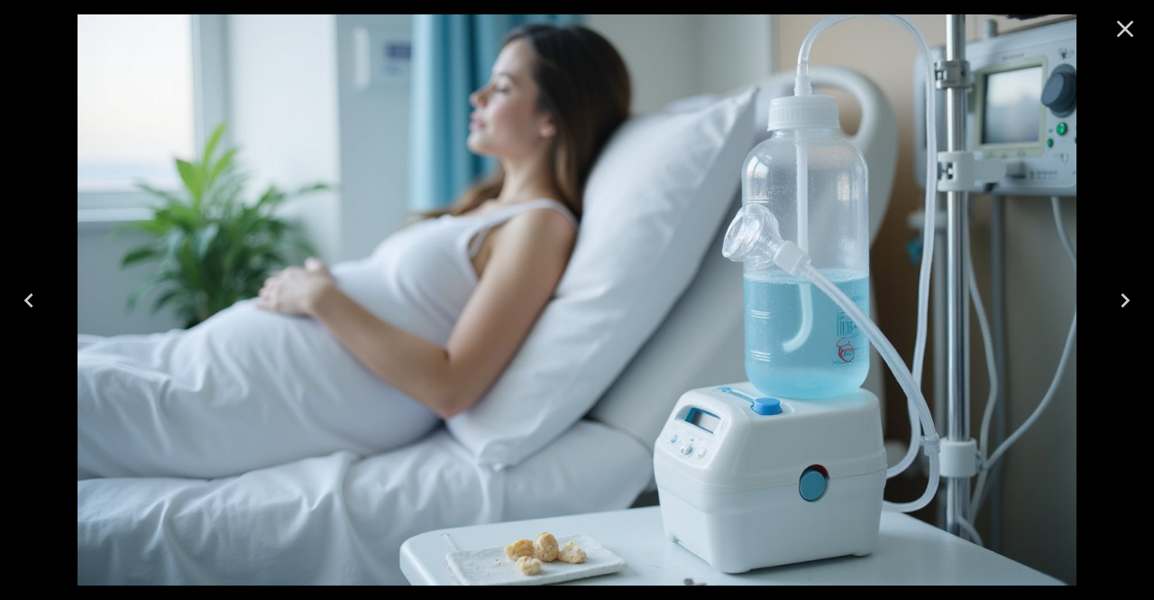
click at [604, 446] on img at bounding box center [577, 299] width 999 height 571
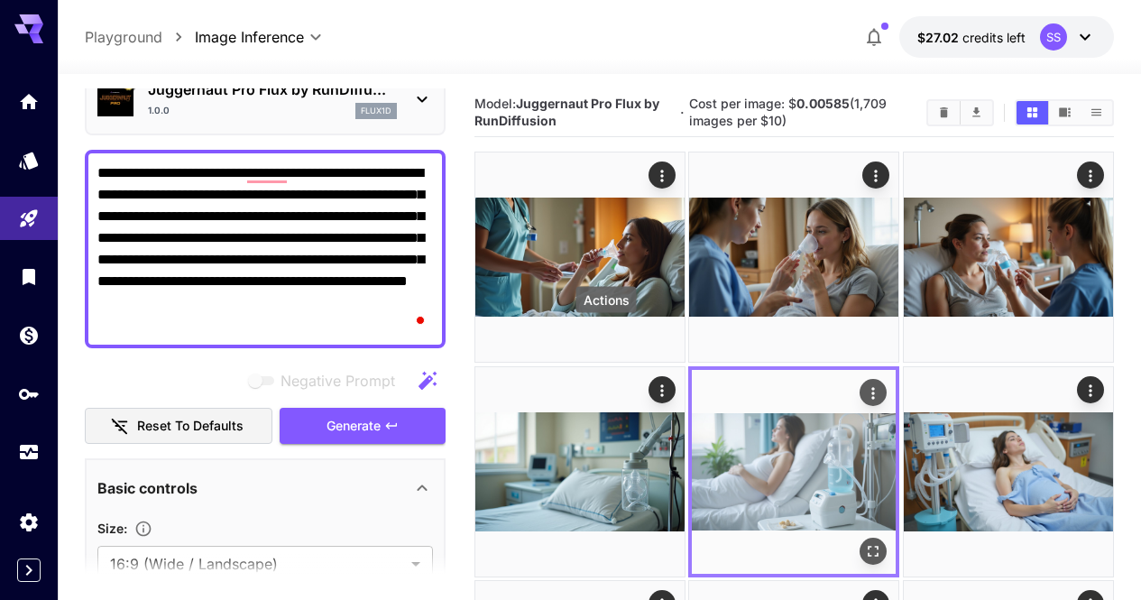
click at [865, 383] on icon "Actions" at bounding box center [874, 392] width 18 height 18
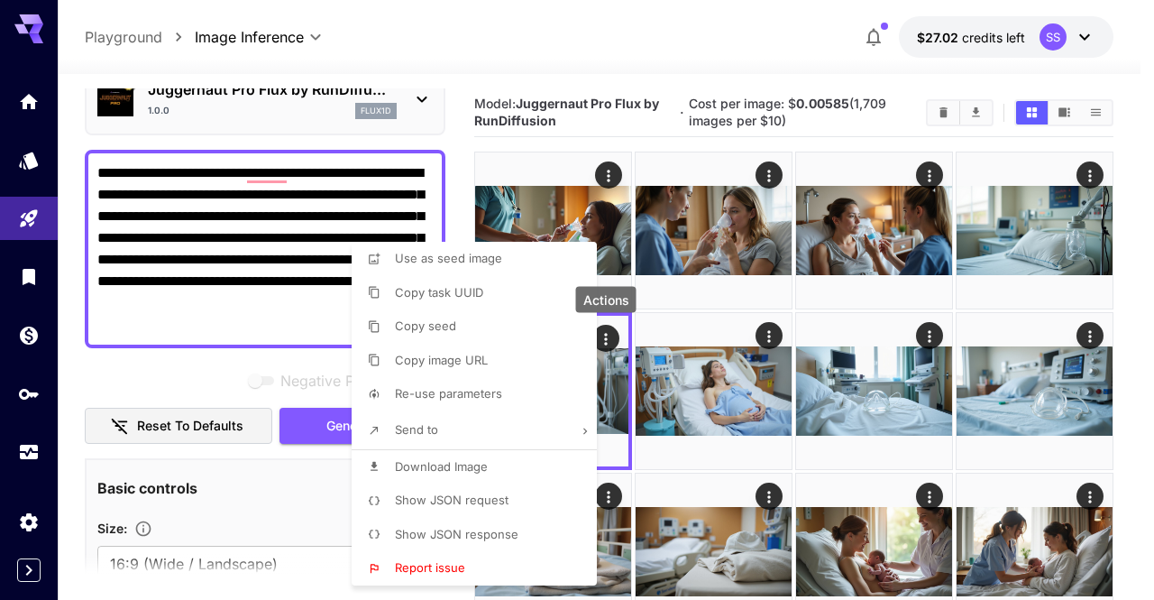
click at [543, 460] on li "Download Image" at bounding box center [480, 467] width 256 height 34
click at [760, 427] on div at bounding box center [577, 300] width 1154 height 600
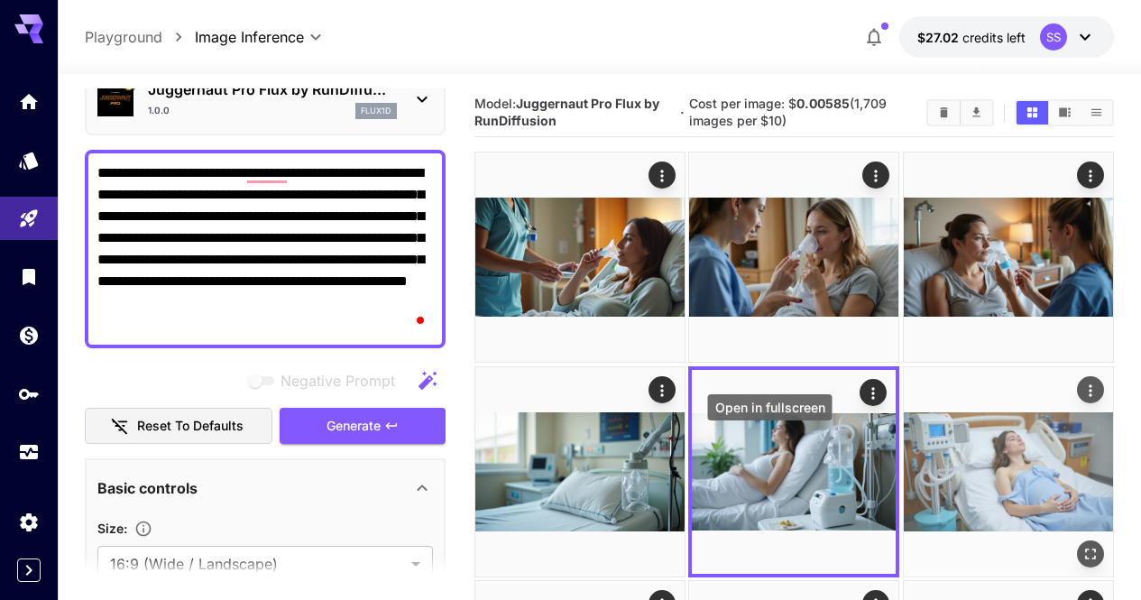
click at [1081, 545] on icon "Open in fullscreen" at bounding box center [1090, 554] width 18 height 18
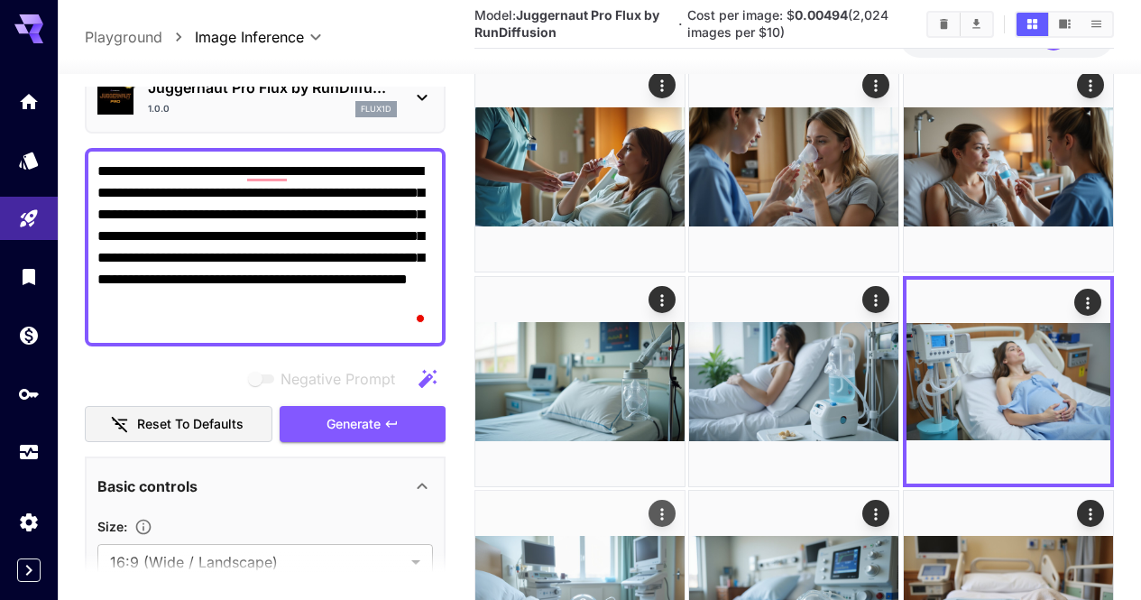
click at [671, 505] on icon "Actions" at bounding box center [662, 514] width 18 height 18
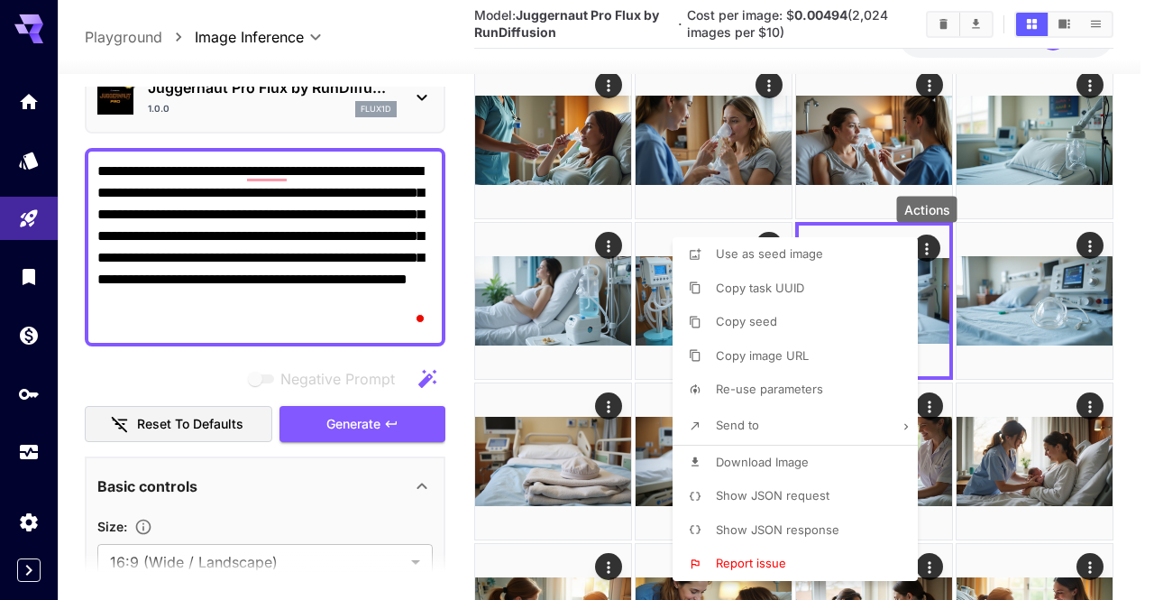
click at [834, 456] on li "Download Image" at bounding box center [801, 463] width 256 height 34
click at [1014, 404] on div at bounding box center [577, 300] width 1154 height 600
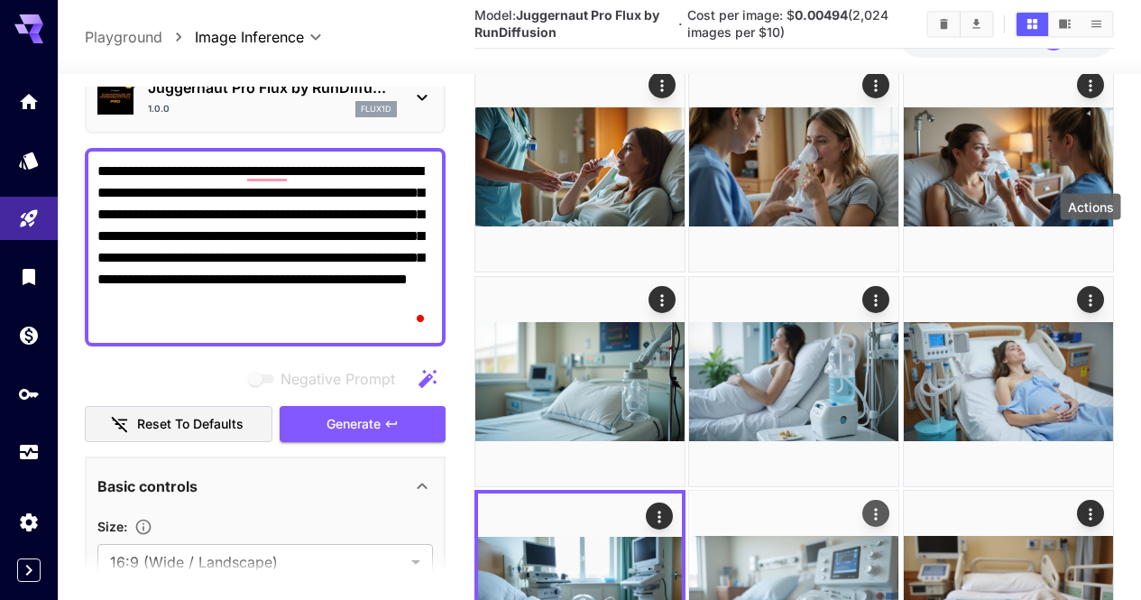
click at [886, 505] on icon "Actions" at bounding box center [877, 514] width 18 height 18
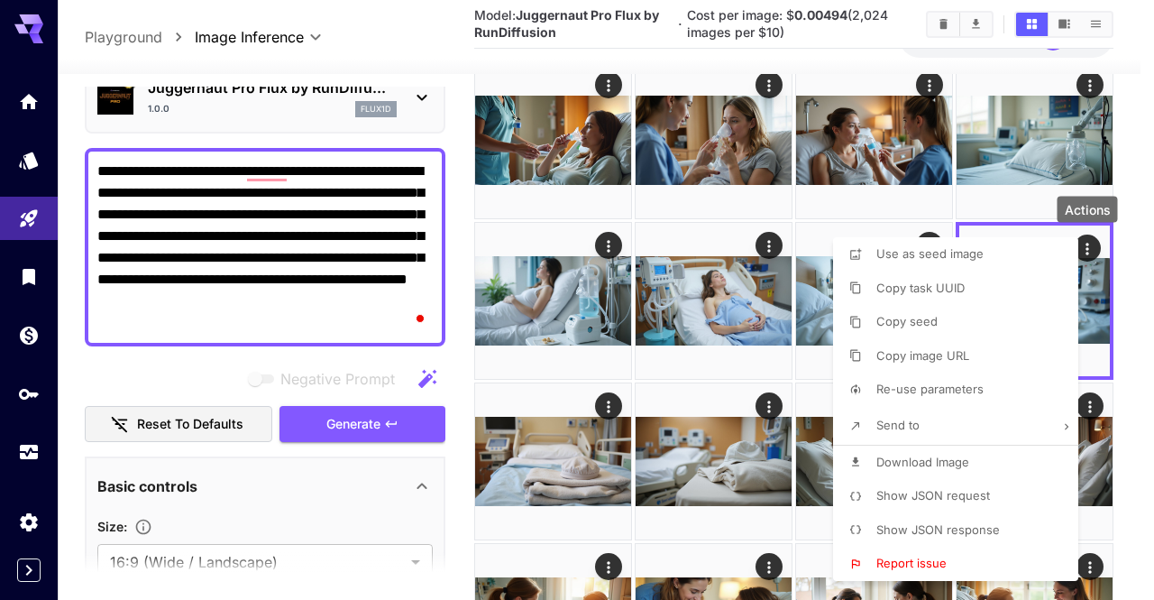
click at [877, 457] on span "Download Image" at bounding box center [923, 462] width 93 height 14
click at [598, 473] on div at bounding box center [577, 300] width 1154 height 600
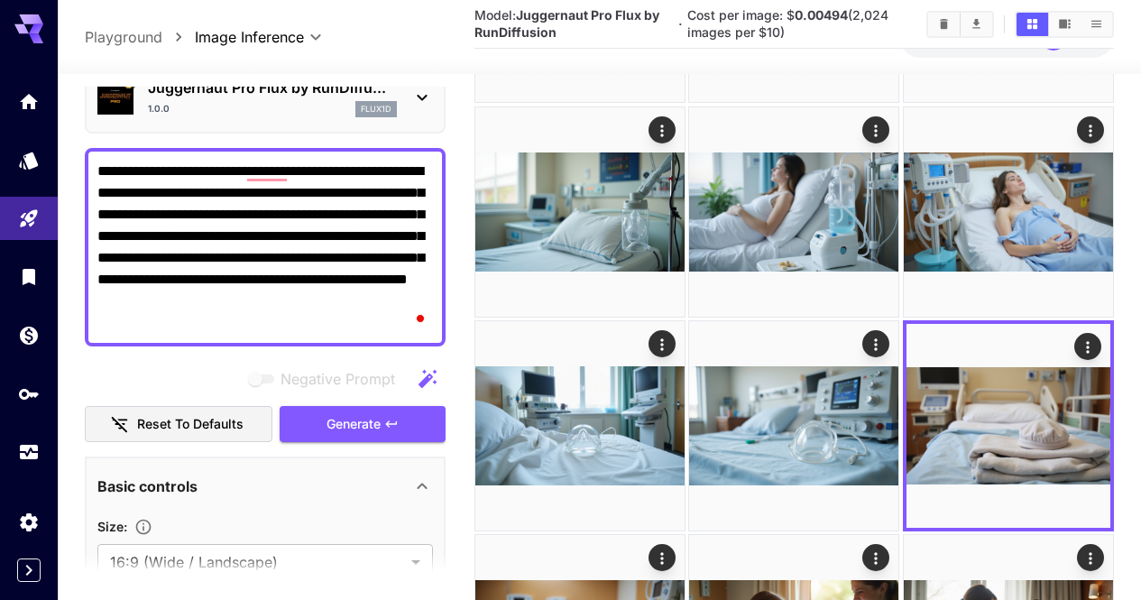
scroll to position [271, 0]
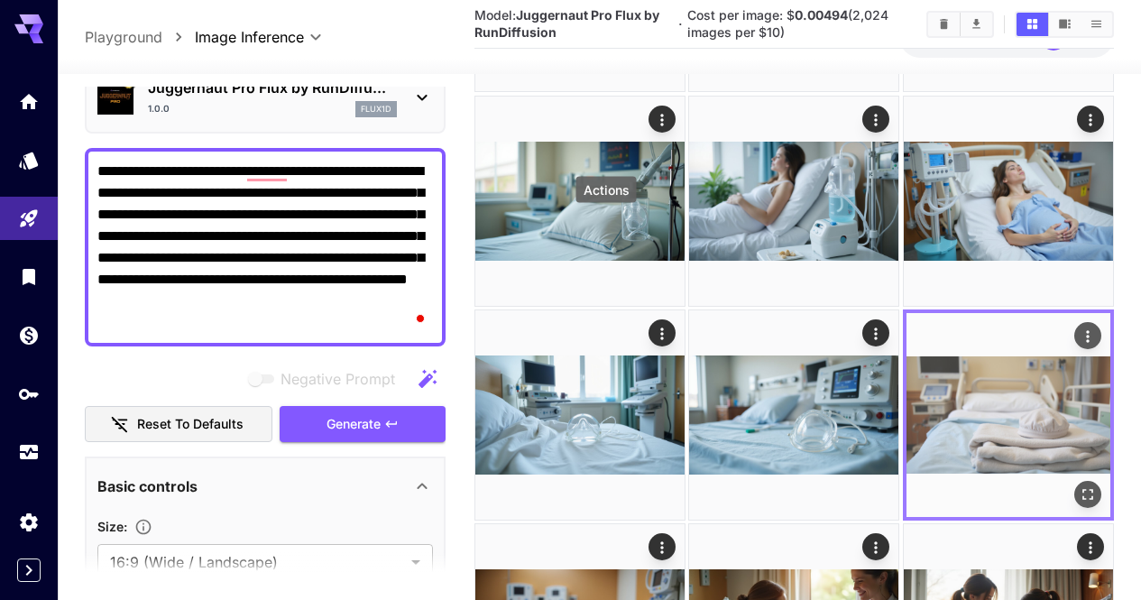
click at [1079, 327] on icon "Actions" at bounding box center [1088, 336] width 18 height 18
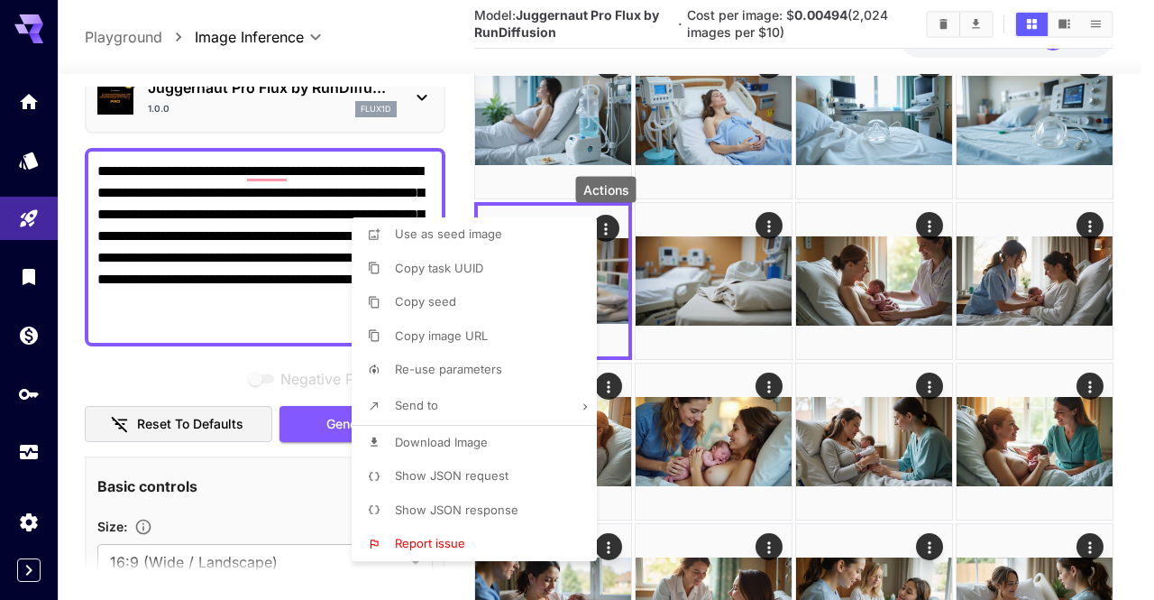
click at [516, 453] on li "Download Image" at bounding box center [480, 443] width 256 height 34
click at [878, 362] on div at bounding box center [577, 300] width 1154 height 600
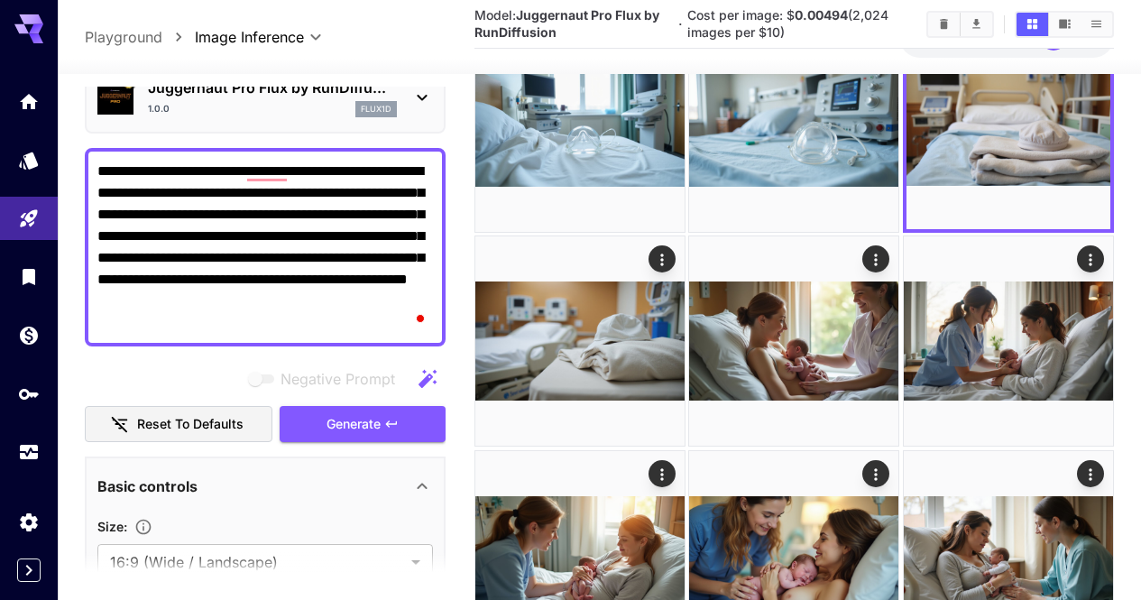
scroll to position [566, 0]
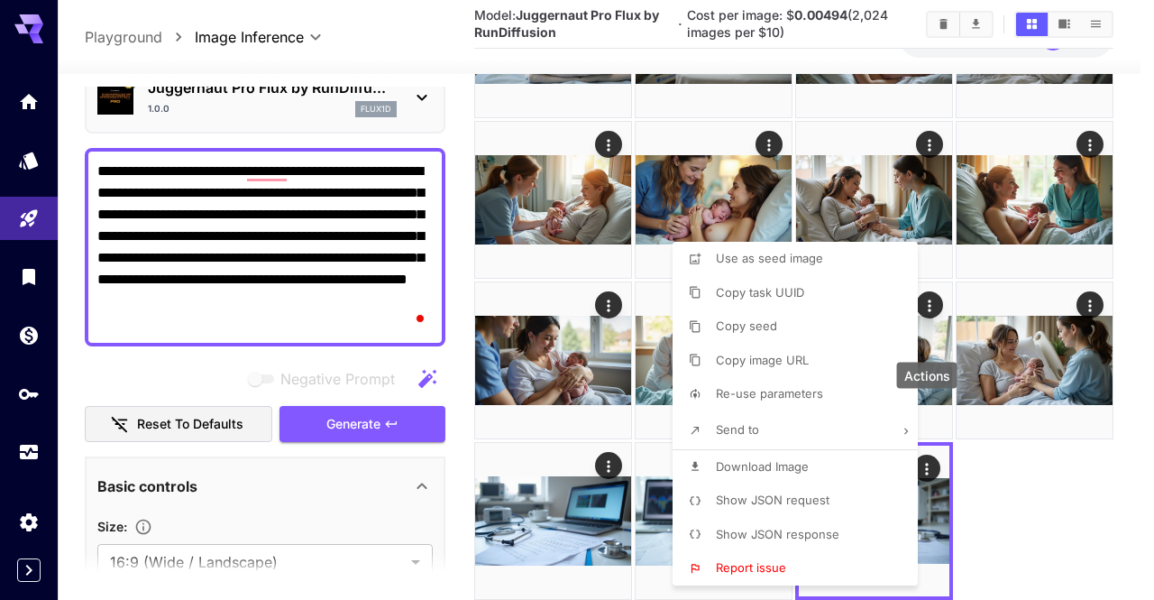
click at [753, 467] on span "Download Image" at bounding box center [762, 466] width 93 height 14
click at [601, 470] on div at bounding box center [577, 300] width 1154 height 600
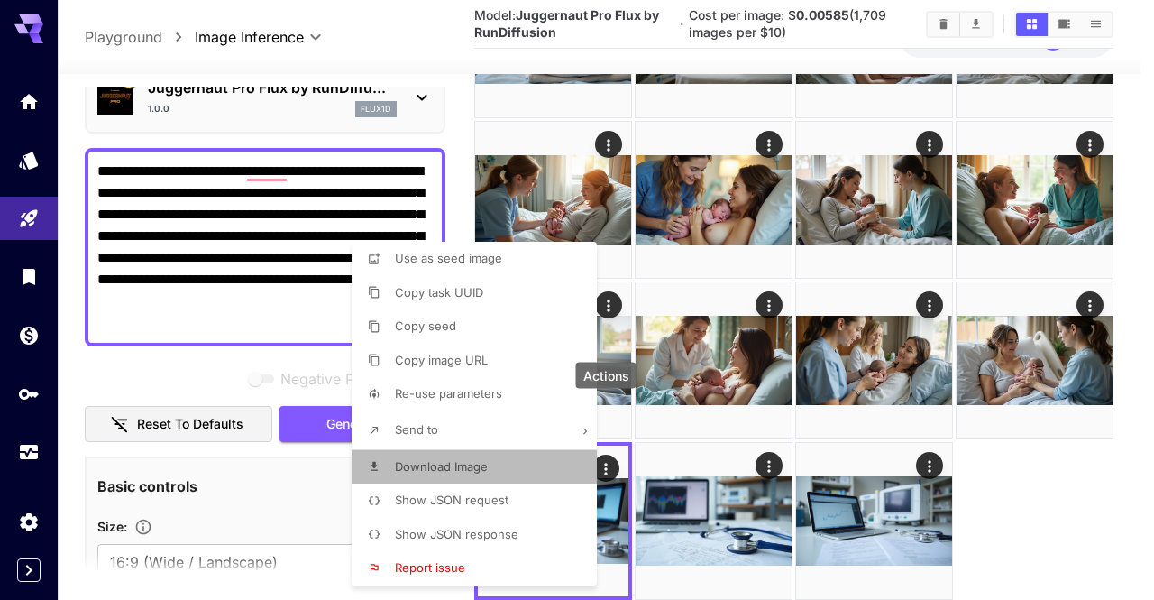
click at [549, 463] on li "Download Image" at bounding box center [480, 467] width 256 height 34
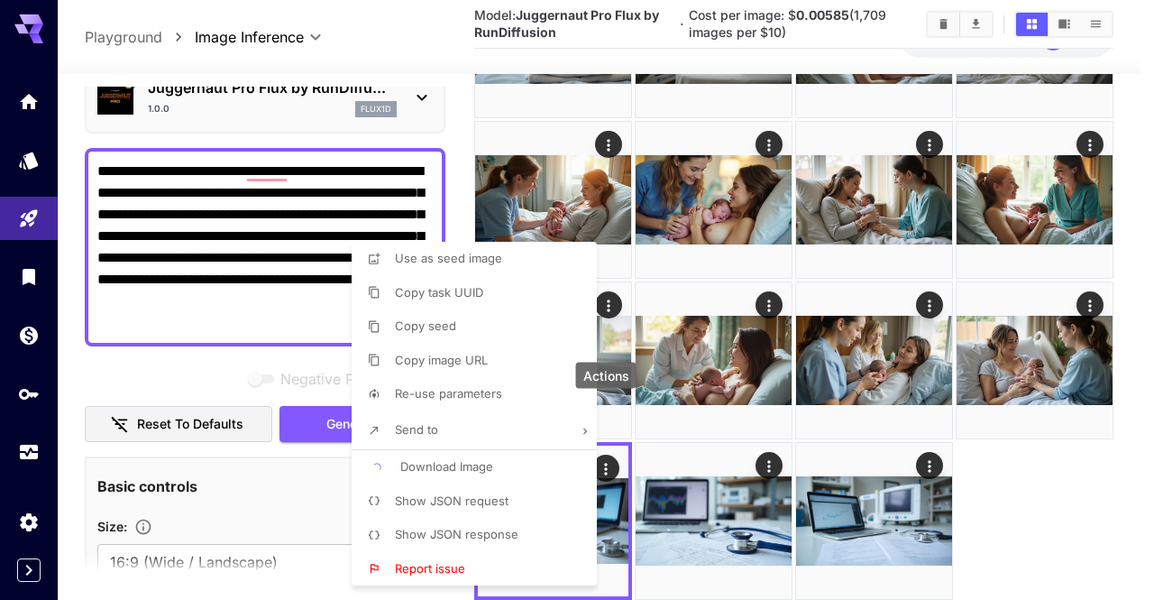
click at [878, 407] on div at bounding box center [577, 300] width 1154 height 600
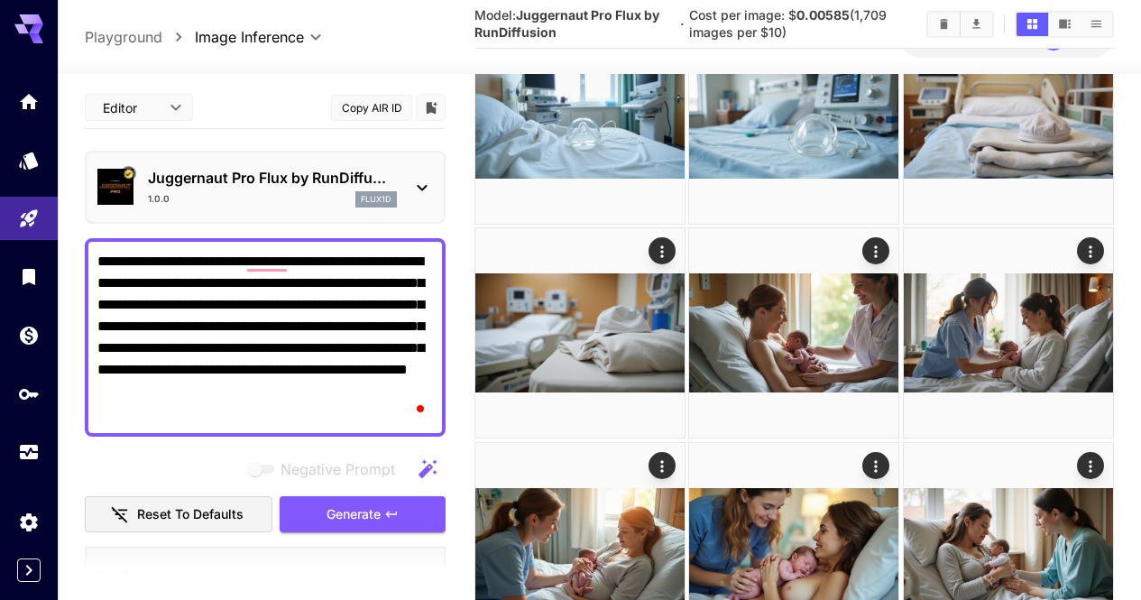
scroll to position [90, 0]
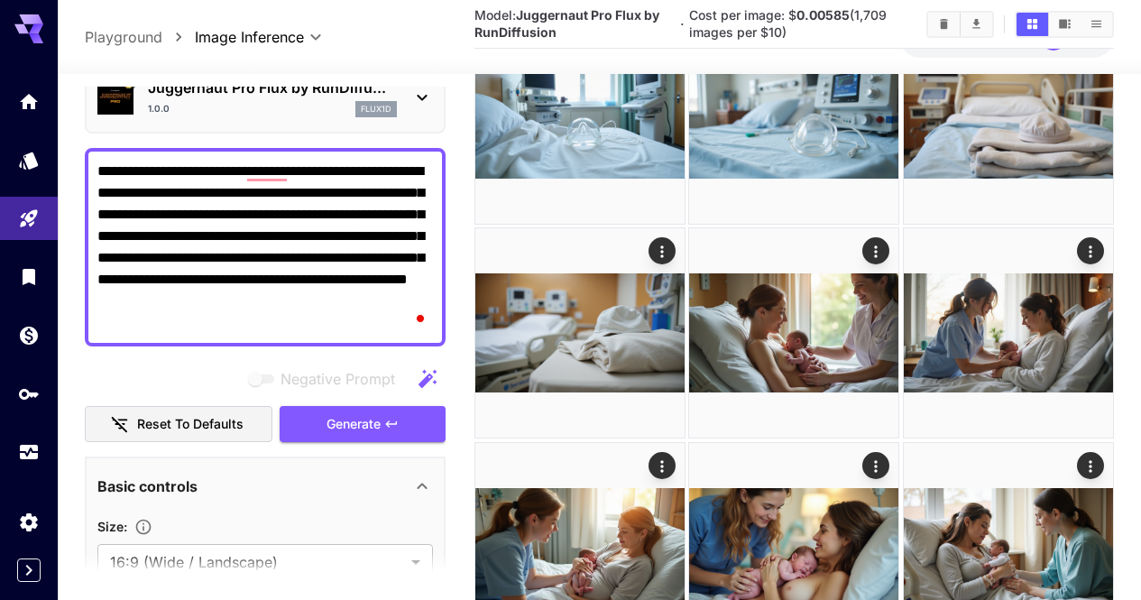
click at [357, 202] on textarea "**********" at bounding box center [265, 247] width 336 height 173
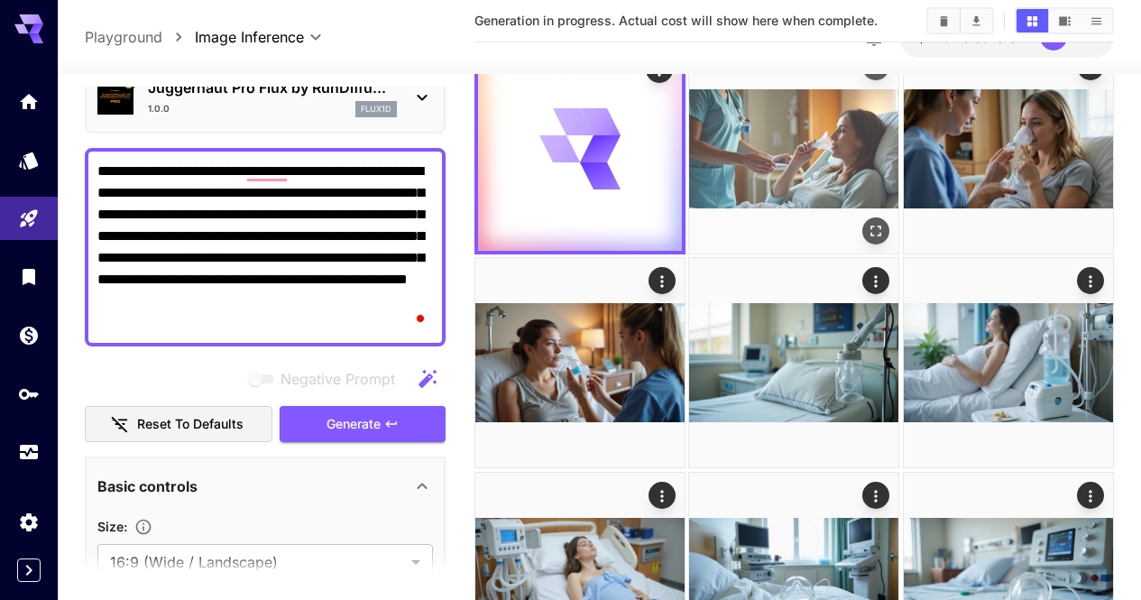
scroll to position [0, 0]
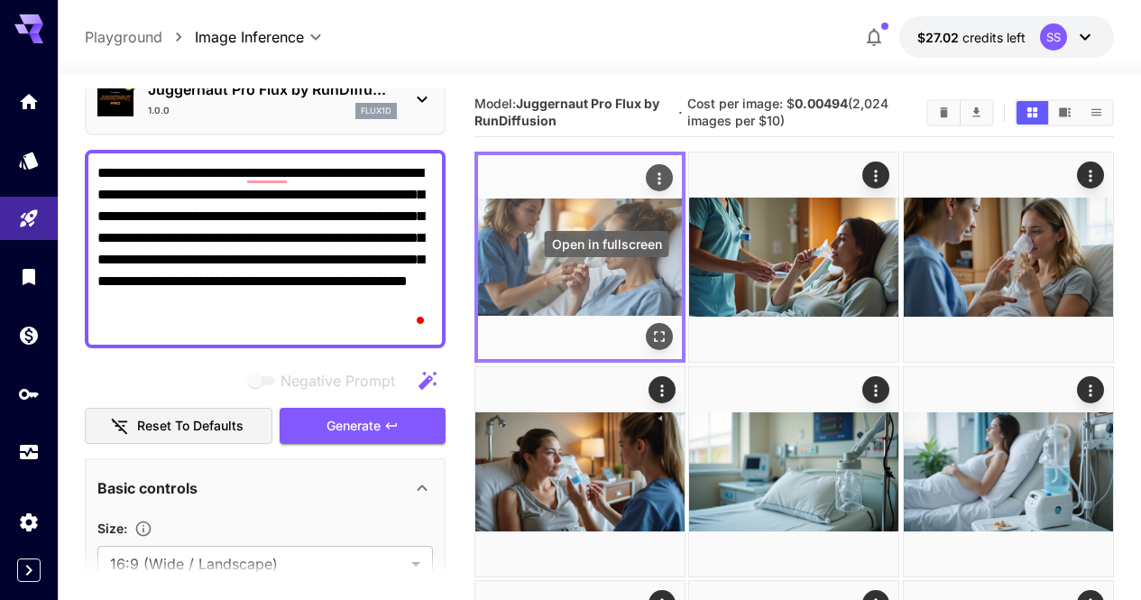
click at [654, 332] on icon "Open in fullscreen" at bounding box center [659, 337] width 11 height 11
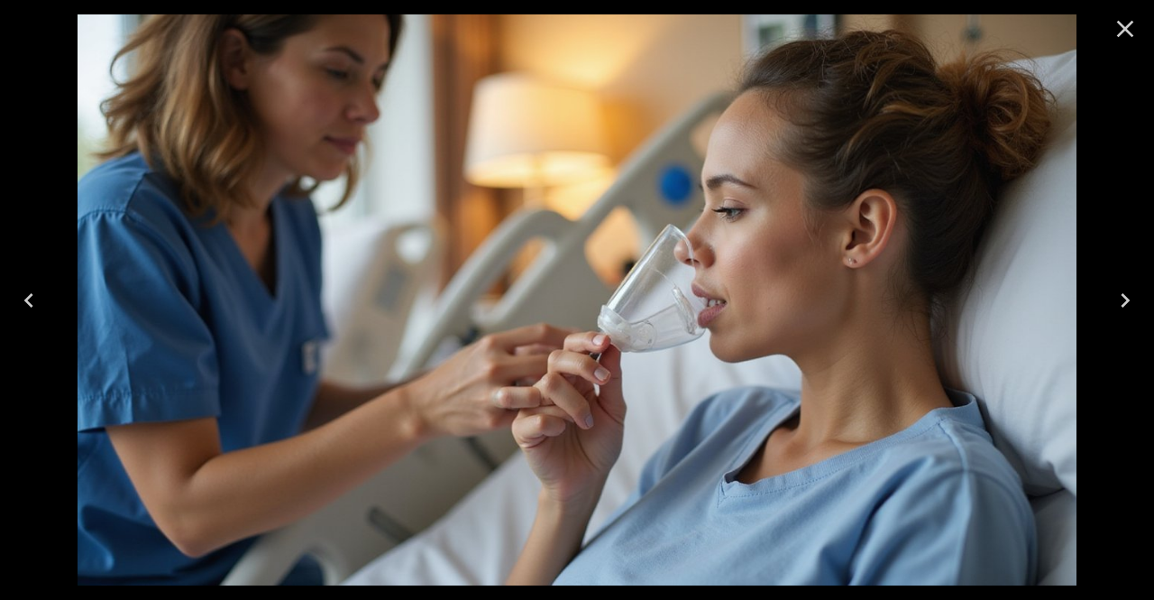
click at [1121, 33] on icon "Close" at bounding box center [1125, 29] width 17 height 17
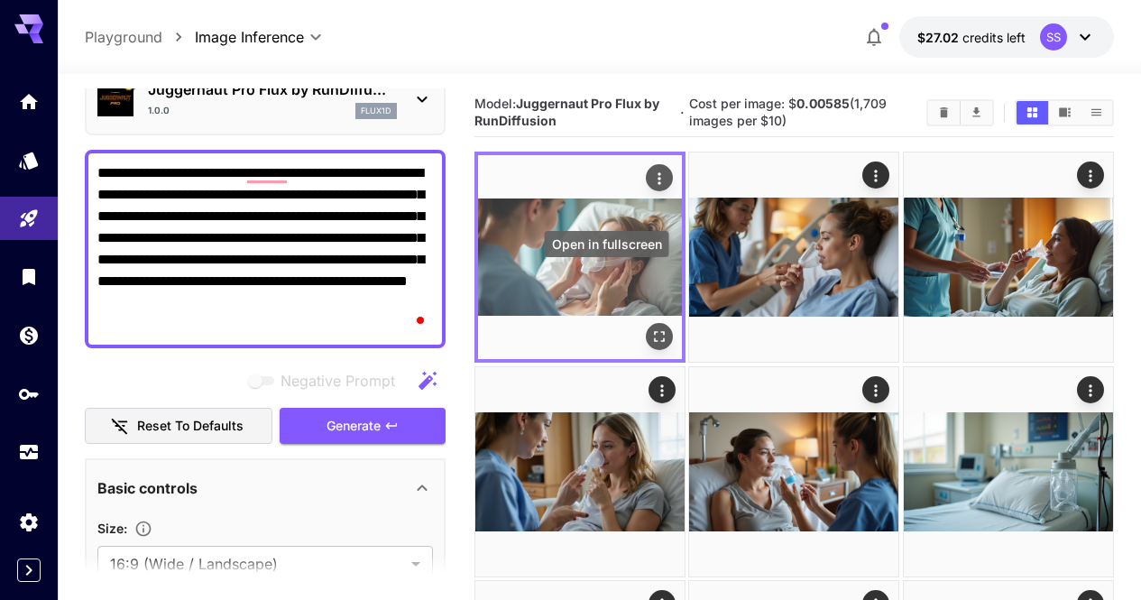
click at [650, 328] on icon "Open in fullscreen" at bounding box center [659, 337] width 18 height 18
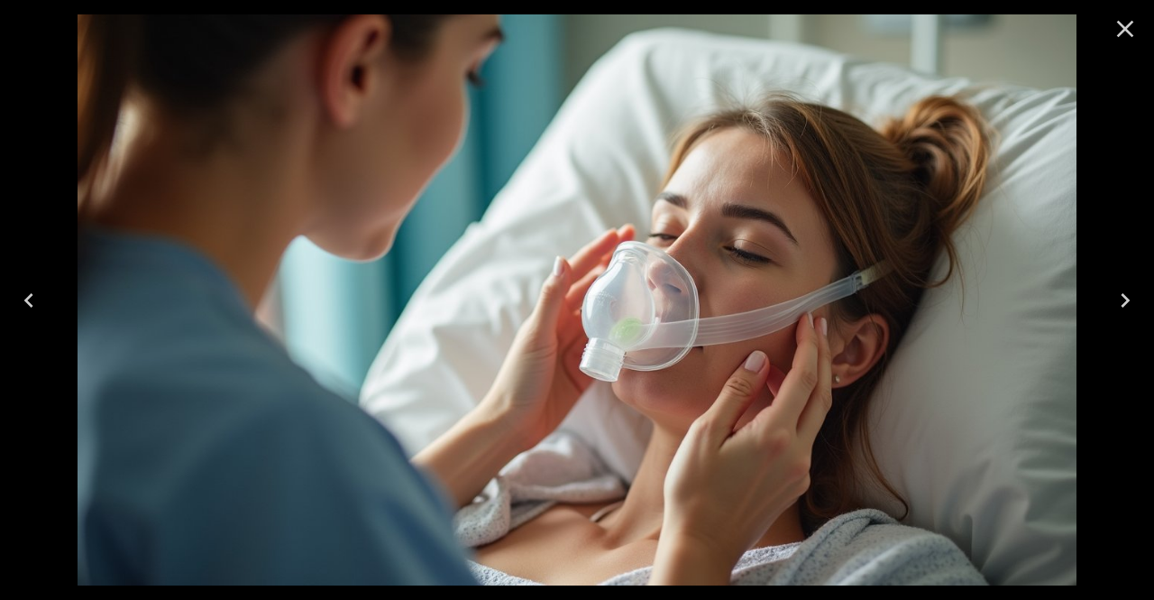
click at [1128, 27] on icon "Close" at bounding box center [1125, 28] width 29 height 29
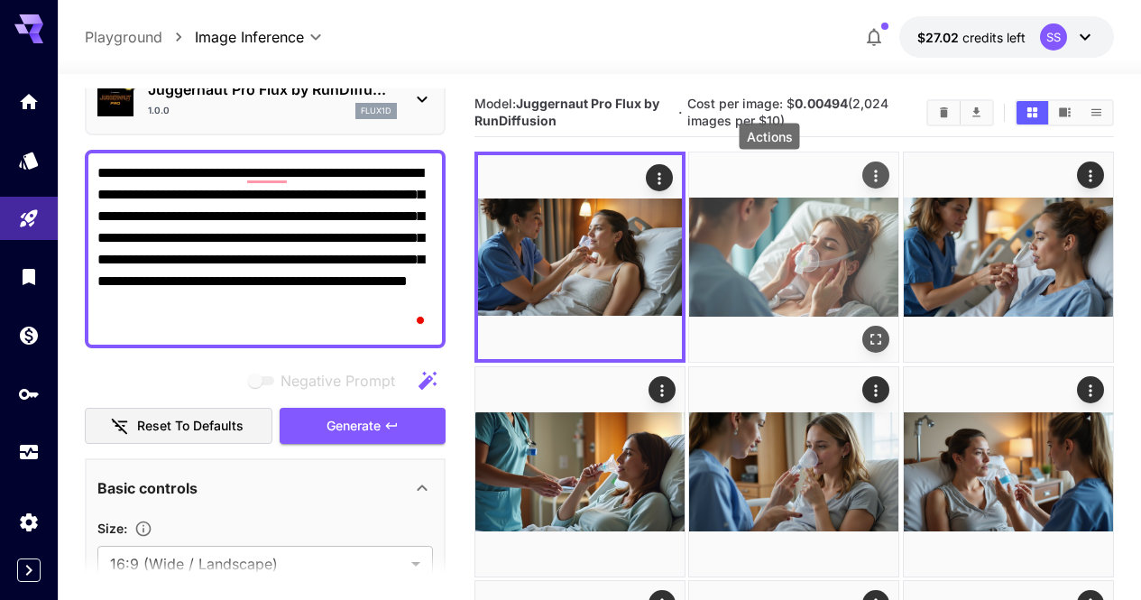
click at [868, 170] on icon "Actions" at bounding box center [877, 176] width 18 height 18
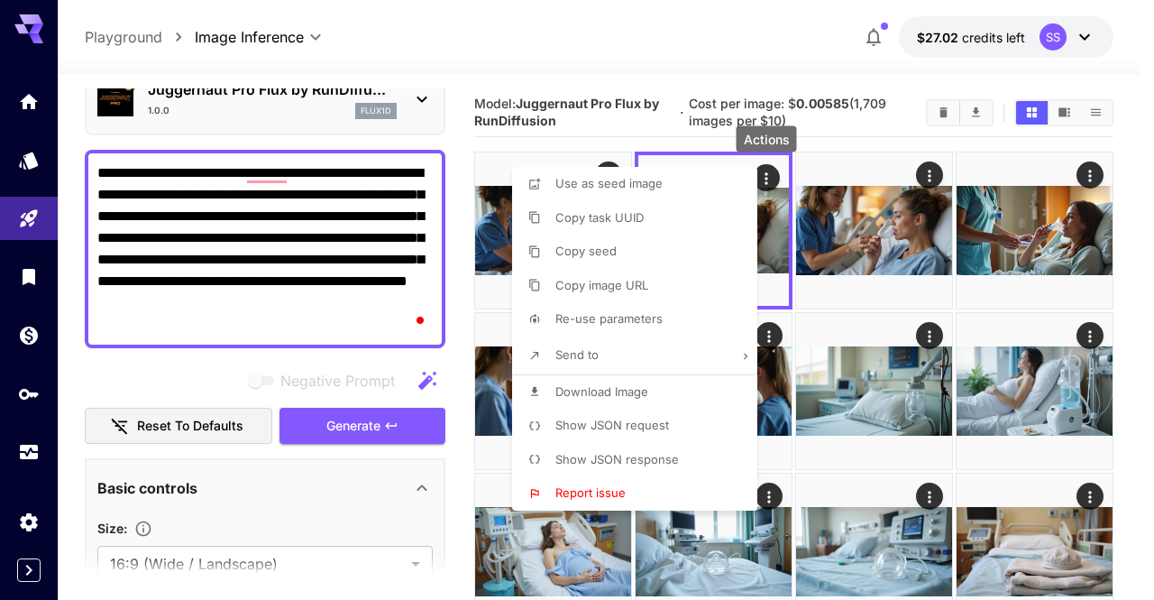
click at [696, 393] on li "Download Image" at bounding box center [640, 392] width 256 height 34
click at [846, 378] on div at bounding box center [577, 300] width 1154 height 600
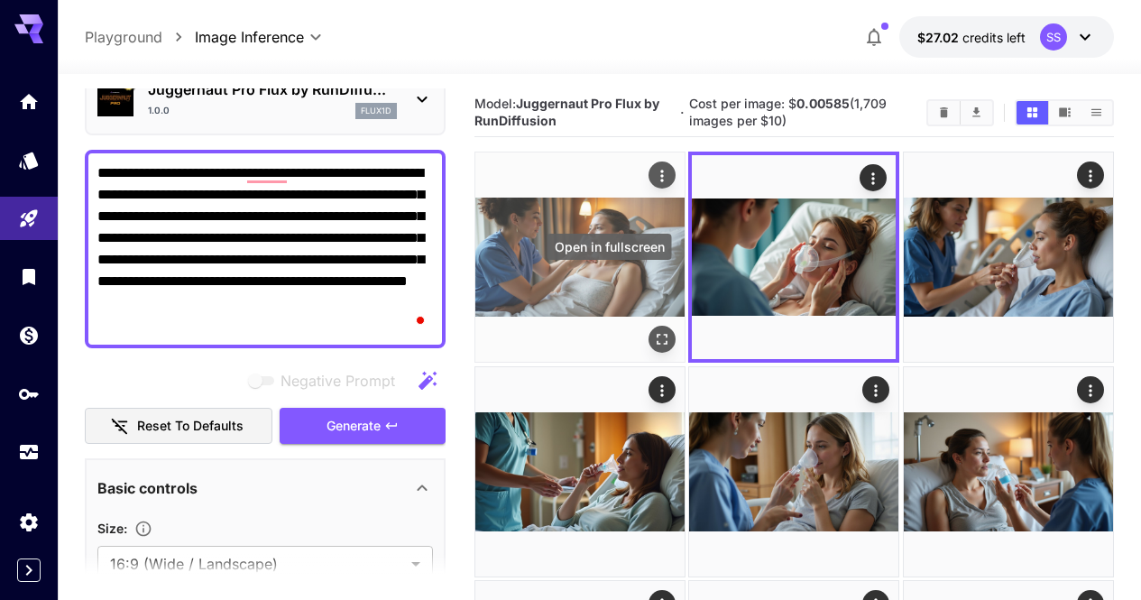
click at [653, 331] on icon "Open in fullscreen" at bounding box center [662, 340] width 18 height 18
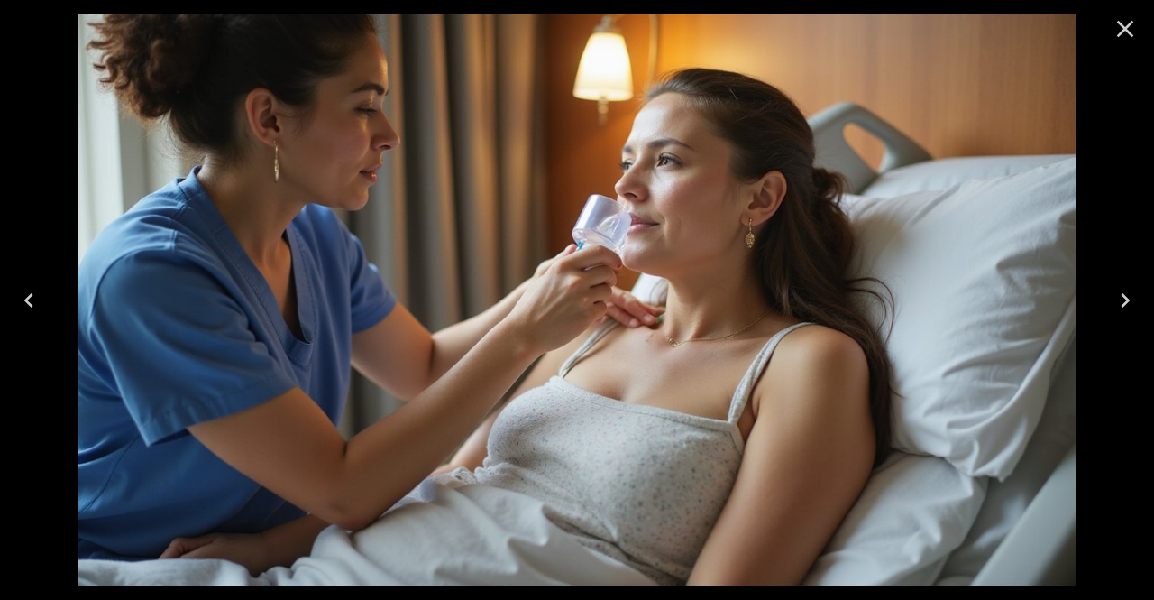
click at [1139, 23] on icon "Close" at bounding box center [1125, 28] width 29 height 29
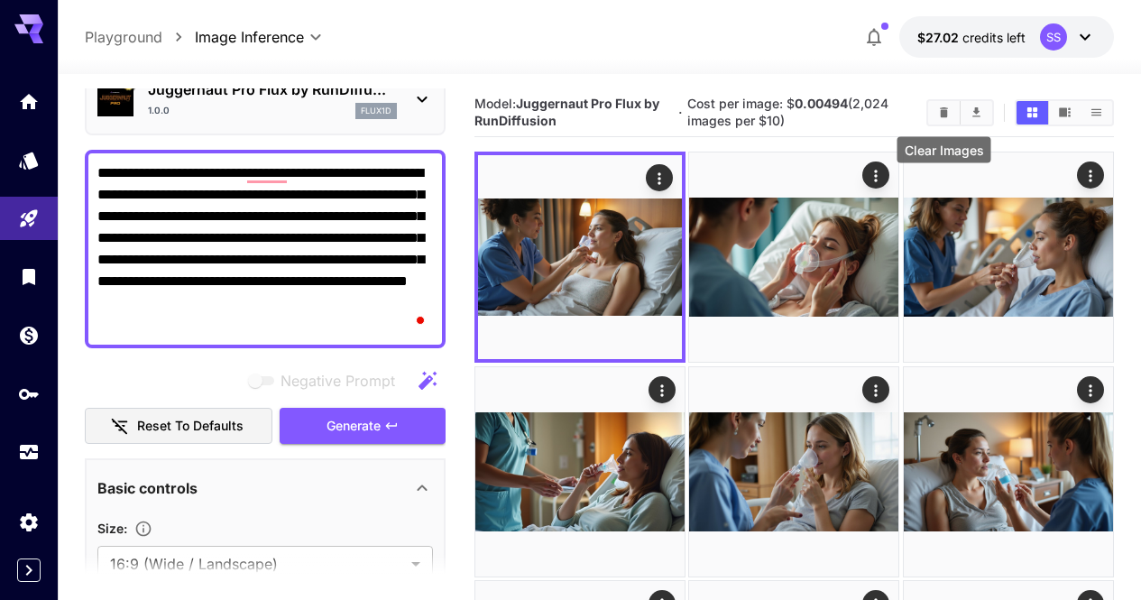
click at [948, 112] on icon "Clear Images" at bounding box center [944, 113] width 14 height 14
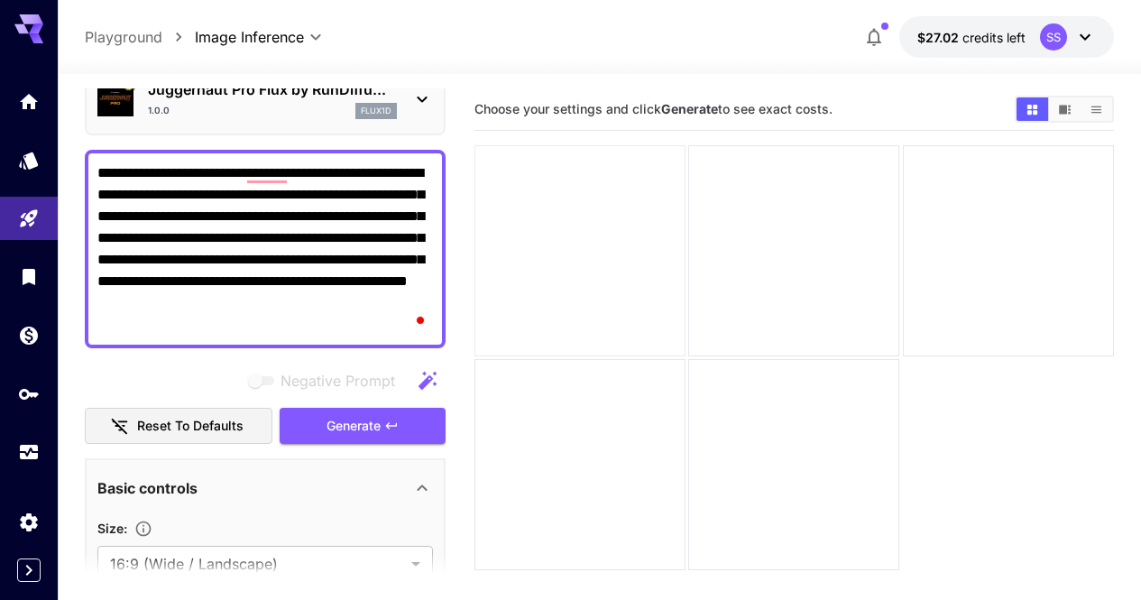
scroll to position [90, 0]
click at [433, 244] on textarea "**********" at bounding box center [265, 248] width 336 height 173
paste textarea "******"
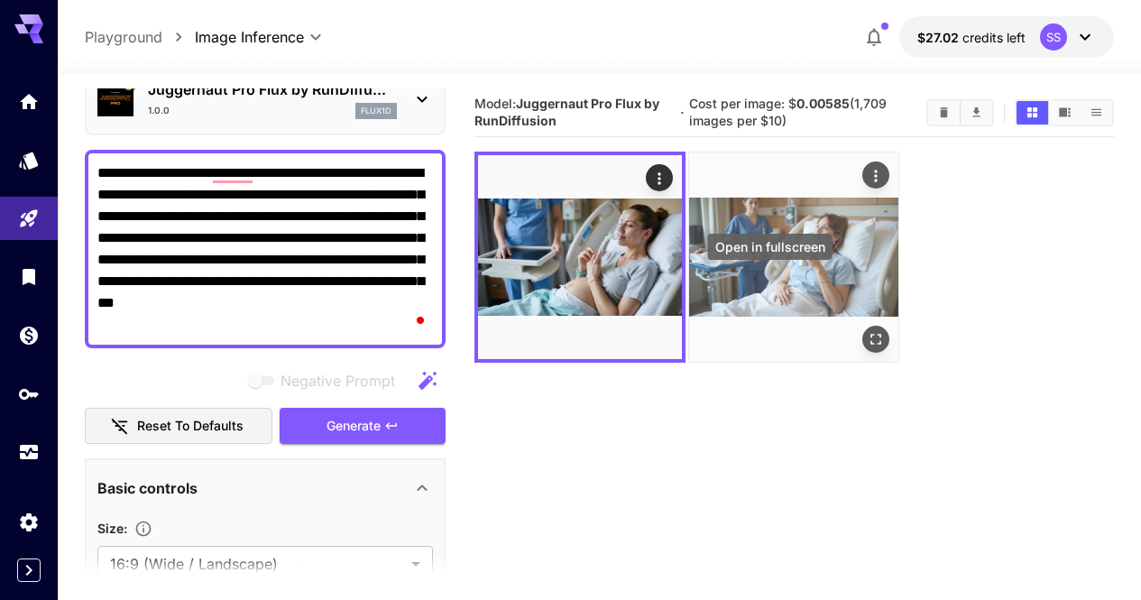
type textarea "**********"
click at [868, 331] on icon "Open in fullscreen" at bounding box center [877, 340] width 18 height 18
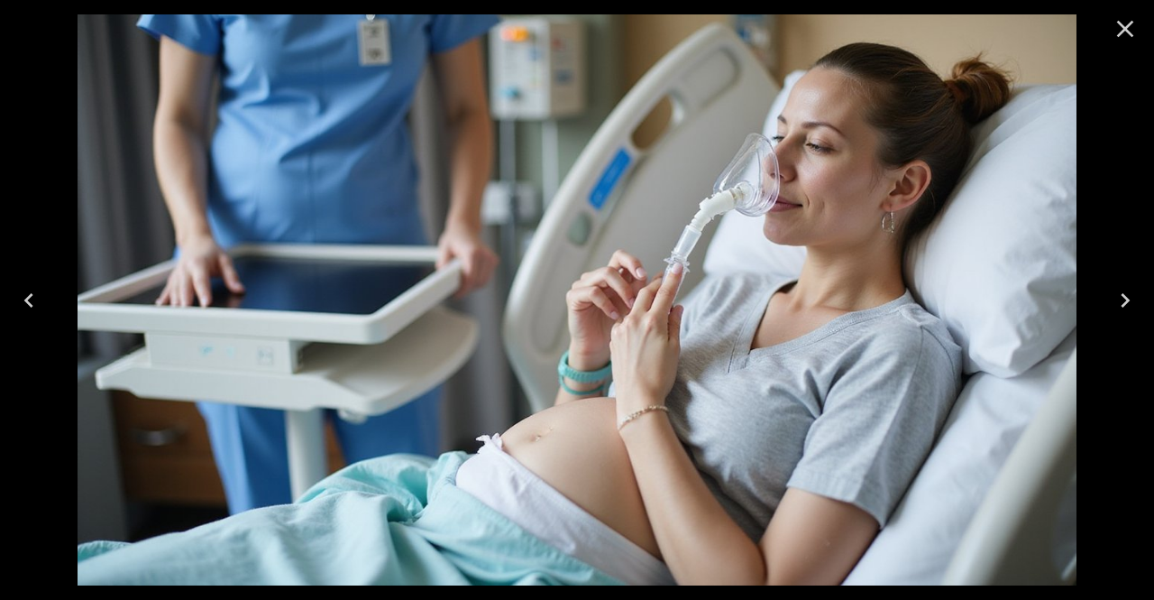
click at [1117, 29] on icon "Close" at bounding box center [1125, 28] width 29 height 29
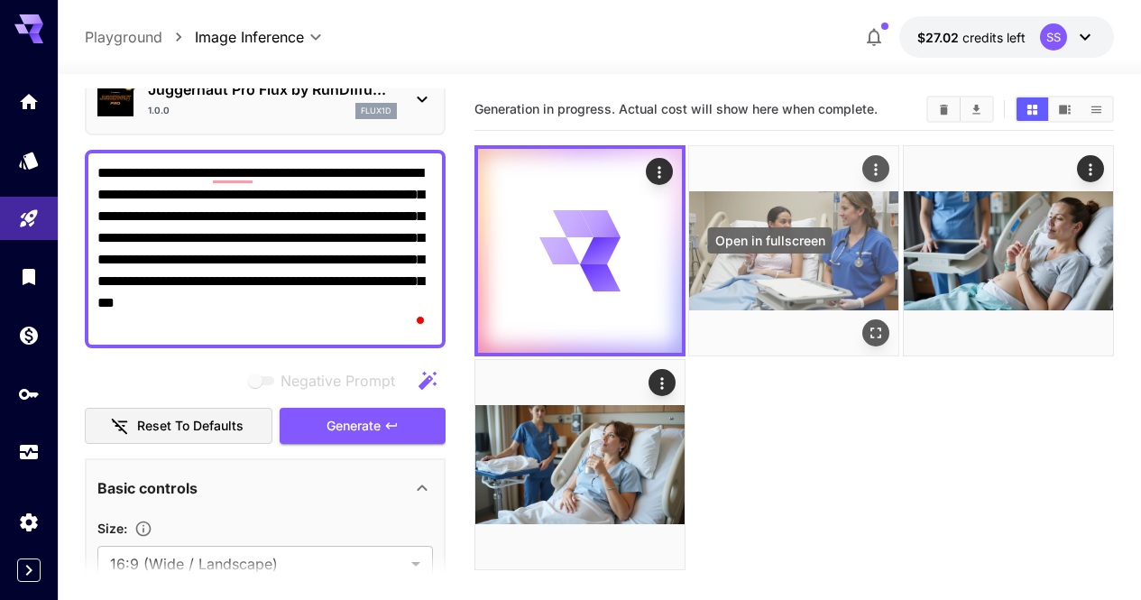
click at [868, 324] on icon "Open in fullscreen" at bounding box center [877, 333] width 18 height 18
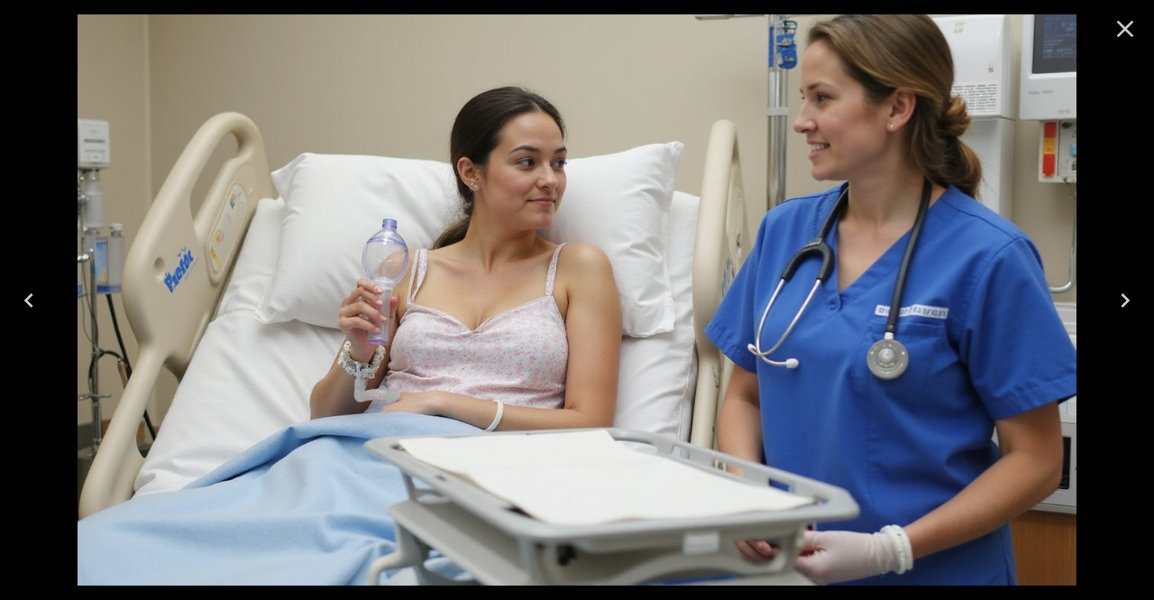
click at [1126, 29] on icon "Close" at bounding box center [1125, 29] width 17 height 17
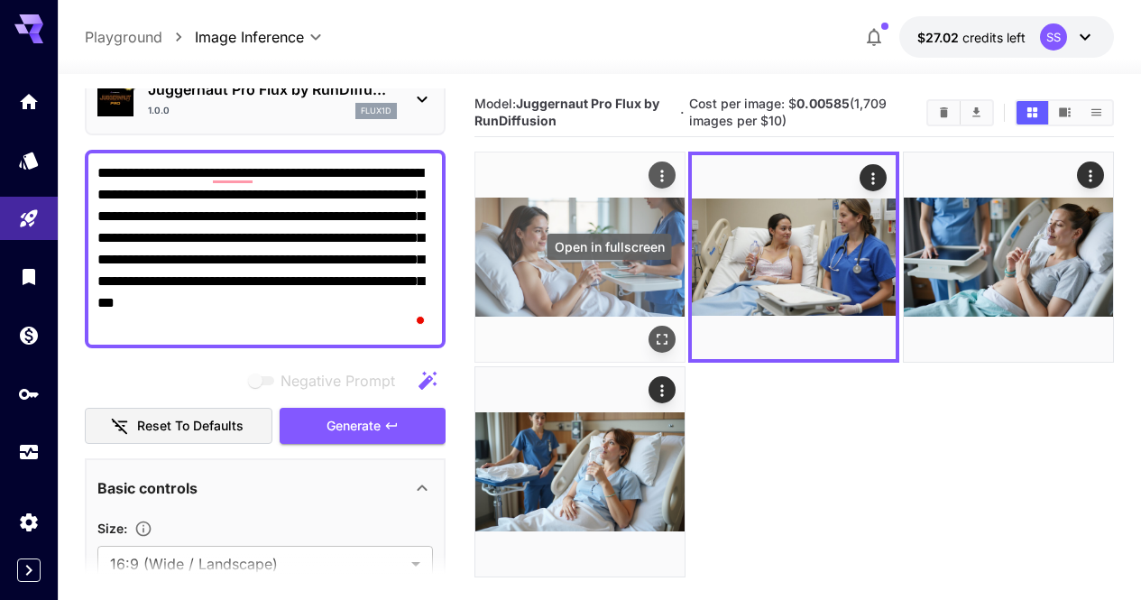
click at [653, 331] on icon "Open in fullscreen" at bounding box center [662, 340] width 18 height 18
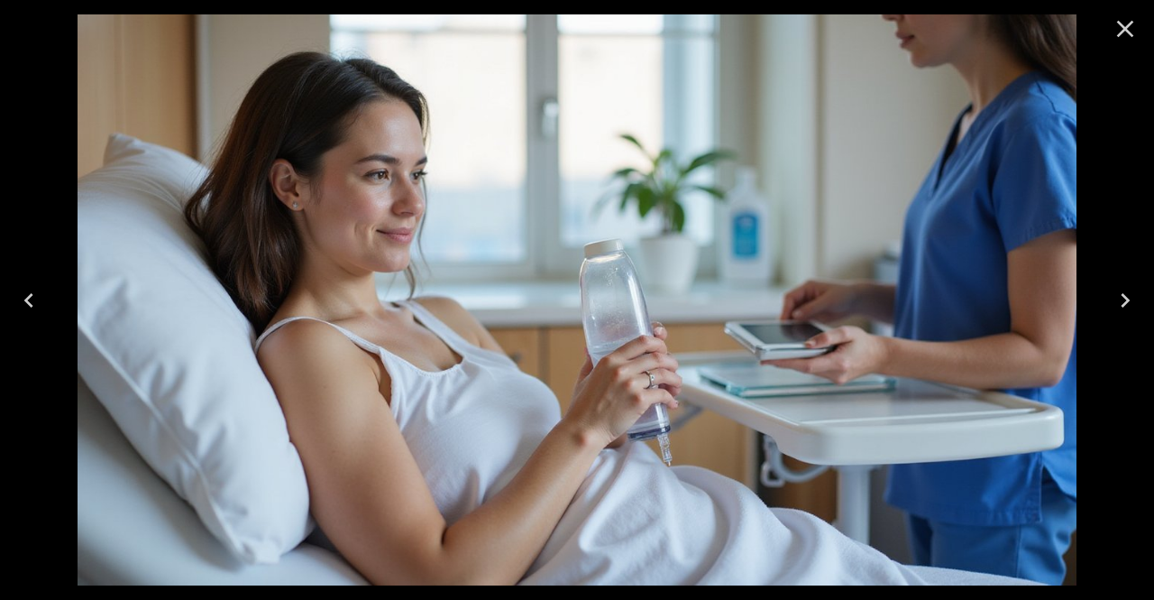
click at [1135, 43] on button "Close" at bounding box center [1125, 28] width 43 height 43
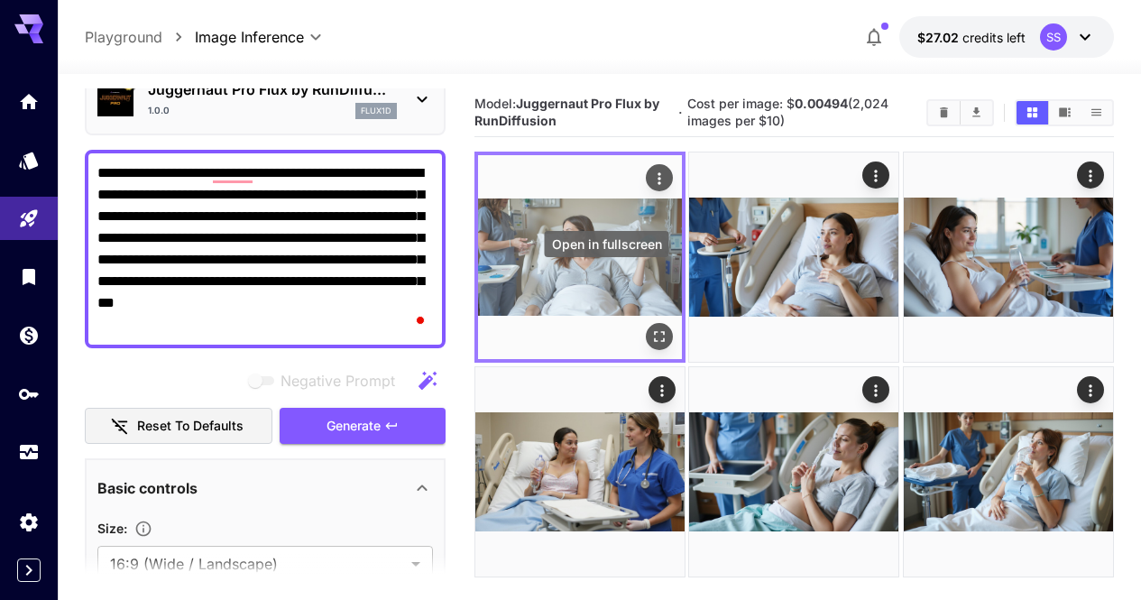
scroll to position [90, 0]
click at [654, 332] on icon "Open in fullscreen" at bounding box center [659, 337] width 11 height 11
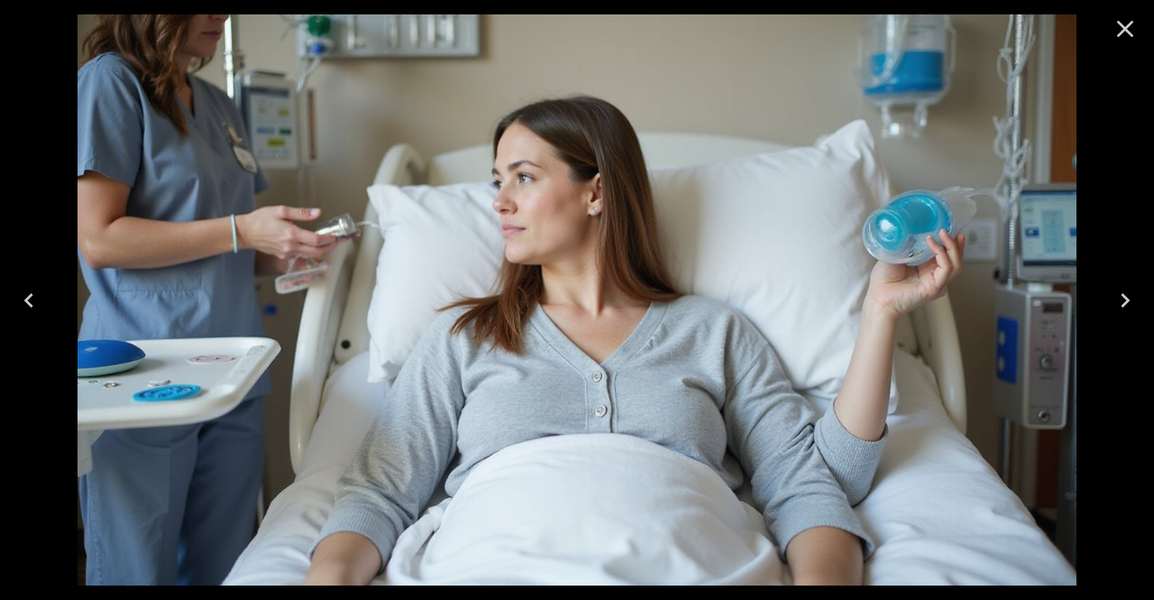
click at [1139, 23] on icon "Close" at bounding box center [1125, 28] width 29 height 29
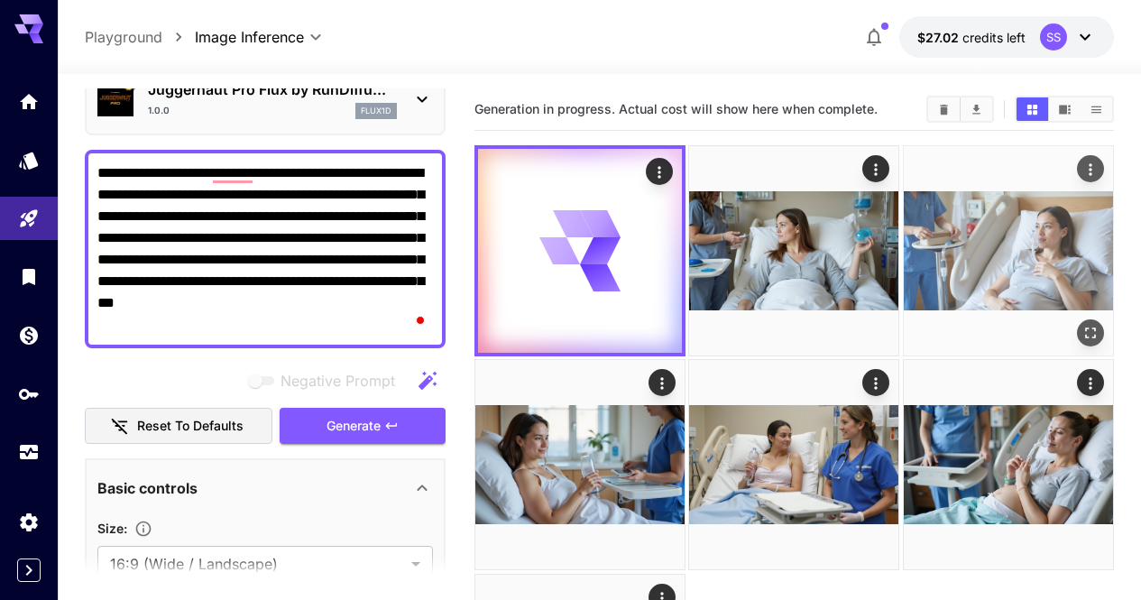
click at [1077, 319] on button "Open in fullscreen" at bounding box center [1090, 332] width 27 height 27
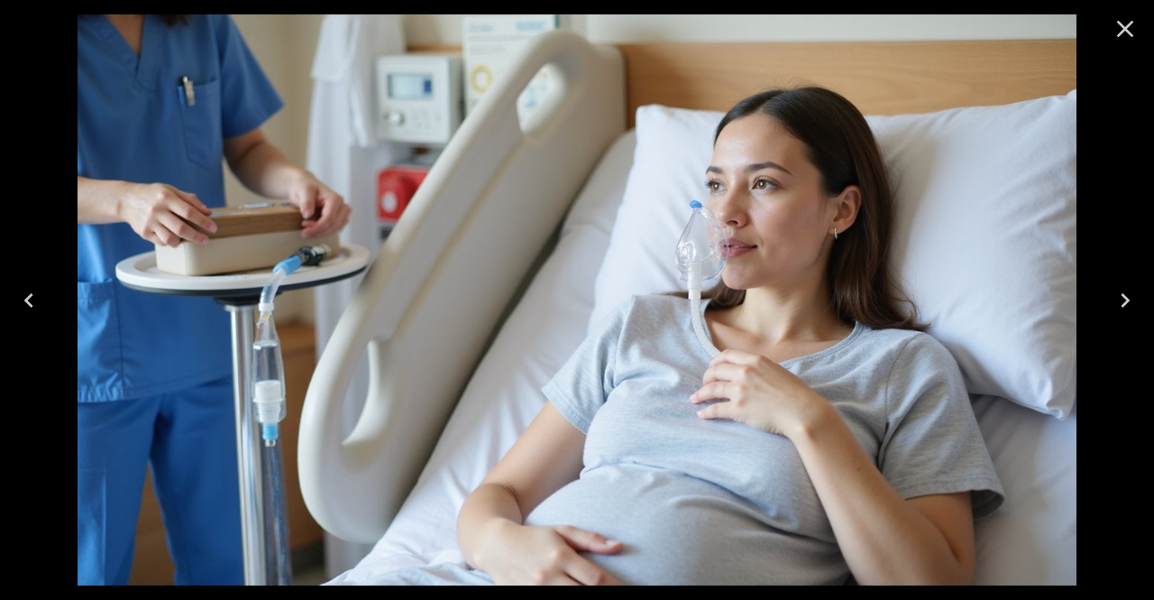
click at [1140, 40] on button "Close" at bounding box center [1125, 28] width 43 height 43
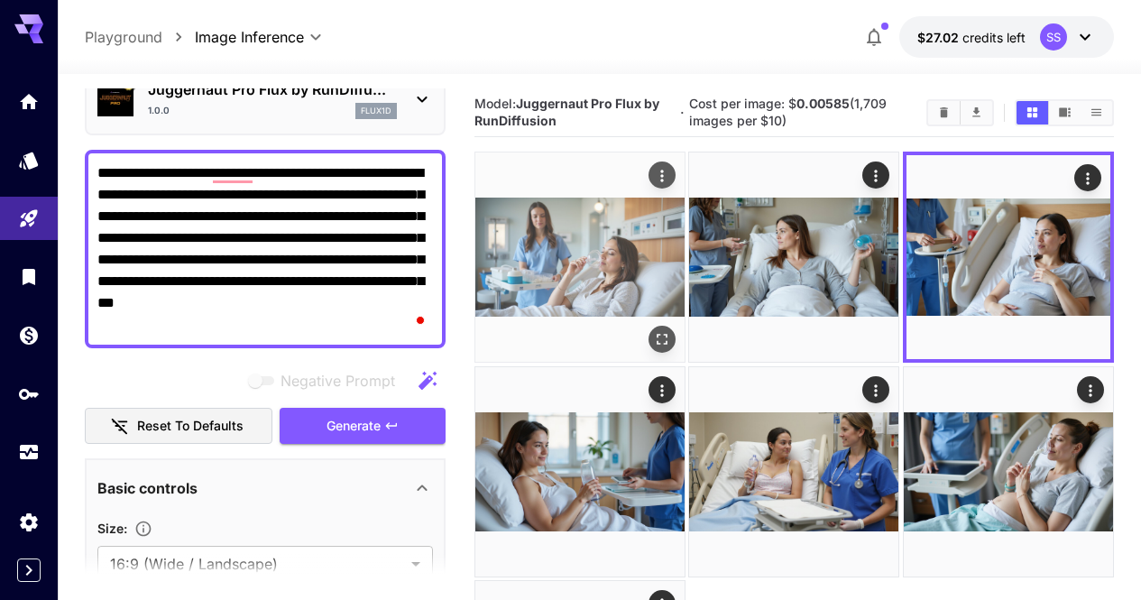
click at [648, 326] on button "Open in fullscreen" at bounding box center [661, 339] width 27 height 27
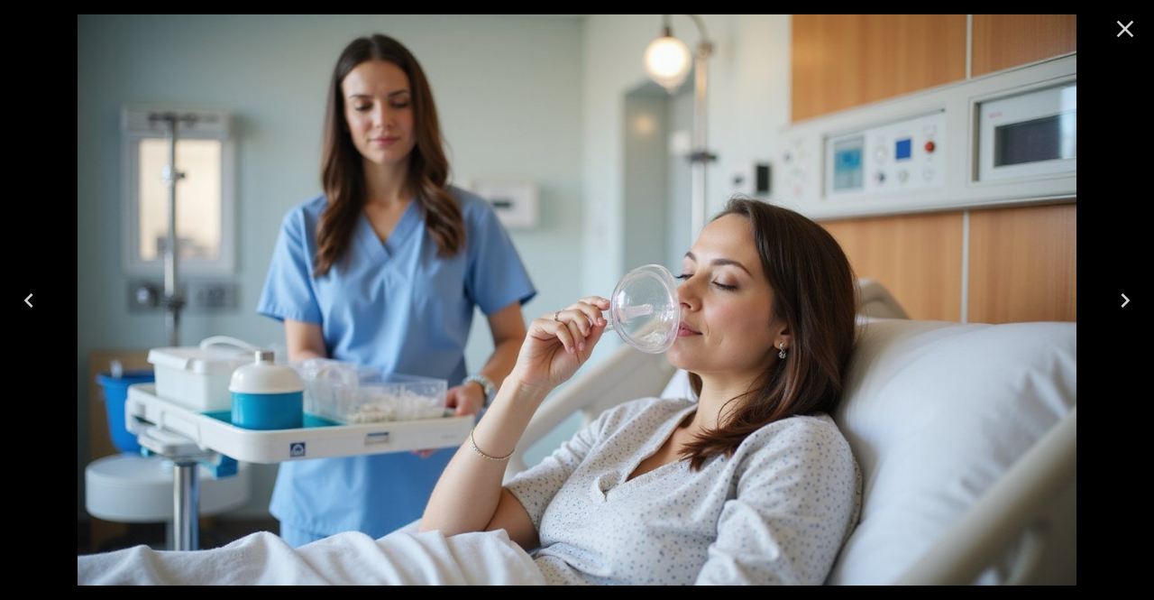
click at [1137, 24] on icon "Close" at bounding box center [1125, 28] width 29 height 29
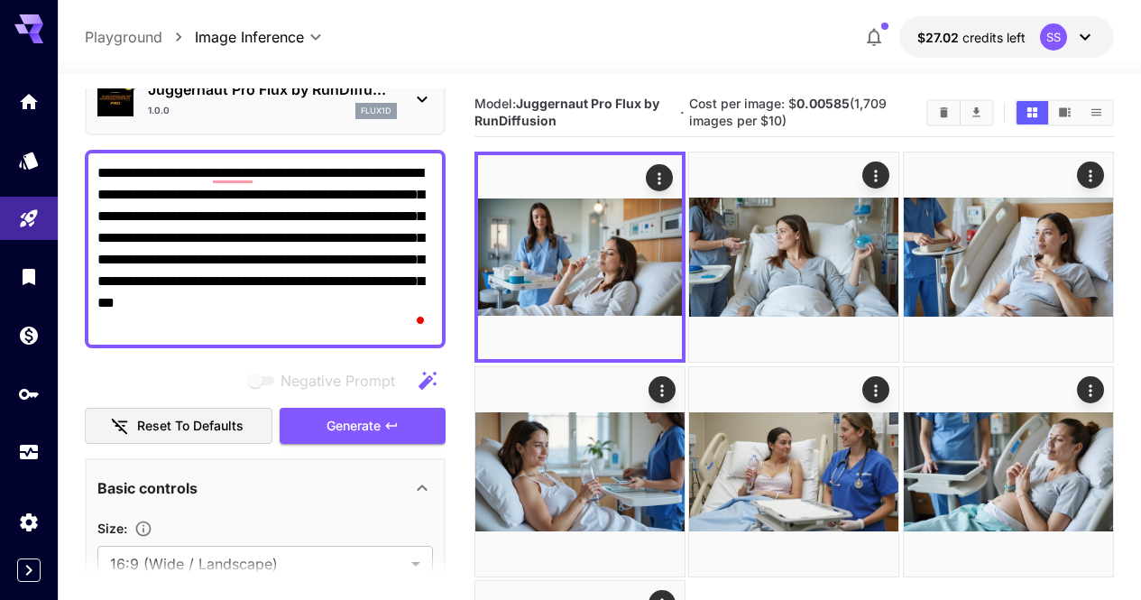
click at [301, 321] on textarea "**********" at bounding box center [265, 248] width 336 height 173
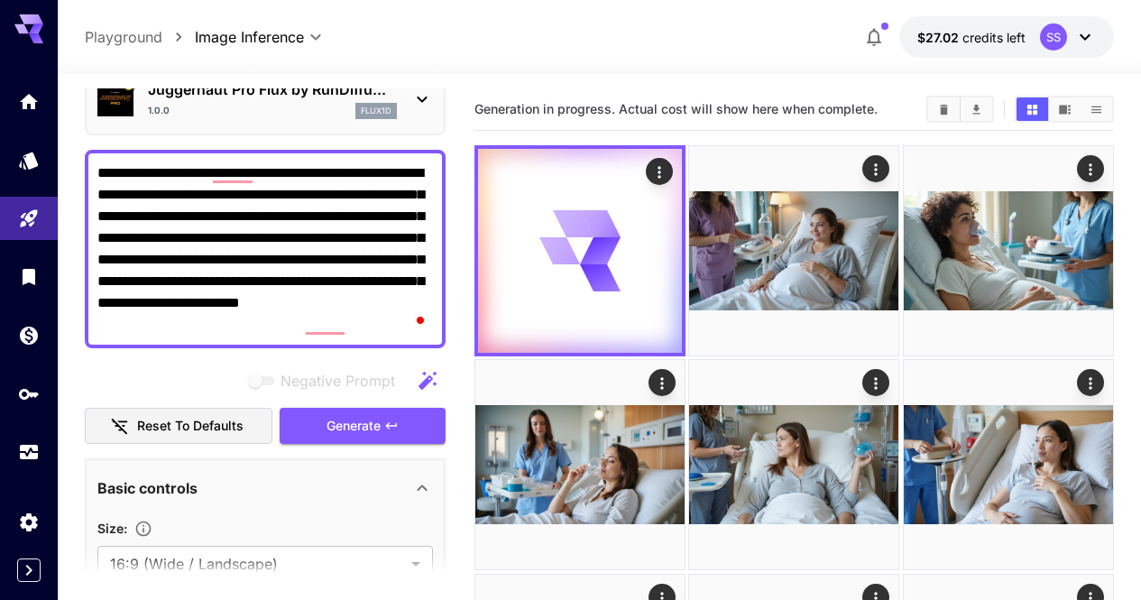
click at [286, 183] on textarea "**********" at bounding box center [265, 248] width 336 height 173
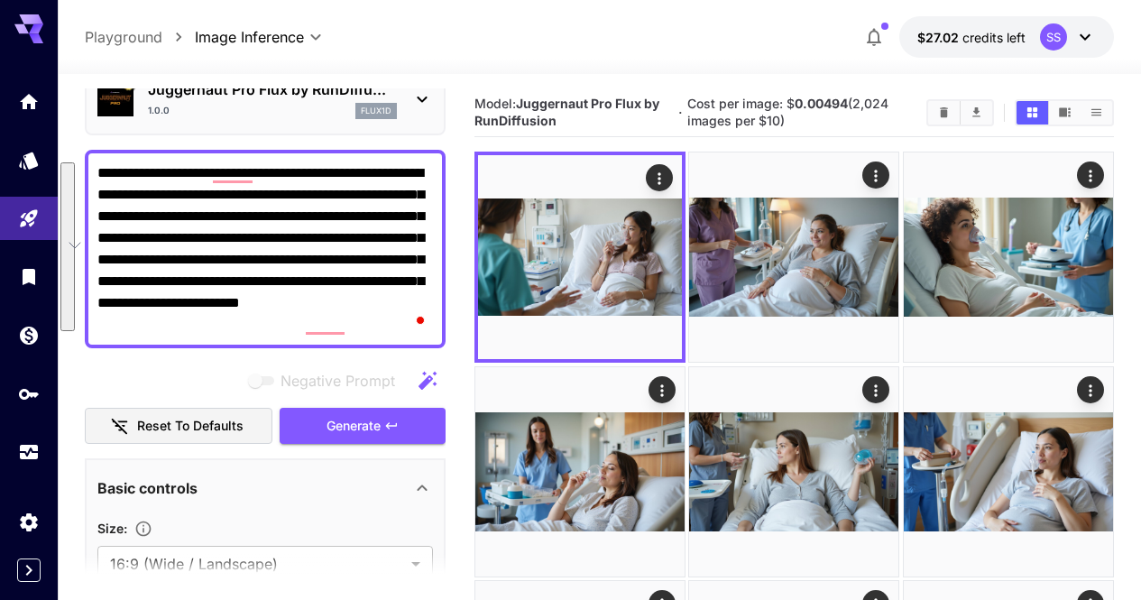
paste textarea "To enrich screen reader interactions, please activate Accessibility in Grammarl…"
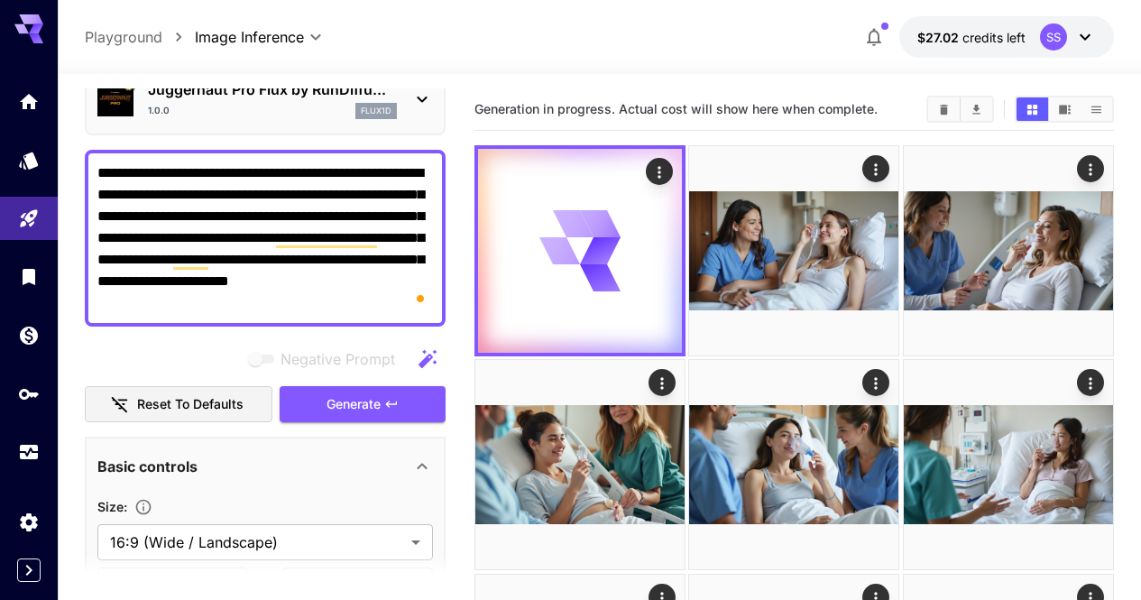
click at [326, 242] on textarea "**********" at bounding box center [265, 238] width 336 height 152
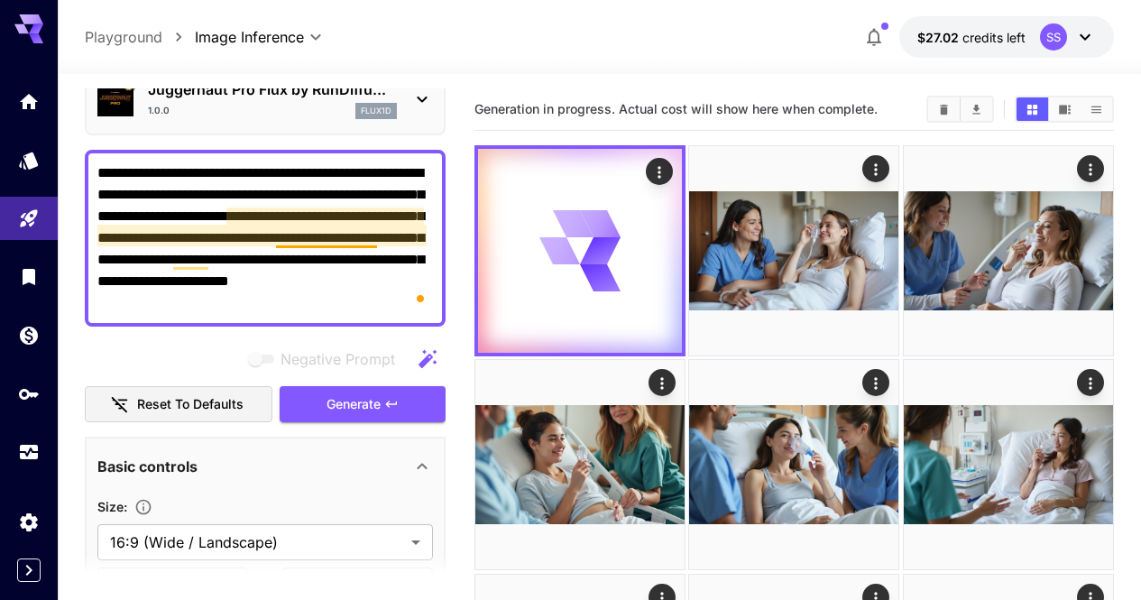
click at [326, 242] on textarea "**********" at bounding box center [265, 238] width 336 height 152
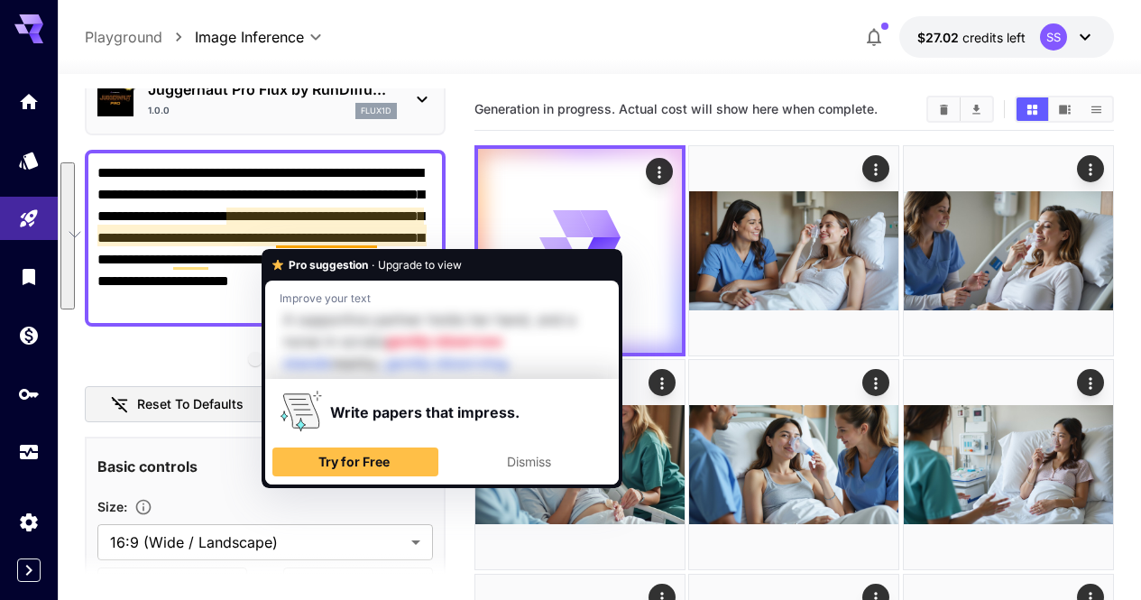
paste textarea "**********"
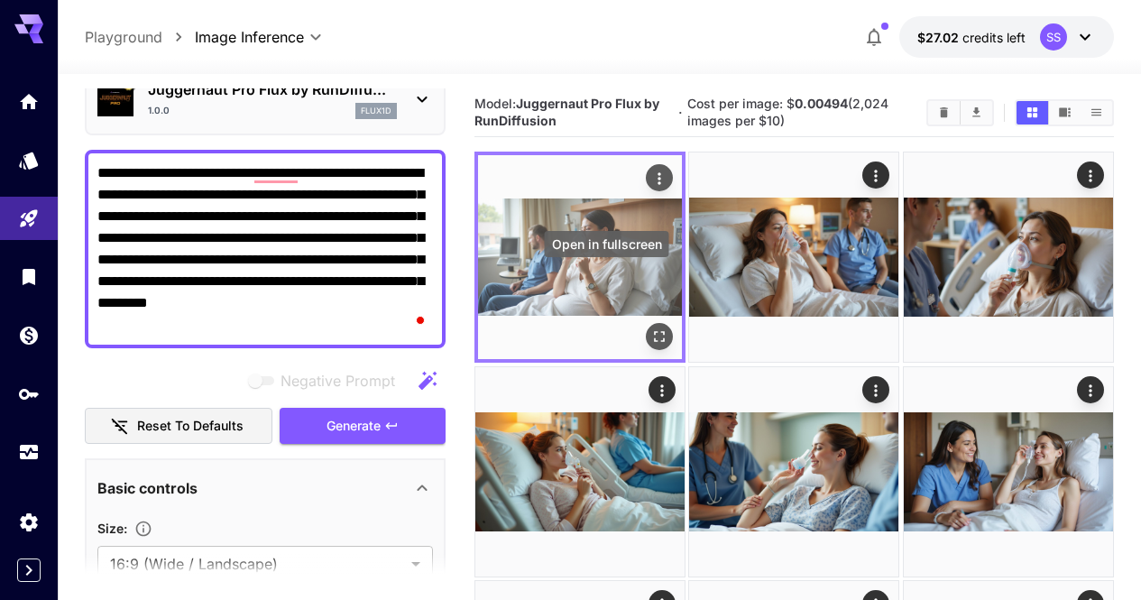
type textarea "**********"
click at [650, 328] on icon "Open in fullscreen" at bounding box center [659, 337] width 18 height 18
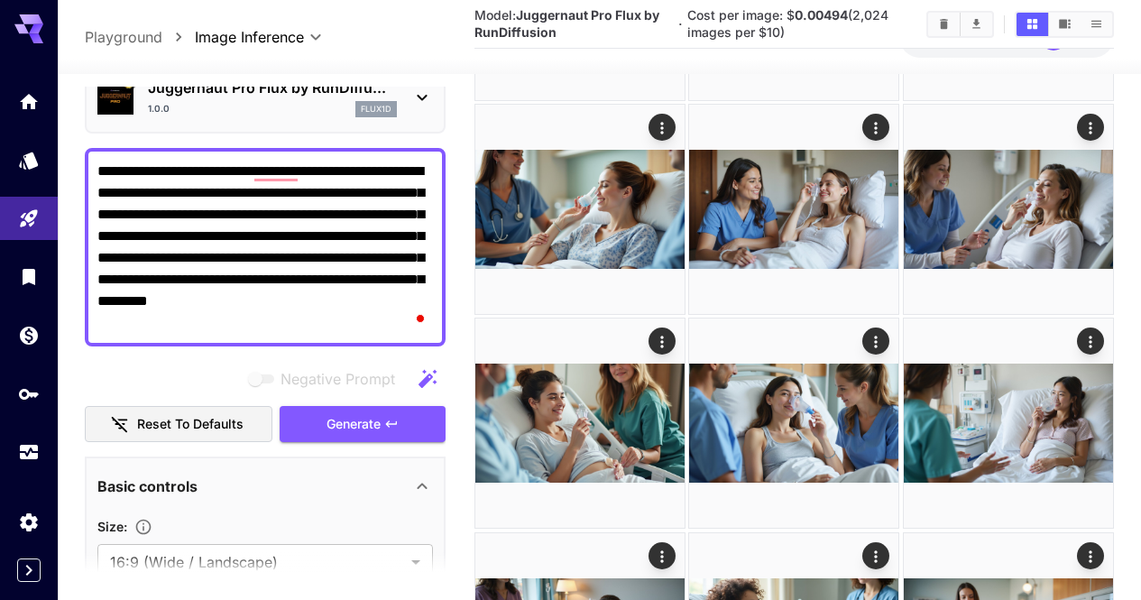
scroll to position [386, 0]
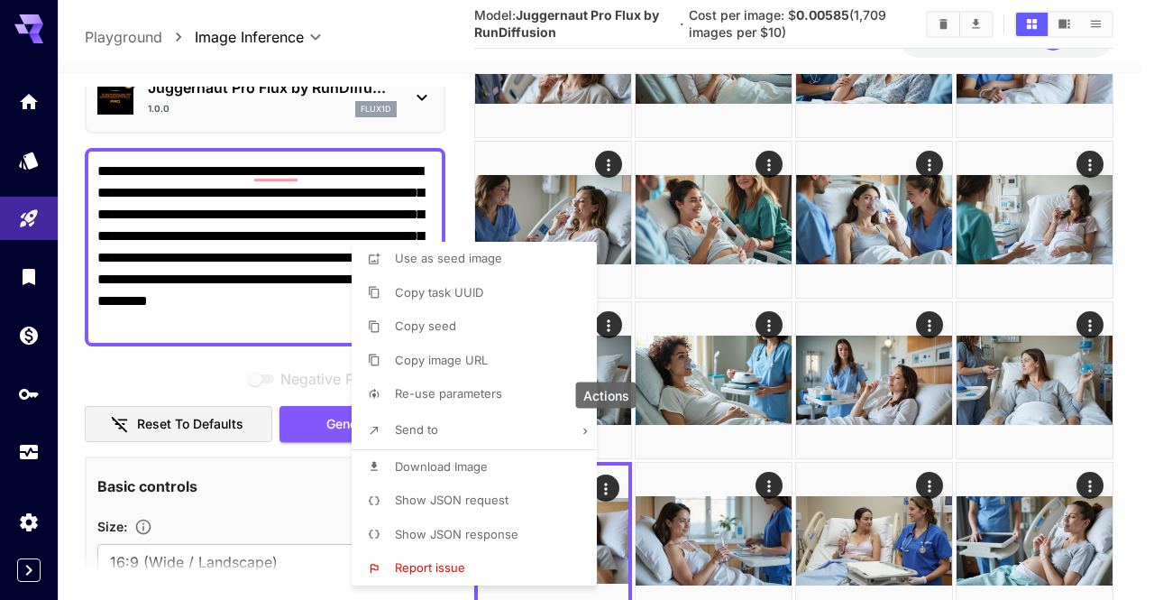
click at [540, 464] on li "Download Image" at bounding box center [480, 467] width 256 height 34
click at [795, 406] on div at bounding box center [577, 300] width 1154 height 600
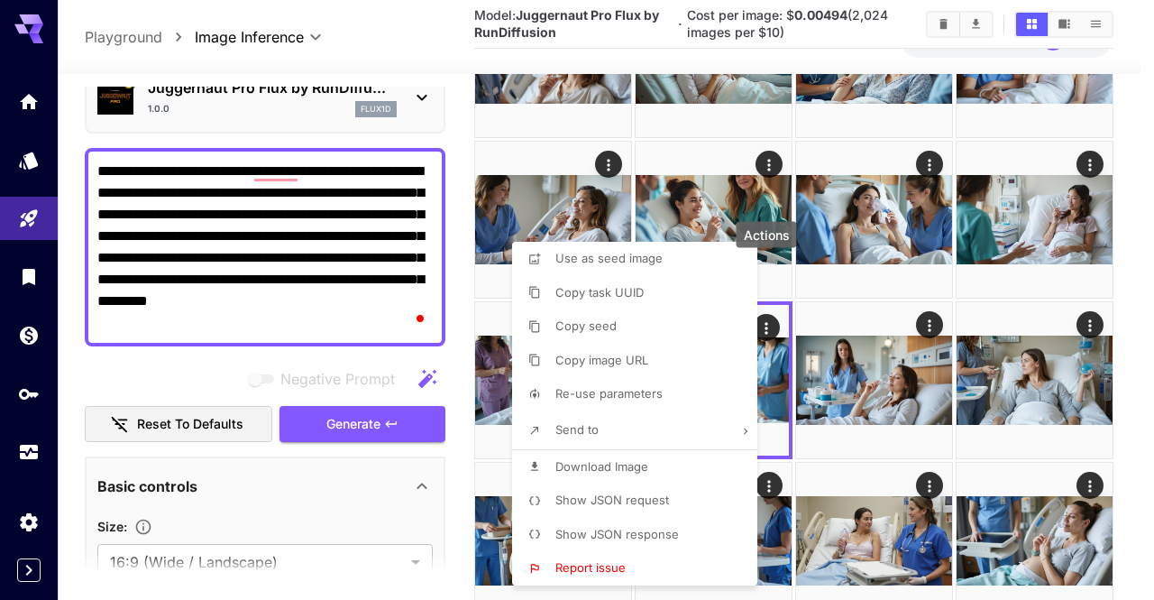
click at [667, 455] on li "Download Image" at bounding box center [640, 467] width 256 height 34
click at [905, 408] on div at bounding box center [577, 300] width 1154 height 600
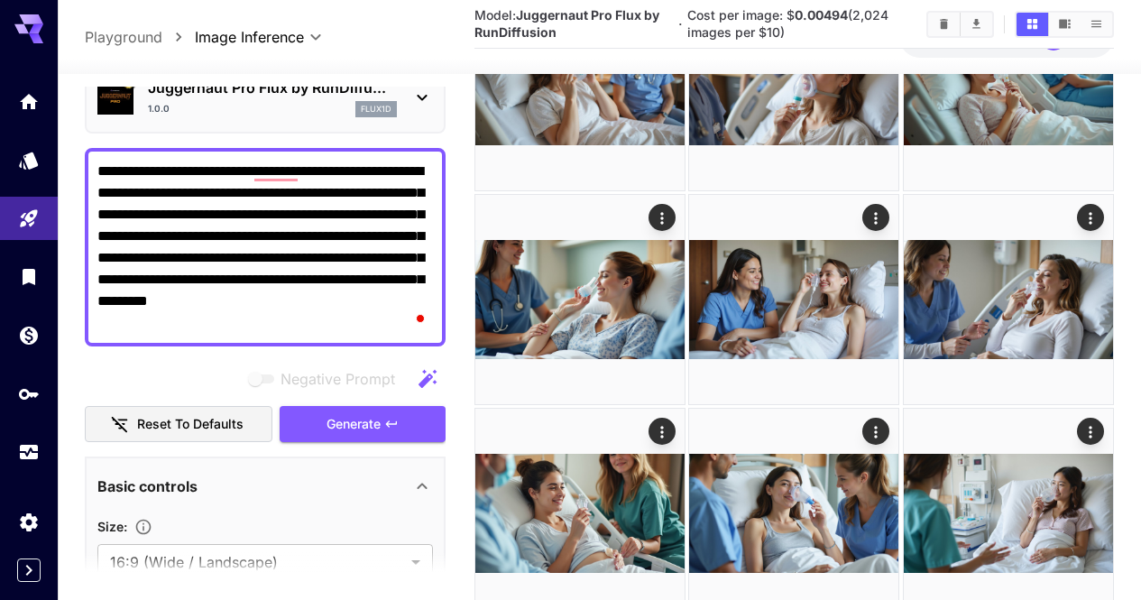
scroll to position [296, 0]
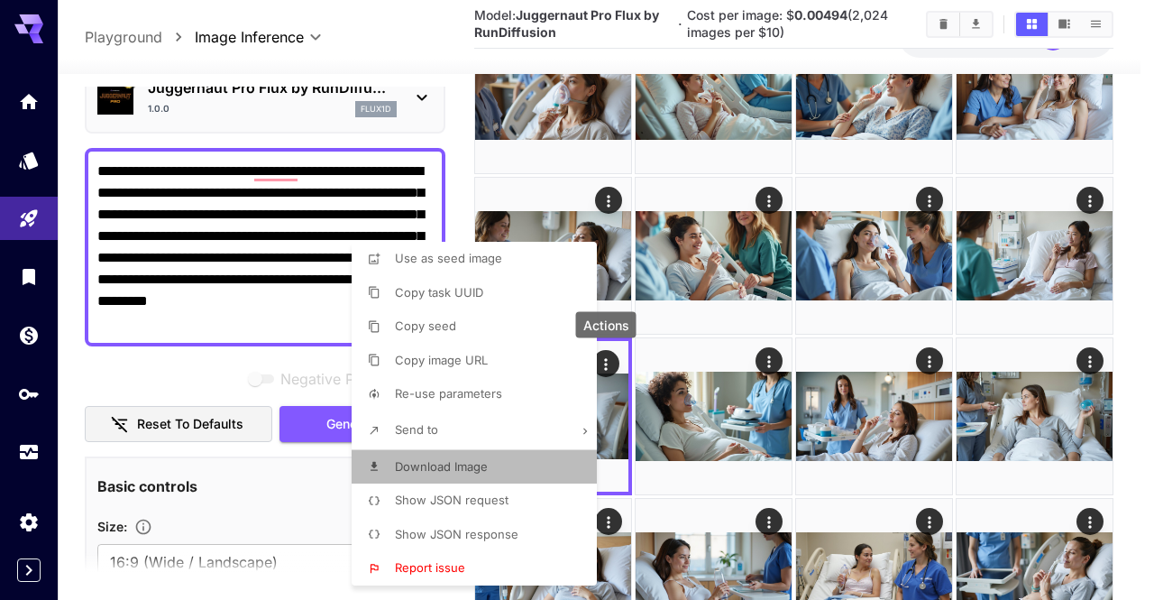
click at [501, 473] on li "Download Image" at bounding box center [480, 467] width 256 height 34
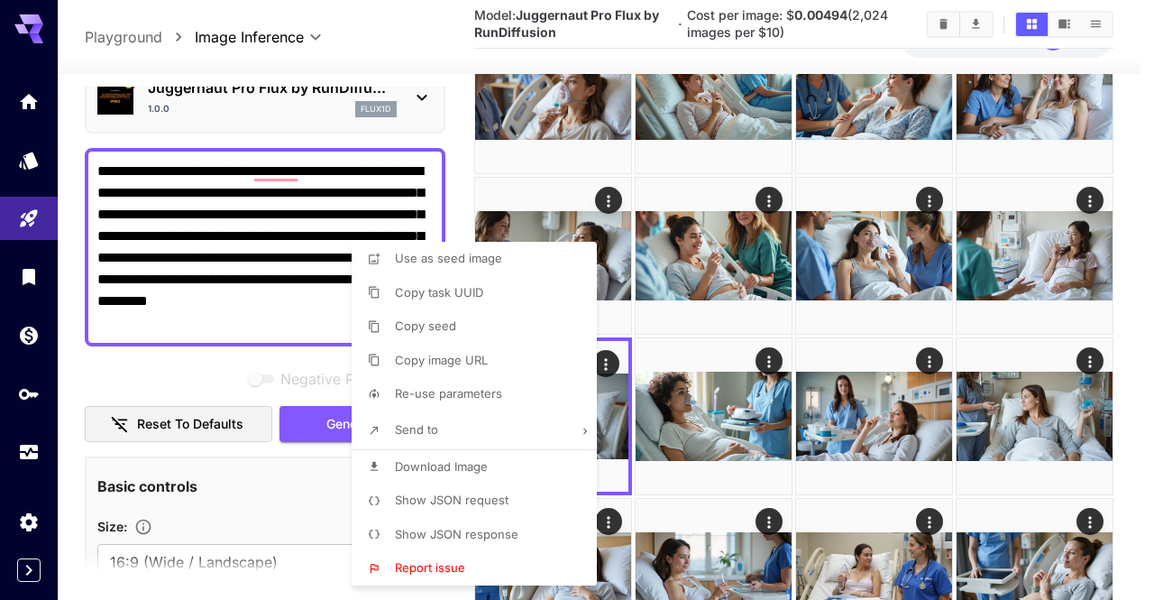
click at [908, 384] on div at bounding box center [577, 300] width 1154 height 600
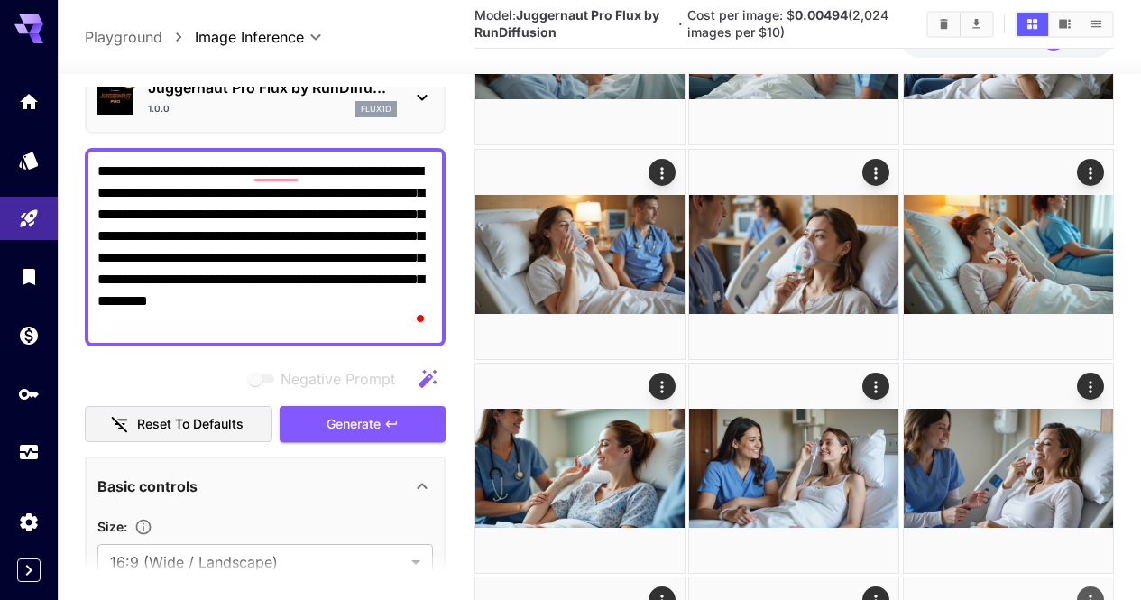
scroll to position [206, 0]
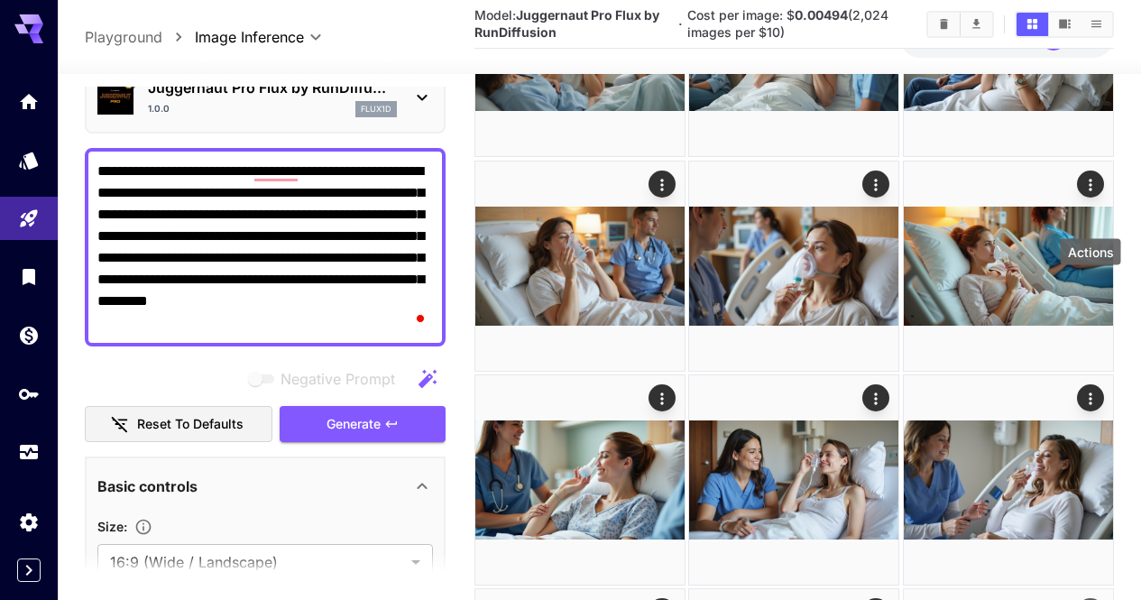
click at [1093, 599] on icon "Actions" at bounding box center [1090, 612] width 18 height 18
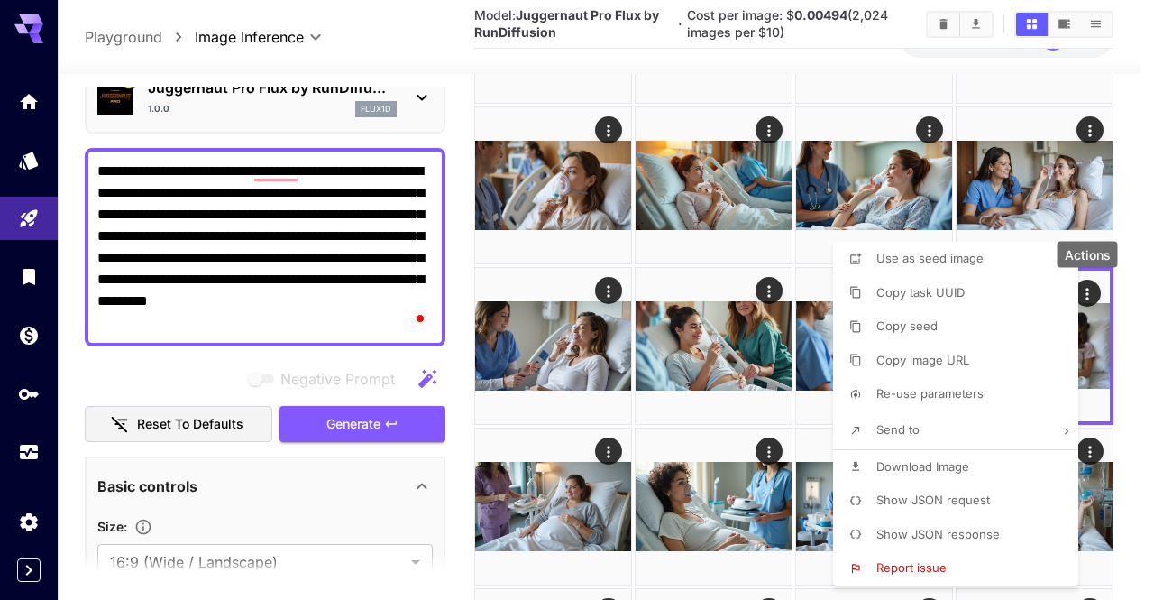
click at [936, 459] on span "Download Image" at bounding box center [923, 466] width 93 height 14
click at [749, 455] on div at bounding box center [577, 300] width 1154 height 600
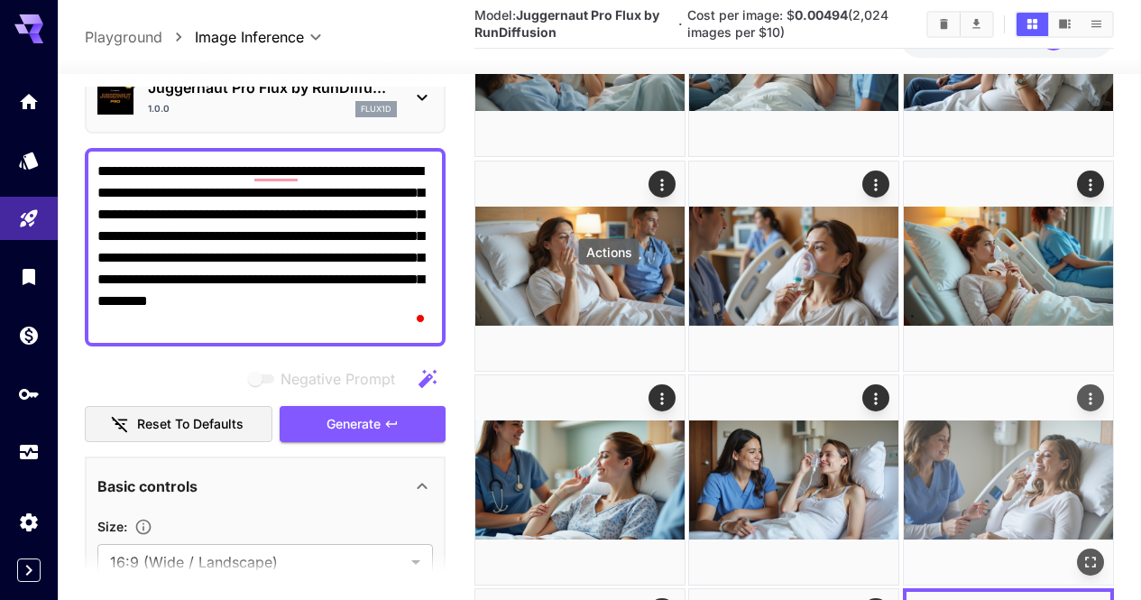
click at [1081, 390] on icon "Actions" at bounding box center [1090, 399] width 18 height 18
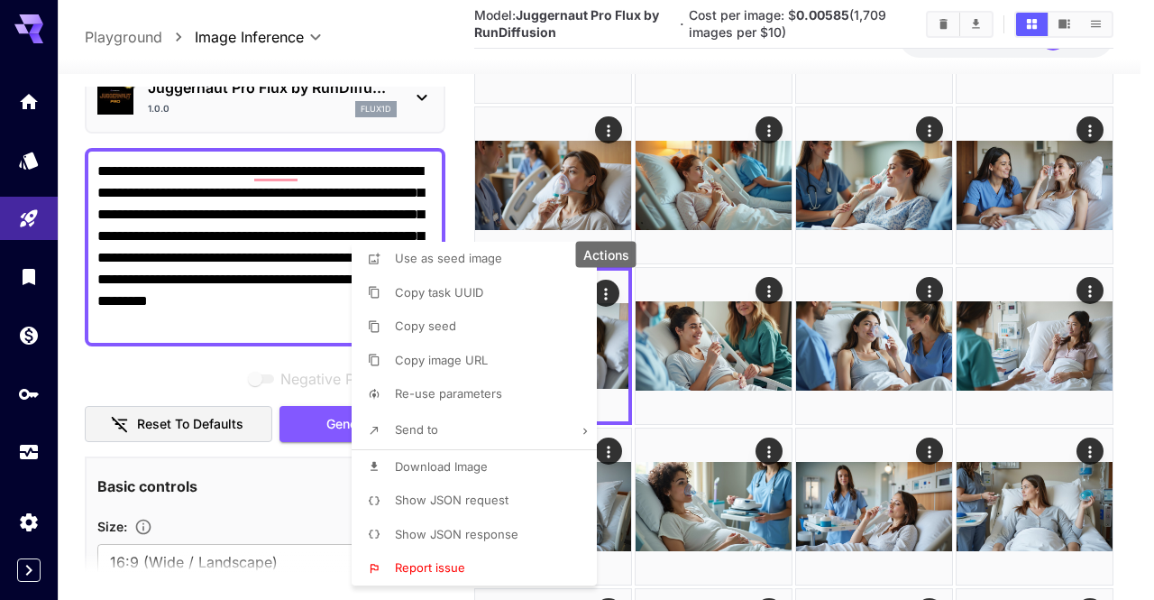
click at [545, 462] on li "Download Image" at bounding box center [480, 467] width 256 height 34
click at [949, 359] on div at bounding box center [577, 300] width 1154 height 600
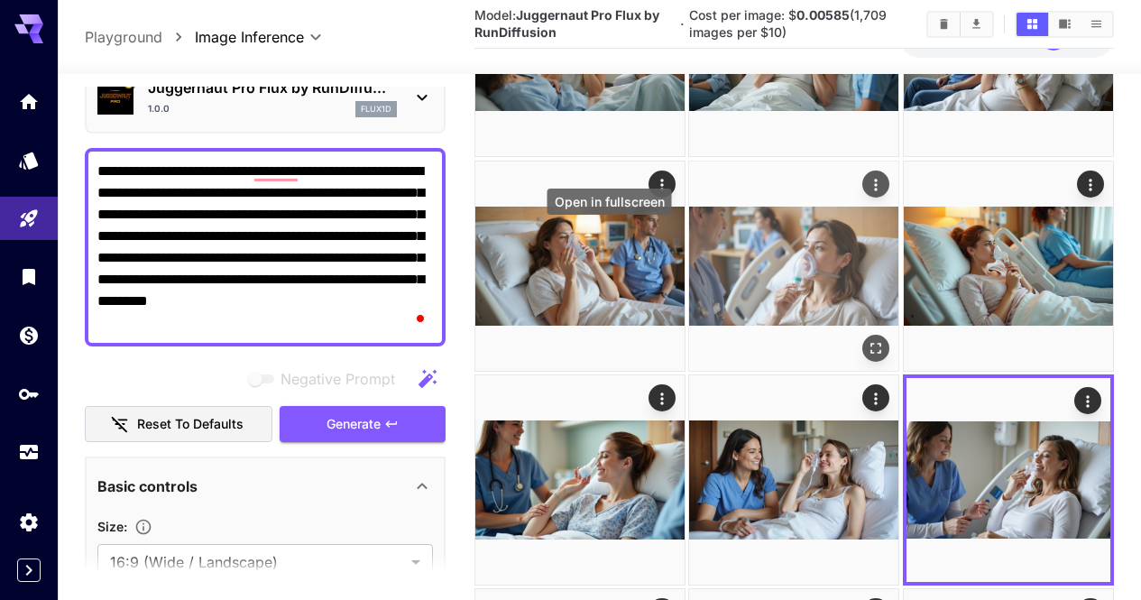
click at [868, 339] on icon "Open in fullscreen" at bounding box center [877, 348] width 18 height 18
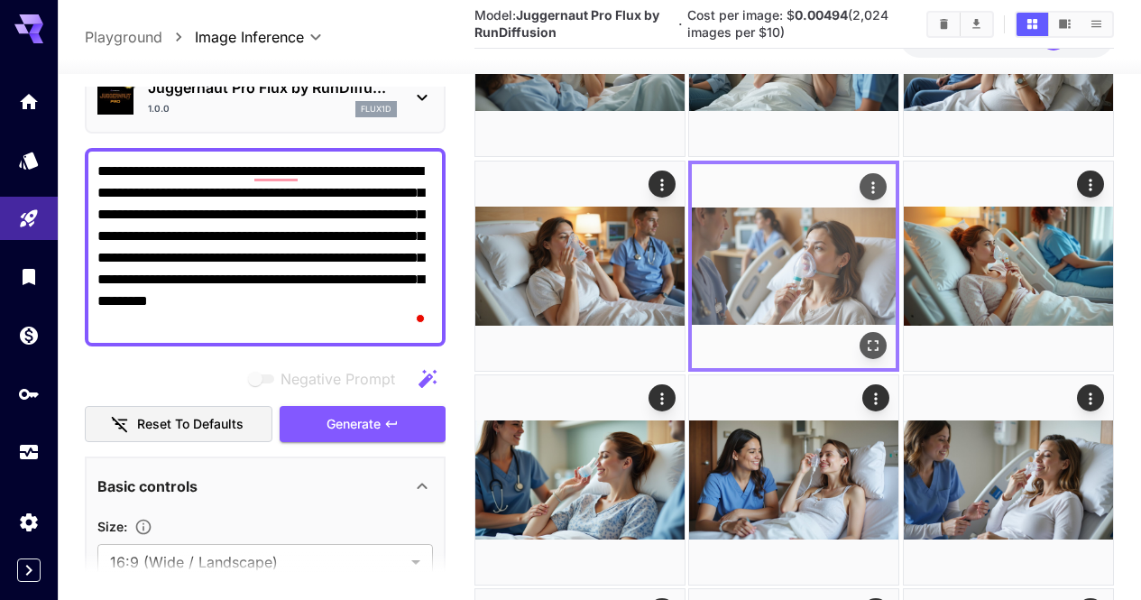
click at [865, 178] on icon "Actions" at bounding box center [874, 187] width 18 height 18
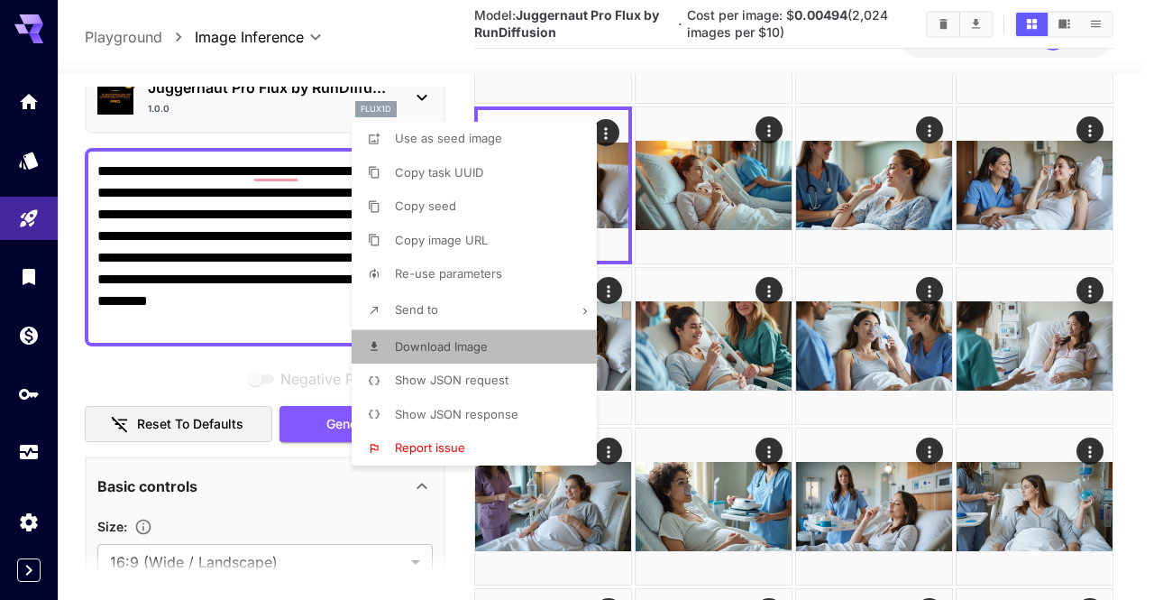
click at [541, 333] on li "Download Image" at bounding box center [480, 347] width 256 height 34
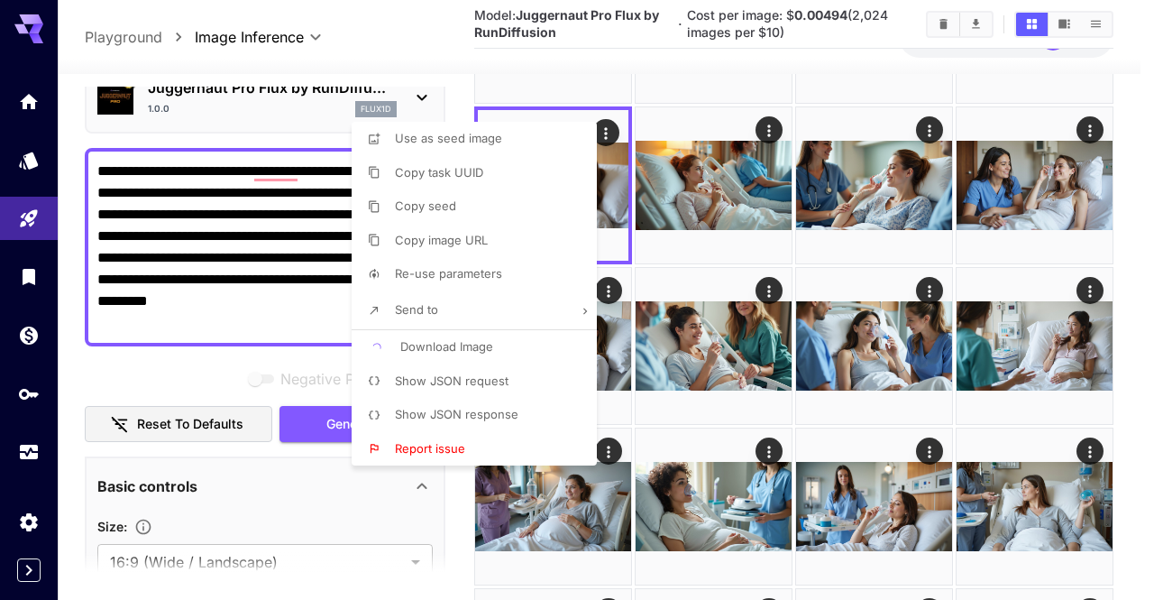
click at [750, 315] on div at bounding box center [577, 300] width 1154 height 600
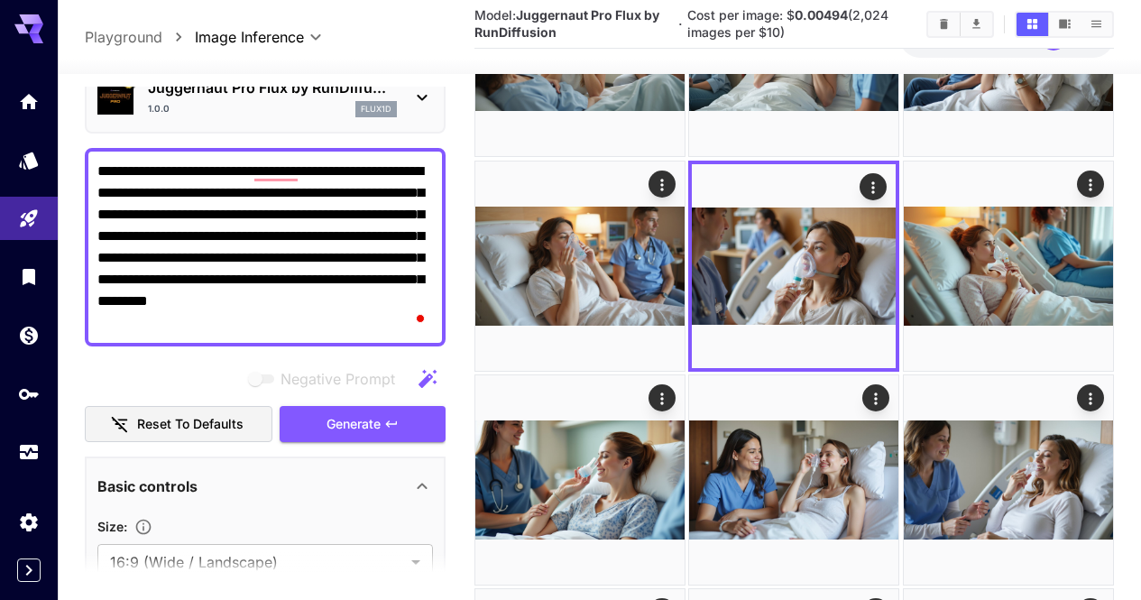
scroll to position [25, 0]
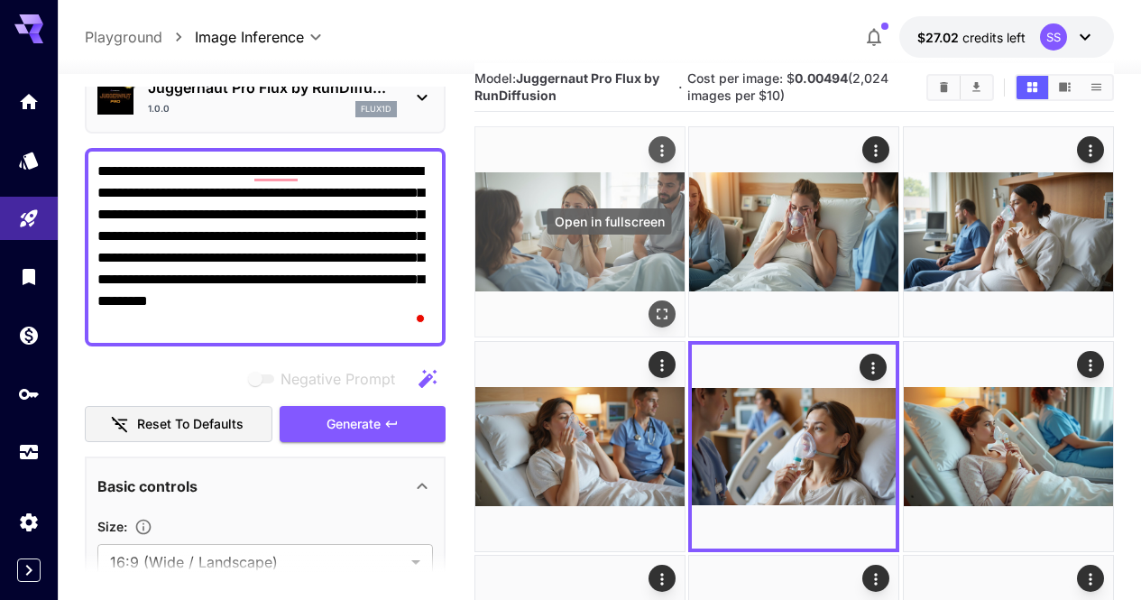
click at [653, 306] on icon "Open in fullscreen" at bounding box center [662, 315] width 18 height 18
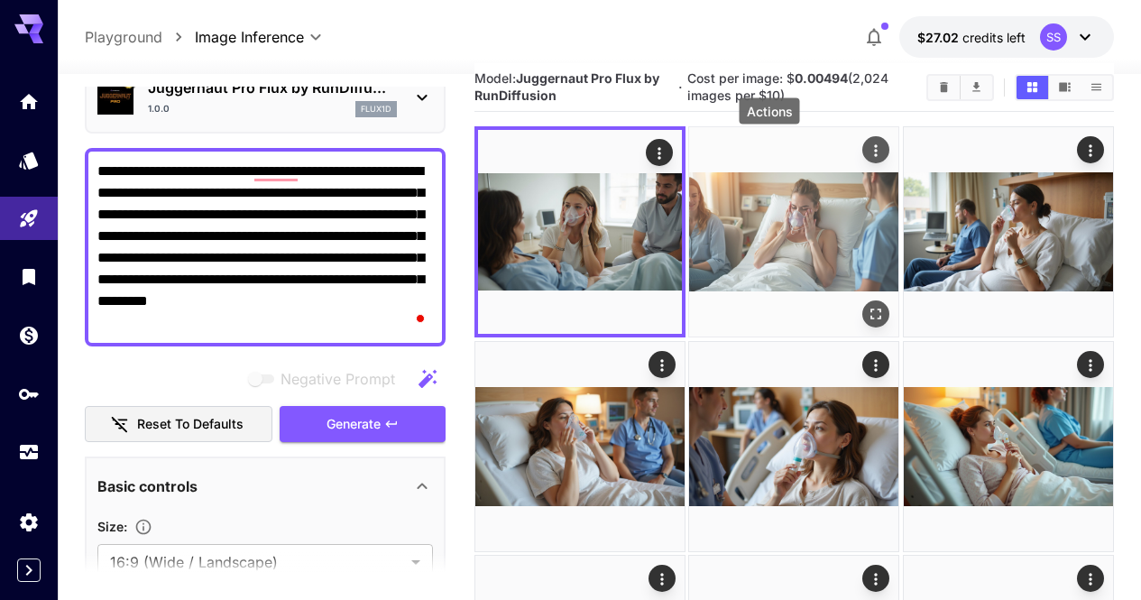
click at [868, 148] on icon "Actions" at bounding box center [877, 151] width 18 height 18
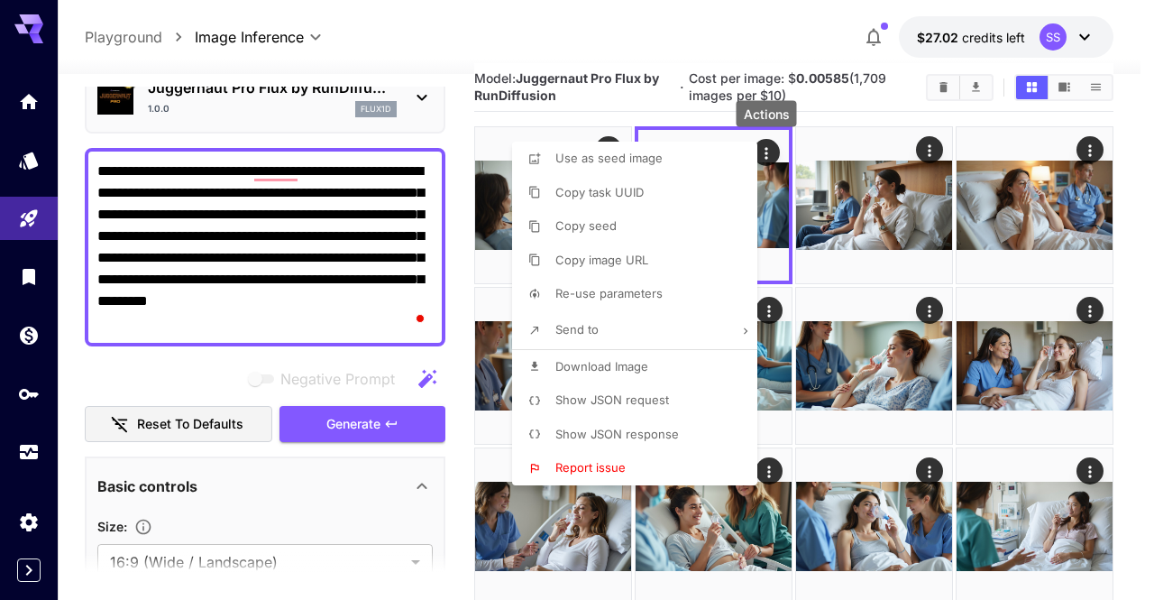
click at [686, 375] on li "Download Image" at bounding box center [640, 367] width 256 height 34
click at [795, 366] on div at bounding box center [577, 300] width 1154 height 600
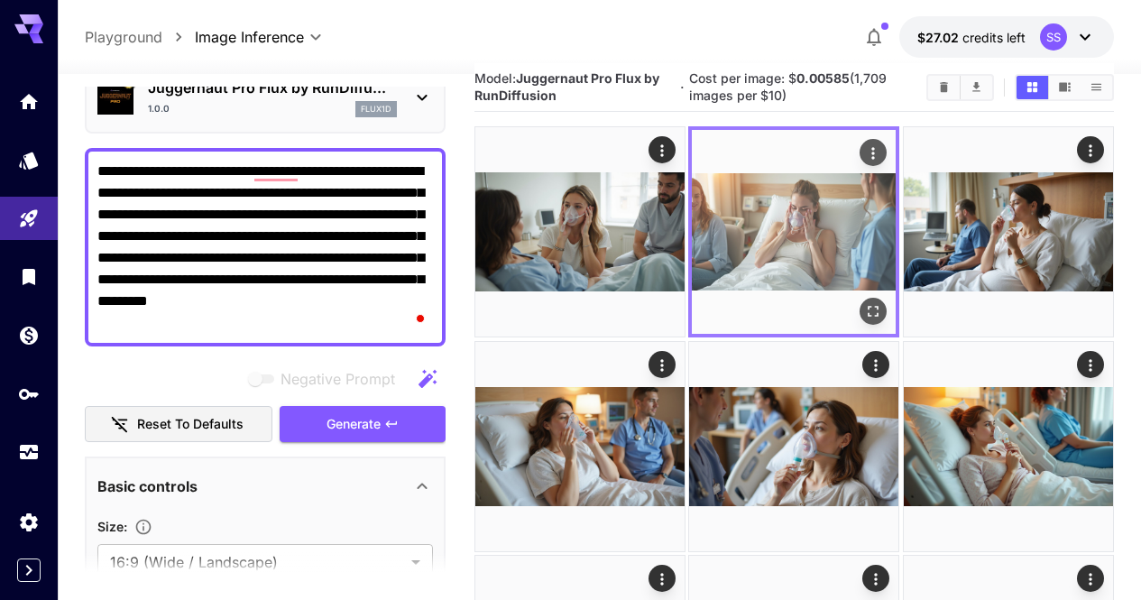
click at [688, 283] on div at bounding box center [793, 231] width 211 height 211
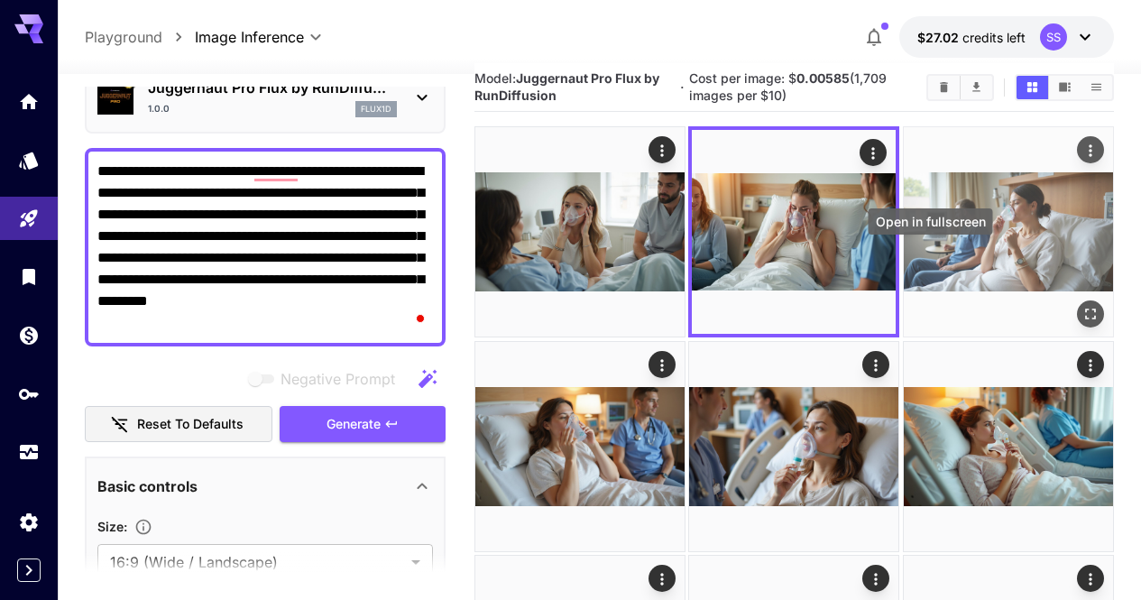
click at [1081, 306] on icon "Open in fullscreen" at bounding box center [1090, 315] width 18 height 18
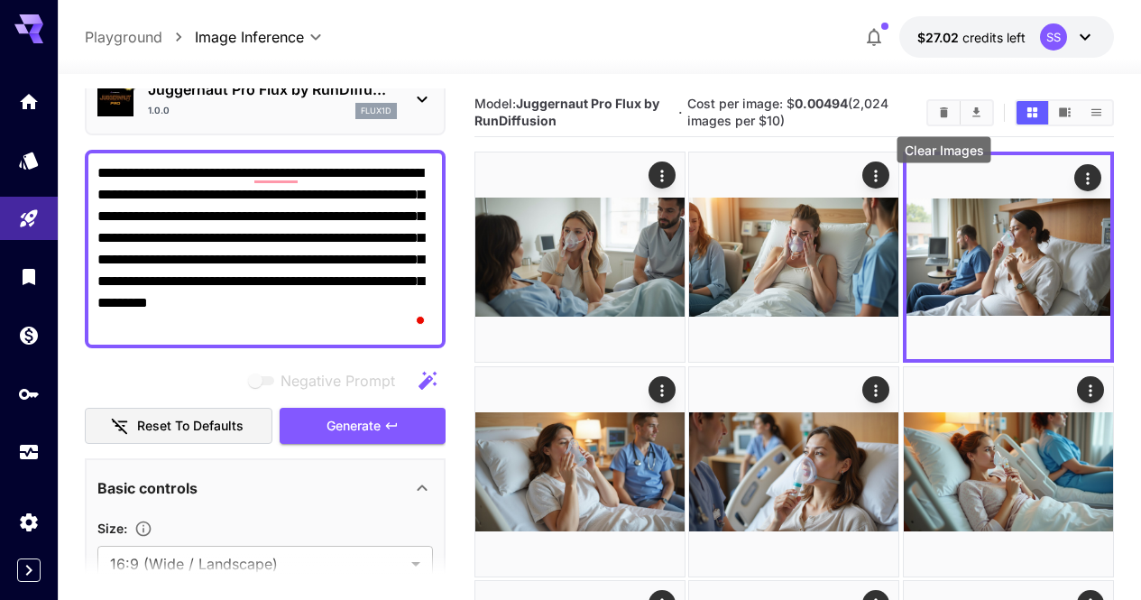
click at [947, 108] on icon "Clear Images" at bounding box center [944, 112] width 8 height 10
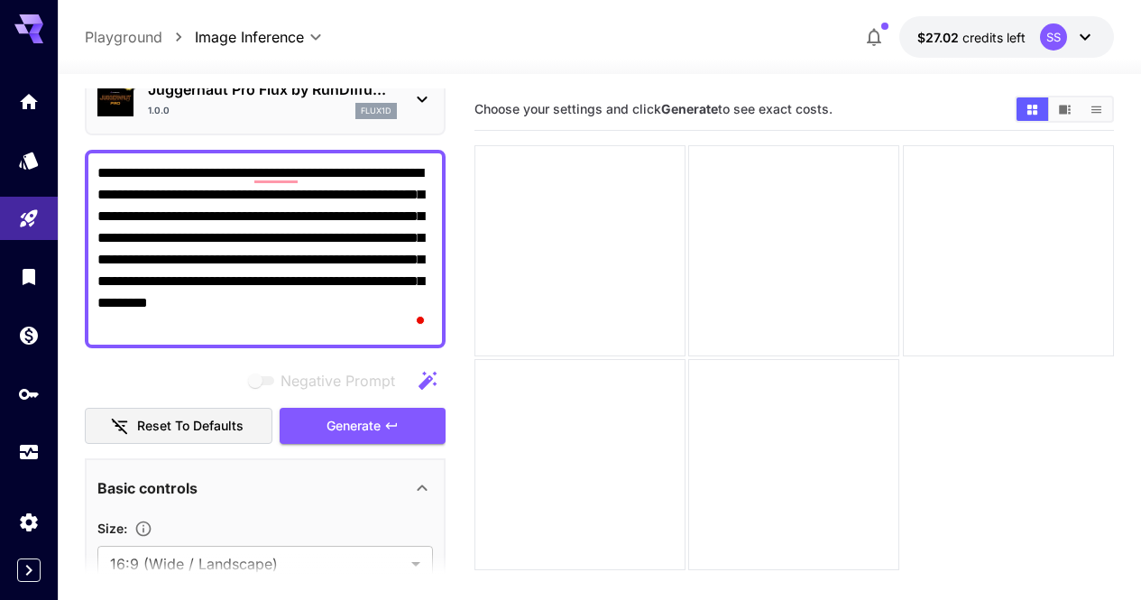
click at [391, 206] on textarea "**********" at bounding box center [265, 248] width 336 height 173
paste textarea "To enrich screen reader interactions, please activate Accessibility in Grammarl…"
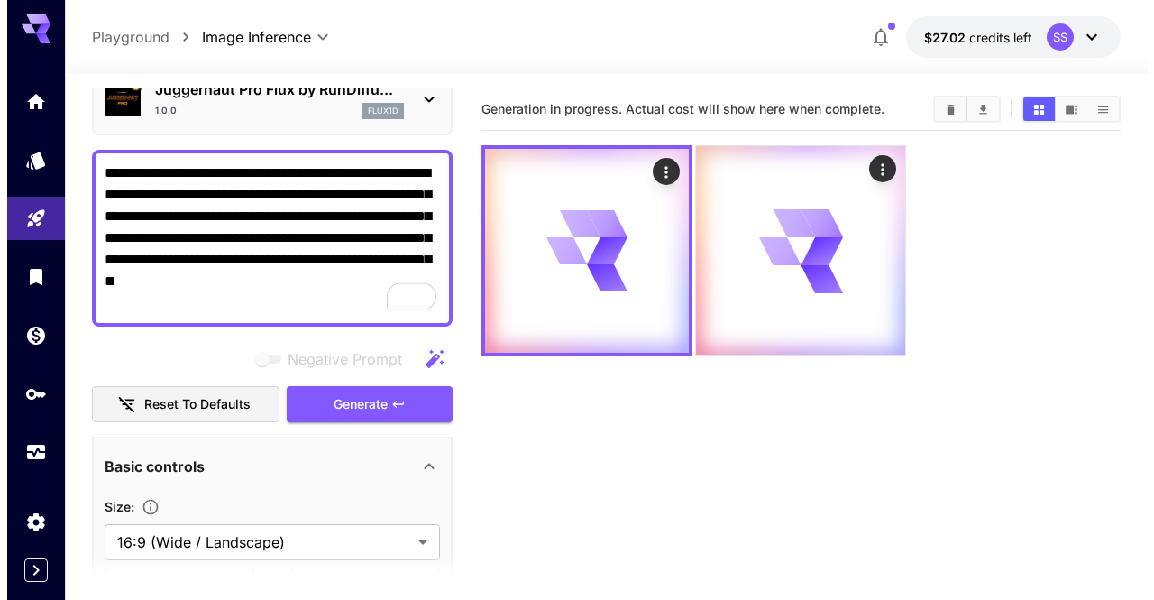
scroll to position [90, 0]
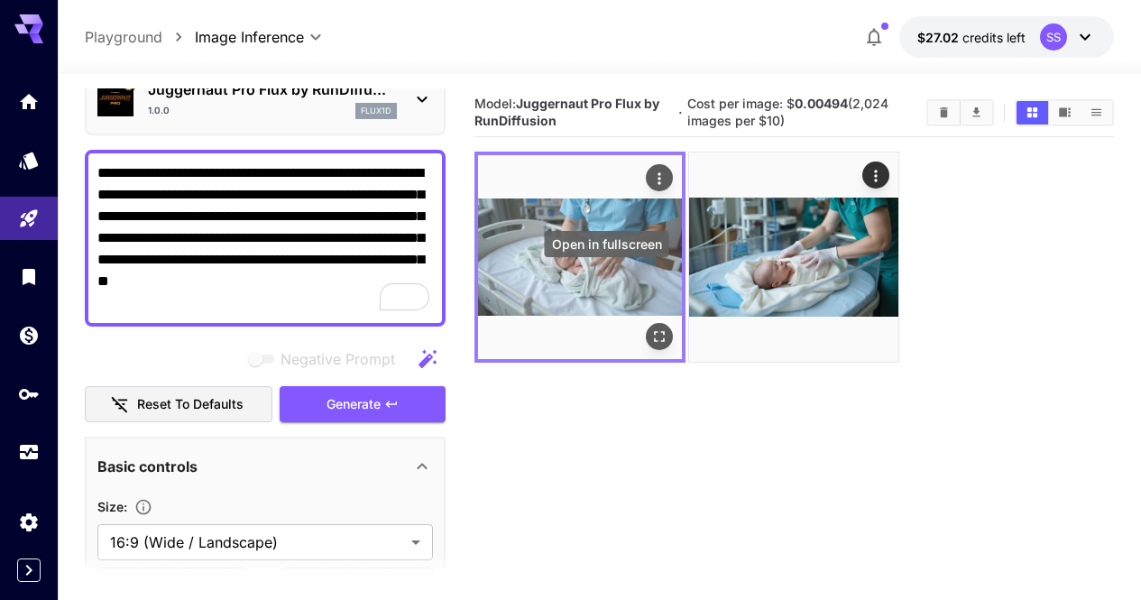
click at [650, 328] on icon "Open in fullscreen" at bounding box center [659, 337] width 18 height 18
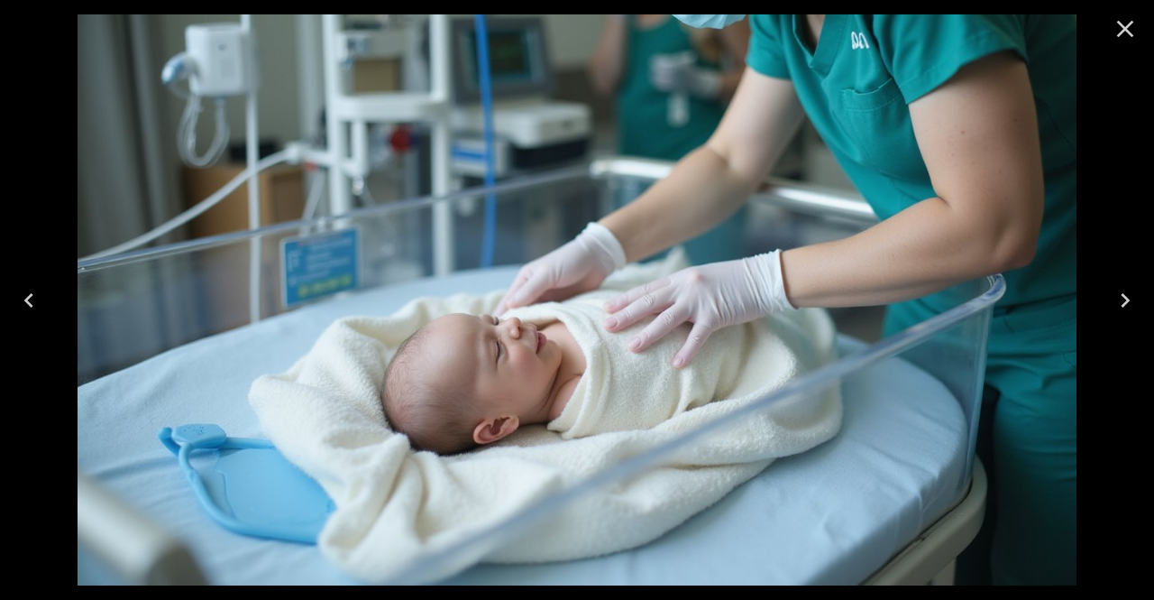
click at [1112, 32] on icon "Close" at bounding box center [1125, 28] width 29 height 29
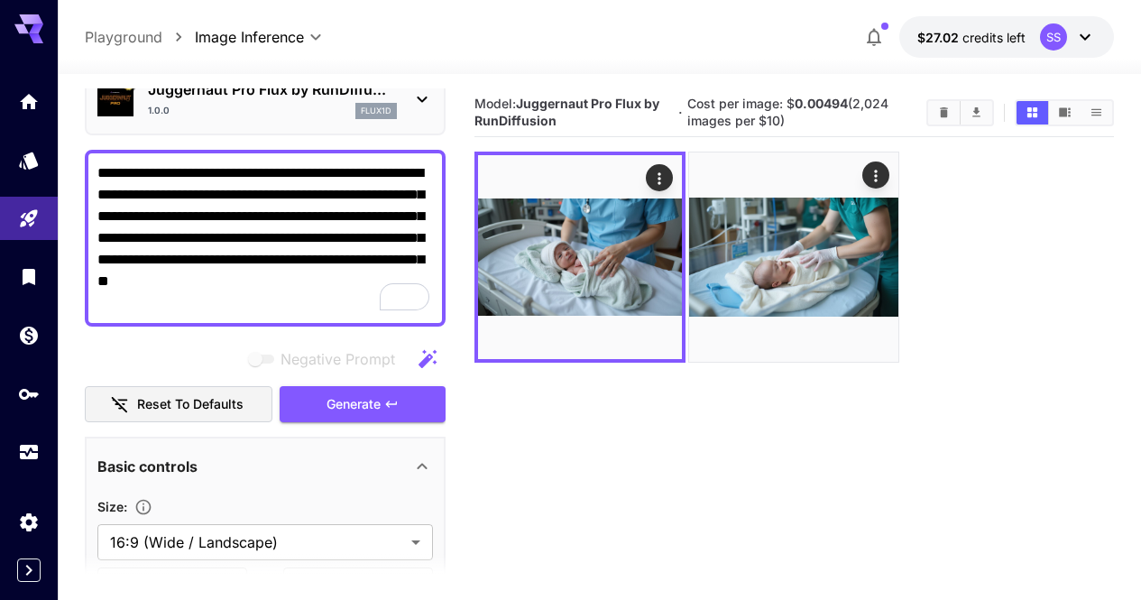
click at [181, 302] on textarea "**********" at bounding box center [265, 238] width 336 height 152
paste textarea "**********"
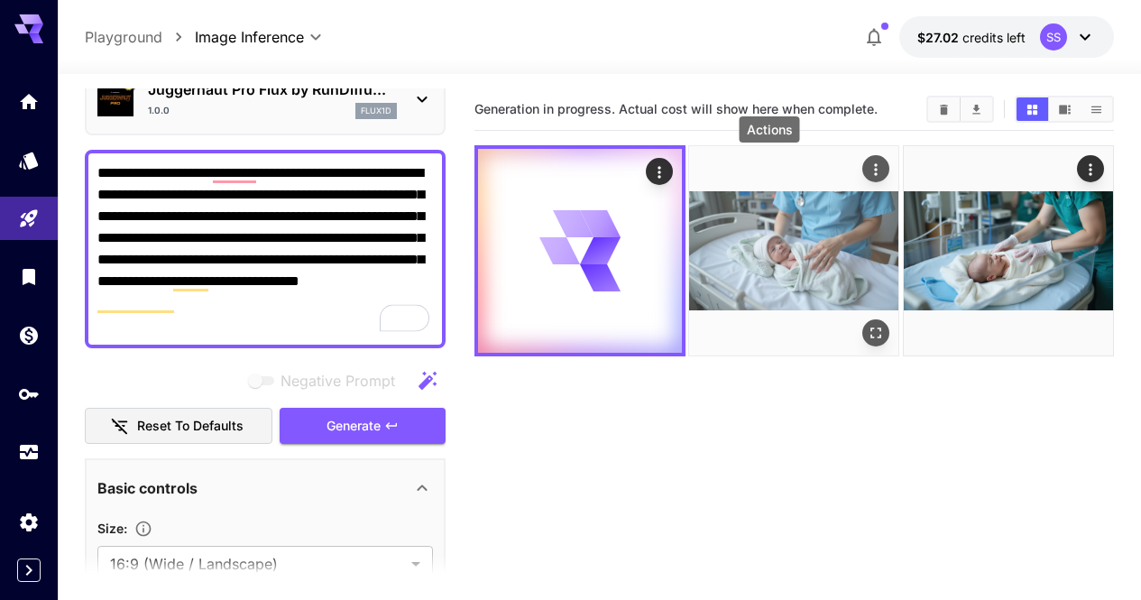
type textarea "**********"
click at [868, 177] on icon "Actions" at bounding box center [877, 170] width 18 height 18
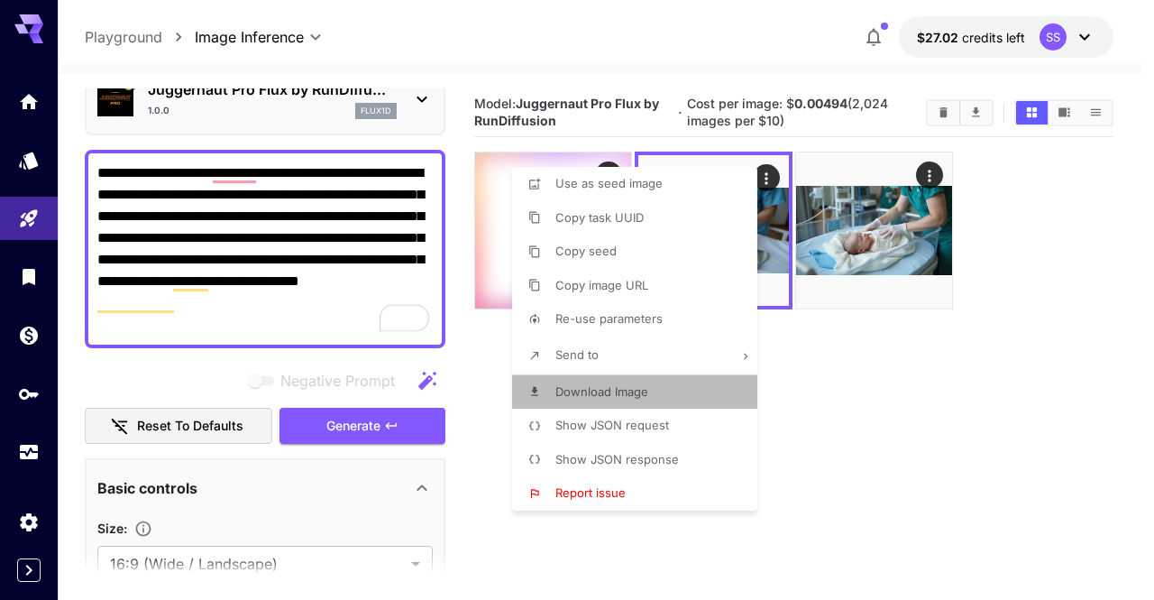
click at [708, 392] on li "Download Image" at bounding box center [640, 392] width 256 height 34
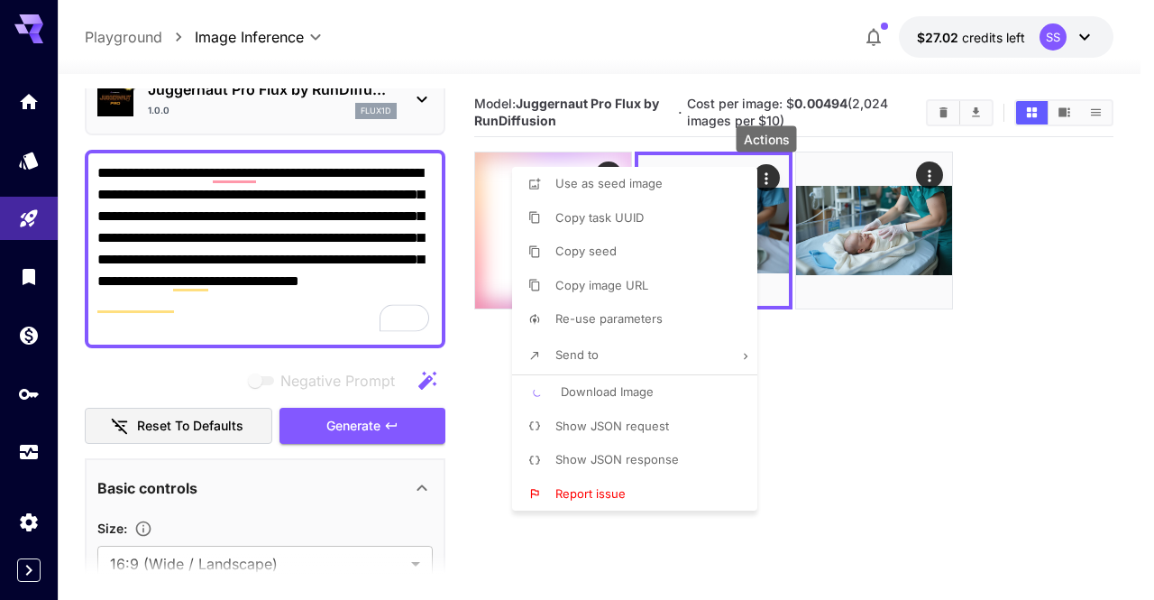
click at [793, 378] on div at bounding box center [577, 300] width 1154 height 600
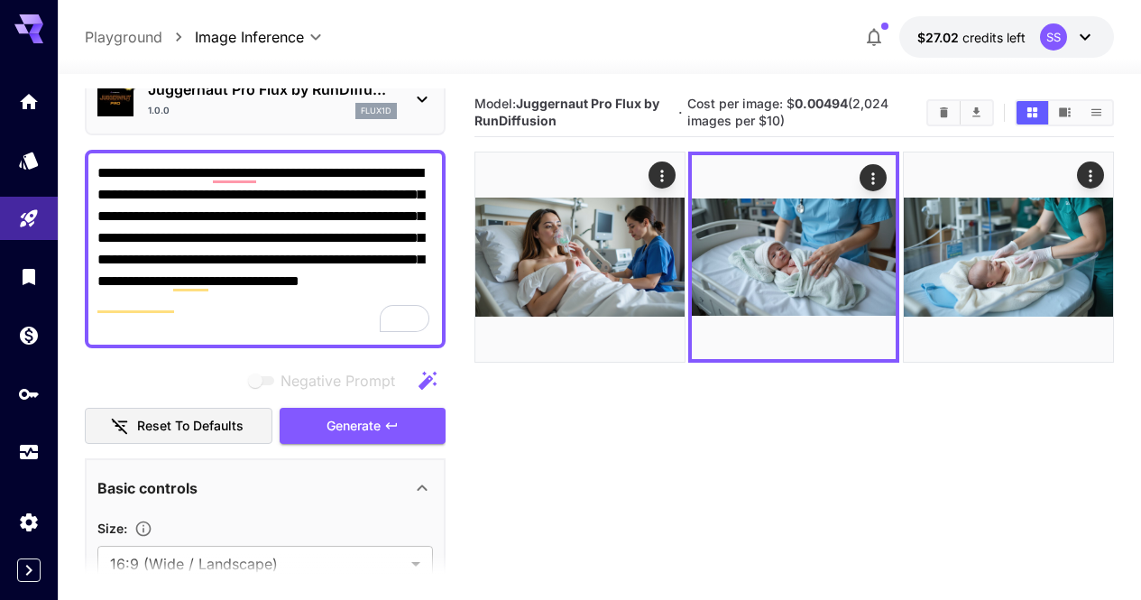
click at [719, 336] on section "Model: Juggernaut Pro Flux by RunDiffusion · Cost per image: $ 0.00494 (2,024 i…" at bounding box center [793, 388] width 639 height 600
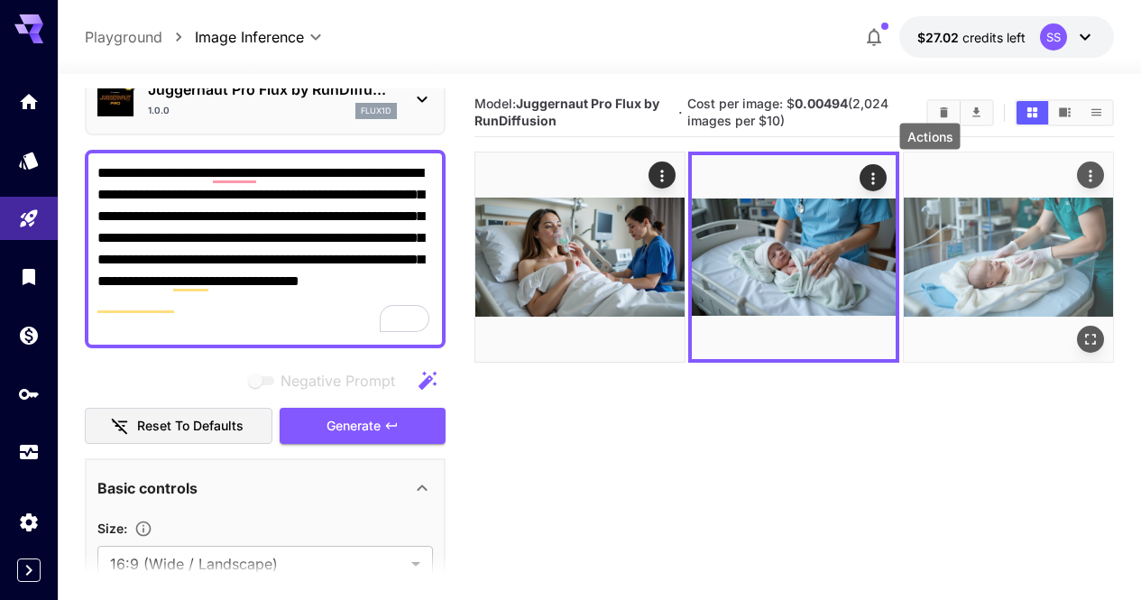
click at [1081, 175] on icon "Actions" at bounding box center [1090, 176] width 18 height 18
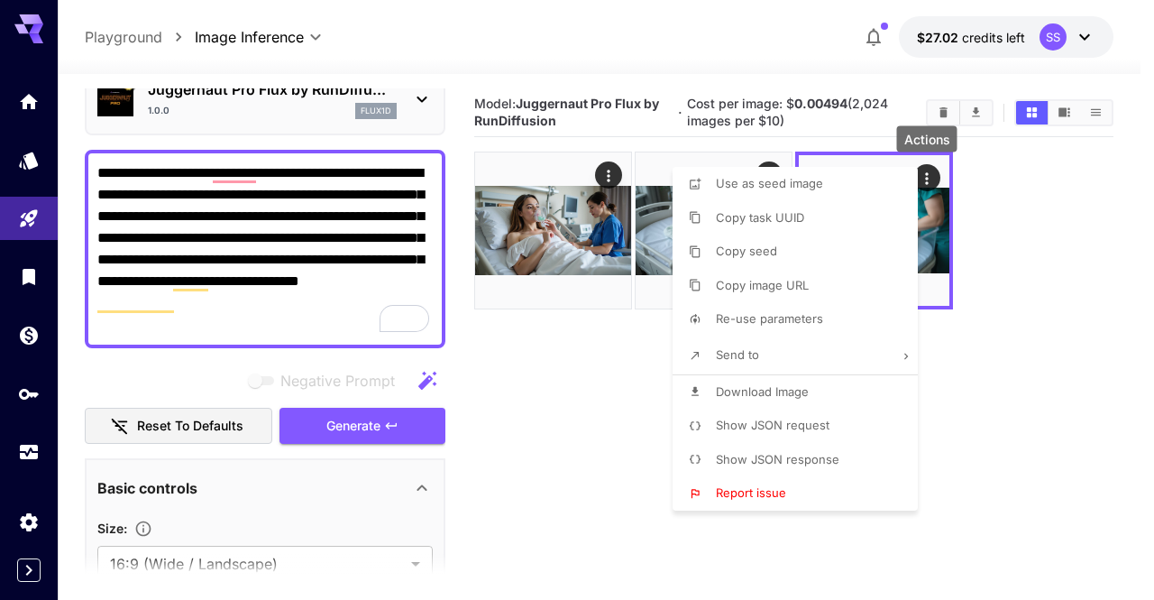
click at [813, 381] on li "Download Image" at bounding box center [801, 392] width 256 height 34
click at [1037, 387] on div at bounding box center [577, 300] width 1154 height 600
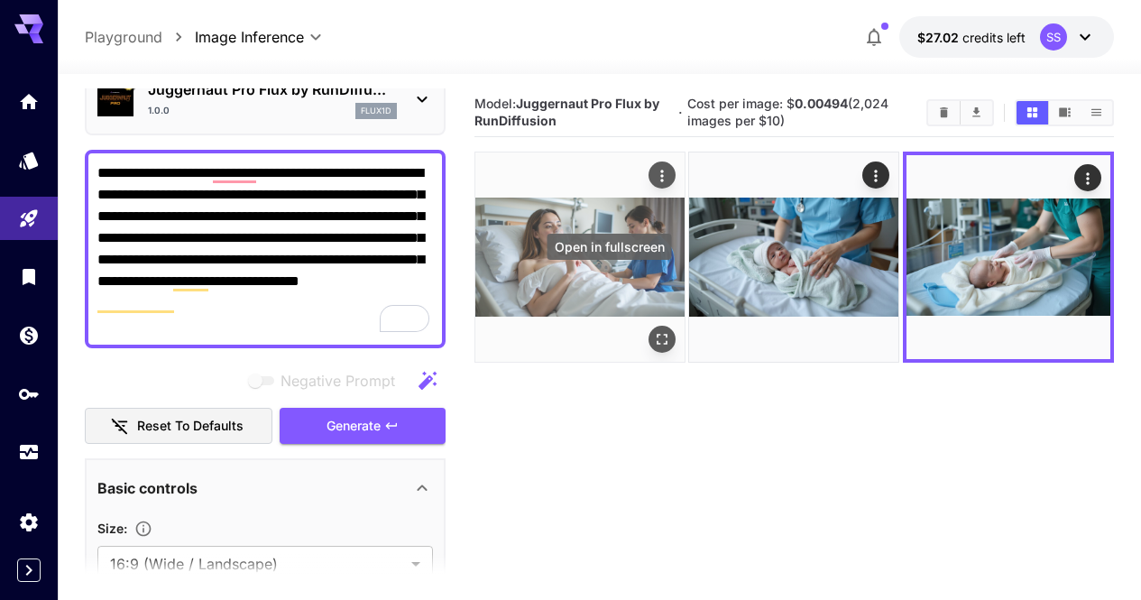
click at [653, 331] on icon "Open in fullscreen" at bounding box center [662, 340] width 18 height 18
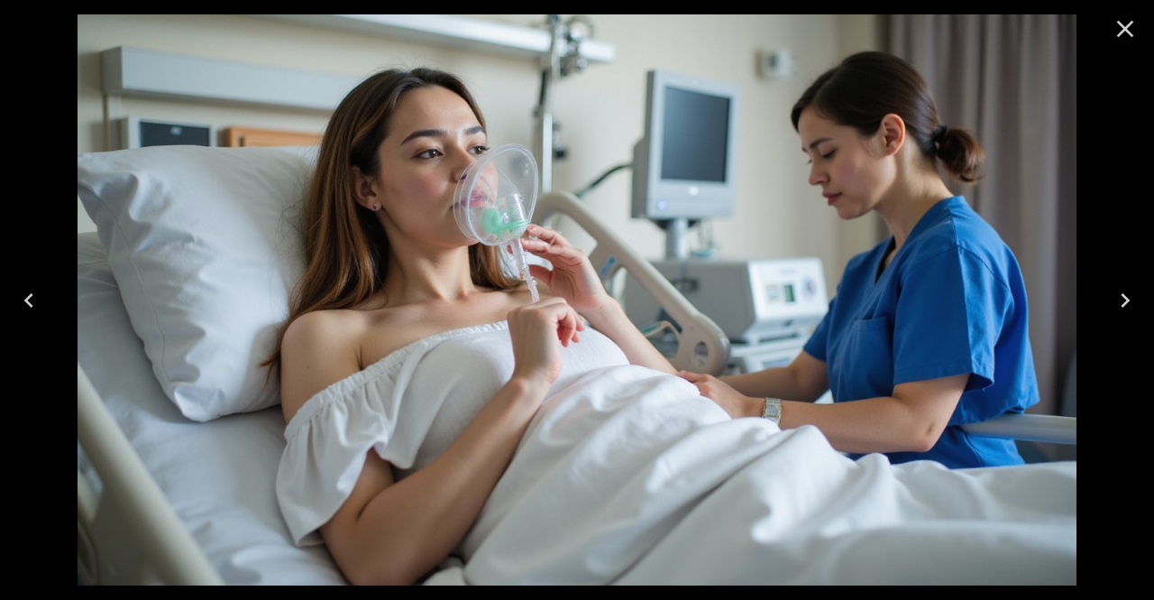
click at [1134, 36] on icon "Close" at bounding box center [1125, 28] width 29 height 29
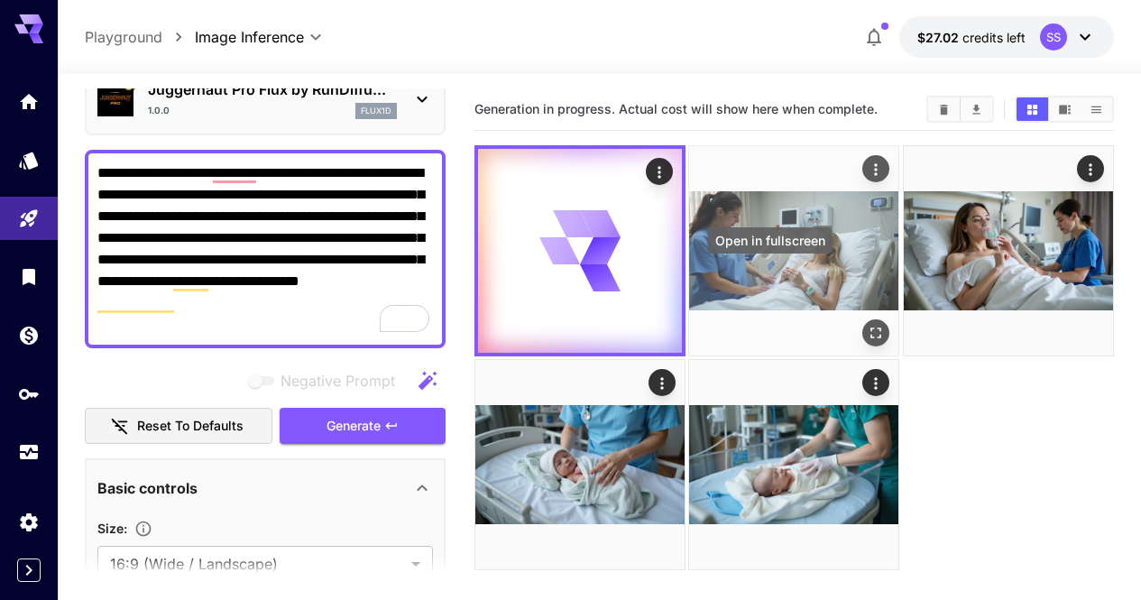
click at [868, 324] on icon "Open in fullscreen" at bounding box center [877, 333] width 18 height 18
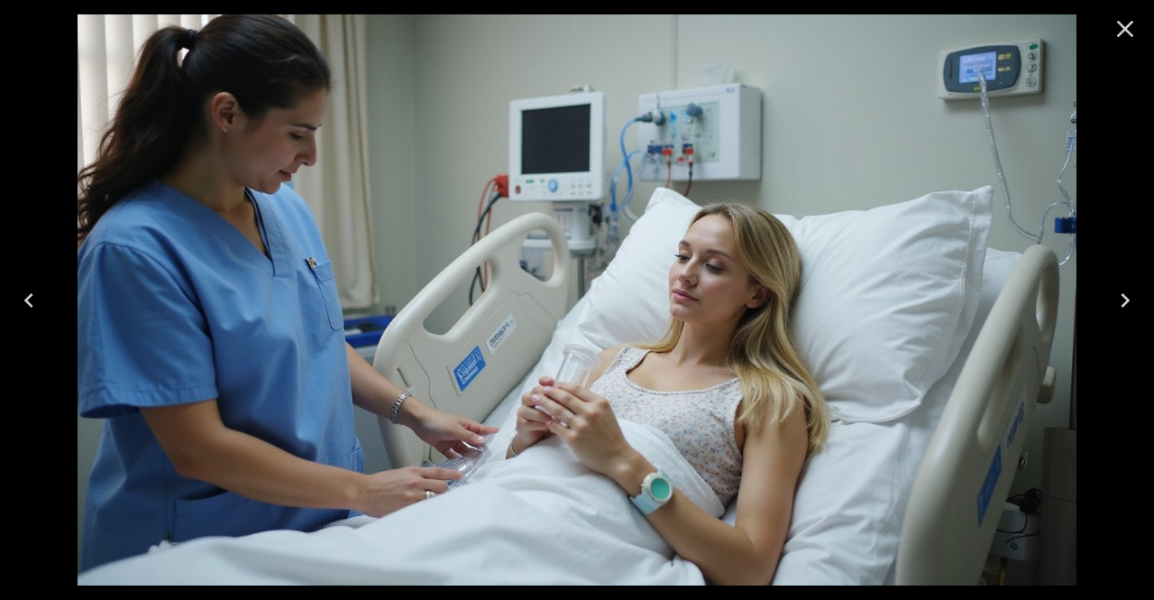
click at [1126, 20] on icon "Close" at bounding box center [1125, 28] width 29 height 29
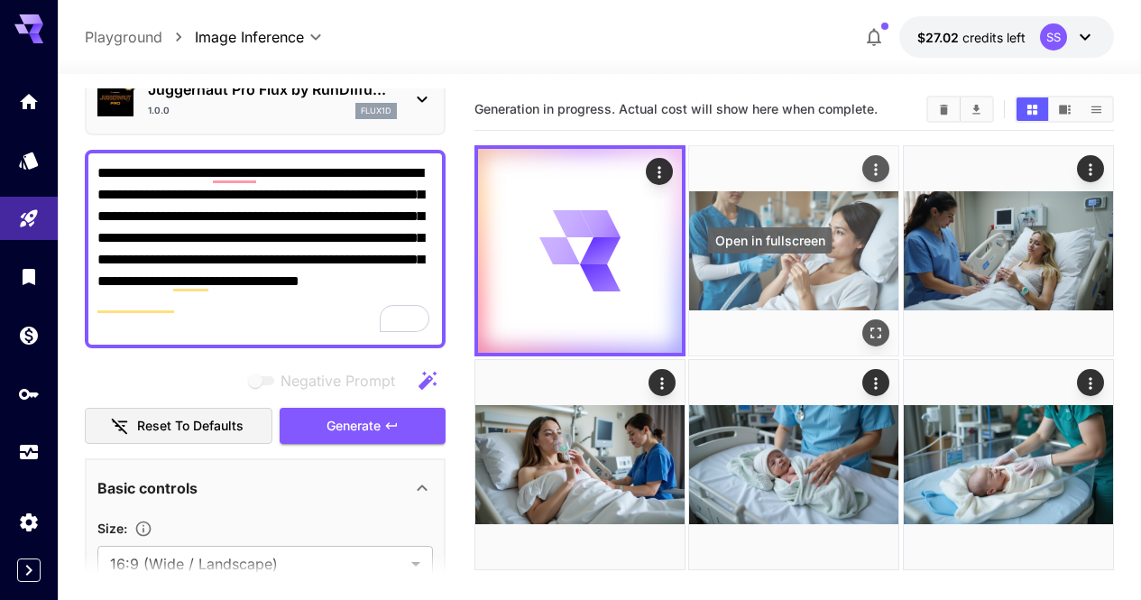
click at [868, 324] on icon "Open in fullscreen" at bounding box center [877, 333] width 18 height 18
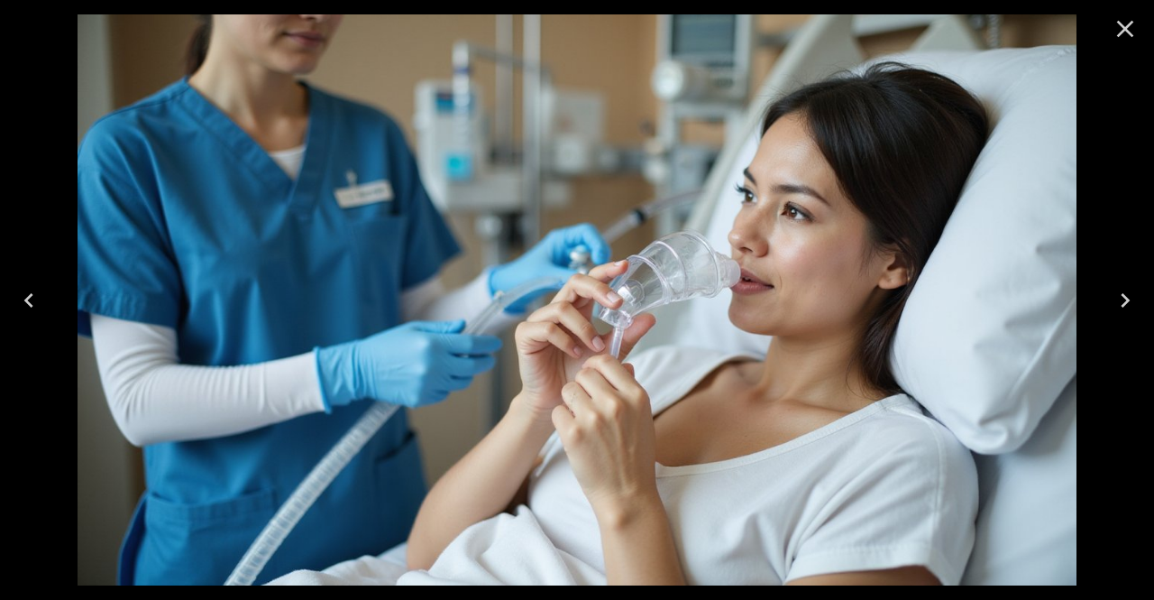
click at [1134, 30] on icon "Close" at bounding box center [1125, 28] width 29 height 29
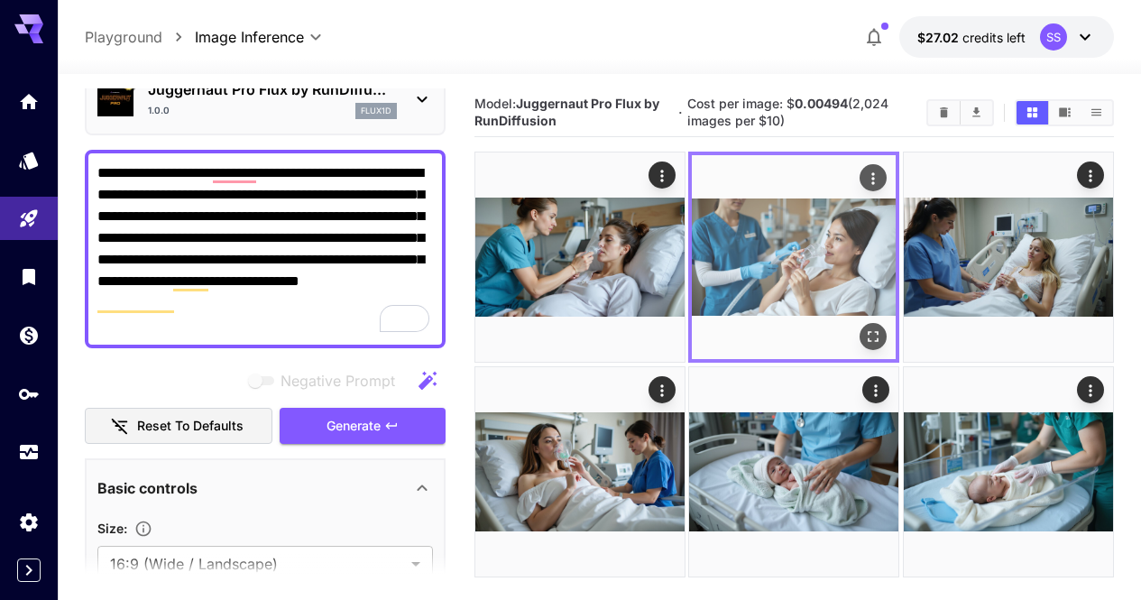
click at [865, 170] on icon "Actions" at bounding box center [874, 179] width 18 height 18
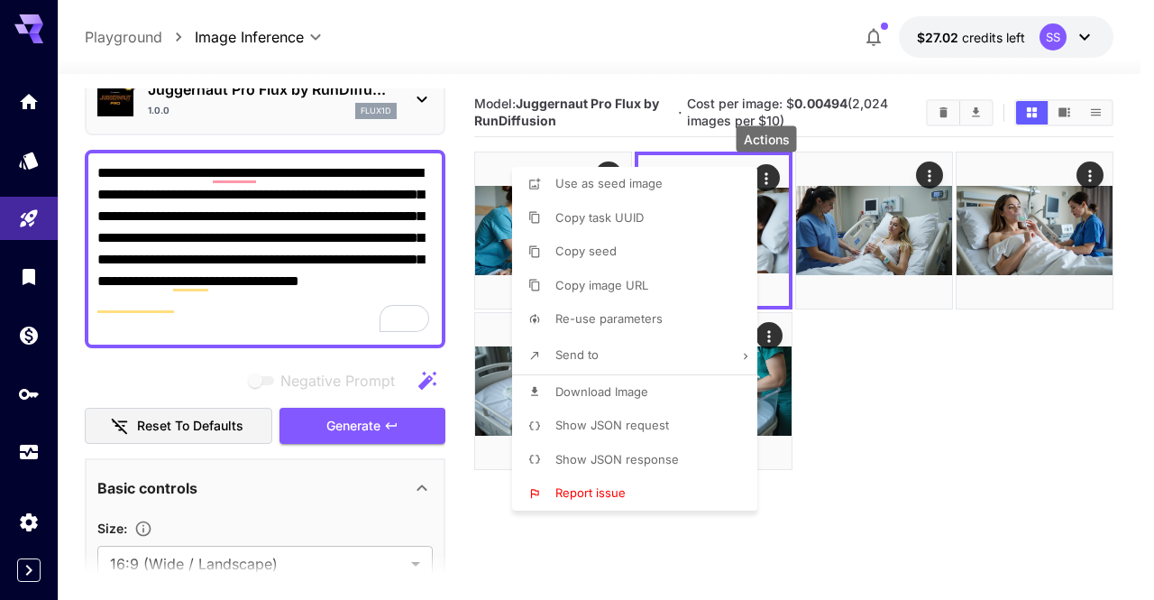
click at [653, 394] on li "Download Image" at bounding box center [640, 392] width 256 height 34
click at [932, 391] on div at bounding box center [577, 300] width 1154 height 600
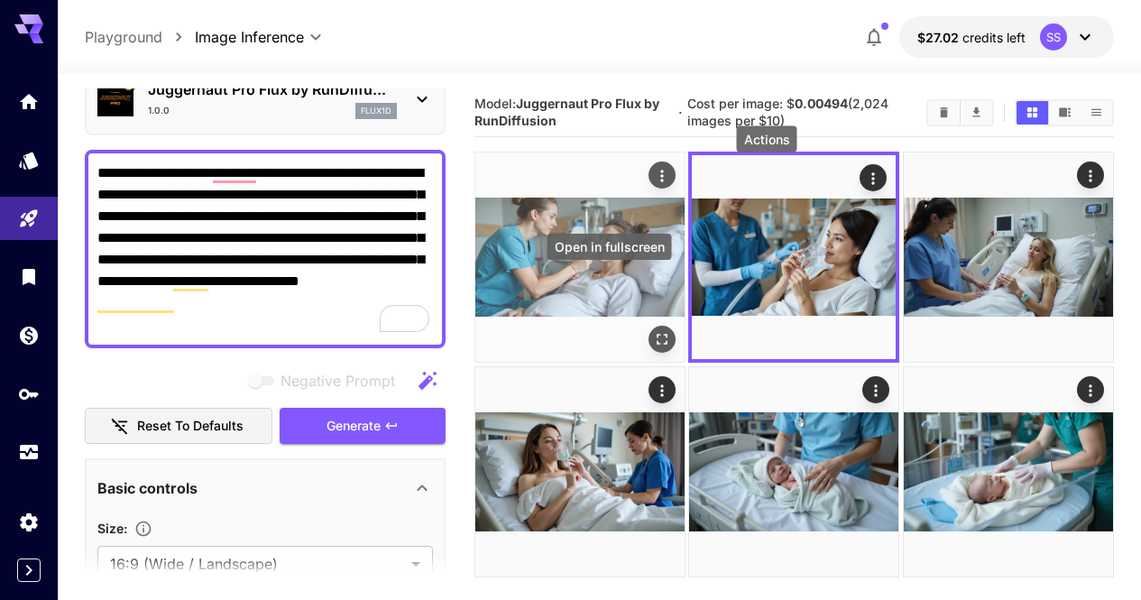
click at [653, 331] on icon "Open in fullscreen" at bounding box center [662, 340] width 18 height 18
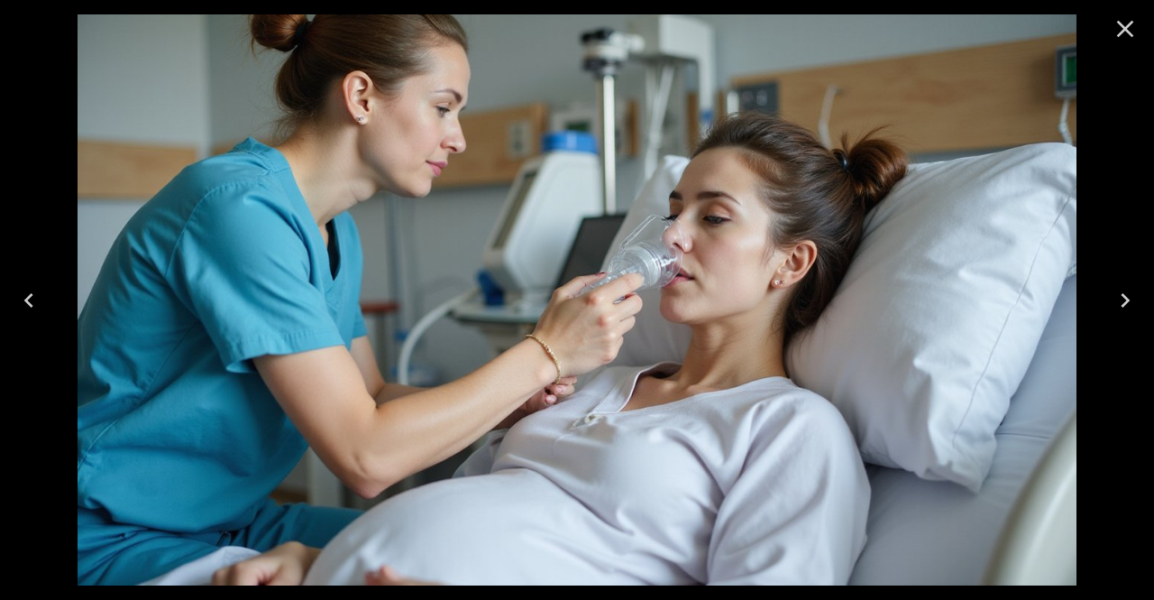
click at [1107, 31] on button "Close" at bounding box center [1125, 28] width 43 height 43
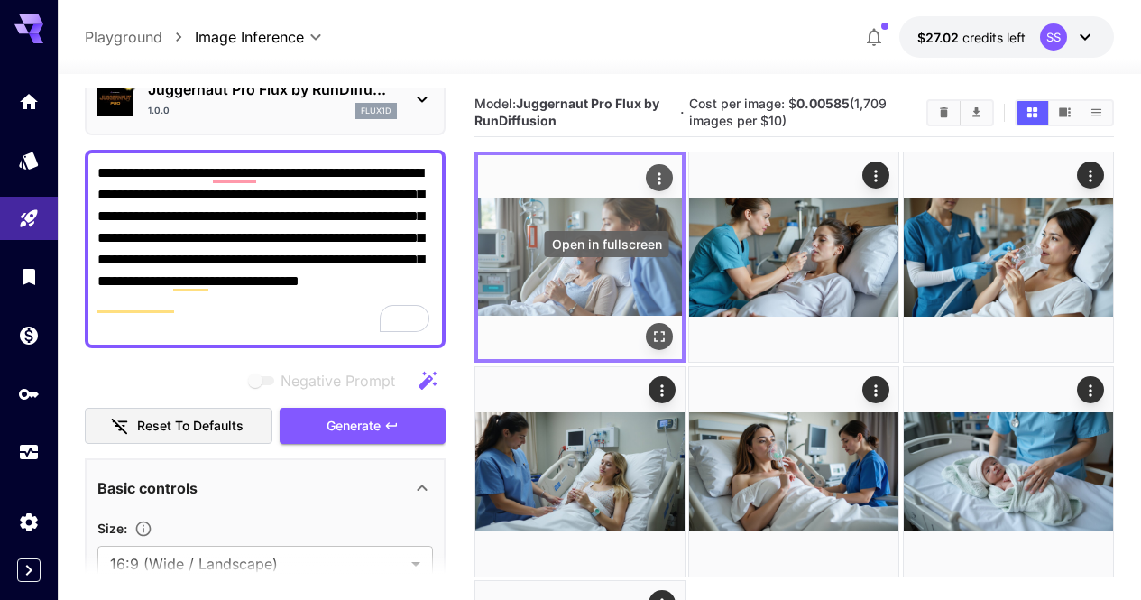
click at [650, 328] on icon "Open in fullscreen" at bounding box center [659, 337] width 18 height 18
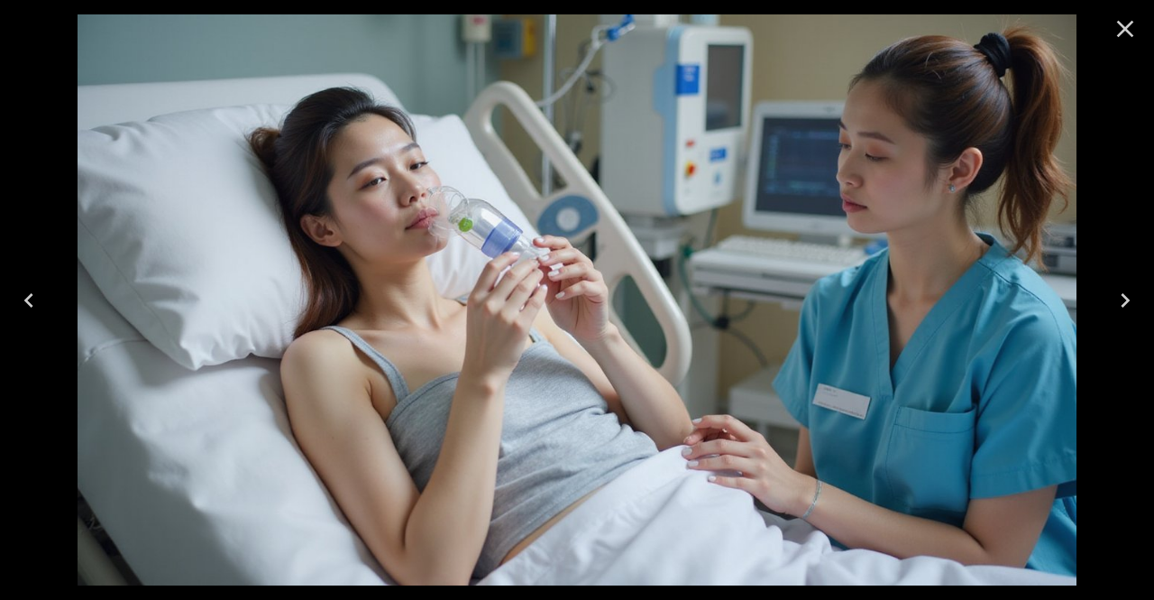
scroll to position [90, 0]
click at [1140, 26] on button "Close" at bounding box center [1125, 28] width 43 height 43
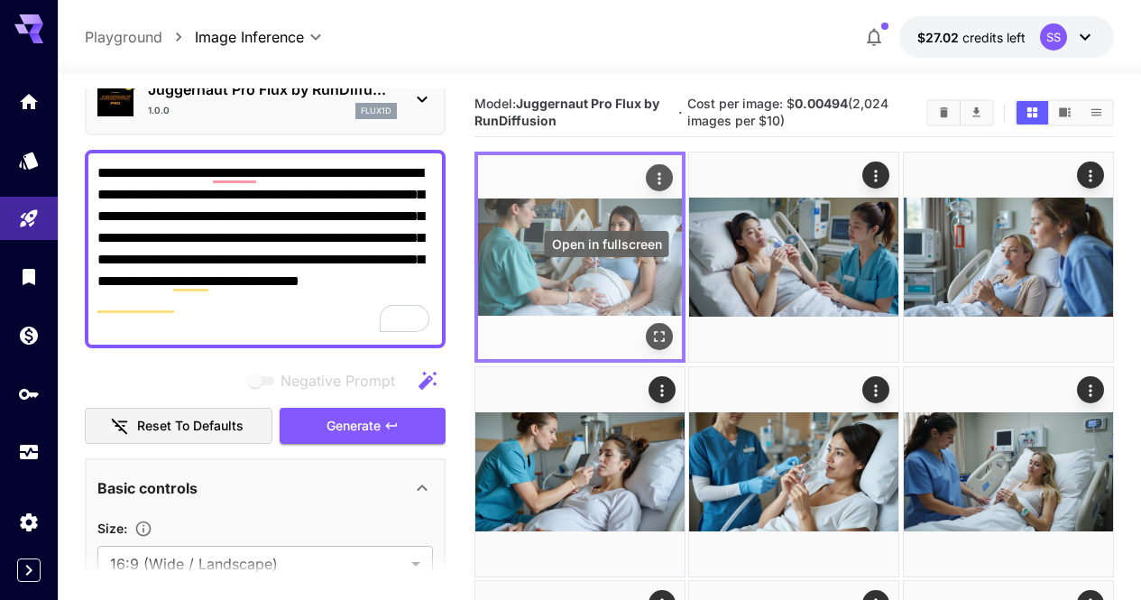
click at [650, 328] on icon "Open in fullscreen" at bounding box center [659, 337] width 18 height 18
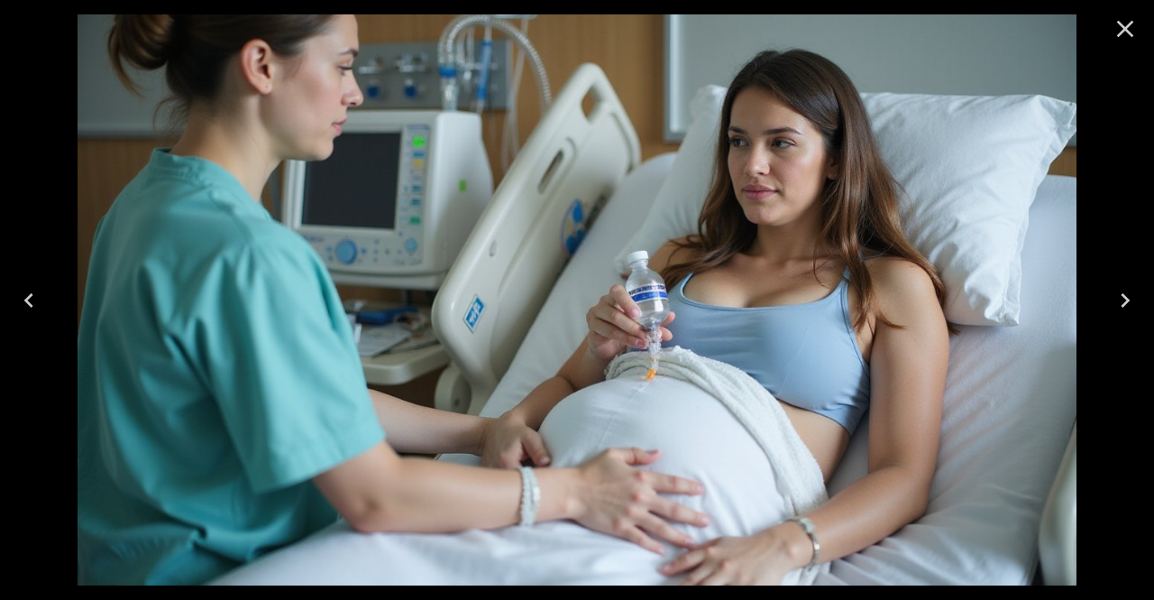
click at [1101, 36] on div at bounding box center [1126, 29] width 58 height 58
click at [1124, 31] on icon "Close" at bounding box center [1125, 29] width 17 height 17
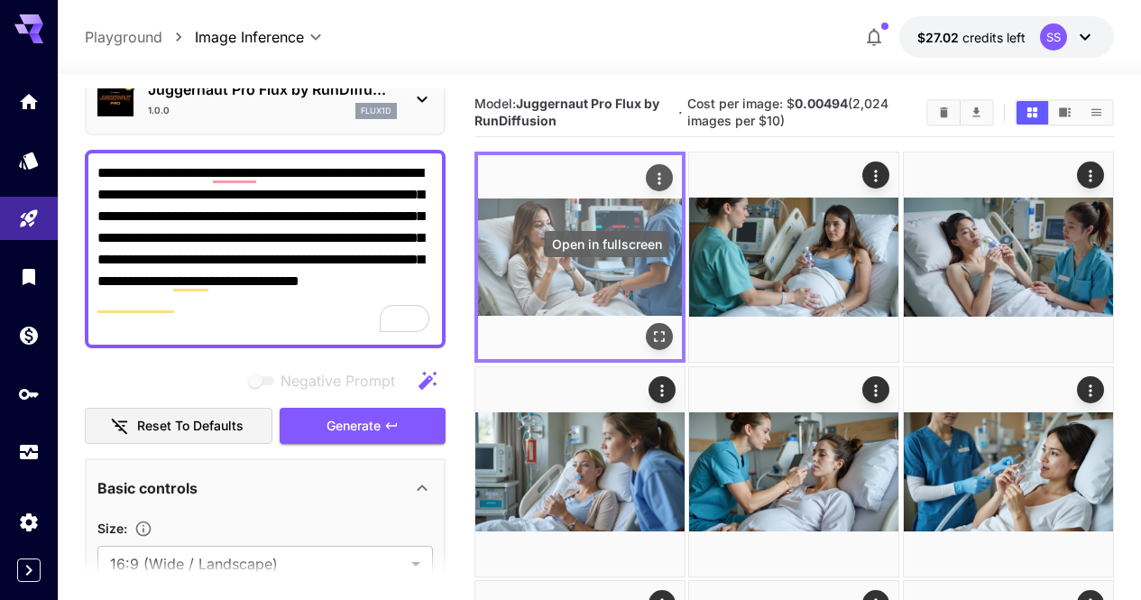
click at [650, 328] on icon "Open in fullscreen" at bounding box center [659, 337] width 18 height 18
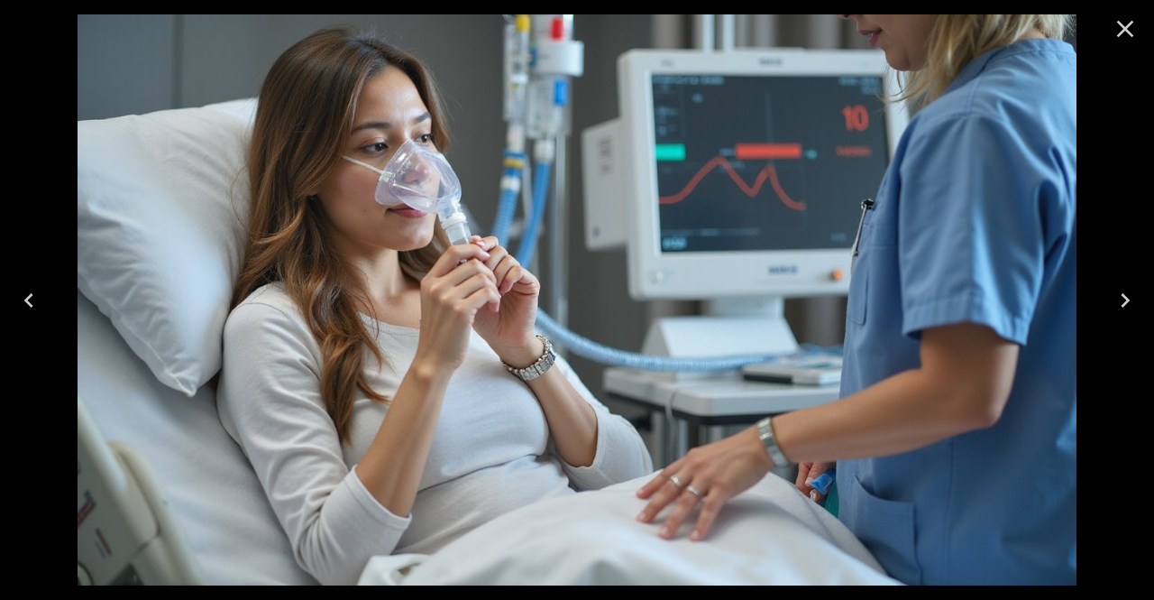
click at [1128, 29] on icon "Close" at bounding box center [1125, 28] width 29 height 29
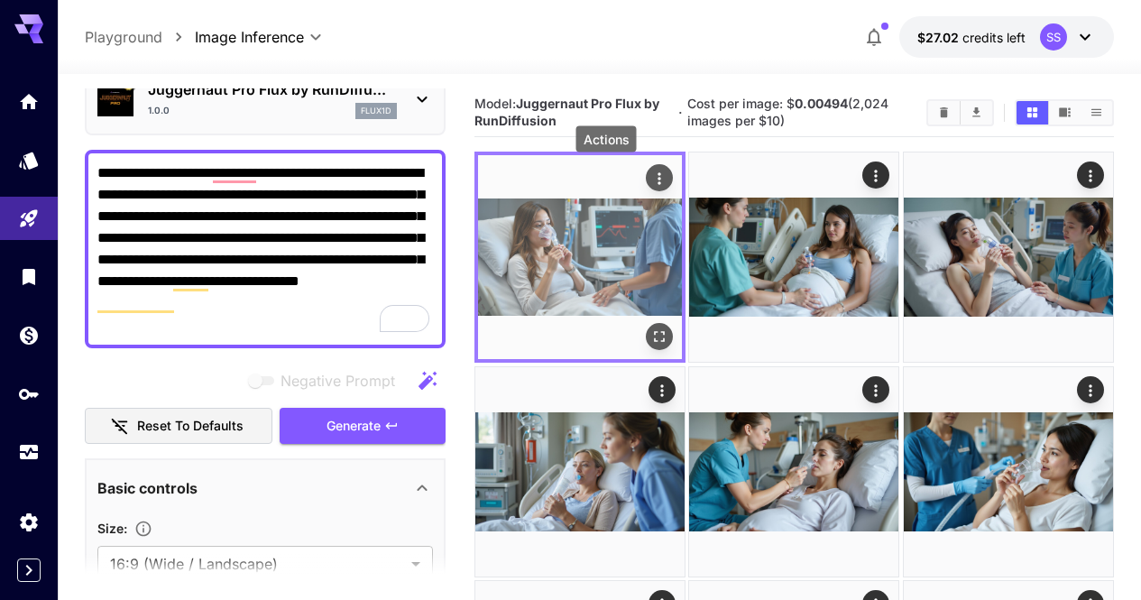
click at [650, 174] on icon "Actions" at bounding box center [659, 179] width 18 height 18
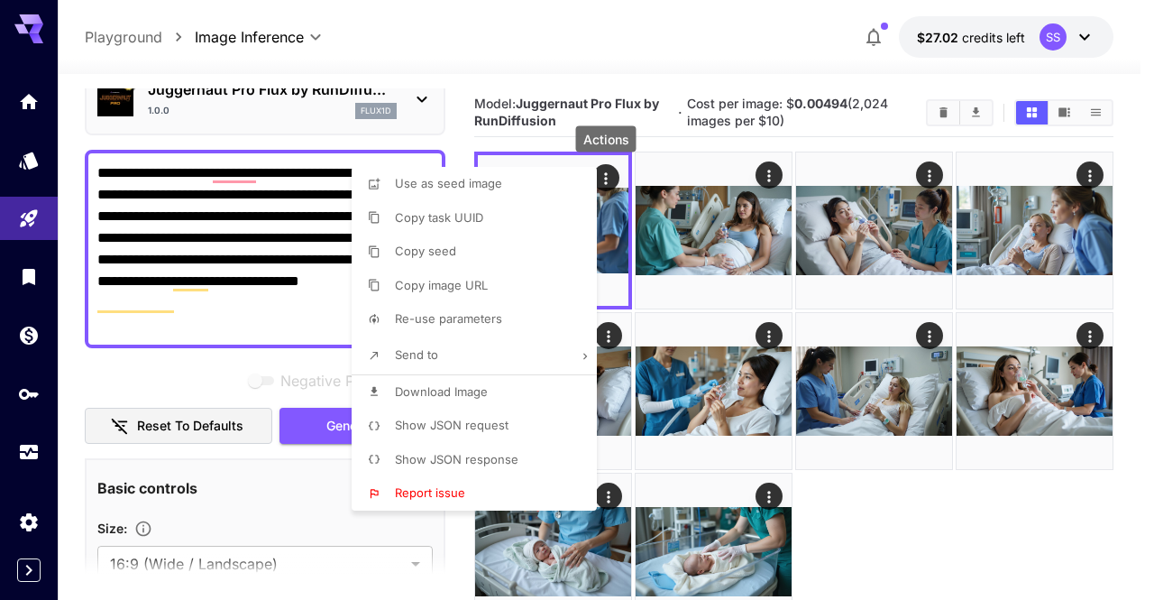
click at [553, 381] on li "Download Image" at bounding box center [480, 392] width 256 height 34
click at [823, 19] on div at bounding box center [577, 300] width 1154 height 600
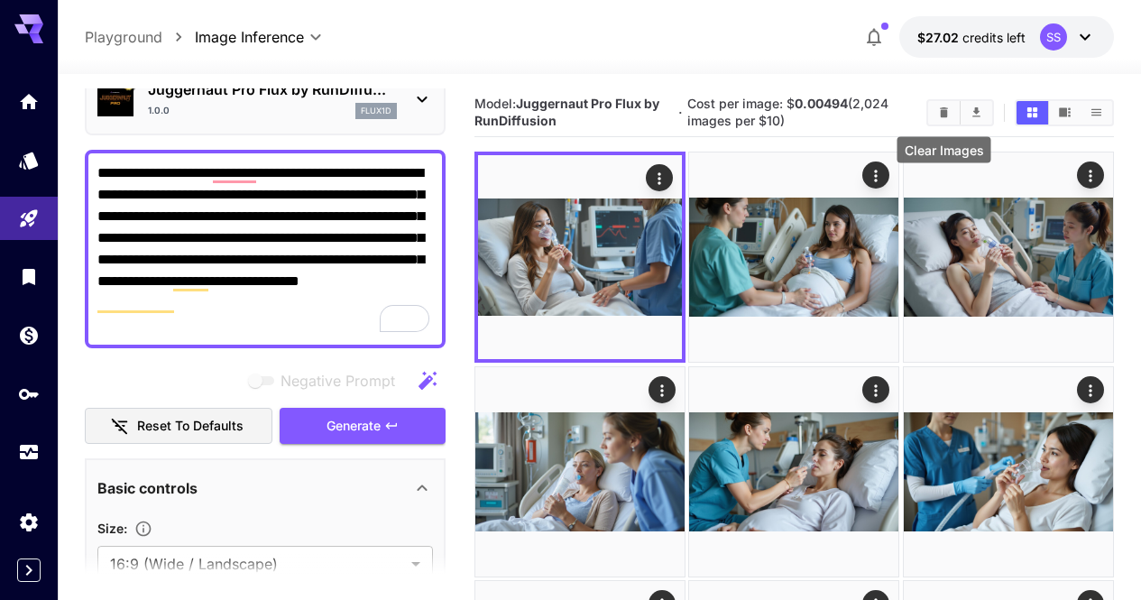
click at [942, 120] on button "Clear Images" at bounding box center [944, 112] width 32 height 23
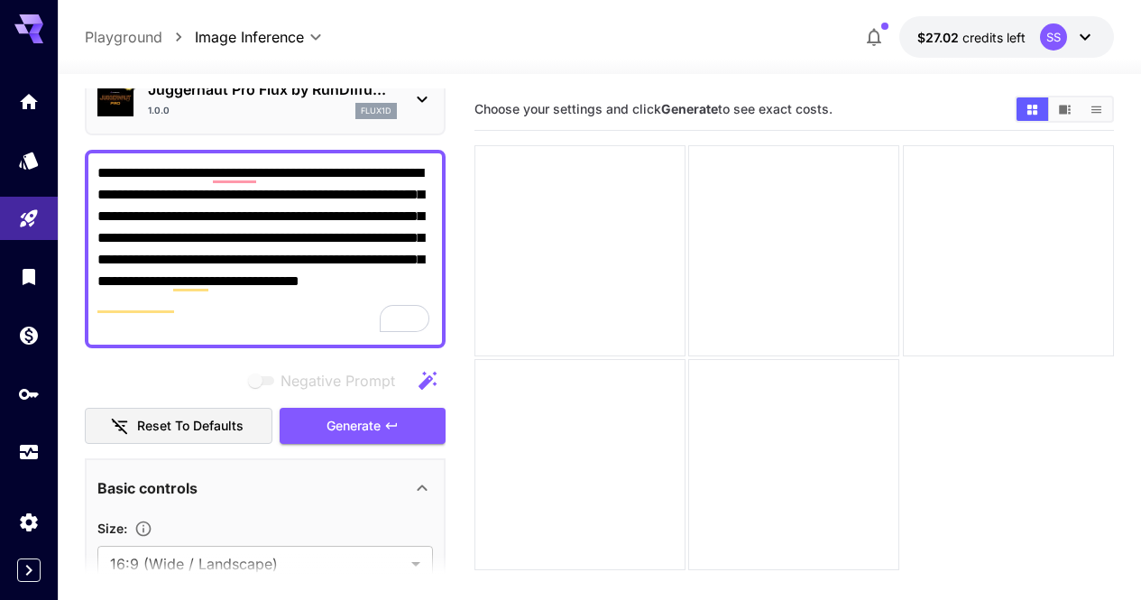
click at [350, 245] on textarea "**********" at bounding box center [265, 248] width 336 height 173
paste textarea "**********"
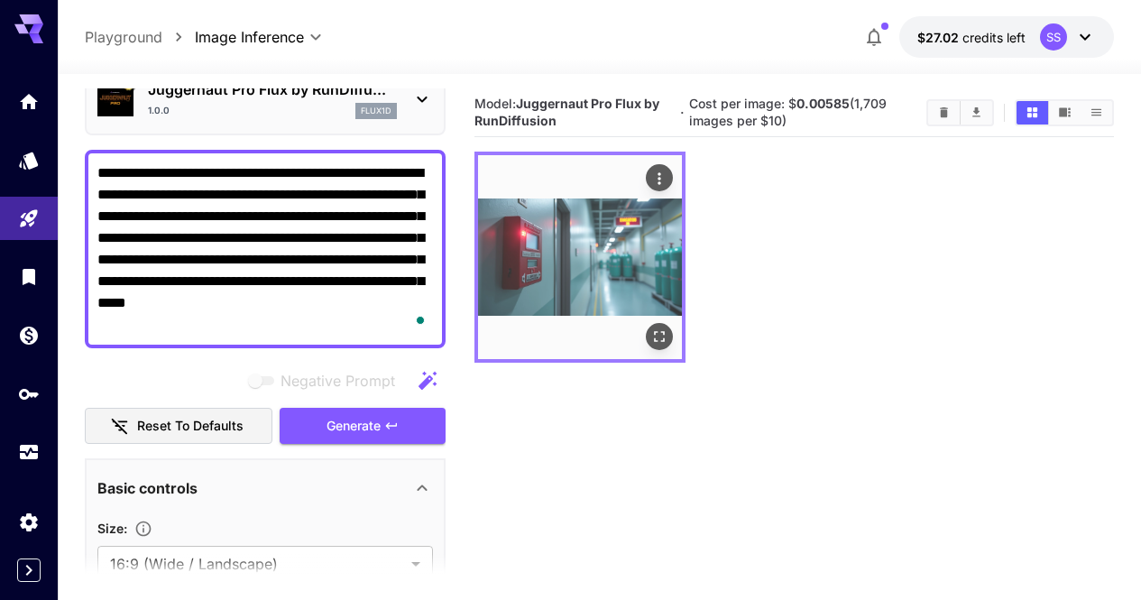
click at [646, 324] on div "Open in fullscreen" at bounding box center [659, 337] width 27 height 27
click at [654, 332] on icon "Open in fullscreen" at bounding box center [659, 337] width 11 height 11
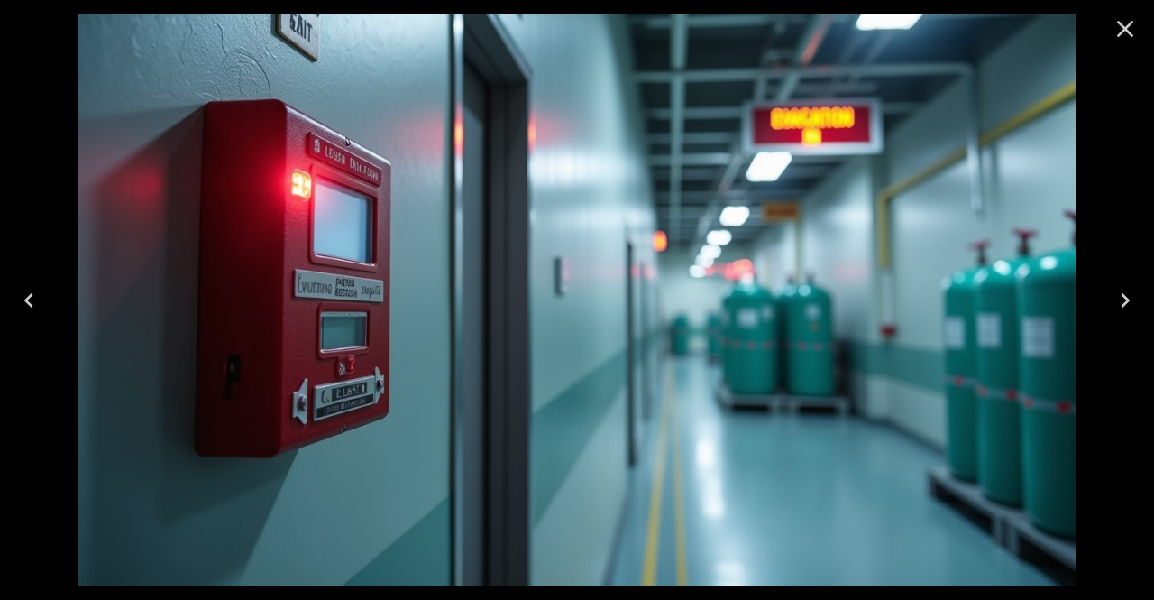
click at [1139, 23] on icon "Close" at bounding box center [1125, 28] width 29 height 29
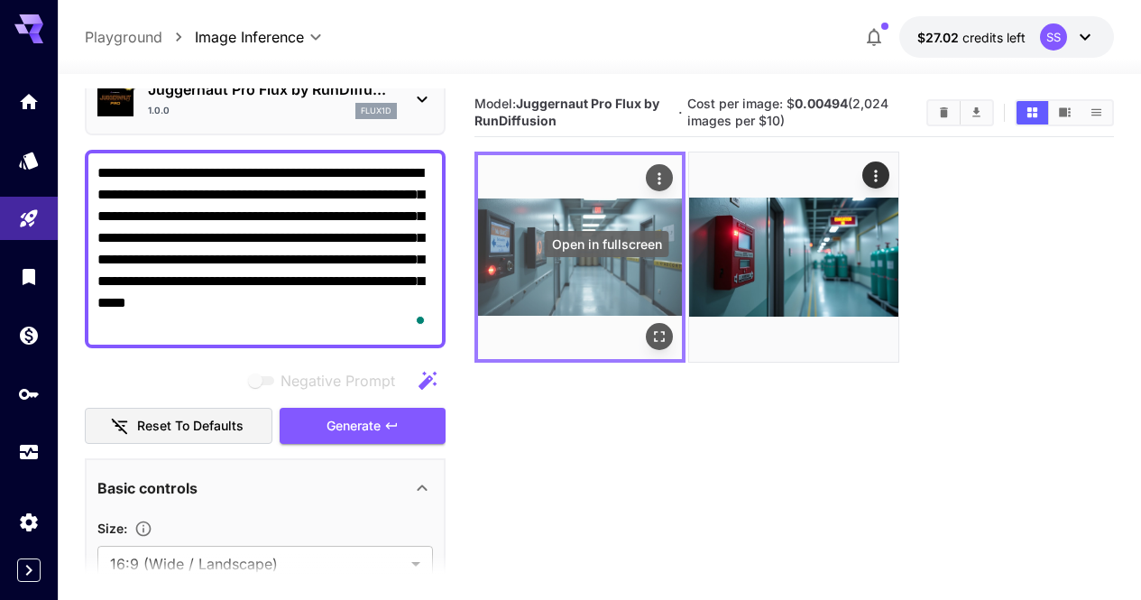
click at [646, 324] on div "Open in fullscreen" at bounding box center [659, 337] width 27 height 27
click at [650, 328] on icon "Open in fullscreen" at bounding box center [659, 337] width 18 height 18
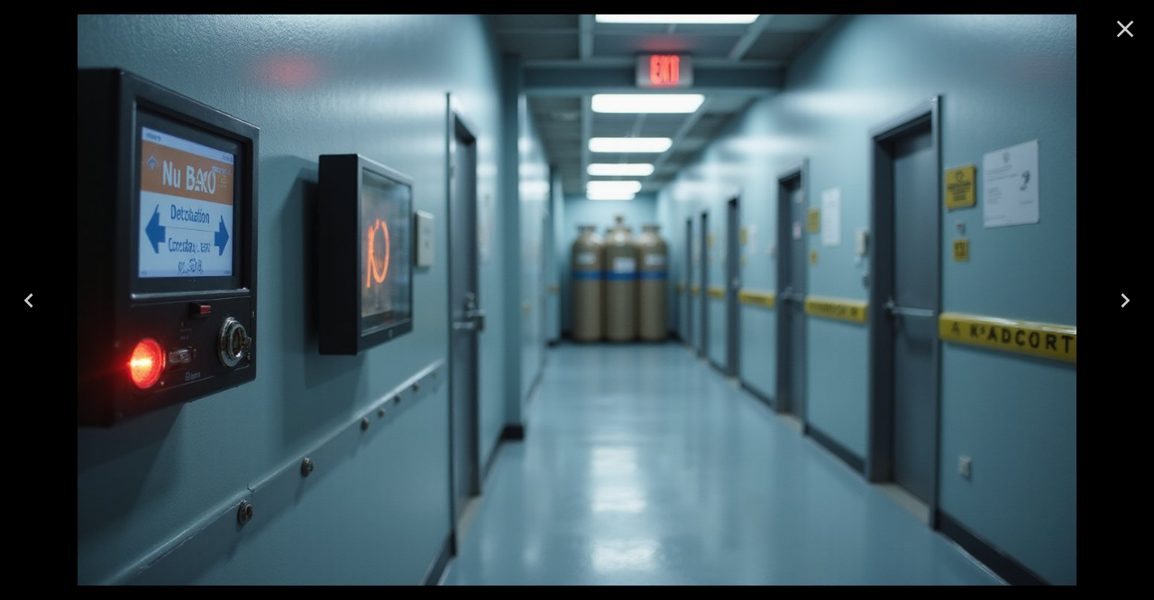
click at [1111, 39] on icon "Close" at bounding box center [1125, 28] width 29 height 29
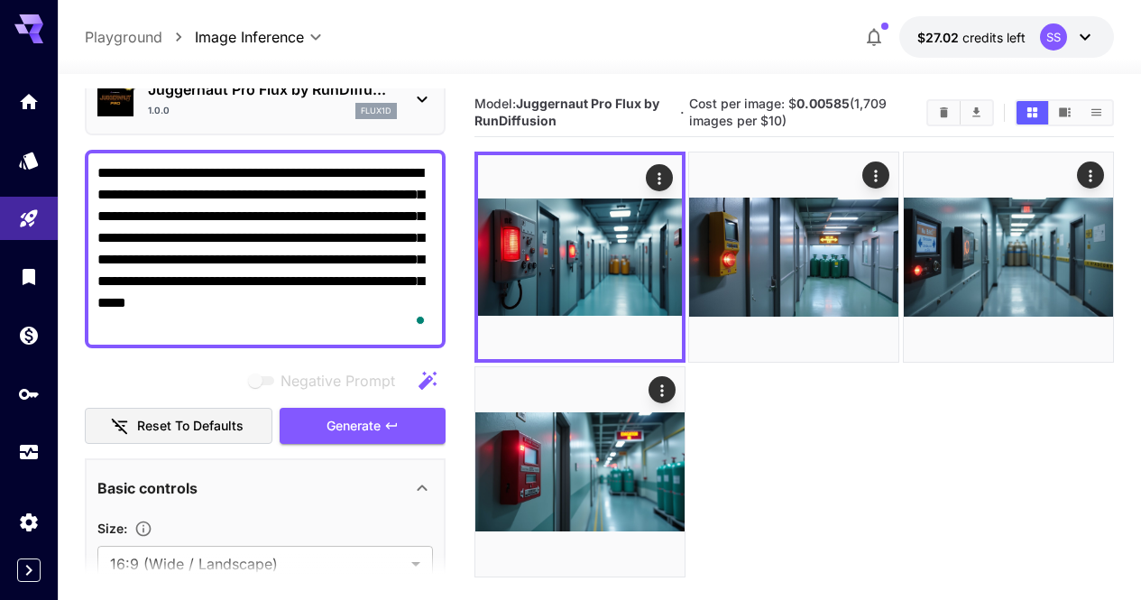
click at [384, 232] on textarea "**********" at bounding box center [265, 248] width 336 height 173
paste textarea "To enrich screen reader interactions, please activate Accessibility in Grammarl…"
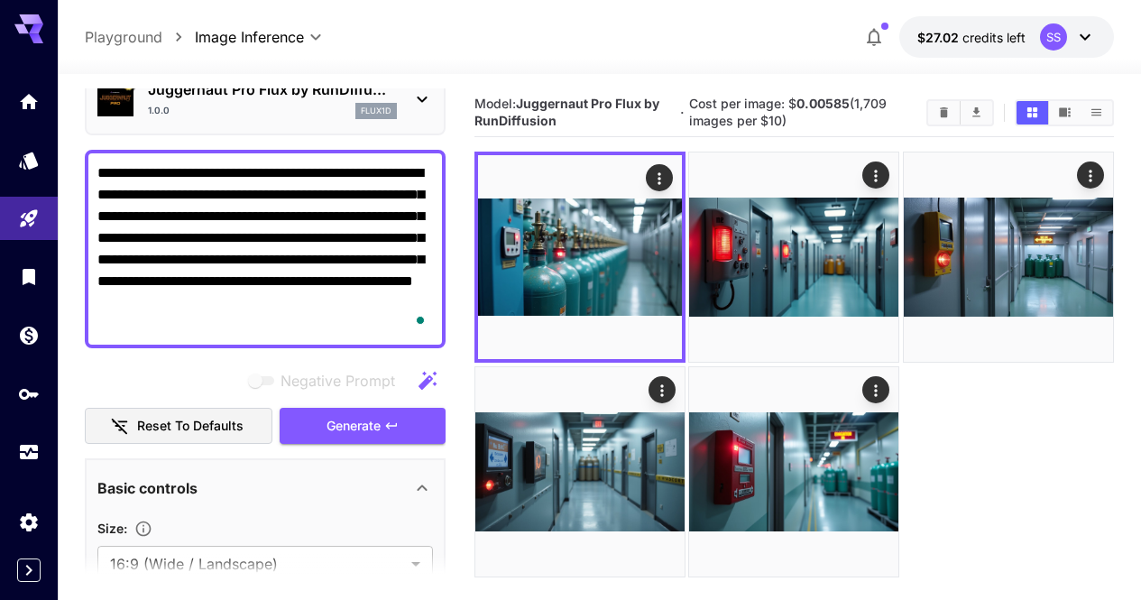
click at [391, 237] on textarea "**********" at bounding box center [265, 248] width 336 height 173
paste textarea "*"
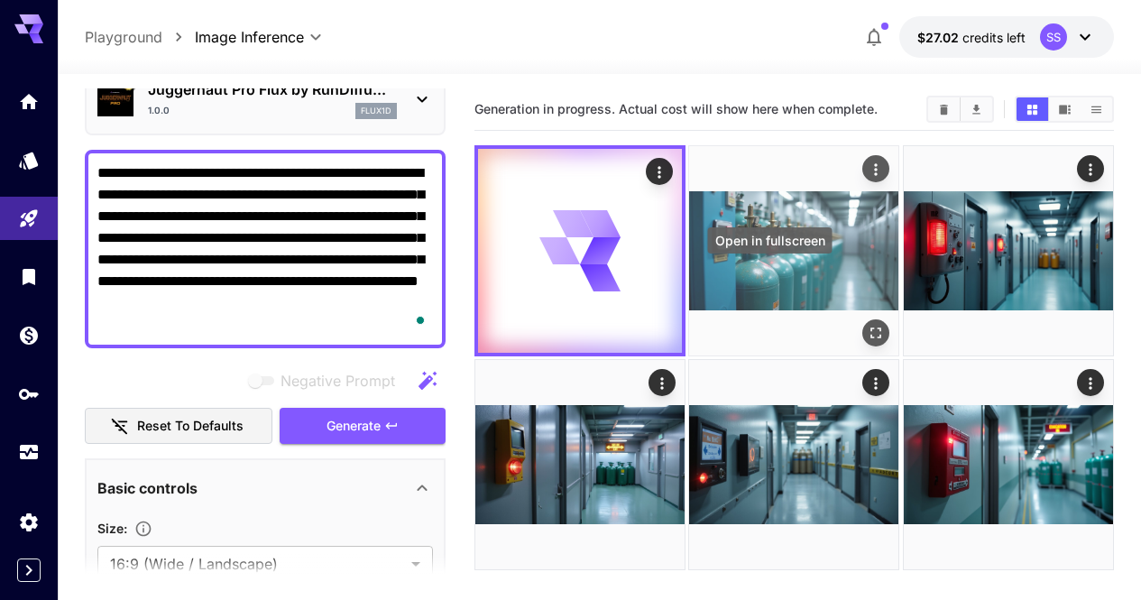
type textarea "**********"
click at [863, 319] on div "Open in fullscreen" at bounding box center [876, 332] width 27 height 27
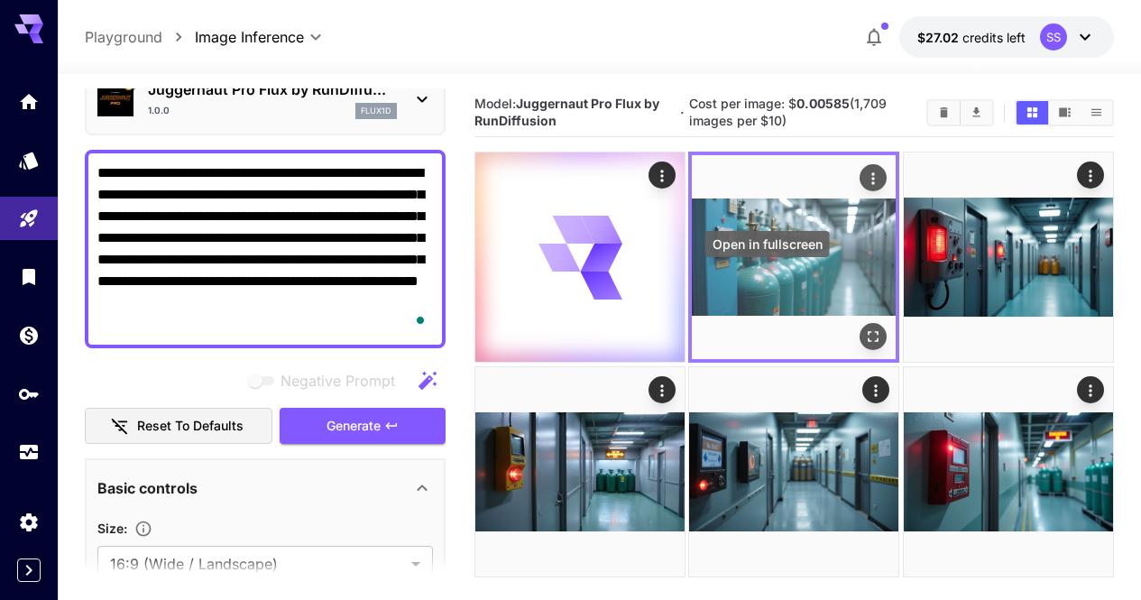
click at [865, 328] on icon "Open in fullscreen" at bounding box center [874, 337] width 18 height 18
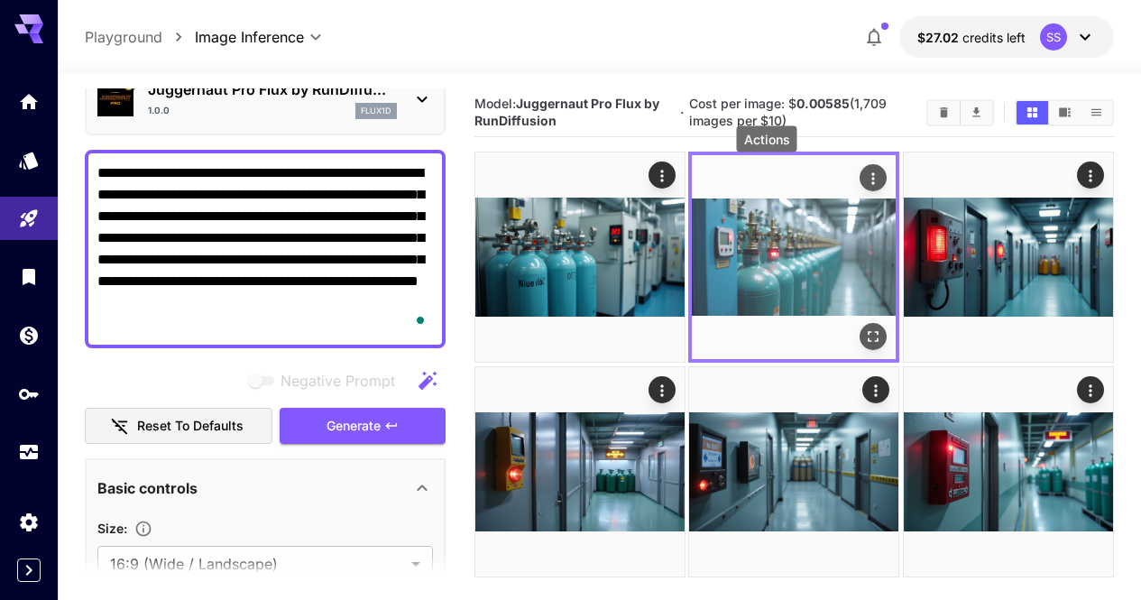
click at [865, 181] on icon "Actions" at bounding box center [874, 179] width 18 height 18
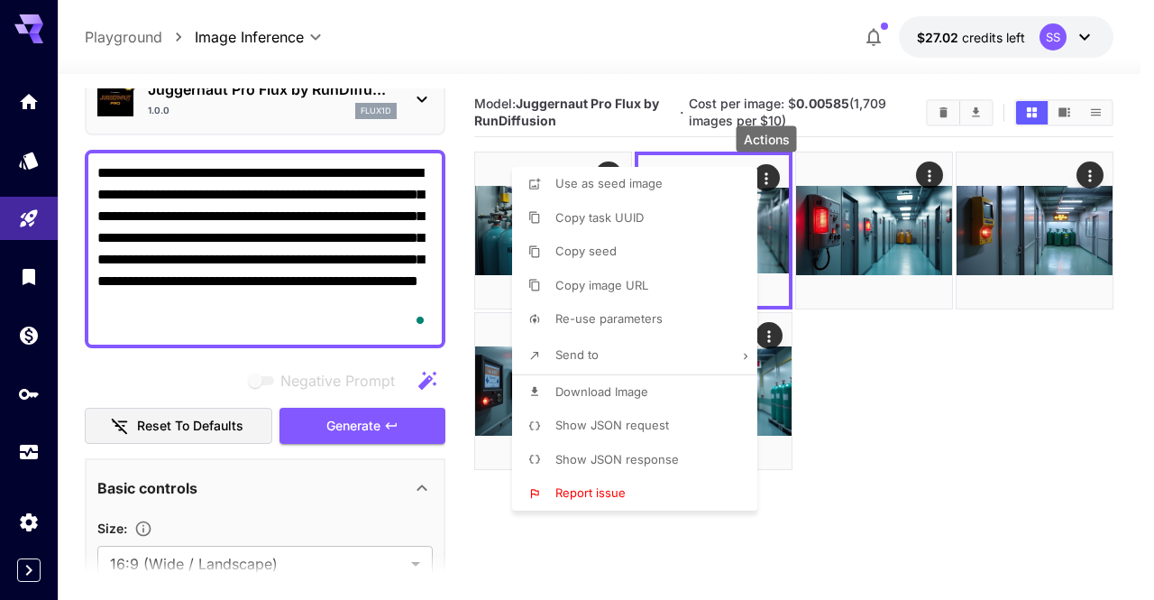
click at [720, 384] on li "Download Image" at bounding box center [640, 392] width 256 height 34
click at [933, 399] on div at bounding box center [577, 300] width 1154 height 600
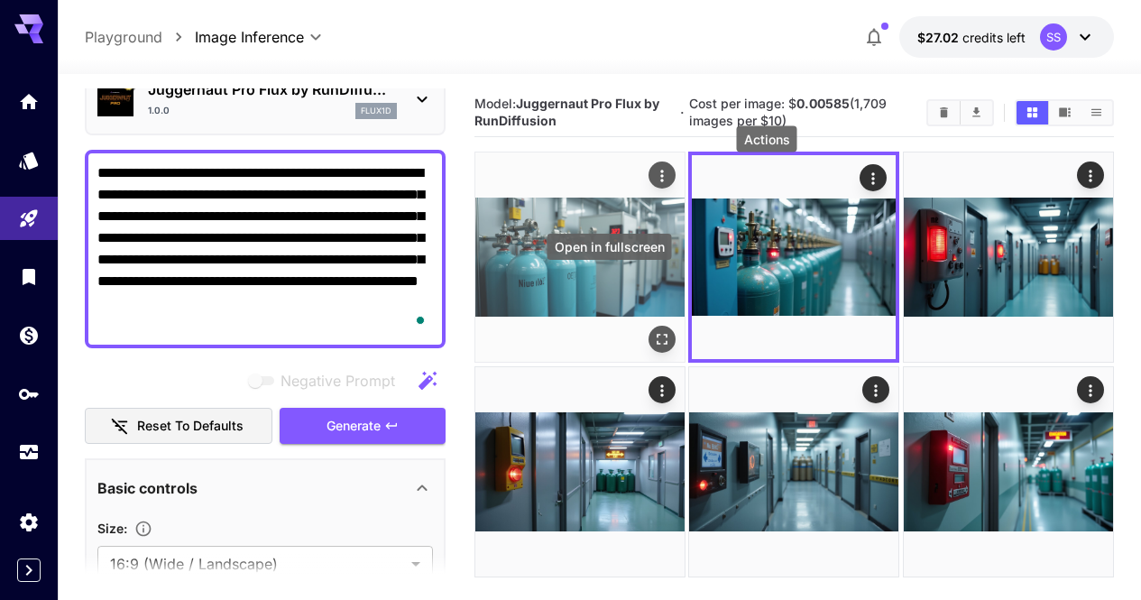
click at [653, 331] on icon "Open in fullscreen" at bounding box center [662, 340] width 18 height 18
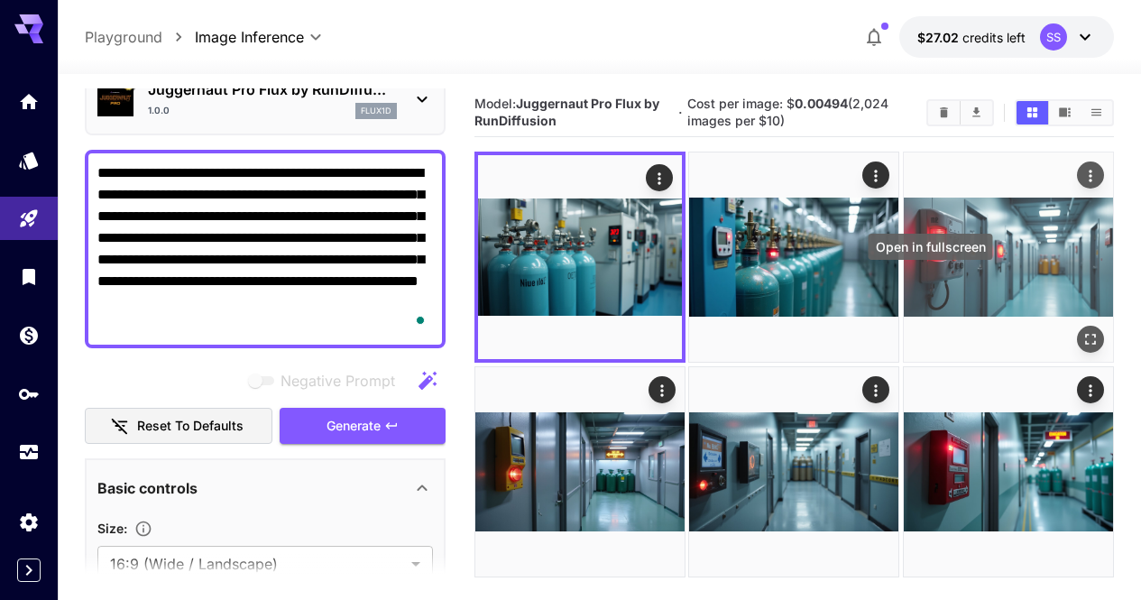
click at [1081, 331] on icon "Open in fullscreen" at bounding box center [1090, 340] width 18 height 18
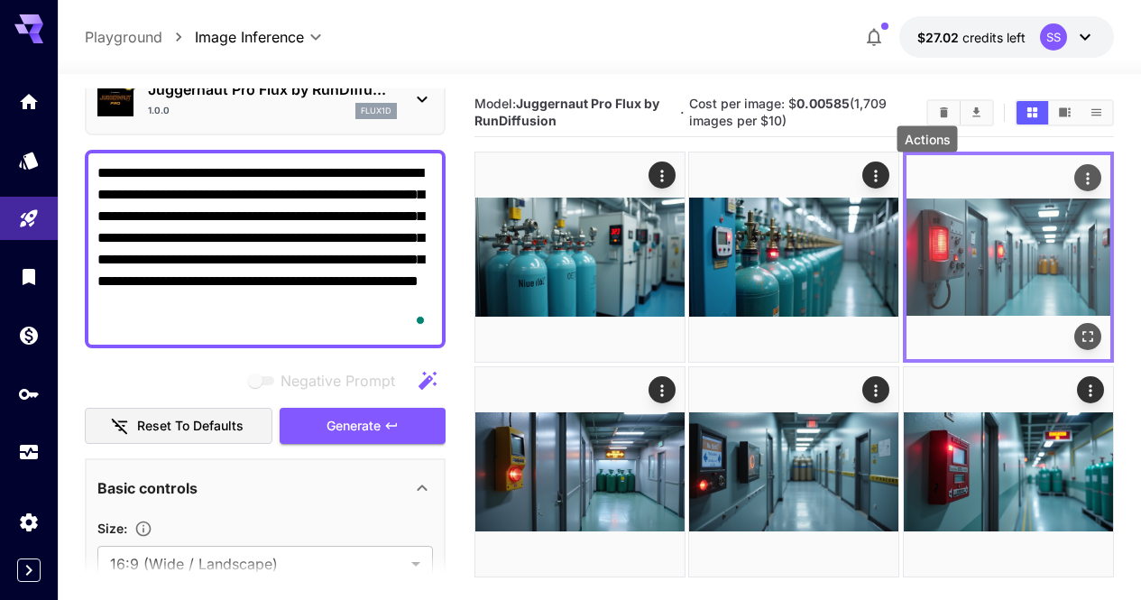
click at [1086, 179] on icon "Actions" at bounding box center [1087, 178] width 3 height 12
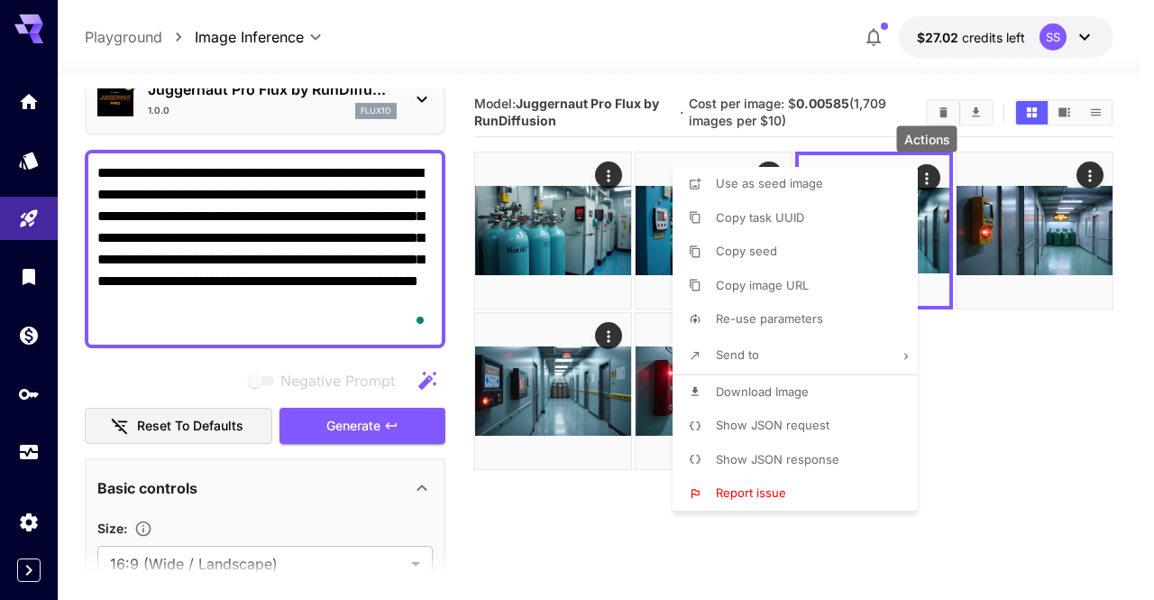
click at [851, 383] on li "Download Image" at bounding box center [801, 392] width 256 height 34
click at [1080, 350] on div at bounding box center [577, 300] width 1154 height 600
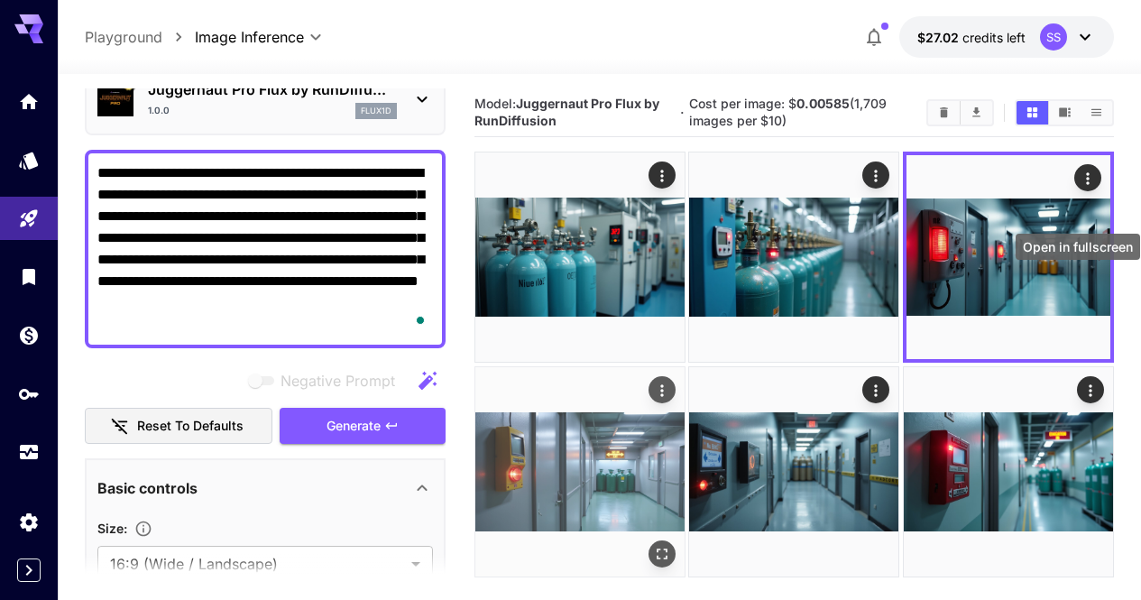
click at [671, 545] on icon "Open in fullscreen" at bounding box center [662, 554] width 18 height 18
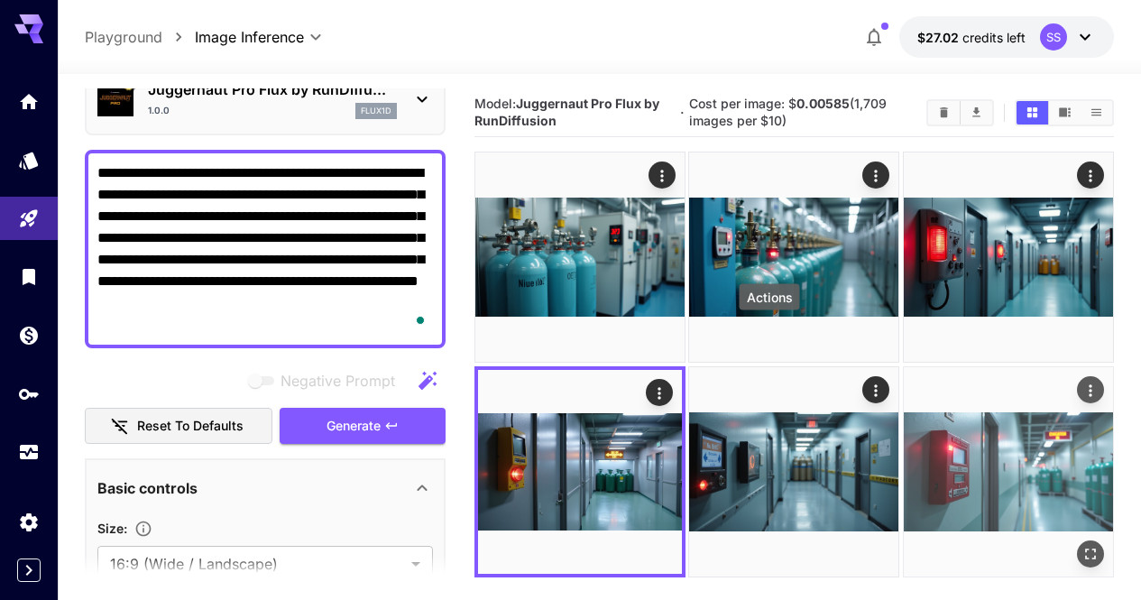
click at [1081, 381] on icon "Actions" at bounding box center [1090, 390] width 18 height 18
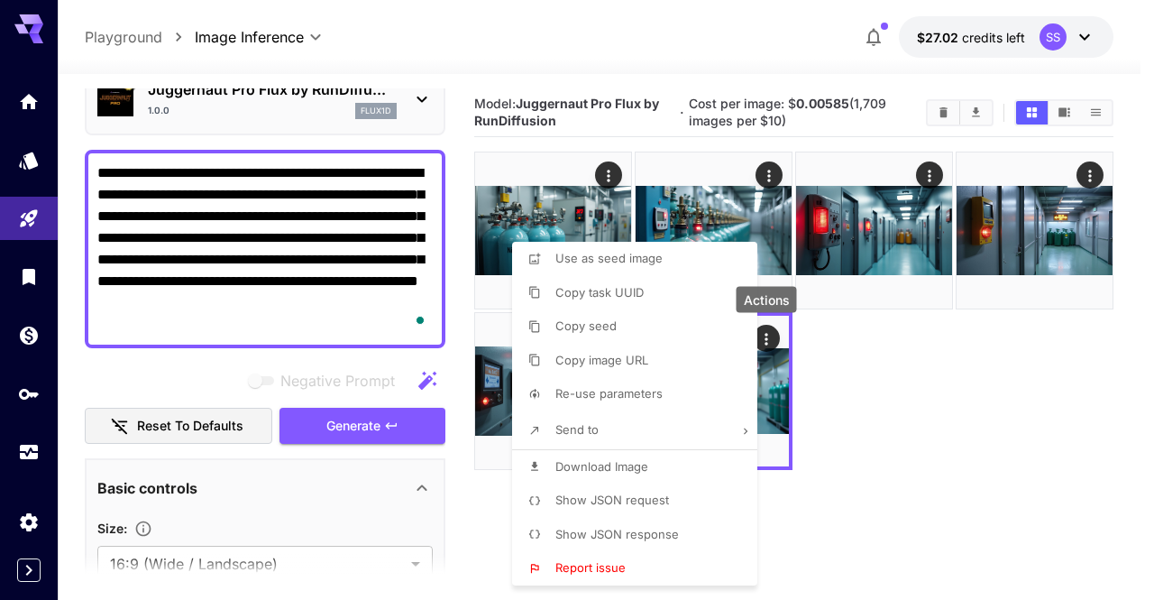
click at [700, 461] on li "Download Image" at bounding box center [640, 467] width 256 height 34
click at [806, 452] on div at bounding box center [577, 300] width 1154 height 600
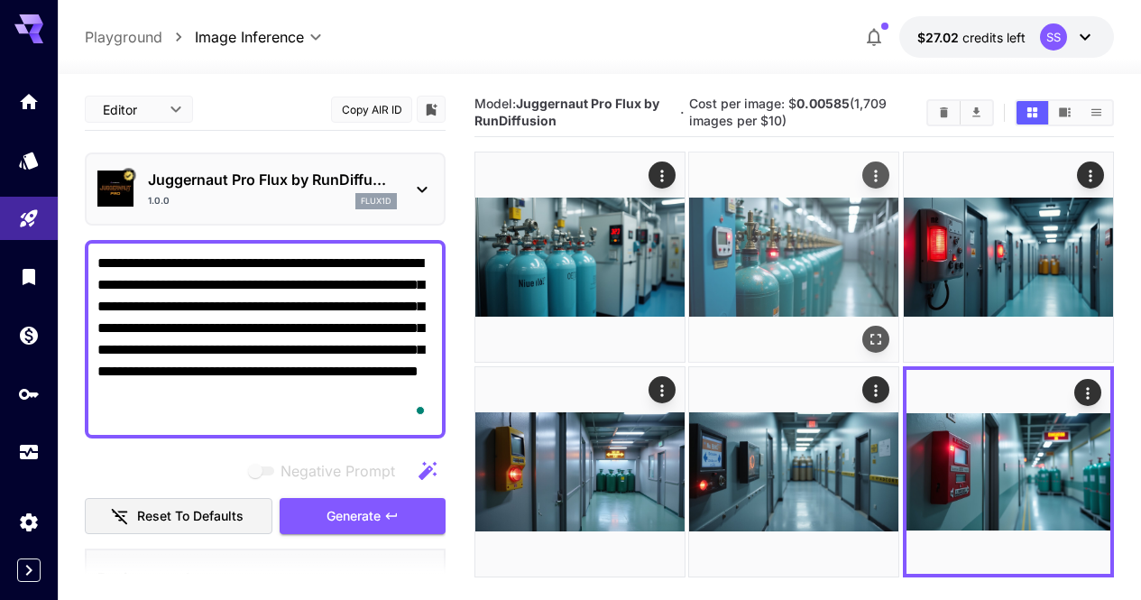
scroll to position [90, 0]
